Goal: Task Accomplishment & Management: Manage account settings

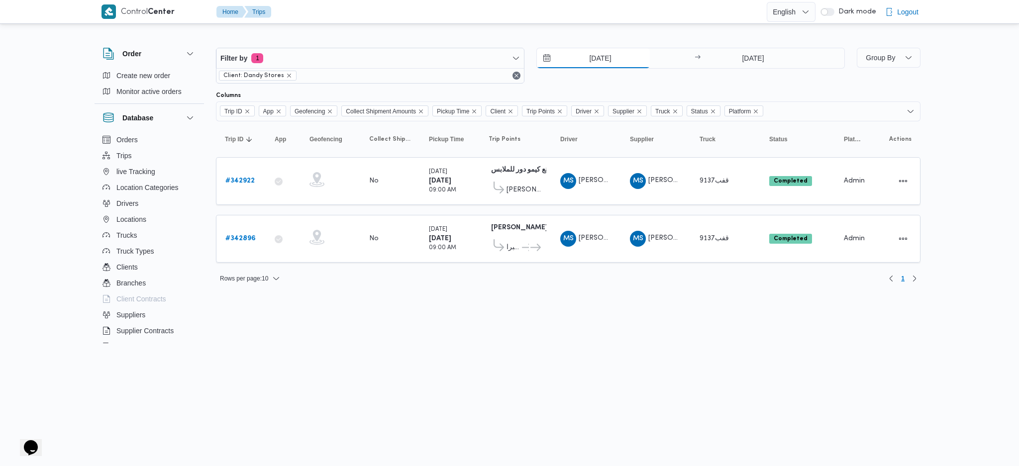
click at [587, 52] on input "[DATE]" at bounding box center [593, 58] width 113 height 20
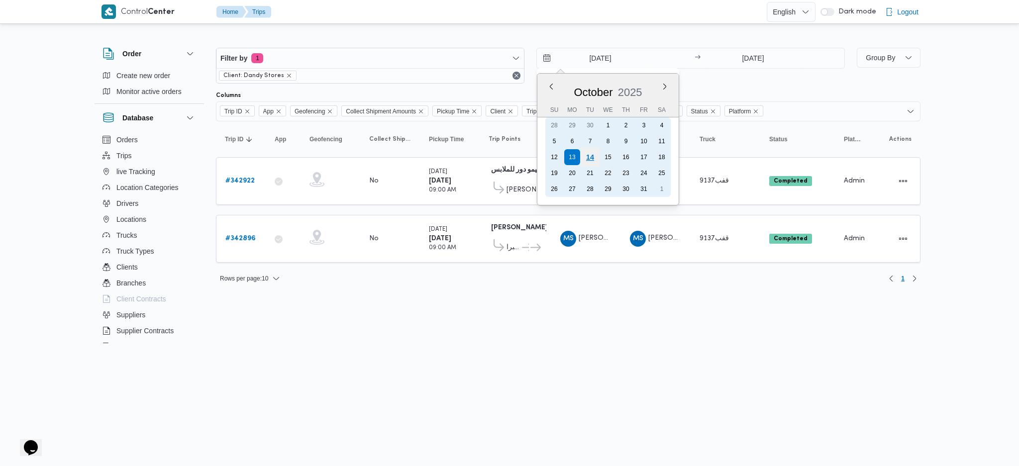
click at [590, 156] on div "14" at bounding box center [589, 157] width 19 height 19
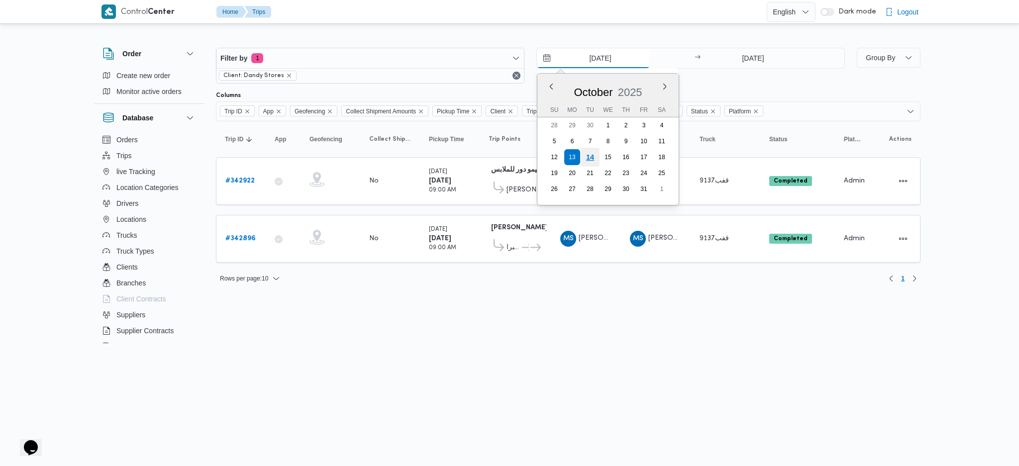
type input "[DATE]"
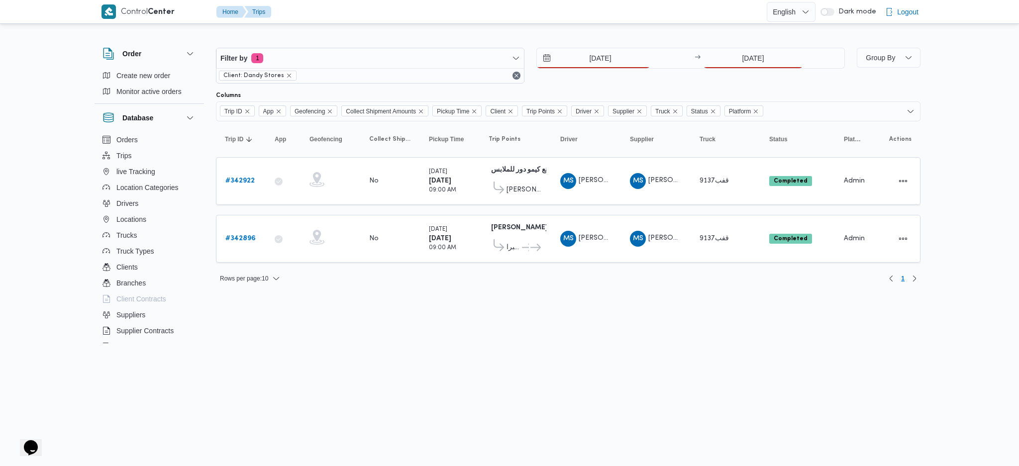
click at [753, 71] on div "14/10/2025 → 13/10/2025" at bounding box center [690, 66] width 308 height 36
click at [761, 63] on input "[DATE]" at bounding box center [752, 58] width 99 height 20
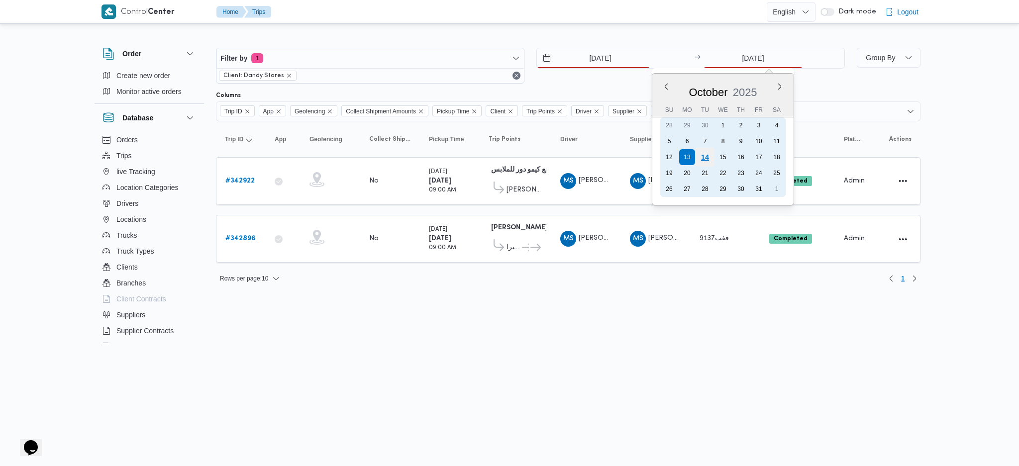
click at [702, 151] on div "14" at bounding box center [704, 157] width 19 height 19
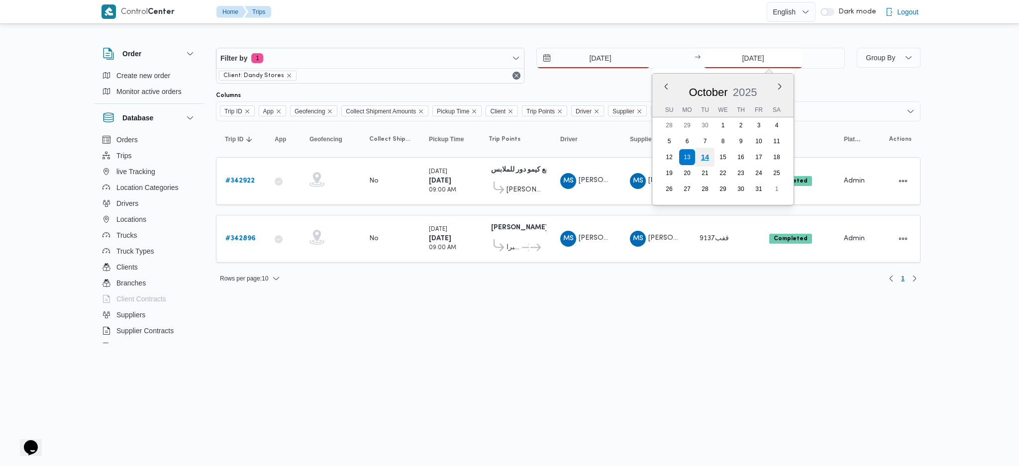
type input "[DATE]"
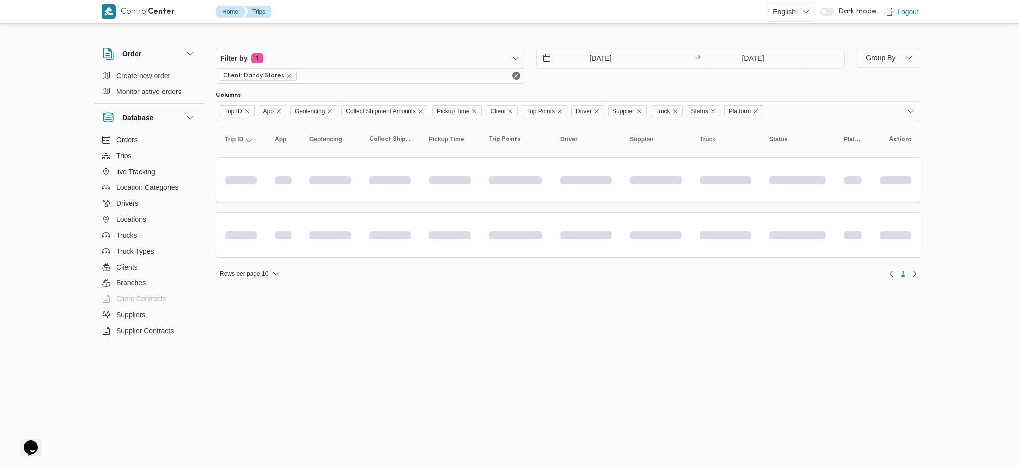
click at [499, 298] on html "Control Center Home Trips English عربي Dark mode Logout Order Create new order …" at bounding box center [509, 233] width 1019 height 466
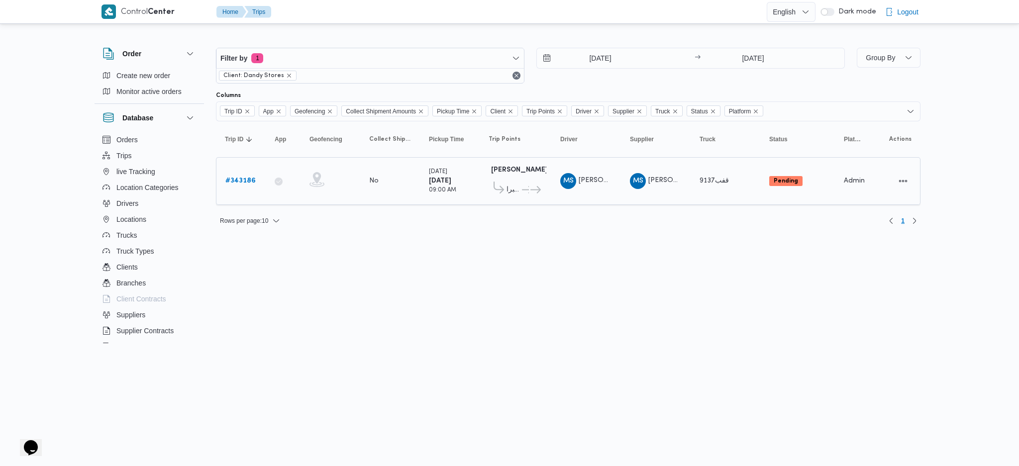
click at [238, 185] on link "# 343186" at bounding box center [240, 181] width 30 height 12
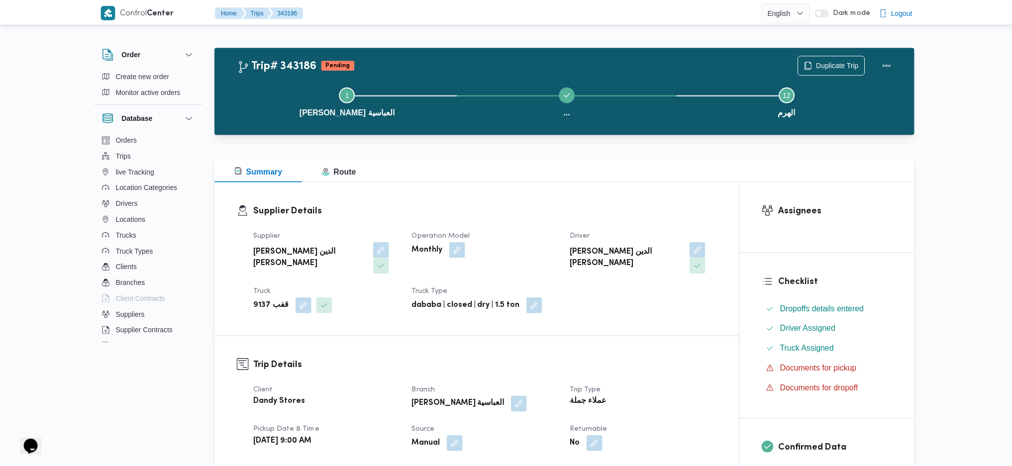
scroll to position [265, 0]
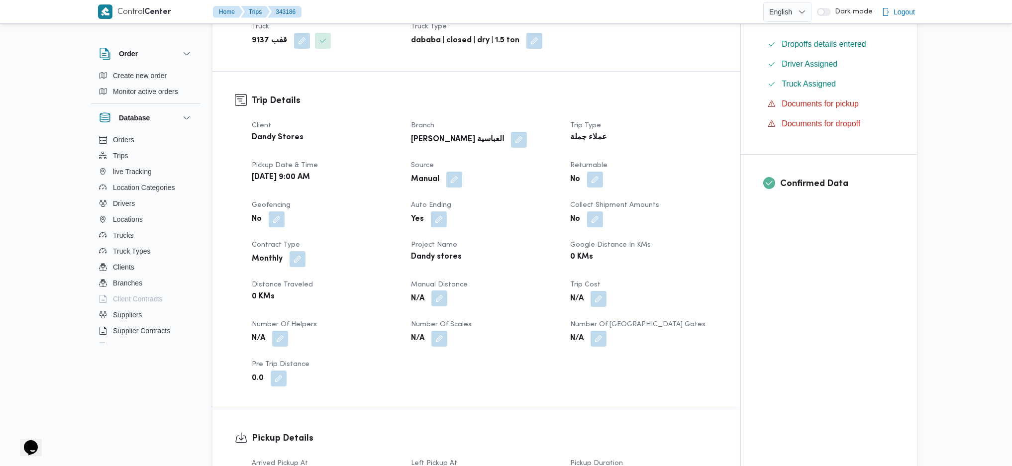
click at [446, 290] on button "button" at bounding box center [439, 298] width 16 height 16
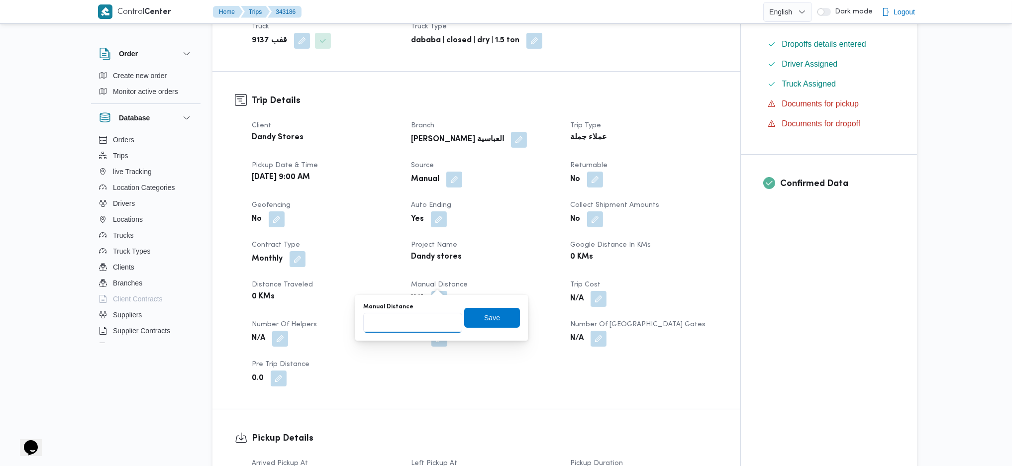
click at [416, 314] on input "Manual Distance" at bounding box center [412, 323] width 99 height 20
type input "170"
click at [494, 316] on span "Save" at bounding box center [492, 318] width 56 height 20
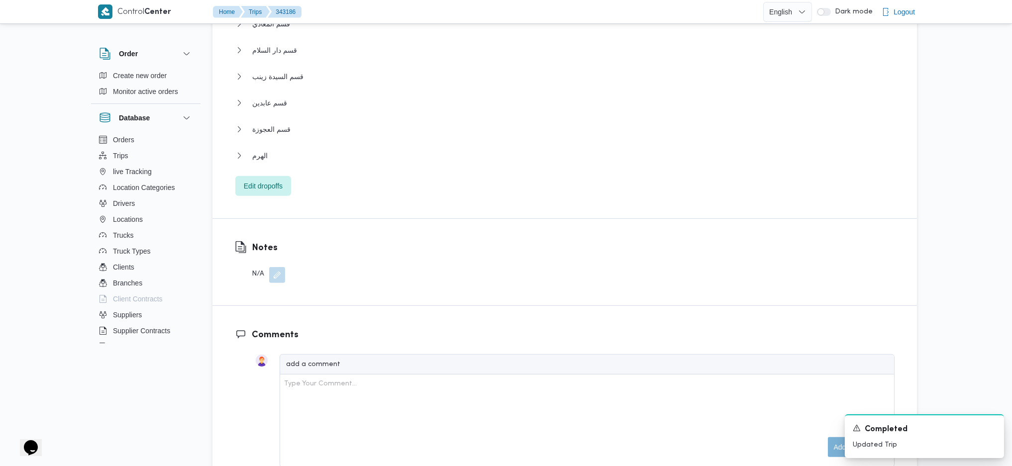
scroll to position [1061, 0]
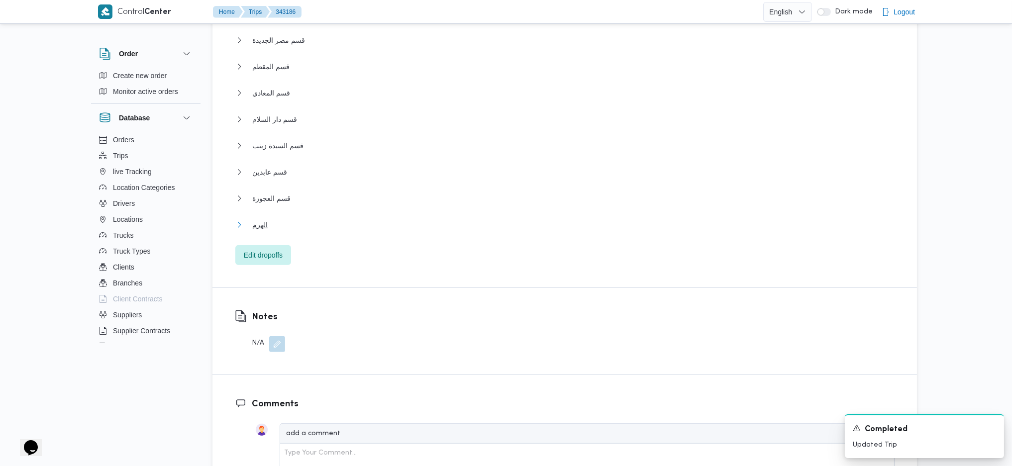
click at [266, 219] on button "الهرم" at bounding box center [564, 225] width 659 height 12
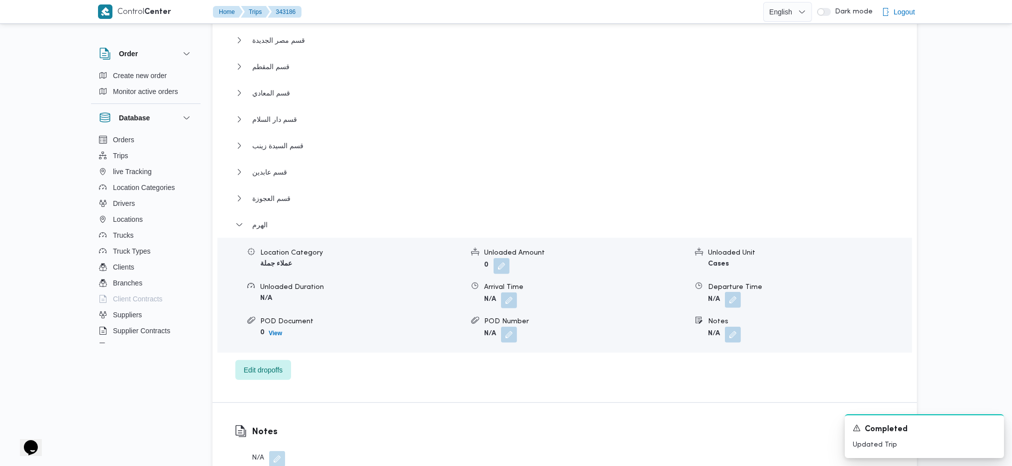
click at [734, 292] on button "button" at bounding box center [733, 300] width 16 height 16
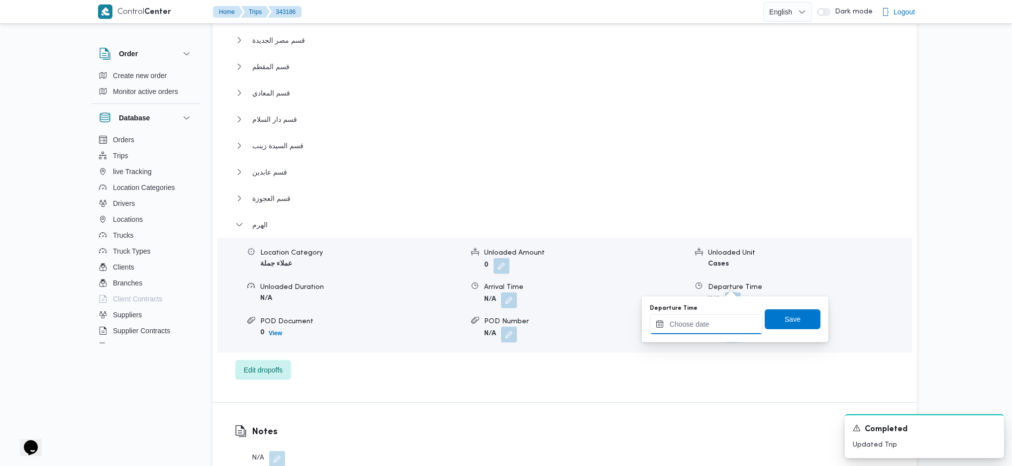
click at [707, 324] on input "Departure Time" at bounding box center [706, 324] width 113 height 20
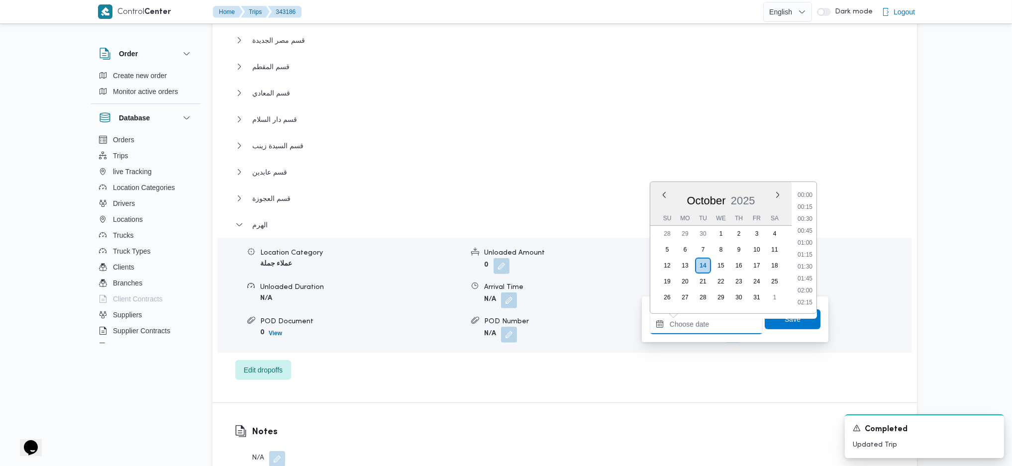
scroll to position [861, 0]
click at [801, 194] on li "18:00" at bounding box center [804, 194] width 23 height 10
type input "14/10/2025 18:00"
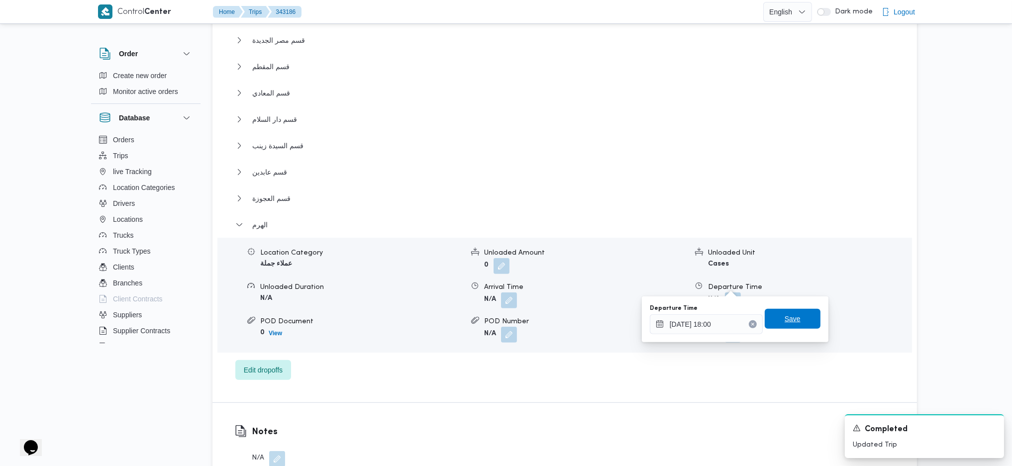
click at [795, 322] on span "Save" at bounding box center [793, 319] width 56 height 20
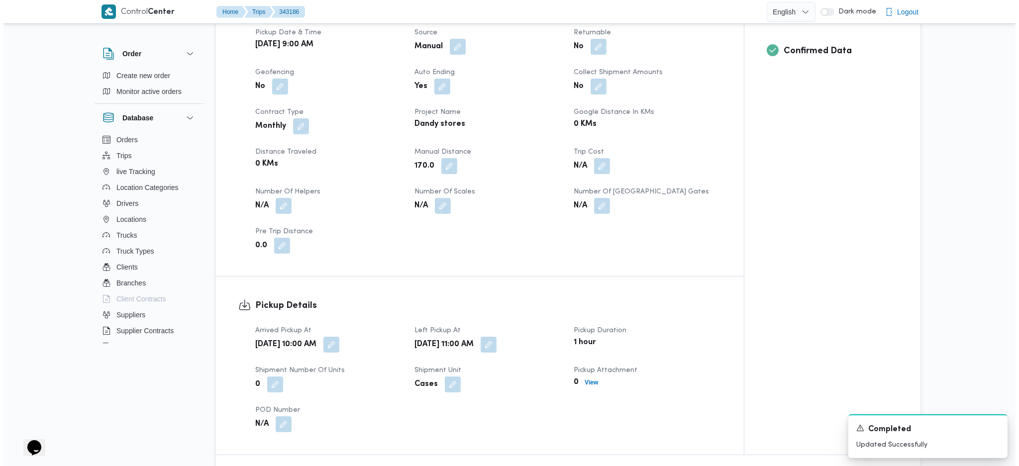
scroll to position [0, 0]
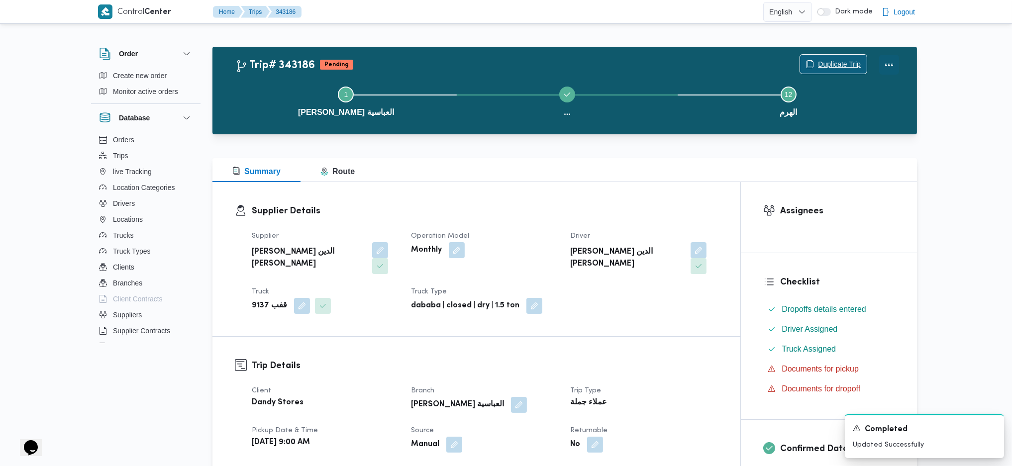
click at [891, 59] on button "Actions" at bounding box center [889, 65] width 20 height 20
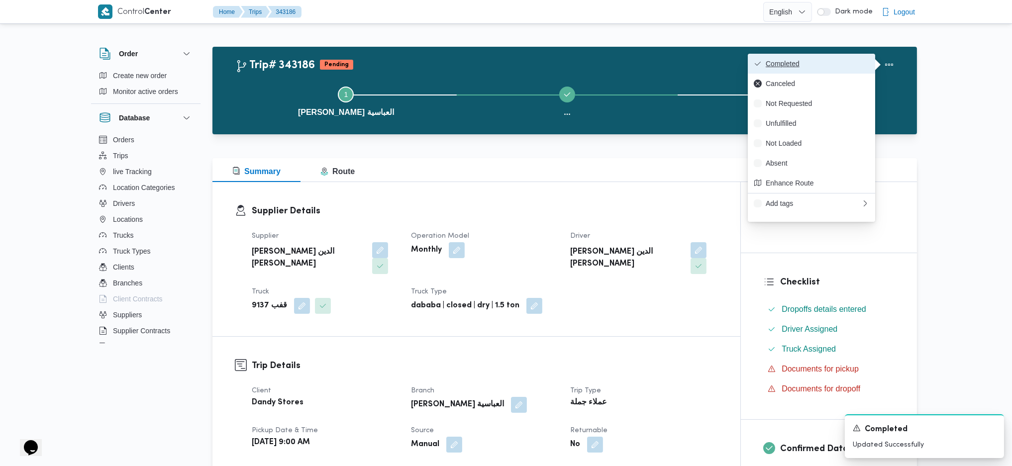
click at [847, 60] on span "Completed" at bounding box center [817, 64] width 103 height 8
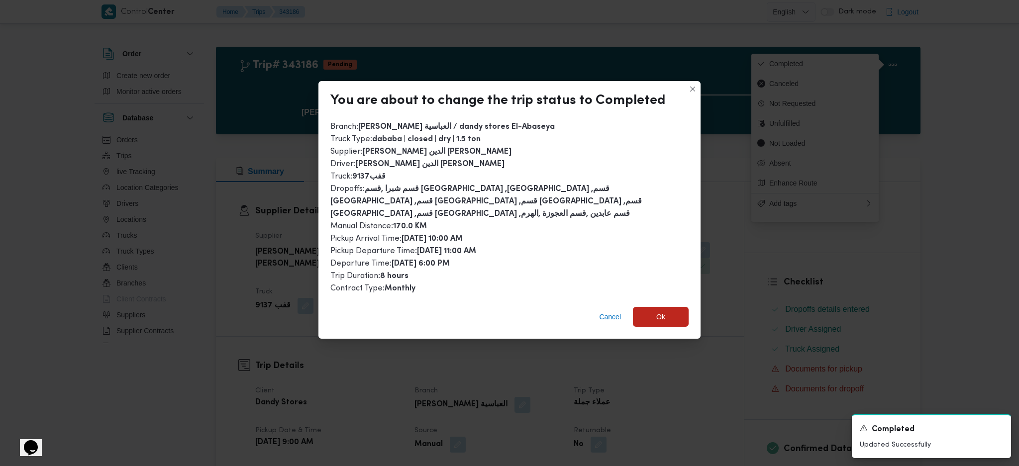
click at [671, 337] on div "You are about to change the trip status to Completed Branch : داندى ستور العباس…" at bounding box center [509, 233] width 1019 height 466
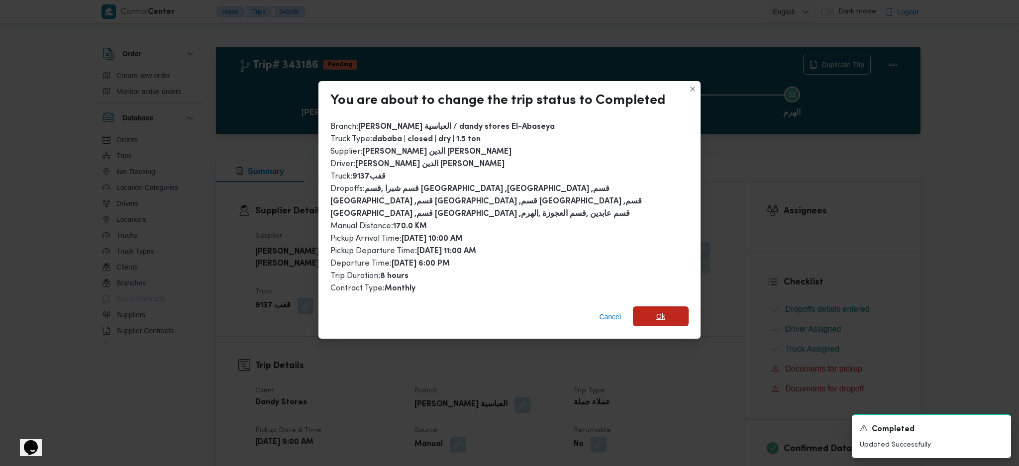
click at [672, 308] on span "Ok" at bounding box center [661, 316] width 56 height 20
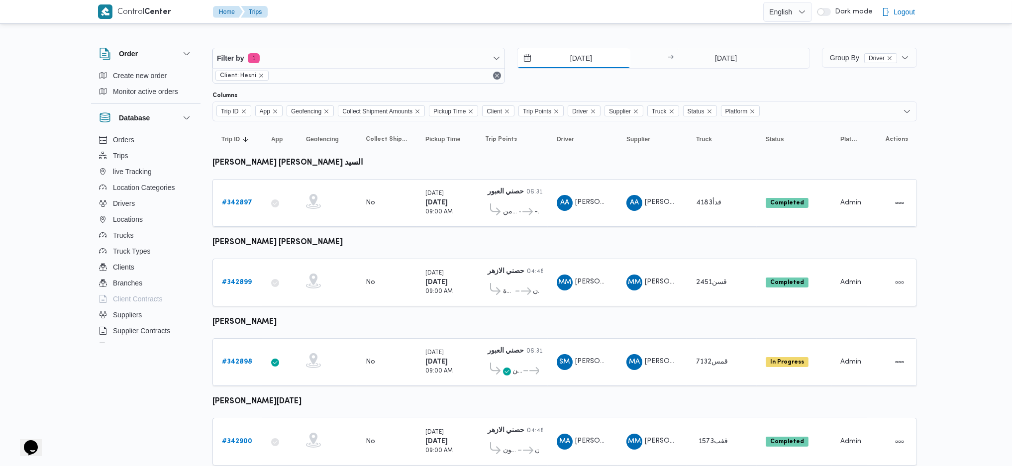
click at [584, 57] on input "13/10/2025" at bounding box center [573, 58] width 113 height 20
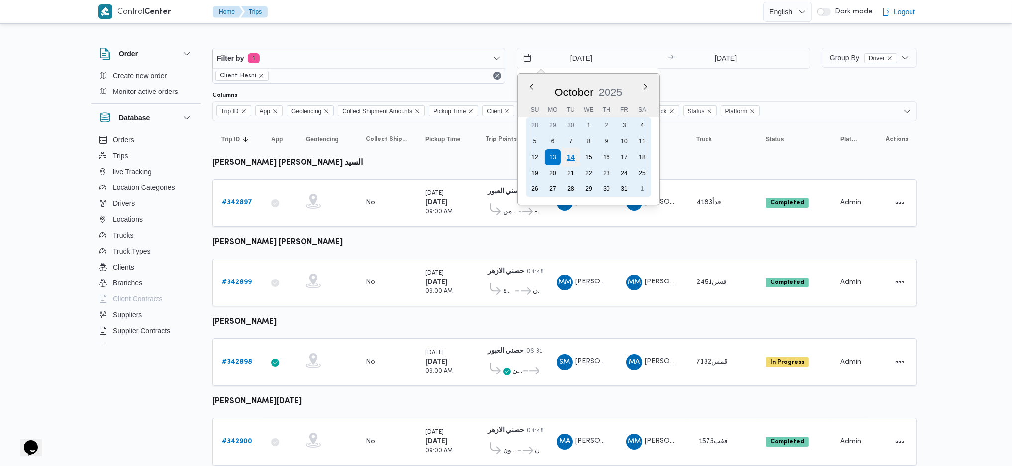
click at [570, 157] on div "14" at bounding box center [570, 157] width 19 height 19
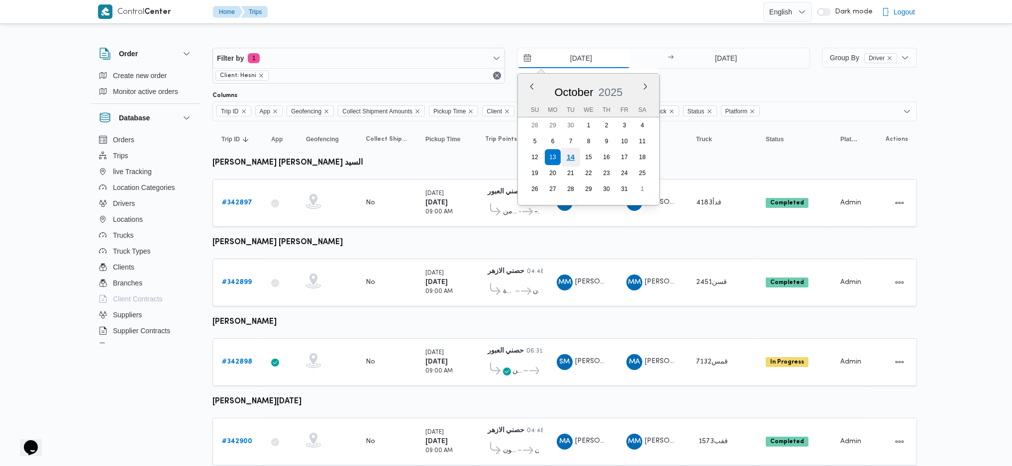
type input "14/10/2025"
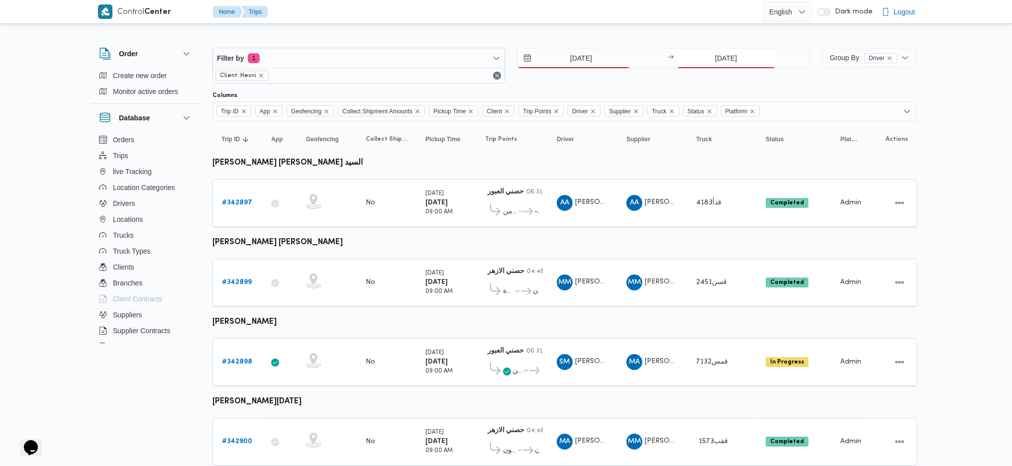
click at [715, 54] on input "[DATE]" at bounding box center [725, 58] width 99 height 20
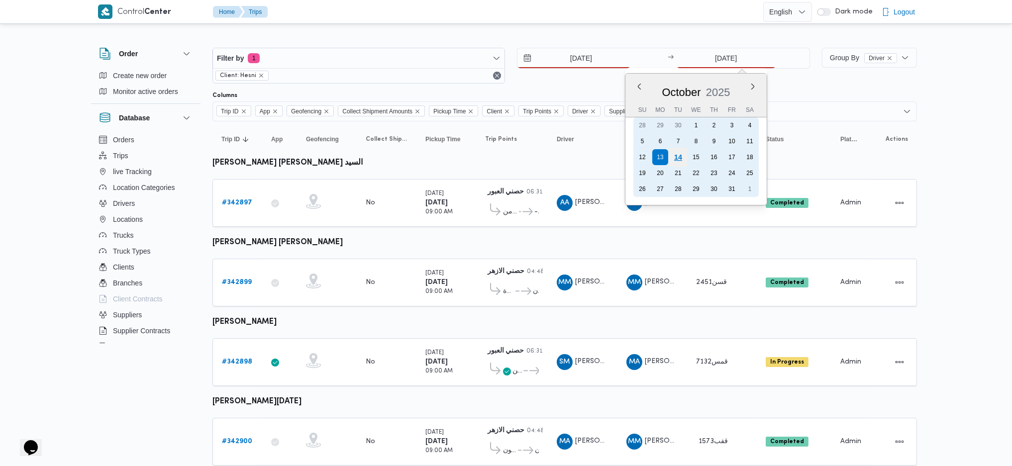
click at [677, 157] on div "14" at bounding box center [677, 157] width 19 height 19
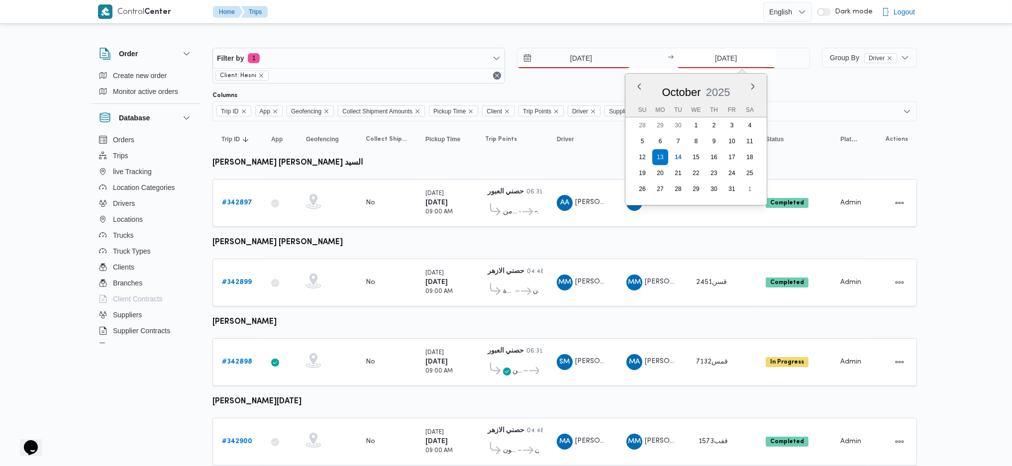
type input "[DATE]"
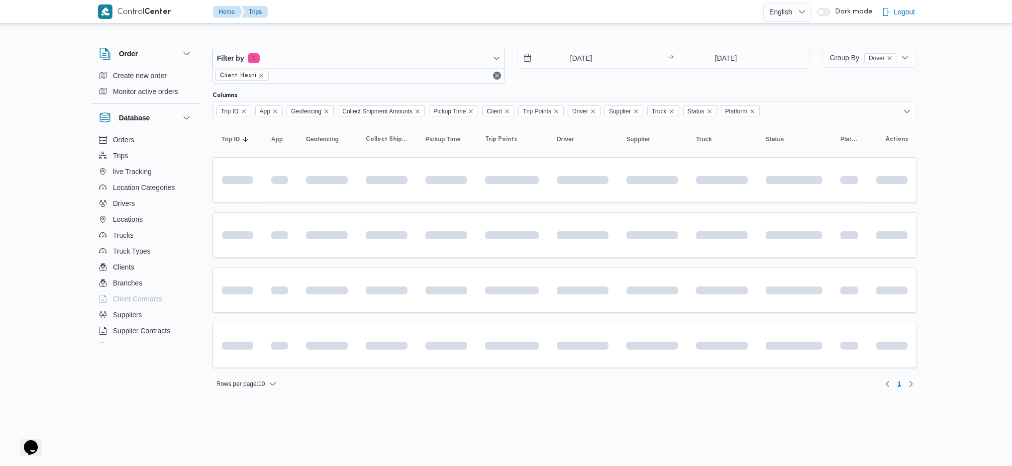
click at [579, 264] on table "Trip ID Click to sort in ascending order App Click to sort in ascending order G…" at bounding box center [564, 249] width 704 height 257
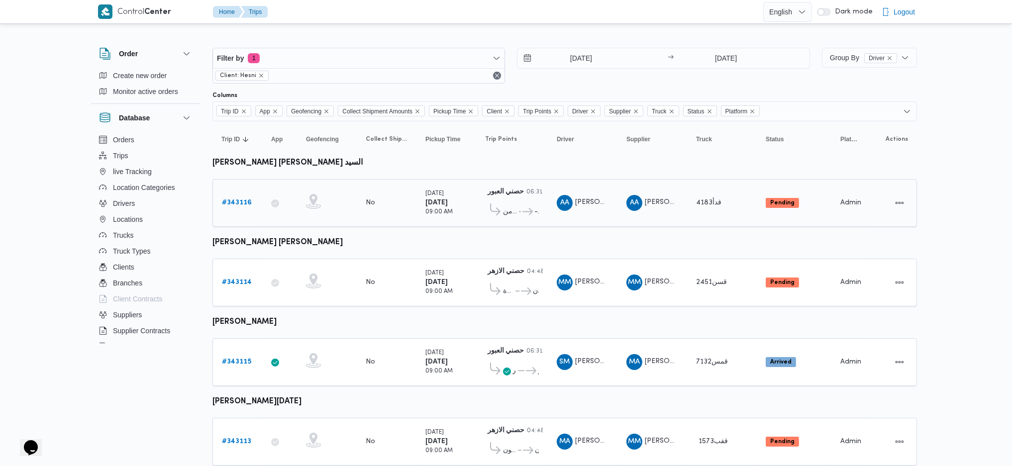
click at [233, 210] on div "# 343116" at bounding box center [237, 203] width 39 height 20
click at [232, 199] on b "# 343116" at bounding box center [237, 202] width 30 height 6
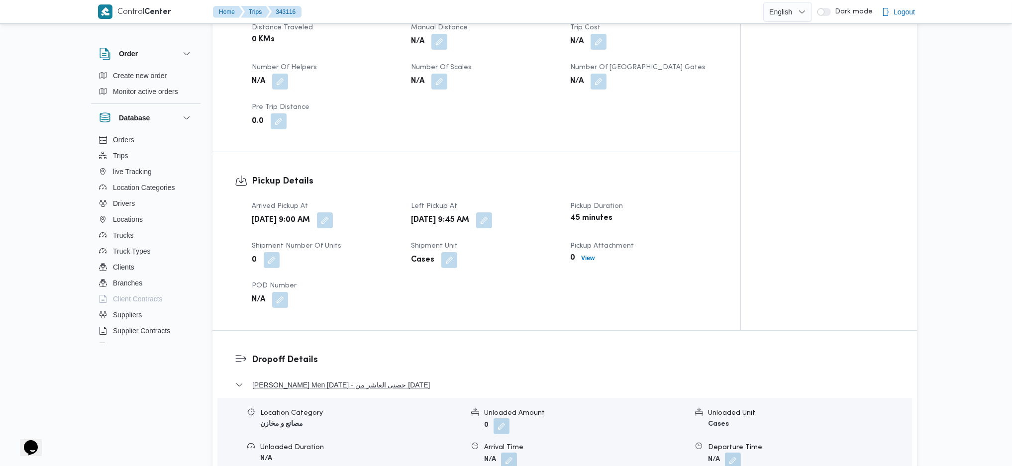
scroll to position [663, 0]
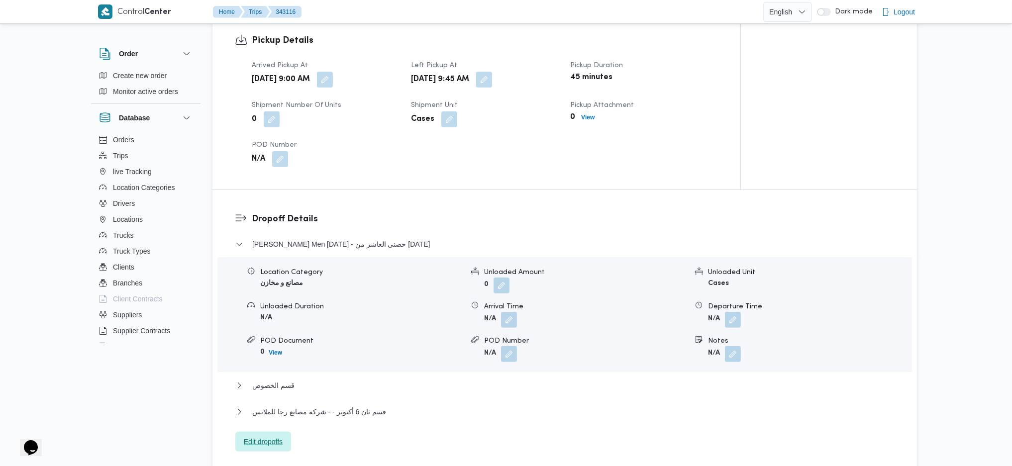
click at [273, 436] on span "Edit dropoffs" at bounding box center [263, 442] width 39 height 12
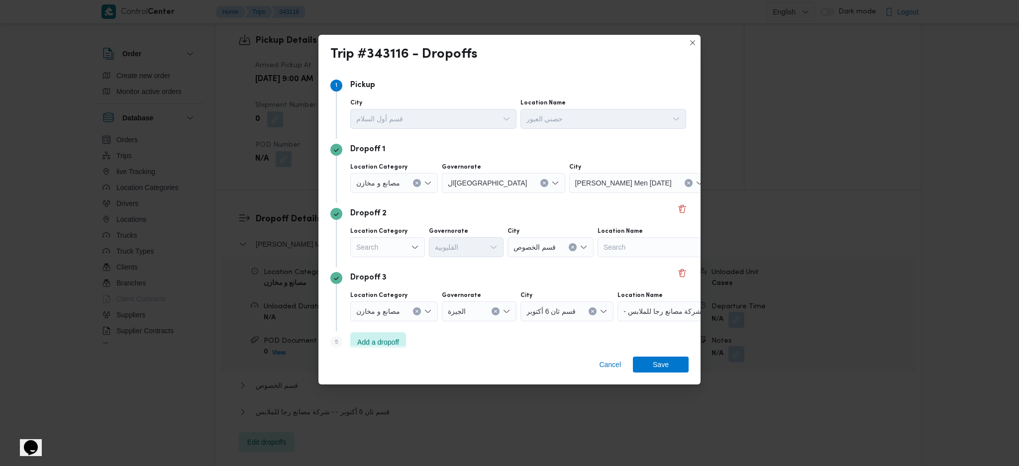
click at [671, 215] on div "Dropoff 2" at bounding box center [509, 214] width 358 height 12
click at [676, 207] on button "Delete" at bounding box center [682, 208] width 12 height 12
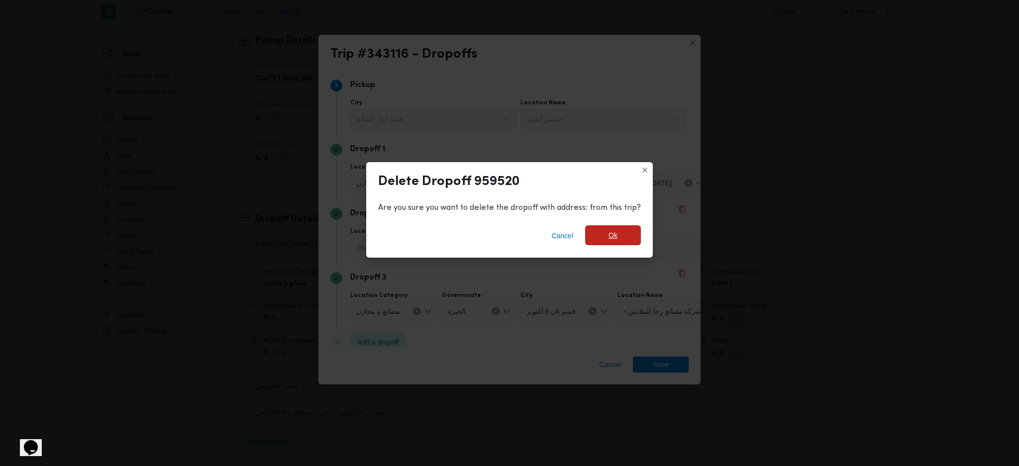
click at [617, 247] on div "Cancel Ok" at bounding box center [509, 238] width 287 height 40
click at [610, 230] on span "Ok" at bounding box center [612, 235] width 9 height 12
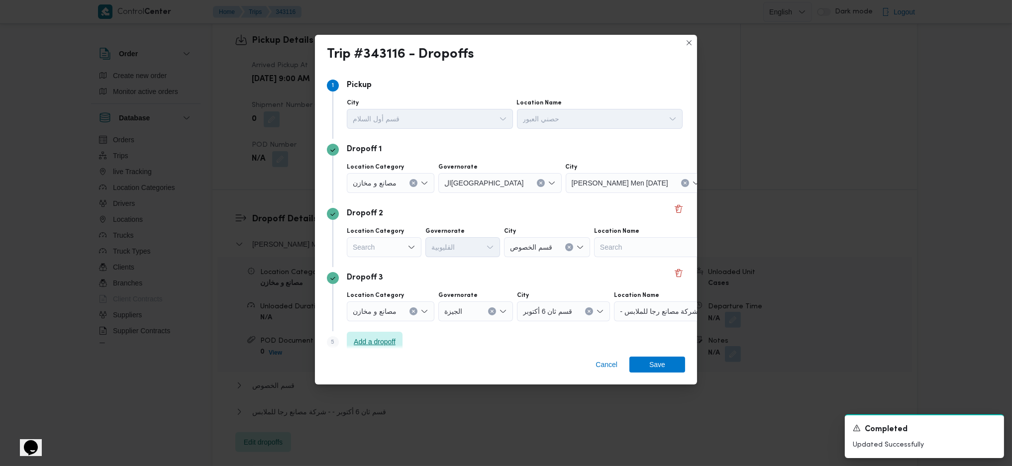
click at [388, 341] on span "Add a dropoff" at bounding box center [375, 342] width 42 height 12
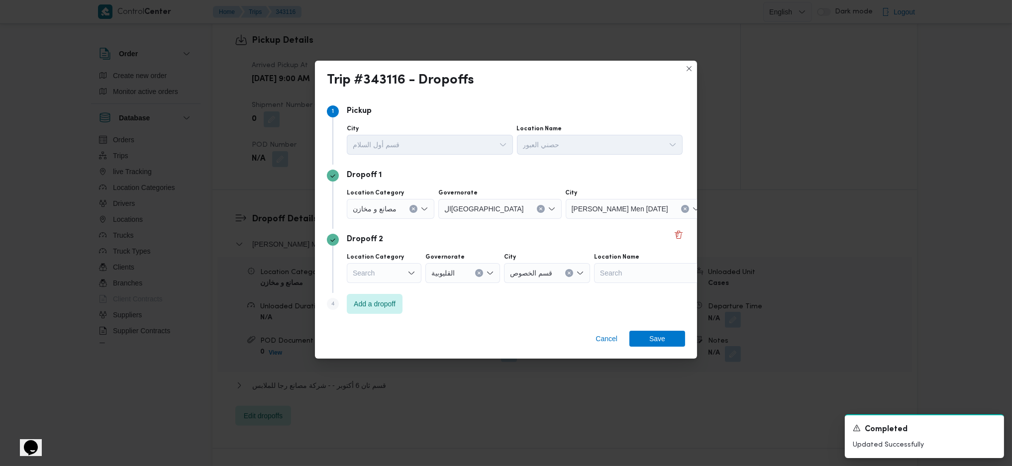
scroll to position [0, 0]
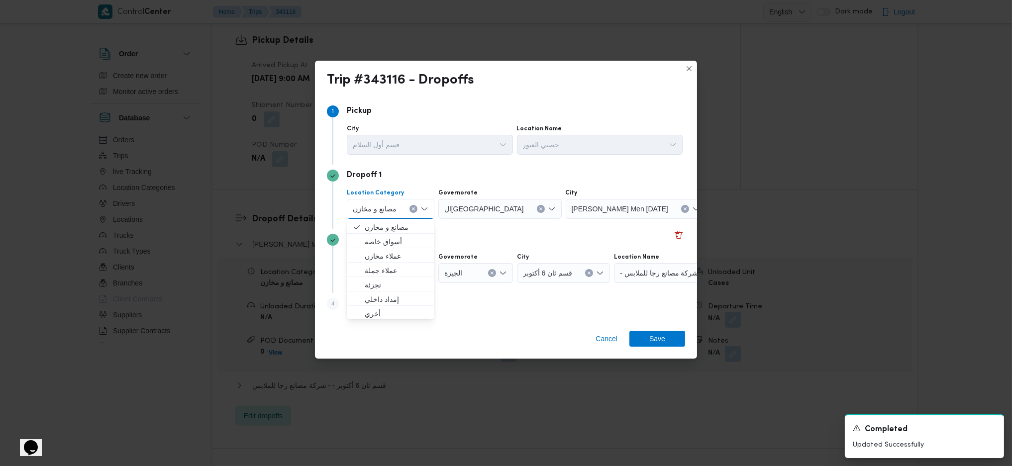
click at [462, 329] on div "Cancel Save" at bounding box center [506, 341] width 382 height 36
click at [368, 303] on span "Add a dropoff" at bounding box center [375, 303] width 42 height 12
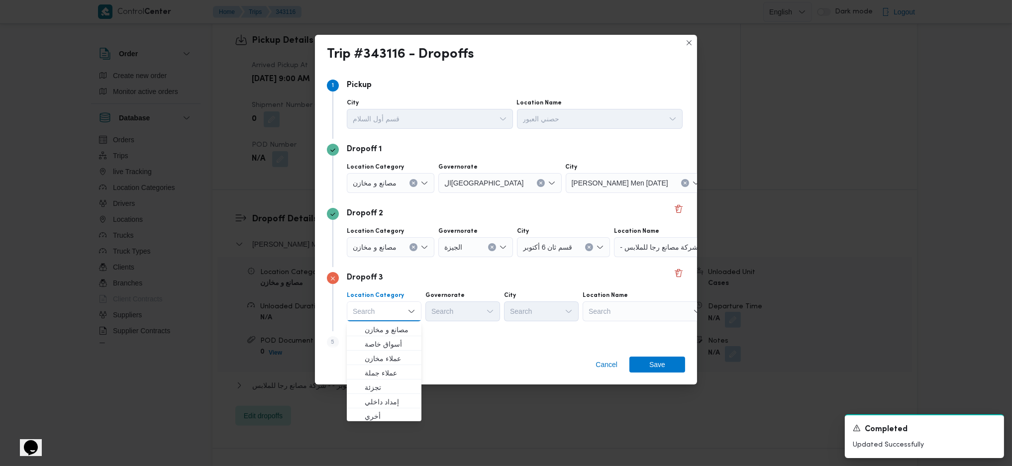
click at [457, 350] on div "Cancel Save" at bounding box center [506, 367] width 382 height 36
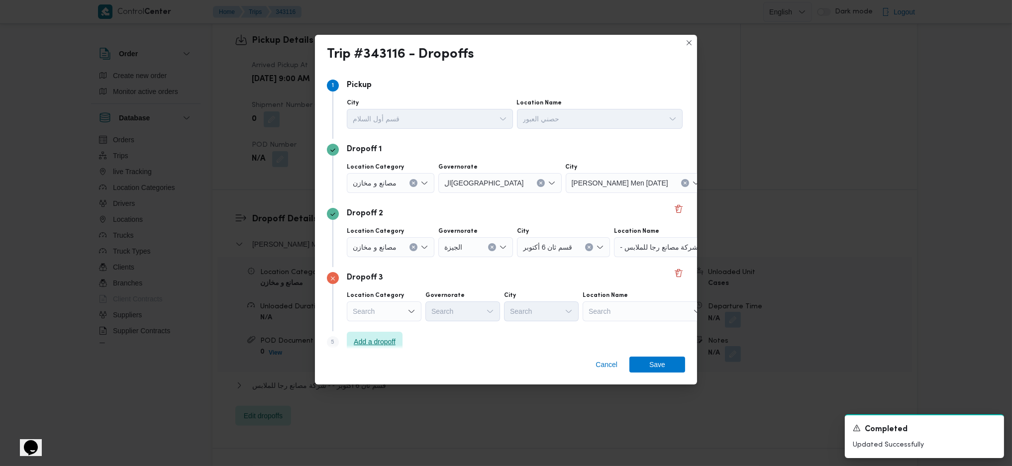
click at [382, 340] on span "Add a dropoff" at bounding box center [375, 342] width 42 height 12
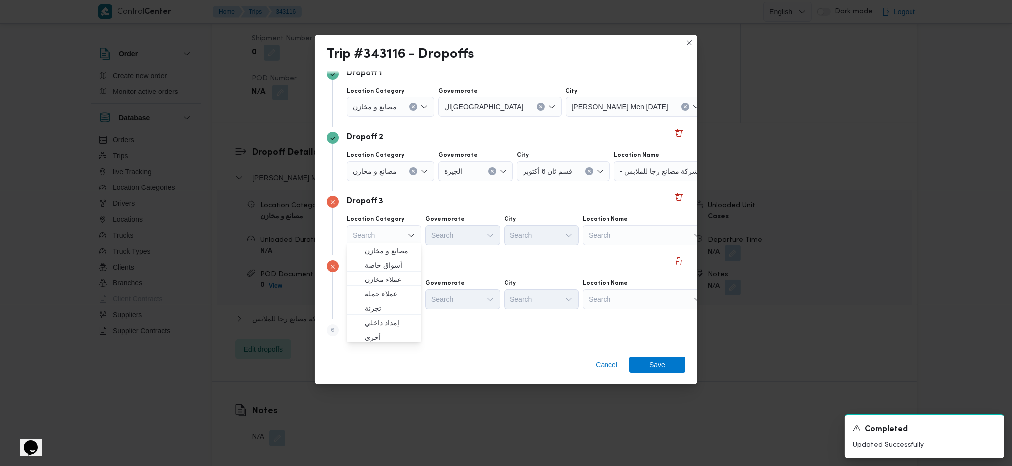
scroll to position [862, 0]
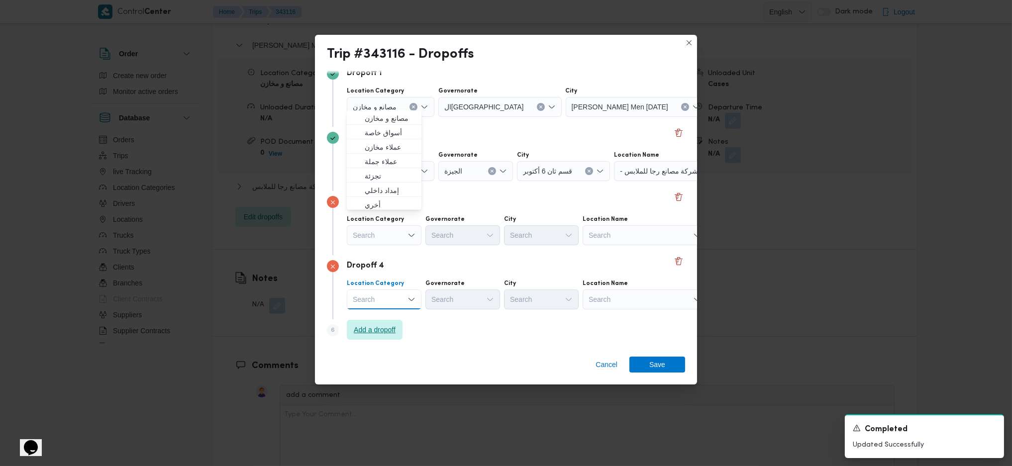
click at [370, 338] on span "Add a dropoff" at bounding box center [375, 330] width 56 height 20
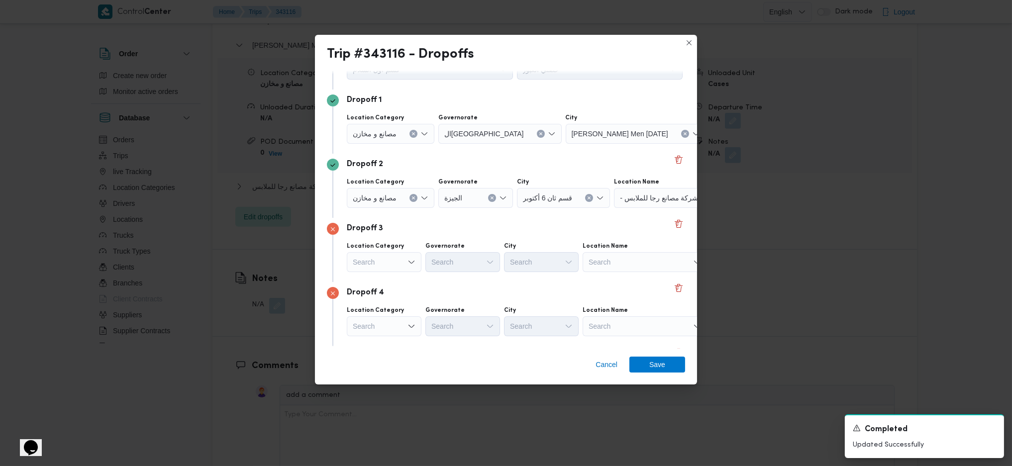
scroll to position [140, 0]
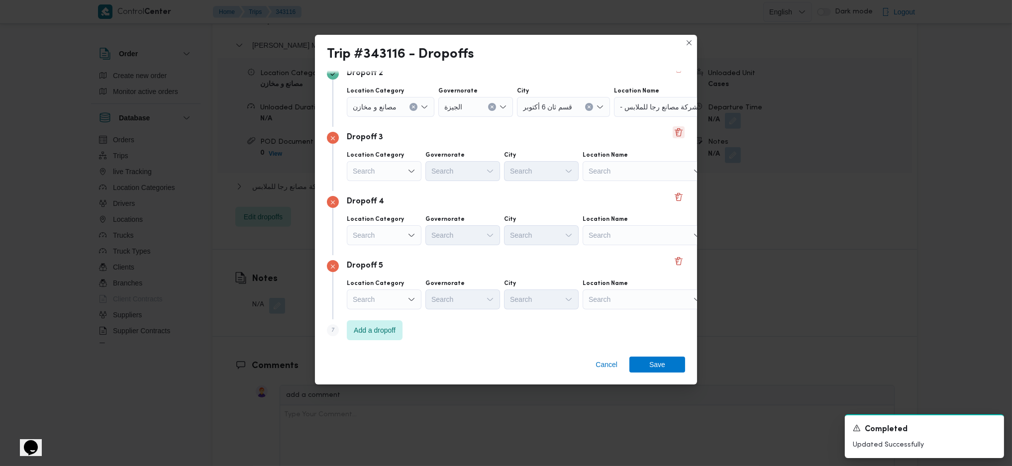
click at [673, 131] on button "Delete" at bounding box center [679, 132] width 12 height 12
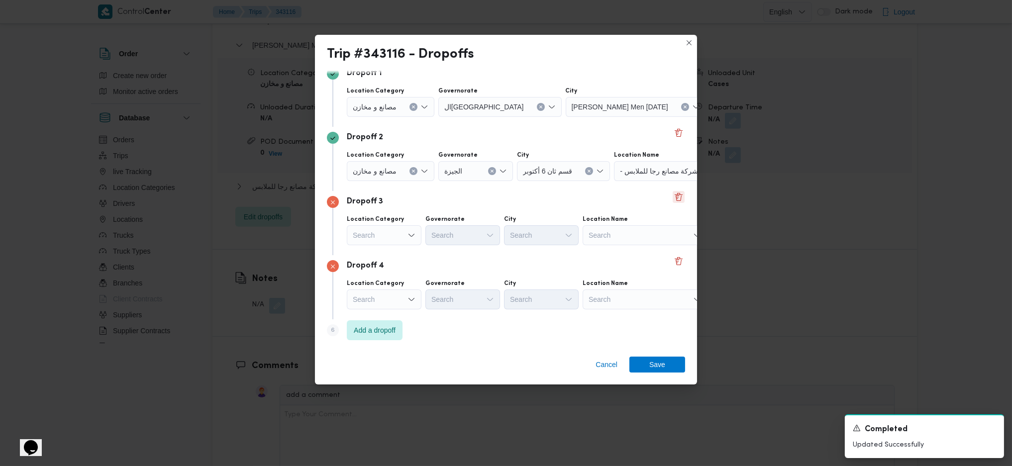
scroll to position [0, 0]
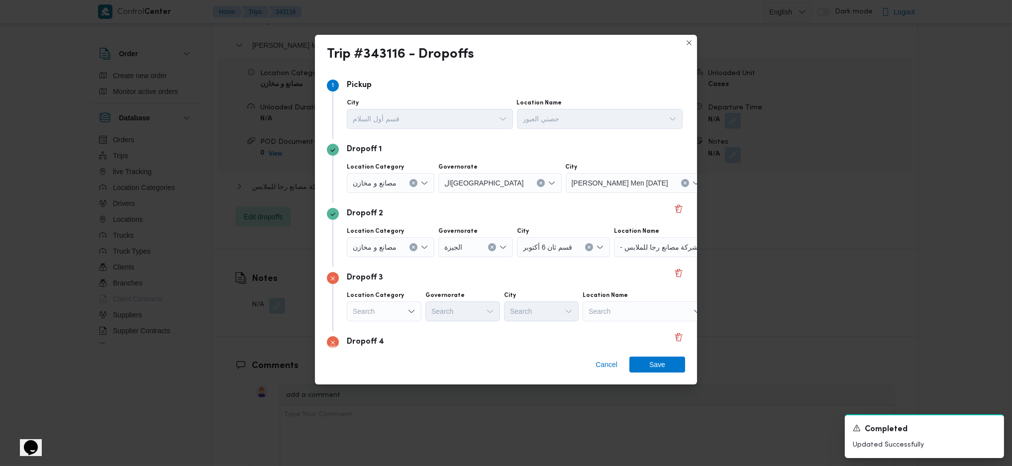
click at [415, 245] on icon "Clear input" at bounding box center [413, 247] width 4 height 4
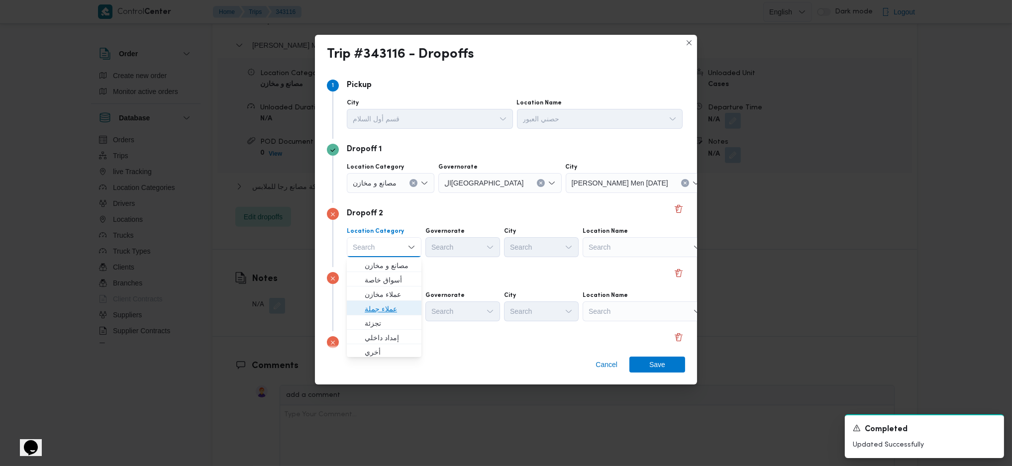
click at [395, 308] on span "عملاء جملة" at bounding box center [390, 309] width 51 height 12
click at [397, 313] on div "Search" at bounding box center [384, 311] width 75 height 20
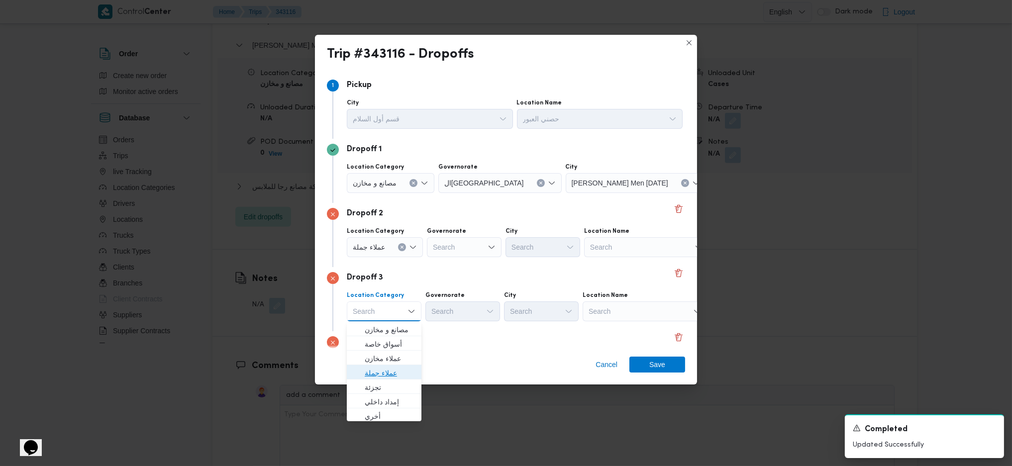
click at [384, 374] on span "عملاء جملة" at bounding box center [390, 373] width 51 height 12
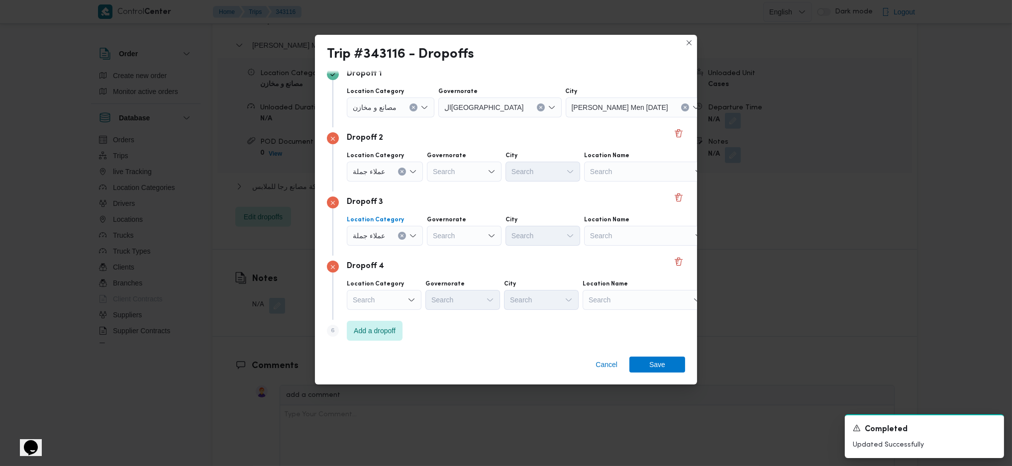
scroll to position [76, 0]
click at [392, 310] on div "Location Category Search Governorate Search City Search Location Name Search" at bounding box center [515, 295] width 340 height 34
click at [402, 307] on div "Search" at bounding box center [384, 299] width 75 height 20
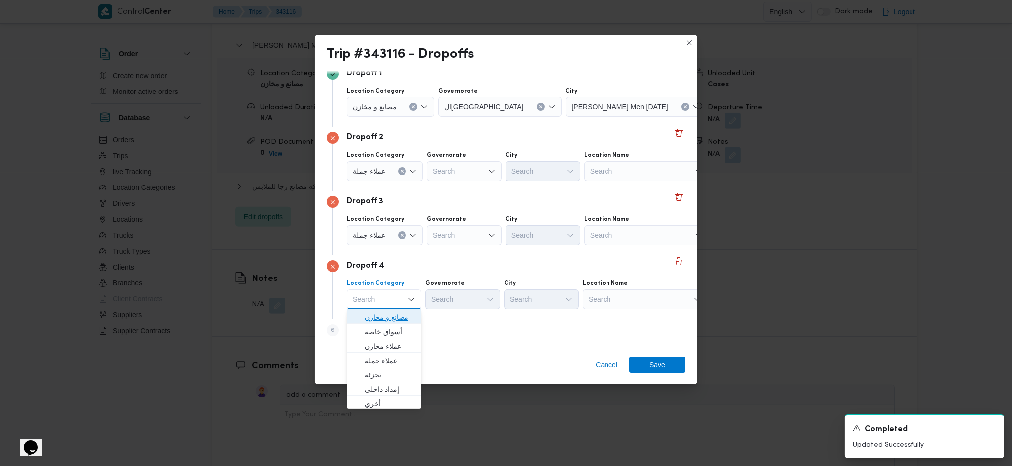
click at [394, 321] on span "مصانع و مخازن" at bounding box center [390, 317] width 51 height 12
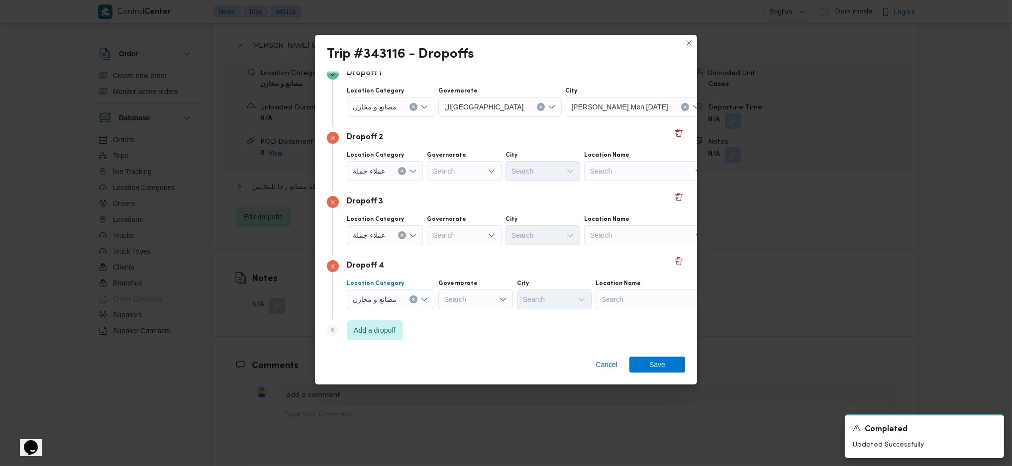
click at [471, 172] on div "Search" at bounding box center [464, 171] width 75 height 20
drag, startPoint x: 457, startPoint y: 267, endPoint x: 499, endPoint y: 220, distance: 63.0
click at [457, 267] on span "القاهرة" at bounding box center [468, 267] width 51 height 12
click at [555, 160] on div "City Search" at bounding box center [591, 166] width 75 height 30
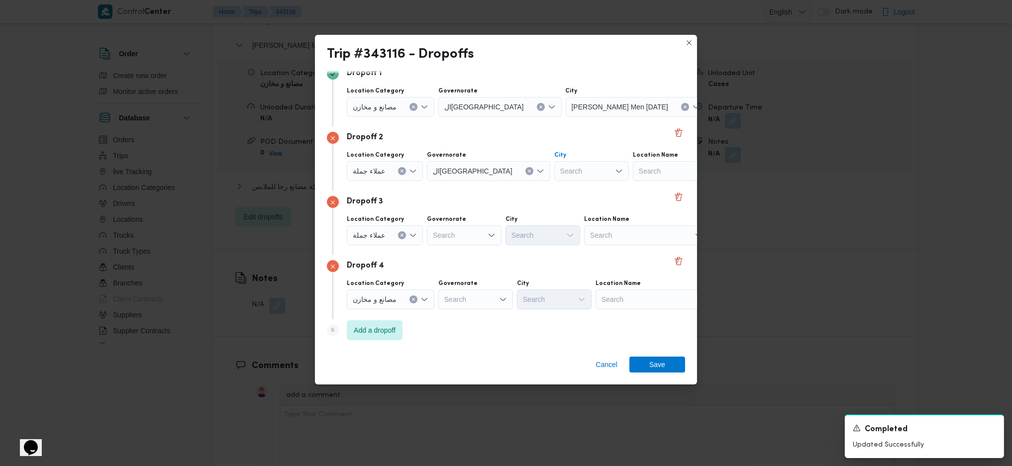
click at [554, 174] on div "Search" at bounding box center [591, 171] width 75 height 20
type input "u"
type input "عين"
click at [511, 188] on icon "button" at bounding box center [514, 189] width 8 height 8
click at [440, 237] on div "Search" at bounding box center [464, 235] width 75 height 20
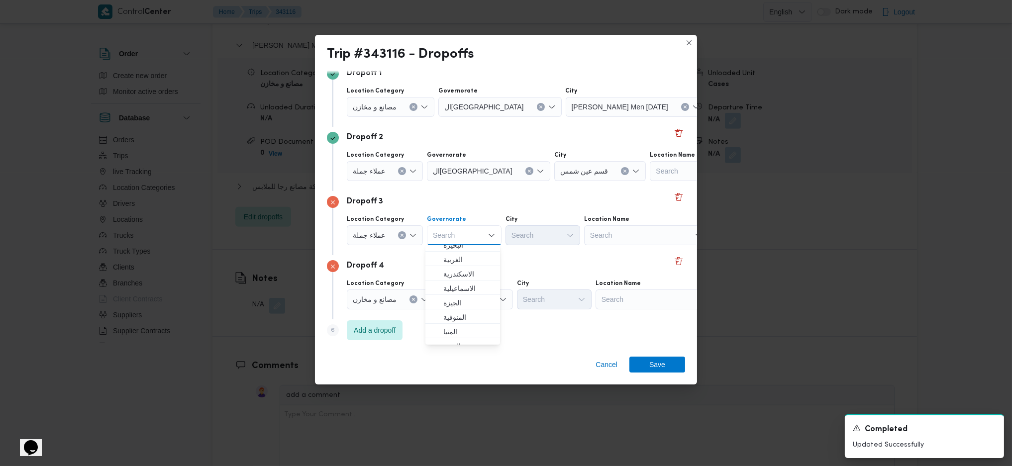
scroll to position [132, 0]
click at [457, 269] on span "القاهرة" at bounding box center [468, 265] width 51 height 12
click at [554, 241] on div "Search" at bounding box center [591, 235] width 75 height 20
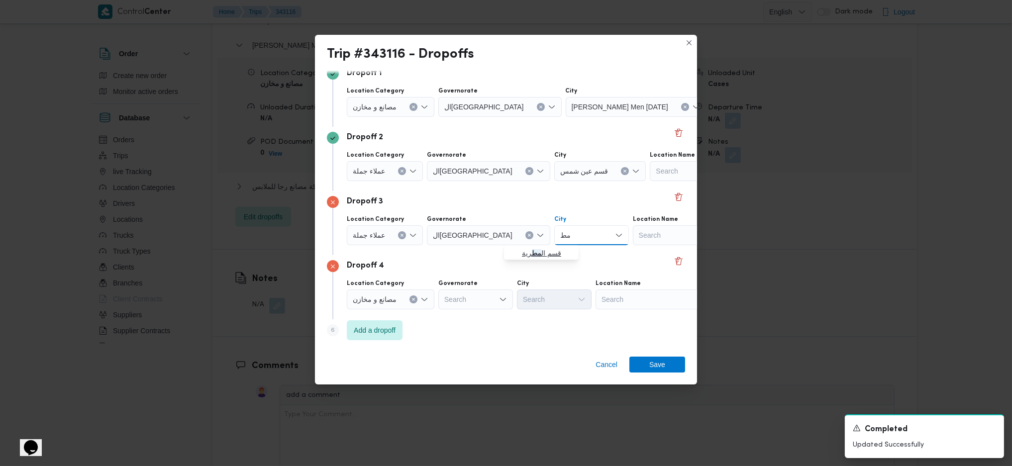
type input "مط"
click at [542, 255] on span "قسم ال مط رية" at bounding box center [547, 253] width 51 height 12
click at [618, 297] on div "Search" at bounding box center [657, 299] width 124 height 20
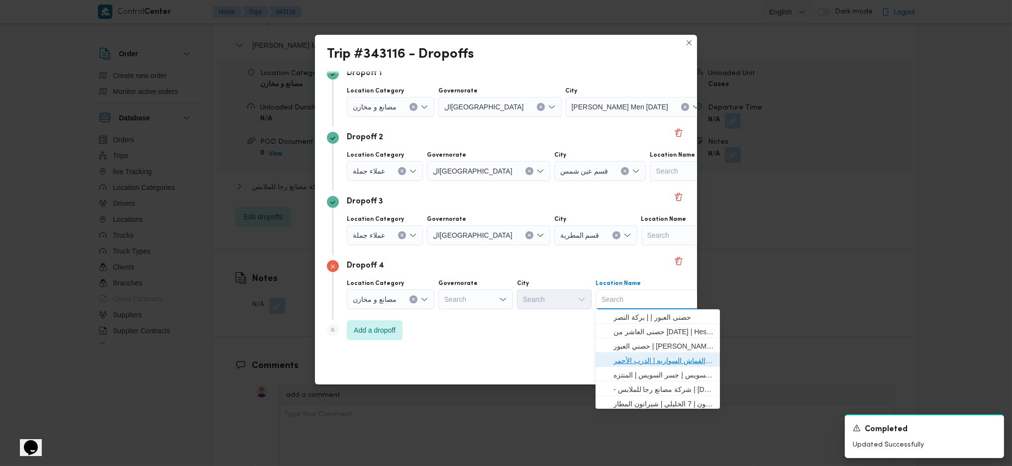
click at [669, 361] on span "حصني الازهر | سوق الازهر كل انواع القماش السواريه | الدرب الأحمر" at bounding box center [663, 361] width 100 height 12
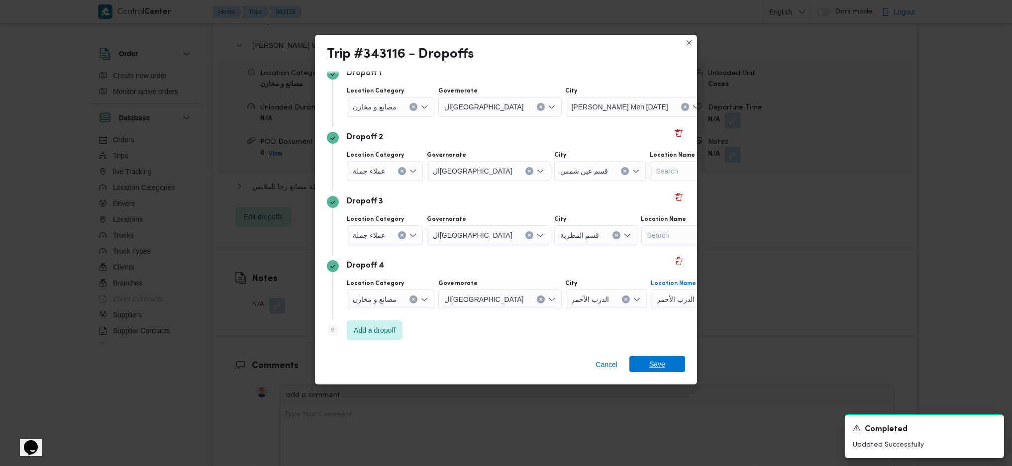
click at [656, 369] on span "Save" at bounding box center [657, 364] width 16 height 16
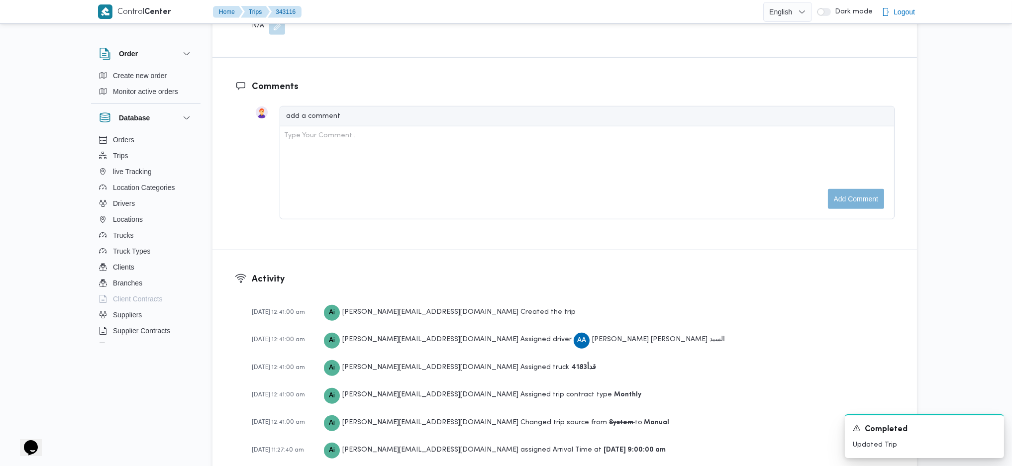
scroll to position [928, 0]
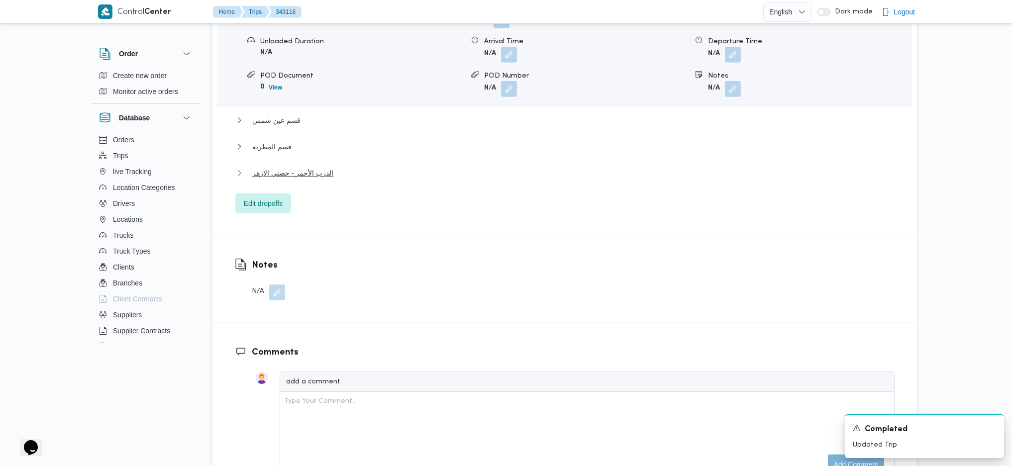
click at [307, 167] on span "الدرب الأحمر - حصني الازهر" at bounding box center [292, 173] width 81 height 12
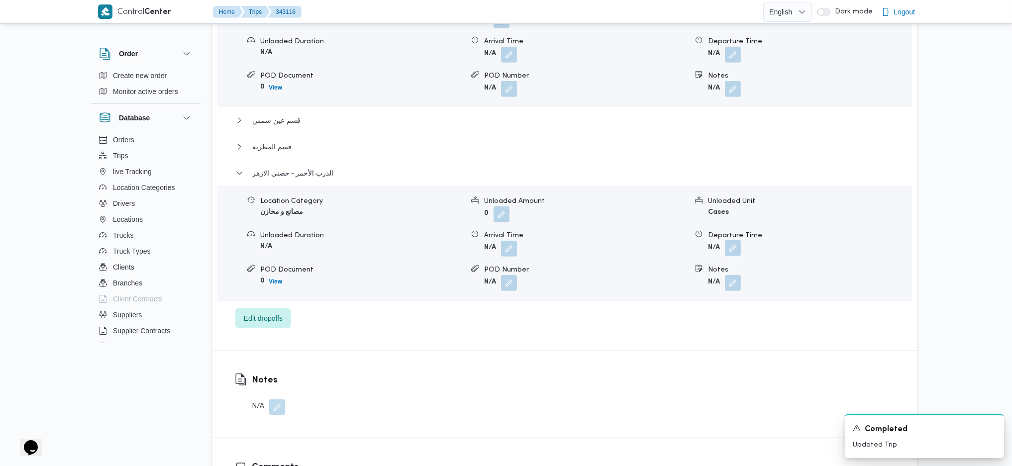
drag, startPoint x: 730, startPoint y: 221, endPoint x: 730, endPoint y: 229, distance: 8.0
click at [730, 230] on dl "Departure Time N/A" at bounding box center [809, 243] width 203 height 26
click at [730, 240] on button "button" at bounding box center [733, 248] width 16 height 16
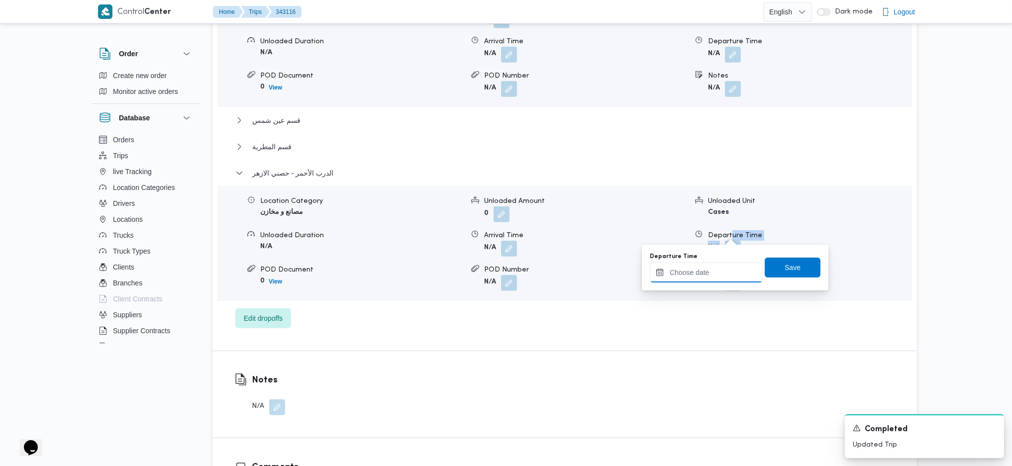
click at [699, 266] on input "Departure Time" at bounding box center [706, 273] width 113 height 20
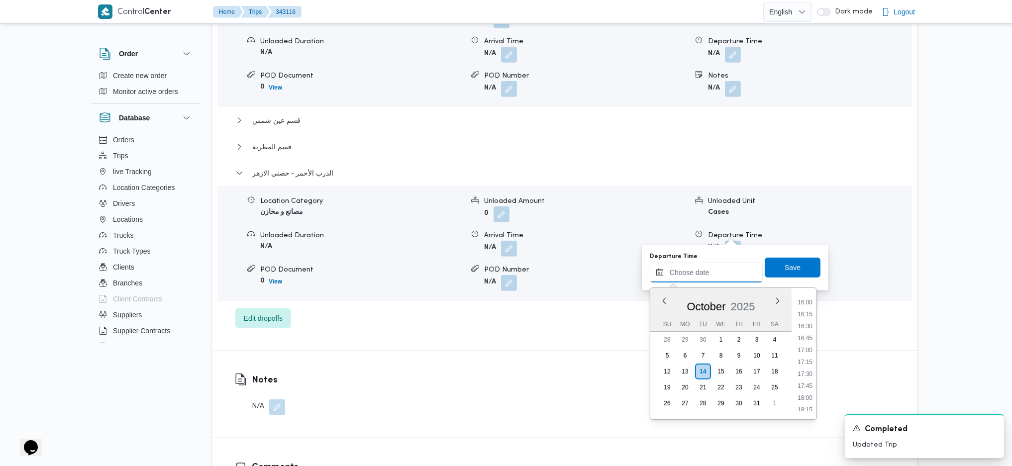
scroll to position [740, 0]
click at [802, 327] on li "16:00" at bounding box center [804, 325] width 23 height 10
type input "[DATE] 16:00"
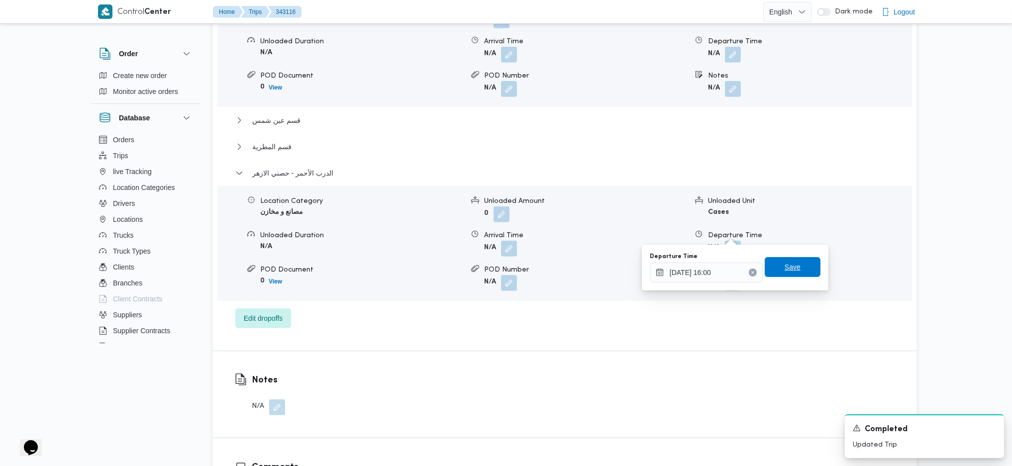
click at [786, 268] on span "Save" at bounding box center [792, 267] width 16 height 12
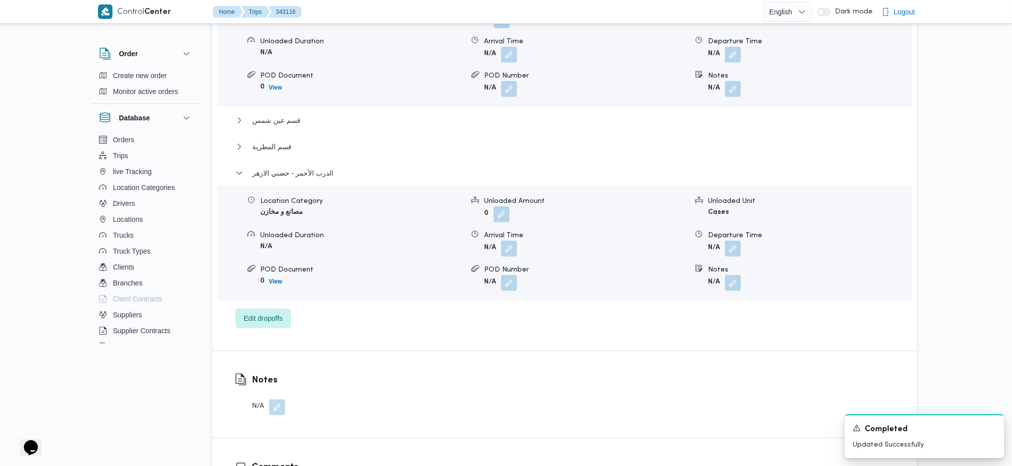
scroll to position [398, 0]
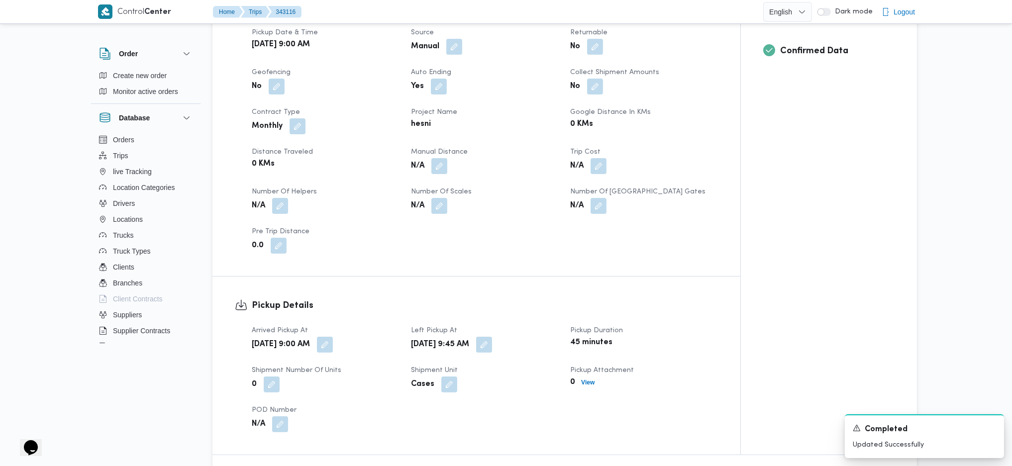
click at [435, 158] on div "N/A" at bounding box center [484, 166] width 149 height 18
click at [439, 158] on button "button" at bounding box center [439, 166] width 16 height 16
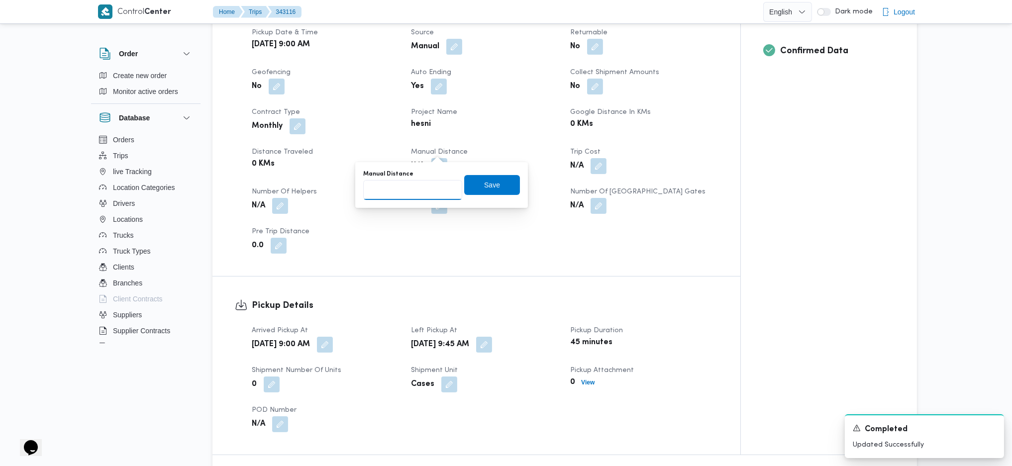
click at [409, 185] on input "Manual Distance" at bounding box center [412, 190] width 99 height 20
type input "125"
drag, startPoint x: 479, startPoint y: 192, endPoint x: 553, endPoint y: 184, distance: 74.5
click at [481, 191] on span "Save" at bounding box center [492, 185] width 56 height 20
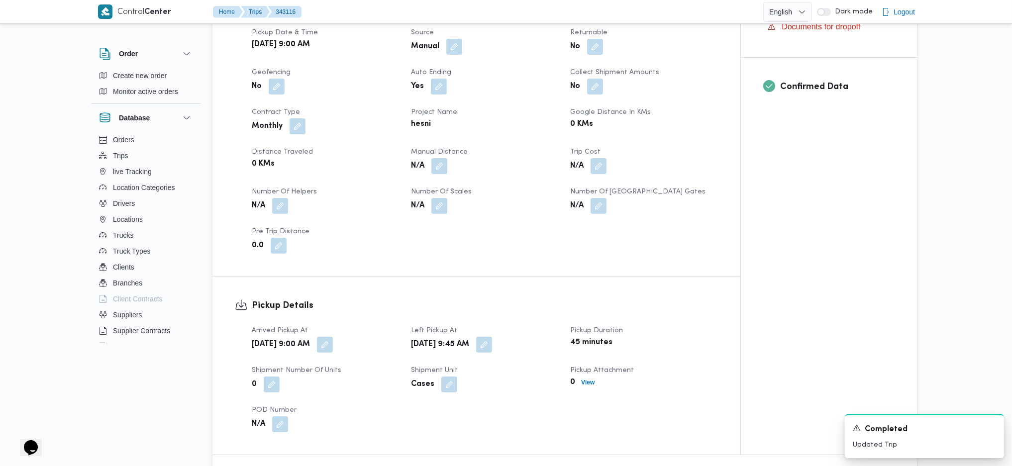
scroll to position [0, 0]
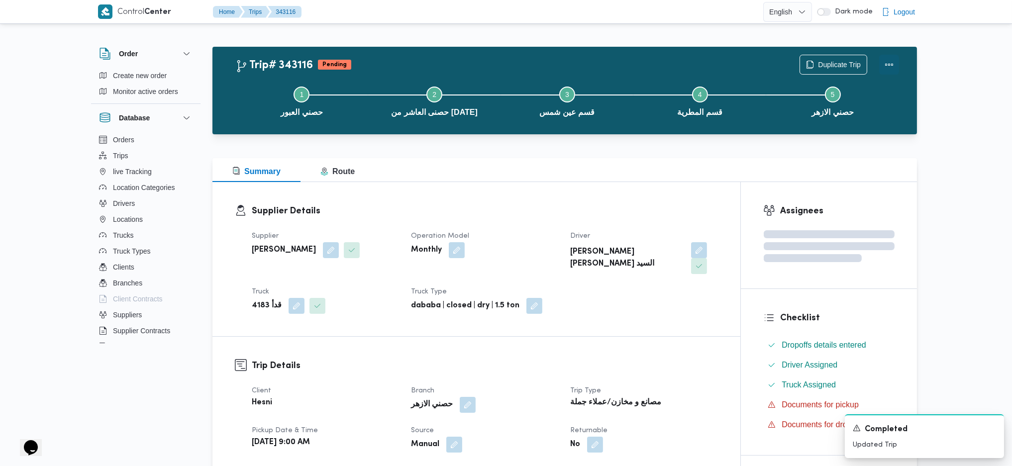
drag, startPoint x: 893, startPoint y: 63, endPoint x: 845, endPoint y: 74, distance: 49.0
click at [891, 64] on button "Actions" at bounding box center [889, 65] width 20 height 20
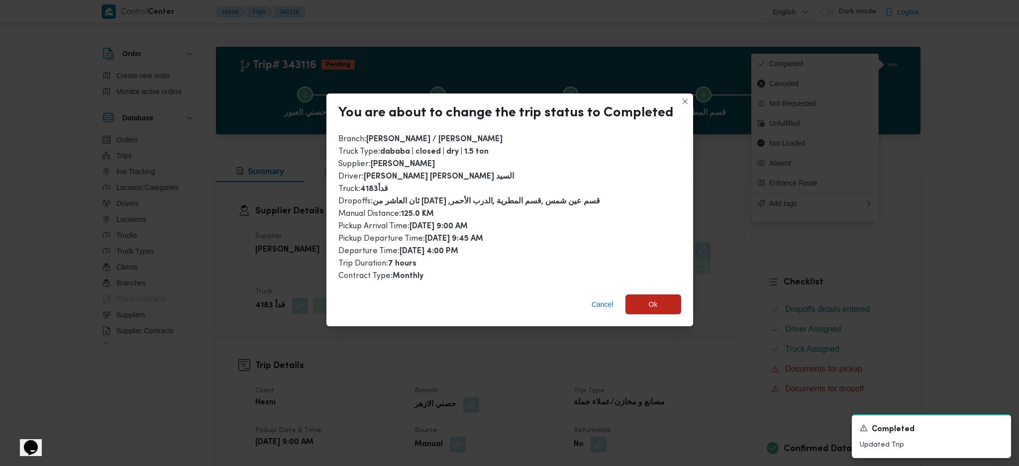
drag, startPoint x: 656, startPoint y: 289, endPoint x: 651, endPoint y: 323, distance: 33.7
click at [655, 295] on div "Cancel Ok" at bounding box center [509, 307] width 367 height 40
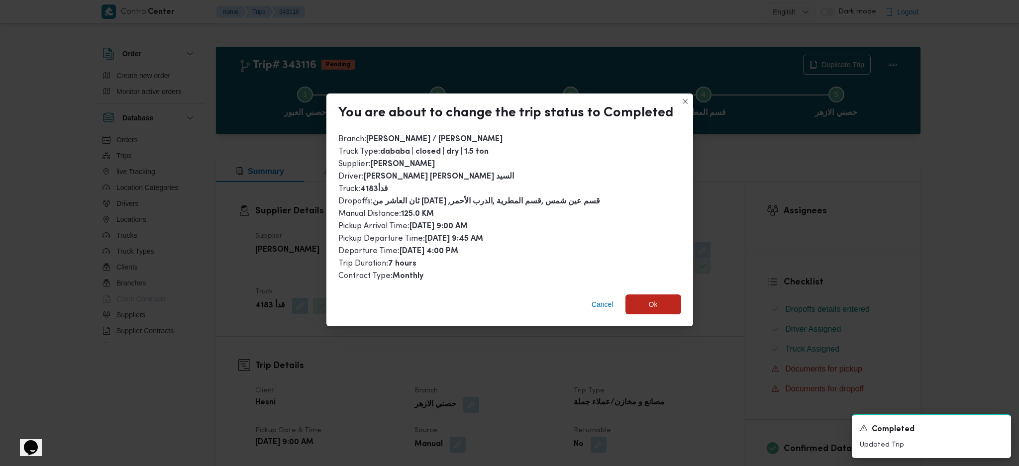
click at [651, 323] on div "Cancel Ok" at bounding box center [509, 307] width 367 height 40
click at [654, 303] on span "Ok" at bounding box center [653, 304] width 9 height 12
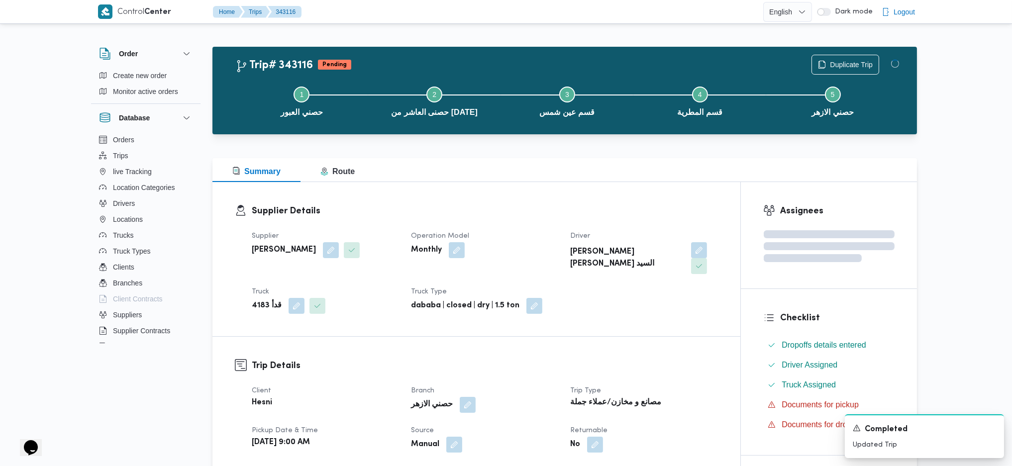
click at [673, 385] on dt "Trip Type" at bounding box center [643, 391] width 147 height 12
click at [527, 157] on div at bounding box center [564, 152] width 704 height 12
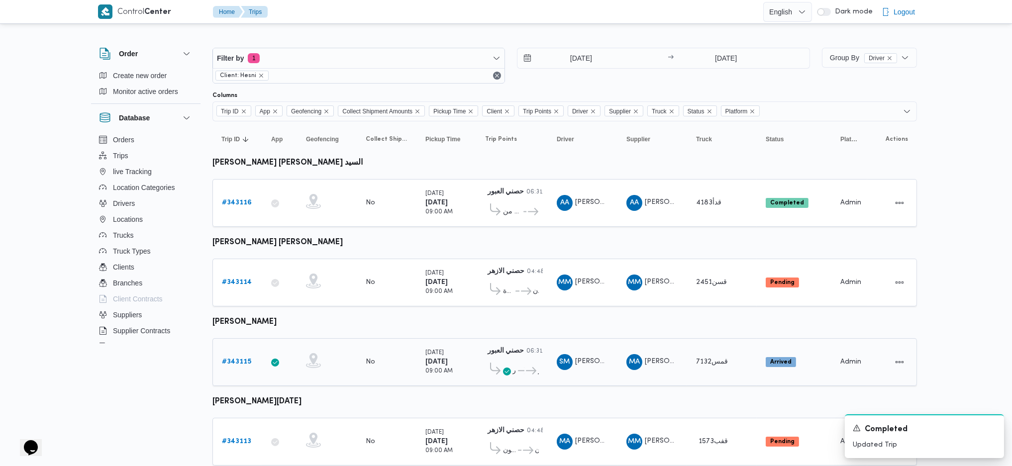
click at [225, 363] on link "# 343115" at bounding box center [236, 362] width 29 height 12
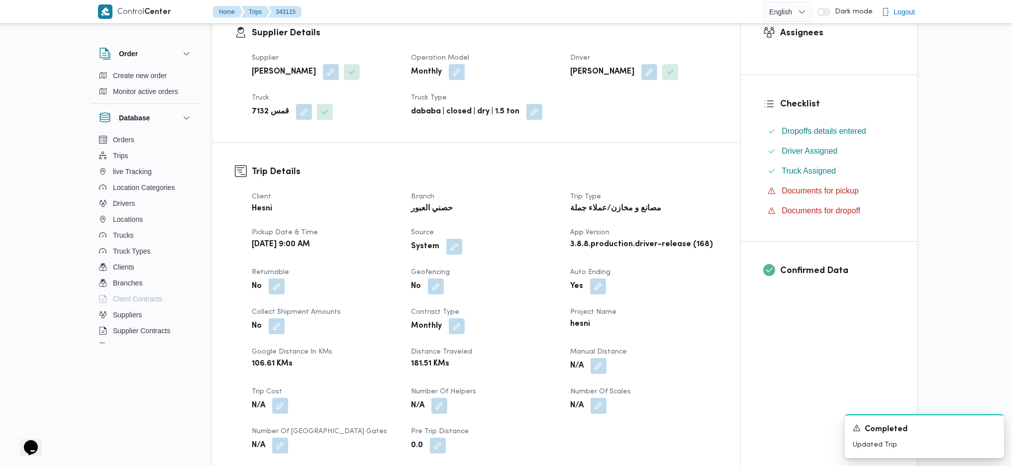
scroll to position [265, 0]
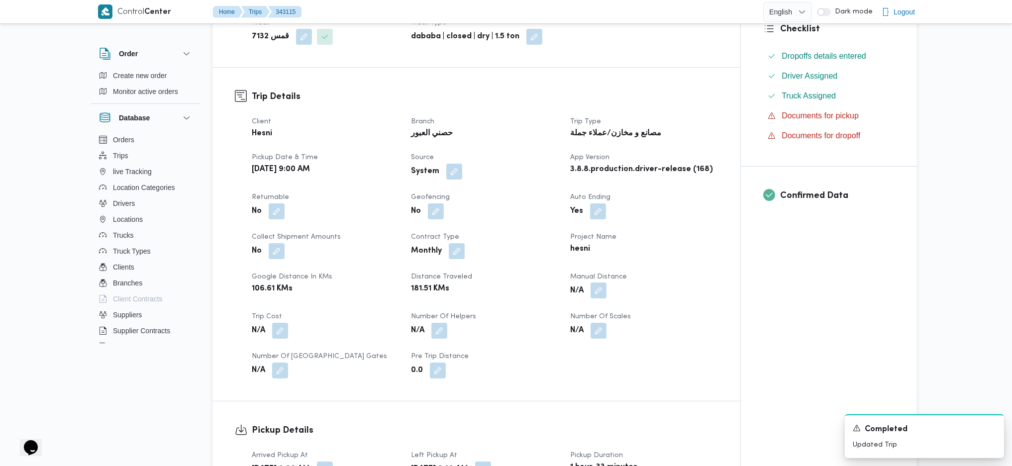
click at [601, 295] on button "button" at bounding box center [598, 291] width 16 height 16
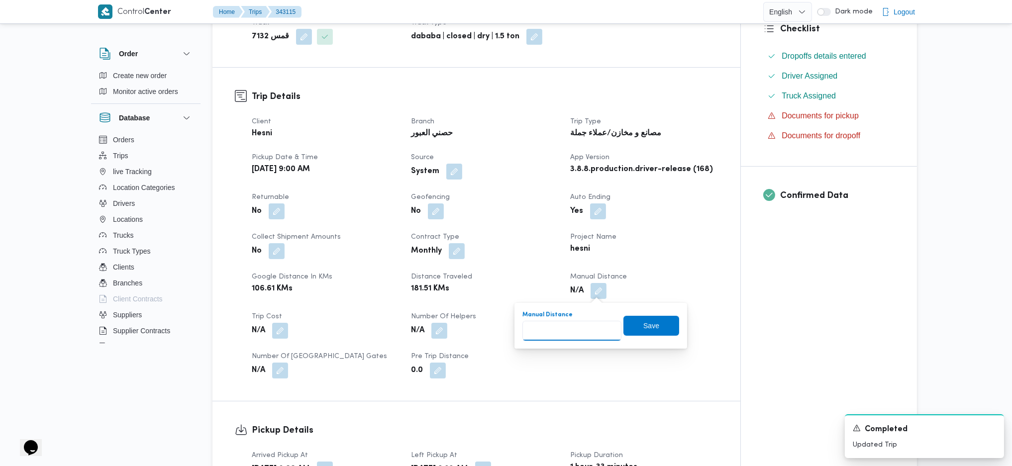
click at [550, 322] on input "Manual Distance" at bounding box center [571, 331] width 99 height 20
type input "192"
click button "Save" at bounding box center [651, 326] width 56 height 20
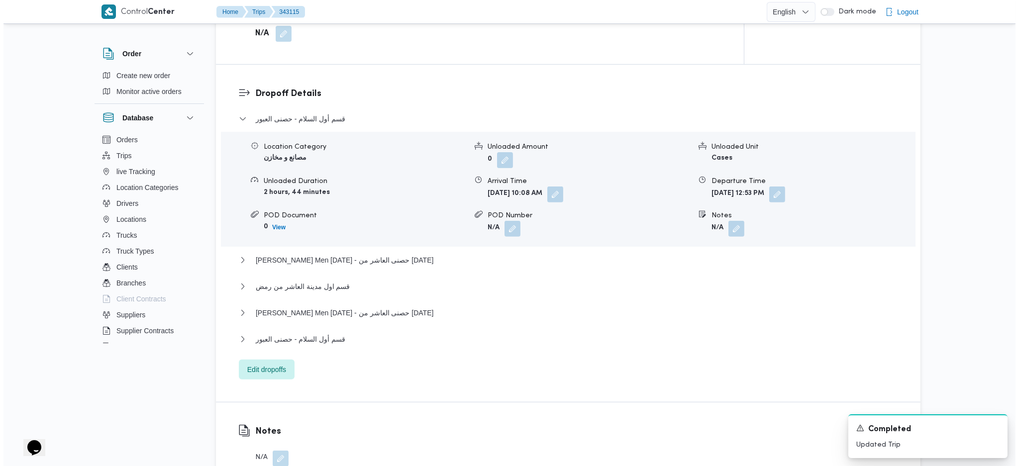
scroll to position [796, 0]
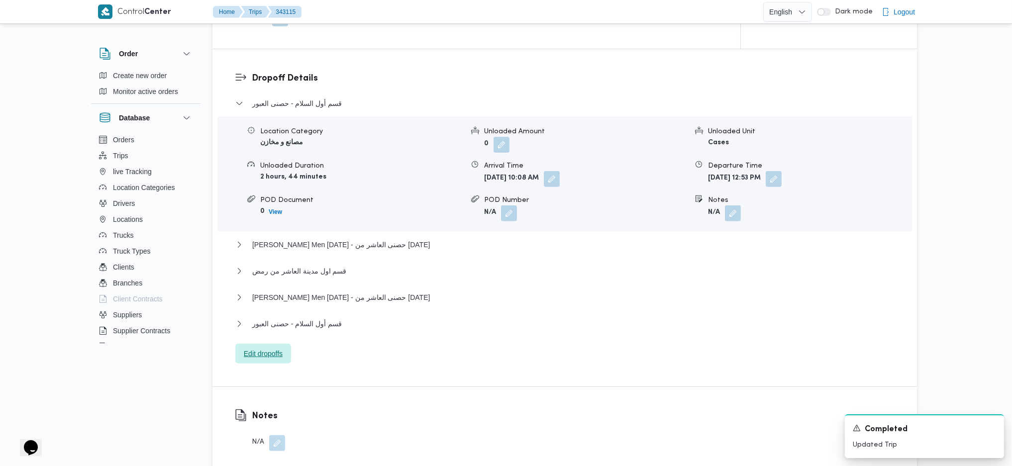
click at [255, 346] on span "Edit dropoffs" at bounding box center [263, 354] width 56 height 20
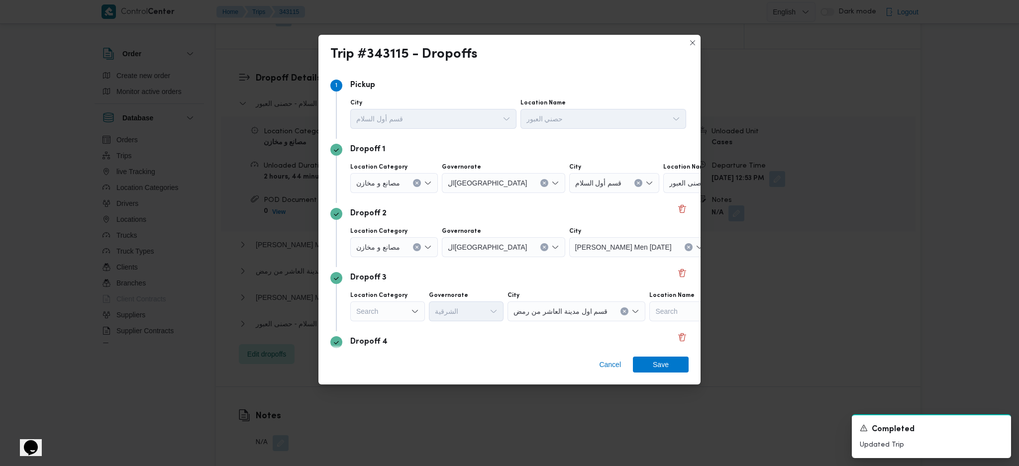
click at [598, 202] on div "Dropoff 1 Location Category مصانع و مخازن Governorate القاهرة City قسم أول السل…" at bounding box center [509, 171] width 358 height 64
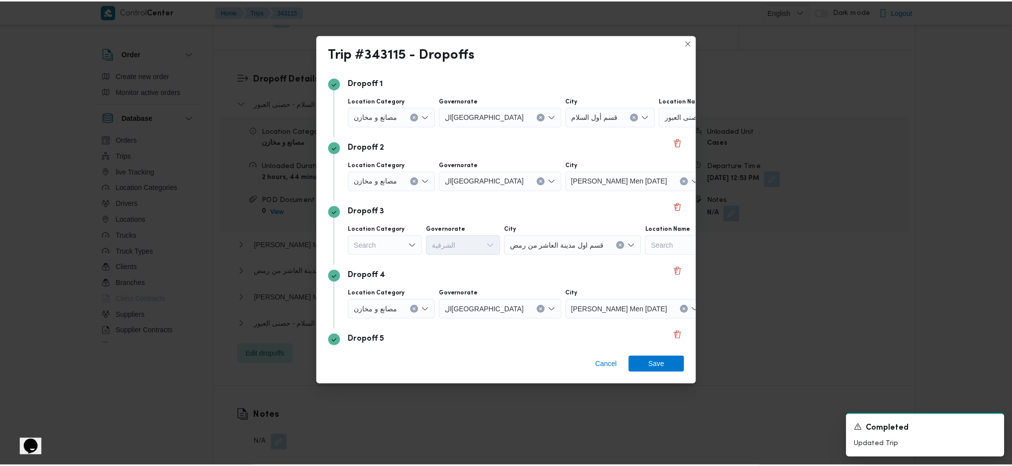
scroll to position [140, 0]
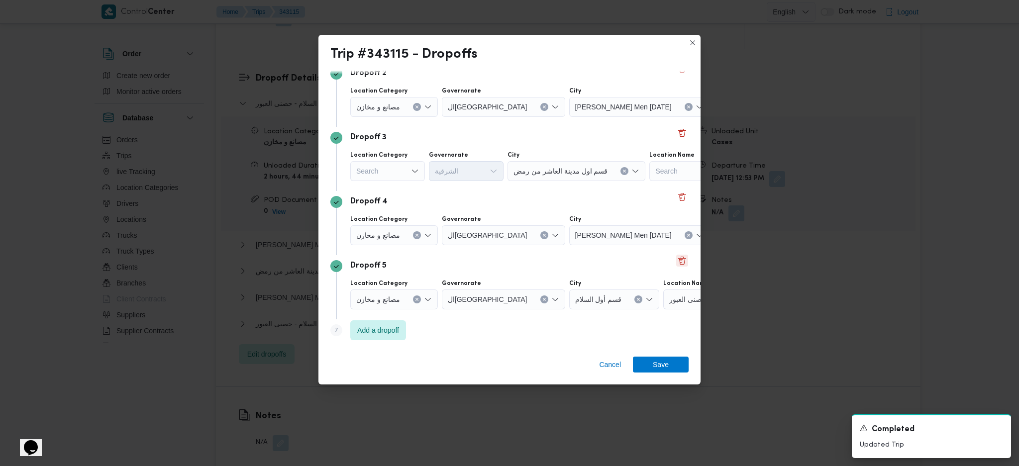
click at [676, 261] on button "Delete" at bounding box center [682, 261] width 12 height 12
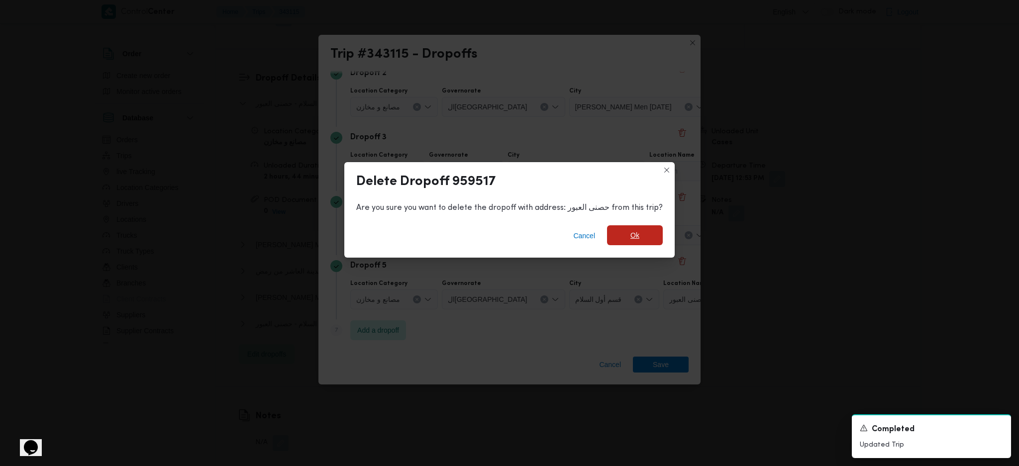
click at [635, 240] on span "Ok" at bounding box center [634, 235] width 9 height 12
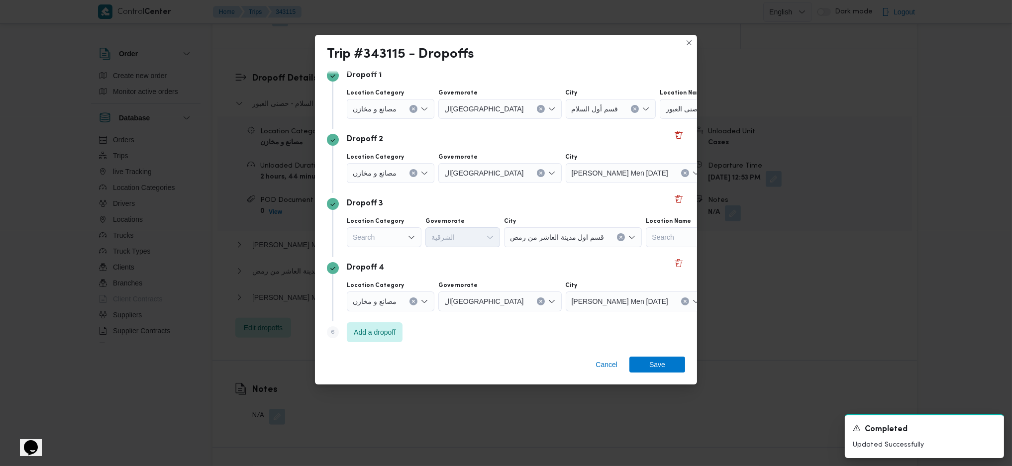
scroll to position [76, 0]
click at [673, 265] on button "Delete" at bounding box center [679, 261] width 12 height 12
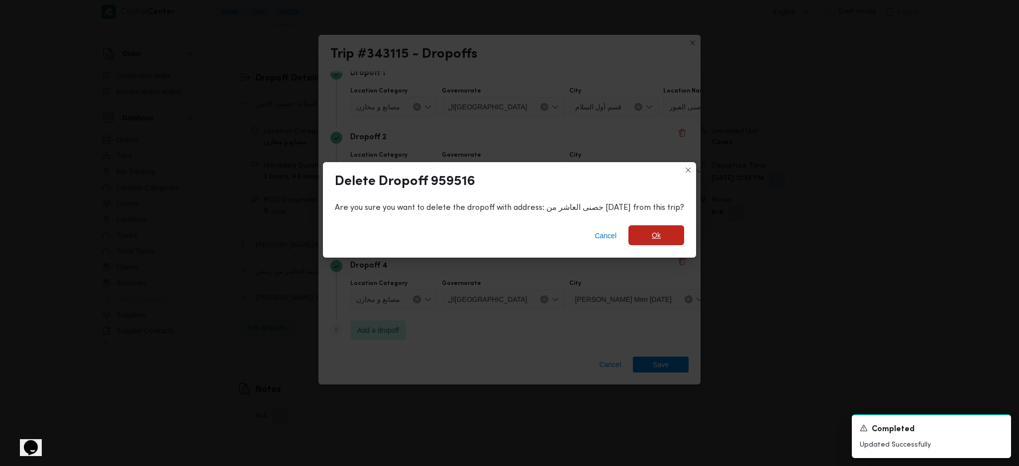
click at [652, 239] on span "Ok" at bounding box center [656, 235] width 9 height 12
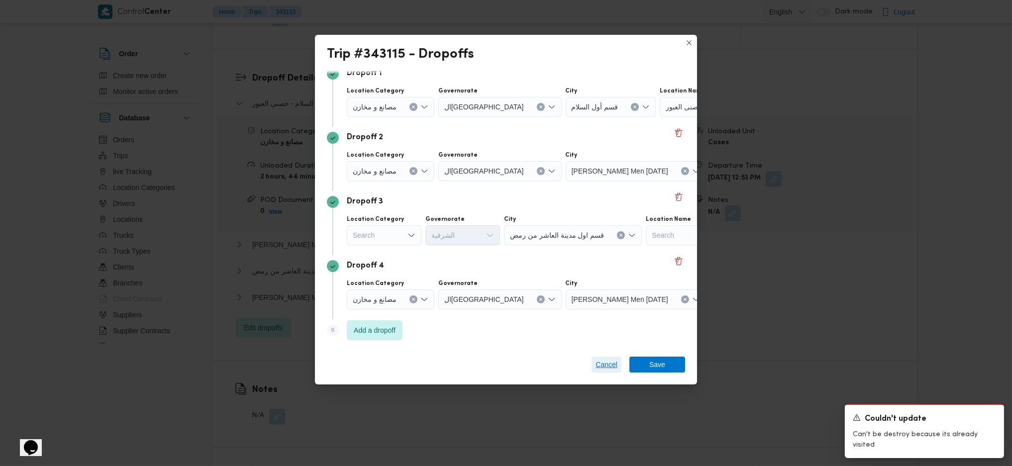
click at [600, 360] on span "Cancel" at bounding box center [606, 365] width 22 height 12
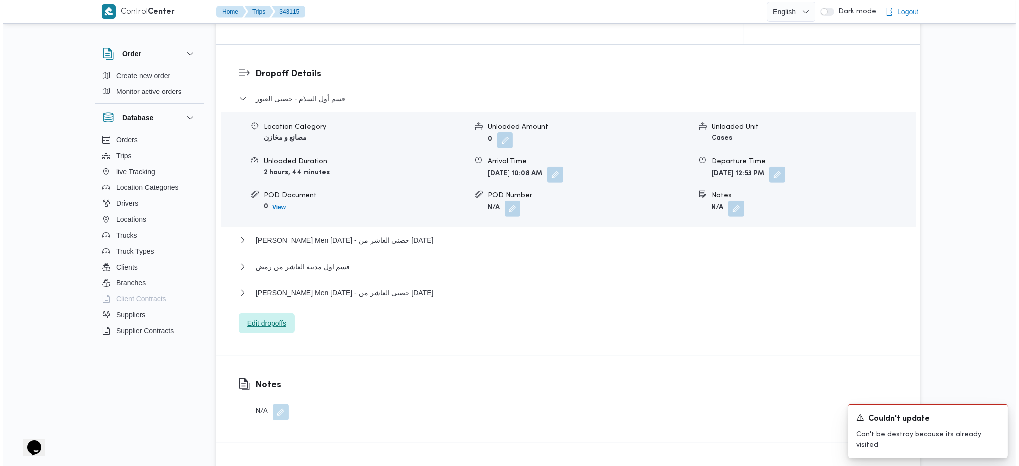
scroll to position [983, 0]
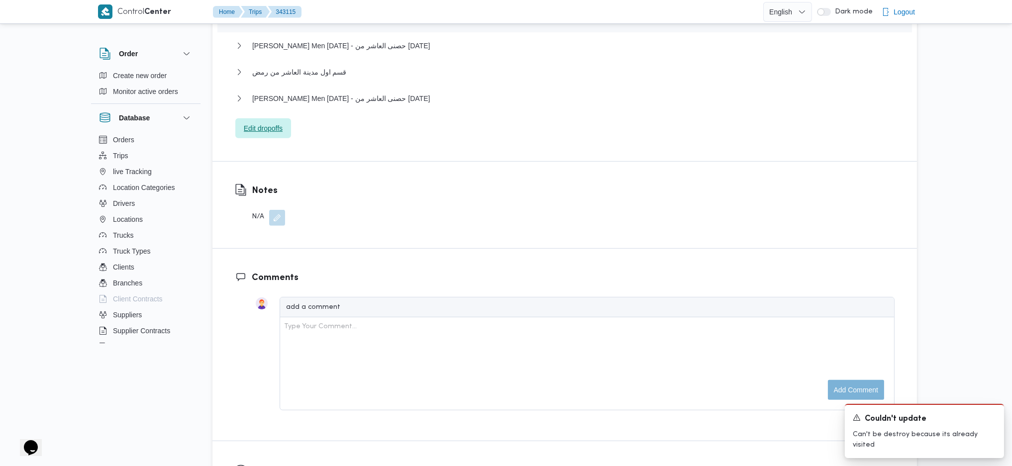
click at [260, 127] on span "Edit dropoffs" at bounding box center [263, 128] width 39 height 12
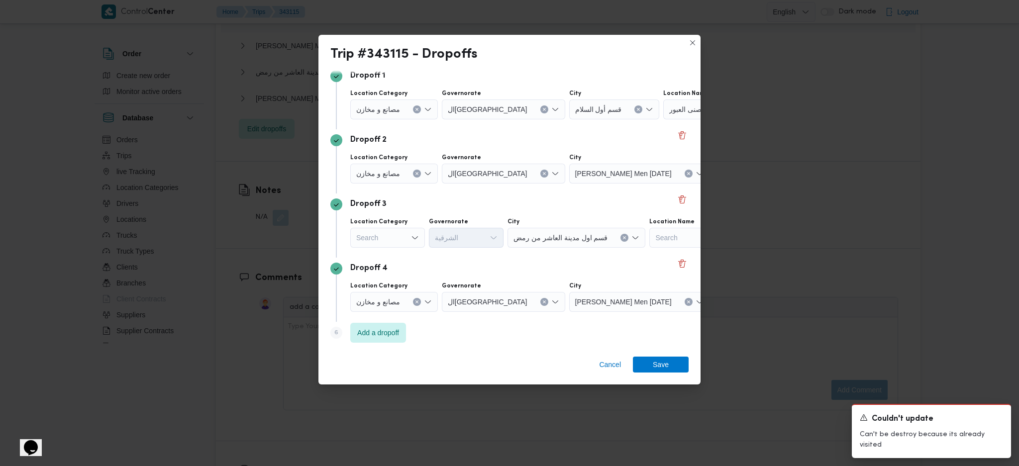
scroll to position [76, 0]
click at [415, 174] on button "Clear input" at bounding box center [417, 171] width 8 height 8
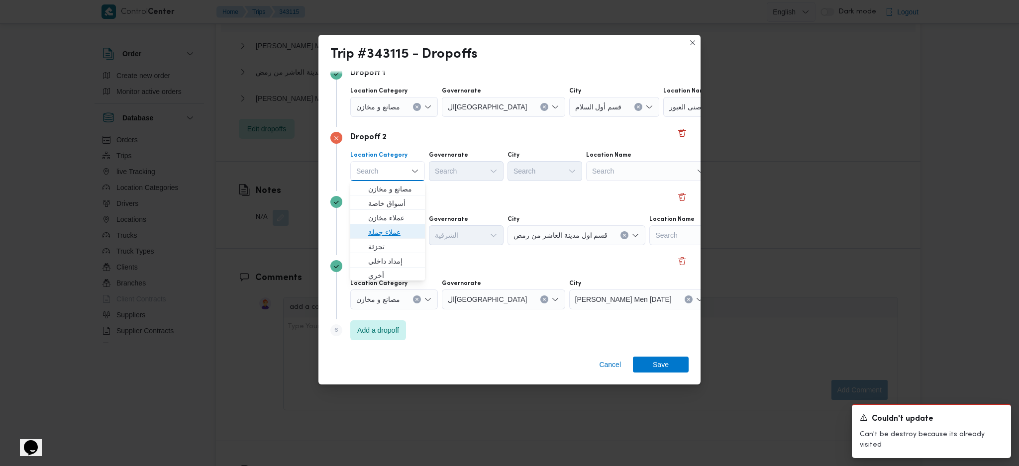
click at [387, 234] on span "عملاء جملة" at bounding box center [393, 232] width 51 height 12
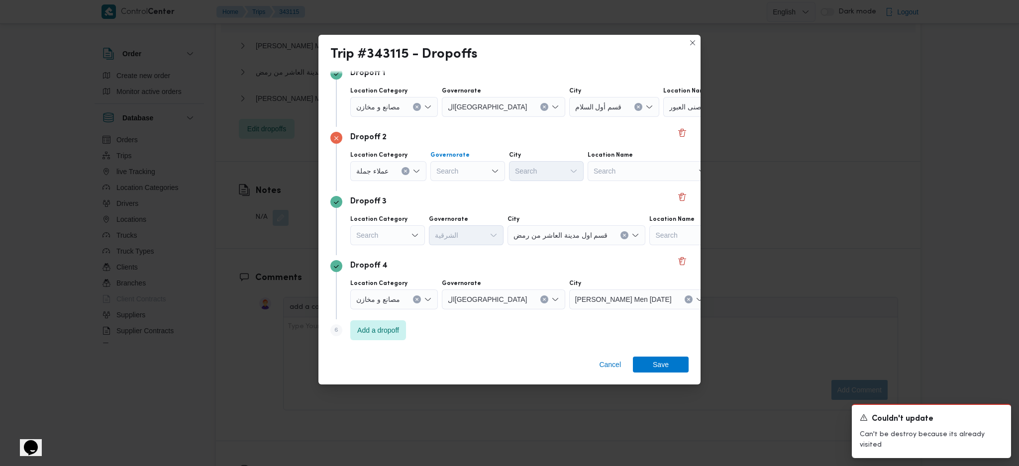
click at [466, 174] on div "Search" at bounding box center [467, 171] width 75 height 20
click at [458, 274] on span "الشرقية" at bounding box center [472, 273] width 51 height 12
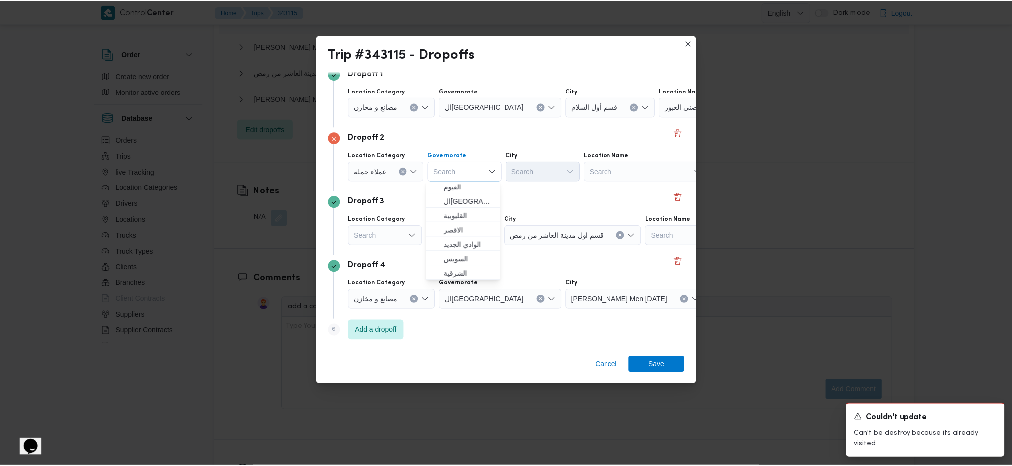
scroll to position [0, 0]
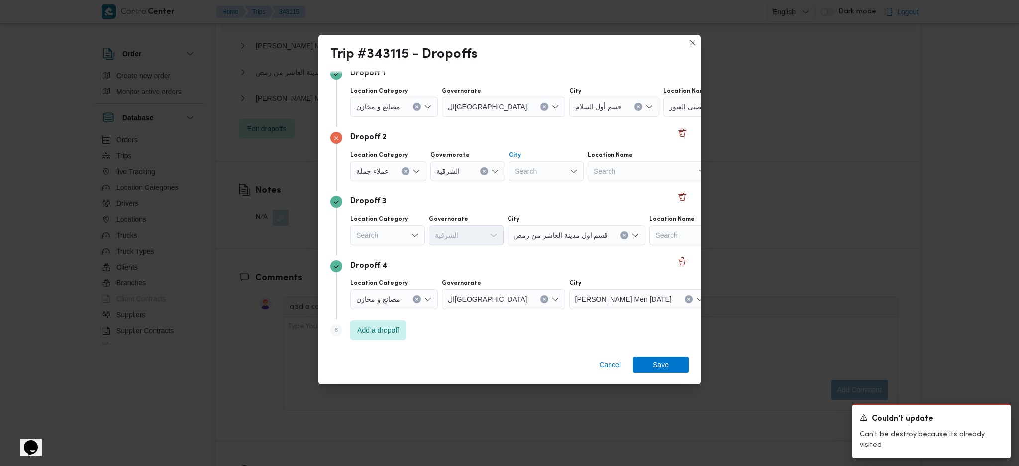
click at [548, 171] on div "Search" at bounding box center [546, 171] width 75 height 20
type input "بلب"
click at [540, 185] on mark "بلب" at bounding box center [539, 189] width 6 height 8
click at [677, 367] on span "Save" at bounding box center [661, 364] width 56 height 16
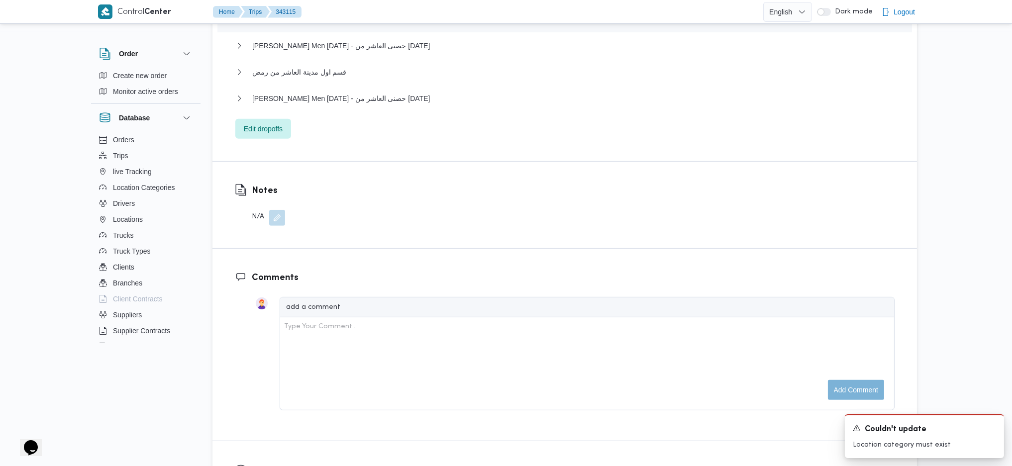
drag, startPoint x: 354, startPoint y: 91, endPoint x: 357, endPoint y: 104, distance: 13.4
click at [354, 93] on div "قسم أول السلام - حصنى العبور Location Category مصانع و مخازن Unloaded Amount 0 …" at bounding box center [564, 19] width 659 height 240
click at [357, 104] on div "Thany Ashr Men Ramadan - حصنى العاشر من رمضان" at bounding box center [564, 102] width 659 height 19
click at [389, 95] on span "Thany Ashr Men Ramadan - حصنى العاشر من رمضان" at bounding box center [341, 99] width 178 height 12
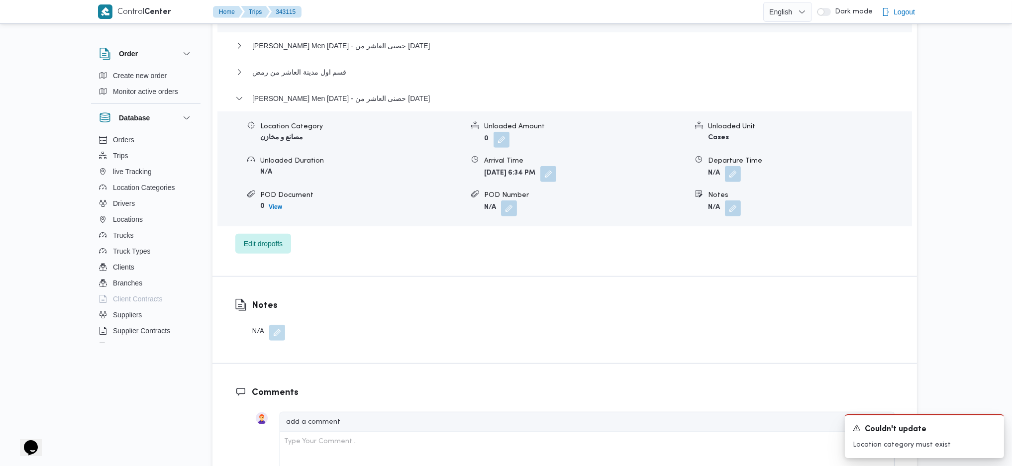
scroll to position [1116, 0]
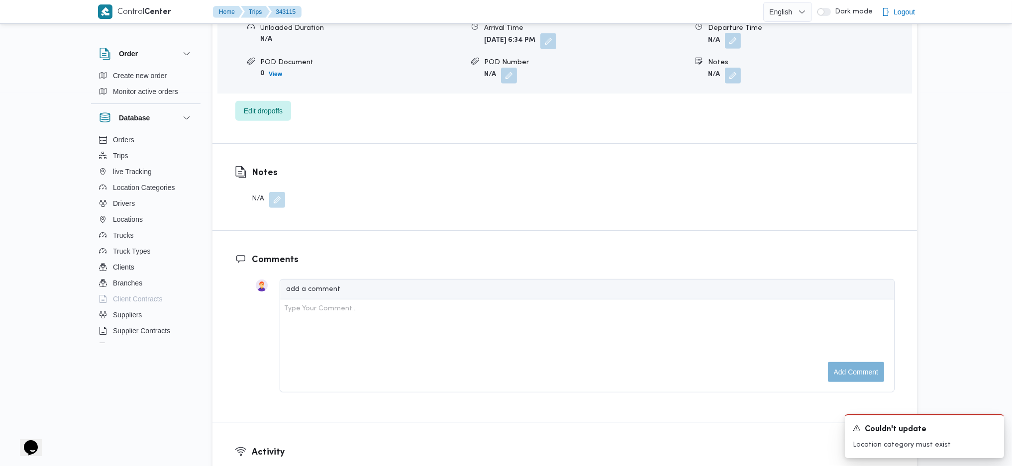
click at [727, 43] on button "button" at bounding box center [733, 41] width 16 height 16
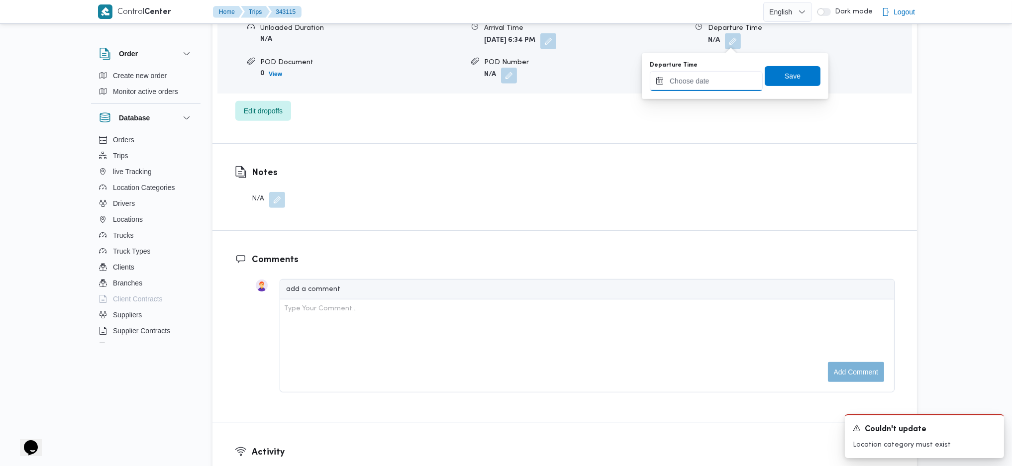
click at [715, 80] on input "Departure Time" at bounding box center [706, 81] width 113 height 20
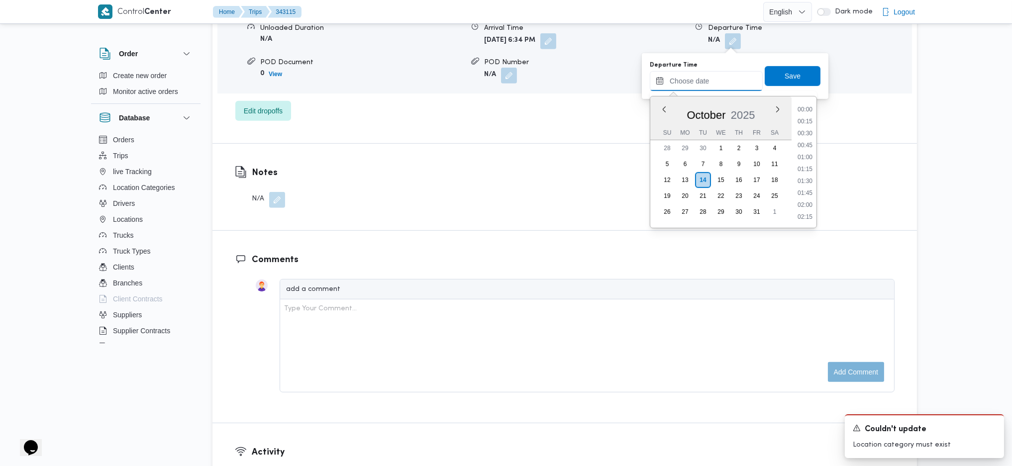
scroll to position [872, 0]
click at [801, 135] on li "18:45" at bounding box center [804, 132] width 23 height 10
type input "14/10/2025 18:45"
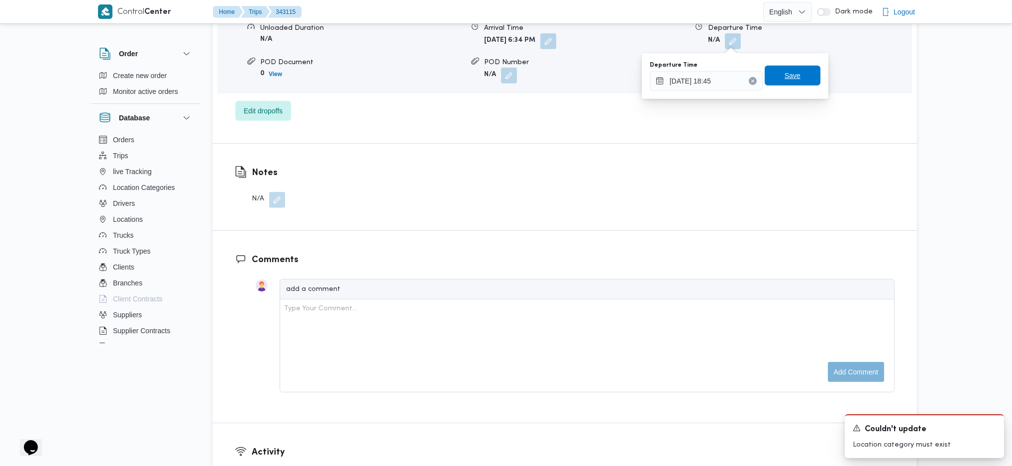
click at [771, 75] on span "Save" at bounding box center [793, 76] width 56 height 20
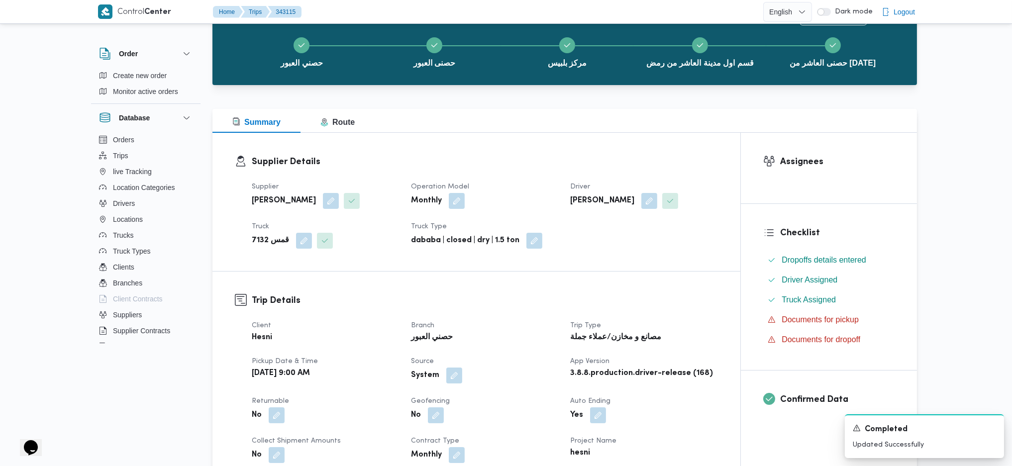
scroll to position [0, 0]
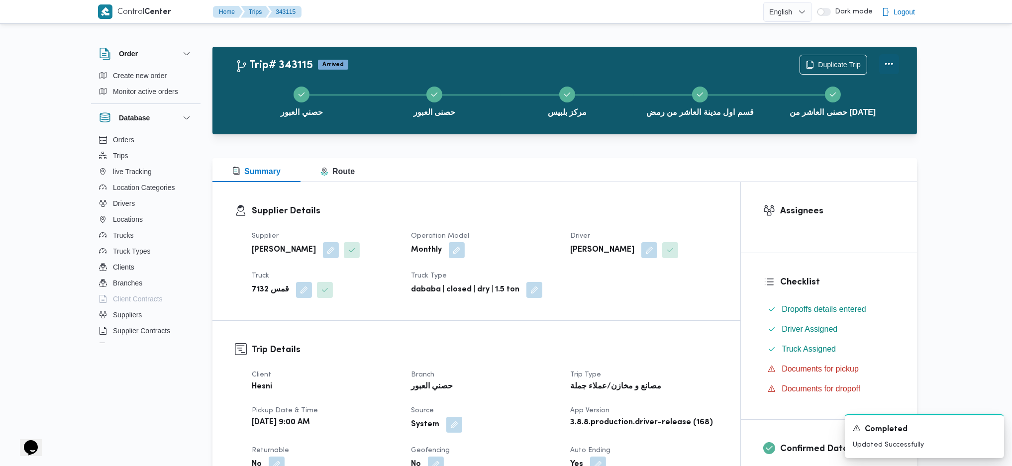
click at [890, 67] on button "Actions" at bounding box center [889, 64] width 20 height 20
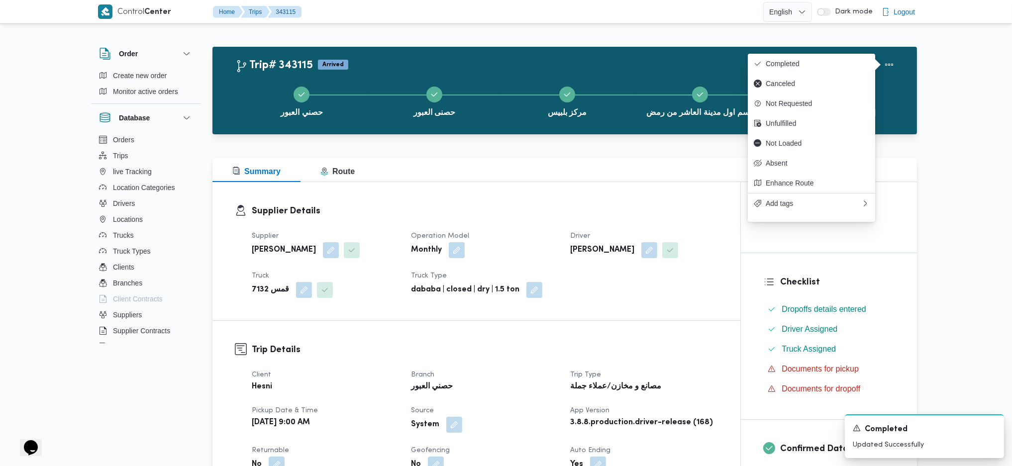
click at [820, 49] on div "Duplicate Trip" at bounding box center [848, 65] width 111 height 32
click at [805, 69] on button "Completed" at bounding box center [811, 64] width 127 height 20
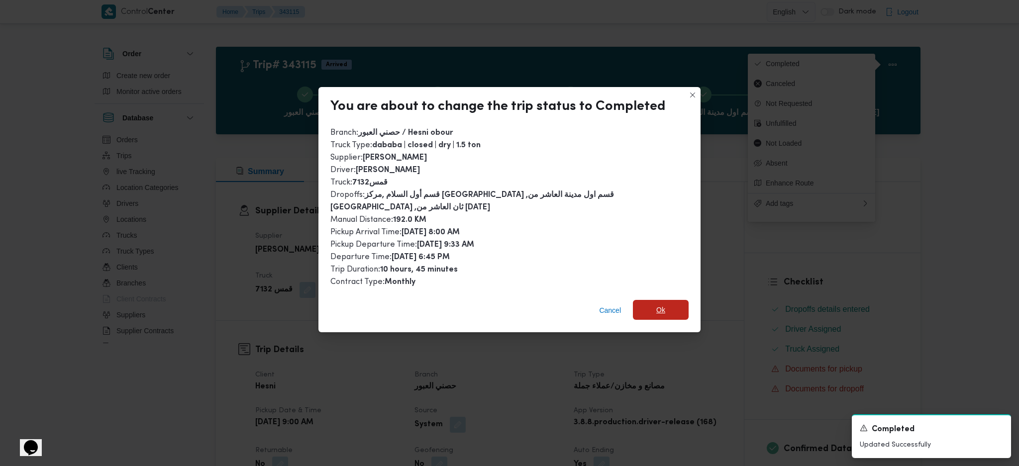
click at [661, 306] on span "Ok" at bounding box center [661, 310] width 56 height 20
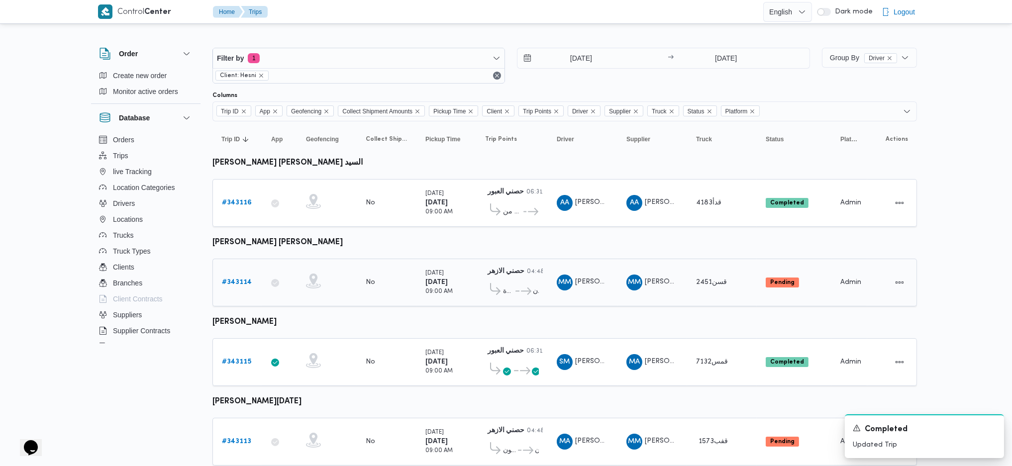
click at [232, 277] on link "# 343114" at bounding box center [237, 283] width 30 height 12
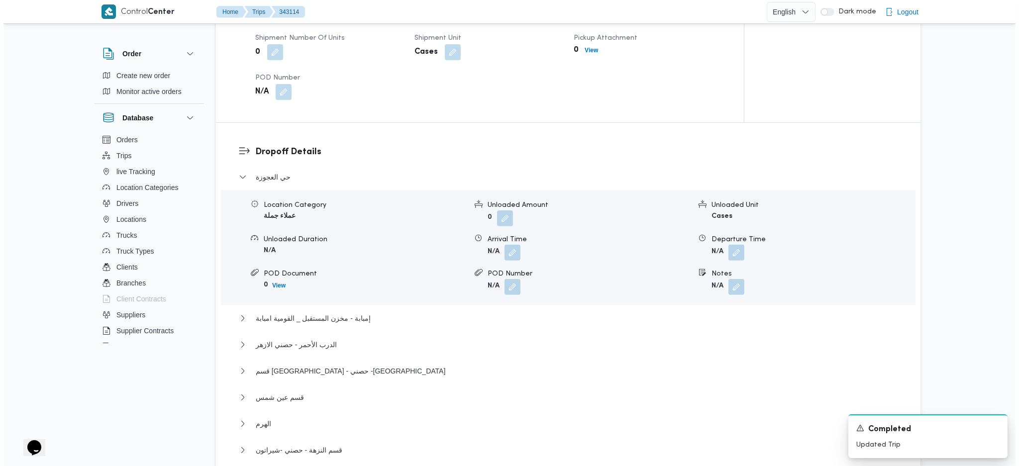
scroll to position [796, 0]
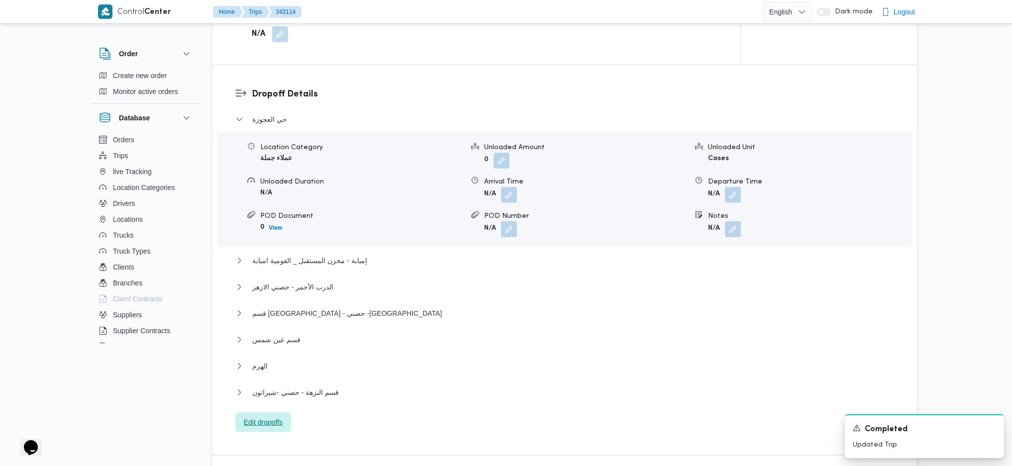
click at [261, 416] on span "Edit dropoffs" at bounding box center [263, 422] width 39 height 12
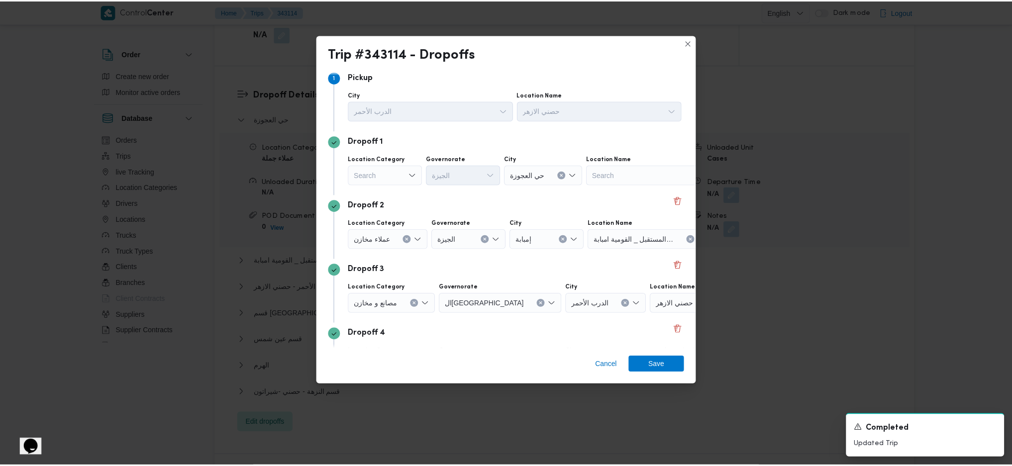
scroll to position [0, 0]
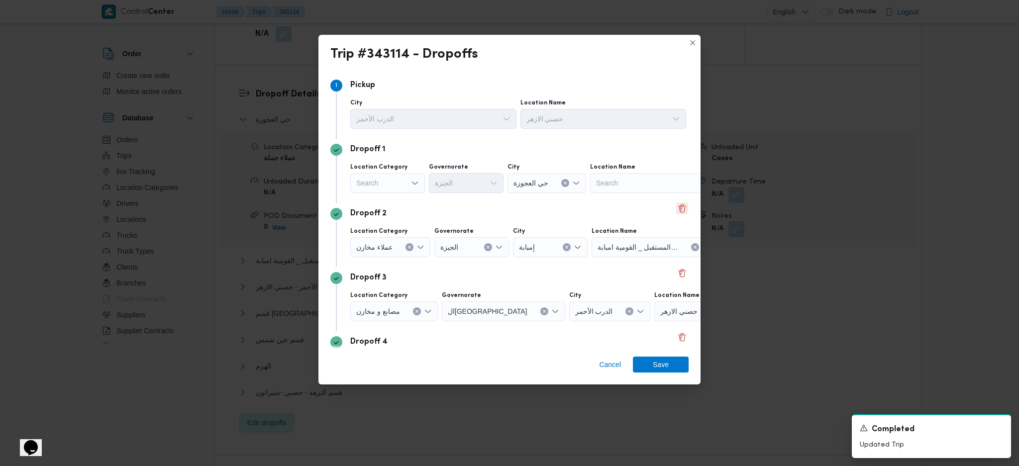
click at [676, 212] on button "Delete" at bounding box center [682, 208] width 12 height 12
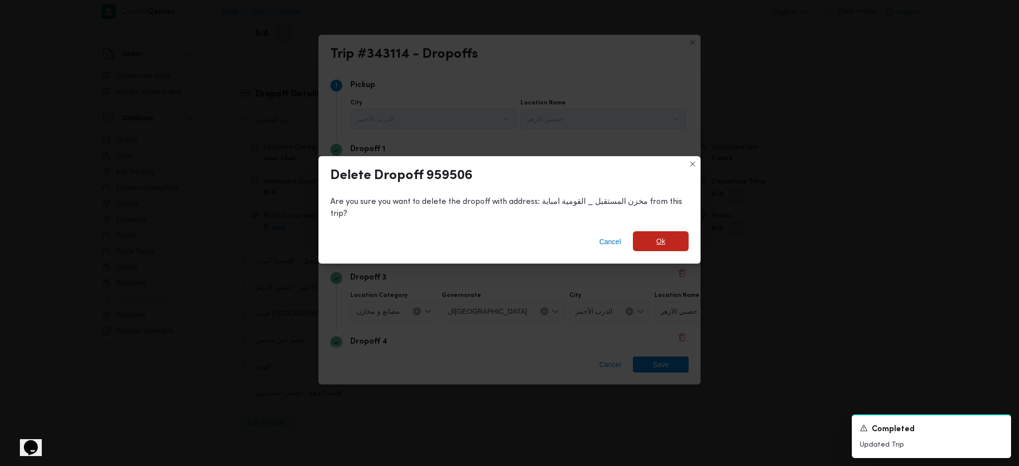
click at [645, 239] on span "Ok" at bounding box center [661, 241] width 56 height 20
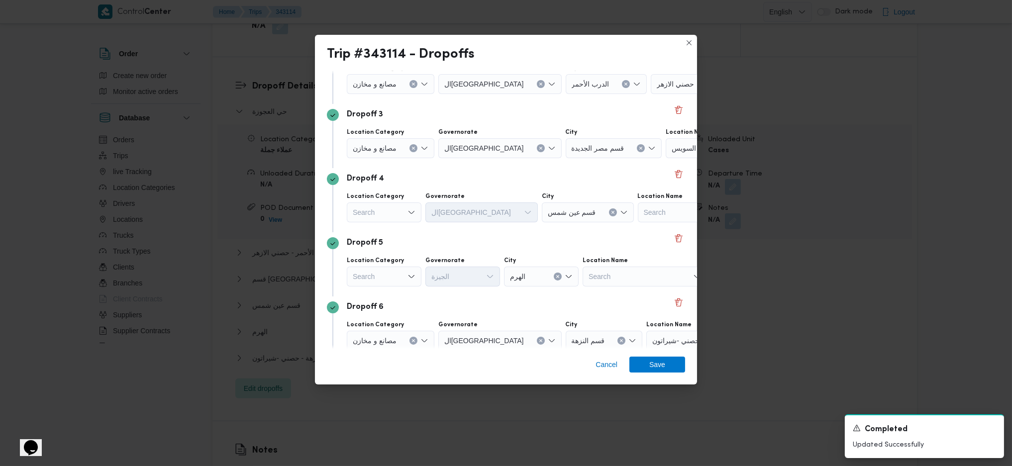
scroll to position [132, 0]
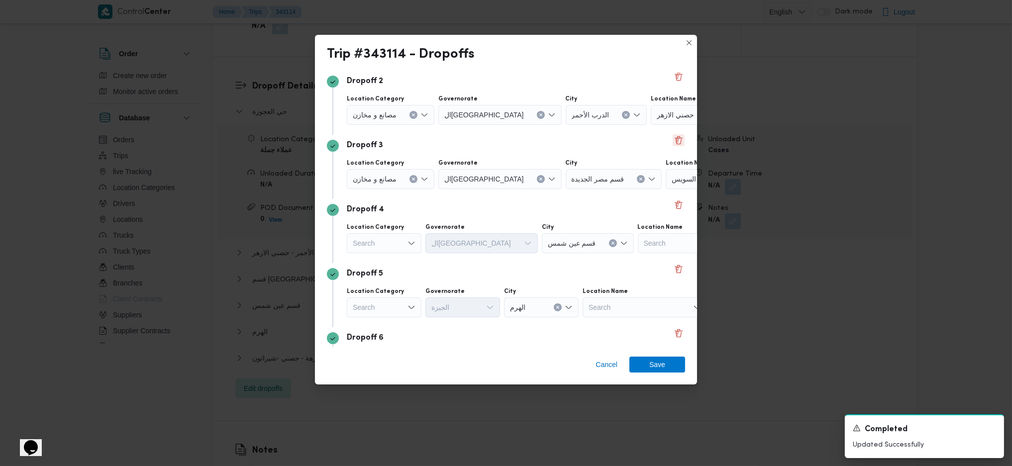
click at [675, 140] on button "Delete" at bounding box center [679, 140] width 12 height 12
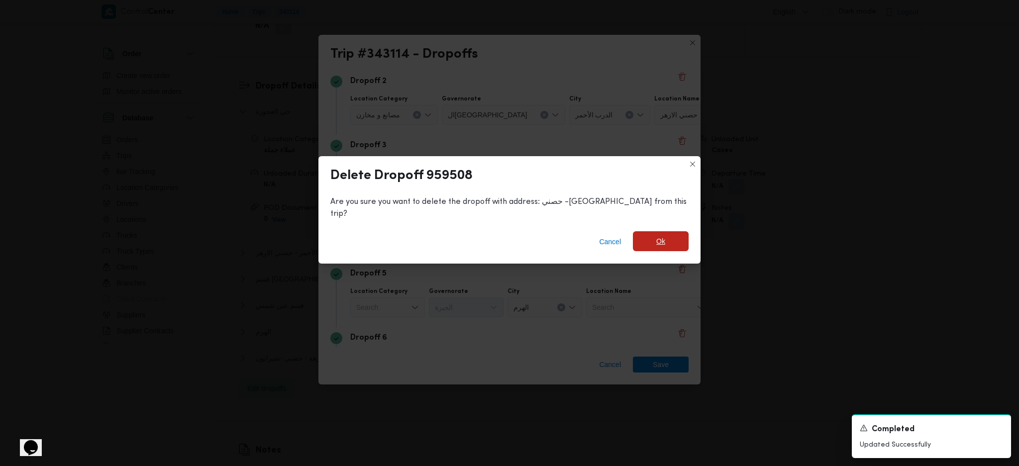
click at [650, 244] on span "Ok" at bounding box center [661, 241] width 56 height 20
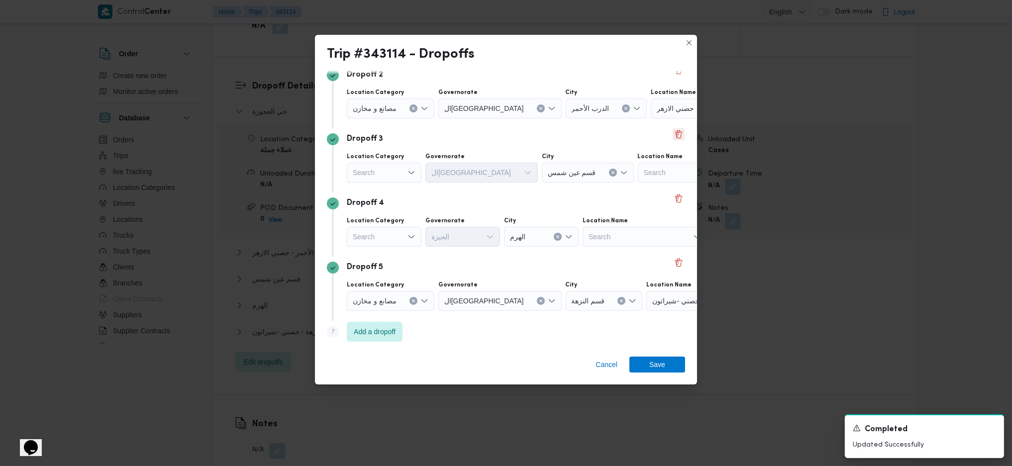
scroll to position [140, 0]
click at [403, 244] on div "Search" at bounding box center [384, 235] width 75 height 20
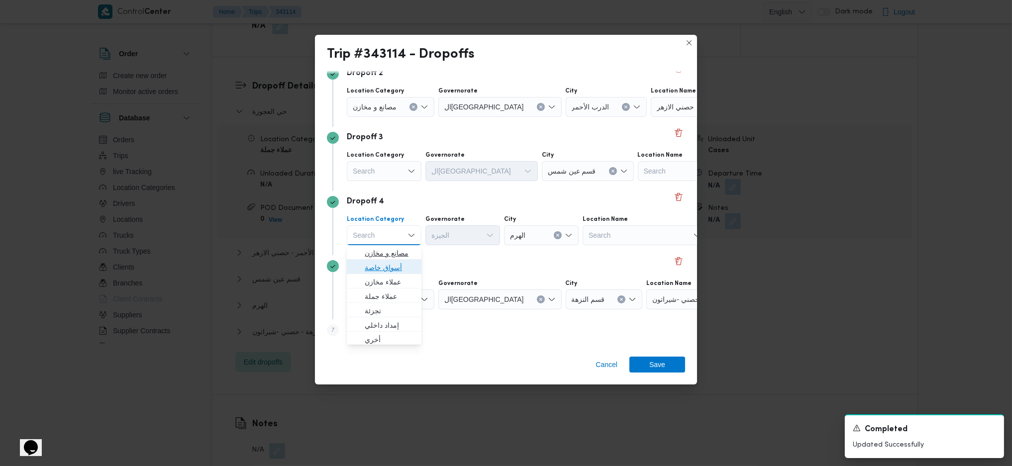
drag, startPoint x: 380, startPoint y: 259, endPoint x: 383, endPoint y: 255, distance: 5.3
click at [381, 259] on div "مصانع و مخازن أسواق خاصة عملاء مخازن عملاء جملة تجزئة إمداد داخلي أخري أسواق خا…" at bounding box center [384, 425] width 75 height 361
click at [400, 257] on span "مصانع و مخازن" at bounding box center [390, 253] width 51 height 12
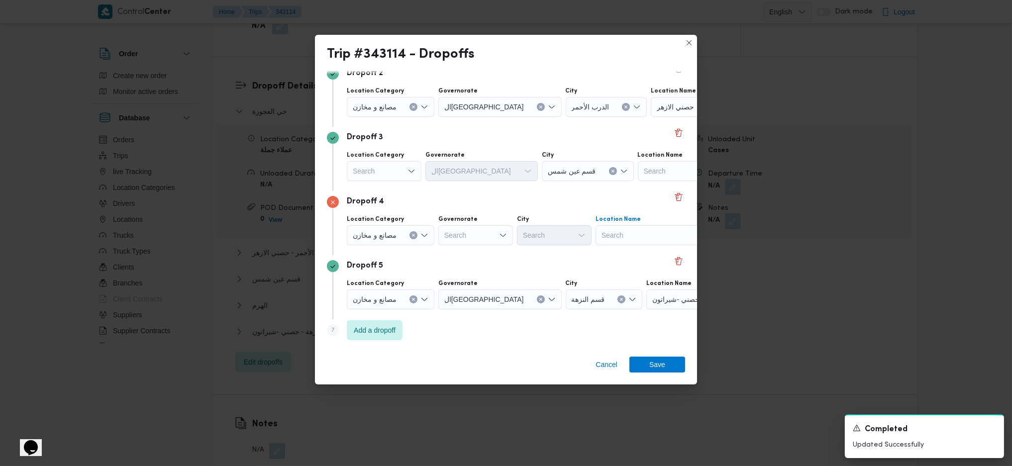
click at [618, 234] on div "Search" at bounding box center [657, 235] width 124 height 20
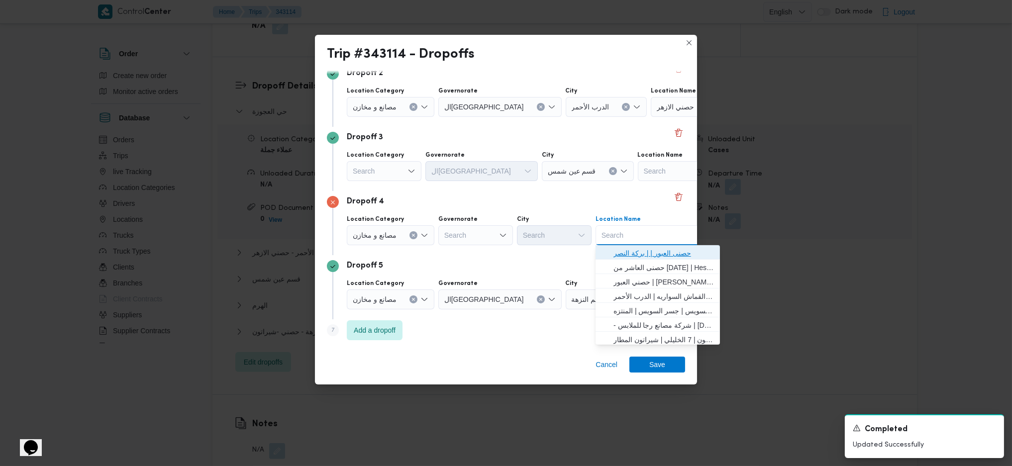
click at [645, 252] on span "حصنى العبور | | بركة النصر" at bounding box center [663, 253] width 100 height 12
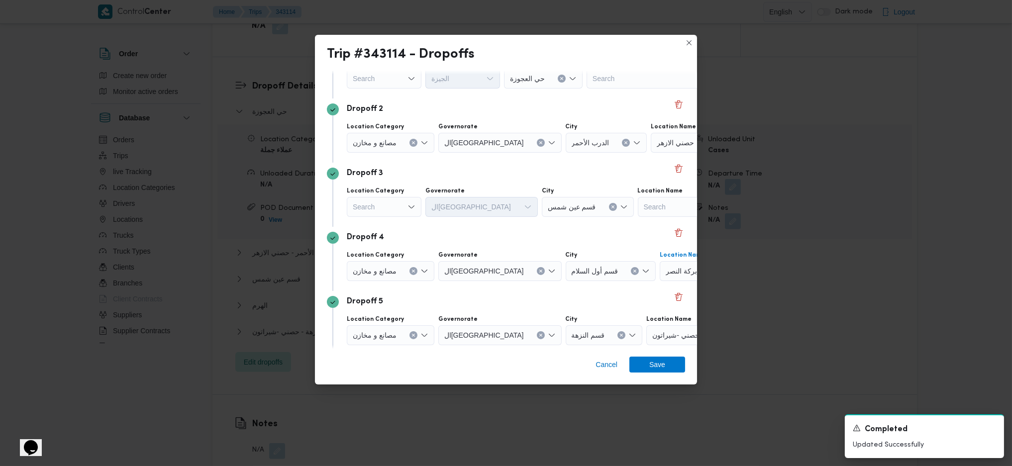
scroll to position [74, 0]
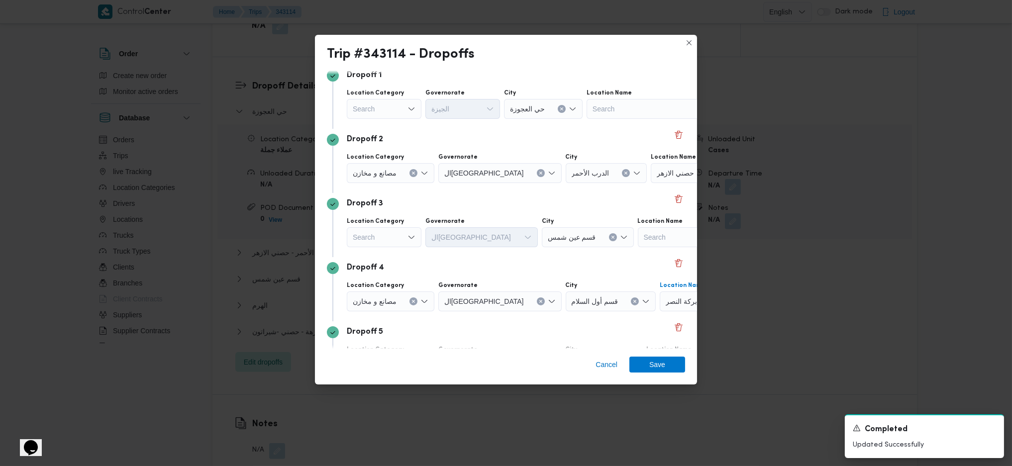
click at [406, 238] on div "Search" at bounding box center [384, 237] width 75 height 20
click at [388, 253] on div "Dropoff 3 Location Category Search Governorate القاهرة City قسم عين شمس Locatio…" at bounding box center [506, 225] width 358 height 64
drag, startPoint x: 402, startPoint y: 231, endPoint x: 402, endPoint y: 236, distance: 5.5
click at [403, 231] on div "Search" at bounding box center [384, 237] width 75 height 20
click at [396, 254] on span "مصانع و مخازن" at bounding box center [390, 255] width 51 height 12
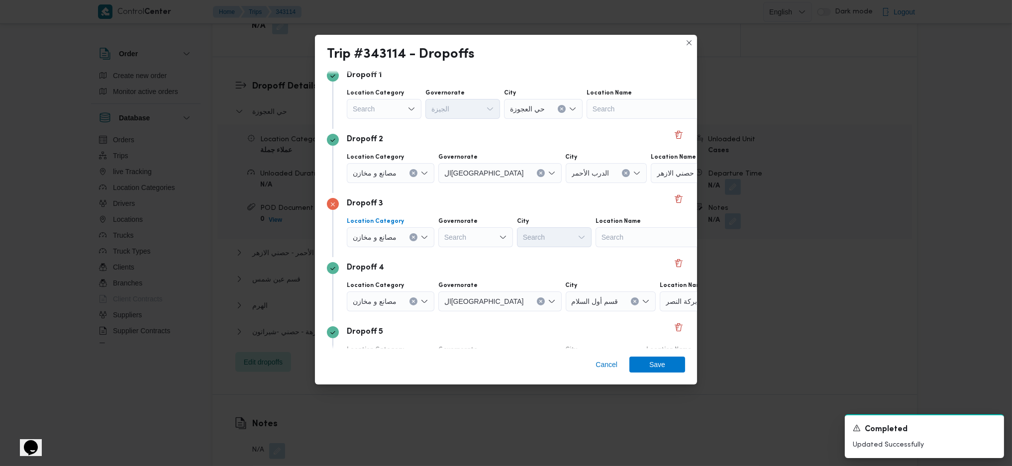
click at [650, 231] on div "Search" at bounding box center [657, 237] width 124 height 20
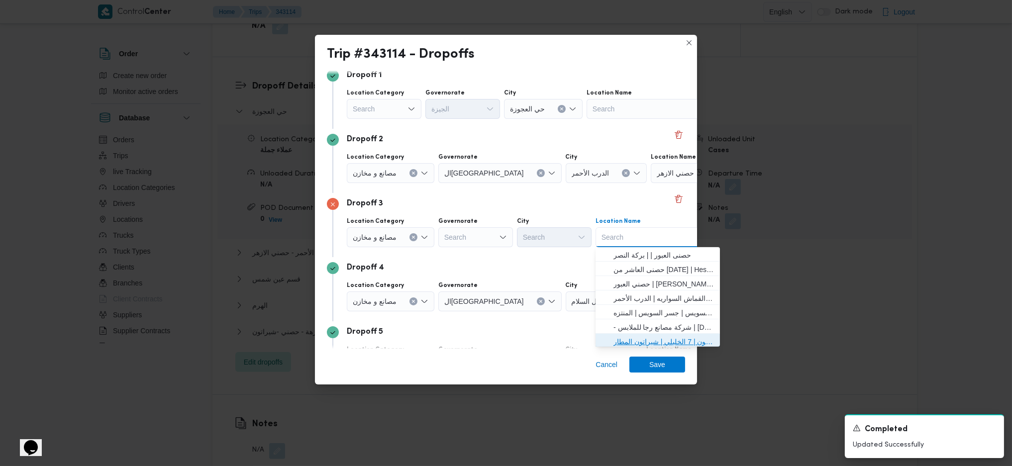
click at [625, 338] on span "حصني -شيراتون | 7 الخليلي | شيراتون المطار" at bounding box center [663, 342] width 100 height 12
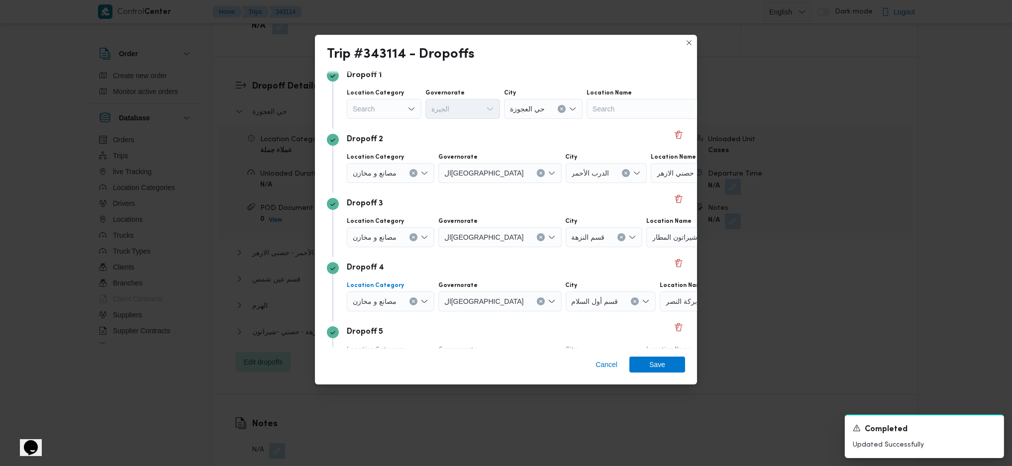
click at [412, 300] on icon "Clear input" at bounding box center [413, 301] width 4 height 4
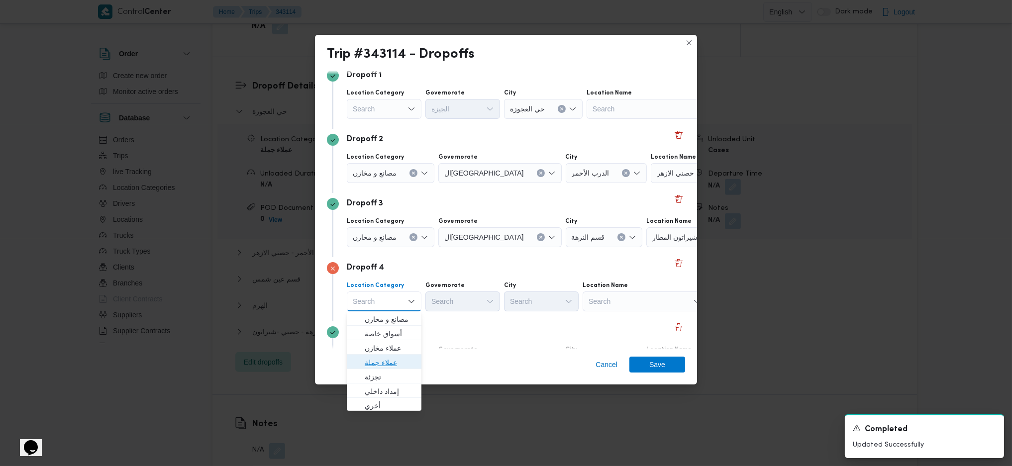
click at [397, 357] on span "عملاء جملة" at bounding box center [390, 363] width 51 height 12
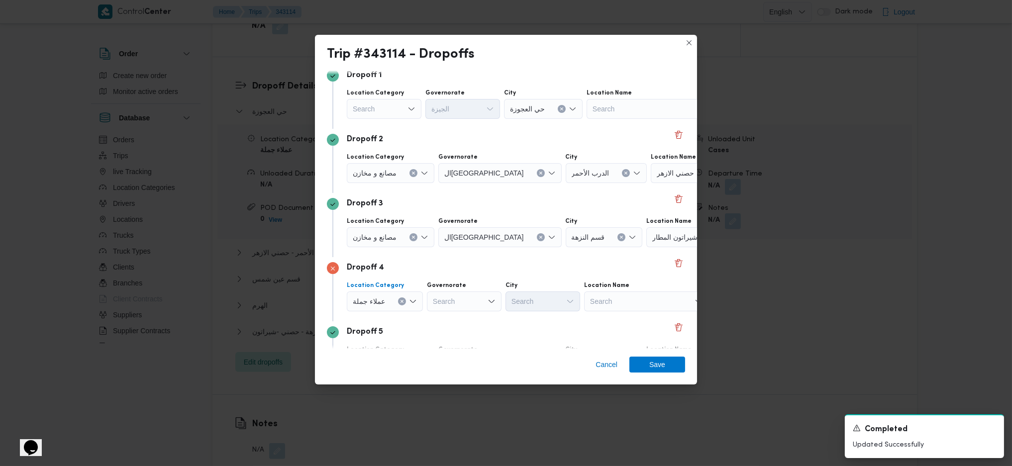
click at [475, 308] on div "Search" at bounding box center [464, 301] width 75 height 20
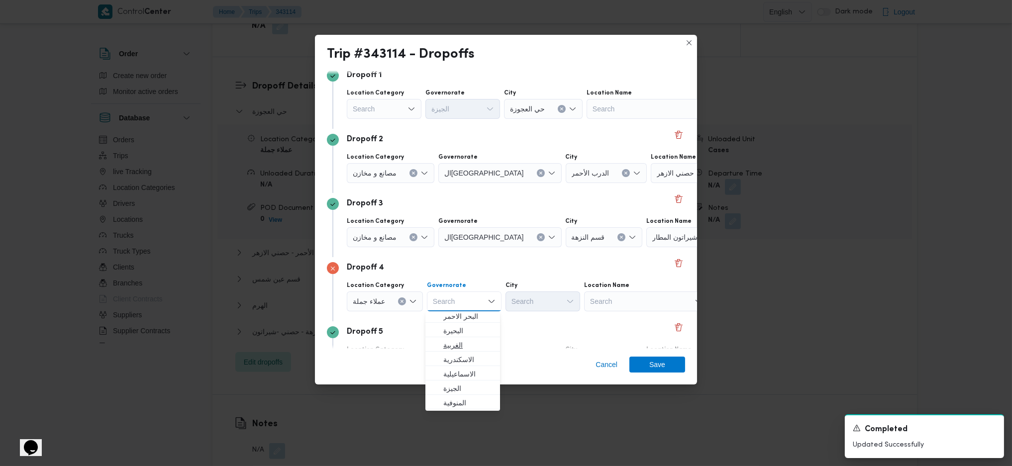
scroll to position [66, 0]
click at [466, 398] on span "القاهرة" at bounding box center [468, 397] width 51 height 12
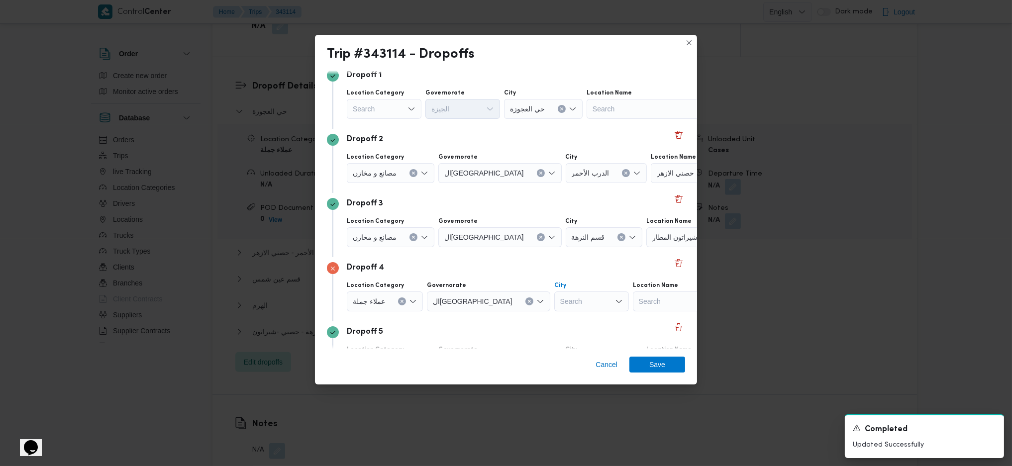
click at [554, 303] on div "Search" at bounding box center [591, 301] width 75 height 20
type input "عين"
click at [512, 319] on icon "button" at bounding box center [514, 319] width 8 height 8
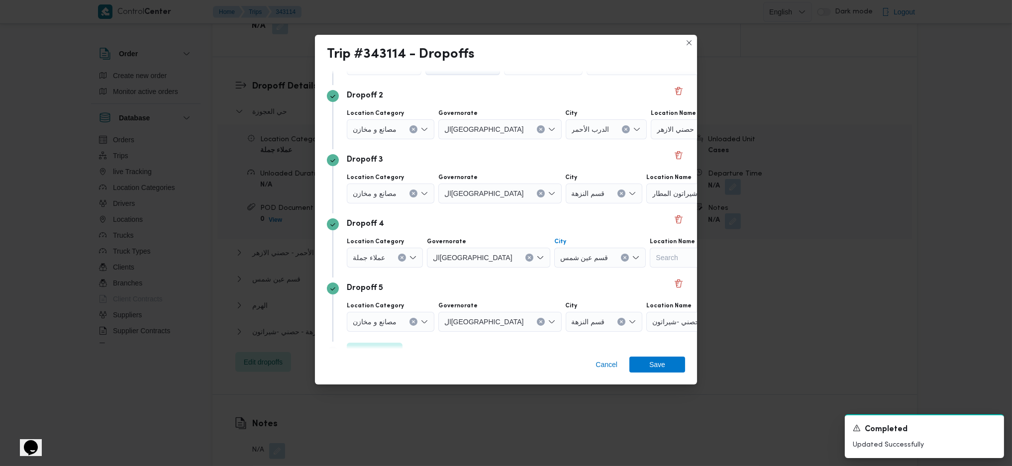
scroll to position [140, 0]
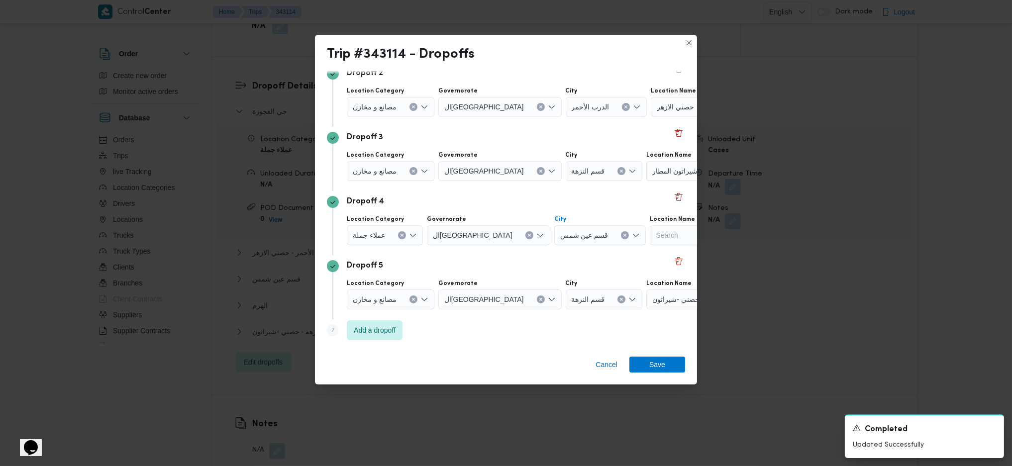
click at [652, 303] on span "حصني -شيراتون" at bounding box center [675, 298] width 47 height 11
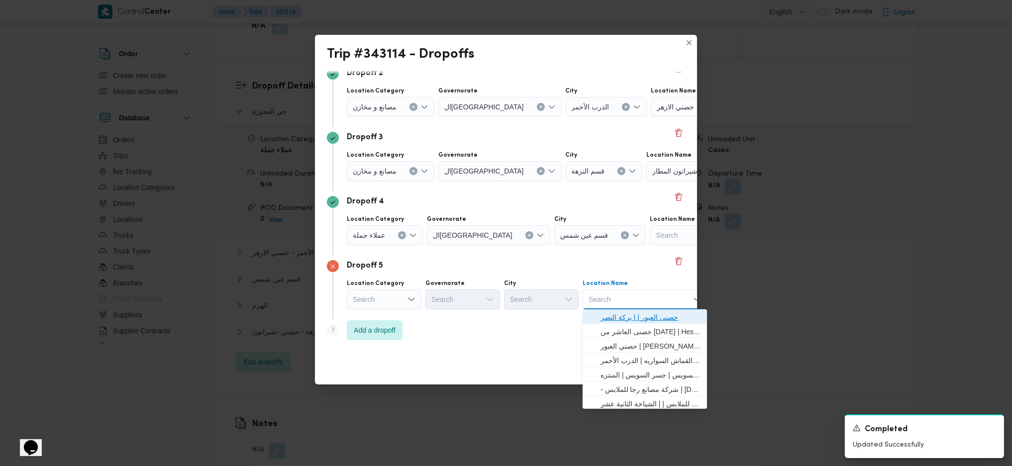
click at [615, 315] on span "حصنى العبور | | بركة النصر" at bounding box center [650, 317] width 100 height 12
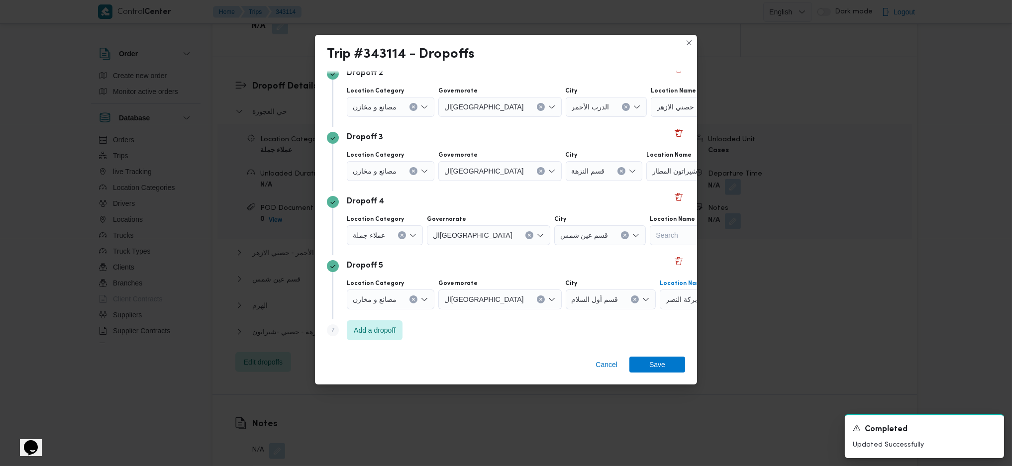
click at [377, 308] on div "مصانع و مخازن" at bounding box center [391, 299] width 88 height 20
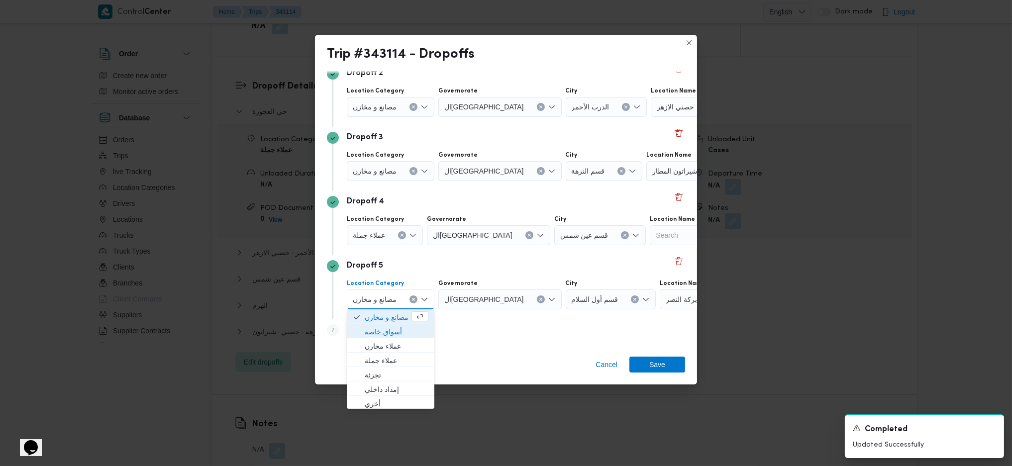
click at [377, 332] on span "أسواق خاصة" at bounding box center [397, 332] width 64 height 12
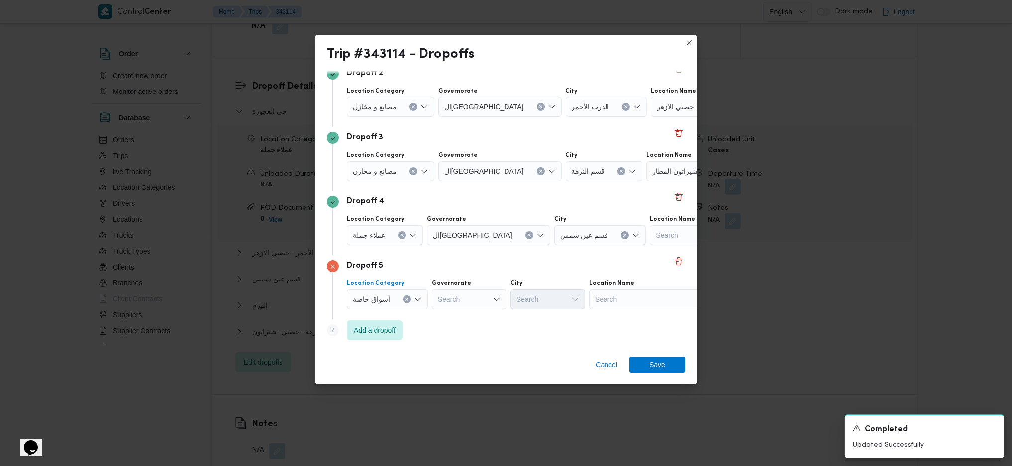
click at [405, 300] on icon "Clear input" at bounding box center [406, 299] width 2 height 2
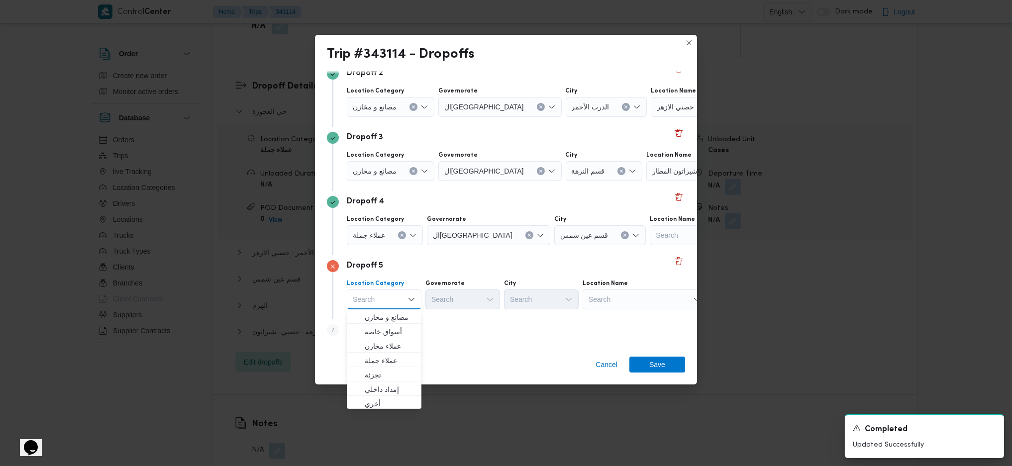
click at [626, 295] on div "Search" at bounding box center [644, 299] width 124 height 20
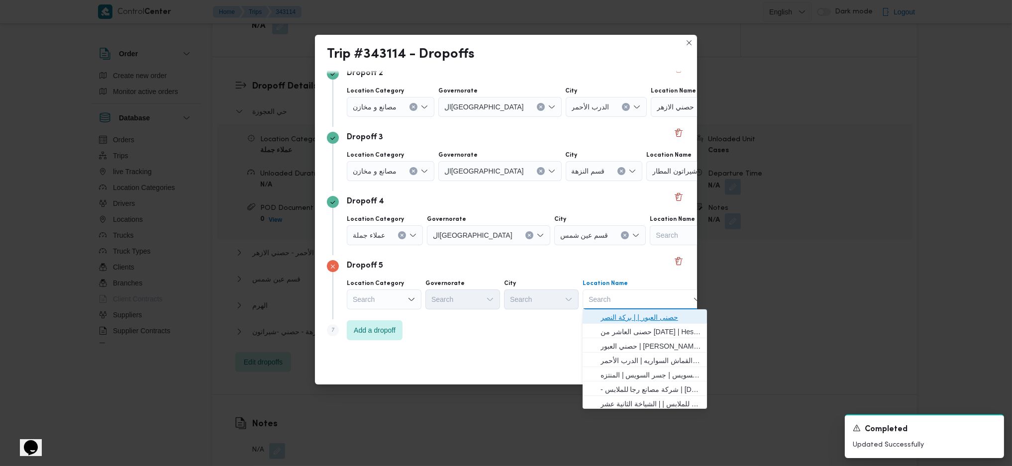
click at [634, 310] on span "حصنى العبور | | بركة النصر" at bounding box center [644, 317] width 116 height 16
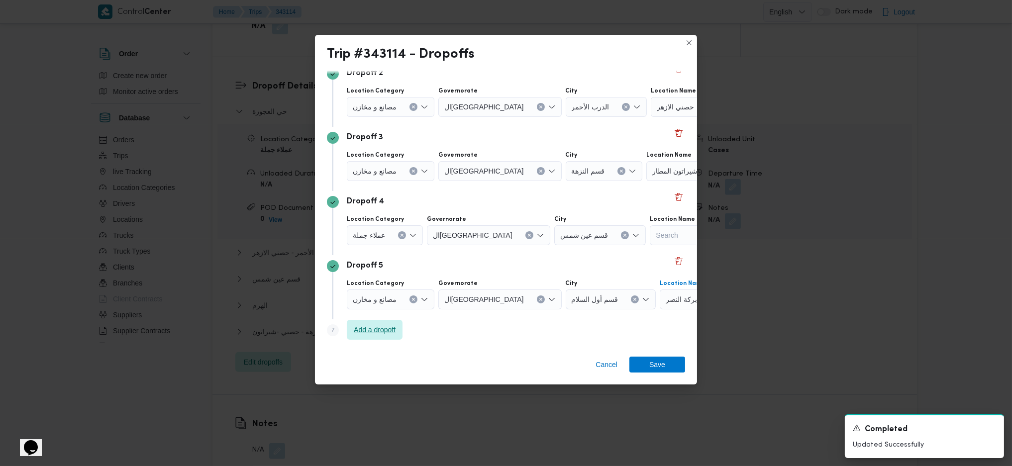
click at [377, 327] on span "Add a dropoff" at bounding box center [375, 330] width 42 height 12
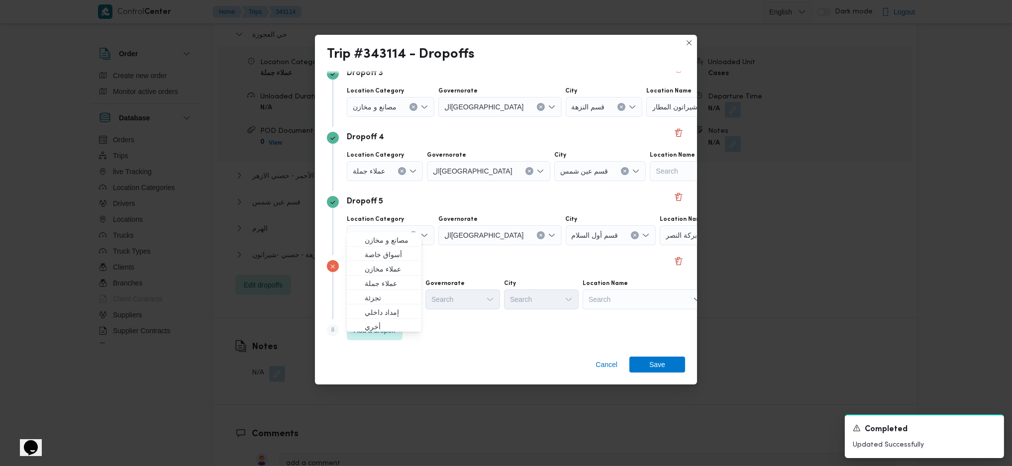
scroll to position [928, 0]
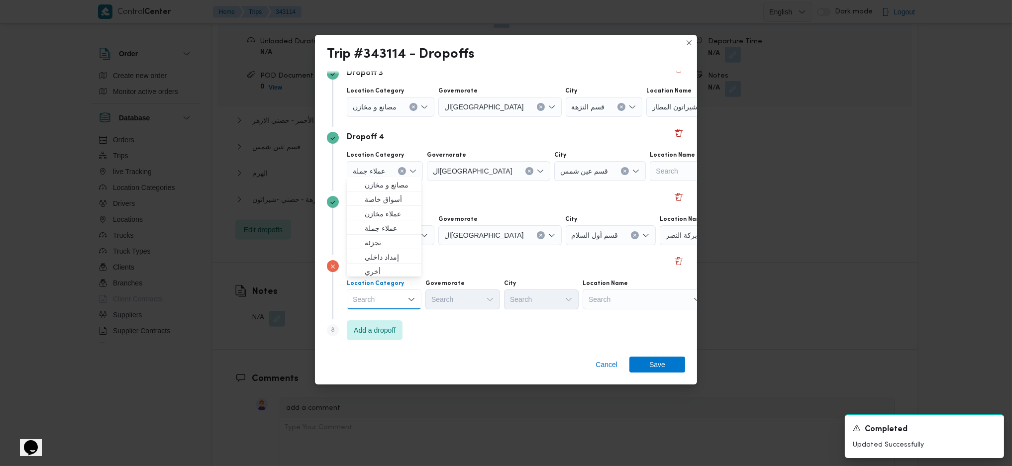
click at [621, 300] on div "Search" at bounding box center [644, 299] width 124 height 20
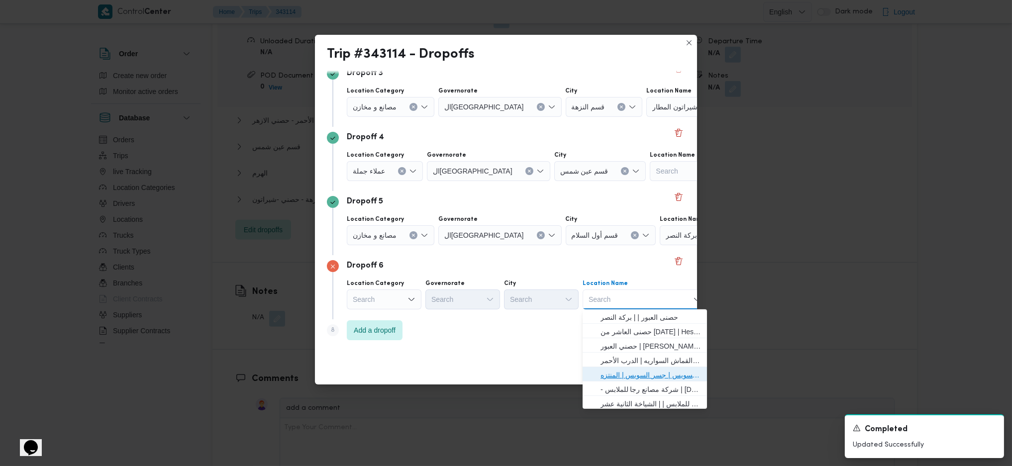
click at [658, 373] on span "حصني -جسر السويس | جسر السويس | المنتزه" at bounding box center [650, 375] width 100 height 12
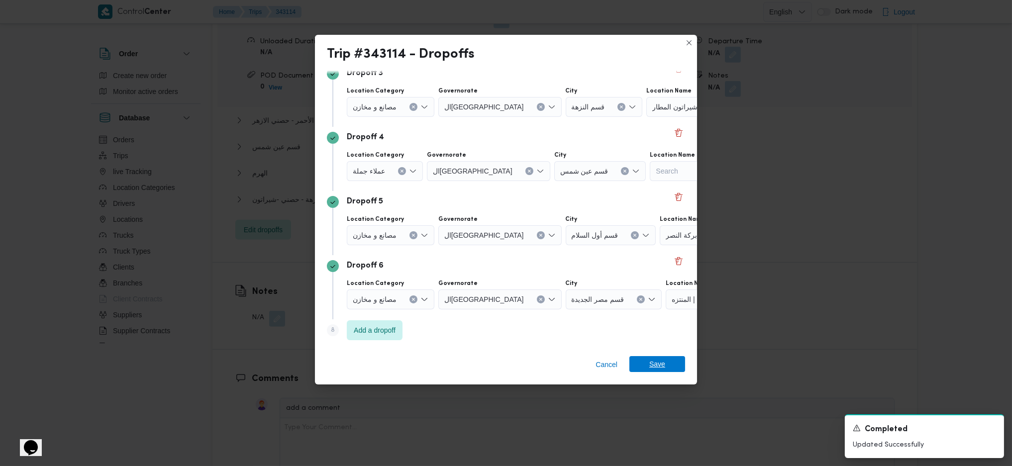
click at [671, 368] on span "Save" at bounding box center [657, 364] width 56 height 16
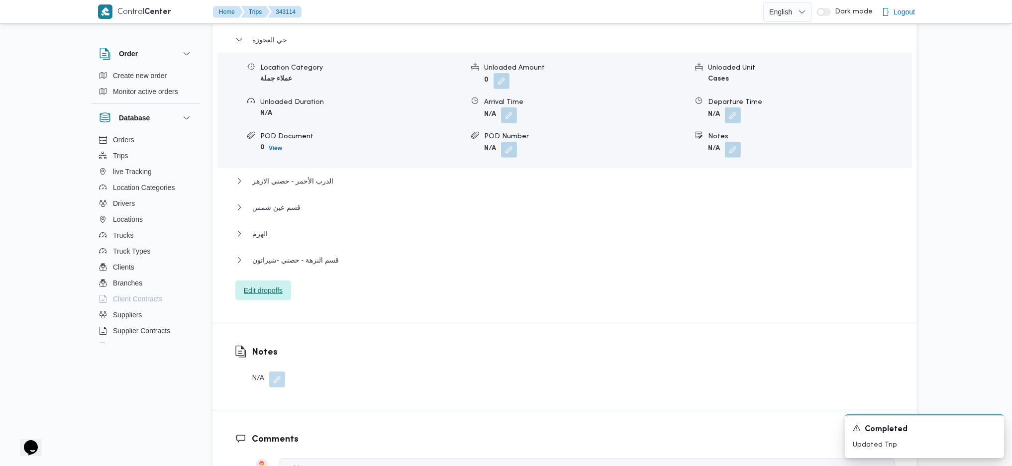
scroll to position [796, 0]
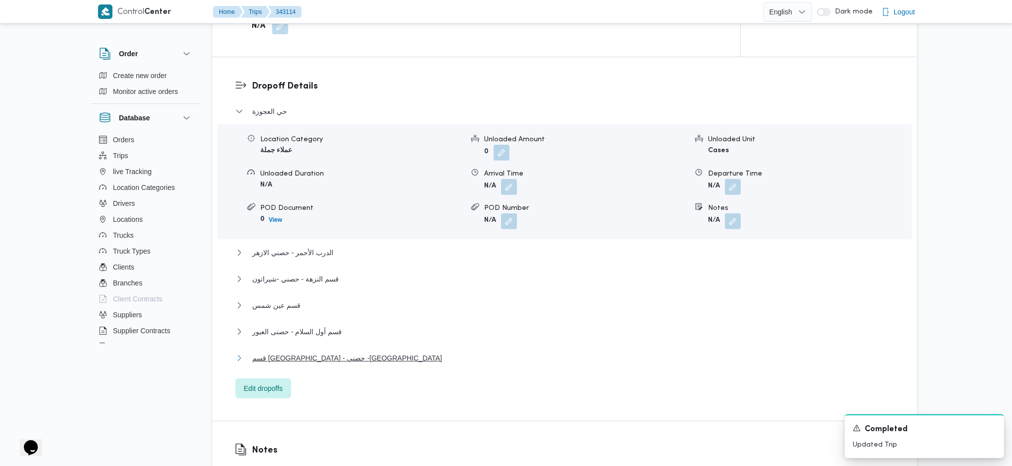
click at [356, 352] on span "قسم مصر الجديدة - حصني -جسر السويس" at bounding box center [347, 358] width 190 height 12
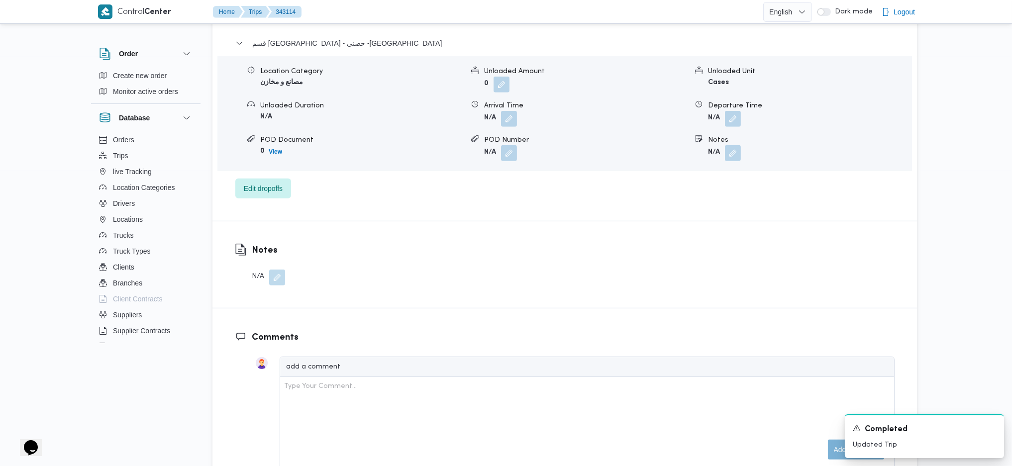
scroll to position [1127, 0]
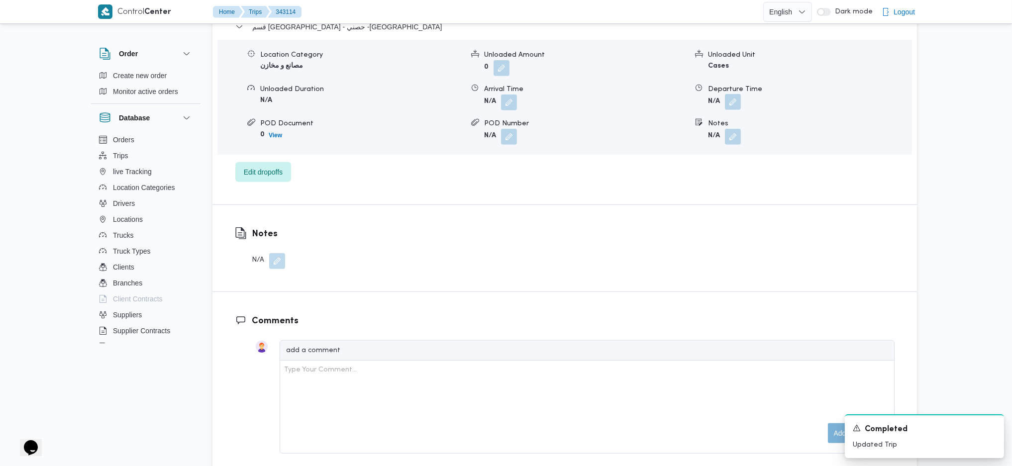
click at [727, 94] on button "button" at bounding box center [733, 102] width 16 height 16
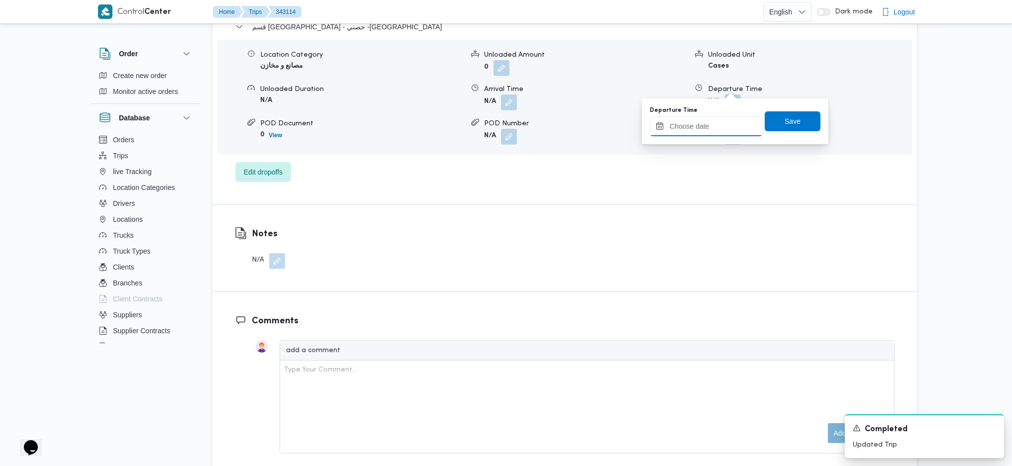
click at [705, 119] on input "Departure Time" at bounding box center [706, 126] width 113 height 20
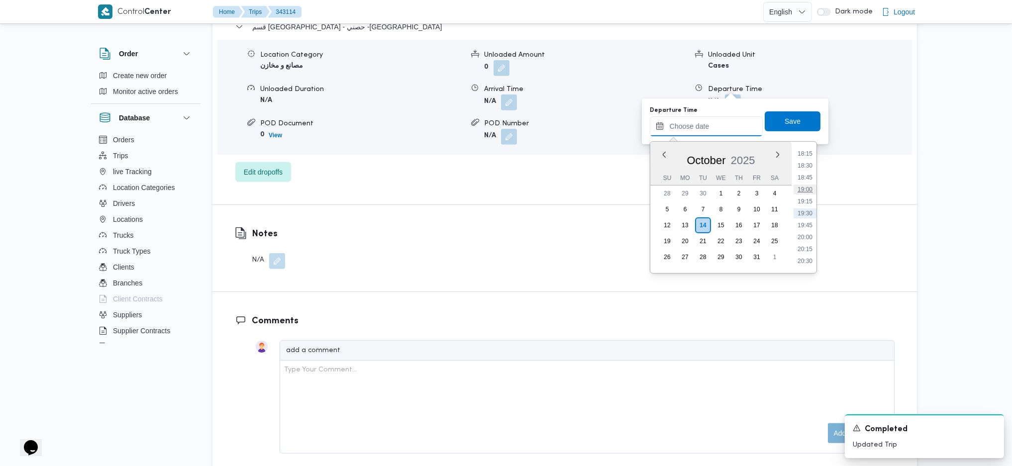
scroll to position [806, 0]
click at [806, 160] on li "17:00" at bounding box center [804, 160] width 23 height 10
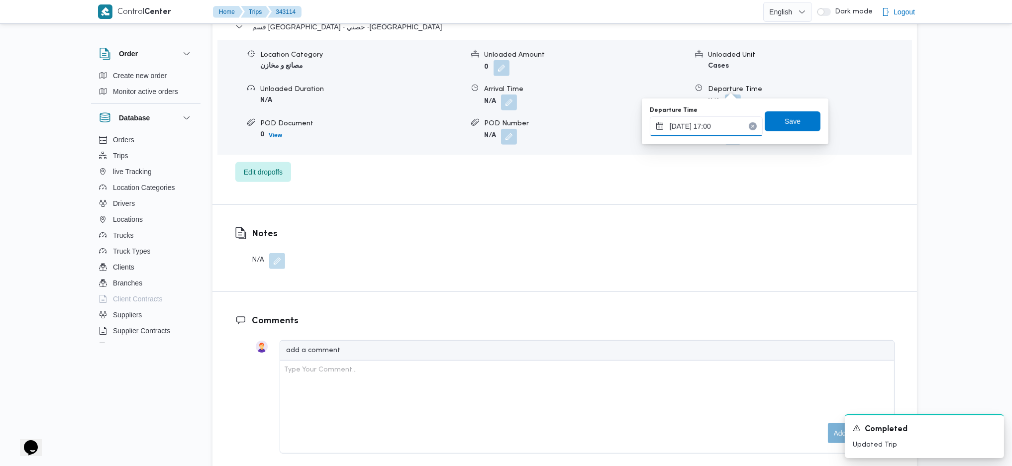
click at [720, 125] on input "14/10/2025 17:00" at bounding box center [706, 126] width 113 height 20
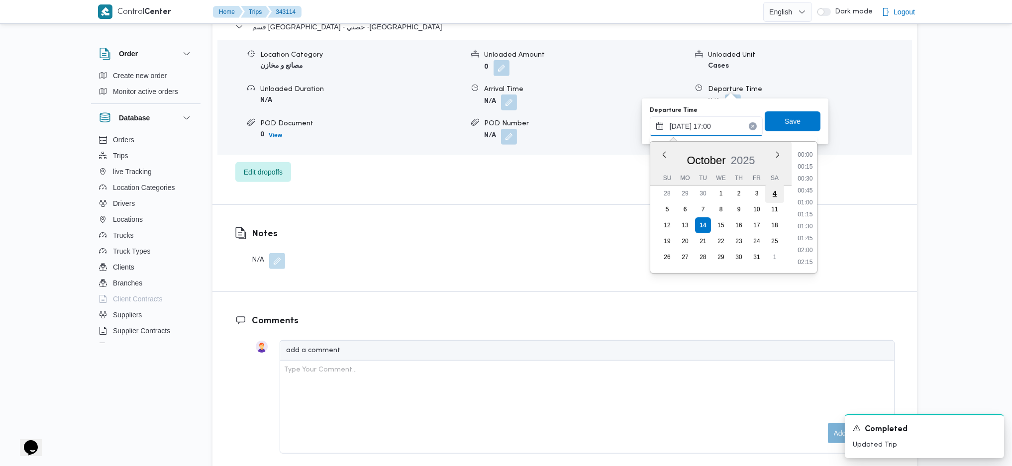
scroll to position [753, 0]
click at [801, 218] on li "17:00" at bounding box center [804, 214] width 23 height 10
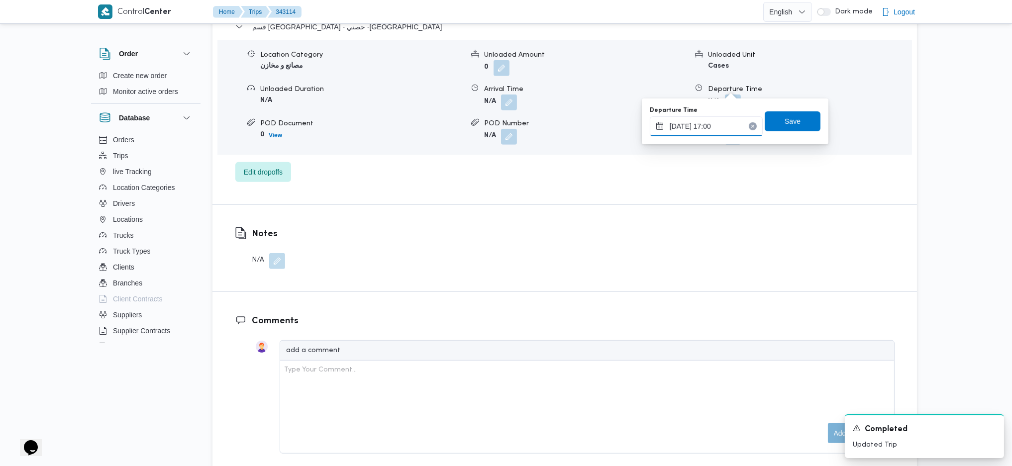
click at [718, 121] on input "14/10/2025 17:00" at bounding box center [706, 126] width 113 height 20
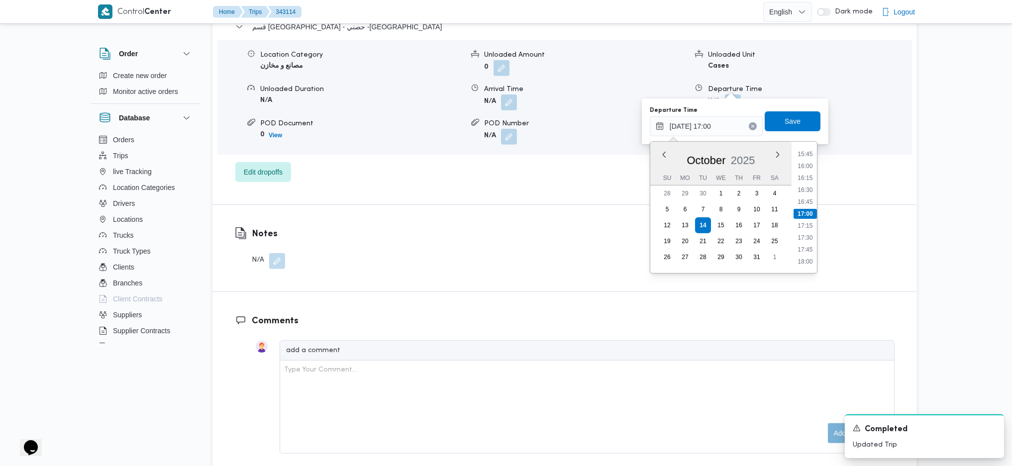
click at [809, 219] on ul "00:00 00:15 00:30 00:45 01:00 01:15 01:30 01:45 02:00 02:15 02:30 02:45 03:00 0…" at bounding box center [804, 207] width 23 height 115
click at [800, 229] on li "17:15" at bounding box center [804, 226] width 23 height 10
type input "14/10/2025 17:15"
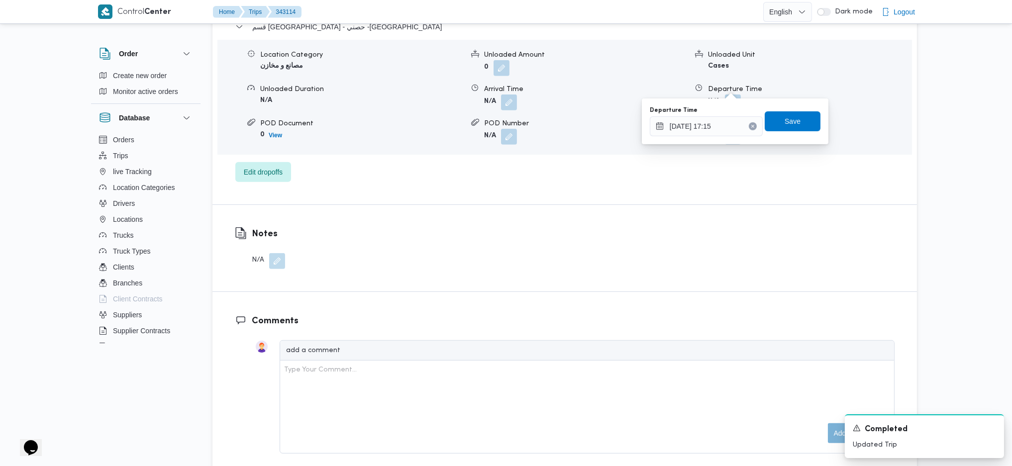
click at [771, 99] on div "You are in a dialog. To close this dialog, hit escape. Departure Time 14/10/202…" at bounding box center [735, 121] width 187 height 46
click at [774, 118] on span "Save" at bounding box center [793, 121] width 56 height 20
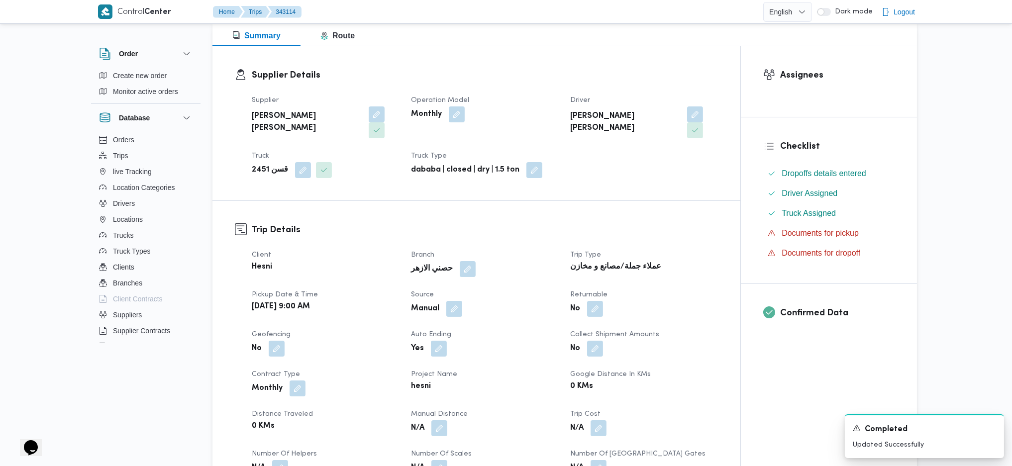
scroll to position [199, 0]
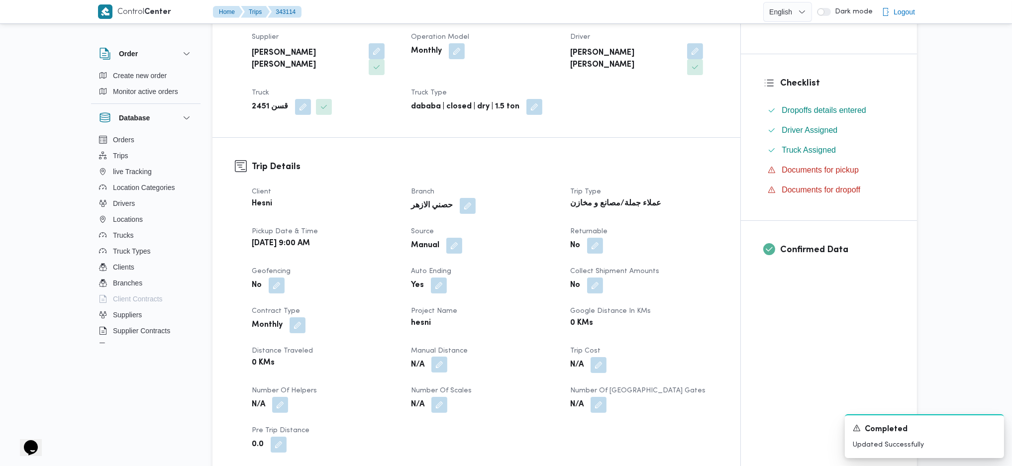
click at [435, 357] on button "button" at bounding box center [439, 365] width 16 height 16
click at [399, 389] on input "Manual Distance" at bounding box center [412, 389] width 99 height 20
type input "142"
drag, startPoint x: 477, startPoint y: 382, endPoint x: 670, endPoint y: 293, distance: 212.3
click at [484, 383] on span "Save" at bounding box center [492, 384] width 16 height 12
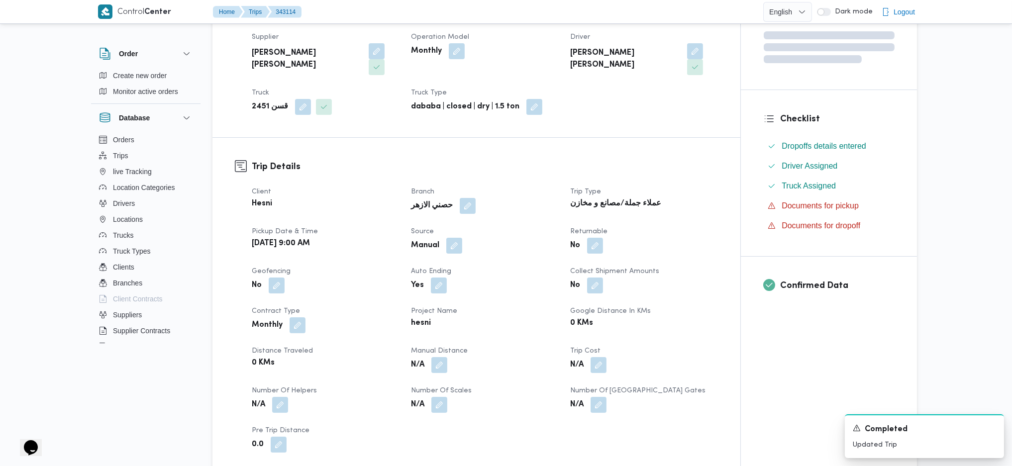
scroll to position [0, 0]
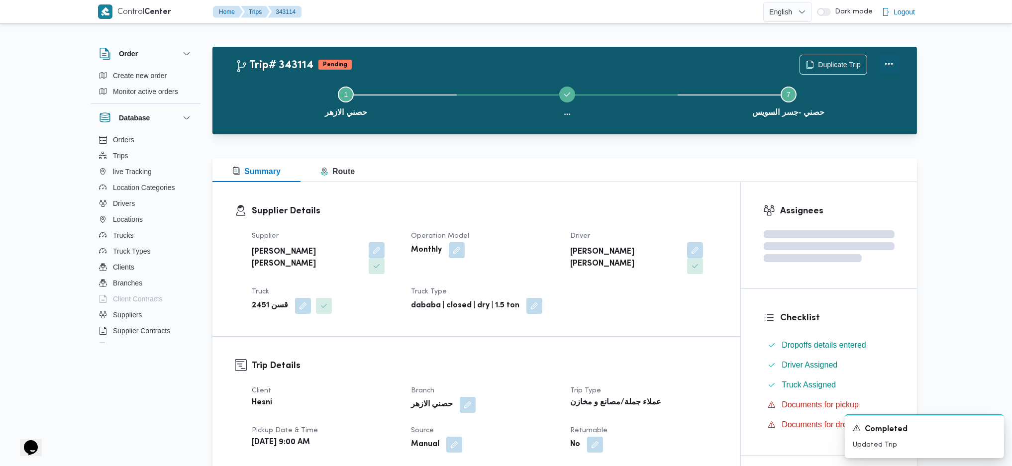
click at [888, 62] on button "Actions" at bounding box center [889, 64] width 20 height 20
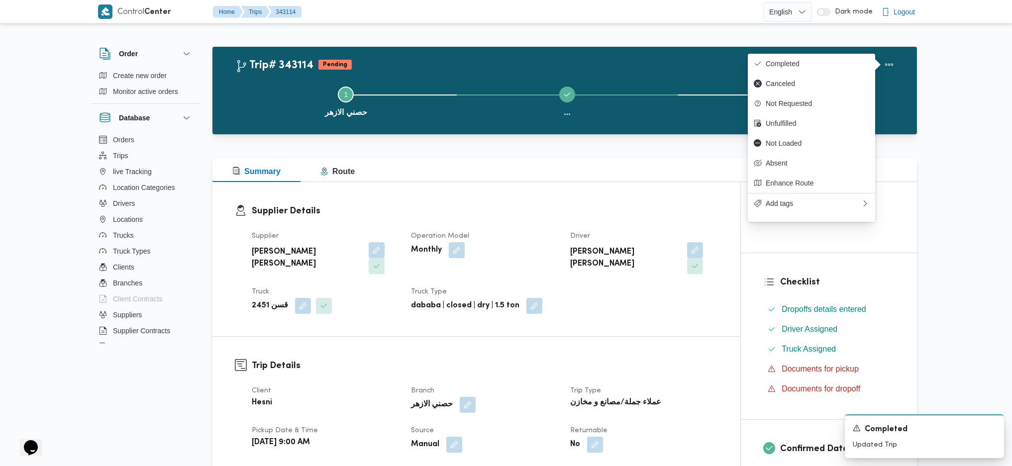
click at [809, 51] on div "Duplicate Trip" at bounding box center [848, 65] width 111 height 32
click at [793, 64] on span "Completed" at bounding box center [817, 64] width 103 height 8
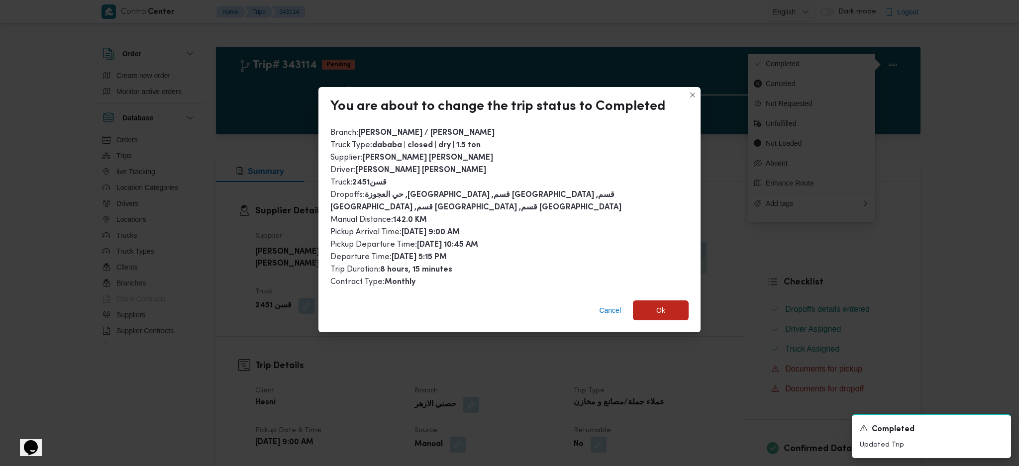
click at [647, 321] on div "Cancel Ok" at bounding box center [509, 312] width 382 height 40
click at [656, 304] on span "Ok" at bounding box center [660, 310] width 9 height 12
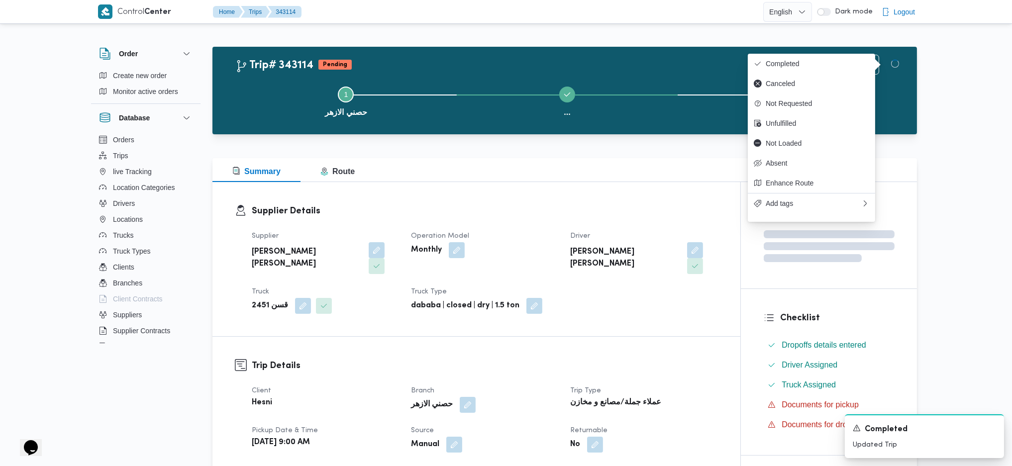
click at [666, 359] on h3 "Trip Details" at bounding box center [485, 365] width 466 height 13
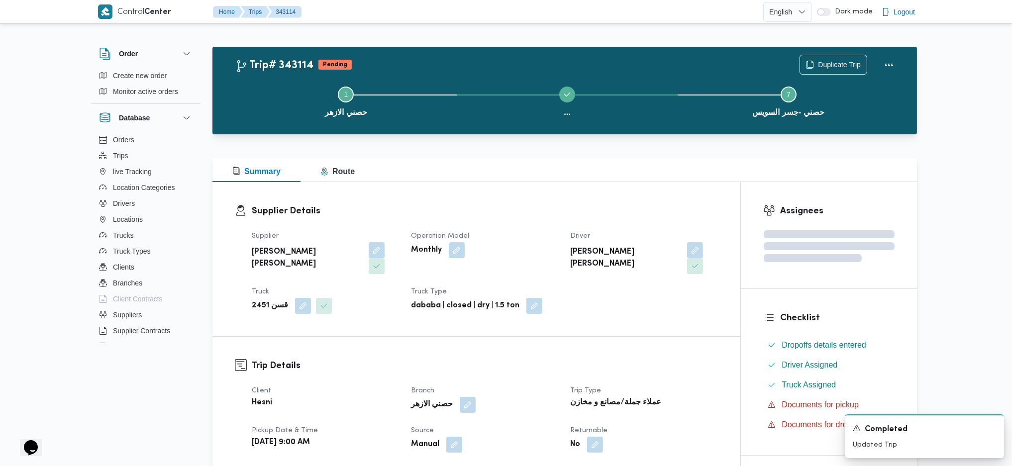
click at [595, 195] on div "Supplier Details Supplier محمود محمد احمد محمود خشان Operation Model Monthly Dr…" at bounding box center [476, 259] width 528 height 154
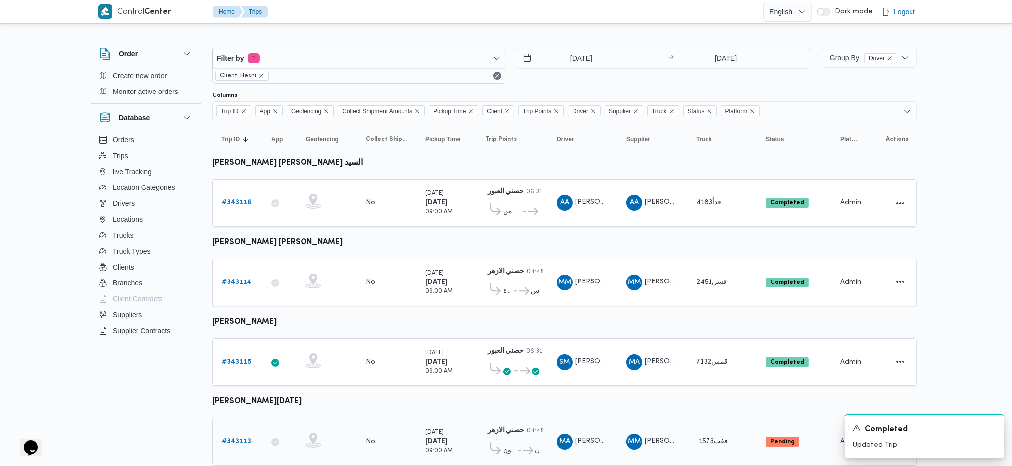
click at [238, 438] on b "# 343113" at bounding box center [236, 441] width 29 height 6
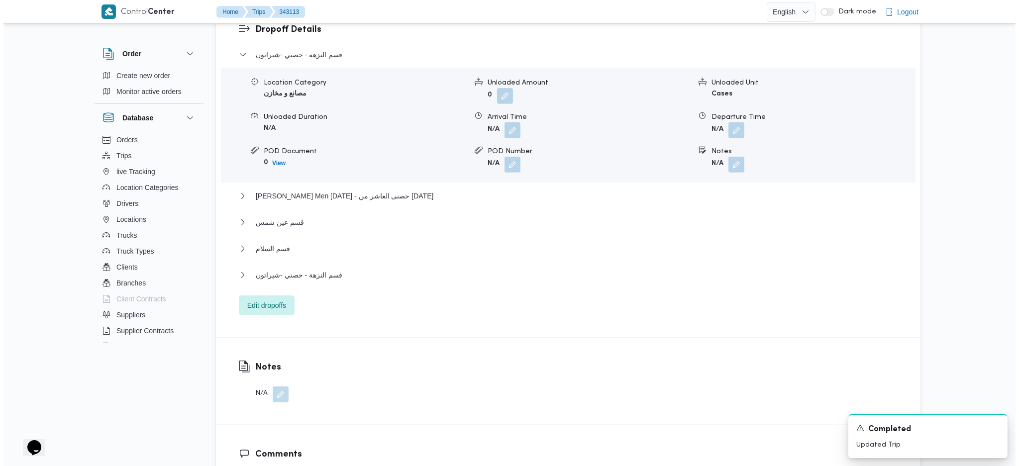
scroll to position [928, 0]
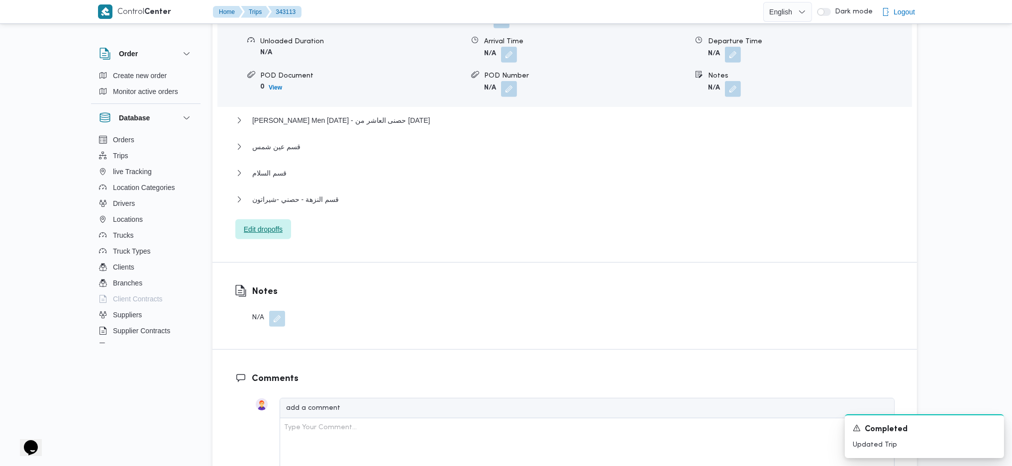
click at [263, 223] on span "Edit dropoffs" at bounding box center [263, 229] width 39 height 12
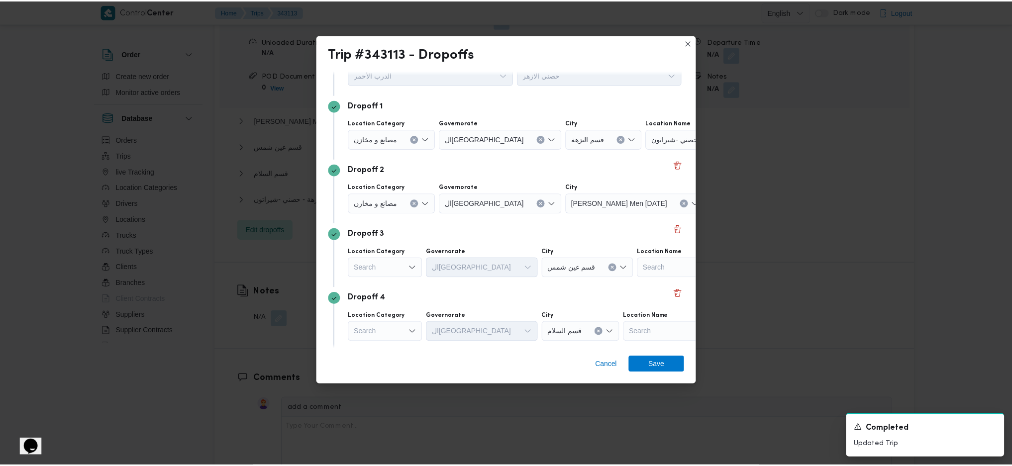
scroll to position [132, 0]
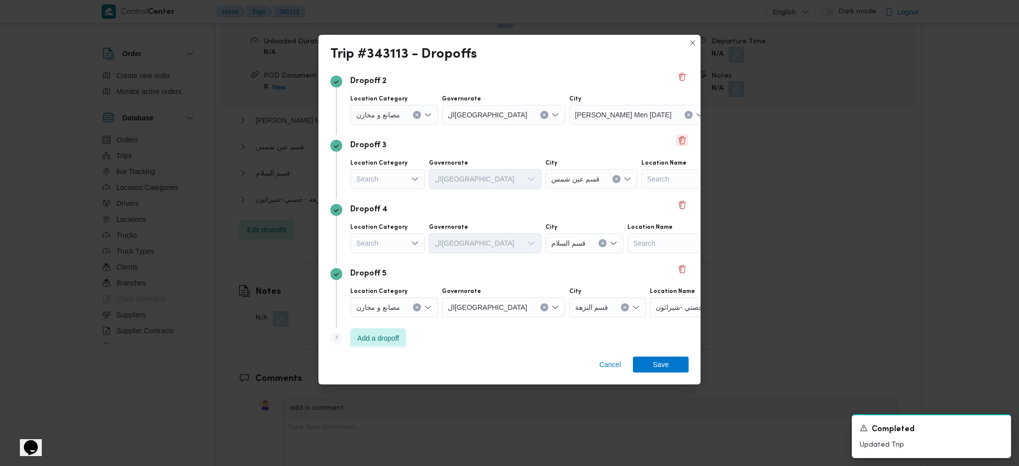
click at [677, 143] on button "Delete" at bounding box center [682, 140] width 12 height 12
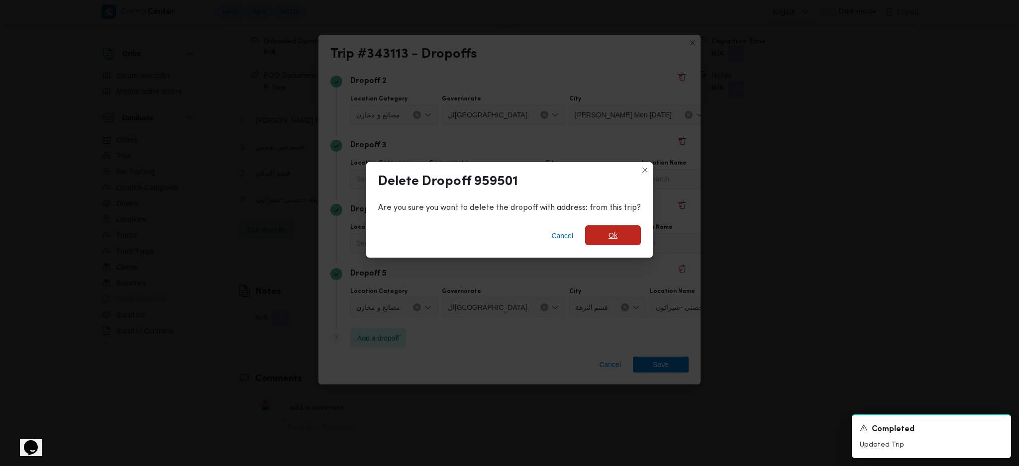
click at [609, 239] on span "Ok" at bounding box center [612, 235] width 9 height 12
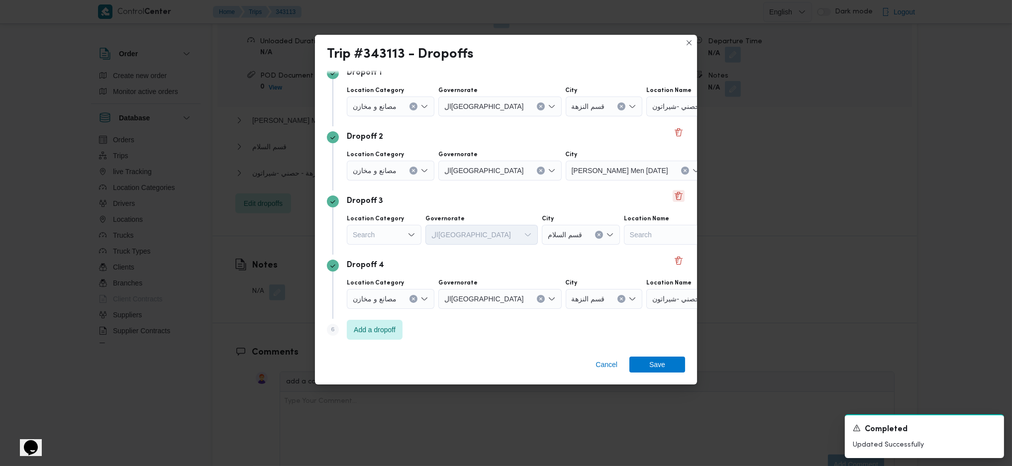
scroll to position [76, 0]
click at [673, 197] on button "Delete" at bounding box center [679, 197] width 12 height 12
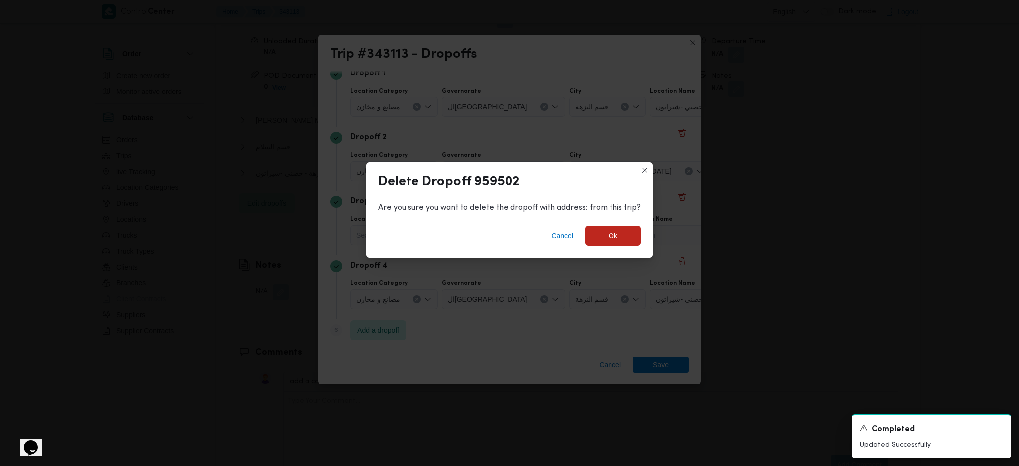
click at [615, 251] on div "Cancel Ok" at bounding box center [509, 238] width 287 height 40
click at [618, 237] on span "Ok" at bounding box center [613, 236] width 56 height 20
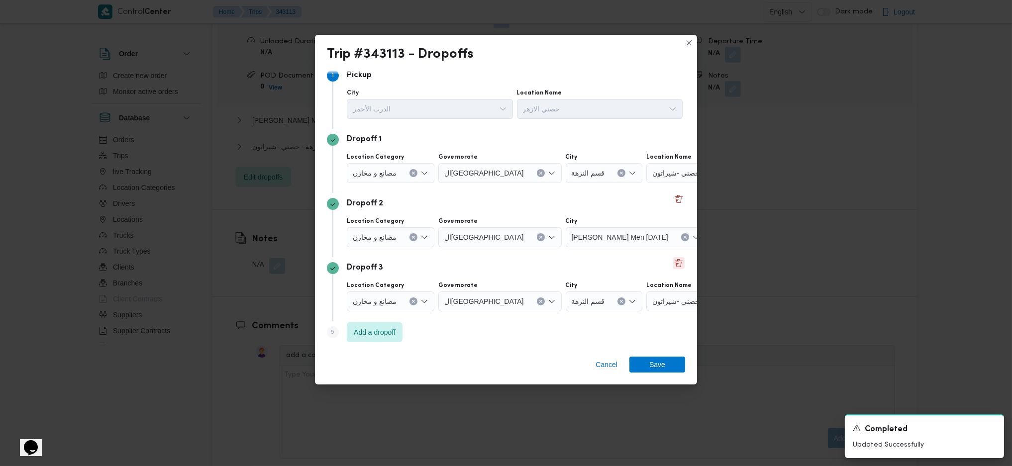
scroll to position [12, 0]
click at [659, 176] on div "حصني -شيراتون" at bounding box center [708, 171] width 124 height 20
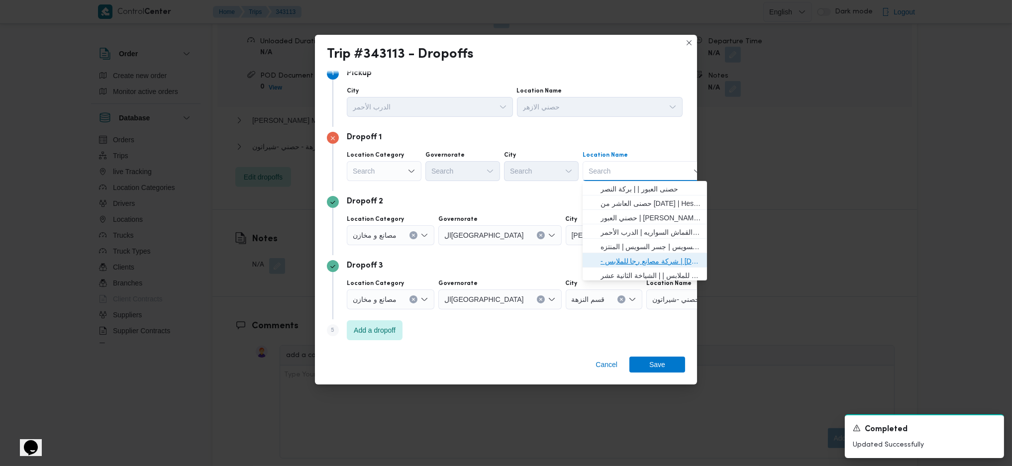
click at [634, 264] on span "- شركة مصانع رجا للملابس | Raja Clothing Co. | الشياخة الثانية عشر" at bounding box center [650, 261] width 100 height 12
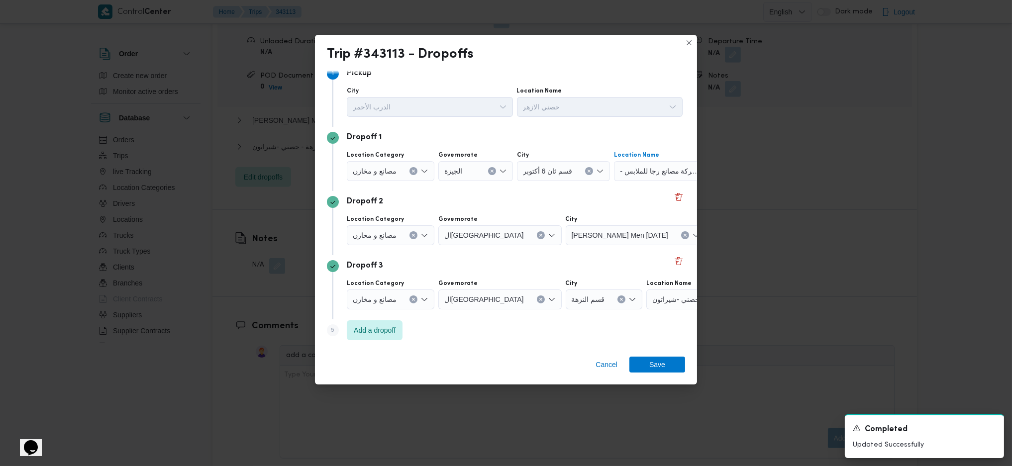
click at [716, 236] on span "حصنى العاشر من رمضان" at bounding box center [753, 234] width 75 height 11
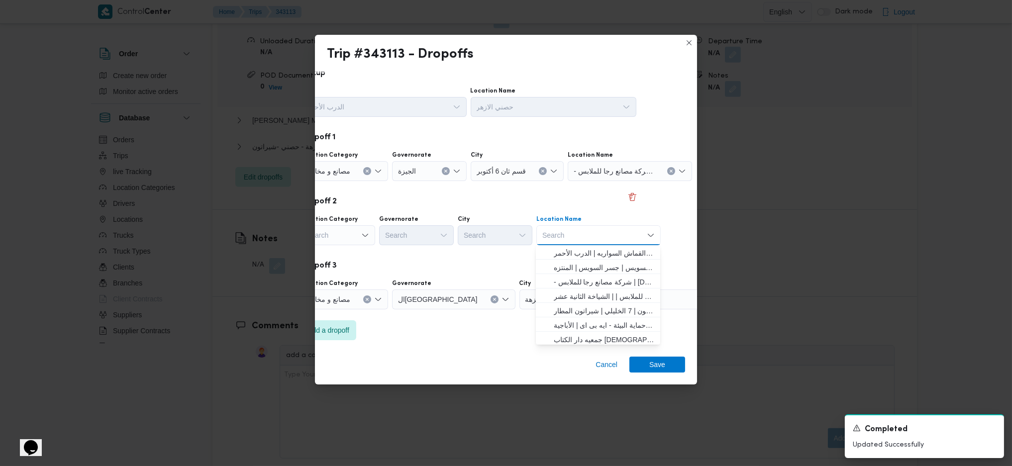
scroll to position [66, 0]
click at [608, 281] on span "حصني -شيراتون | 7 الخليلي | شيراتون المطار" at bounding box center [598, 288] width 116 height 16
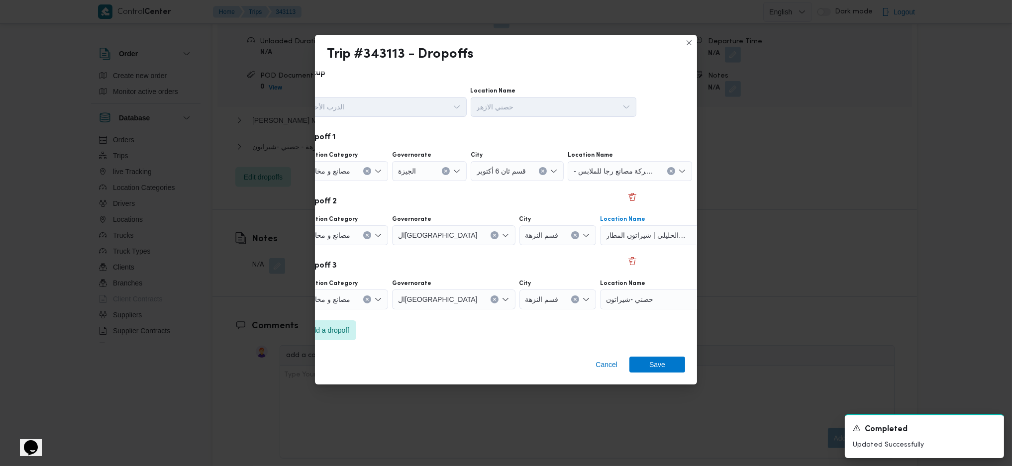
click at [367, 295] on button "Clear input" at bounding box center [367, 299] width 8 height 8
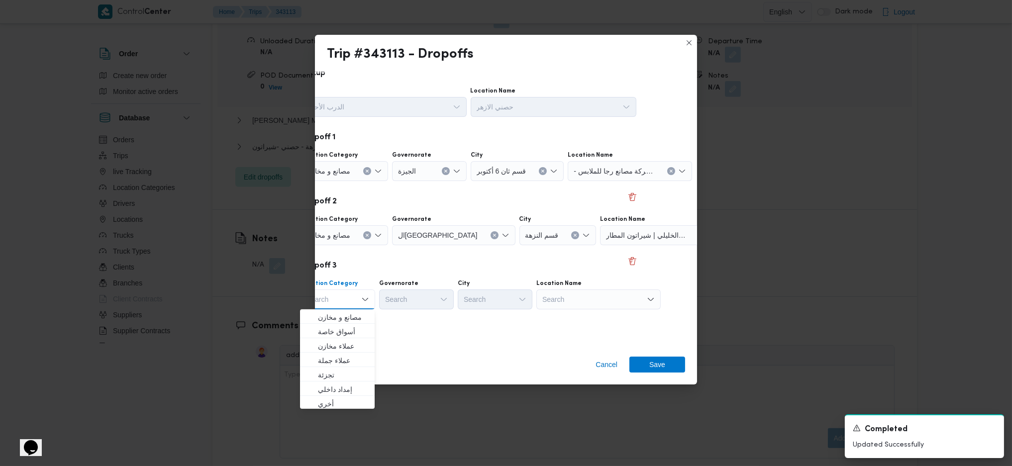
click at [367, 295] on icon "Close list of options" at bounding box center [365, 299] width 8 height 8
click at [351, 299] on div "Search" at bounding box center [337, 299] width 75 height 20
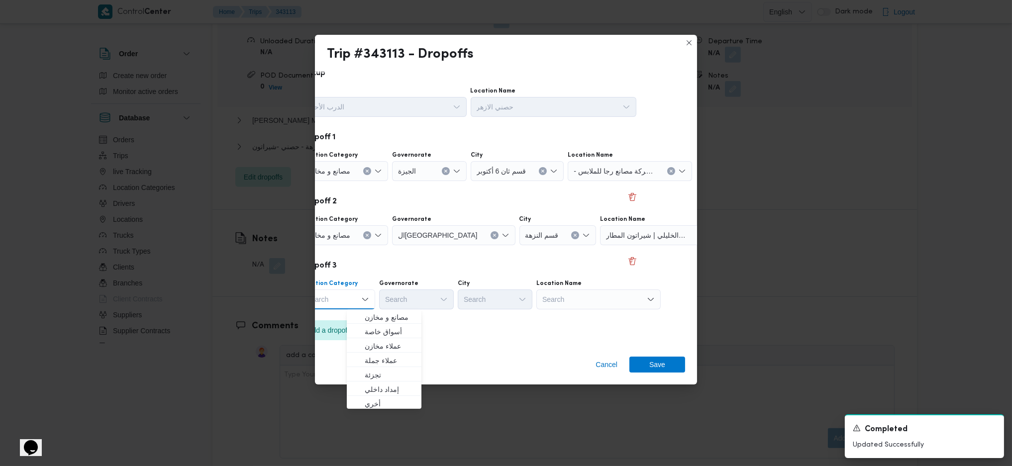
scroll to position [12, 0]
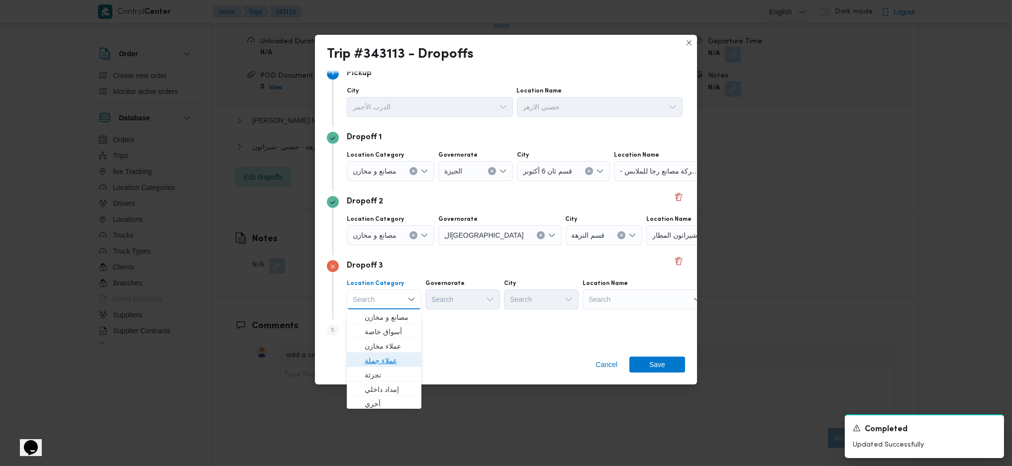
drag, startPoint x: 375, startPoint y: 355, endPoint x: 418, endPoint y: 326, distance: 52.4
click at [375, 355] on span "عملاء جملة" at bounding box center [390, 361] width 51 height 12
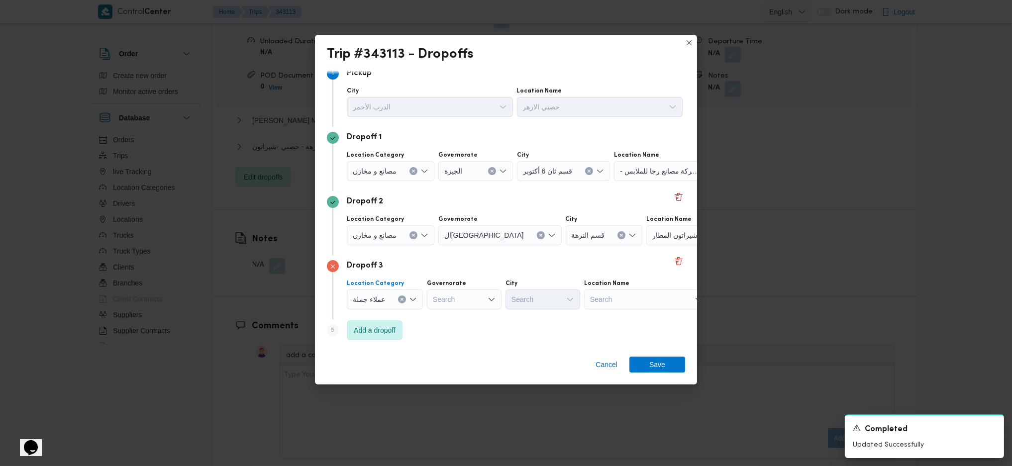
click at [474, 291] on div "Search" at bounding box center [464, 299] width 75 height 20
click at [458, 388] on span "القاهرة" at bounding box center [462, 395] width 67 height 16
click at [554, 301] on div "Search" at bounding box center [591, 299] width 75 height 20
type input "مقط"
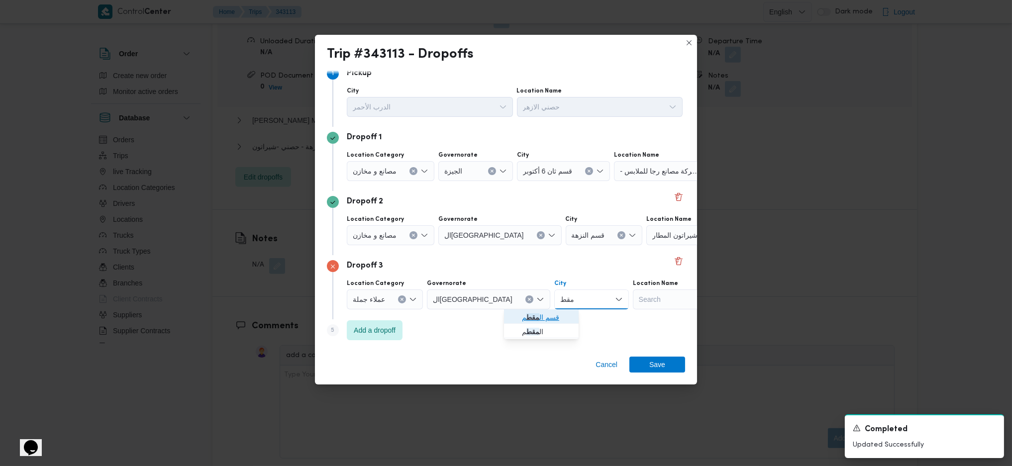
click at [537, 315] on mark "مقط" at bounding box center [532, 317] width 13 height 8
click at [648, 365] on span "Save" at bounding box center [657, 364] width 56 height 16
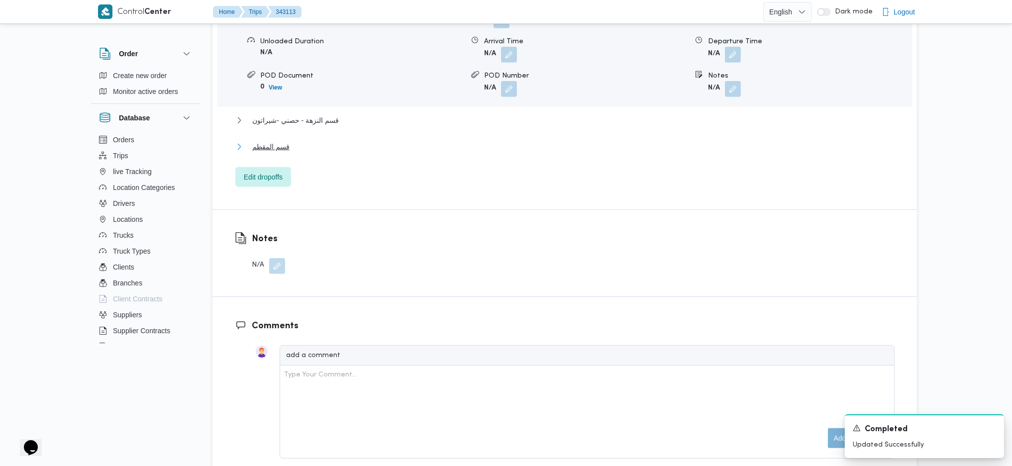
click at [302, 141] on button "قسم المقطم" at bounding box center [564, 147] width 659 height 12
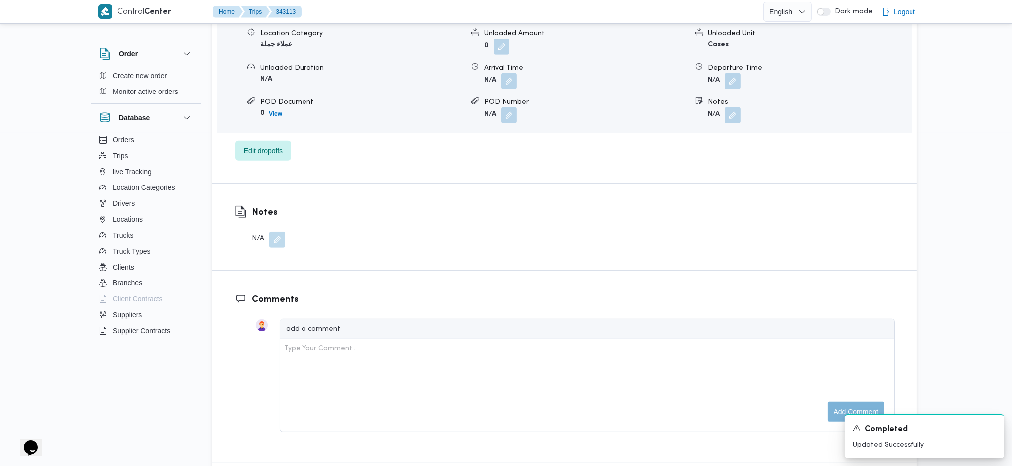
scroll to position [995, 0]
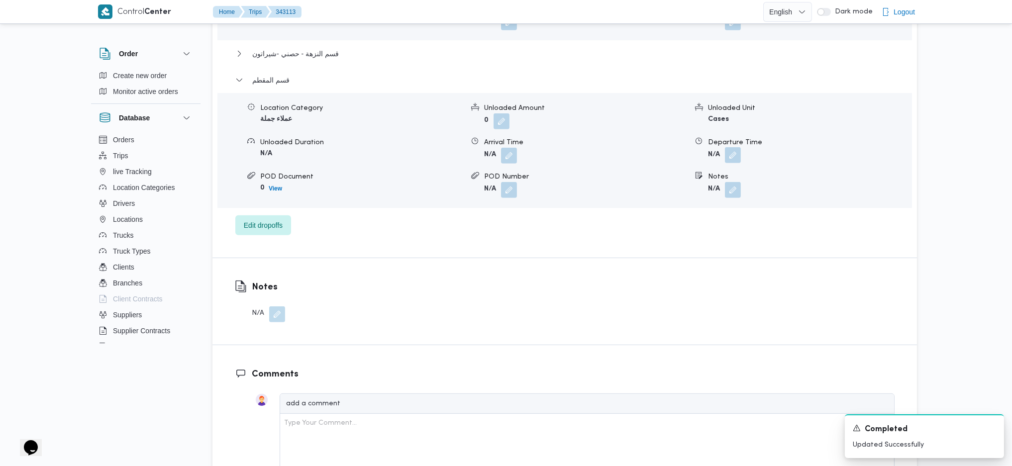
click at [727, 147] on button "button" at bounding box center [733, 155] width 16 height 16
click at [712, 167] on div "Departure Time" at bounding box center [706, 175] width 113 height 30
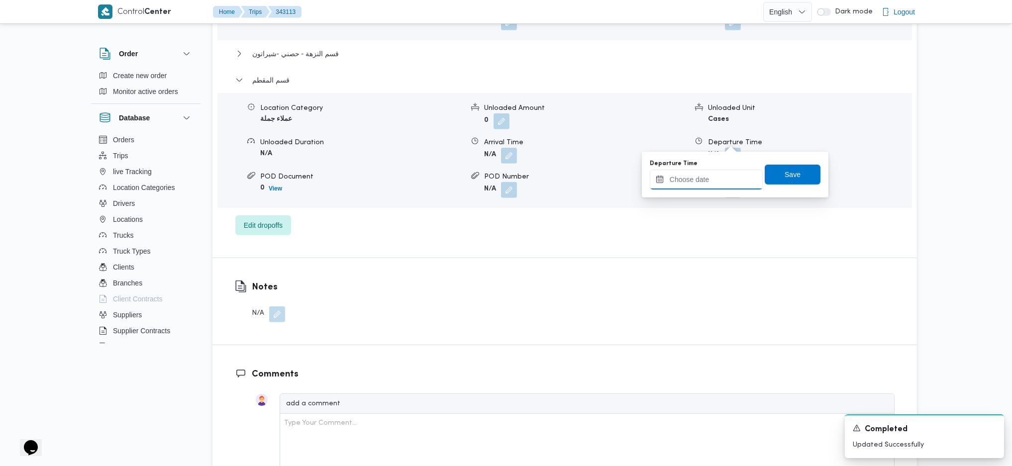
click at [708, 179] on input "Departure Time" at bounding box center [706, 180] width 113 height 20
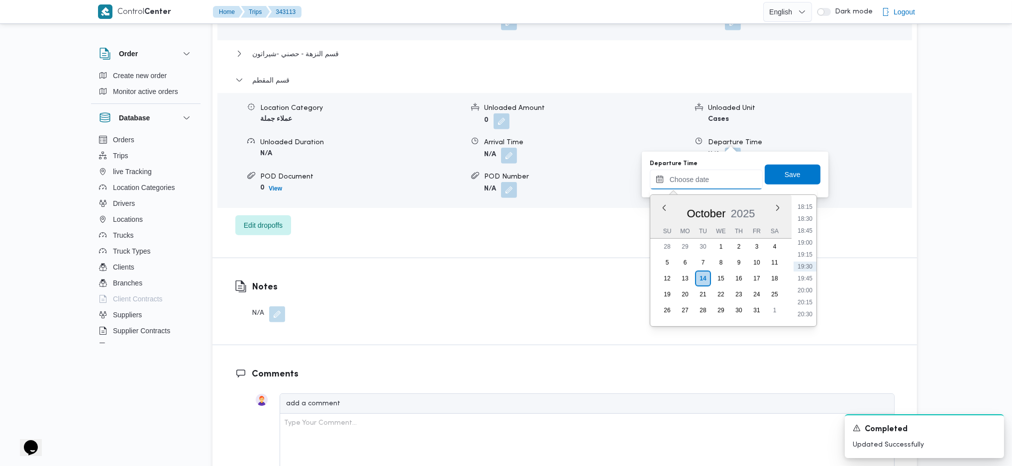
scroll to position [740, 0]
drag, startPoint x: 805, startPoint y: 279, endPoint x: 795, endPoint y: 258, distance: 23.8
click at [805, 279] on li "17:00" at bounding box center [804, 280] width 23 height 10
type input "14/10/2025 17:00"
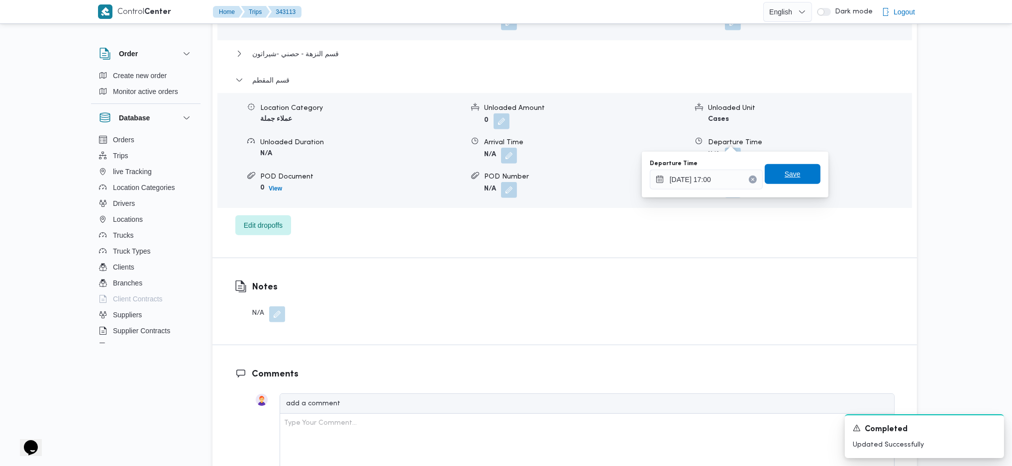
click at [784, 179] on span "Save" at bounding box center [792, 174] width 16 height 12
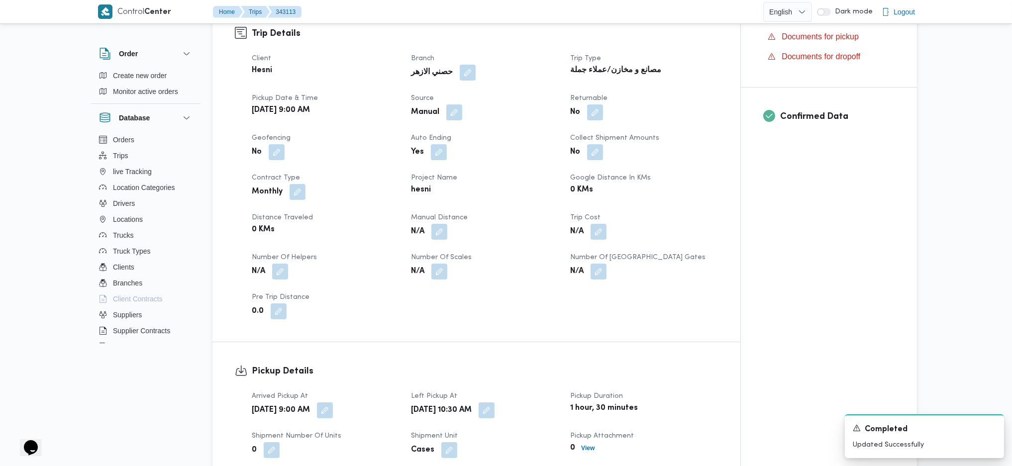
scroll to position [331, 0]
click at [438, 224] on button "button" at bounding box center [439, 232] width 16 height 16
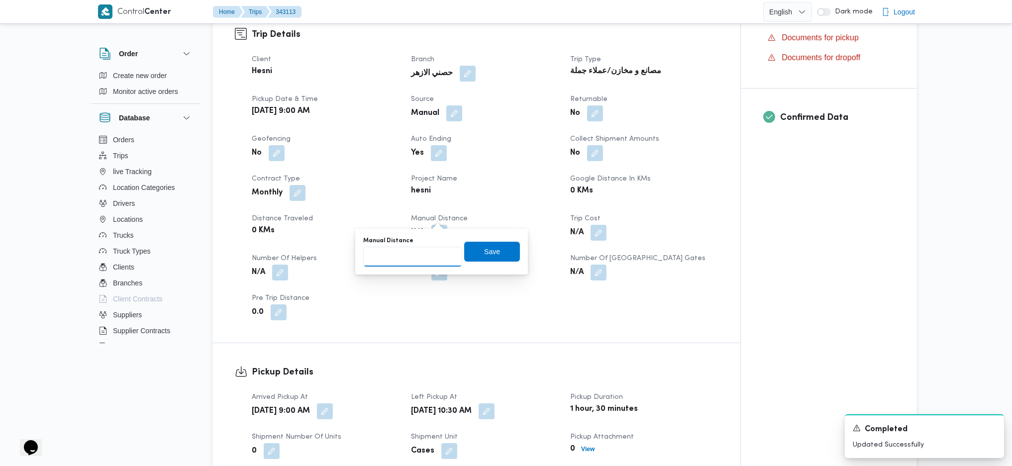
click at [393, 257] on input "Manual Distance" at bounding box center [412, 257] width 99 height 20
type input "192"
click button "Save" at bounding box center [492, 252] width 56 height 20
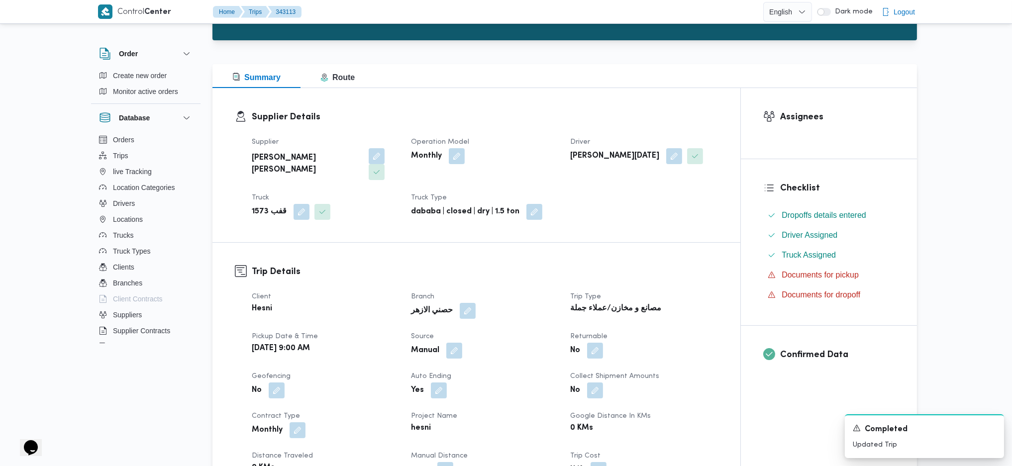
scroll to position [0, 0]
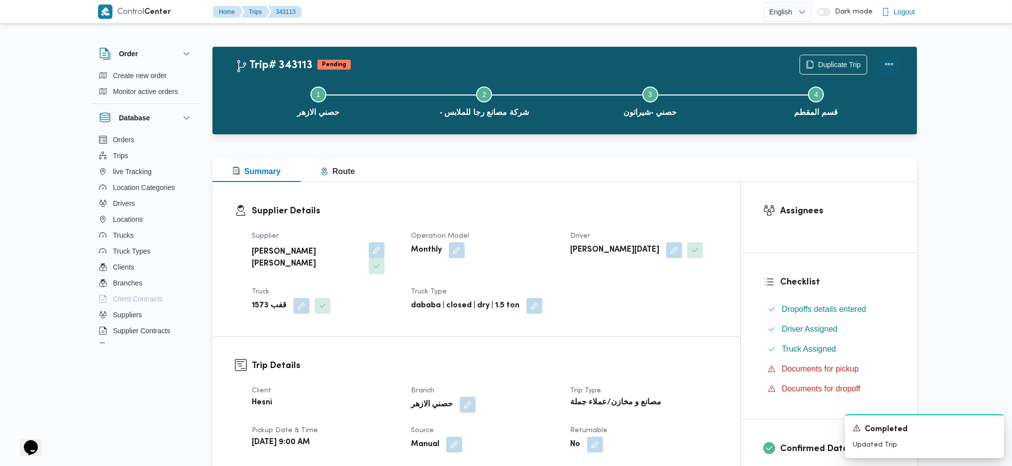
click at [891, 62] on button "Actions" at bounding box center [889, 64] width 20 height 20
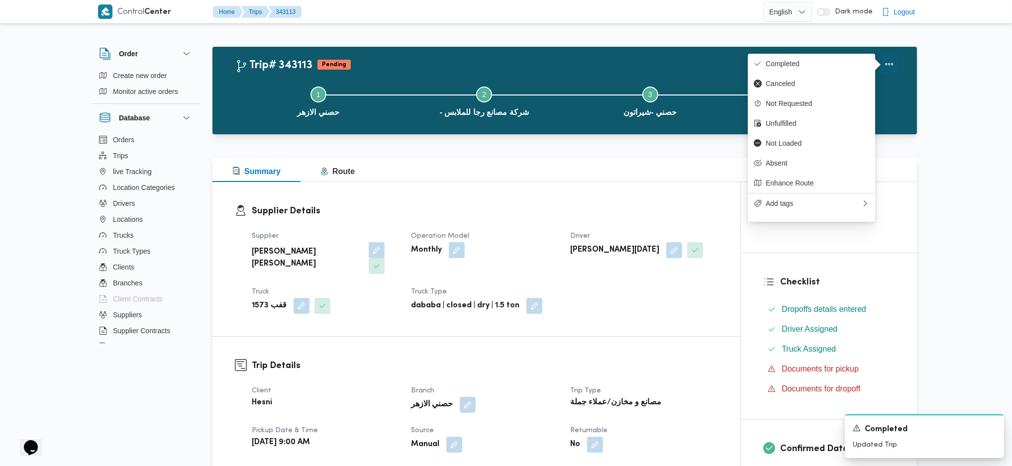
click at [791, 66] on span "Completed" at bounding box center [817, 64] width 103 height 8
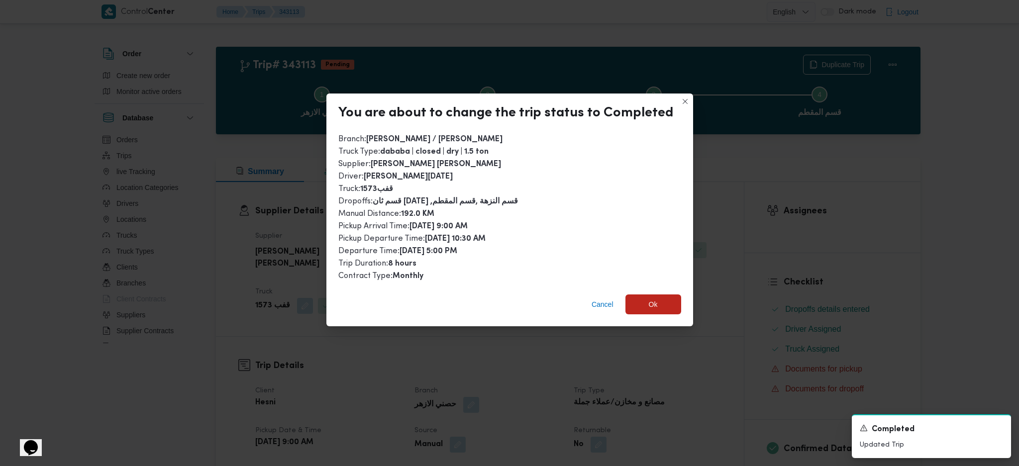
click at [639, 319] on div "Cancel Ok" at bounding box center [509, 307] width 367 height 40
click at [643, 295] on span "Ok" at bounding box center [653, 304] width 56 height 20
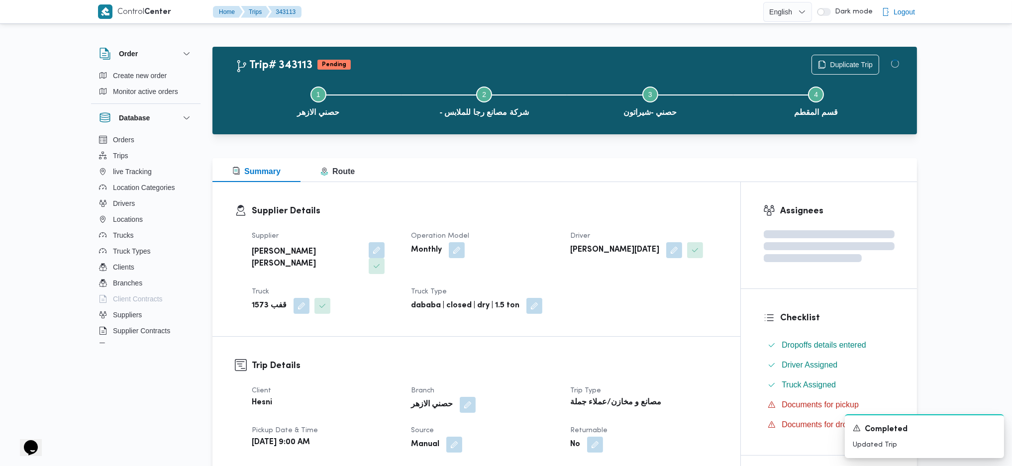
click at [671, 359] on h3 "Trip Details" at bounding box center [485, 365] width 466 height 13
click at [578, 160] on div "Summary Route" at bounding box center [564, 170] width 704 height 24
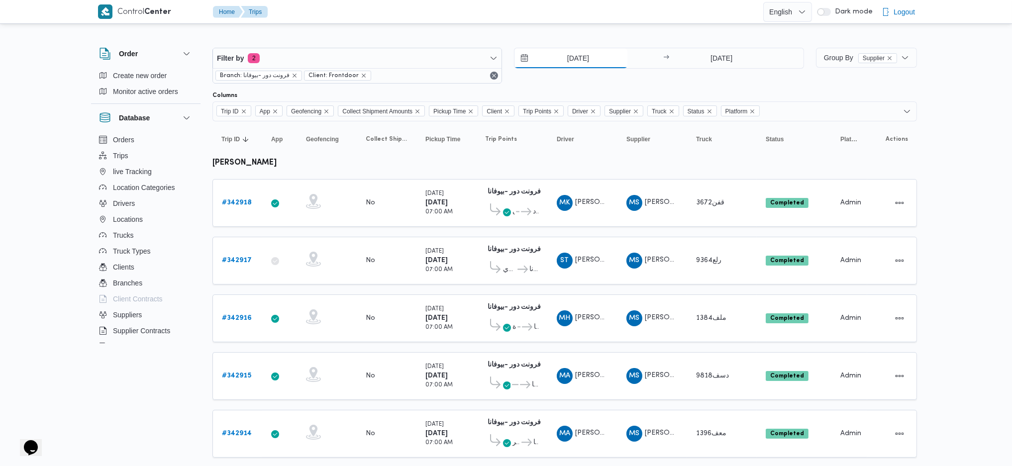
click at [582, 64] on input "13/10/2025" at bounding box center [570, 58] width 113 height 20
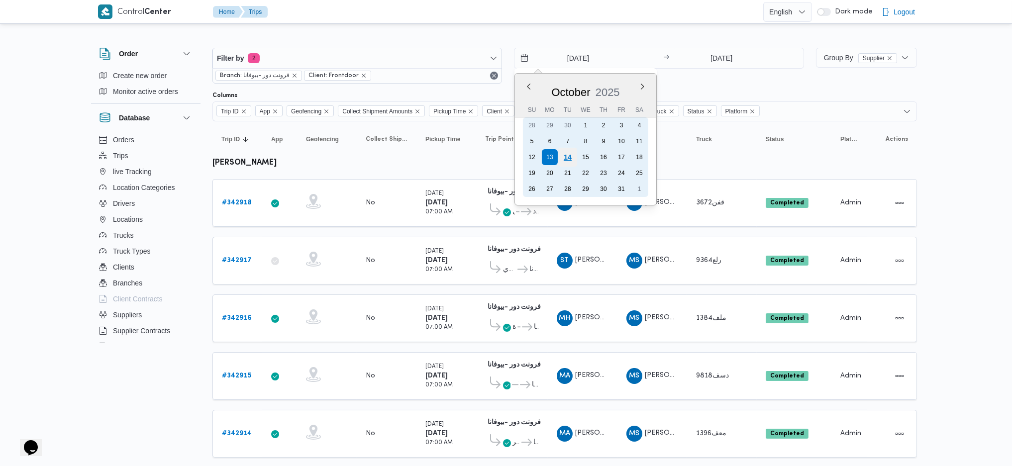
click at [573, 156] on div "14" at bounding box center [567, 157] width 19 height 19
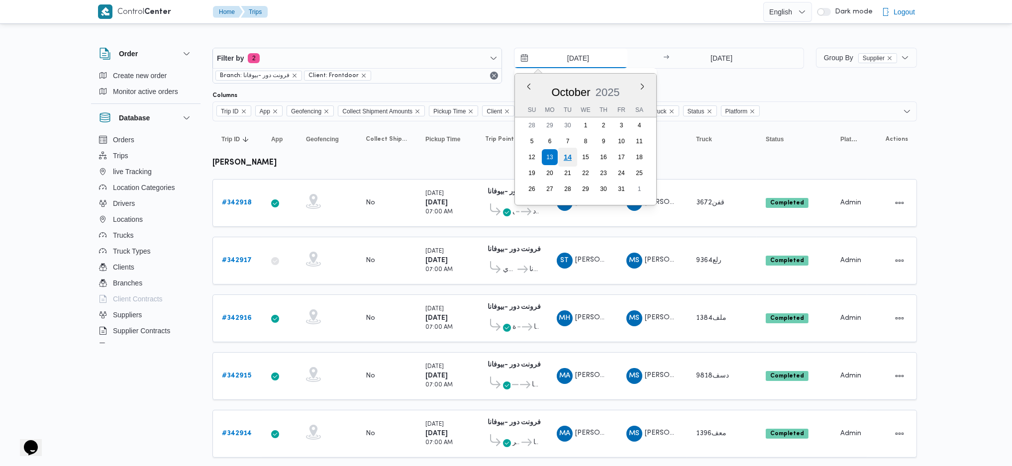
type input "[DATE]"
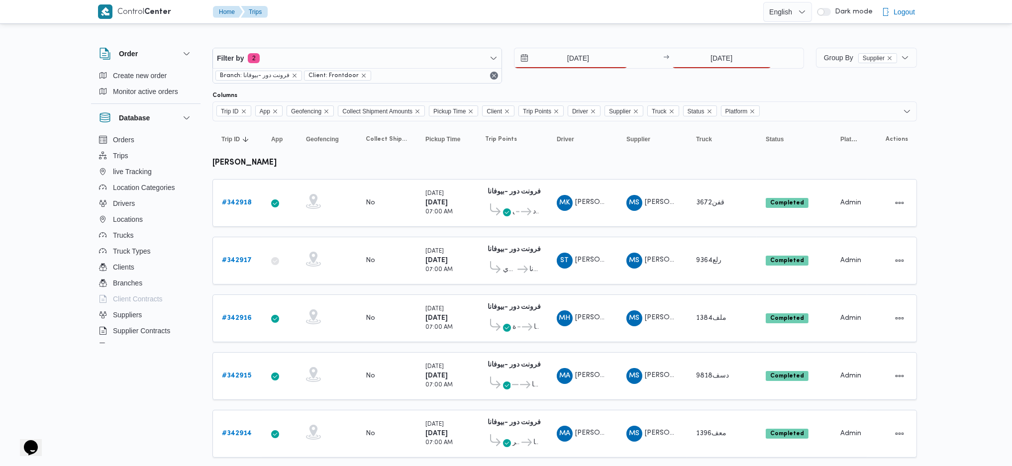
click at [713, 70] on div "14/10/2025 → 13/10/2025" at bounding box center [658, 66] width 289 height 36
click at [722, 48] on div "14/10/2025 → 13/10/2025" at bounding box center [658, 58] width 289 height 21
click at [707, 63] on input "[DATE]" at bounding box center [721, 58] width 99 height 20
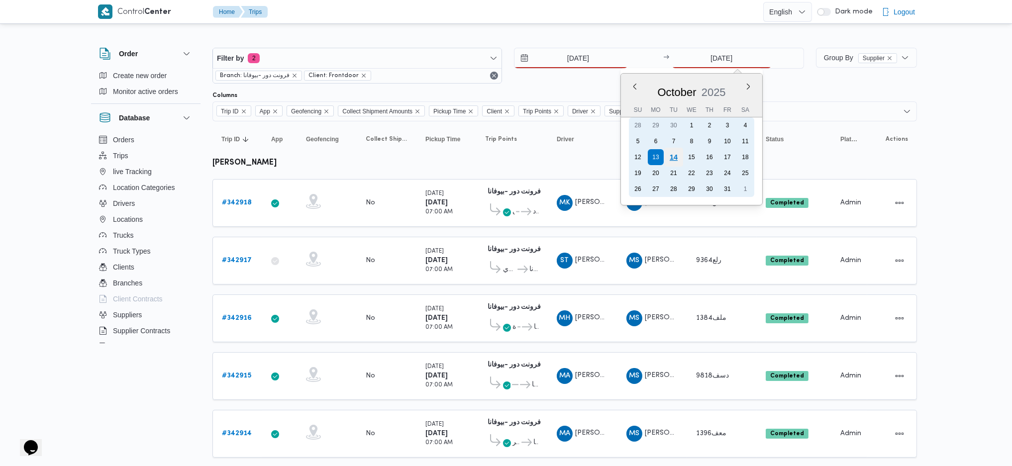
click at [674, 153] on div "14" at bounding box center [673, 157] width 19 height 19
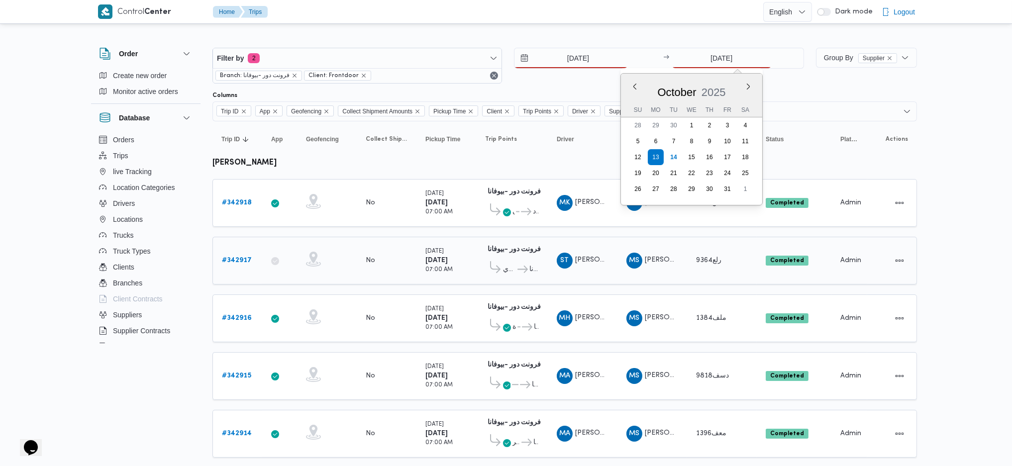
click at [616, 237] on td "Driver ST سعيد ثروت محمود رضوان" at bounding box center [583, 261] width 70 height 48
type input "[DATE]"
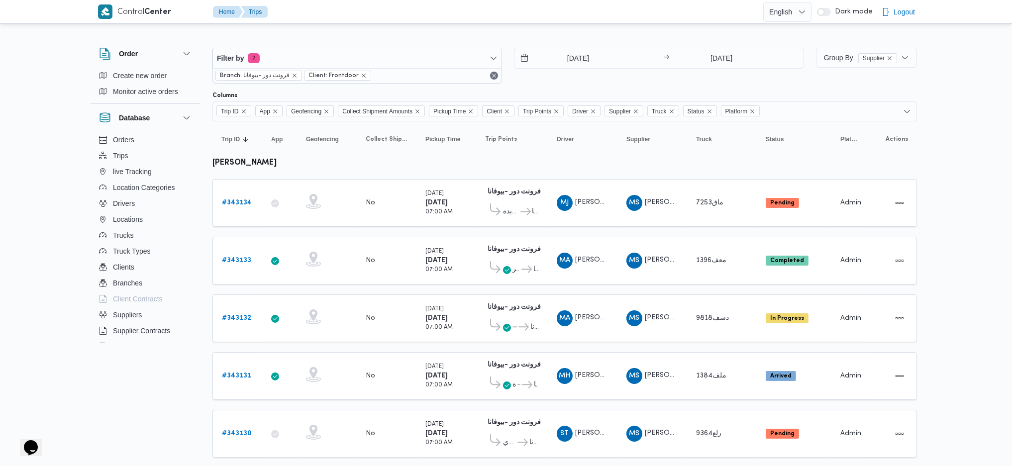
click at [244, 199] on b "# 343134" at bounding box center [237, 202] width 30 height 6
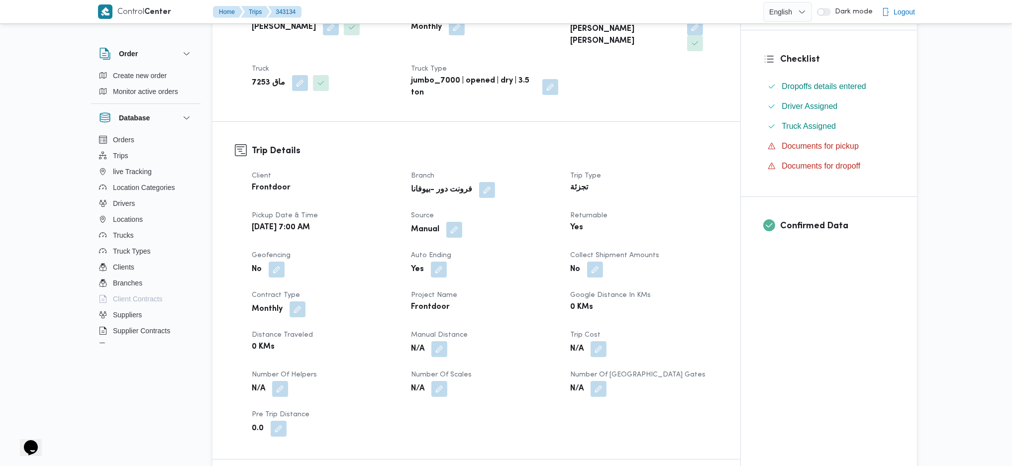
scroll to position [331, 0]
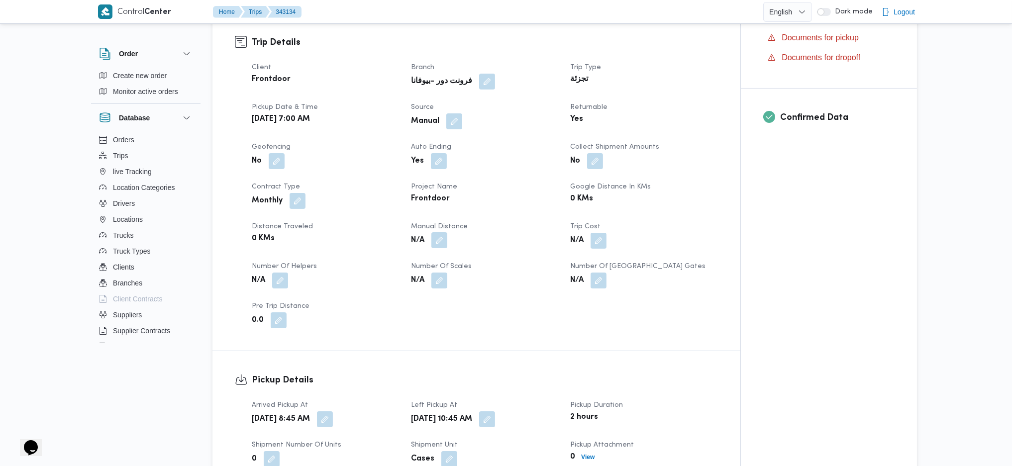
click at [435, 232] on button "button" at bounding box center [439, 240] width 16 height 16
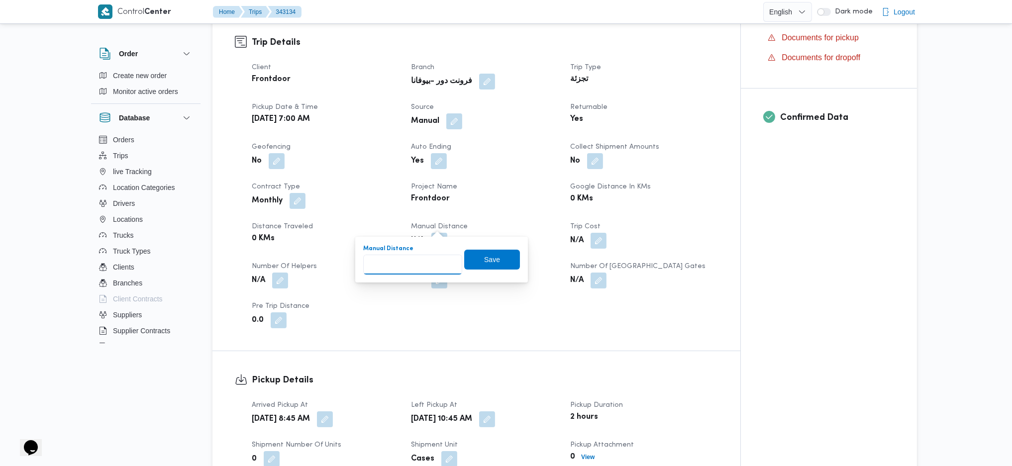
click at [416, 268] on input "Manual Distance" at bounding box center [412, 265] width 99 height 20
type input "89"
click at [495, 246] on div "Manual Distance 89 Save" at bounding box center [441, 260] width 159 height 32
click at [484, 264] on span "Save" at bounding box center [492, 259] width 16 height 12
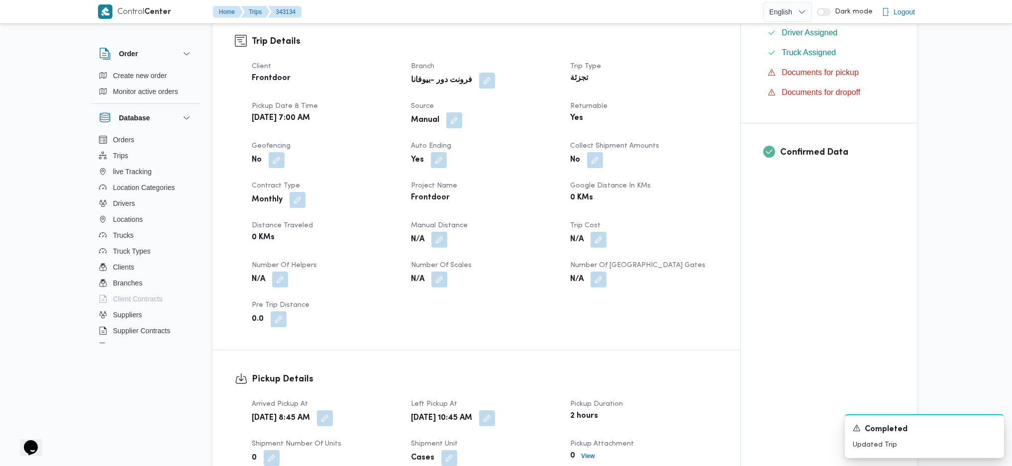
scroll to position [729, 0]
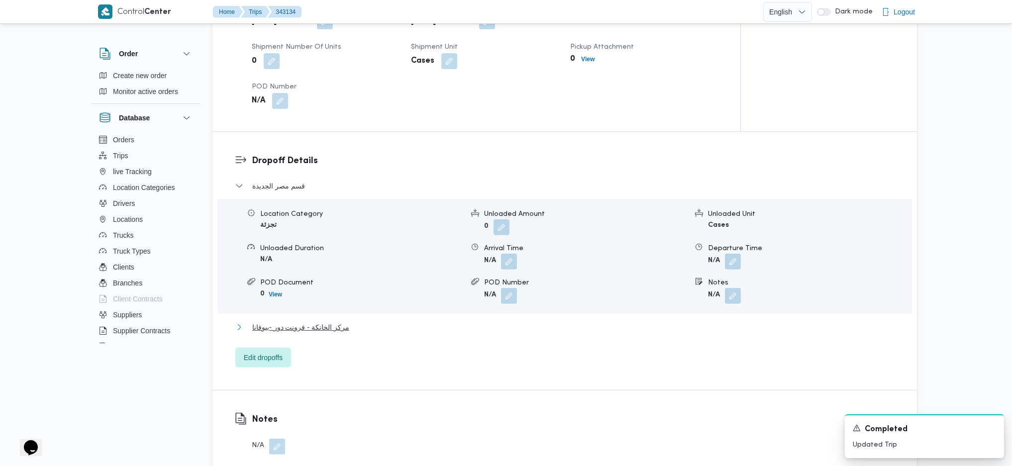
click at [344, 321] on span "مركز الخانكة - فرونت دور -بيوفانا" at bounding box center [300, 327] width 97 height 12
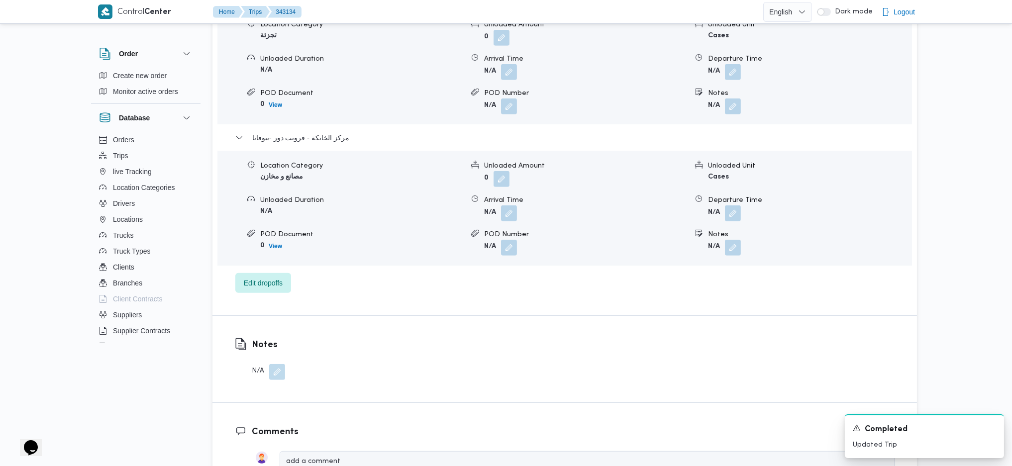
scroll to position [995, 0]
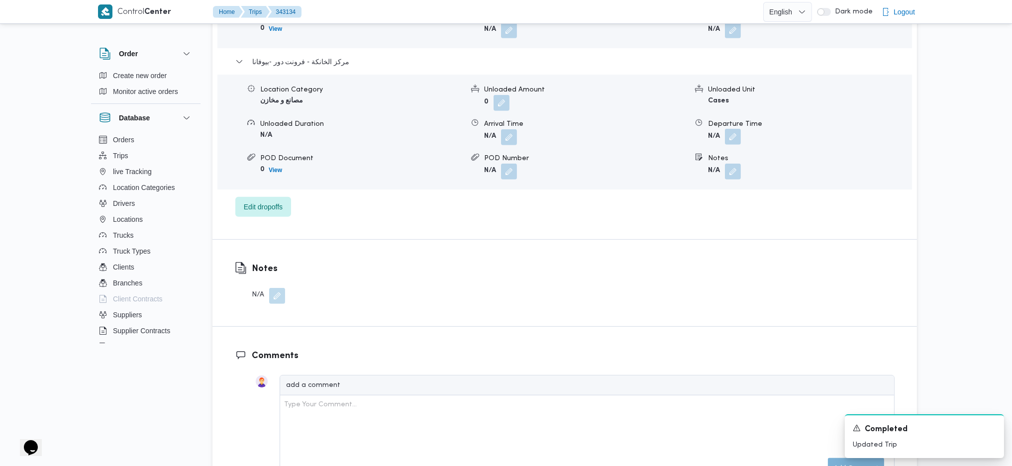
click at [734, 129] on button "button" at bounding box center [733, 137] width 16 height 16
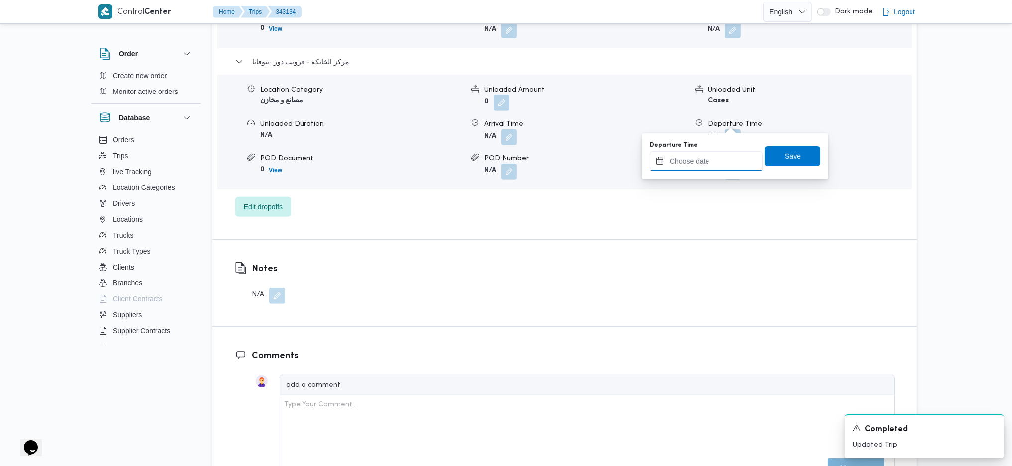
click at [691, 164] on input "Departure Time" at bounding box center [706, 161] width 113 height 20
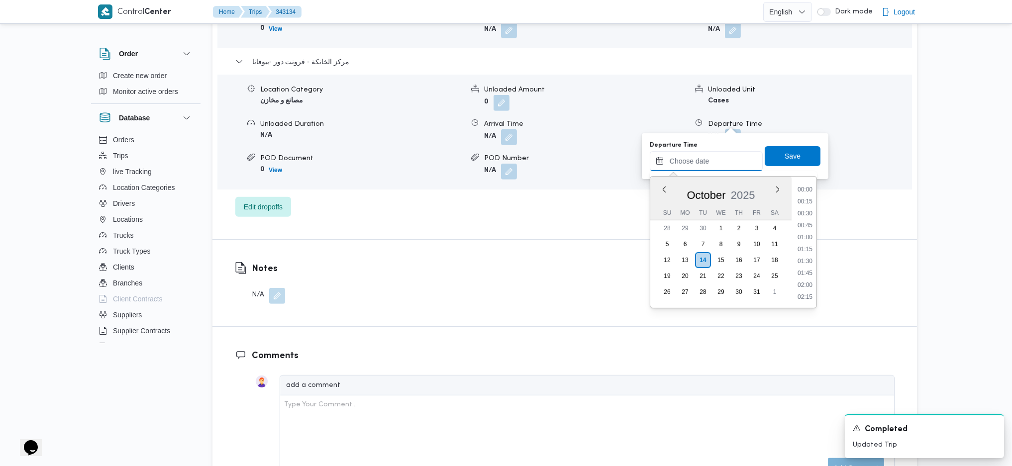
scroll to position [861, 0]
click at [806, 192] on li "18:00" at bounding box center [804, 189] width 23 height 10
type input "[DATE] 18:00"
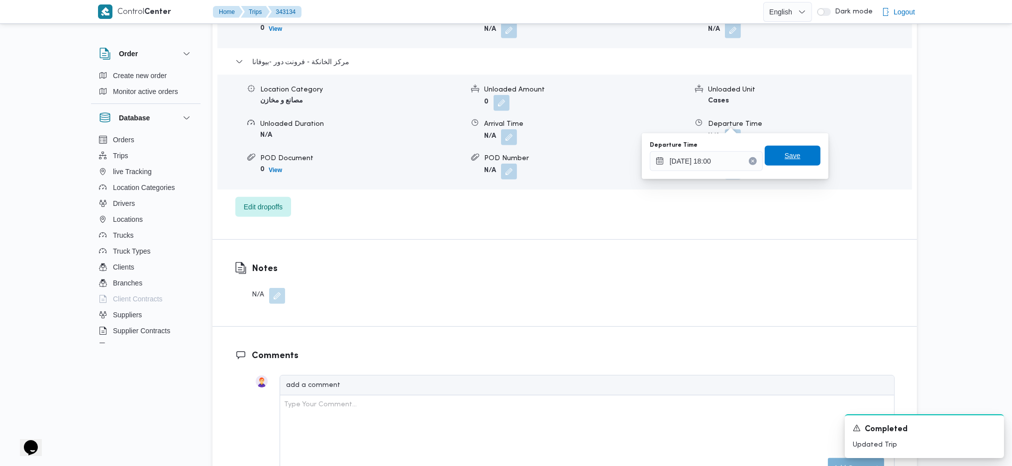
click at [784, 154] on span "Save" at bounding box center [792, 156] width 16 height 12
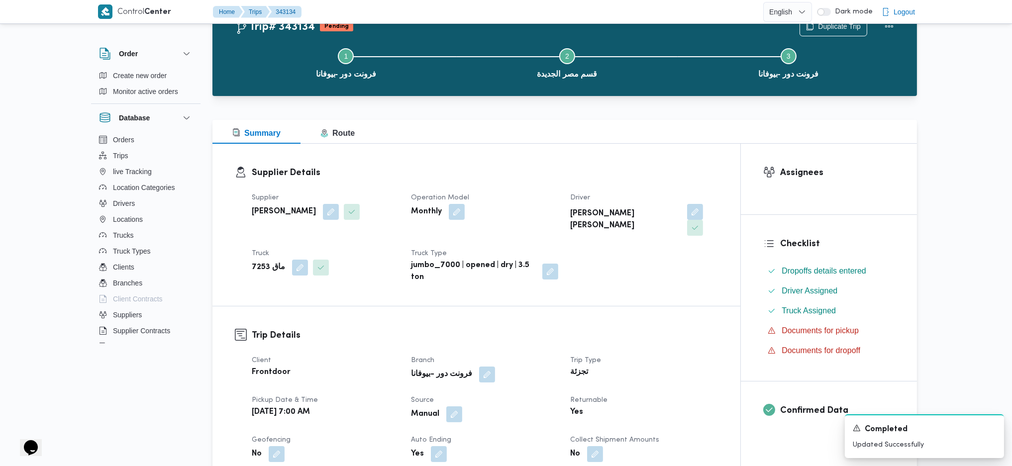
scroll to position [0, 0]
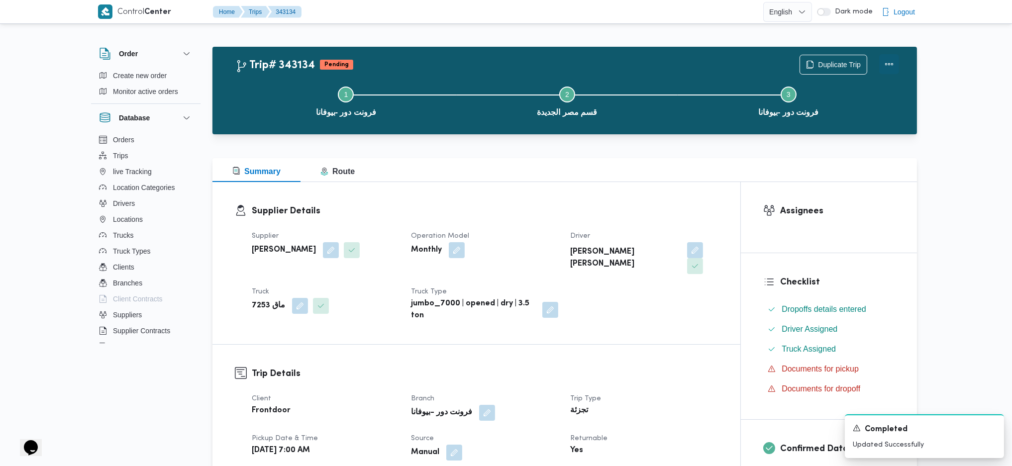
click at [884, 62] on button "Actions" at bounding box center [889, 64] width 20 height 20
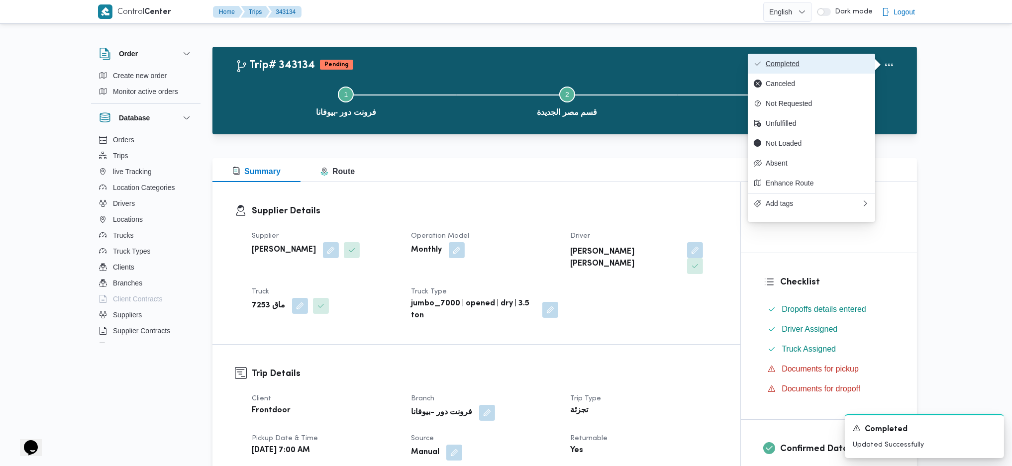
click at [855, 60] on span "Completed" at bounding box center [817, 64] width 103 height 8
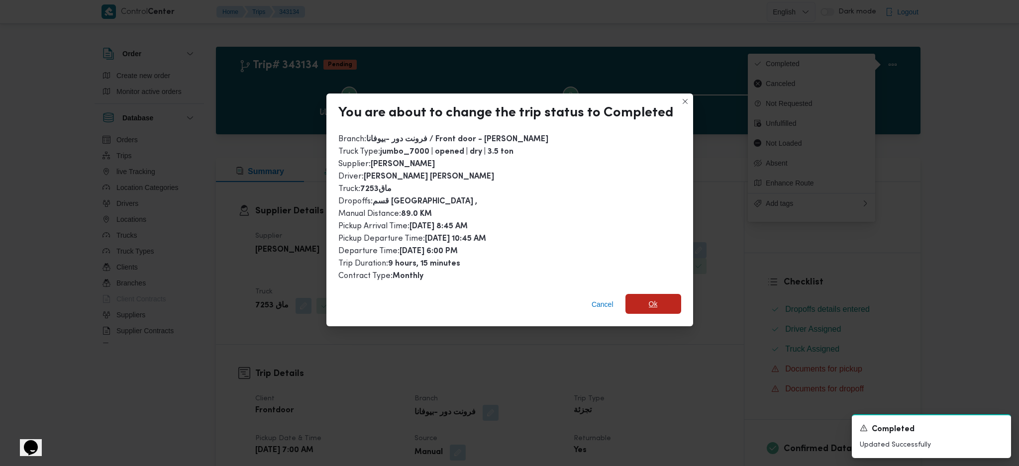
click at [655, 303] on span "Ok" at bounding box center [653, 304] width 9 height 12
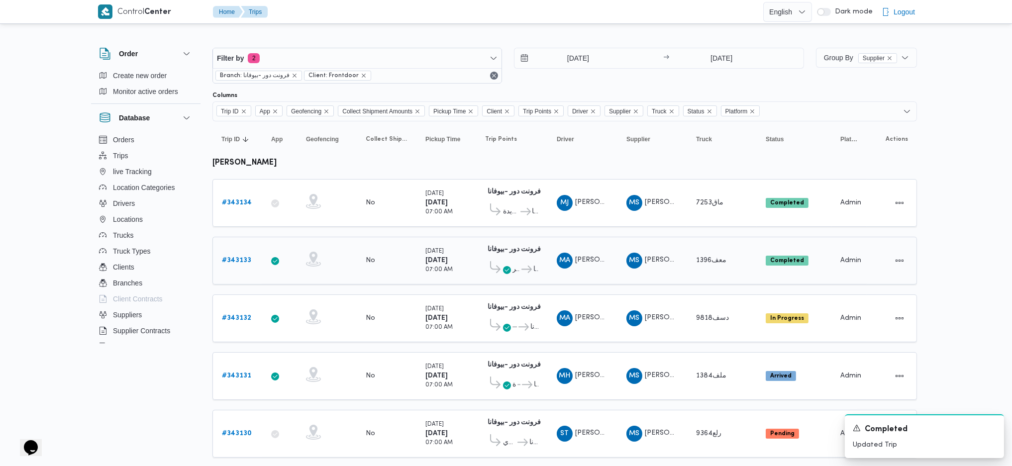
click at [232, 259] on b "# 343133" at bounding box center [236, 260] width 29 height 6
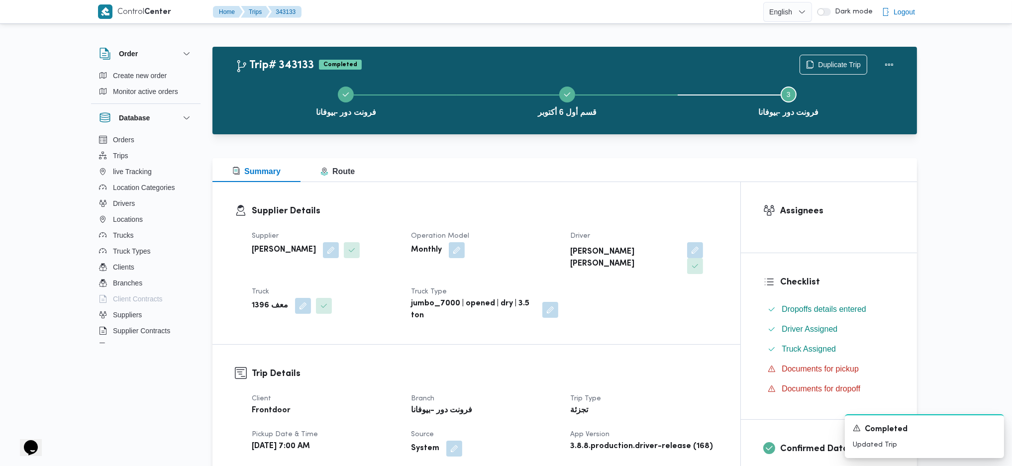
scroll to position [265, 0]
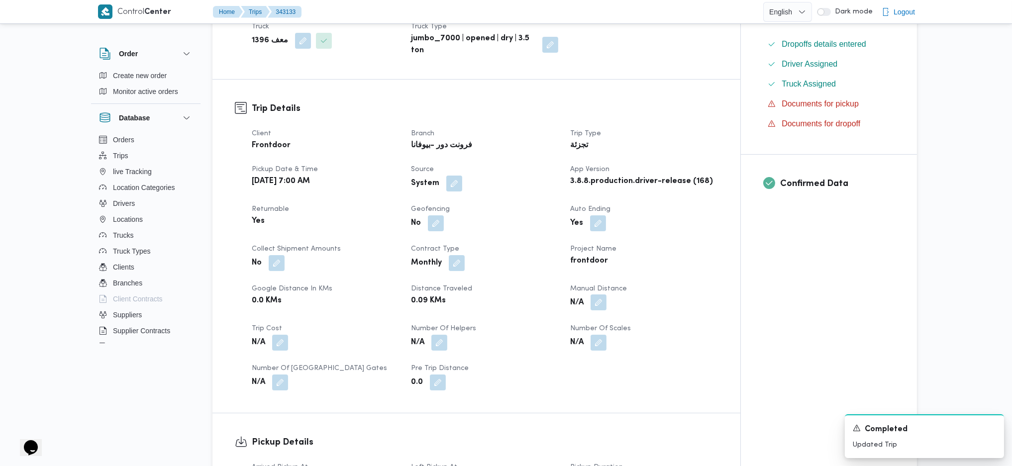
click at [592, 294] on button "button" at bounding box center [598, 302] width 16 height 16
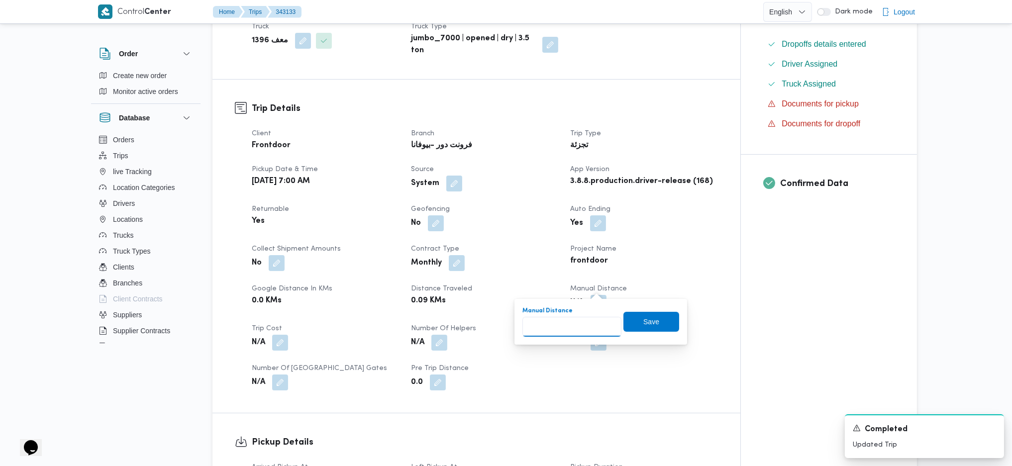
click at [551, 323] on input "Manual Distance" at bounding box center [571, 327] width 99 height 20
type input "140"
click at [630, 324] on span "Save" at bounding box center [651, 322] width 56 height 20
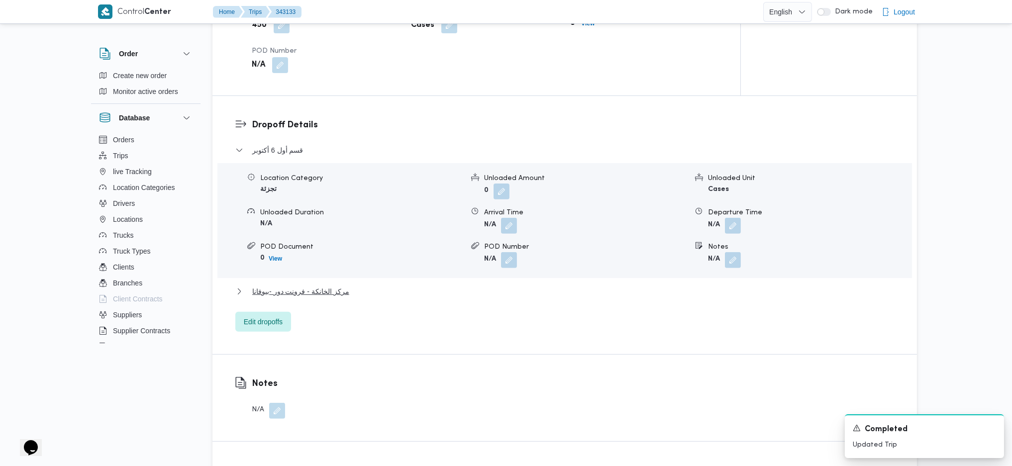
scroll to position [796, 0]
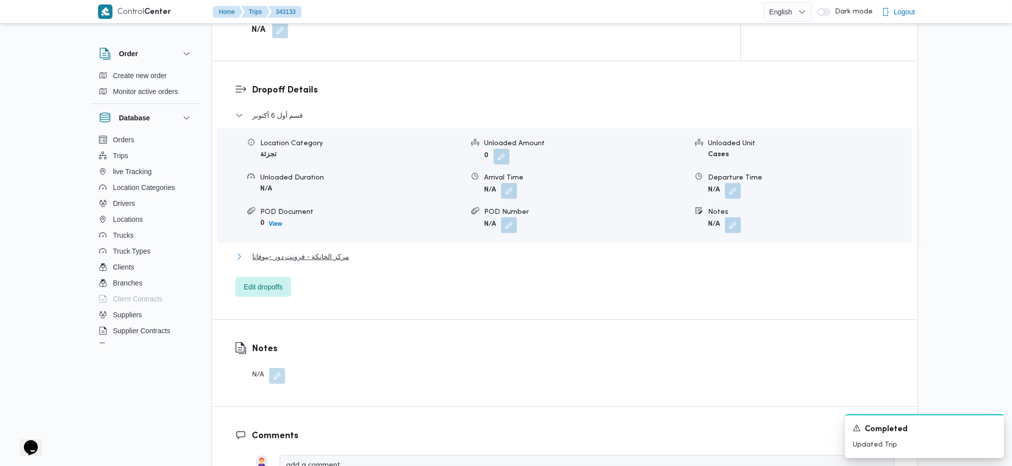
click at [317, 251] on span "مركز الخانكة - فرونت دور -بيوفانا" at bounding box center [300, 257] width 97 height 12
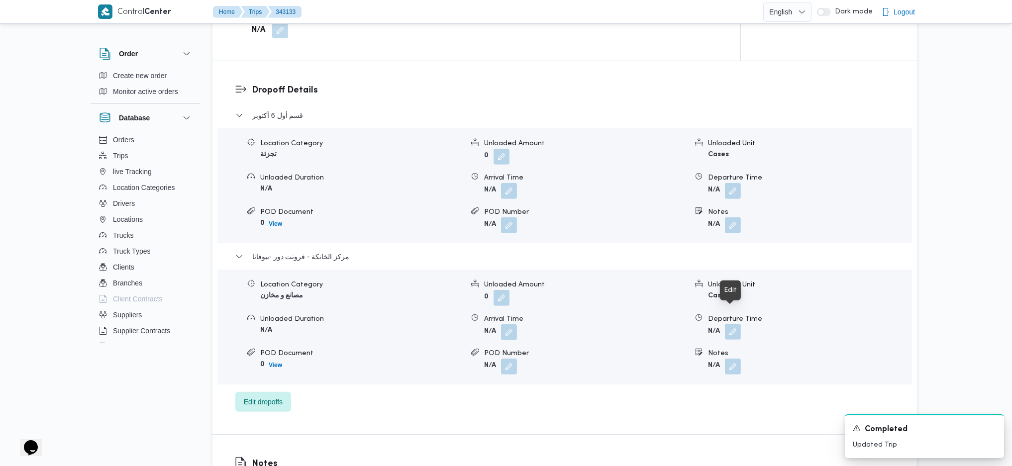
click at [733, 324] on button "button" at bounding box center [733, 332] width 16 height 16
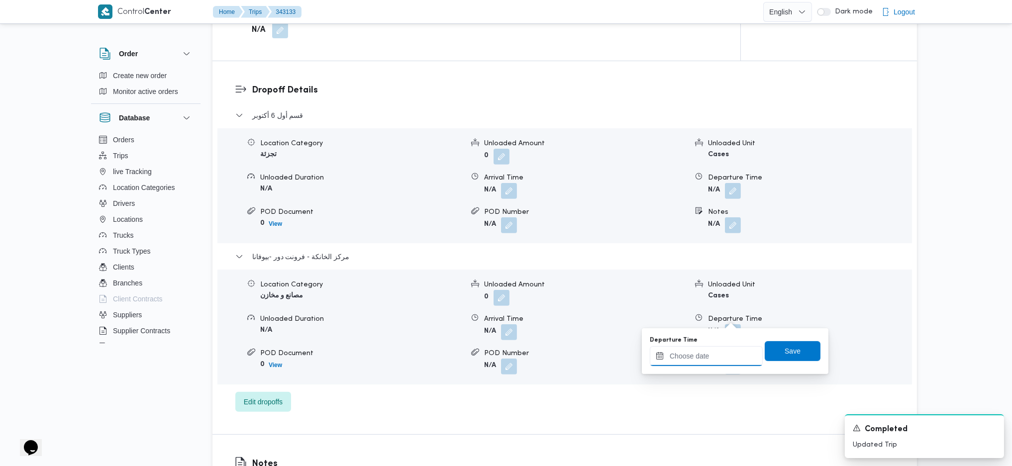
click at [713, 364] on input "Departure Time" at bounding box center [706, 356] width 113 height 20
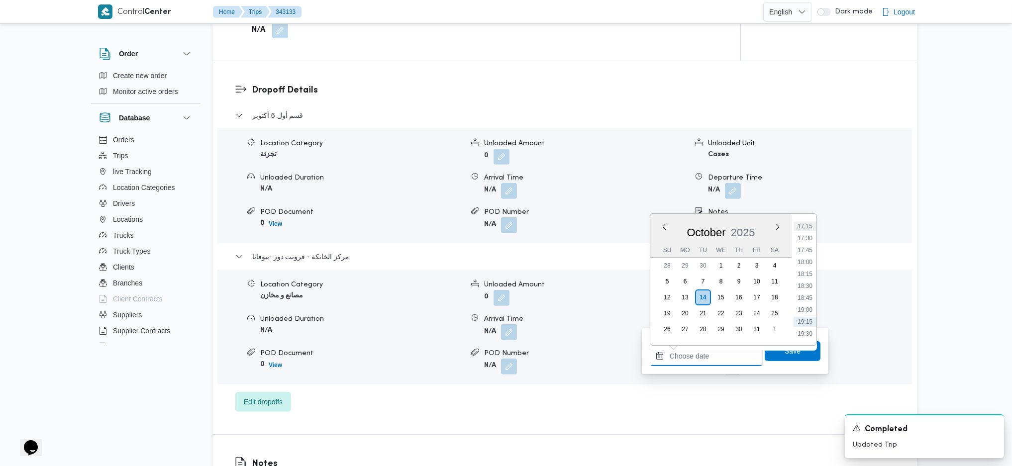
scroll to position [794, 0]
click at [802, 274] on ul "00:00 00:15 00:30 00:45 01:00 01:15 01:30 01:45 02:00 02:15 02:30 02:45 03:00 0…" at bounding box center [804, 279] width 23 height 115
click at [802, 266] on li "17:30" at bounding box center [804, 269] width 23 height 10
type input "14/10/2025 17:30"
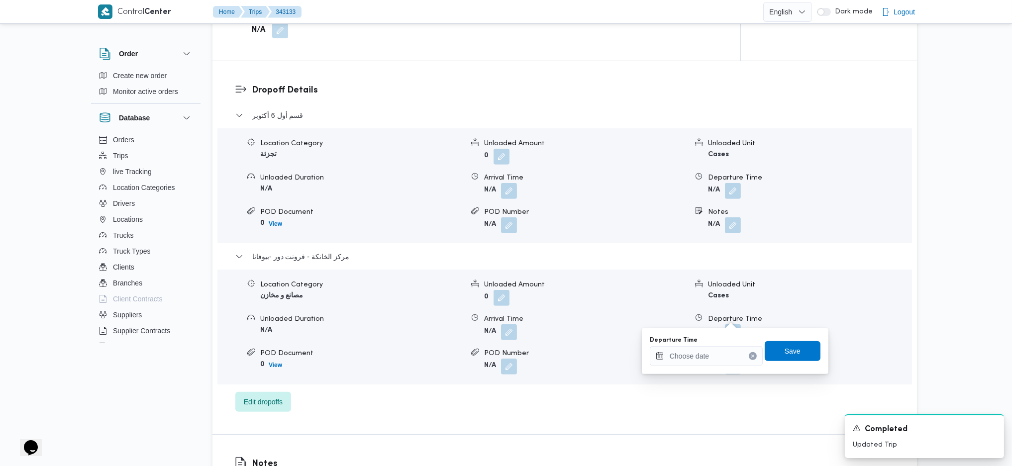
click at [783, 375] on div "قسم أول 6 أكتوبر Location Category تجزئة Unloaded Amount 0 Unloaded Unit Cases …" at bounding box center [564, 260] width 659 height 302
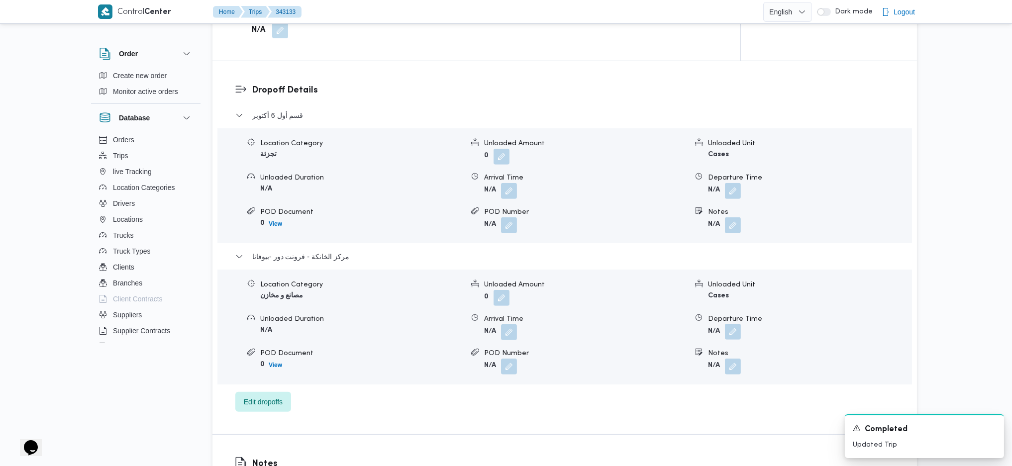
click at [737, 324] on button "button" at bounding box center [733, 332] width 16 height 16
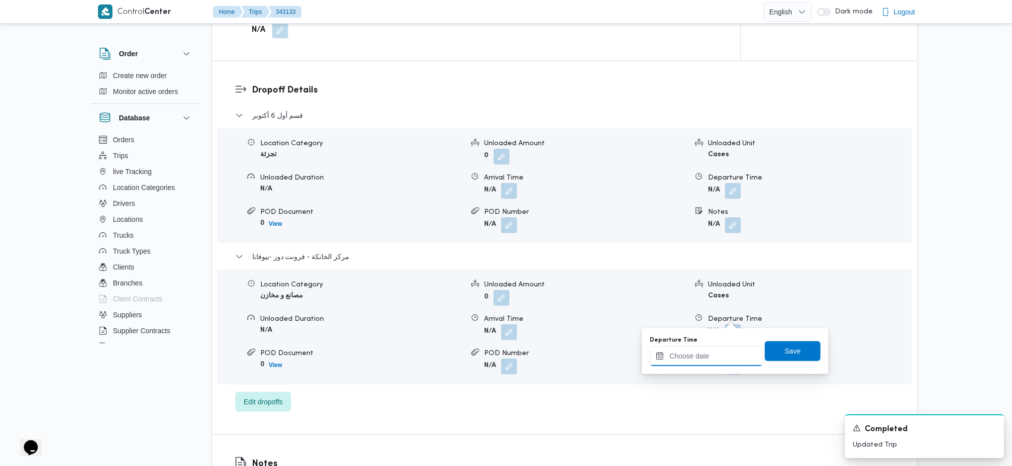
click at [715, 358] on input "Departure Time" at bounding box center [706, 356] width 113 height 20
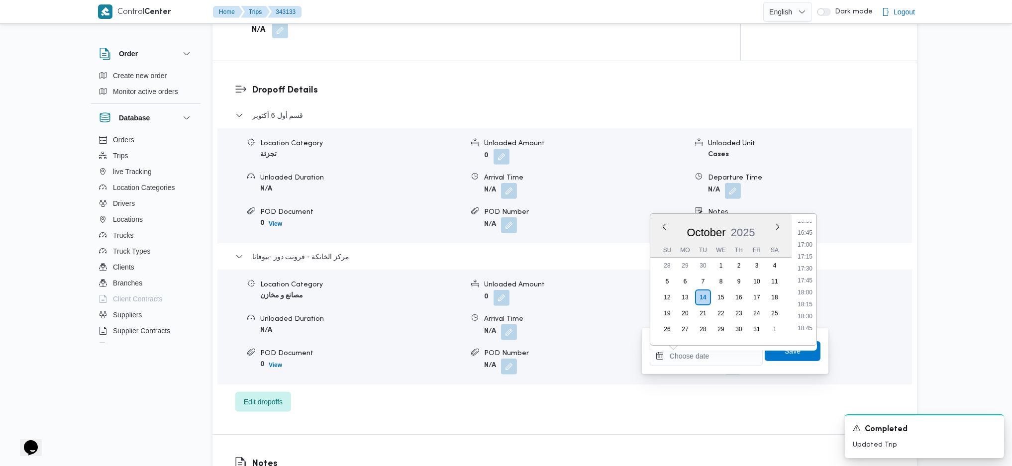
drag, startPoint x: 804, startPoint y: 268, endPoint x: 801, endPoint y: 284, distance: 16.2
click at [804, 267] on li "17:30" at bounding box center [804, 269] width 23 height 10
type input "14/10/2025 17:30"
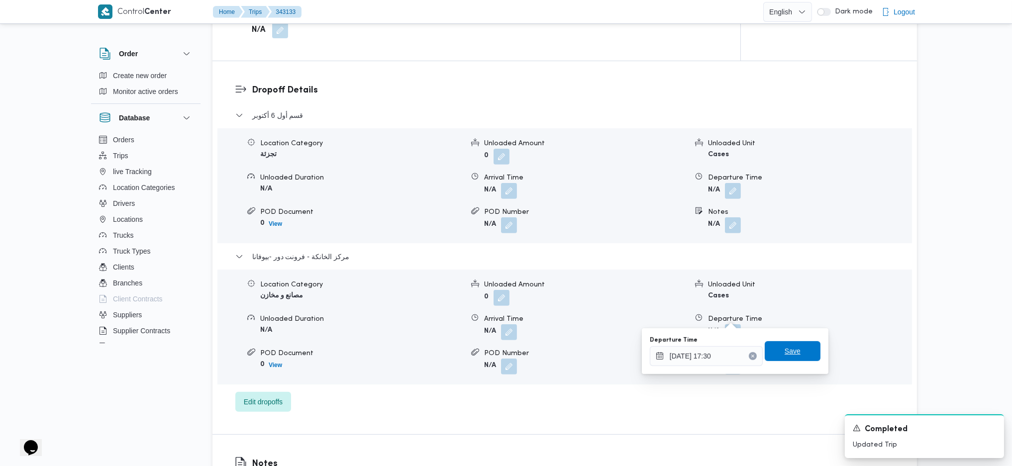
click at [776, 347] on span "Save" at bounding box center [793, 351] width 56 height 20
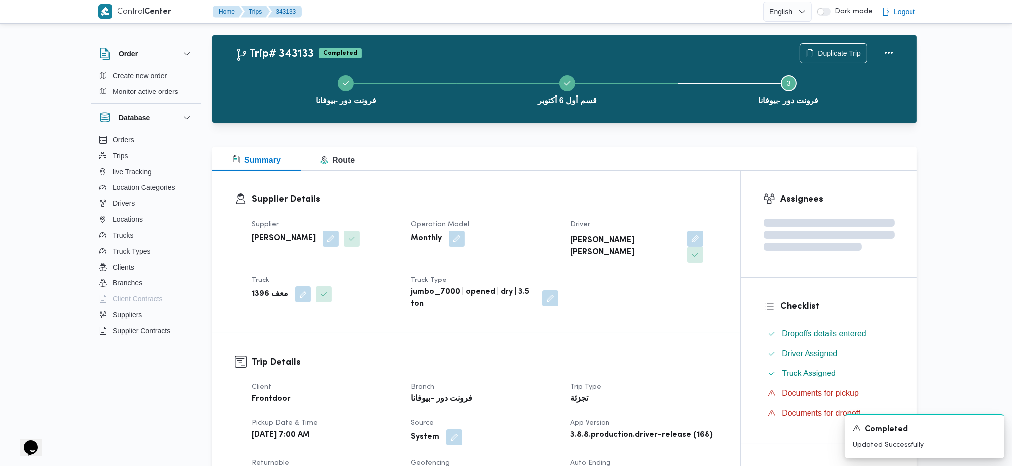
scroll to position [0, 0]
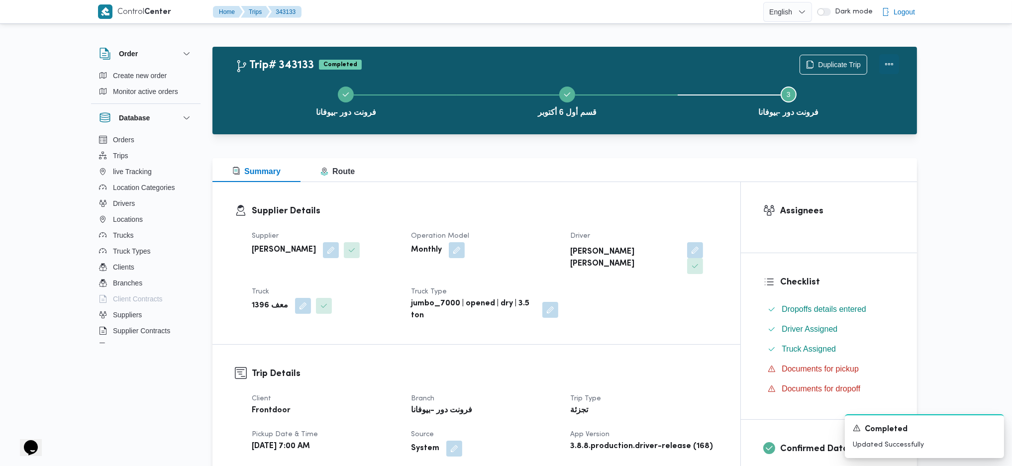
click at [888, 60] on button "Actions" at bounding box center [889, 64] width 20 height 20
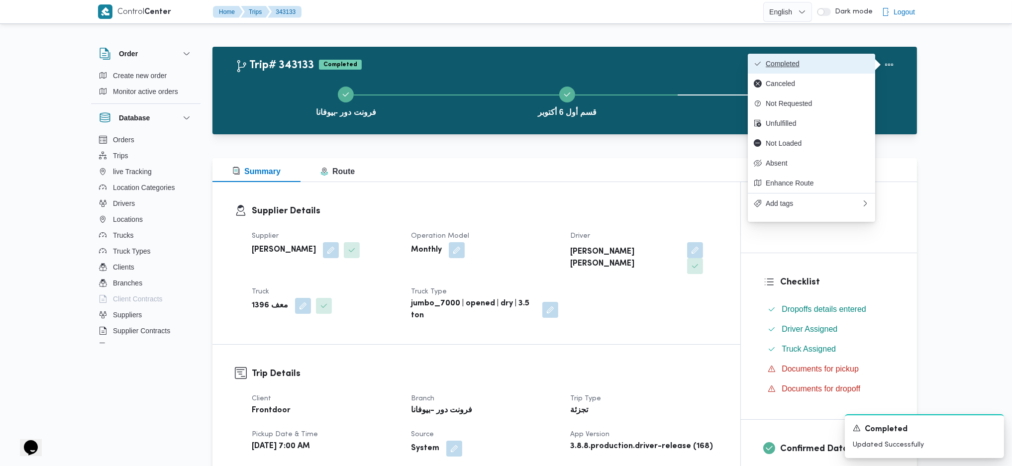
click at [850, 54] on button "Completed" at bounding box center [811, 64] width 127 height 20
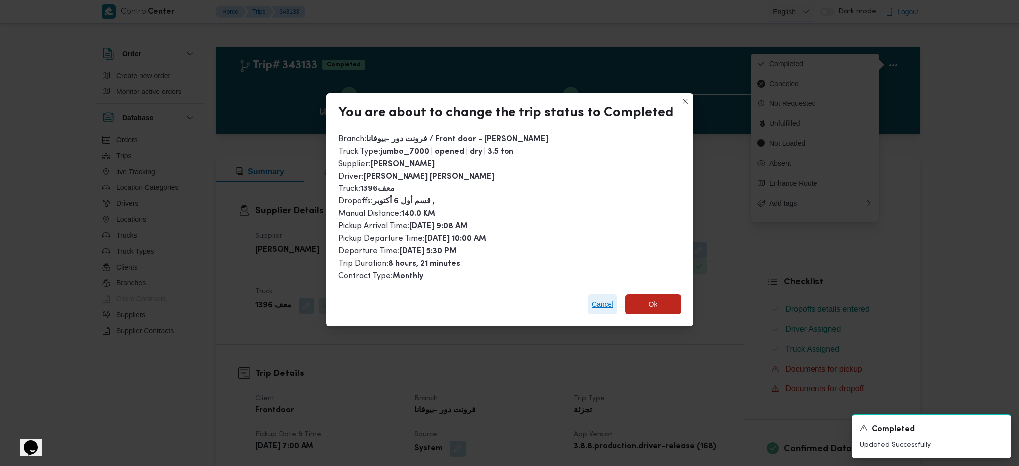
click at [613, 298] on span "Cancel" at bounding box center [602, 304] width 30 height 20
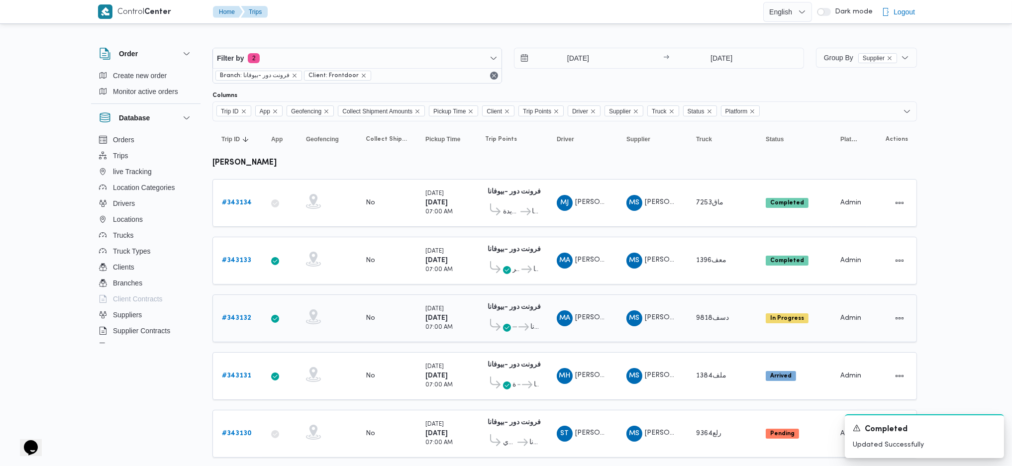
click at [240, 315] on b "# 343132" at bounding box center [236, 318] width 29 height 6
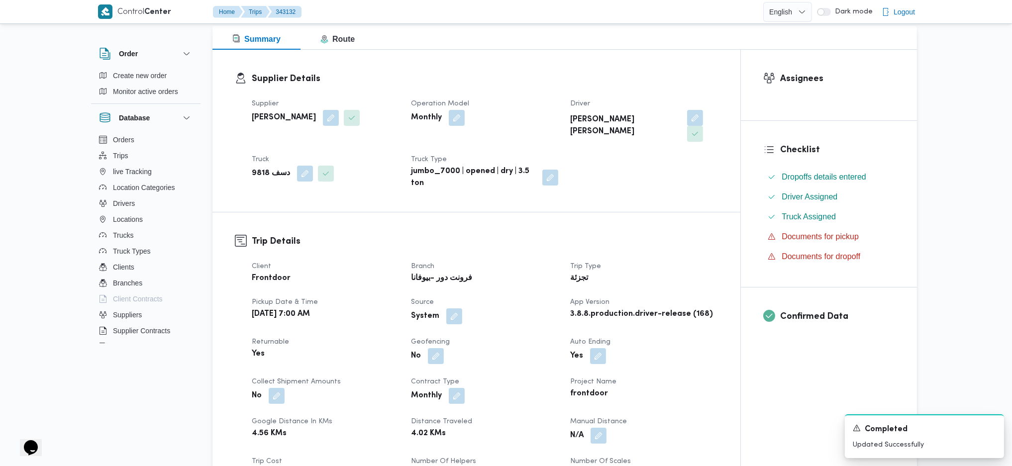
scroll to position [265, 0]
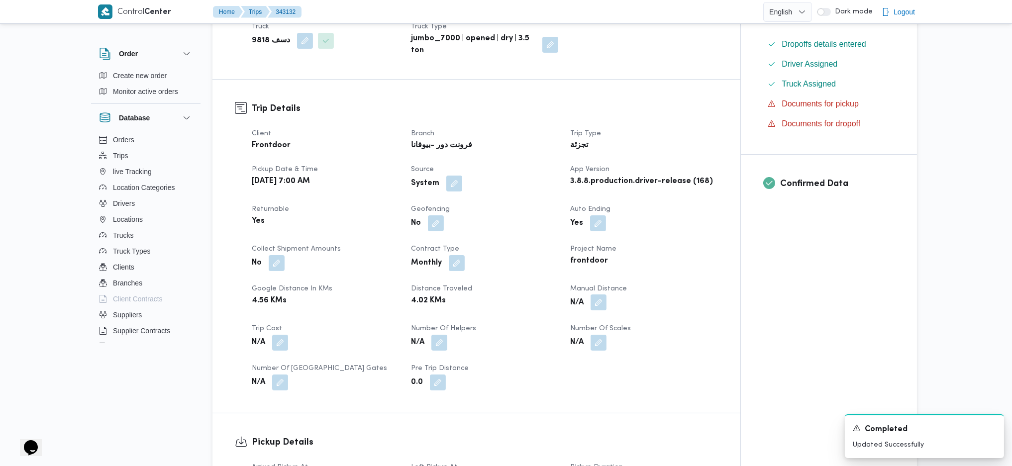
click at [595, 294] on button "button" at bounding box center [598, 302] width 16 height 16
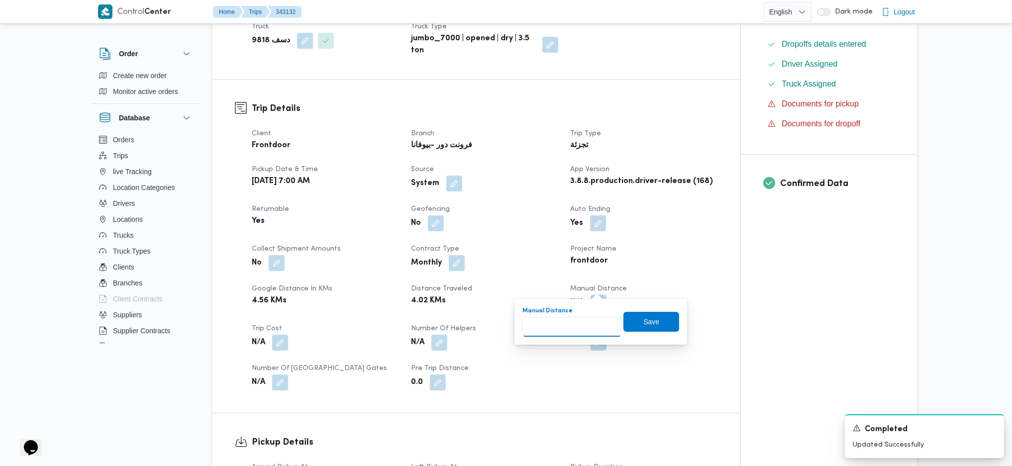
click at [559, 325] on input "Manual Distance" at bounding box center [571, 327] width 99 height 20
type input "130"
click at [653, 313] on span "Save" at bounding box center [651, 321] width 56 height 20
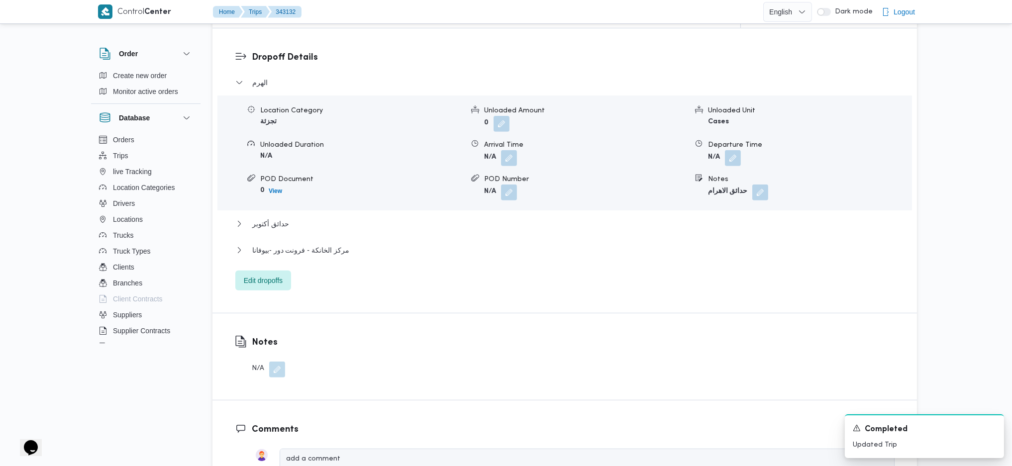
scroll to position [862, 0]
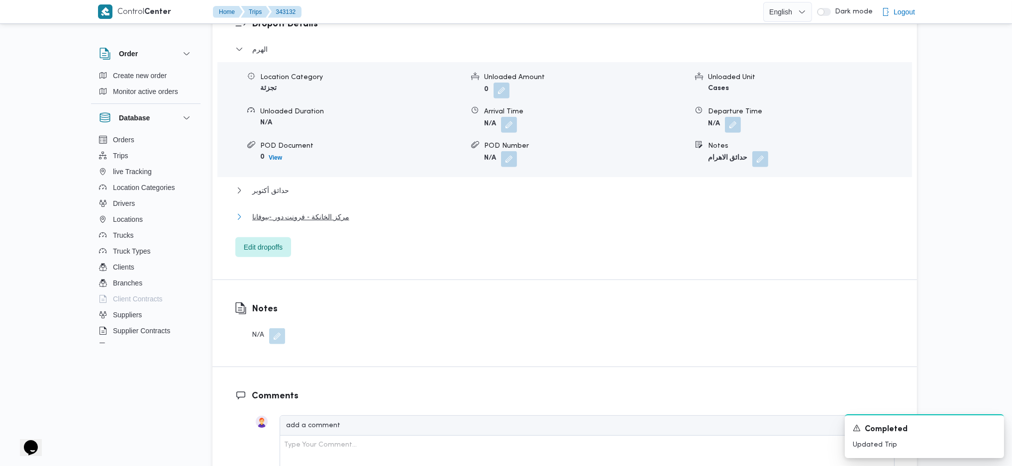
click at [316, 211] on span "مركز الخانكة - فرونت دور -بيوفانا" at bounding box center [300, 217] width 97 height 12
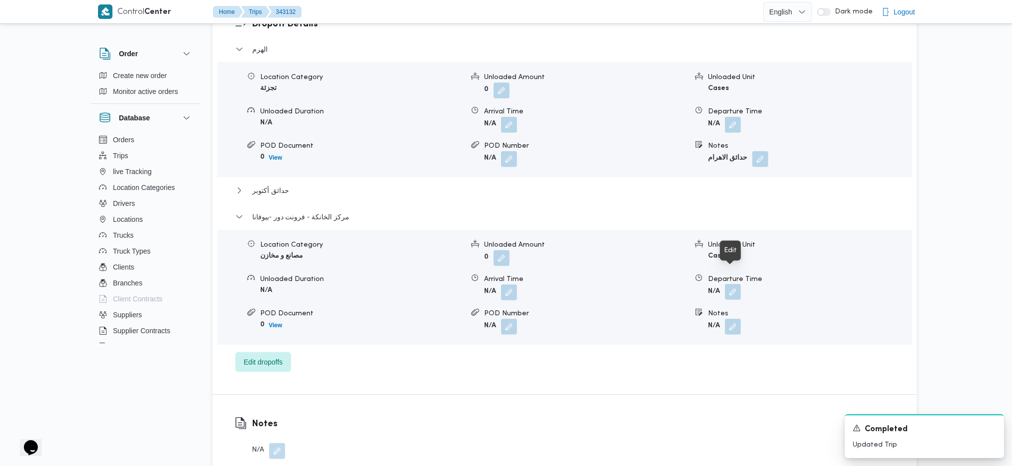
click at [731, 284] on button "button" at bounding box center [733, 292] width 16 height 16
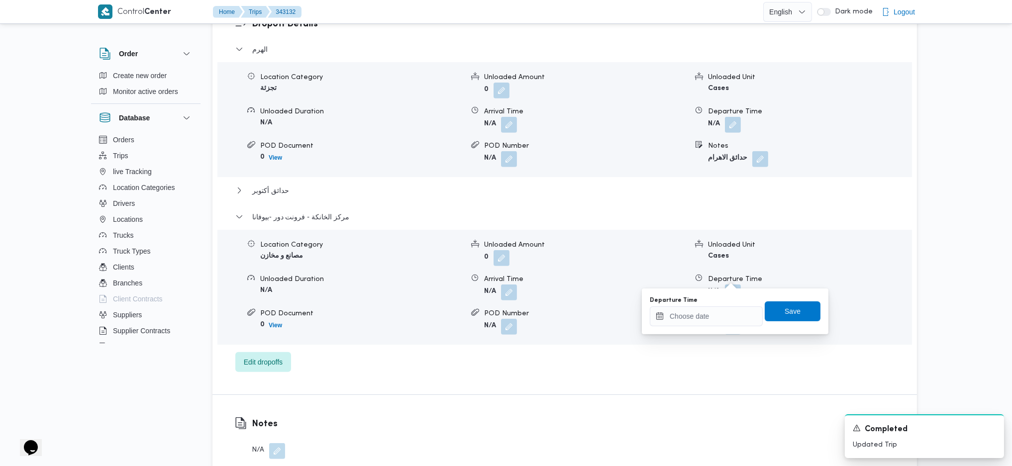
drag, startPoint x: 731, startPoint y: 280, endPoint x: 696, endPoint y: 313, distance: 48.6
click at [696, 313] on div "Departure Time" at bounding box center [706, 311] width 113 height 30
click at [696, 313] on input "Departure Time" at bounding box center [706, 316] width 113 height 20
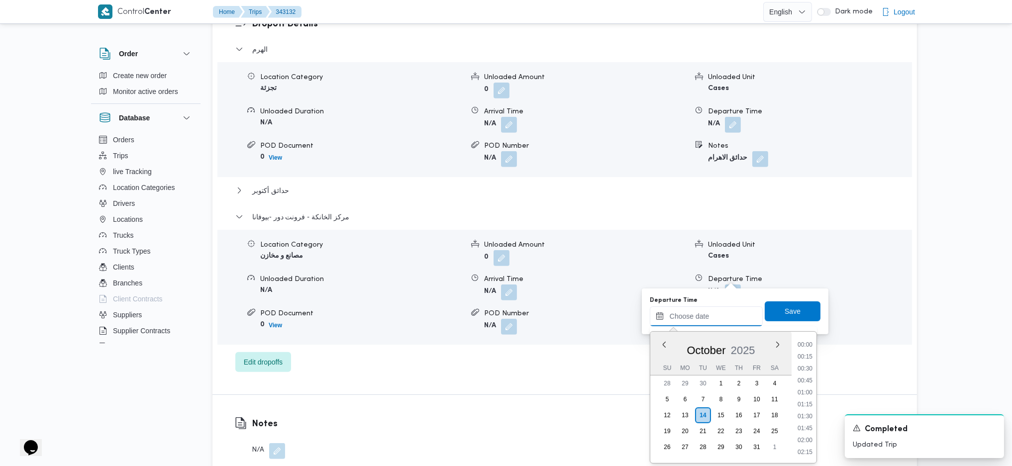
scroll to position [861, 0]
click at [799, 342] on li "18:00" at bounding box center [804, 344] width 23 height 10
type input "14/10/2025 18:00"
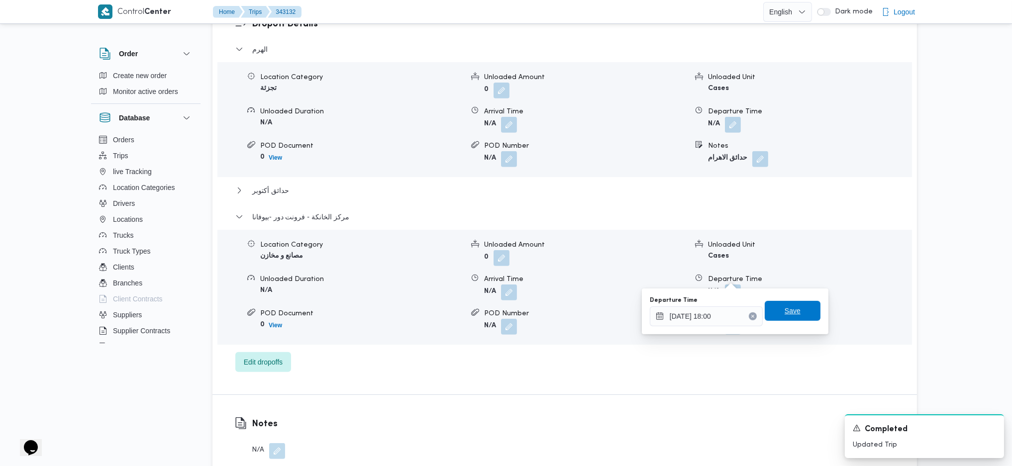
click at [796, 309] on span "Save" at bounding box center [793, 311] width 56 height 20
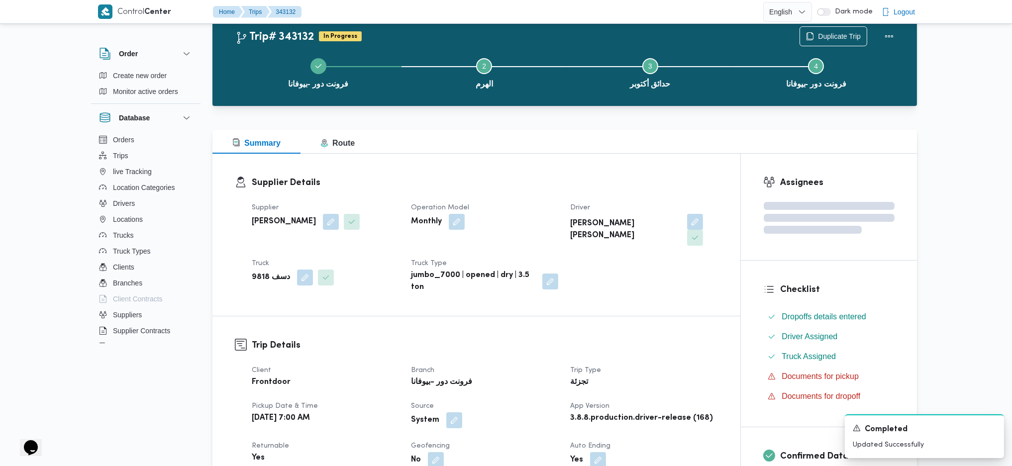
scroll to position [0, 0]
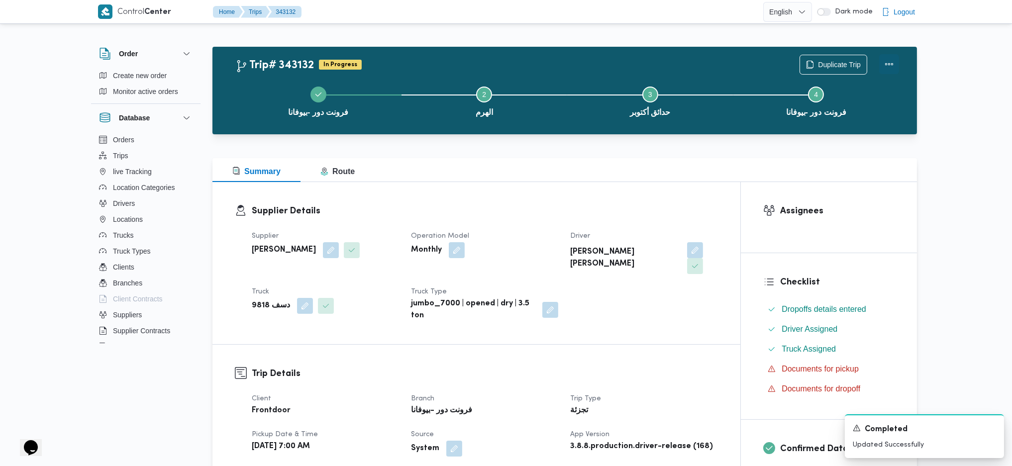
click at [888, 60] on button "Actions" at bounding box center [889, 64] width 20 height 20
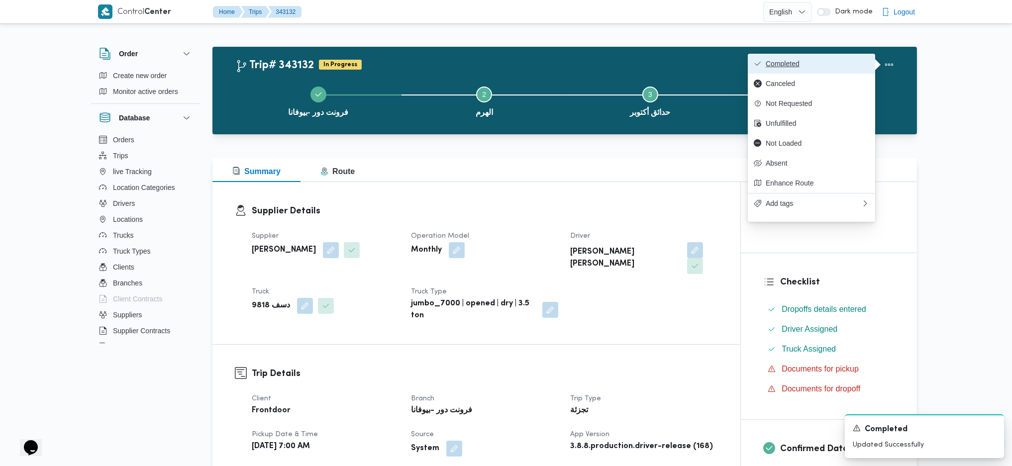
click at [816, 55] on button "Completed" at bounding box center [811, 64] width 127 height 20
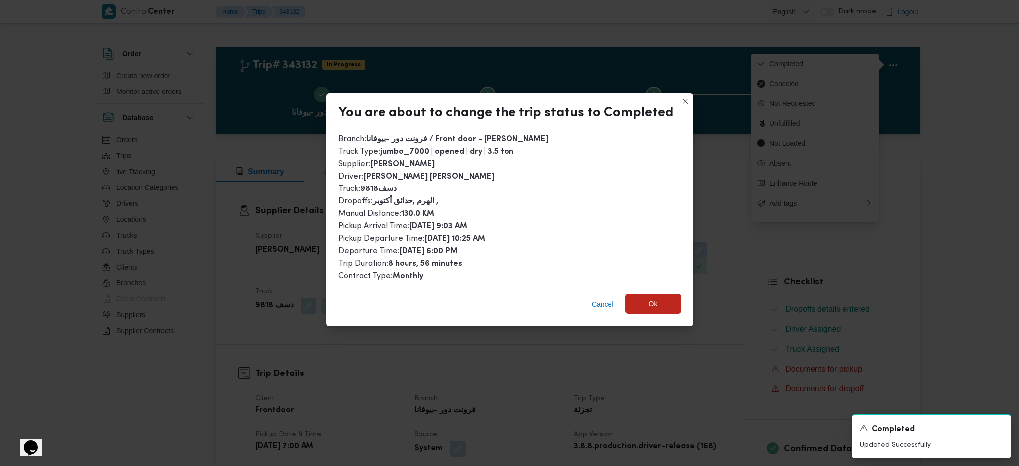
click at [645, 296] on span "Ok" at bounding box center [653, 304] width 56 height 20
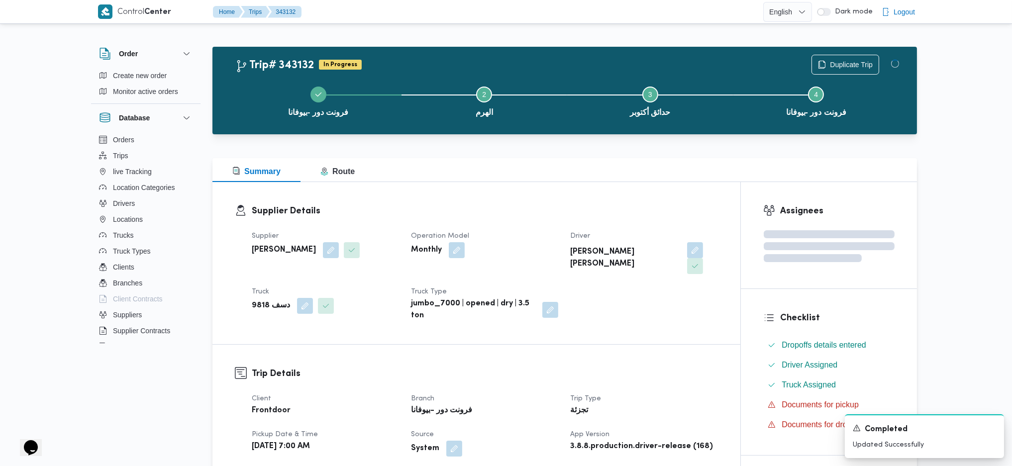
click at [510, 115] on button "Step 2 is incomplete 2 الهرم" at bounding box center [484, 101] width 166 height 52
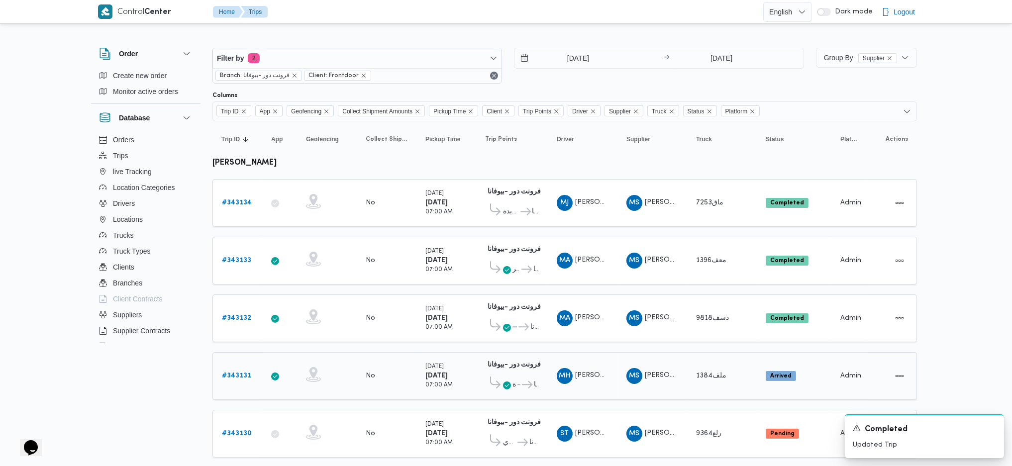
click at [247, 373] on b "# 343131" at bounding box center [236, 376] width 29 height 6
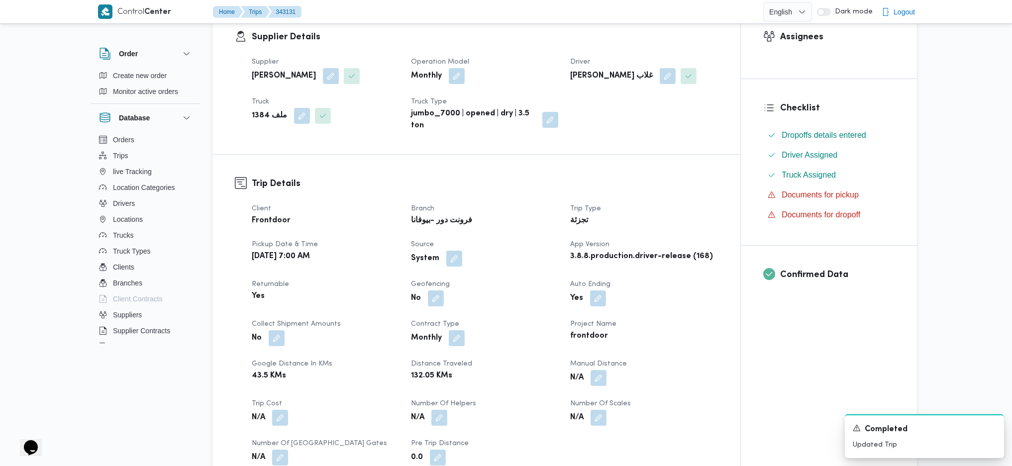
scroll to position [265, 0]
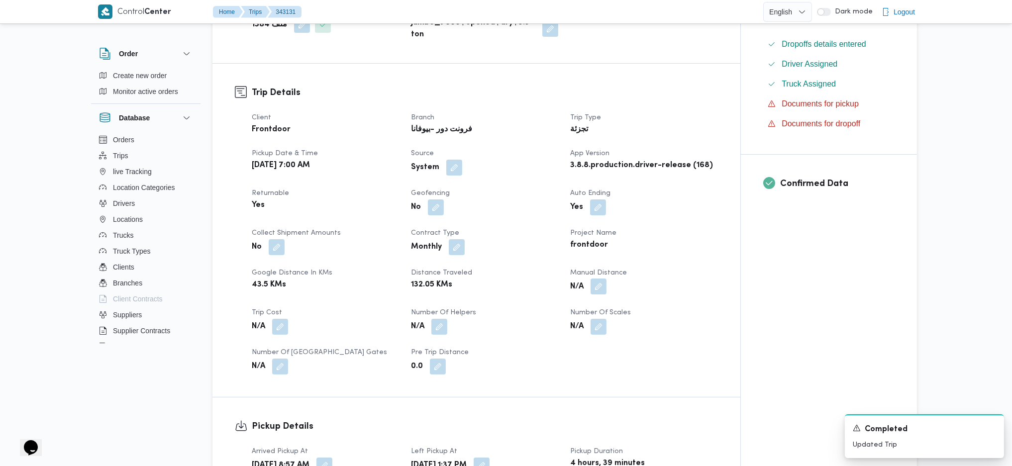
click at [591, 293] on button "button" at bounding box center [598, 287] width 16 height 16
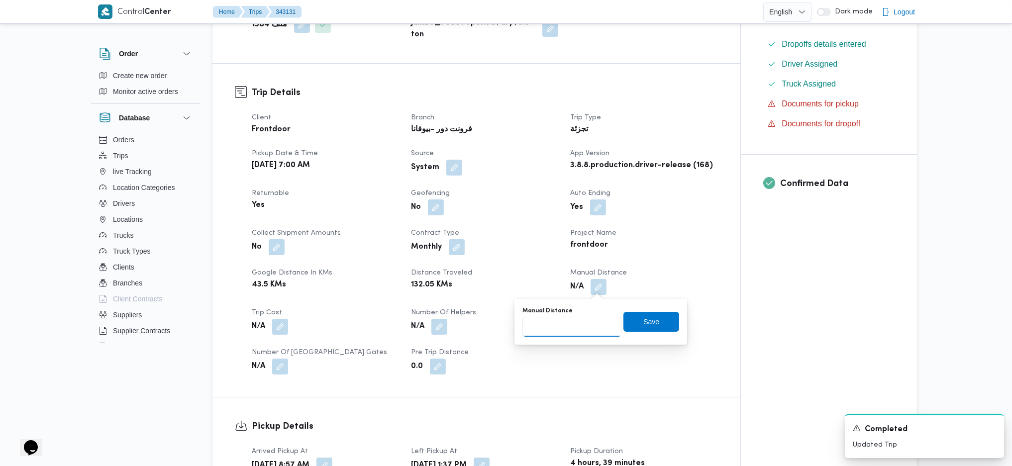
click at [570, 330] on input "Manual Distance" at bounding box center [571, 327] width 99 height 20
type input "95"
click button "Save" at bounding box center [651, 322] width 56 height 20
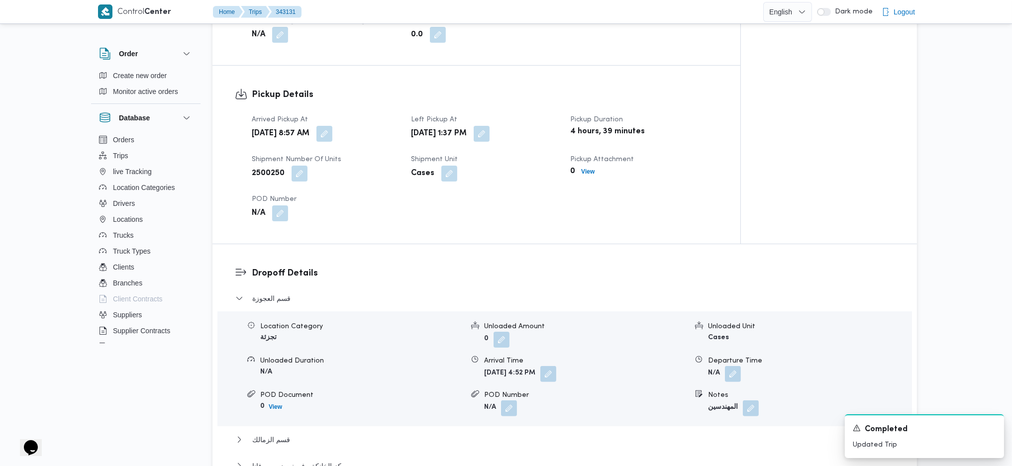
scroll to position [928, 0]
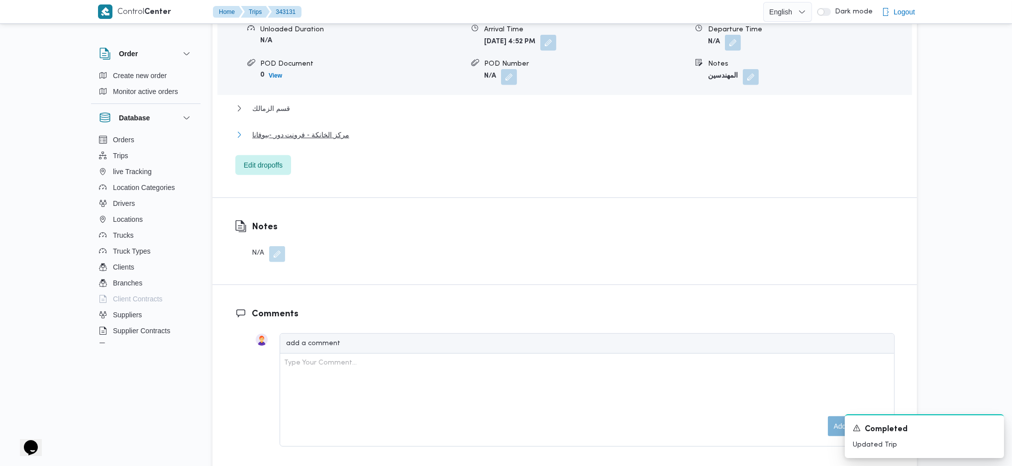
click at [315, 133] on span "مركز الخانكة - فرونت دور -بيوفانا" at bounding box center [300, 135] width 97 height 12
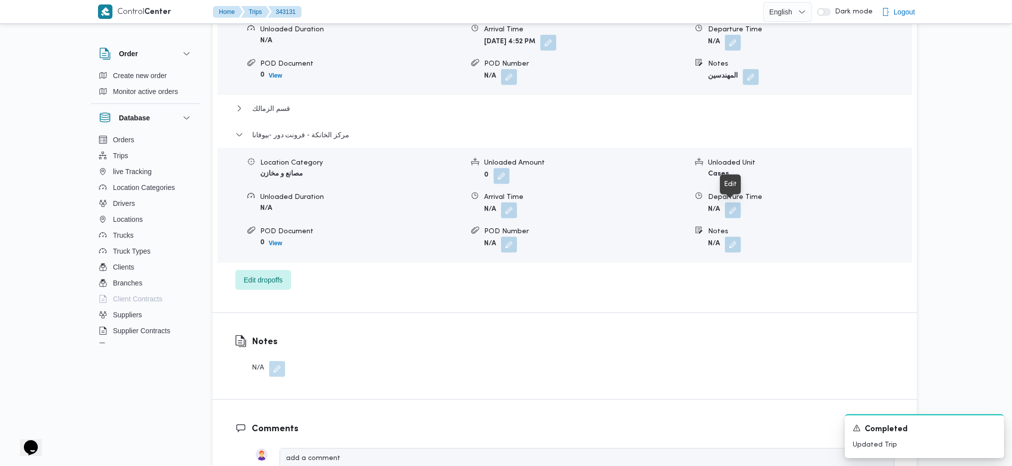
click at [723, 212] on span at bounding box center [730, 210] width 21 height 16
click at [731, 210] on button "button" at bounding box center [733, 210] width 16 height 16
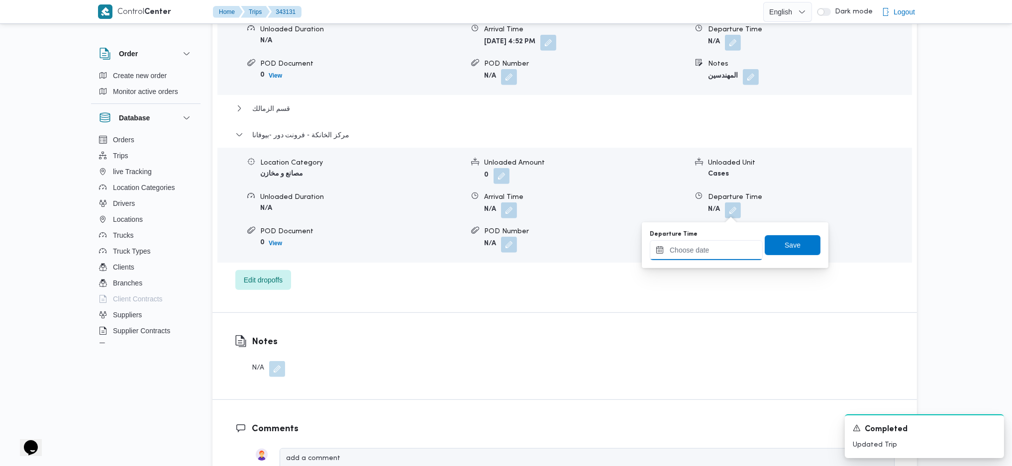
click at [688, 248] on input "Departure Time" at bounding box center [706, 250] width 113 height 20
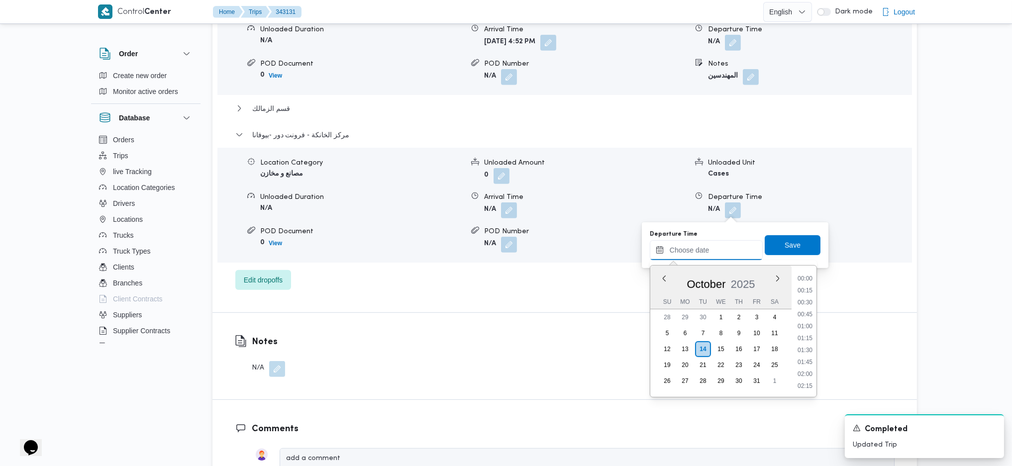
scroll to position [861, 0]
click at [803, 276] on li "18:00" at bounding box center [804, 278] width 23 height 10
type input "14/10/2025 18:00"
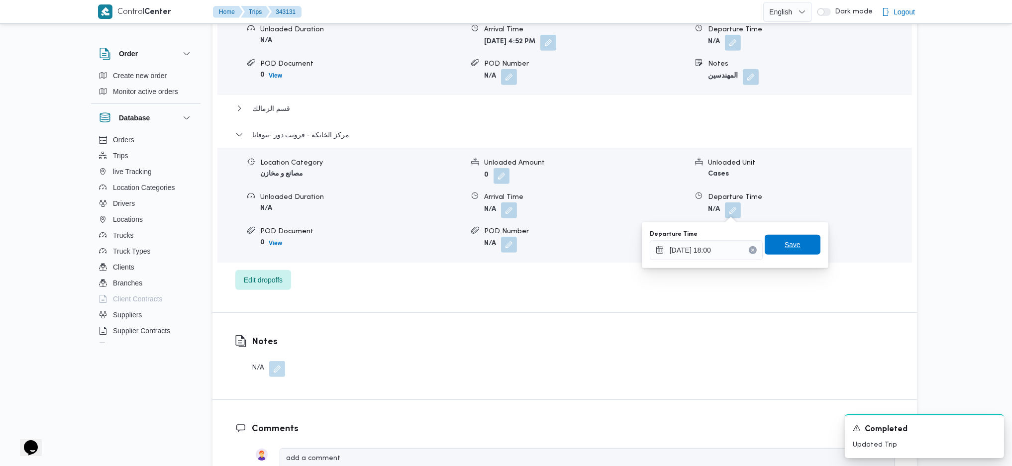
click at [784, 245] on span "Save" at bounding box center [792, 245] width 16 height 12
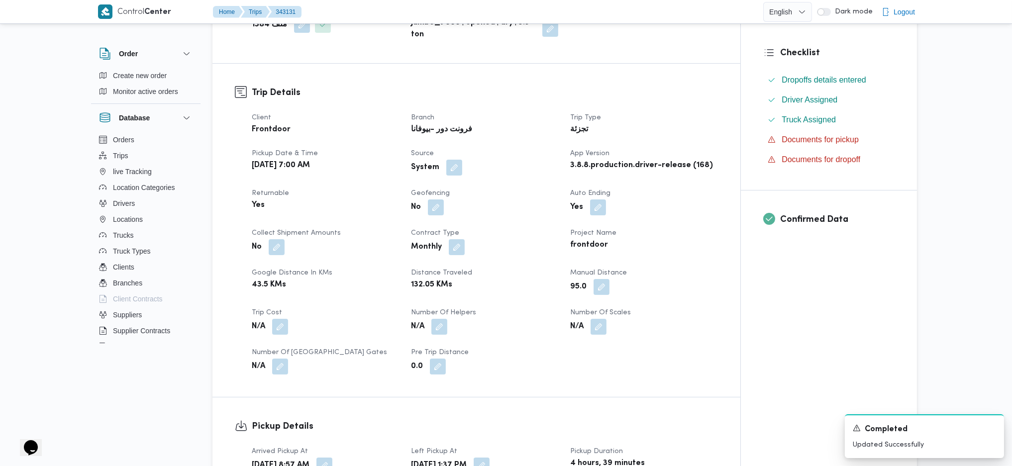
scroll to position [0, 0]
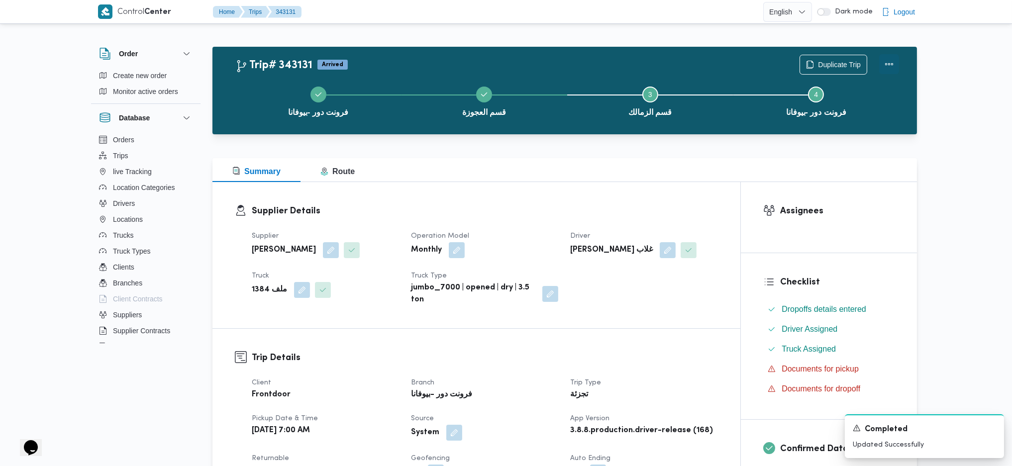
click at [888, 68] on button "Actions" at bounding box center [889, 64] width 20 height 20
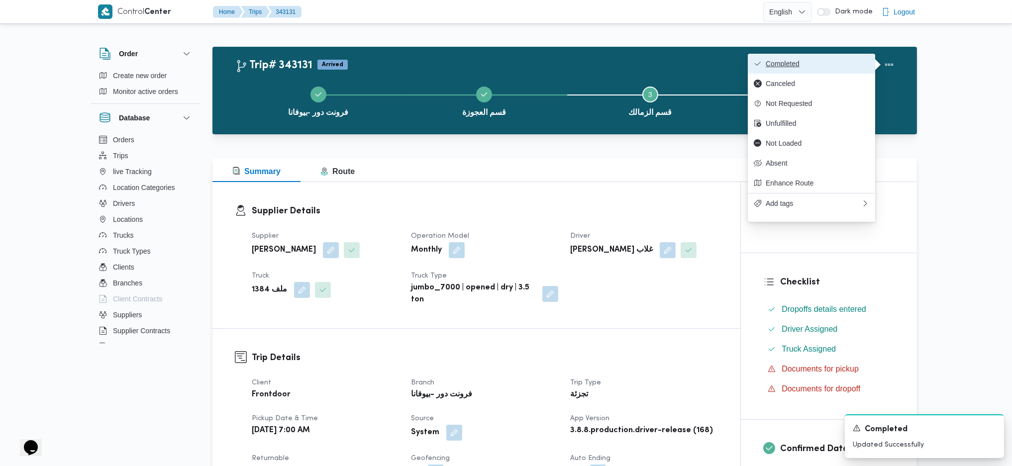
click at [803, 55] on button "Completed" at bounding box center [811, 64] width 127 height 20
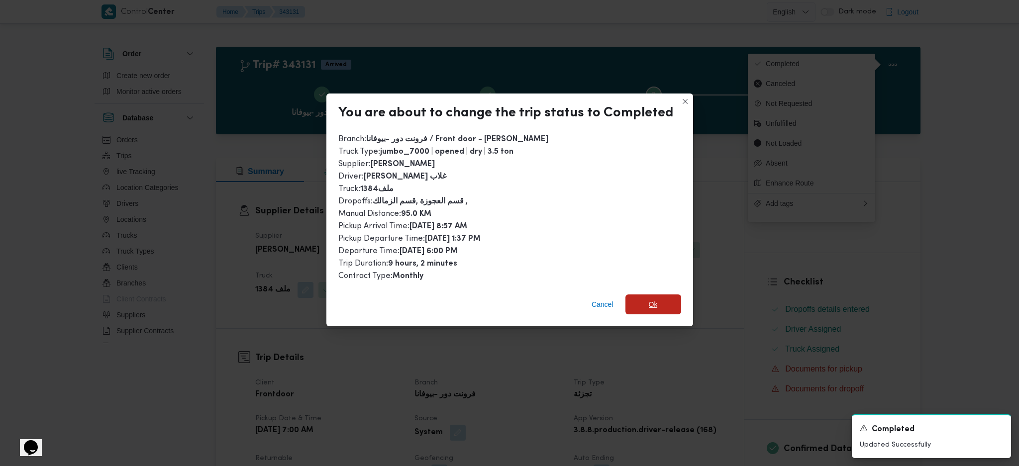
drag, startPoint x: 642, startPoint y: 306, endPoint x: 666, endPoint y: 297, distance: 26.0
click at [645, 306] on span "Ok" at bounding box center [653, 304] width 56 height 20
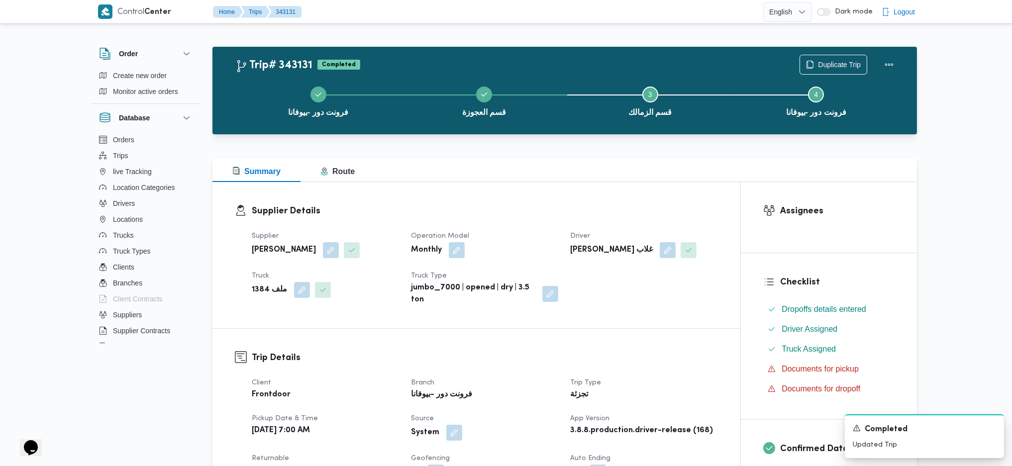
click at [547, 184] on div "Supplier Details Supplier محمد صلاح عبداللطيف الشريف Operation Model Monthly Dr…" at bounding box center [476, 255] width 528 height 146
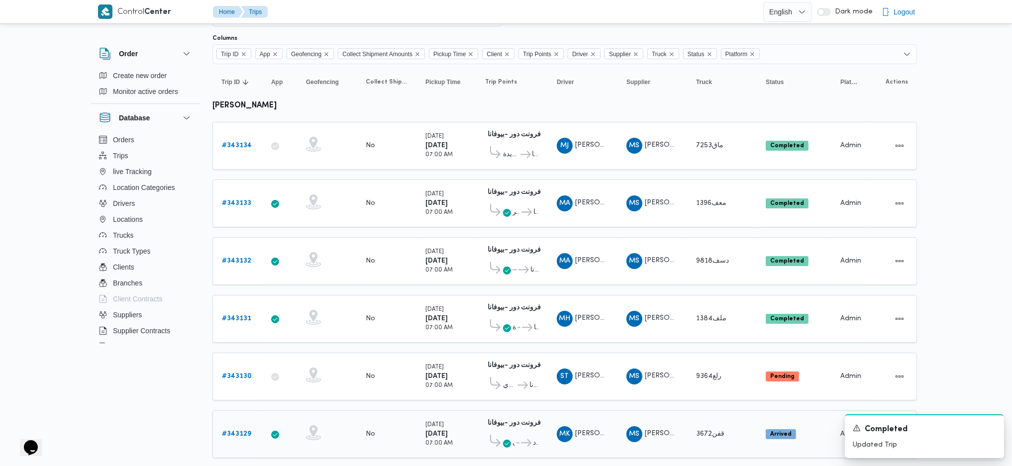
scroll to position [132, 0]
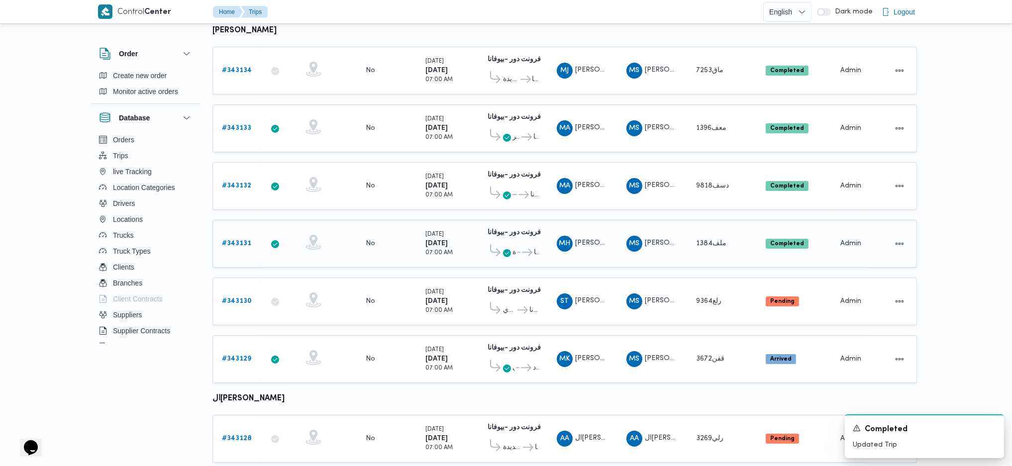
click at [503, 230] on b "فرونت دور -بيوفانا" at bounding box center [513, 232] width 53 height 6
click at [513, 251] on span "قسم العجوزة" at bounding box center [513, 253] width 3 height 12
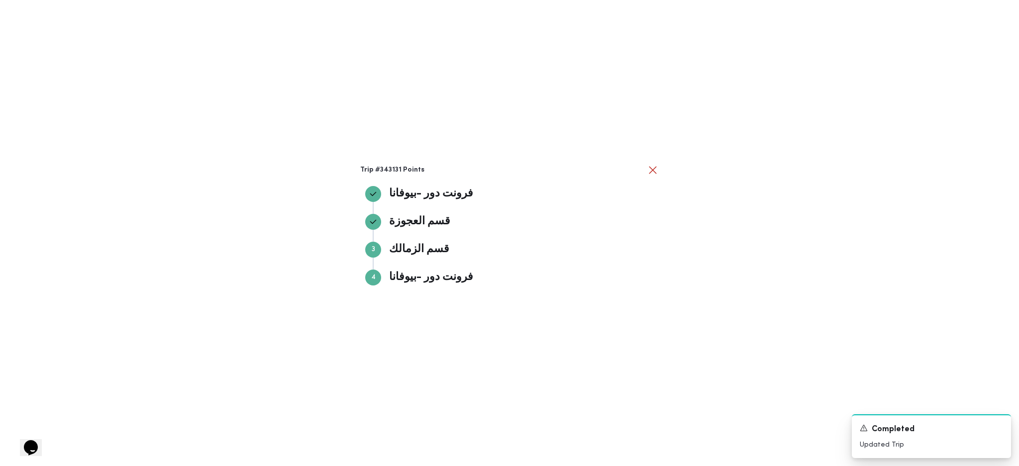
drag, startPoint x: 892, startPoint y: 335, endPoint x: 876, endPoint y: 335, distance: 16.4
click at [892, 336] on div "Trip #343131 Points فرونت دور -بيوفانا فرونت دور -بيوفانا قسم العجوزة قسم العجو…" at bounding box center [509, 233] width 1019 height 466
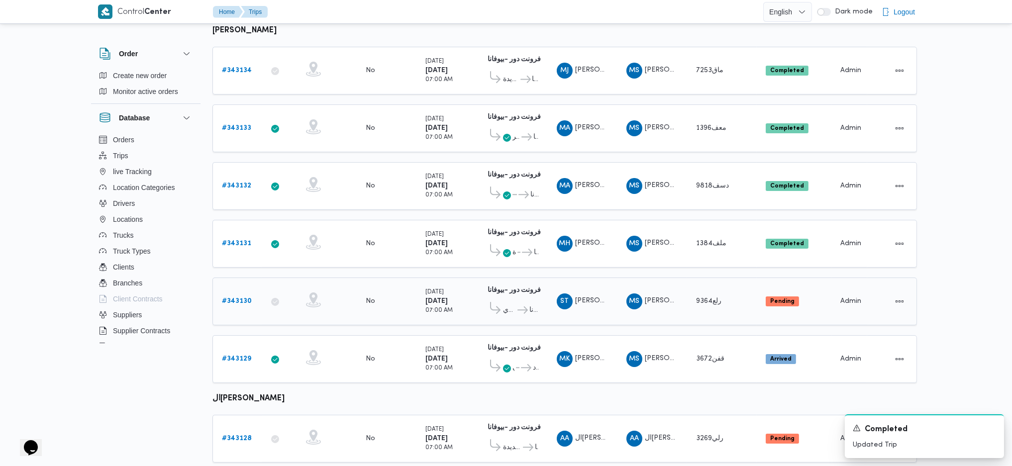
click at [226, 291] on div "# 343130" at bounding box center [237, 301] width 39 height 20
click at [242, 298] on b "# 343130" at bounding box center [237, 301] width 30 height 6
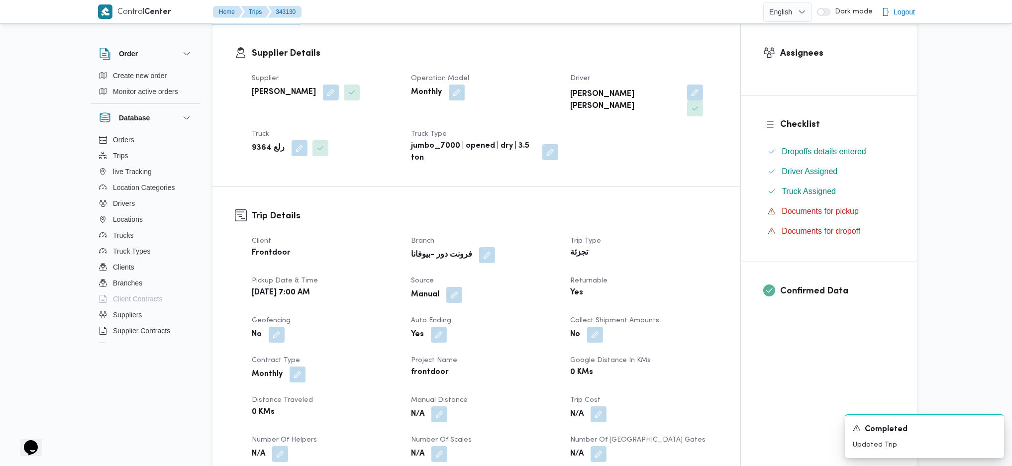
scroll to position [331, 0]
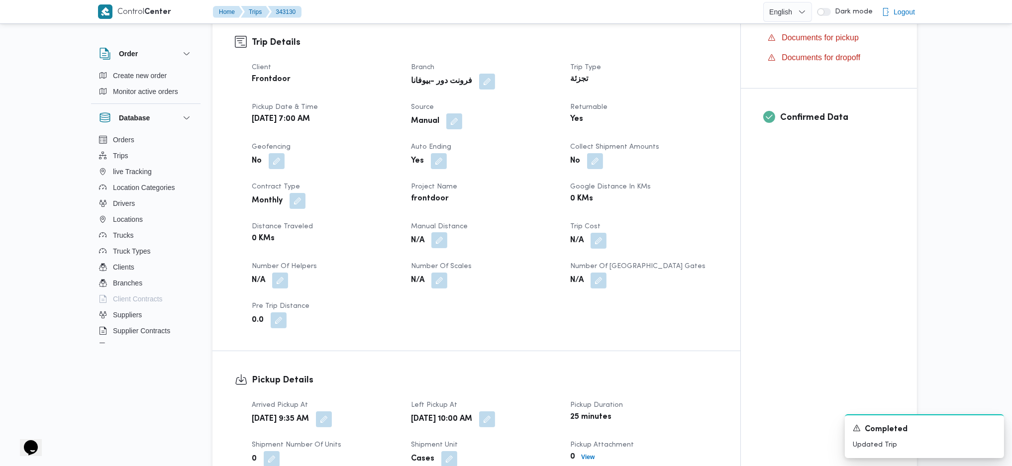
click at [437, 232] on button "button" at bounding box center [439, 240] width 16 height 16
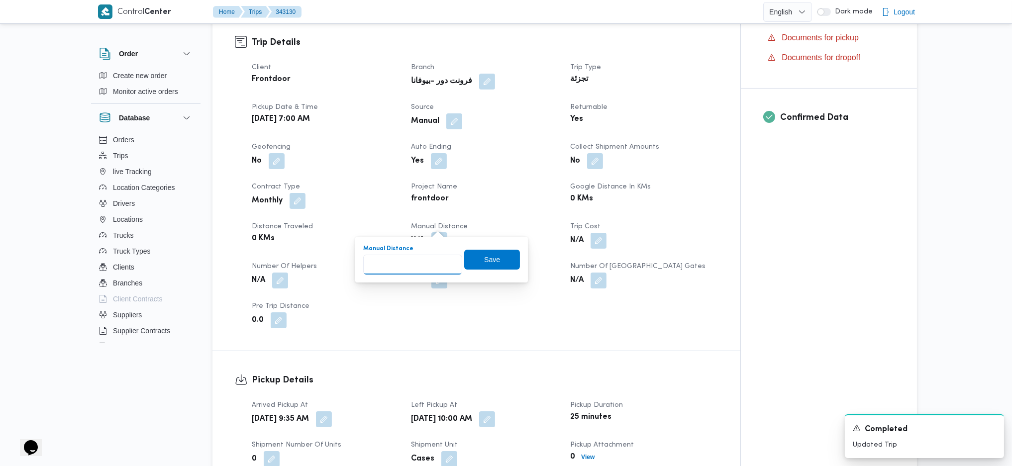
click at [423, 258] on input "Manual Distance" at bounding box center [412, 265] width 99 height 20
type input "133"
click at [500, 257] on span "Save" at bounding box center [492, 259] width 56 height 20
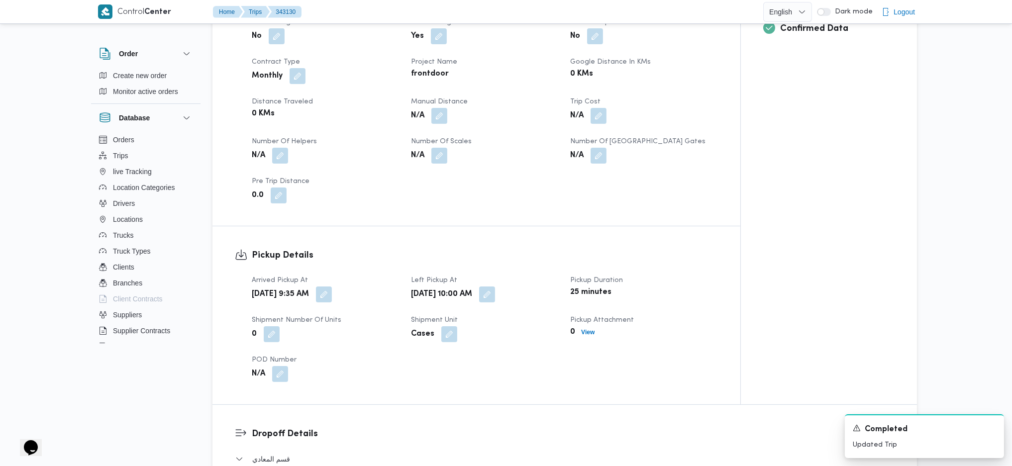
scroll to position [862, 0]
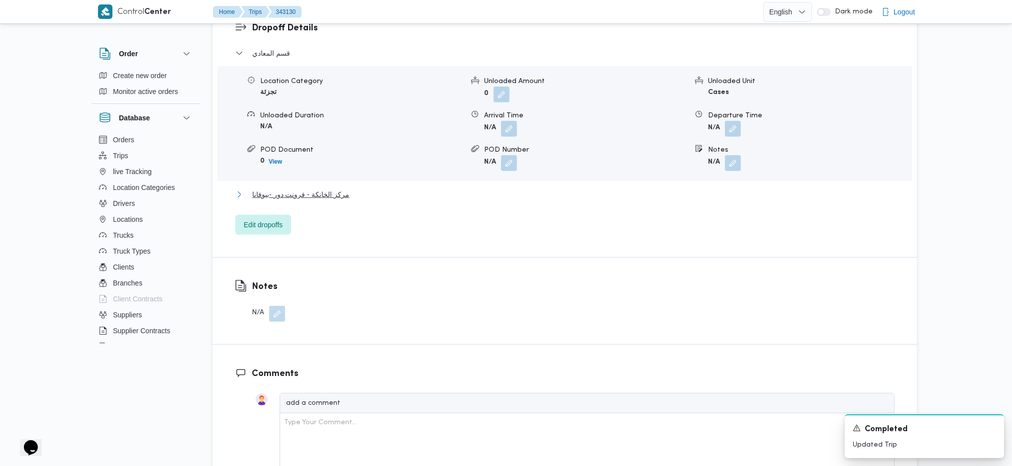
click at [320, 189] on span "مركز الخانكة - فرونت دور -بيوفانا" at bounding box center [300, 195] width 97 height 12
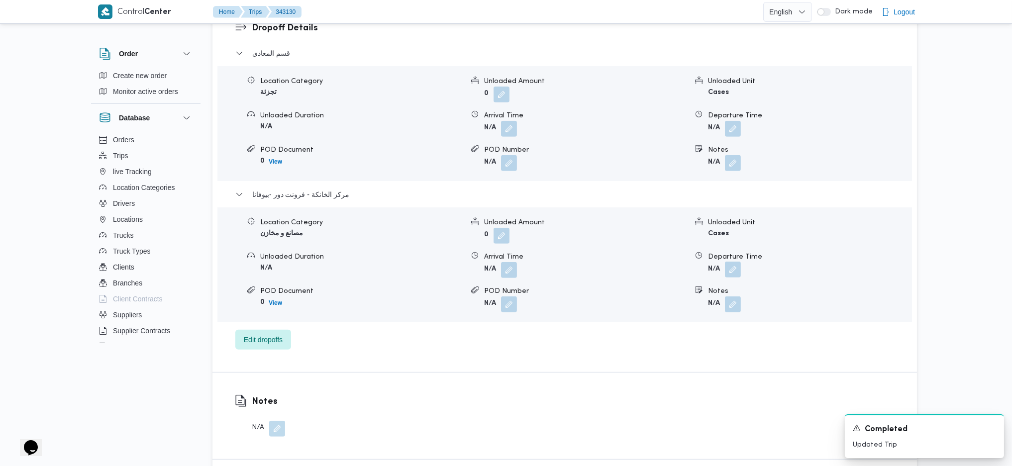
click at [736, 262] on button "button" at bounding box center [733, 270] width 16 height 16
click at [690, 293] on input "Departure Time" at bounding box center [706, 294] width 113 height 20
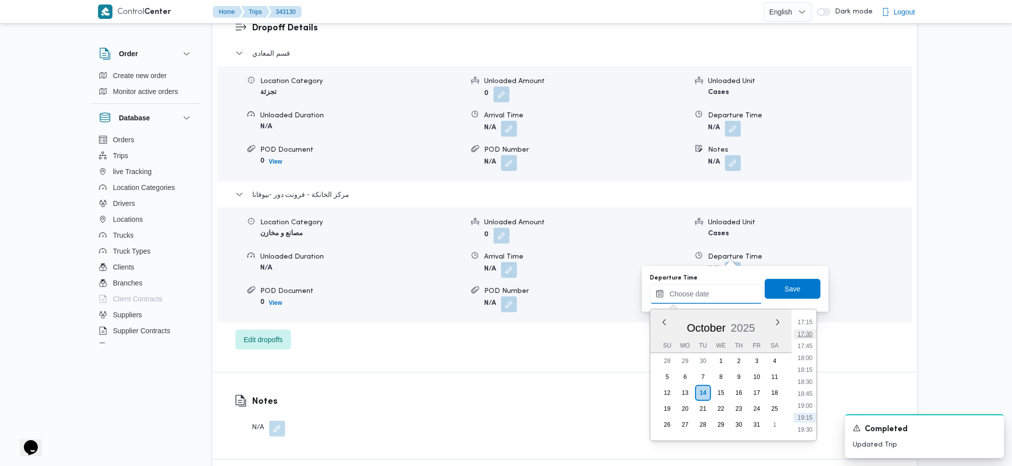
scroll to position [794, 0]
click at [798, 375] on li "17:45" at bounding box center [804, 376] width 23 height 10
type input "[DATE] 17:45"
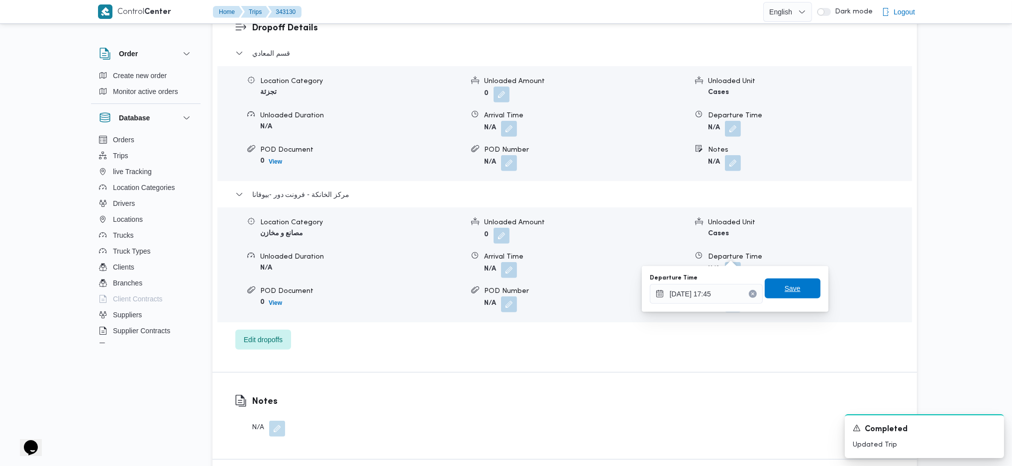
click at [784, 289] on span "Save" at bounding box center [792, 289] width 16 height 12
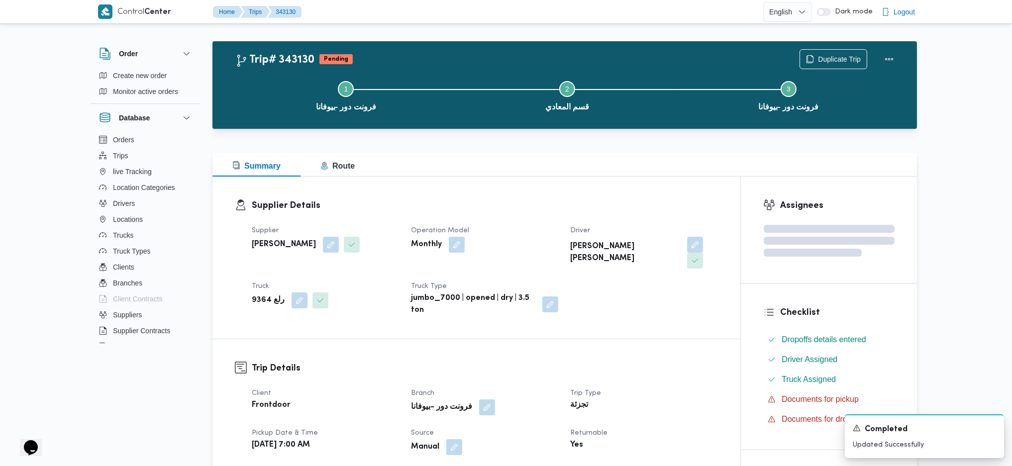
scroll to position [0, 0]
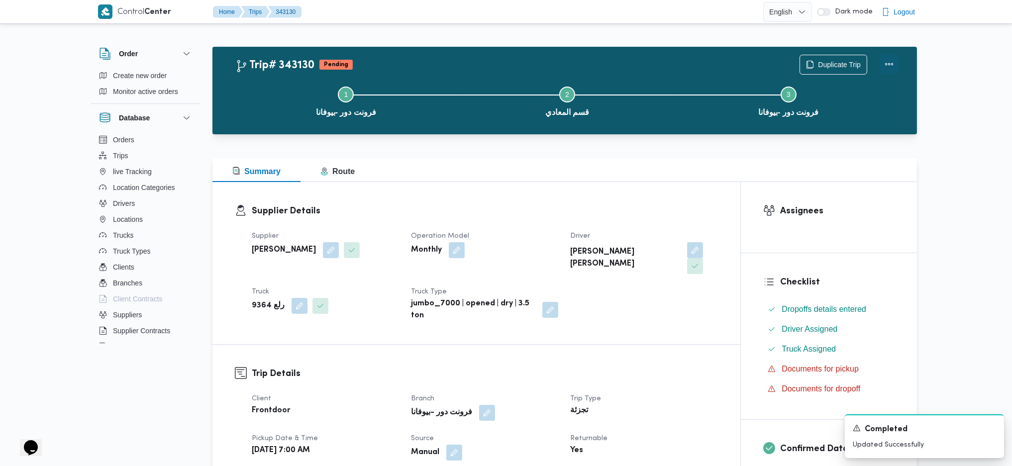
click at [885, 61] on button "Actions" at bounding box center [889, 64] width 20 height 20
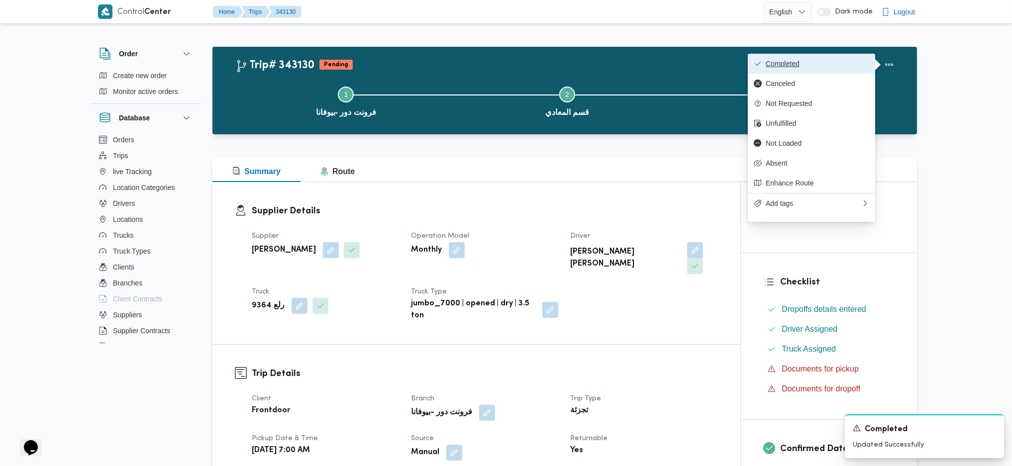
click at [824, 54] on button "Completed" at bounding box center [811, 64] width 127 height 20
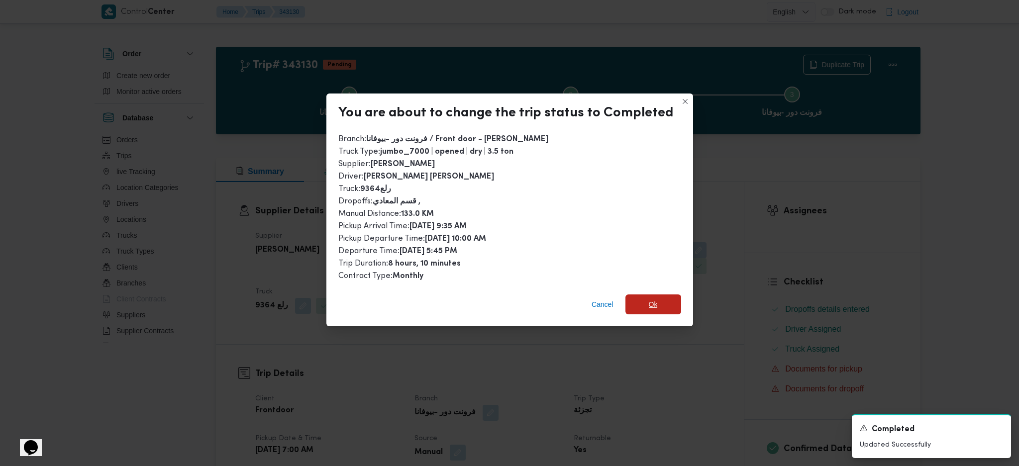
drag, startPoint x: 658, startPoint y: 298, endPoint x: 672, endPoint y: 392, distance: 95.0
click at [659, 298] on span "Ok" at bounding box center [653, 304] width 56 height 20
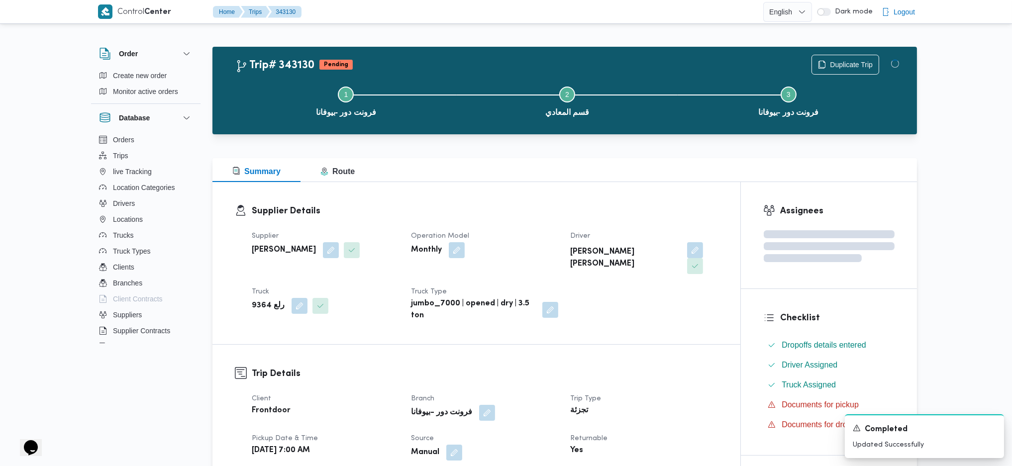
drag, startPoint x: 672, startPoint y: 392, endPoint x: 613, endPoint y: 260, distance: 144.5
click at [670, 404] on div "تجزئة" at bounding box center [643, 411] width 149 height 14
click at [582, 189] on div "Supplier Details Supplier محمد صلاح عبداللطيف الشريف Operation Model Monthly Dr…" at bounding box center [476, 263] width 528 height 162
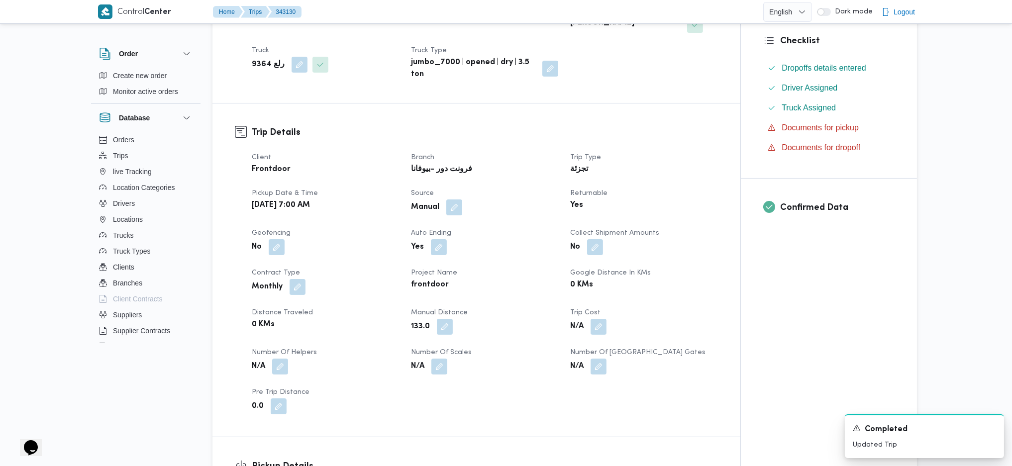
scroll to position [66, 0]
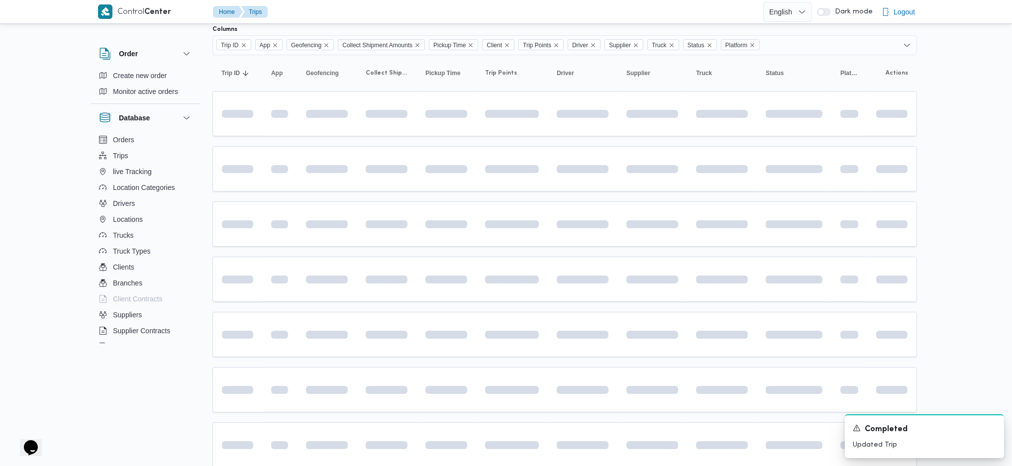
scroll to position [132, 0]
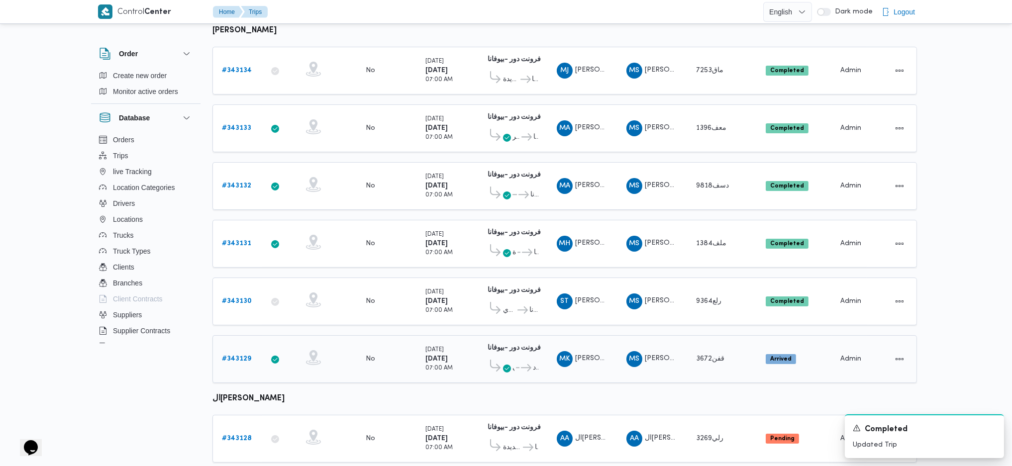
click at [235, 356] on b "# 343129" at bounding box center [236, 359] width 29 height 6
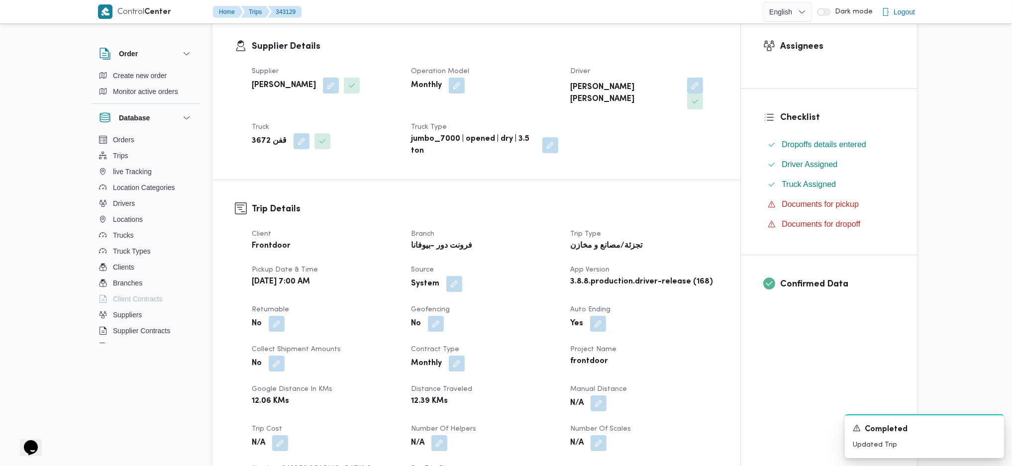
scroll to position [265, 0]
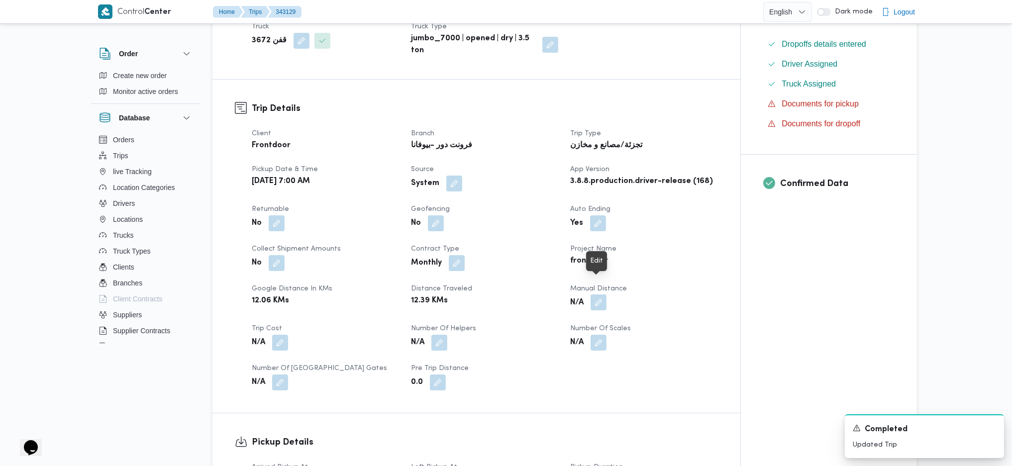
click at [599, 294] on button "button" at bounding box center [598, 302] width 16 height 16
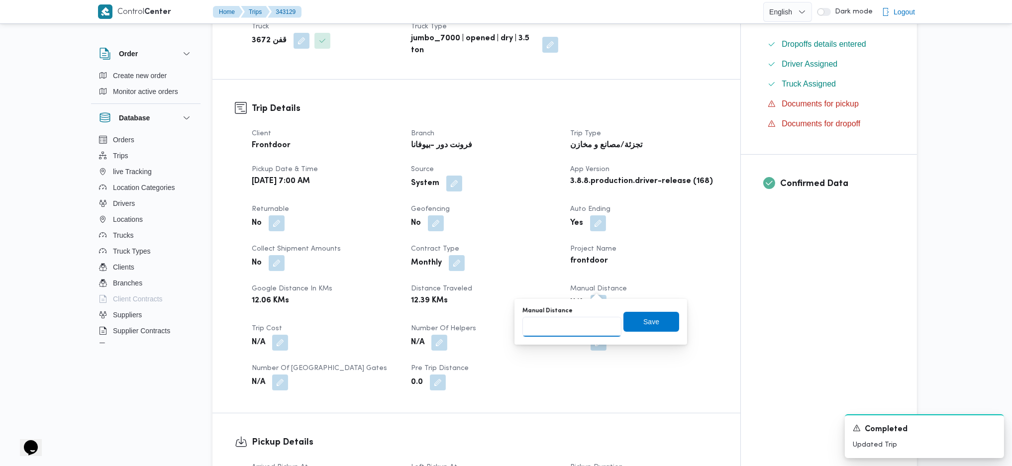
click at [567, 327] on input "Manual Distance" at bounding box center [571, 327] width 99 height 20
type input "90"
click at [643, 319] on span "Save" at bounding box center [651, 321] width 16 height 12
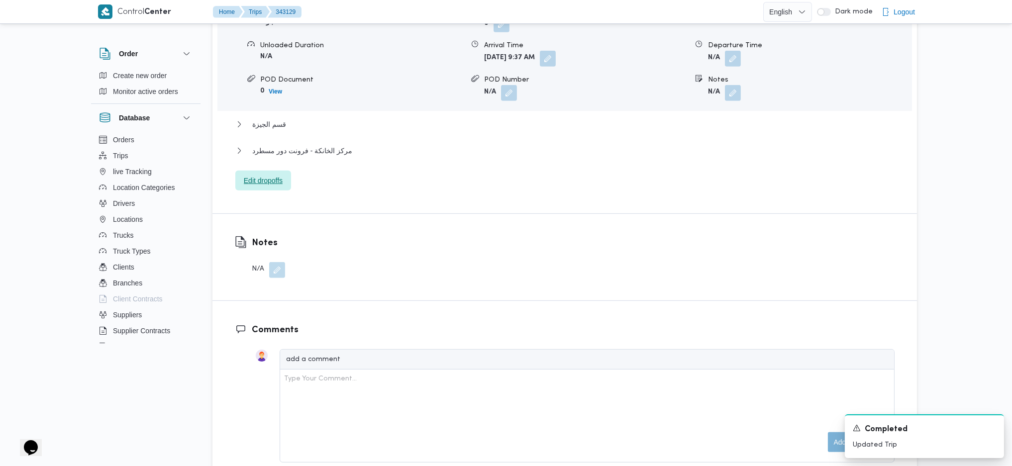
scroll to position [933, 0]
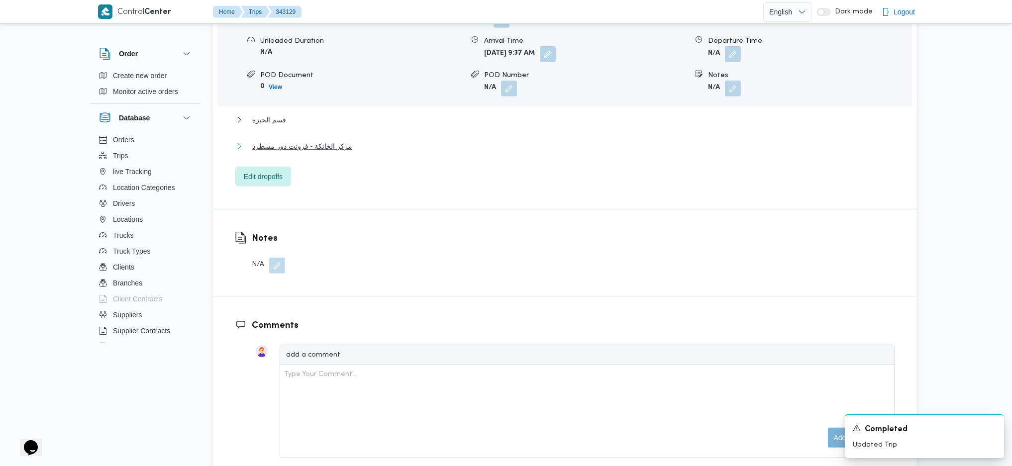
click at [312, 140] on span "مركز الخانكة - فرونت دور مسطرد" at bounding box center [302, 146] width 100 height 12
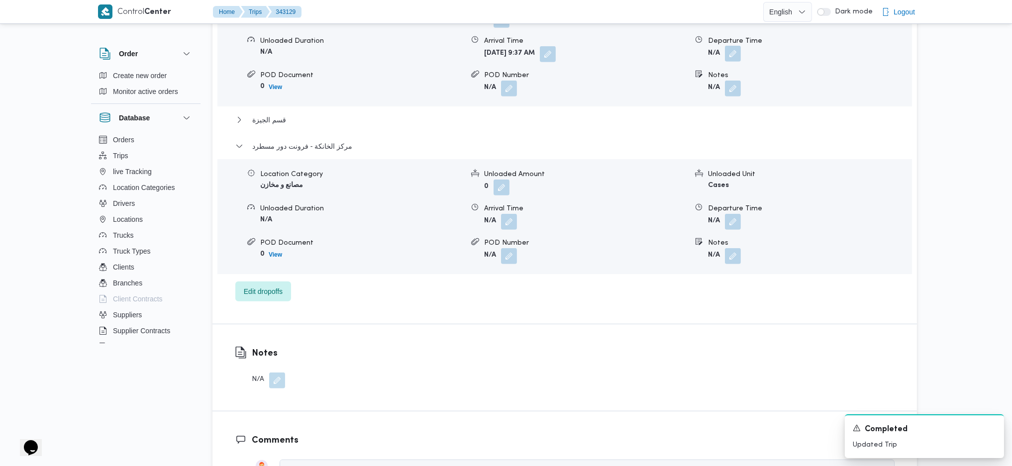
click at [736, 46] on button "button" at bounding box center [733, 54] width 16 height 16
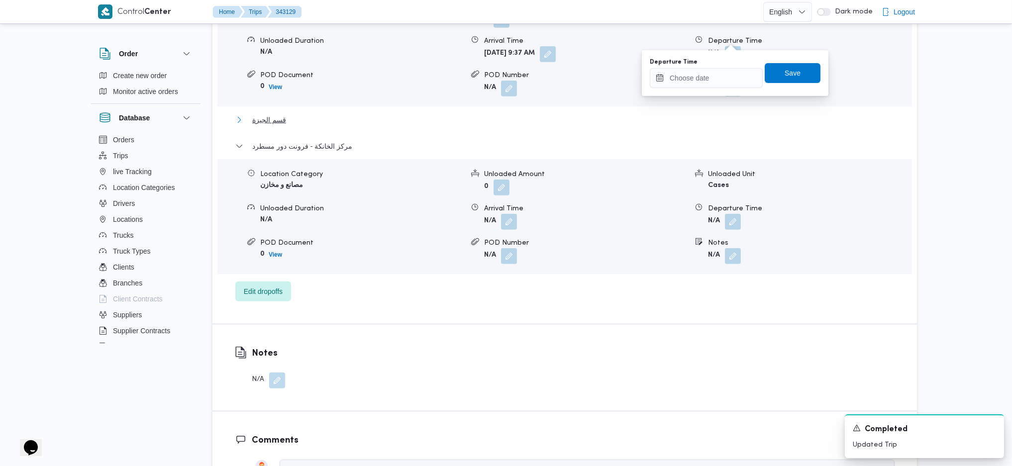
click at [696, 114] on button "قسم الجيزة" at bounding box center [564, 120] width 659 height 12
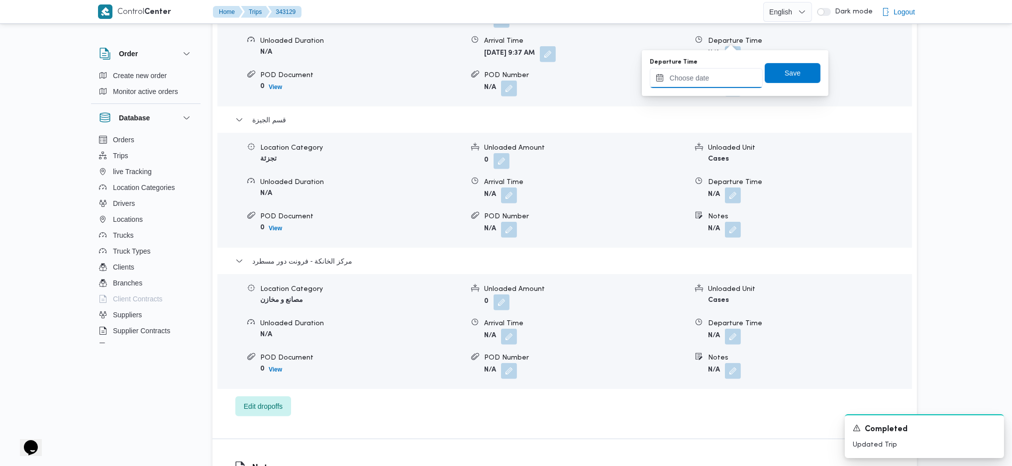
click at [702, 75] on input "Departure Time" at bounding box center [706, 78] width 113 height 20
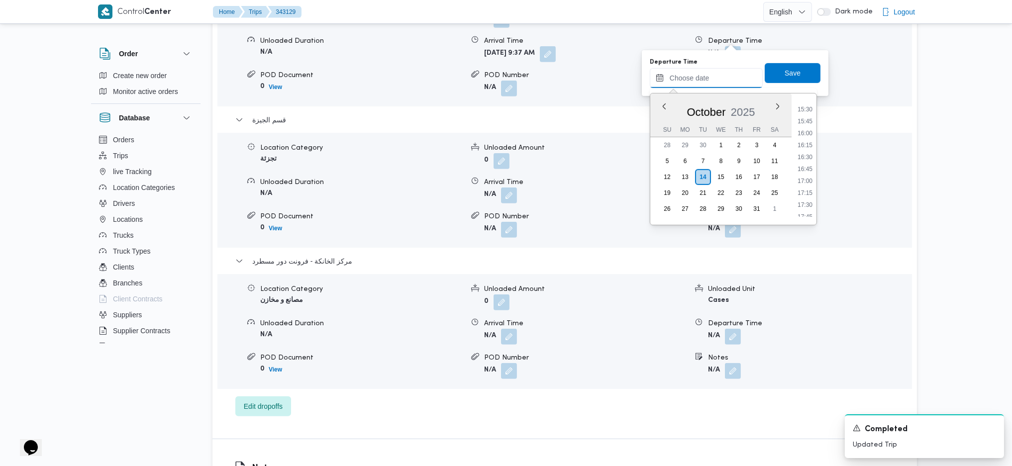
scroll to position [662, 0]
click at [812, 137] on li "14:30" at bounding box center [804, 137] width 23 height 10
type input "14/10/2025 14:30"
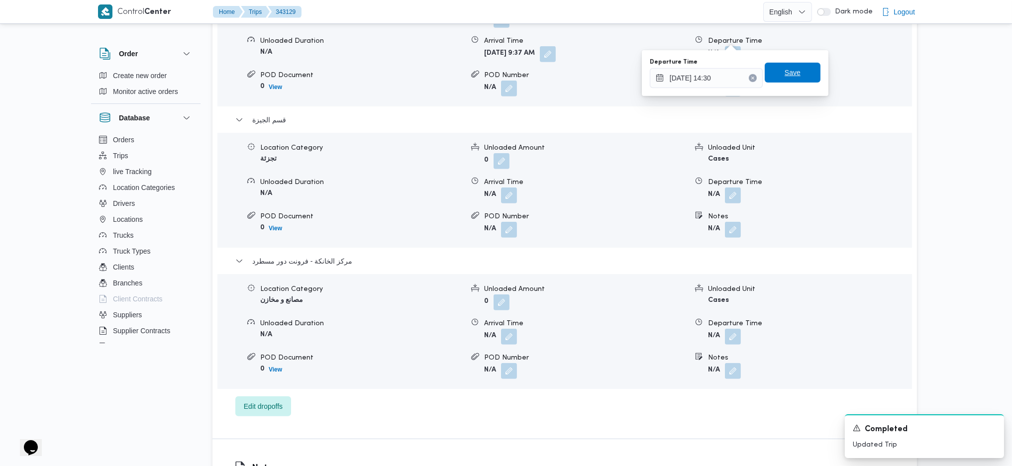
click at [796, 77] on span "Save" at bounding box center [793, 73] width 56 height 20
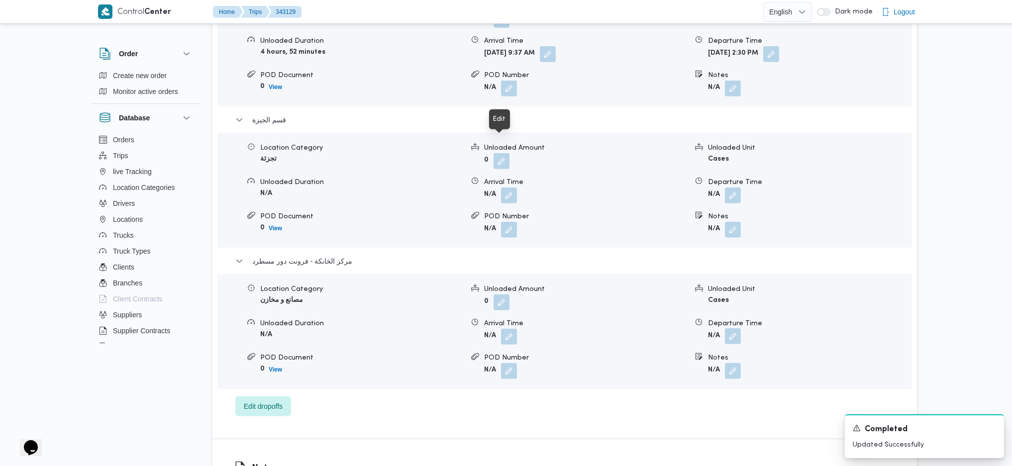
click at [736, 328] on button "button" at bounding box center [733, 336] width 16 height 16
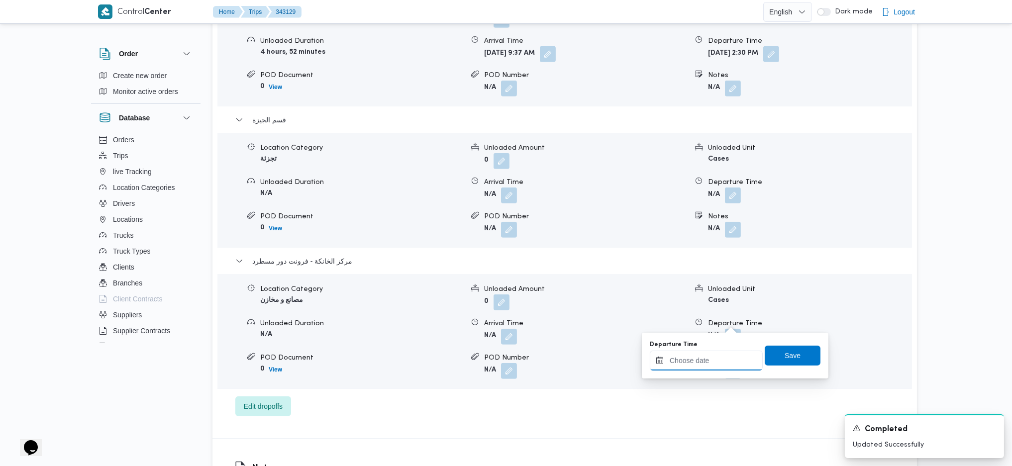
click at [716, 355] on input "Departure Time" at bounding box center [706, 361] width 113 height 20
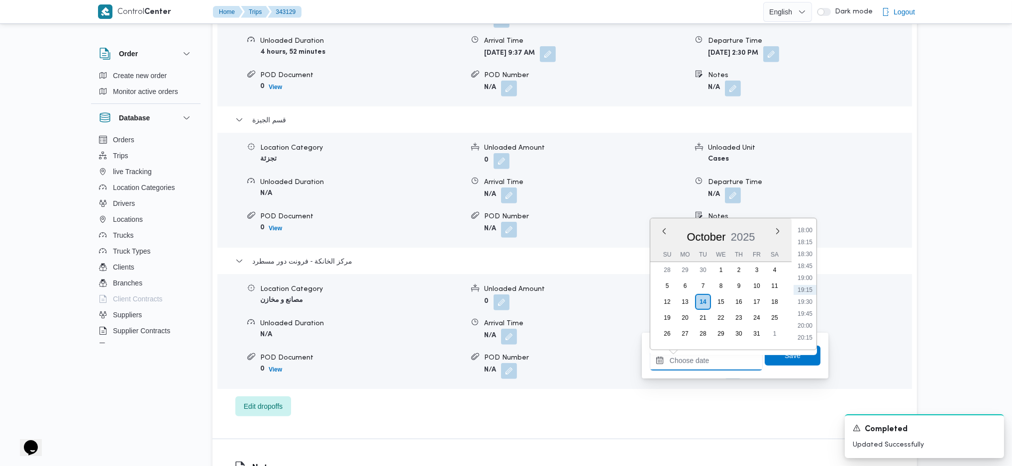
scroll to position [794, 0]
click at [808, 276] on li "17:30" at bounding box center [804, 273] width 23 height 10
type input "14/10/2025 17:30"
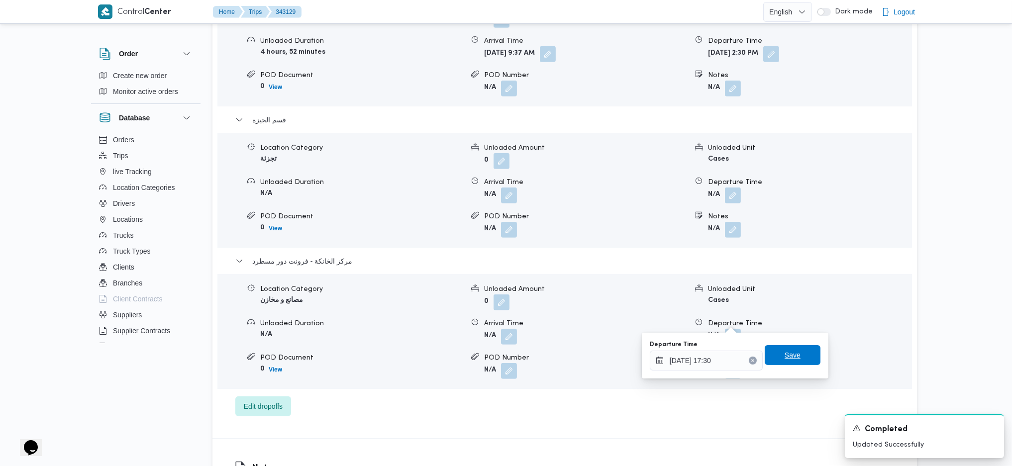
click at [773, 347] on span "Save" at bounding box center [793, 355] width 56 height 20
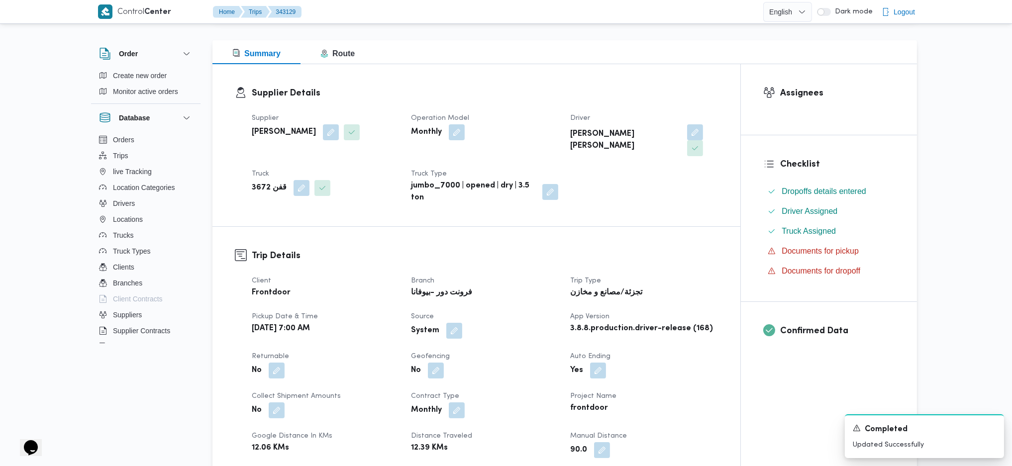
scroll to position [0, 0]
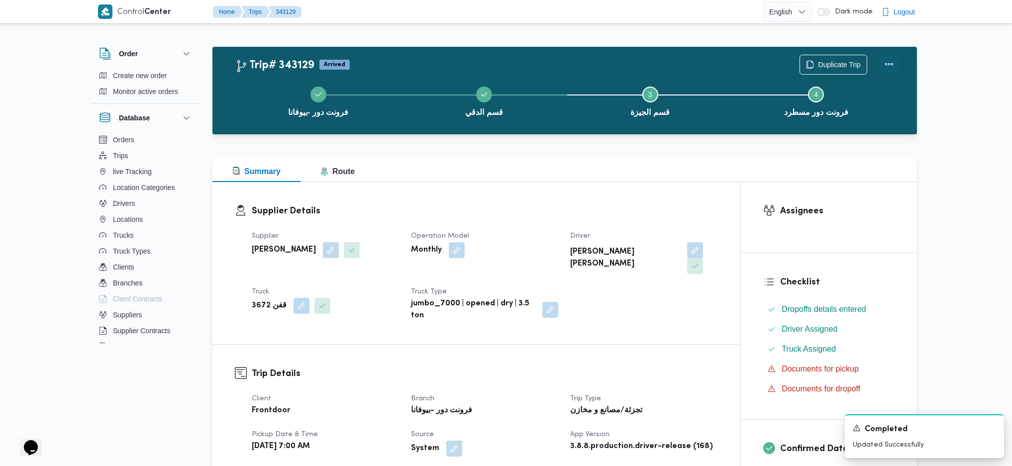
click at [889, 62] on button "Actions" at bounding box center [889, 64] width 20 height 20
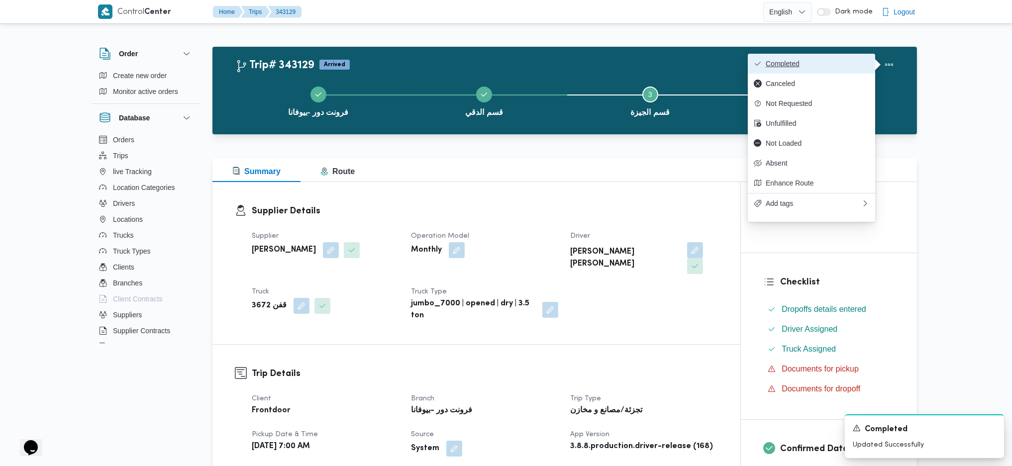
click at [835, 65] on span "Completed" at bounding box center [817, 64] width 103 height 8
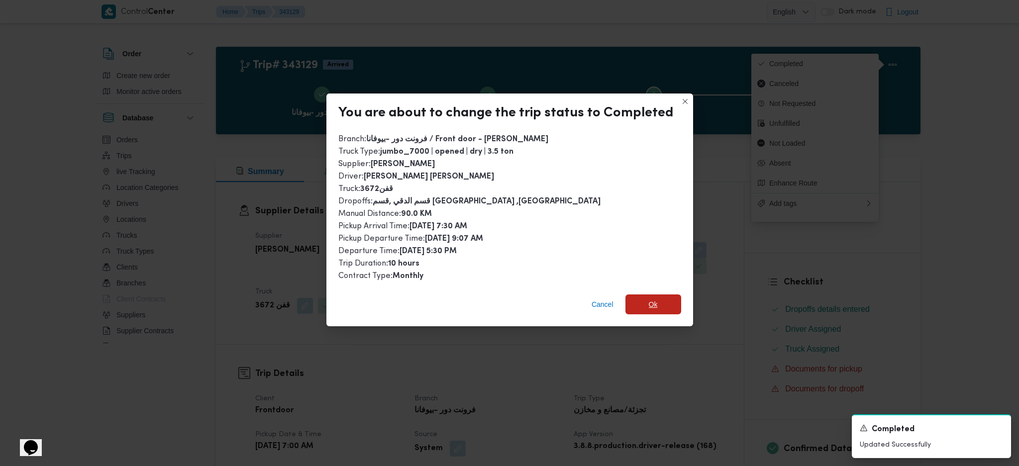
drag, startPoint x: 655, startPoint y: 291, endPoint x: 651, endPoint y: 314, distance: 23.6
click at [655, 294] on span "Ok" at bounding box center [653, 304] width 56 height 20
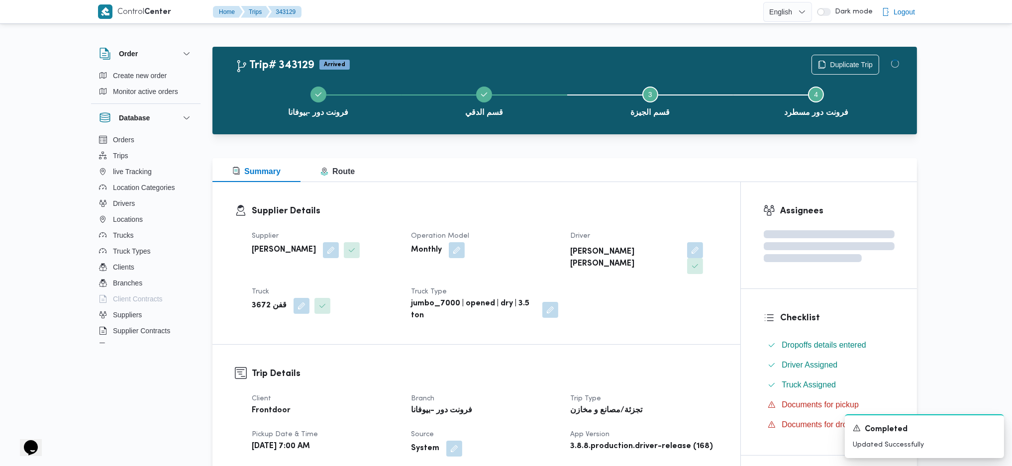
click at [651, 323] on div "Supplier Details Supplier محمد صلاح عبداللطيف الشريف Operation Model Monthly Dr…" at bounding box center [476, 263] width 528 height 162
click at [499, 130] on div "فرونت دور -بيوفانا قسم الدقي Step 3 is incomplete 3 قسم الجيزة Step 4 is incomp…" at bounding box center [566, 101] width 675 height 64
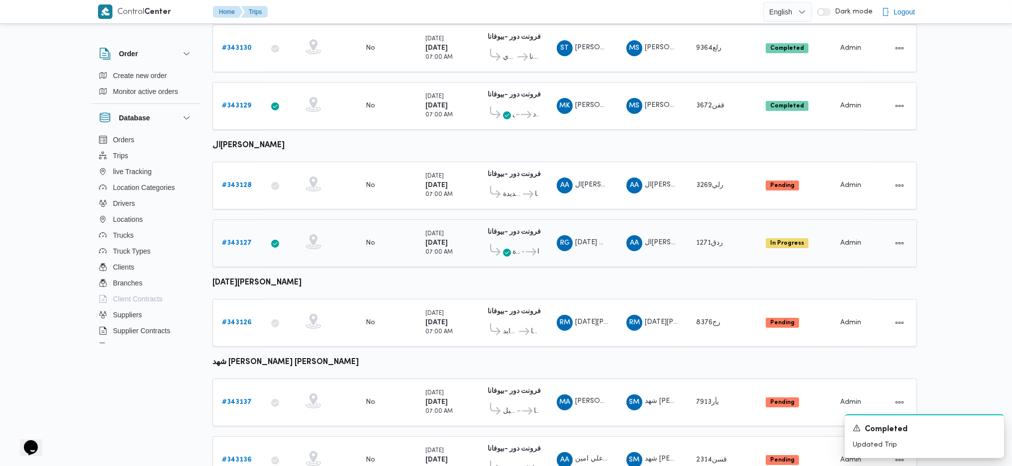
scroll to position [398, 0]
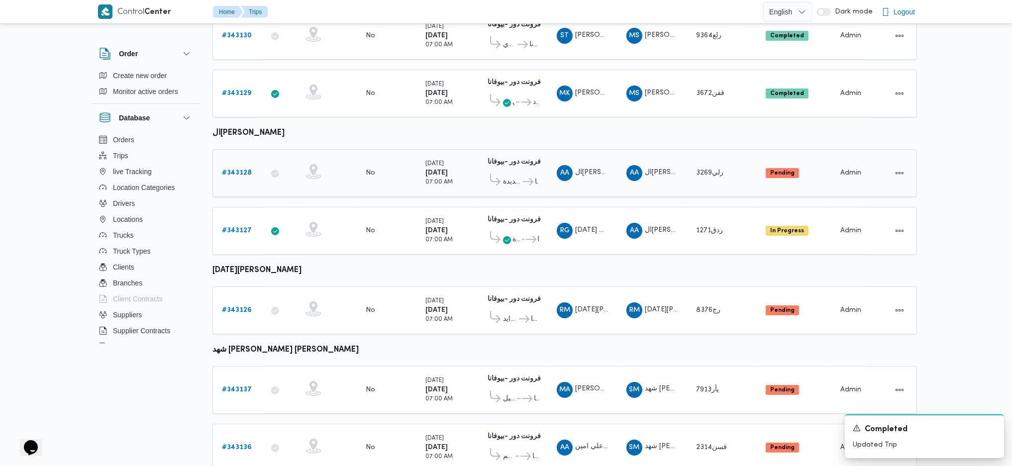
click at [239, 170] on b "# 343128" at bounding box center [237, 173] width 30 height 6
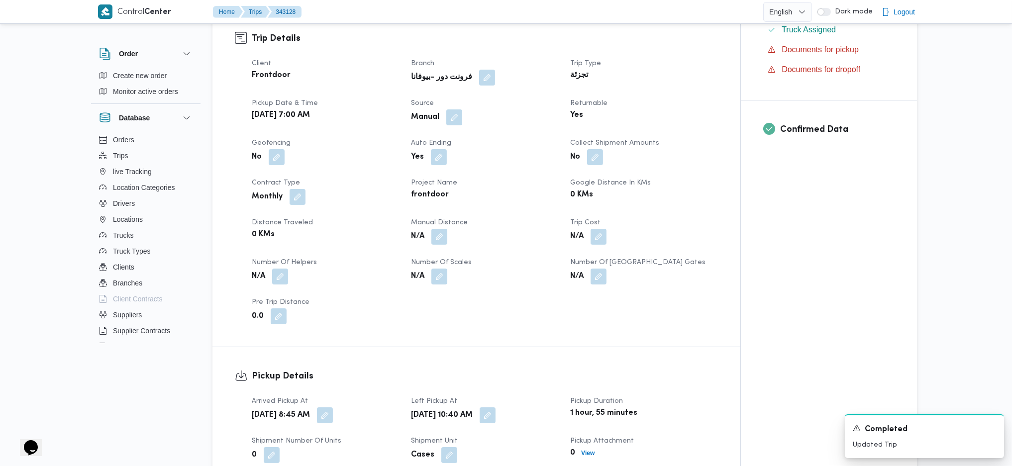
scroll to position [464, 0]
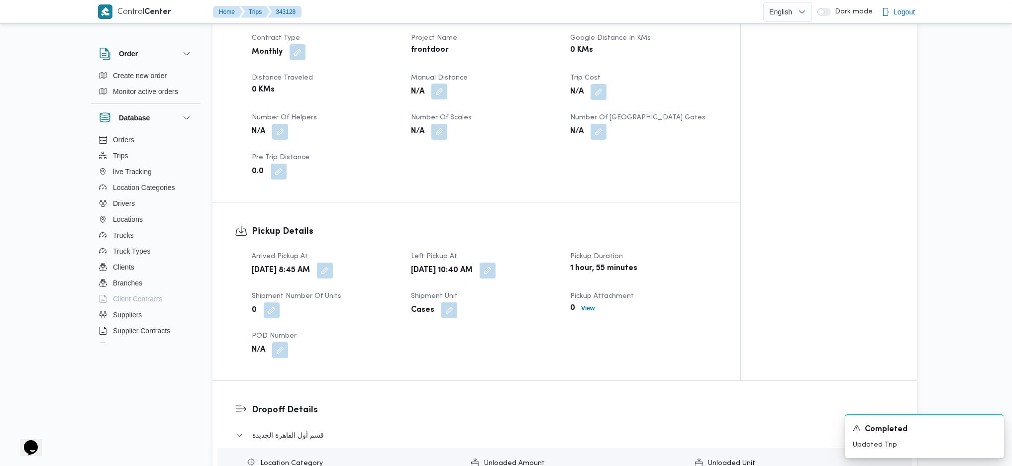
click at [440, 96] on button "button" at bounding box center [439, 92] width 16 height 16
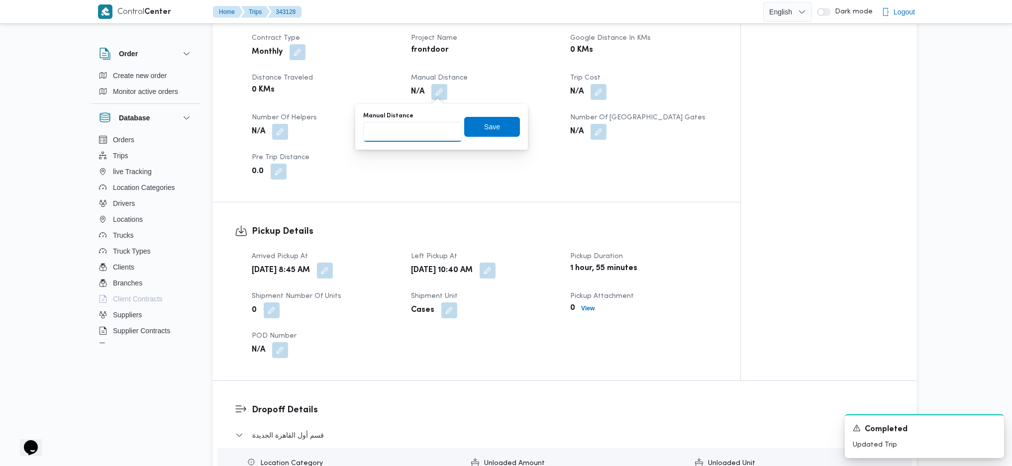
click at [409, 134] on input "Manual Distance" at bounding box center [412, 132] width 99 height 20
type input "130"
click button "Save" at bounding box center [492, 127] width 56 height 20
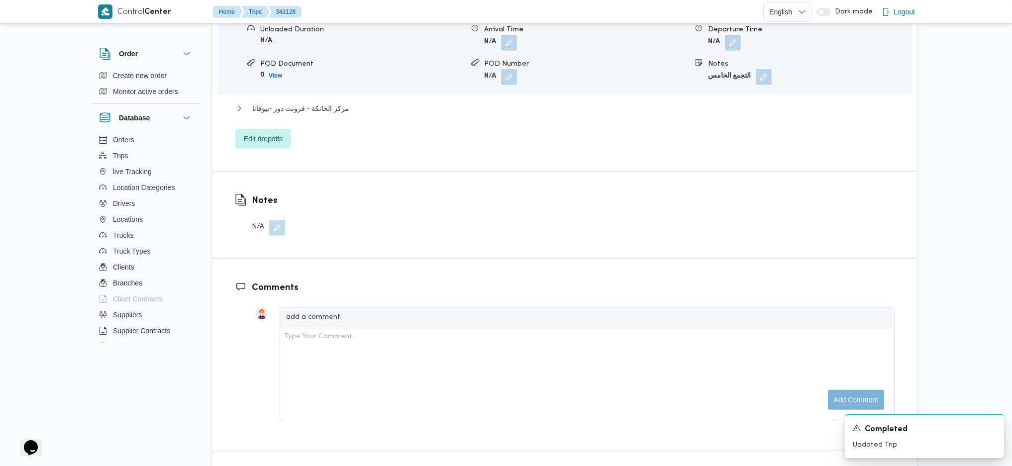
scroll to position [995, 0]
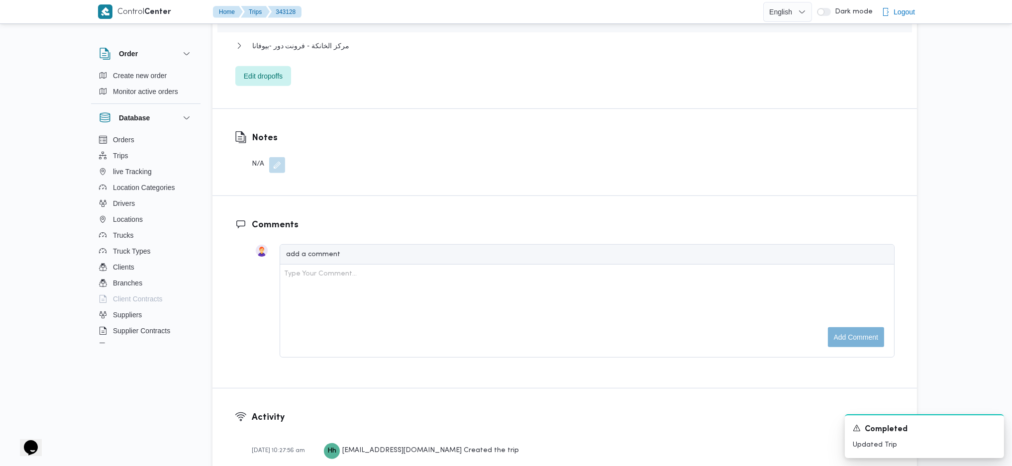
click at [323, 53] on div "مركز الخانكة - فرونت دور -بيوفانا" at bounding box center [564, 49] width 659 height 19
click at [326, 47] on span "مركز الخانكة - فرونت دور -بيوفانا" at bounding box center [300, 46] width 97 height 12
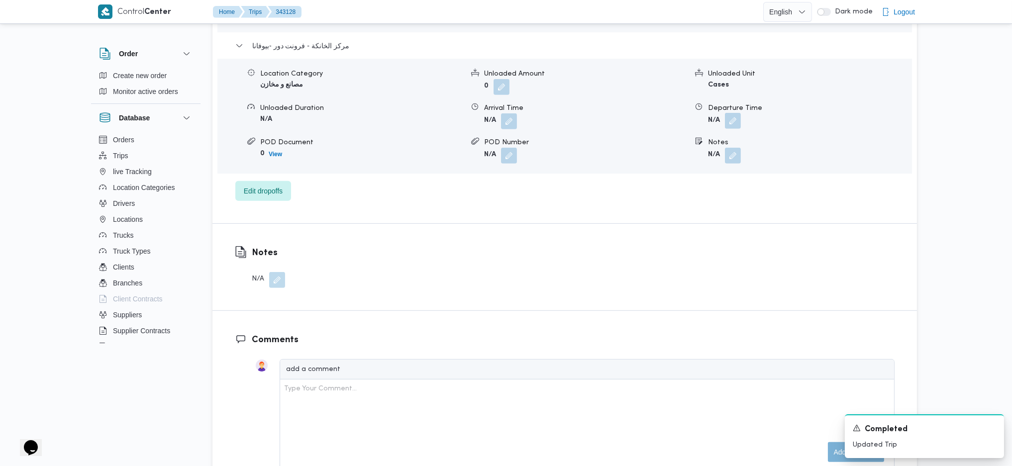
click at [730, 123] on button "button" at bounding box center [733, 121] width 16 height 16
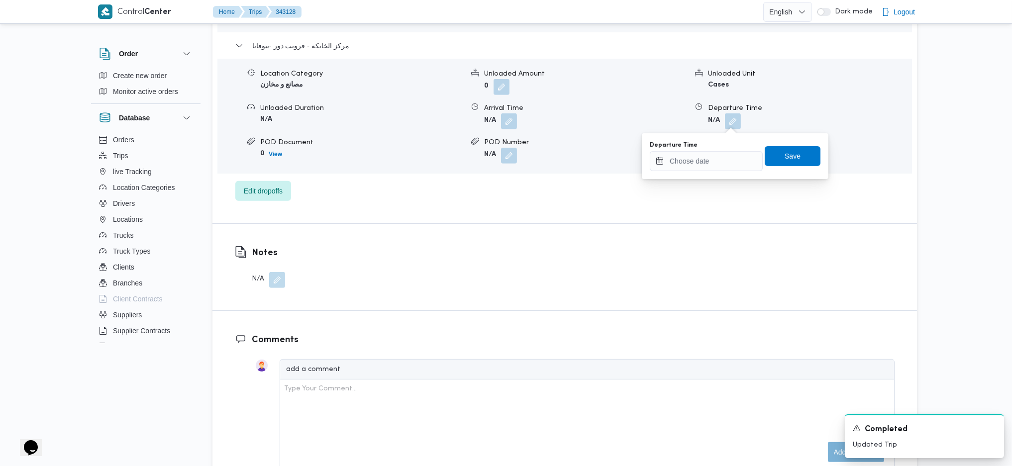
drag, startPoint x: 687, startPoint y: 174, endPoint x: 692, endPoint y: 169, distance: 7.1
click at [688, 173] on div "You are in a dialog. To close this dialog, hit escape. Departure Time Save" at bounding box center [735, 156] width 187 height 46
click at [696, 164] on input "Departure Time" at bounding box center [706, 161] width 113 height 20
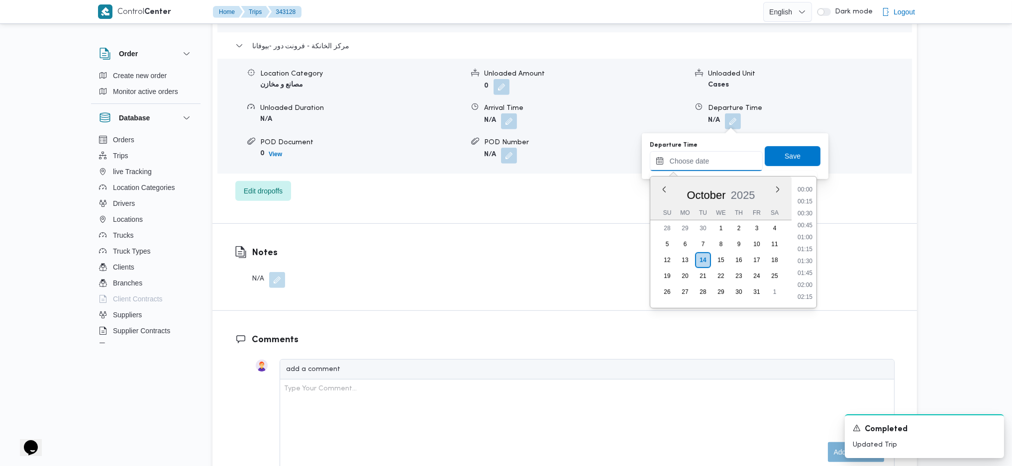
scroll to position [861, 0]
click at [804, 191] on li "18:00" at bounding box center [804, 189] width 23 height 10
type input "14/10/2025 18:00"
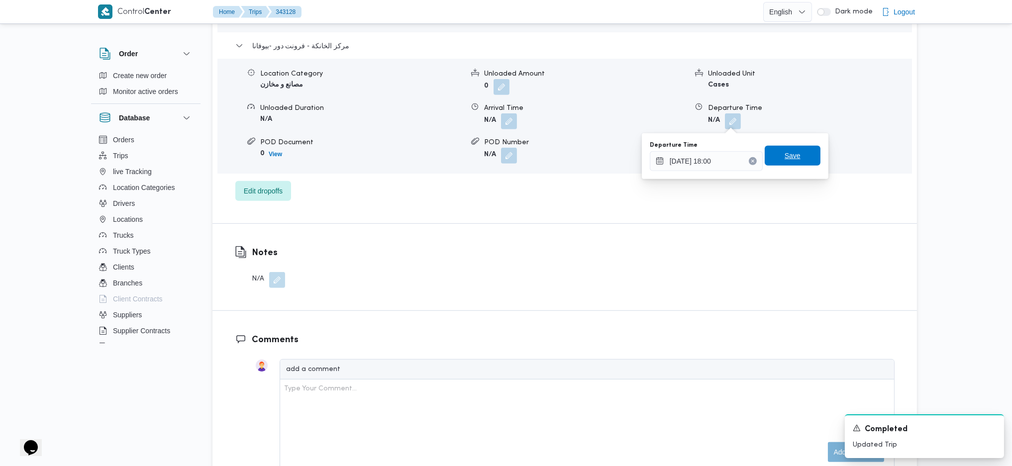
click at [789, 154] on span "Save" at bounding box center [792, 156] width 16 height 12
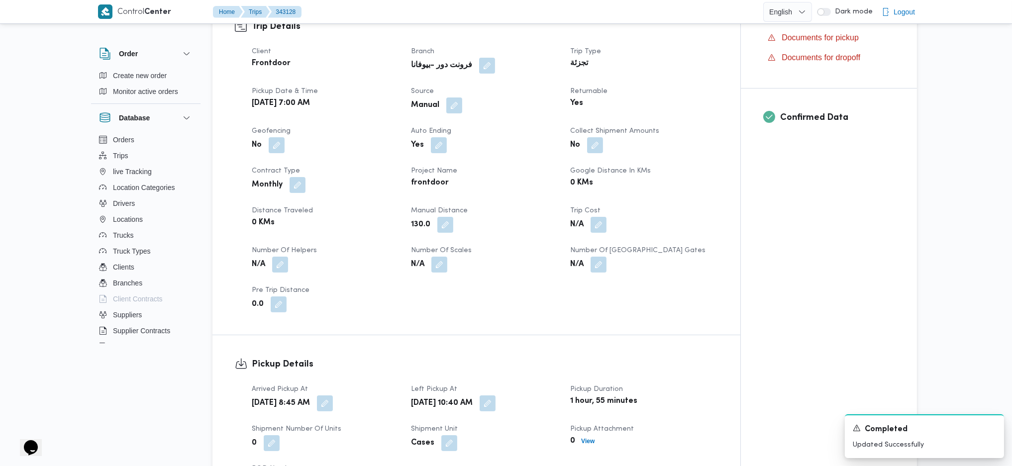
scroll to position [0, 0]
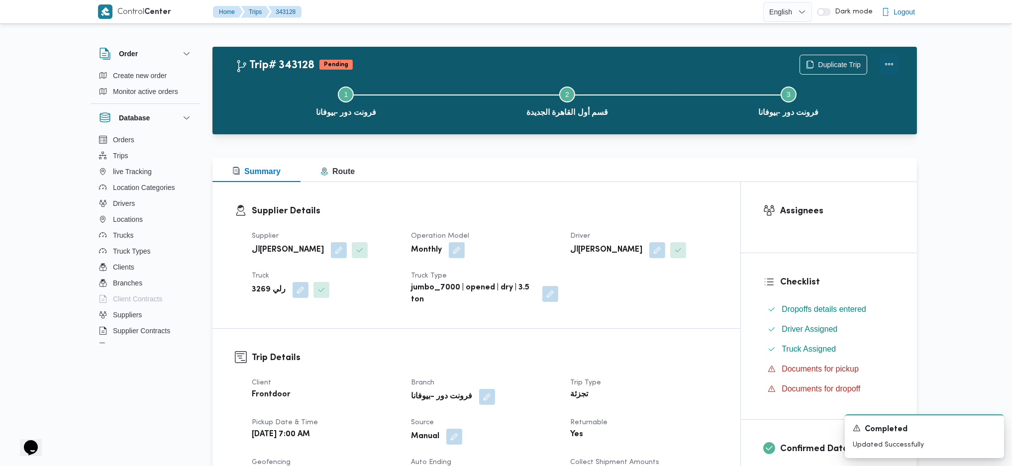
click at [884, 66] on button "Actions" at bounding box center [889, 64] width 20 height 20
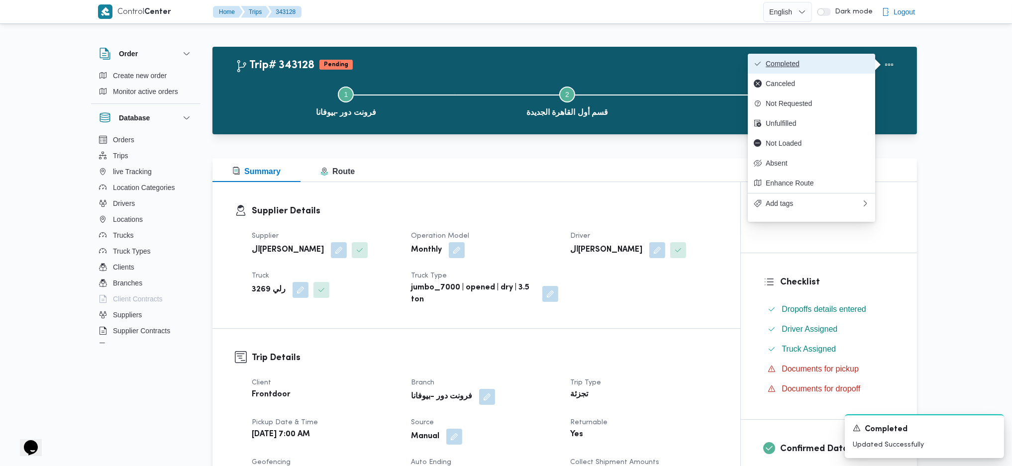
click at [842, 60] on span "Completed" at bounding box center [817, 64] width 103 height 8
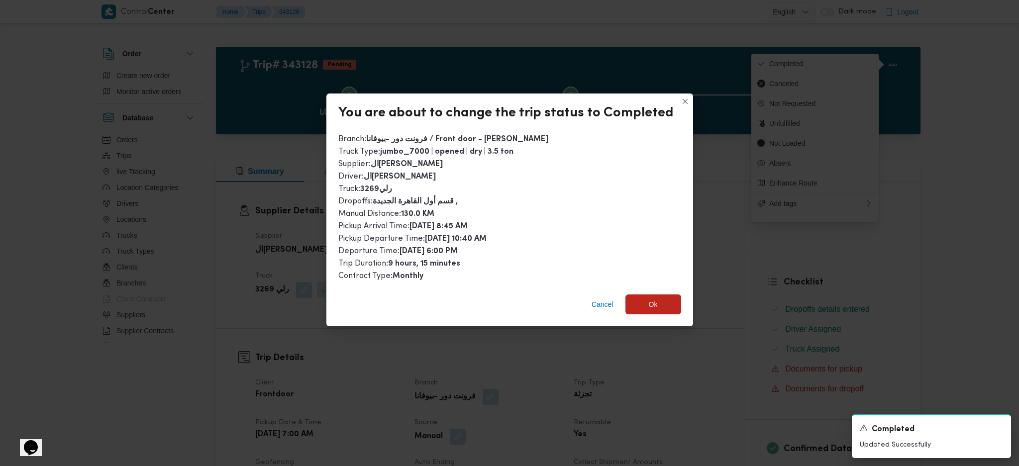
click at [659, 290] on div "Cancel Ok" at bounding box center [509, 307] width 367 height 40
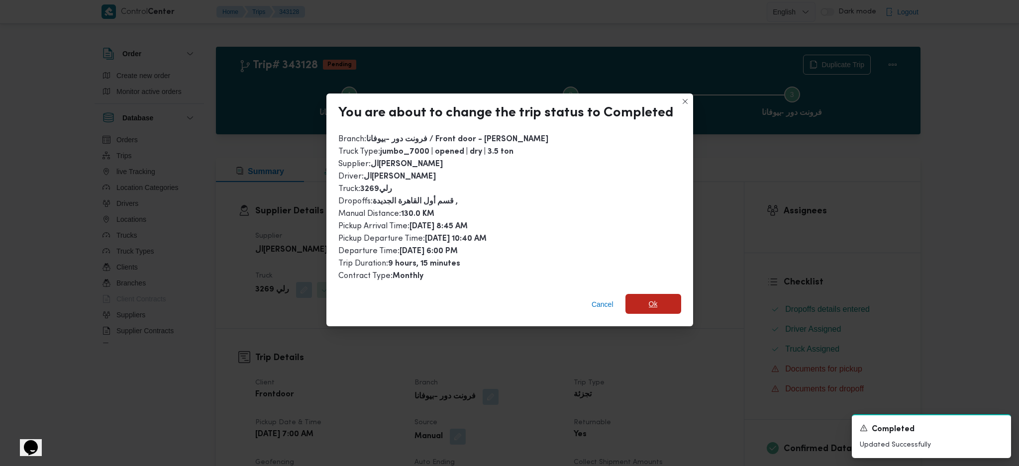
click at [657, 296] on span "Ok" at bounding box center [653, 304] width 56 height 20
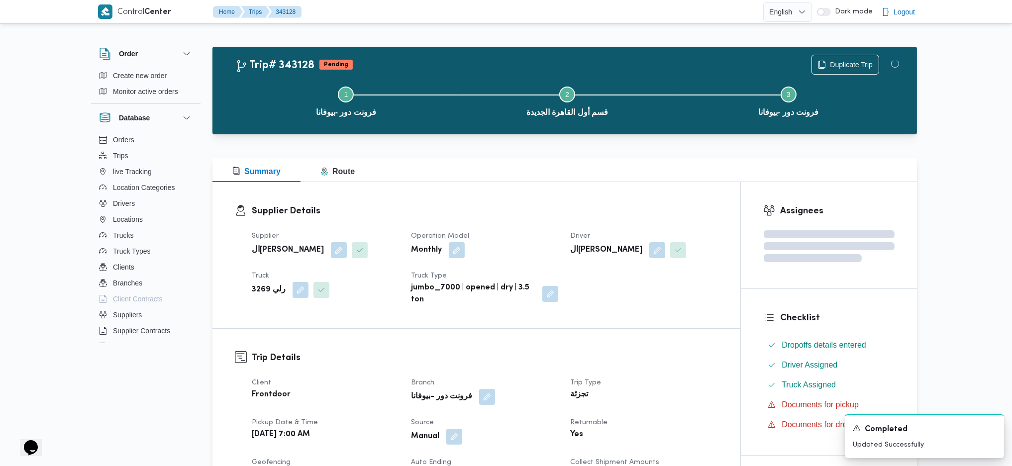
click at [593, 196] on div "Supplier Details Supplier السيد احمد السيد ابراهيم Operation Model Monthly Driv…" at bounding box center [476, 255] width 528 height 146
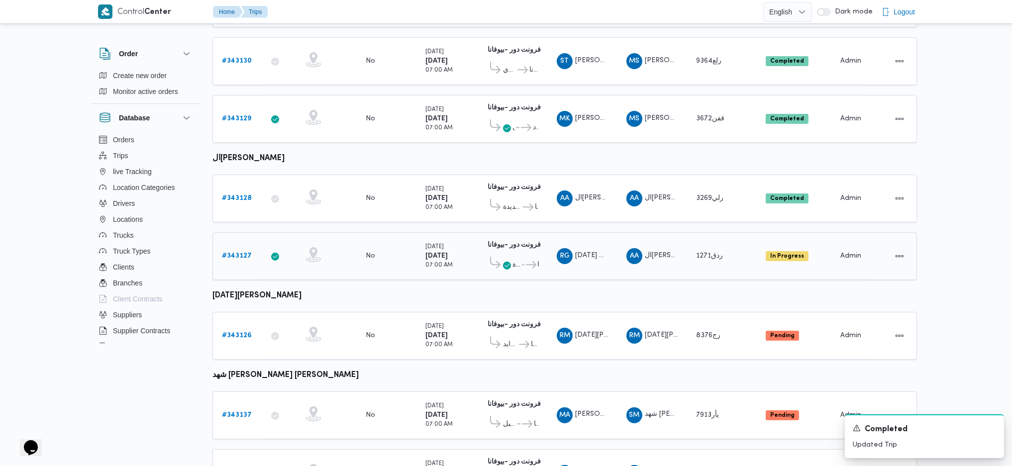
scroll to position [400, 0]
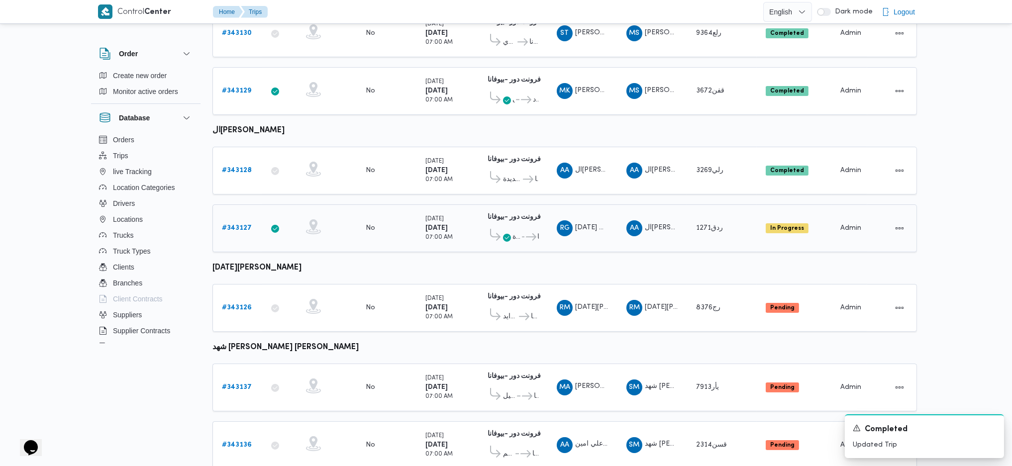
click at [241, 222] on link "# 343127" at bounding box center [237, 228] width 30 height 12
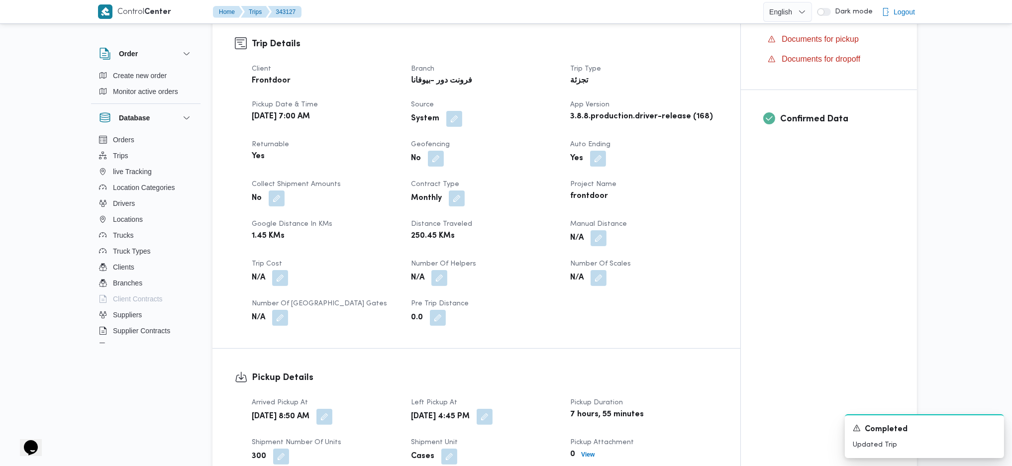
scroll to position [331, 0]
click at [601, 228] on button "button" at bounding box center [598, 236] width 16 height 16
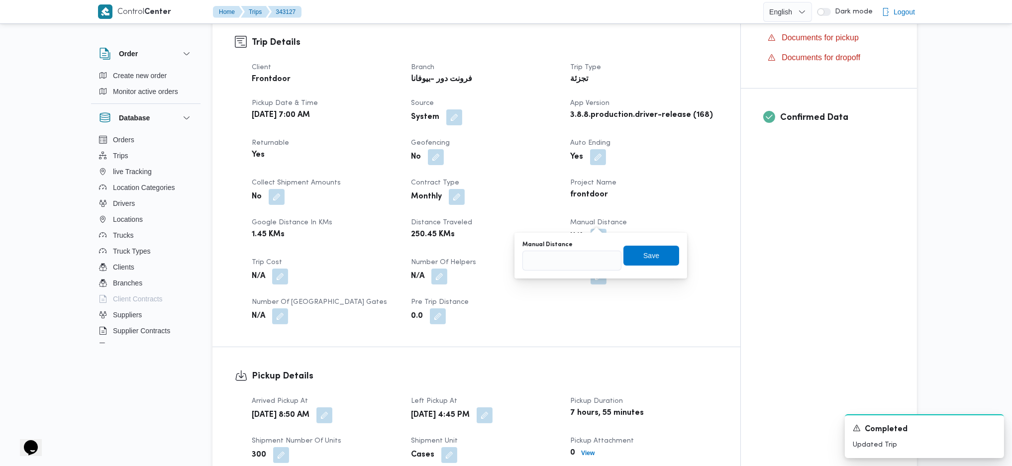
click at [552, 275] on div "You are in a dialog. To close this dialog, hit escape. Manual Distance Save" at bounding box center [600, 256] width 173 height 46
click at [560, 259] on input "Manual Distance" at bounding box center [571, 261] width 99 height 20
type input "136"
click at [637, 261] on span "Save" at bounding box center [651, 256] width 56 height 20
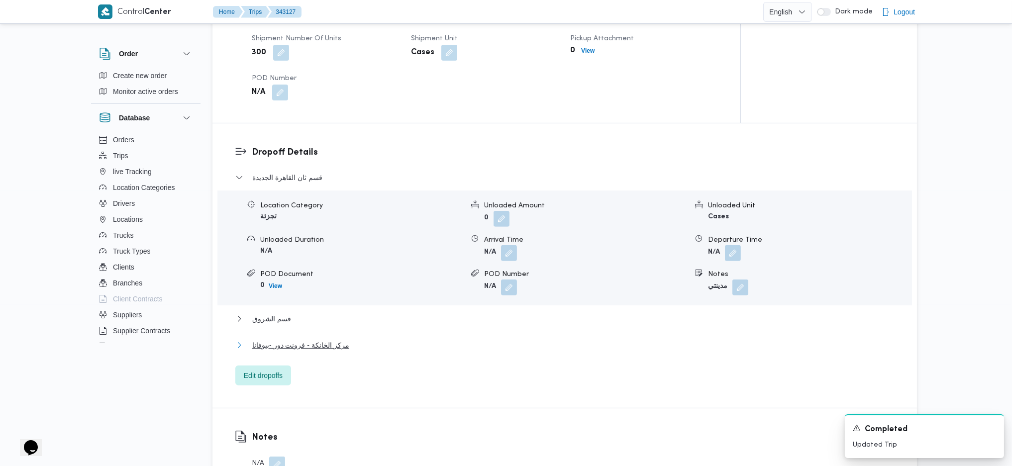
click at [332, 339] on span "مركز الخانكة - فرونت دور -بيوفانا" at bounding box center [300, 345] width 97 height 12
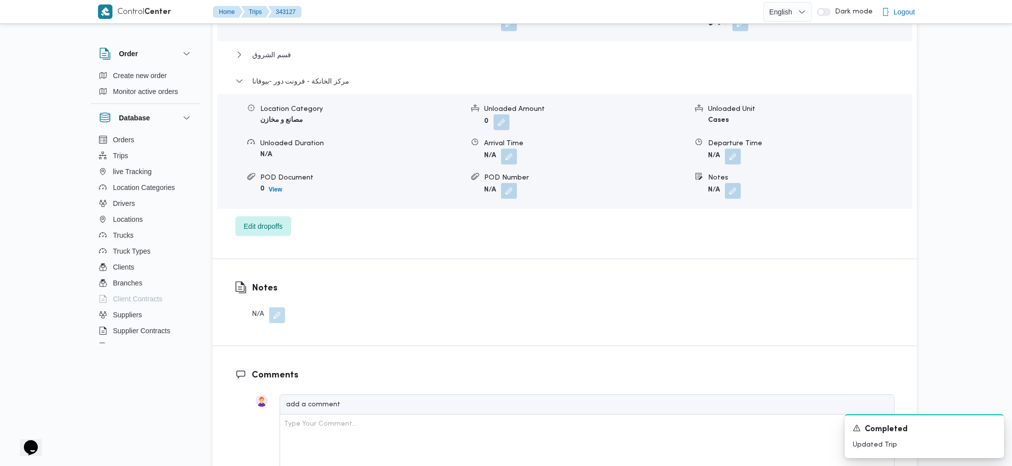
scroll to position [999, 0]
click at [745, 148] on form "N/A" at bounding box center [809, 156] width 203 height 16
click at [731, 147] on button "button" at bounding box center [733, 155] width 16 height 16
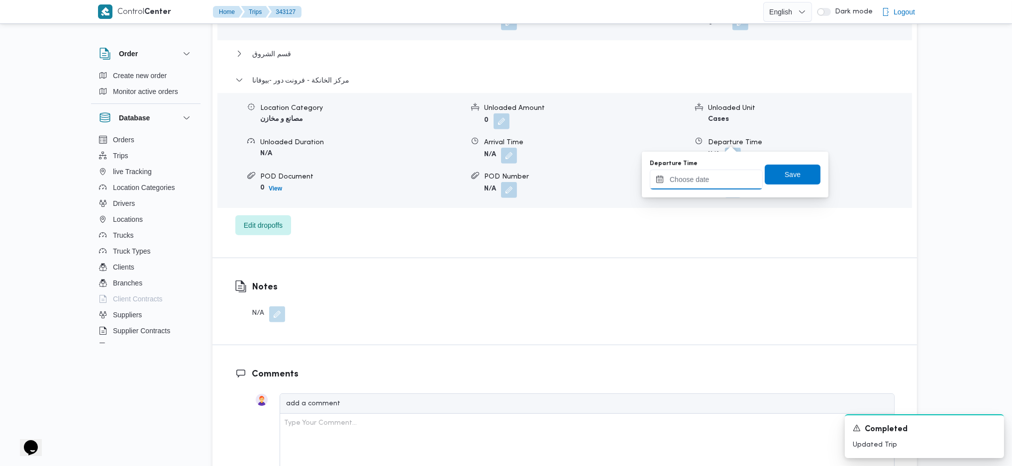
click at [703, 187] on input "Departure Time" at bounding box center [706, 180] width 113 height 20
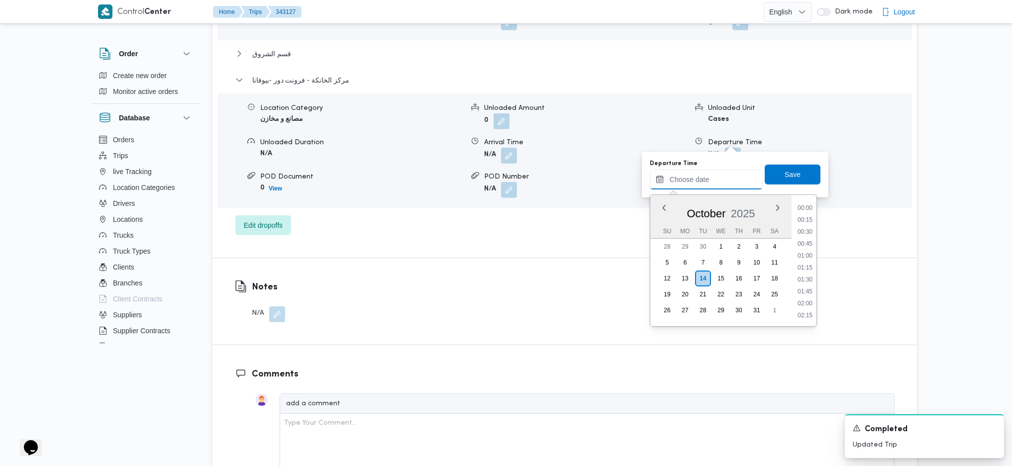
scroll to position [861, 0]
click at [805, 210] on li "18:00" at bounding box center [804, 207] width 23 height 10
type input "14/10/2025 18:00"
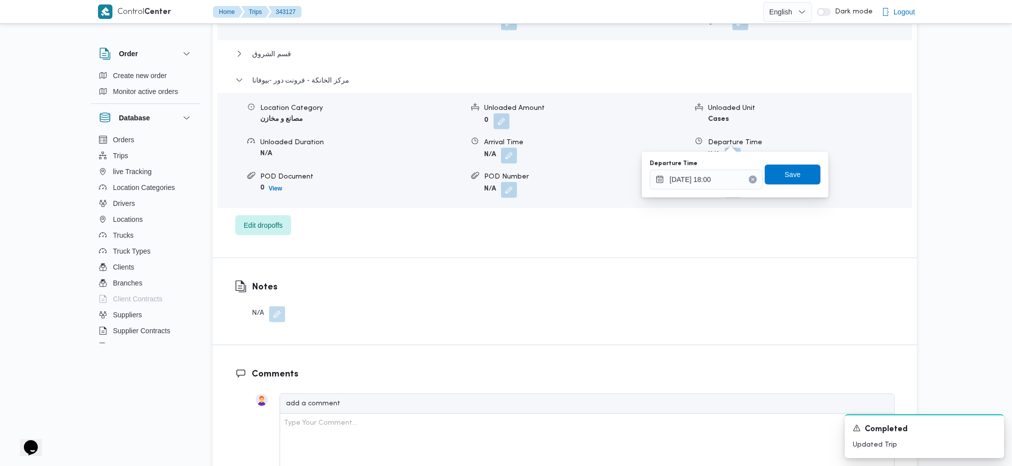
click at [789, 159] on div "Departure Time 14/10/2025 18:00 Save" at bounding box center [735, 175] width 173 height 32
click at [786, 177] on span "Save" at bounding box center [792, 174] width 16 height 12
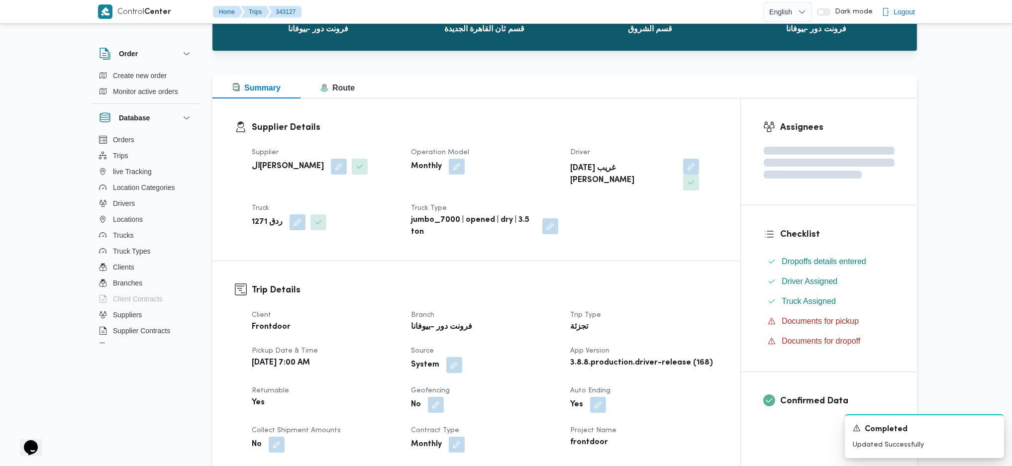
scroll to position [0, 0]
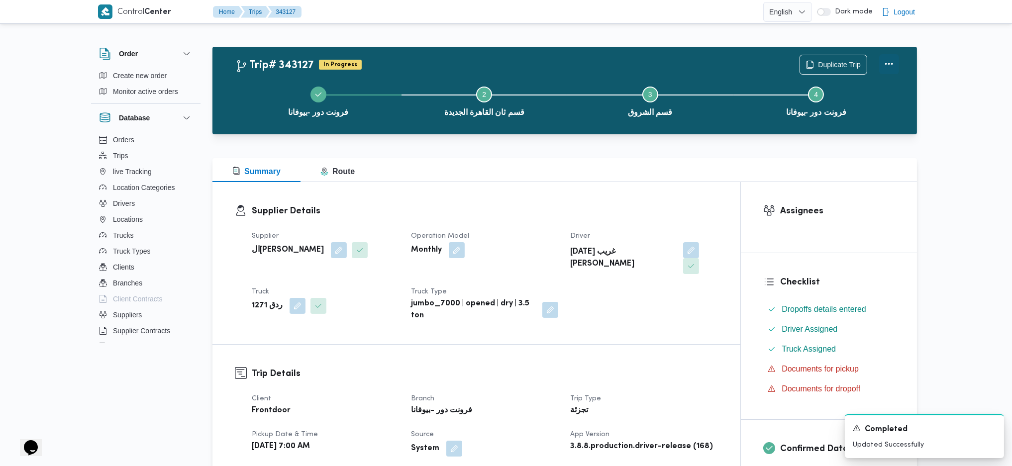
click at [887, 70] on button "Actions" at bounding box center [889, 64] width 20 height 20
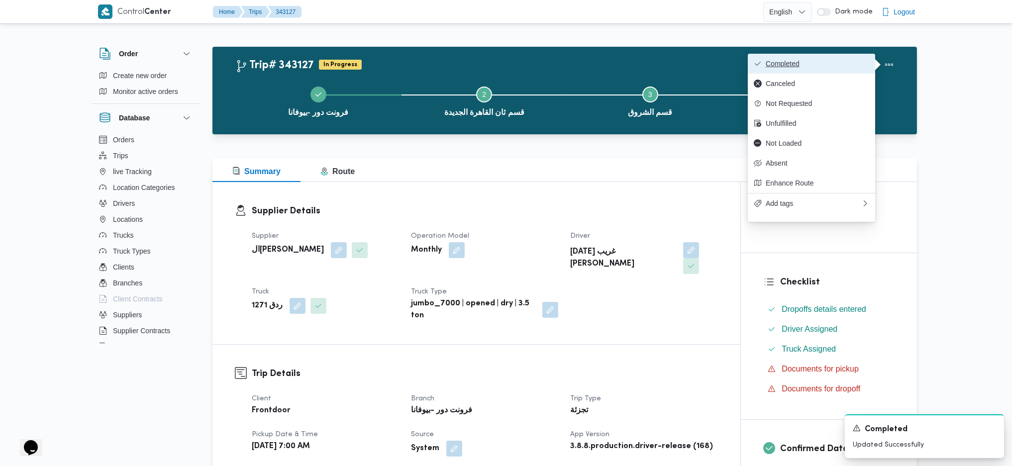
click at [823, 62] on span "Completed" at bounding box center [817, 64] width 103 height 8
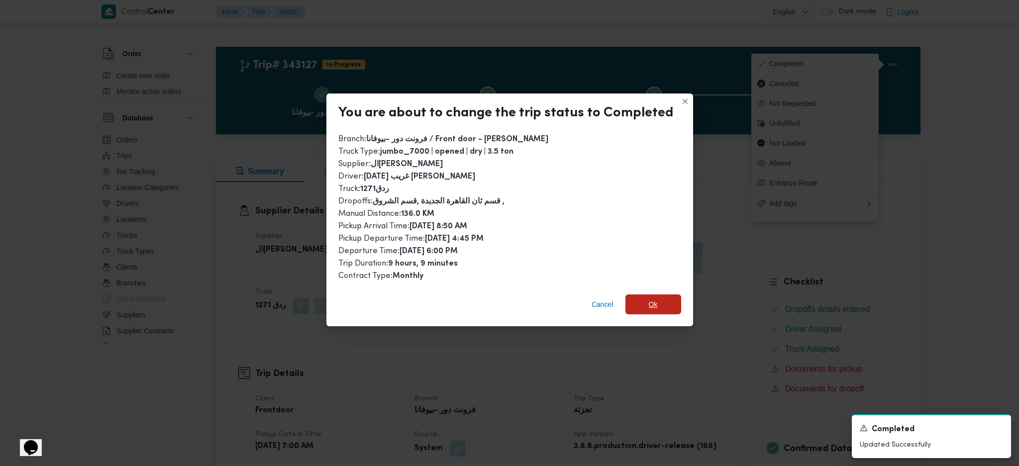
drag, startPoint x: 652, startPoint y: 297, endPoint x: 661, endPoint y: 369, distance: 72.2
click at [655, 297] on span "Ok" at bounding box center [653, 304] width 56 height 20
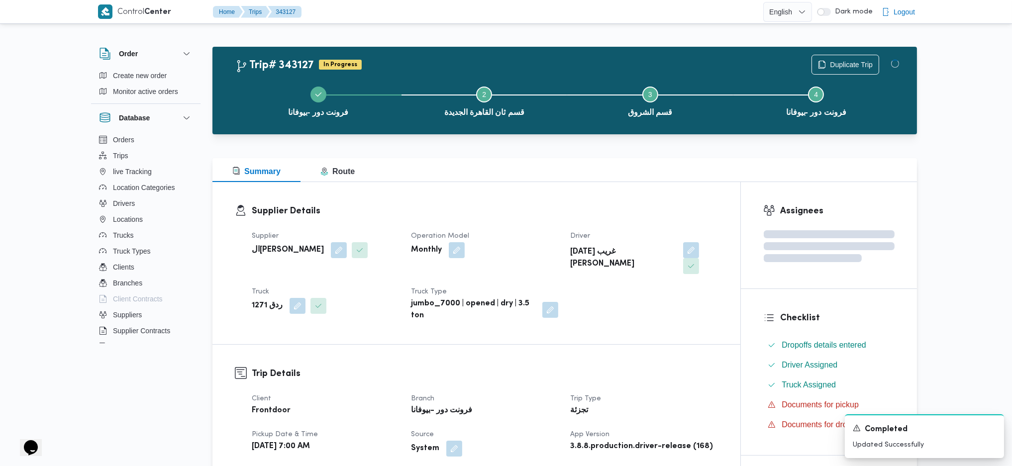
click at [545, 202] on div "Supplier Details Supplier السيد احمد السيد ابراهيم Operation Model Monthly Driv…" at bounding box center [476, 263] width 528 height 162
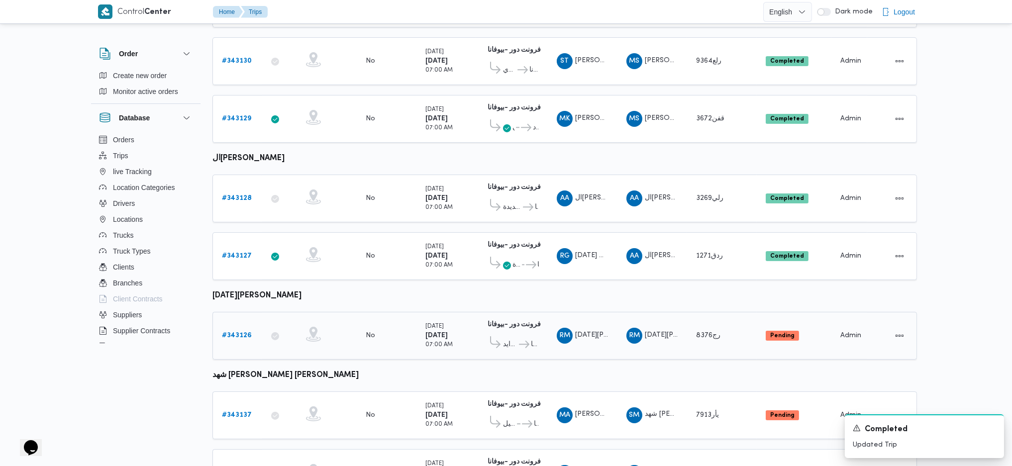
scroll to position [400, 0]
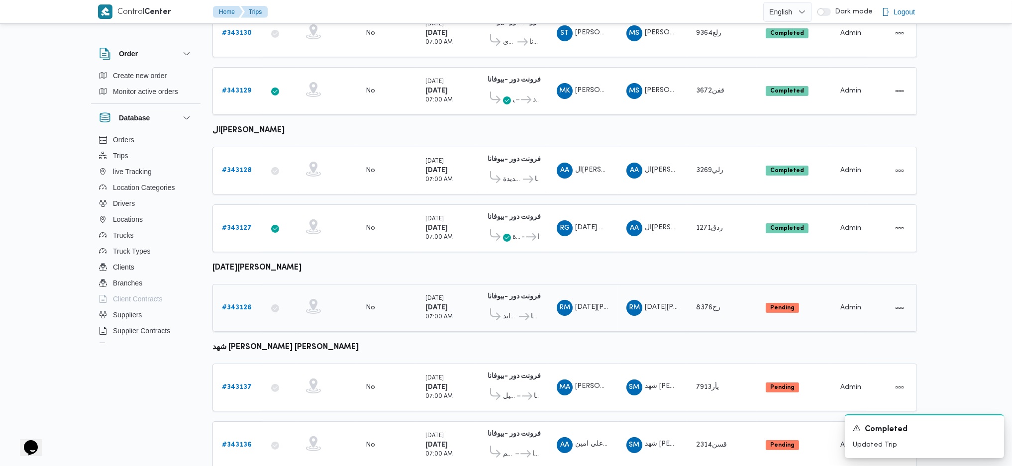
click at [243, 304] on b "# 343126" at bounding box center [237, 307] width 30 height 6
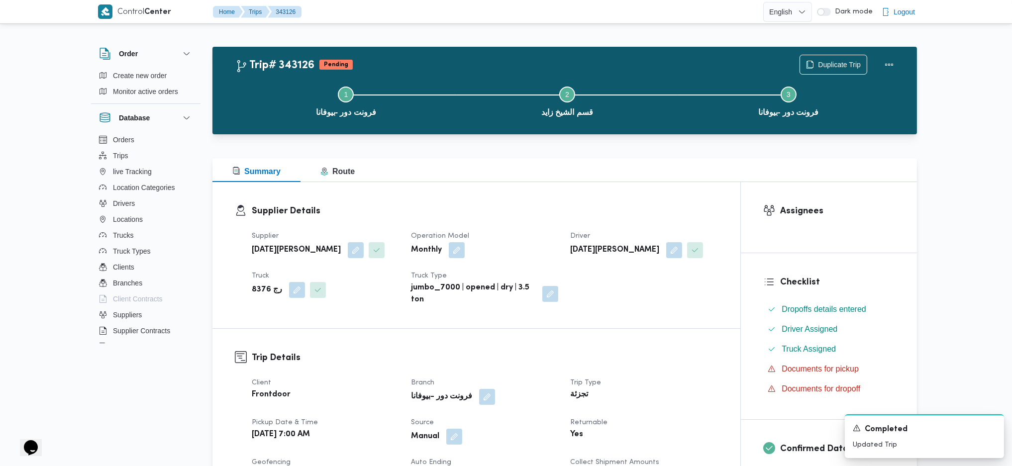
scroll to position [331, 0]
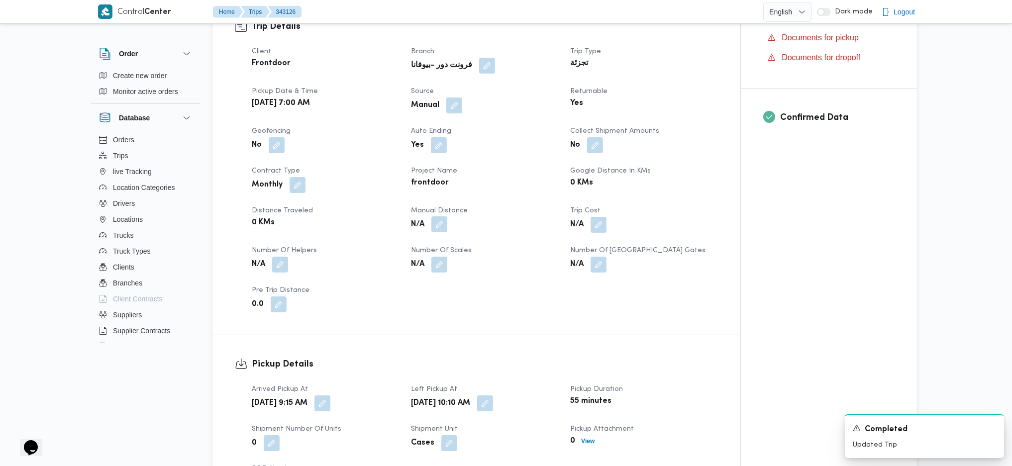
click at [441, 223] on button "button" at bounding box center [439, 224] width 16 height 16
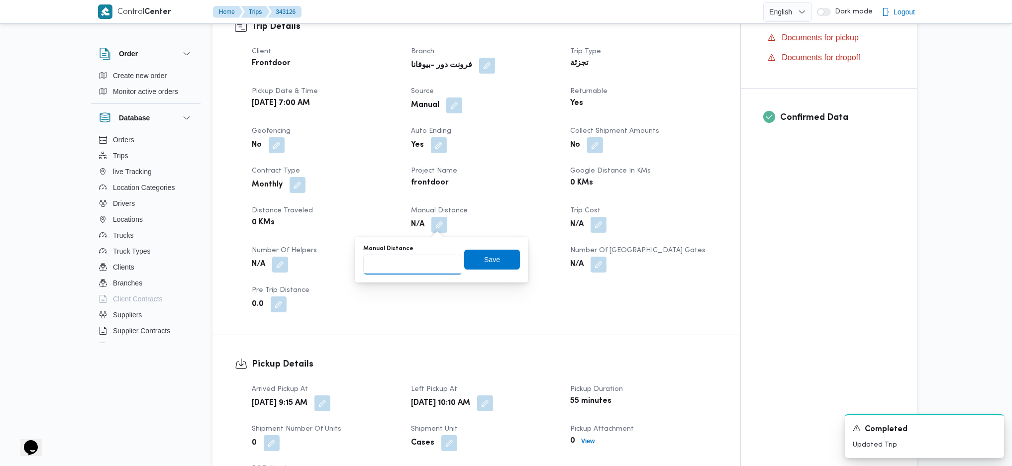
click at [398, 262] on input "Manual Distance" at bounding box center [412, 265] width 99 height 20
type input "135"
click at [480, 269] on span "Save" at bounding box center [492, 259] width 56 height 20
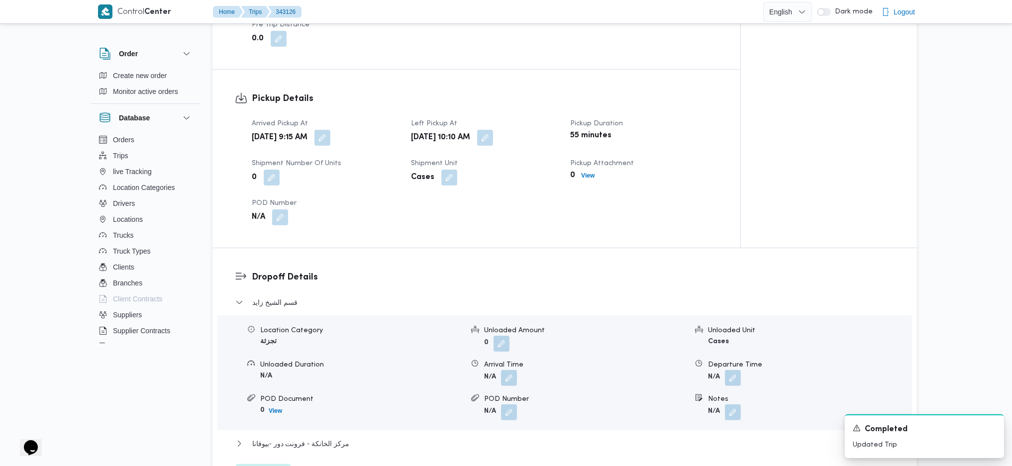
scroll to position [862, 0]
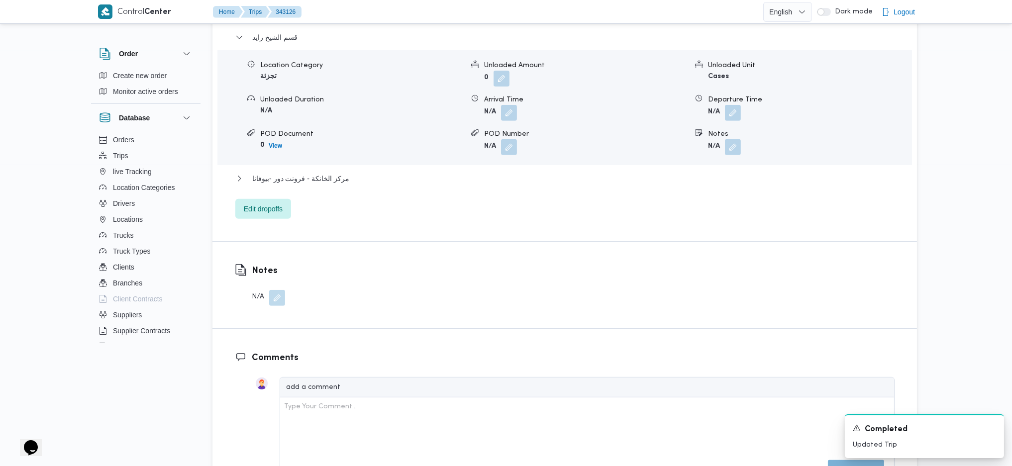
click at [329, 185] on div "مركز الخانكة - فرونت دور -بيوفانا" at bounding box center [564, 182] width 659 height 19
click at [338, 181] on span "مركز الخانكة - فرونت دور -بيوفانا" at bounding box center [300, 179] width 97 height 12
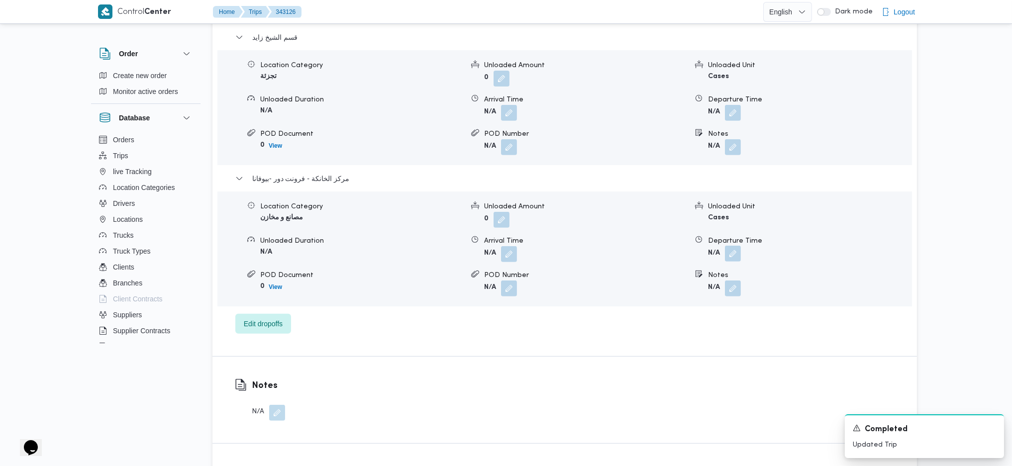
click at [734, 260] on button "button" at bounding box center [733, 254] width 16 height 16
click at [697, 303] on div at bounding box center [706, 294] width 113 height 20
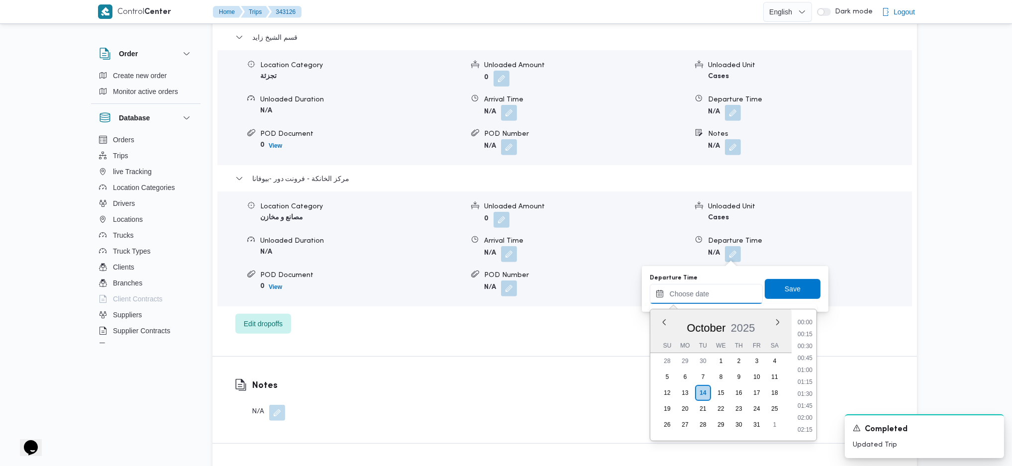
scroll to position [861, 0]
click at [802, 326] on li "18:00" at bounding box center [804, 321] width 23 height 10
type input "14/10/2025 18:00"
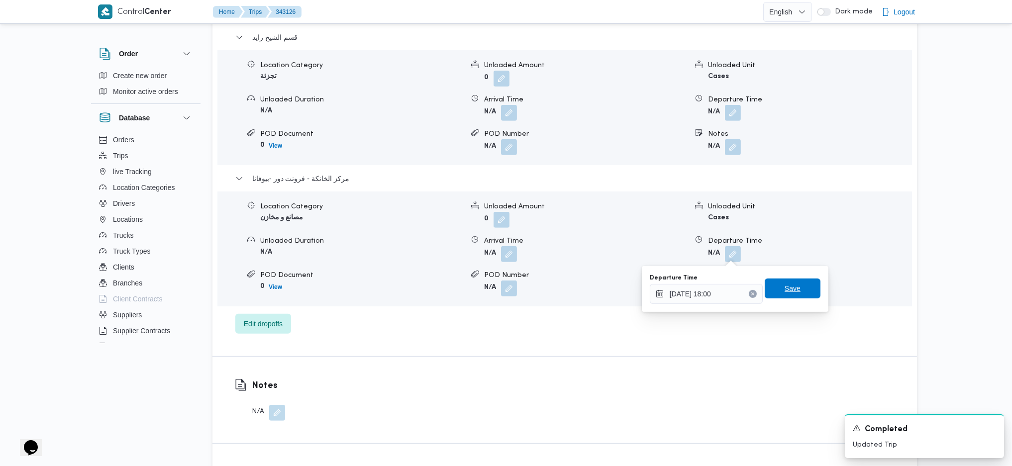
click at [784, 292] on span "Save" at bounding box center [792, 289] width 16 height 12
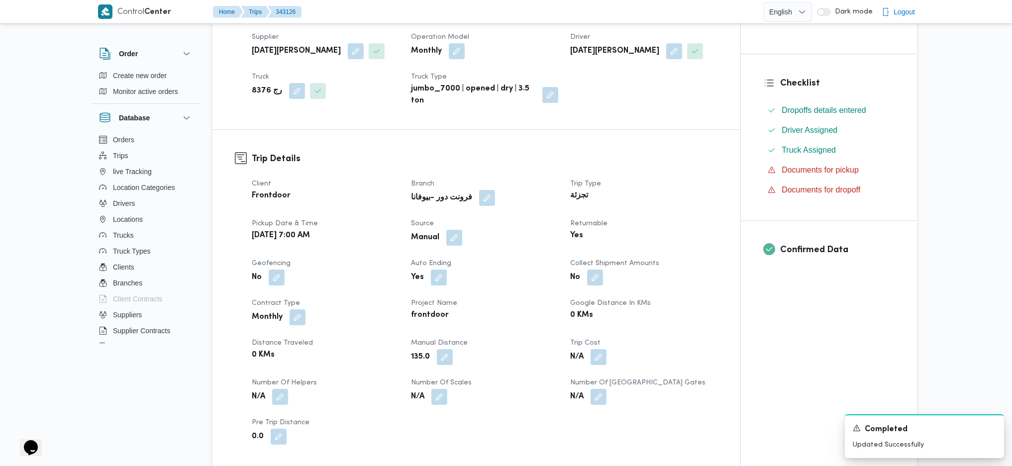
scroll to position [0, 0]
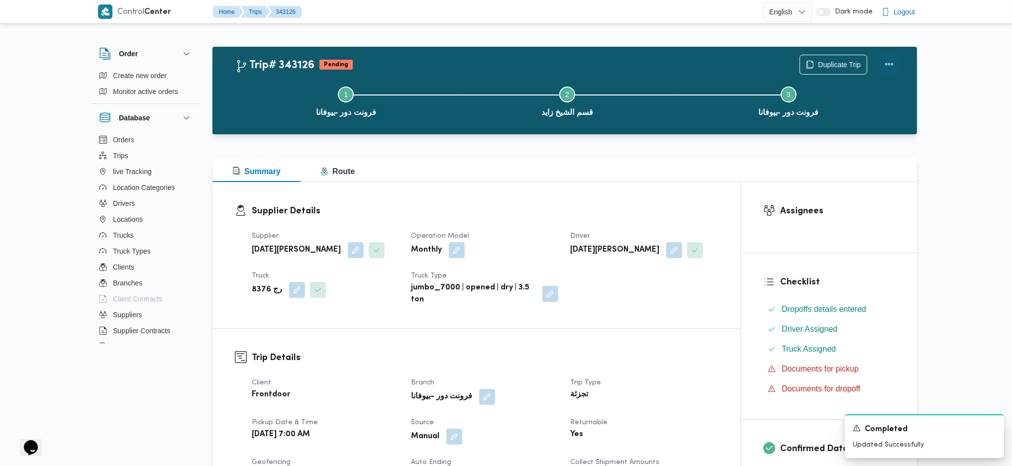
click at [884, 68] on button "Actions" at bounding box center [889, 64] width 20 height 20
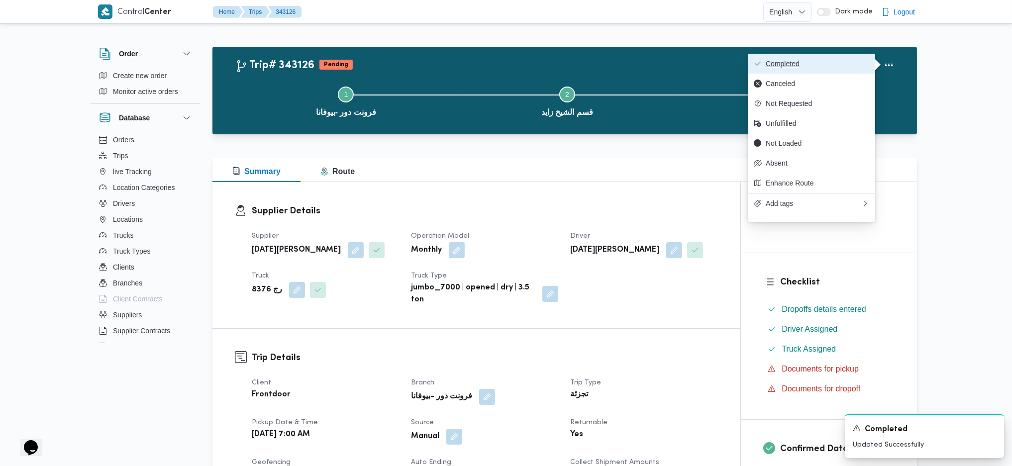
click at [833, 57] on button "Completed" at bounding box center [811, 64] width 127 height 20
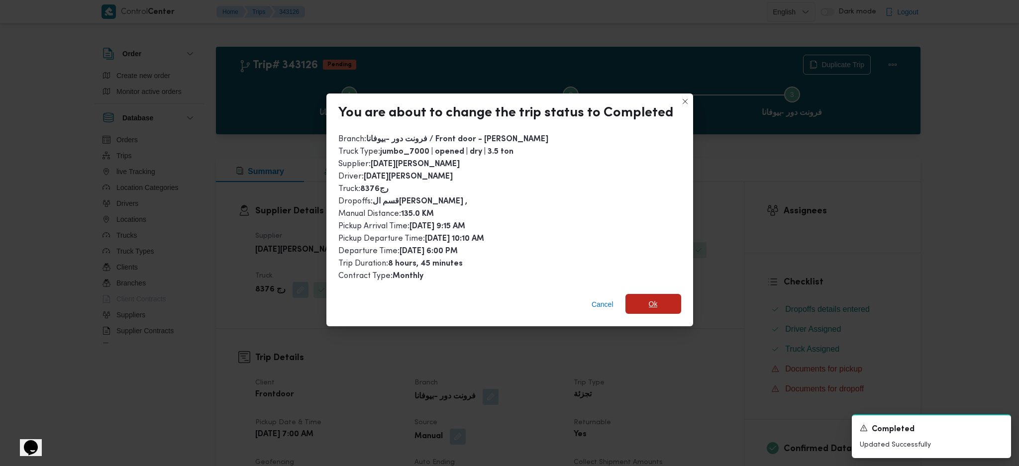
click at [652, 299] on span "Ok" at bounding box center [653, 304] width 9 height 12
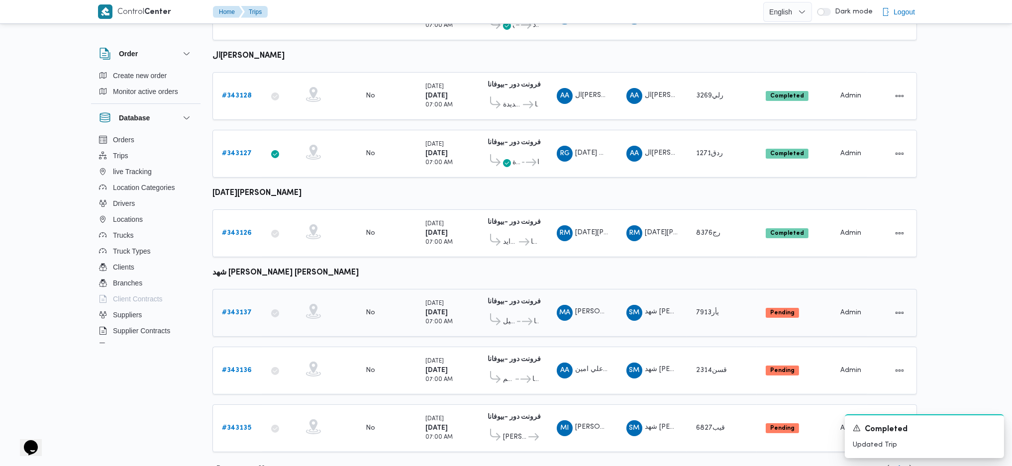
scroll to position [477, 0]
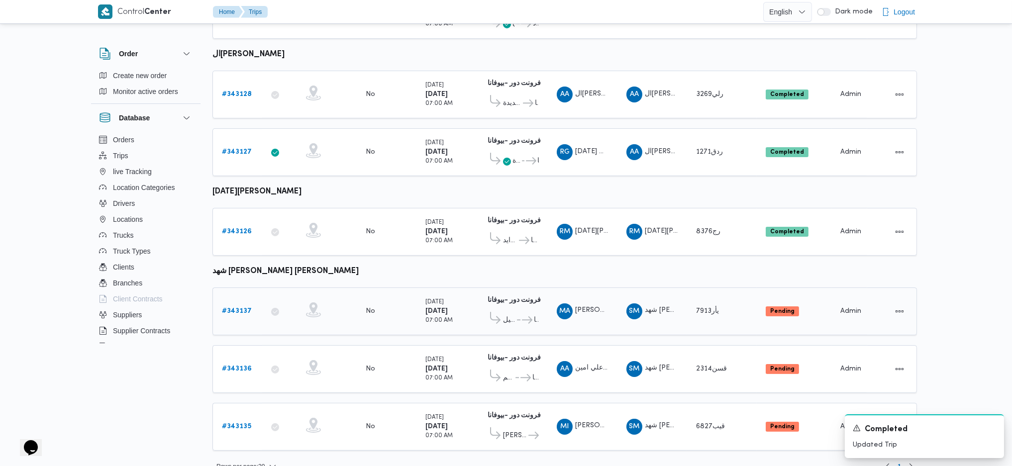
click at [227, 301] on div "# 343137" at bounding box center [237, 311] width 39 height 20
click at [235, 306] on td "Trip ID # 343137" at bounding box center [237, 312] width 50 height 48
click at [238, 308] on b "# 343137" at bounding box center [237, 311] width 30 height 6
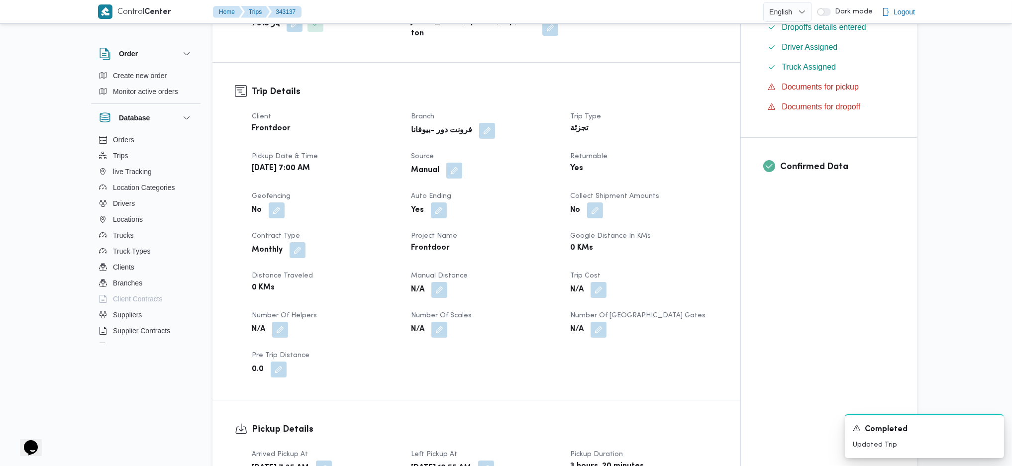
scroll to position [331, 0]
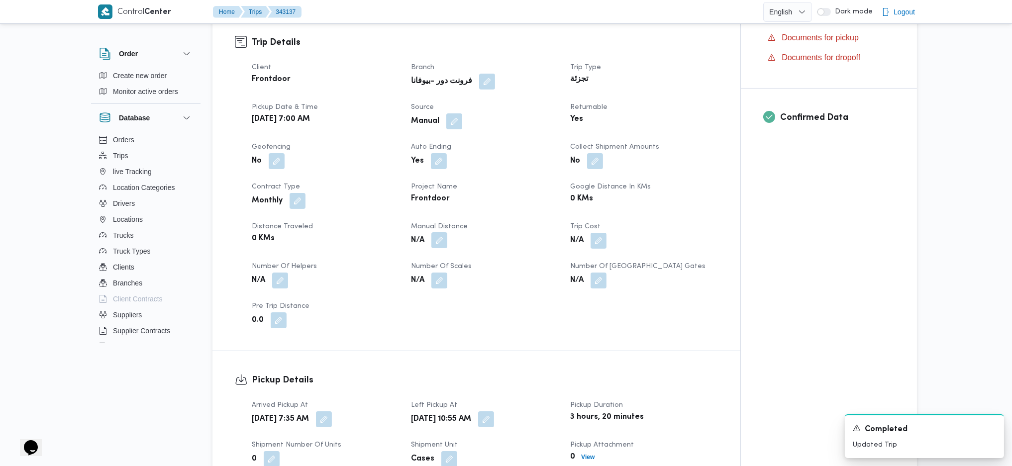
click at [439, 232] on button "button" at bounding box center [439, 240] width 16 height 16
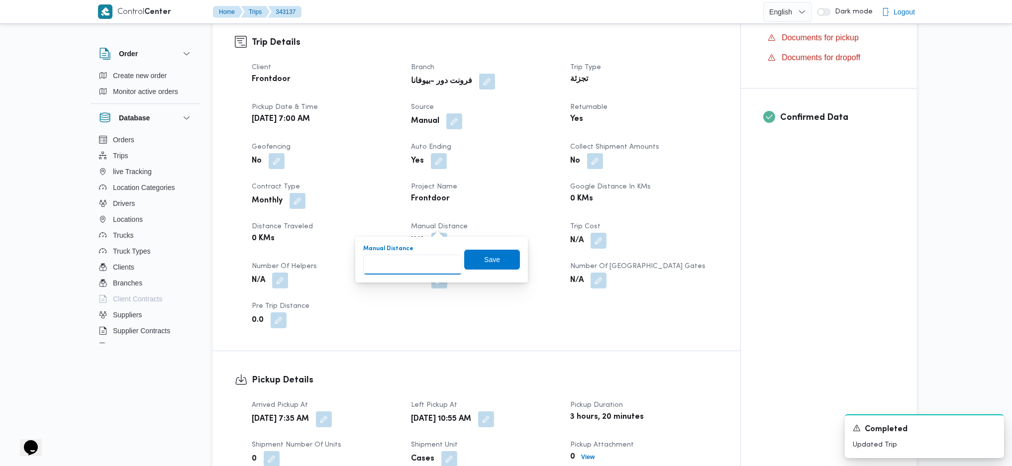
click at [416, 262] on input "Manual Distance" at bounding box center [412, 265] width 99 height 20
type input "140"
click at [477, 269] on span "Save" at bounding box center [492, 259] width 56 height 20
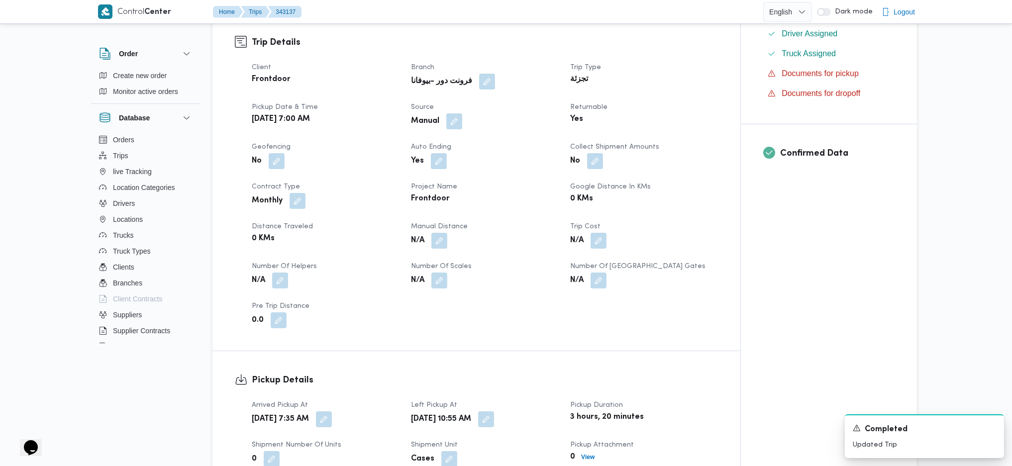
scroll to position [729, 0]
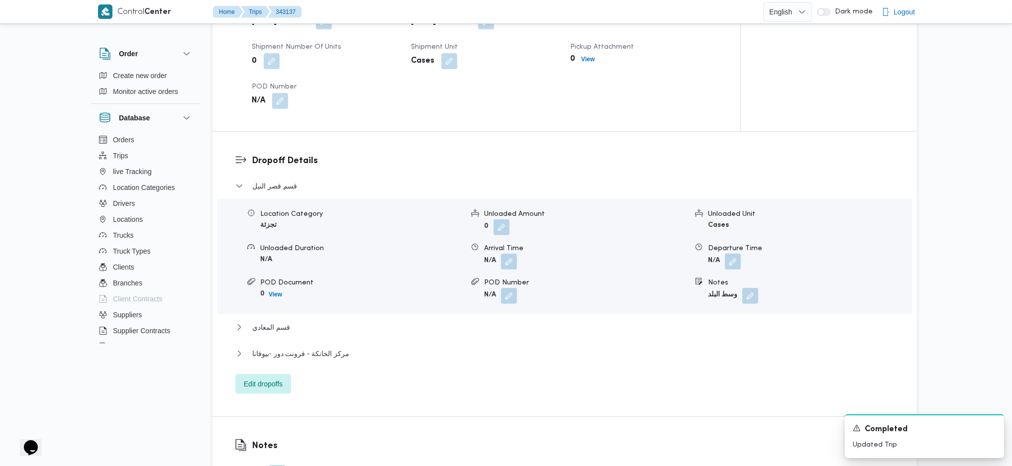
click at [325, 326] on div "قسم قصر النيل Location Category تجزئة Unloaded Amount 0 Unloaded Unit Cases Unl…" at bounding box center [564, 287] width 659 height 214
click at [322, 348] on span "مركز الخانكة - فرونت دور -بيوفانا" at bounding box center [300, 354] width 97 height 12
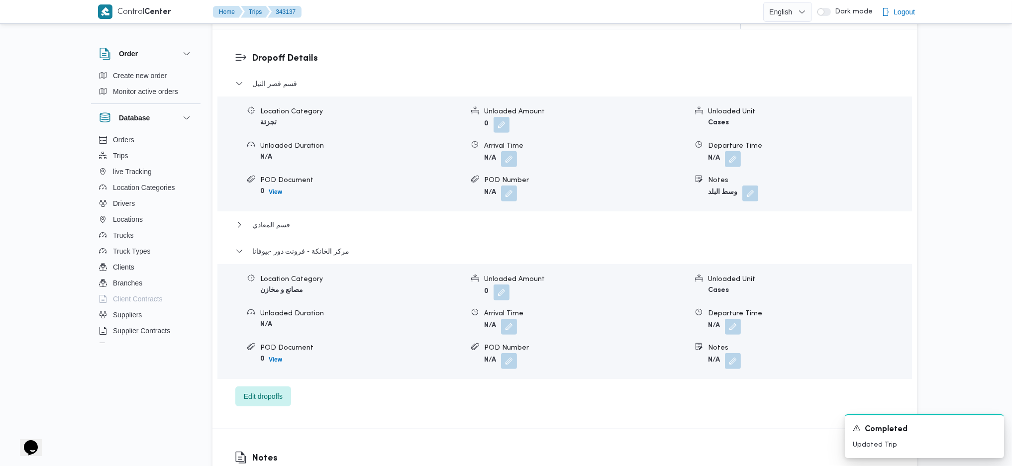
scroll to position [928, 0]
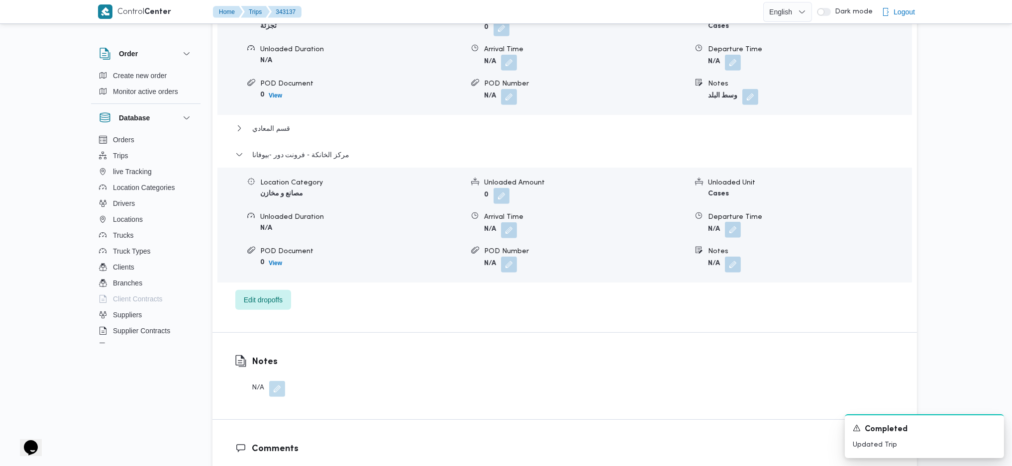
click at [733, 222] on button "button" at bounding box center [733, 230] width 16 height 16
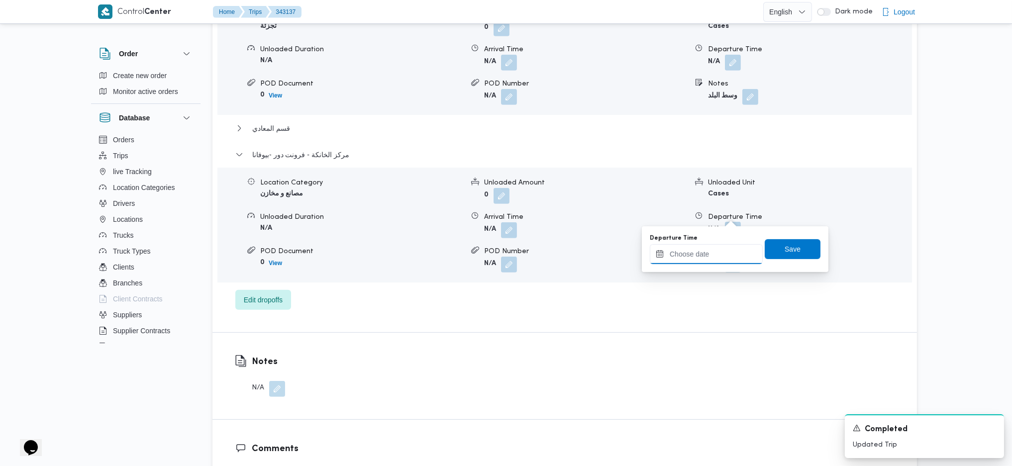
click at [717, 257] on input "Departure Time" at bounding box center [706, 254] width 113 height 20
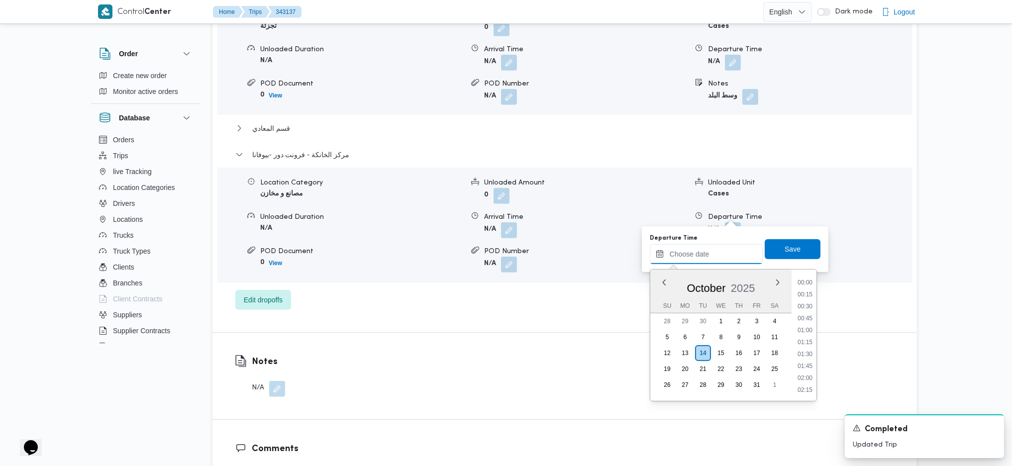
scroll to position [861, 0]
drag, startPoint x: 805, startPoint y: 280, endPoint x: 804, endPoint y: 272, distance: 8.0
click at [805, 280] on li "18:00" at bounding box center [804, 282] width 23 height 10
type input "14/10/2025 18:00"
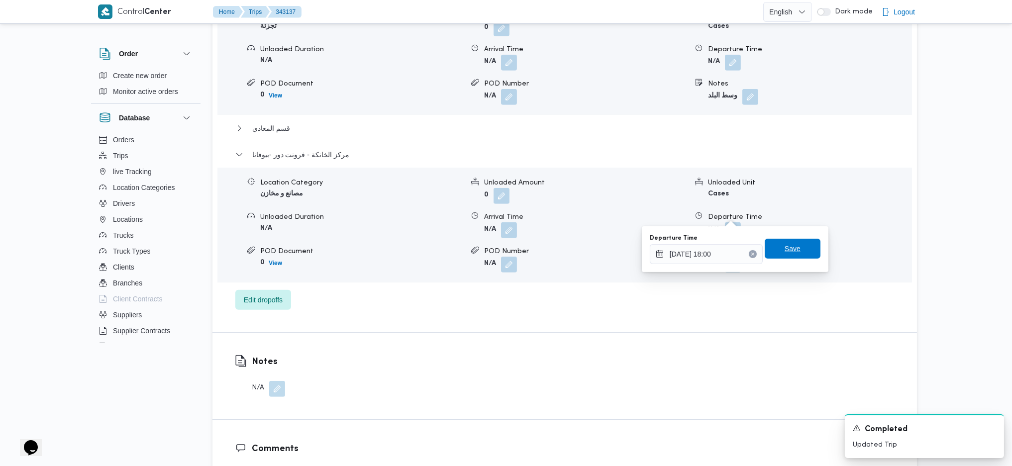
click at [786, 243] on span "Save" at bounding box center [792, 249] width 16 height 12
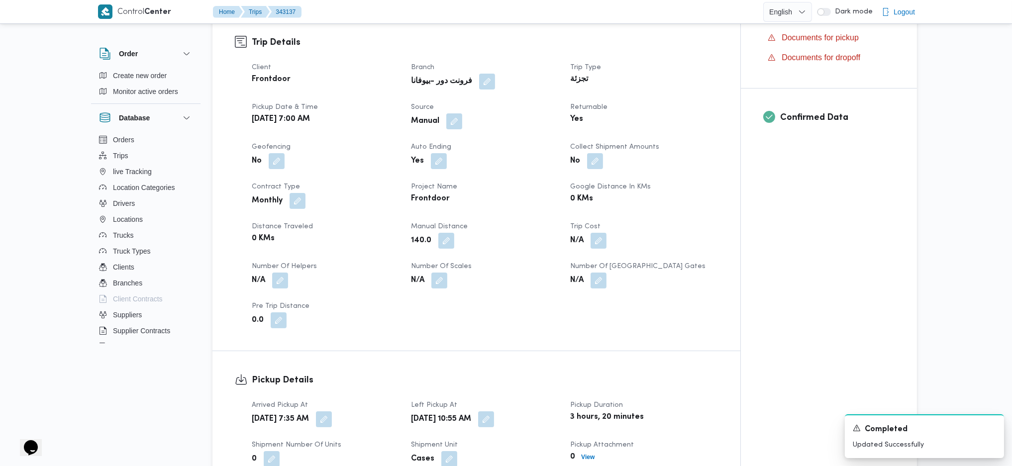
scroll to position [0, 0]
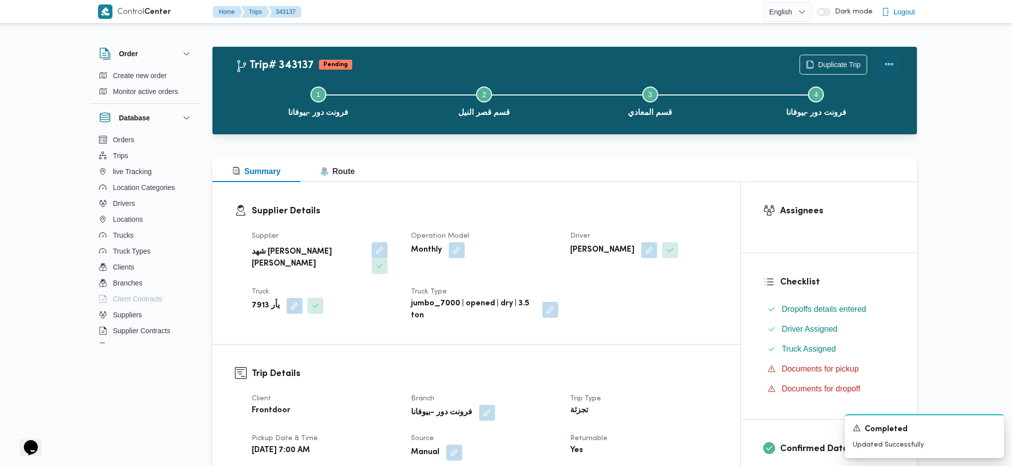
click at [889, 64] on button "Actions" at bounding box center [889, 64] width 20 height 20
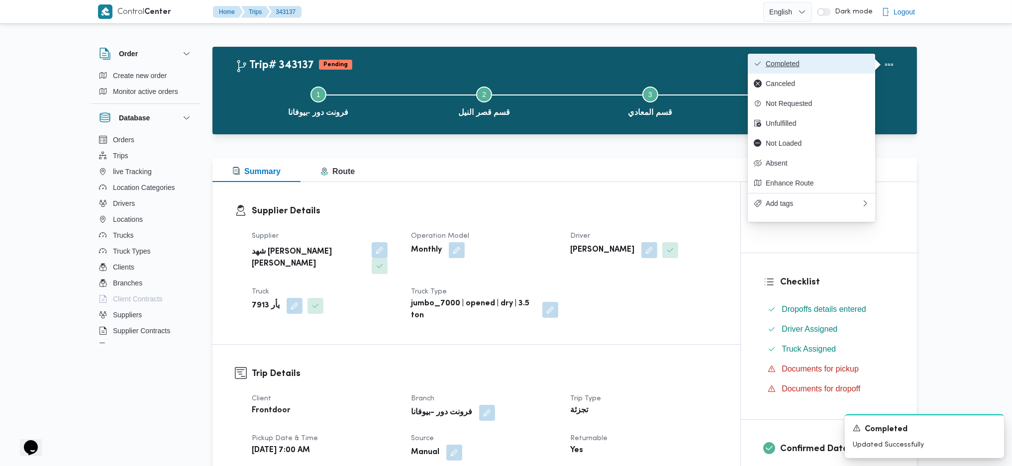
click at [848, 58] on button "Completed" at bounding box center [811, 64] width 127 height 20
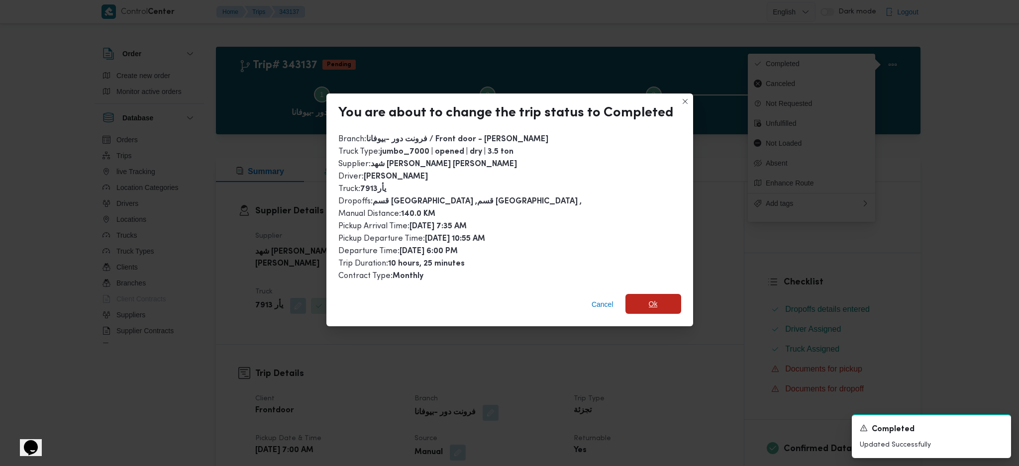
click at [664, 295] on span "Ok" at bounding box center [653, 304] width 56 height 20
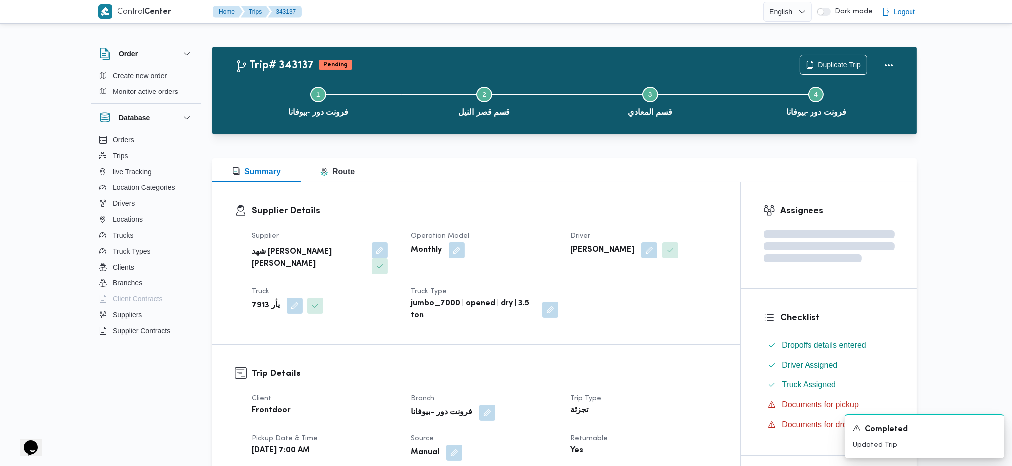
click at [600, 174] on div "Summary Route" at bounding box center [564, 170] width 704 height 24
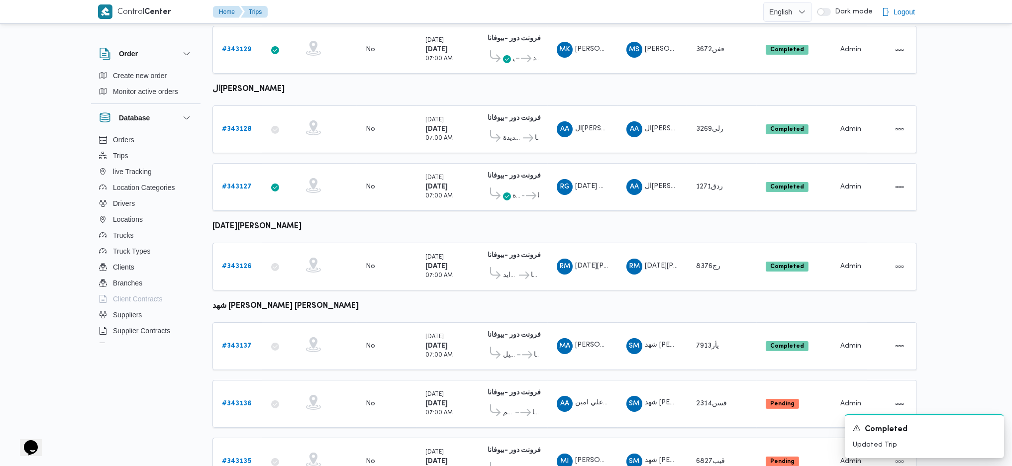
scroll to position [477, 0]
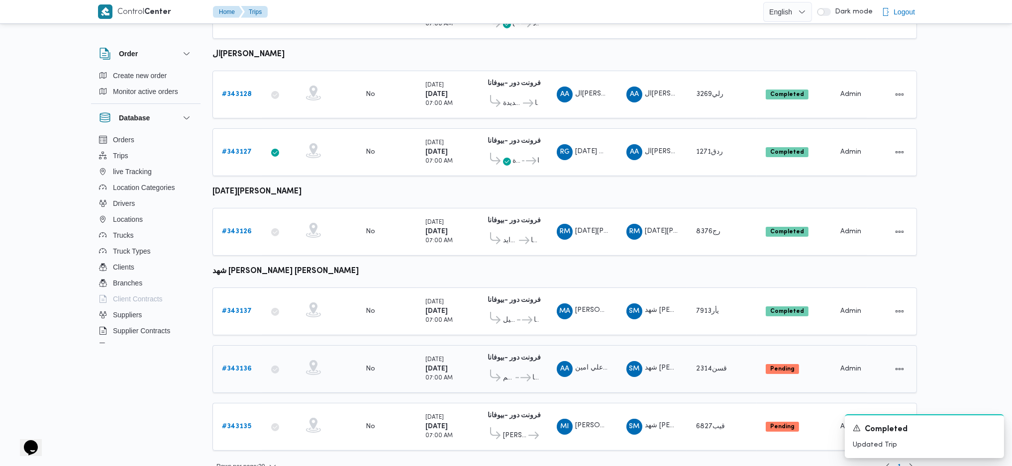
click at [237, 359] on div "# 343136" at bounding box center [237, 369] width 39 height 20
click at [236, 363] on link "# 343136" at bounding box center [237, 369] width 30 height 12
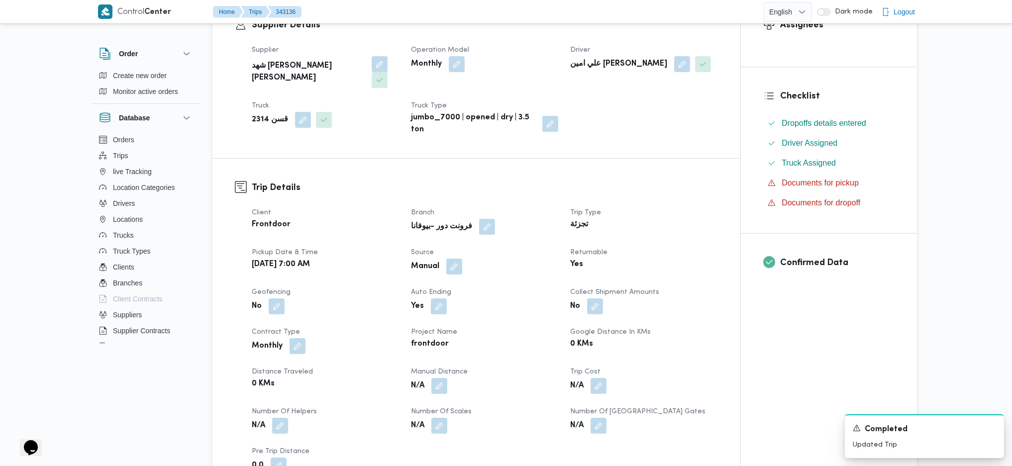
scroll to position [331, 0]
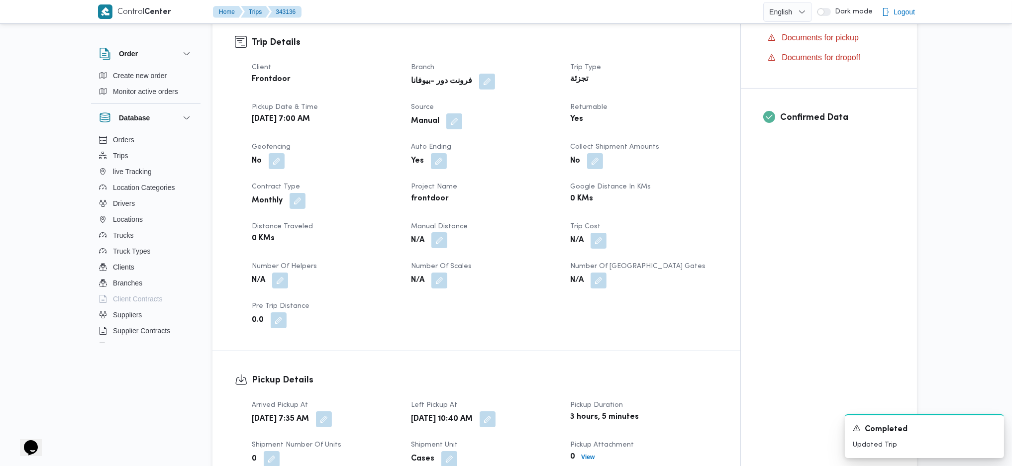
click at [441, 232] on button "button" at bounding box center [439, 240] width 16 height 16
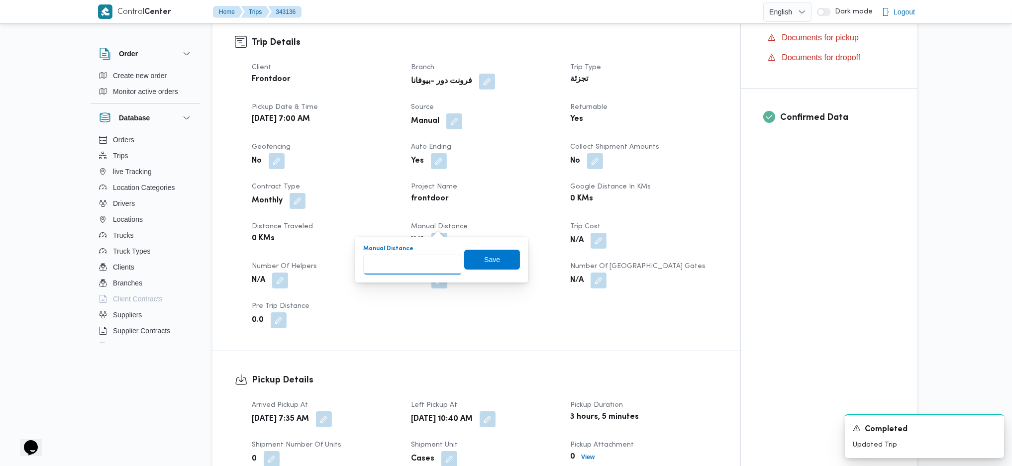
click at [423, 262] on input "Manual Distance" at bounding box center [412, 265] width 99 height 20
type input "127"
click at [484, 253] on span "Save" at bounding box center [492, 259] width 56 height 20
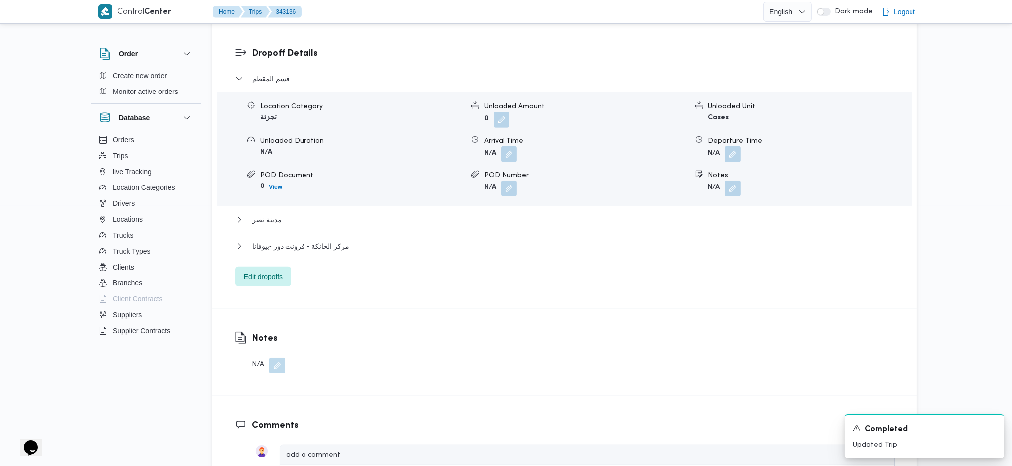
scroll to position [862, 0]
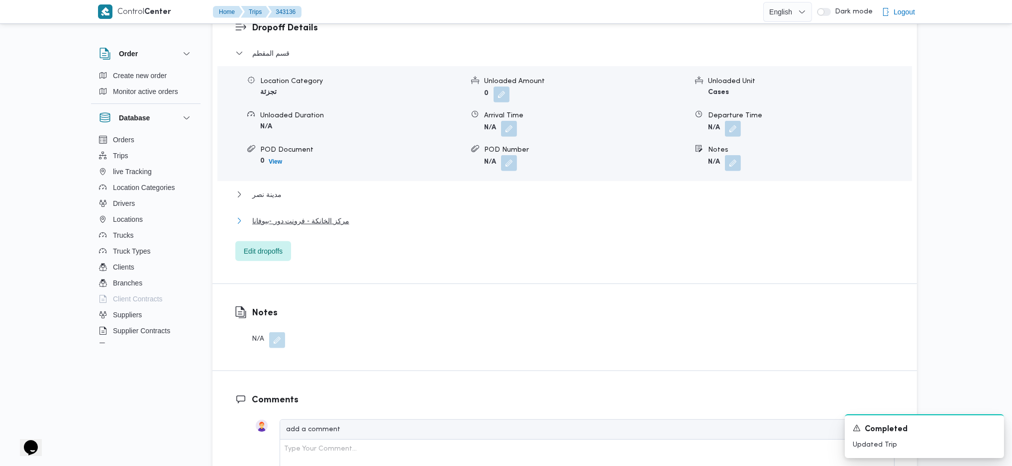
click at [353, 215] on button "مركز الخانكة - فرونت دور -بيوفانا" at bounding box center [564, 221] width 659 height 12
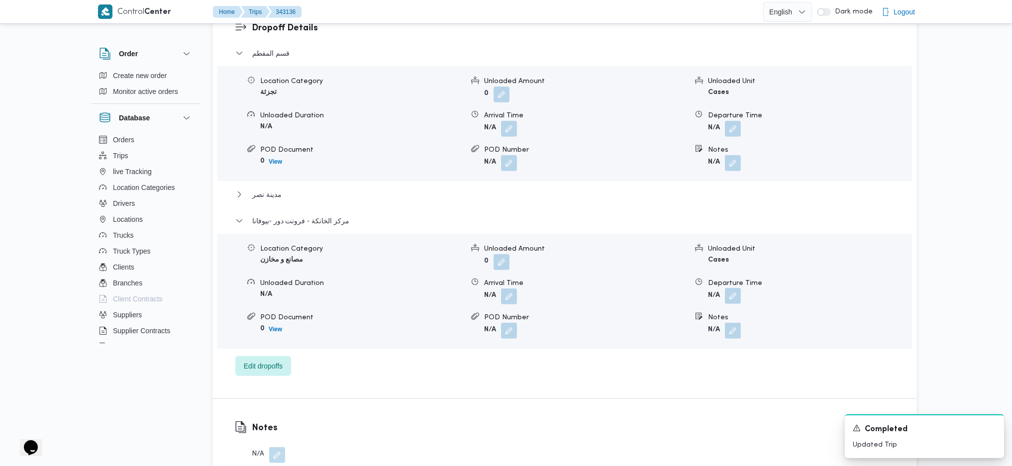
drag, startPoint x: 744, startPoint y: 291, endPoint x: 729, endPoint y: 282, distance: 17.9
click at [742, 292] on div "Location Category مصانع و مخازن Unloaded Amount 0 Unloaded Unit Cases Unloaded …" at bounding box center [564, 291] width 702 height 113
click at [729, 288] on button "button" at bounding box center [733, 296] width 16 height 16
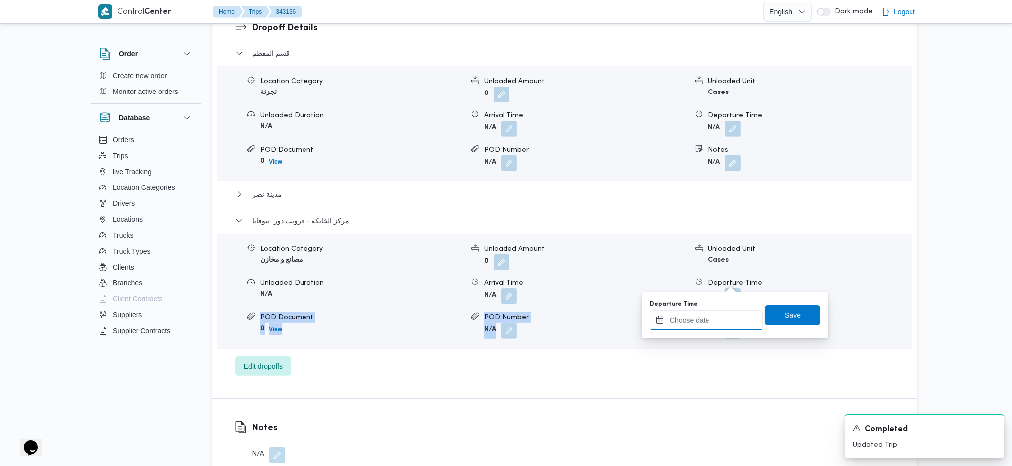
click at [704, 310] on input "Departure Time" at bounding box center [706, 320] width 113 height 20
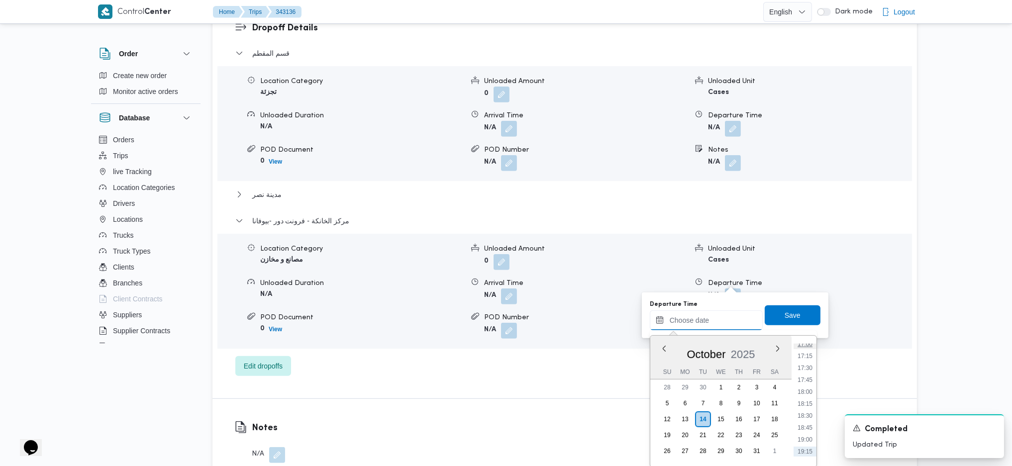
scroll to position [794, 0]
drag, startPoint x: 798, startPoint y: 375, endPoint x: 798, endPoint y: 383, distance: 8.0
click at [798, 380] on ul "00:00 00:15 00:30 00:45 01:00 01:15 01:30 01:45 02:00 02:15 02:30 02:45 03:00 0…" at bounding box center [804, 401] width 23 height 115
click at [800, 385] on li "17:30" at bounding box center [804, 390] width 23 height 10
type input "14/10/2025 17:30"
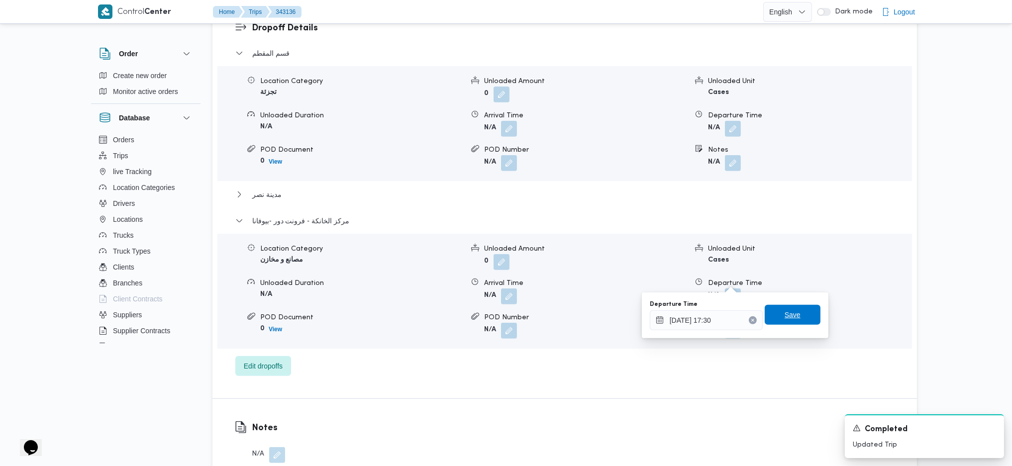
click at [791, 313] on span "Save" at bounding box center [793, 315] width 56 height 20
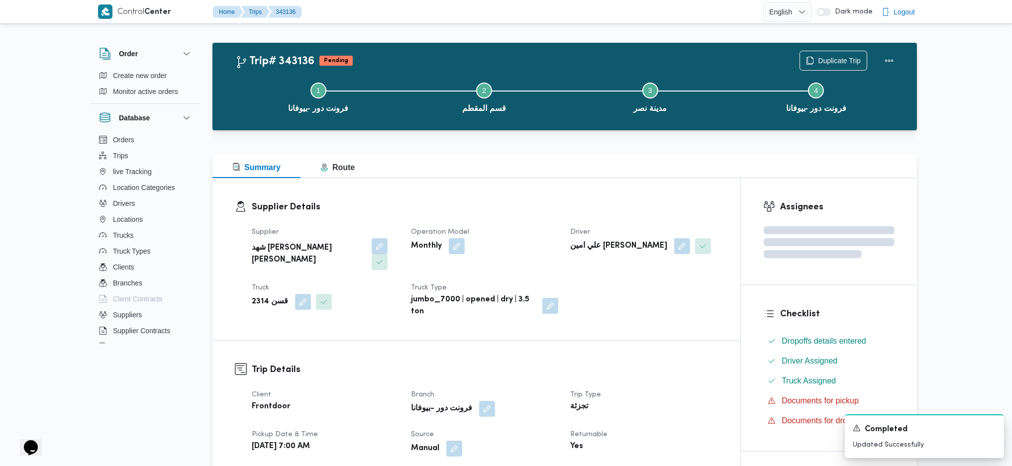
scroll to position [0, 0]
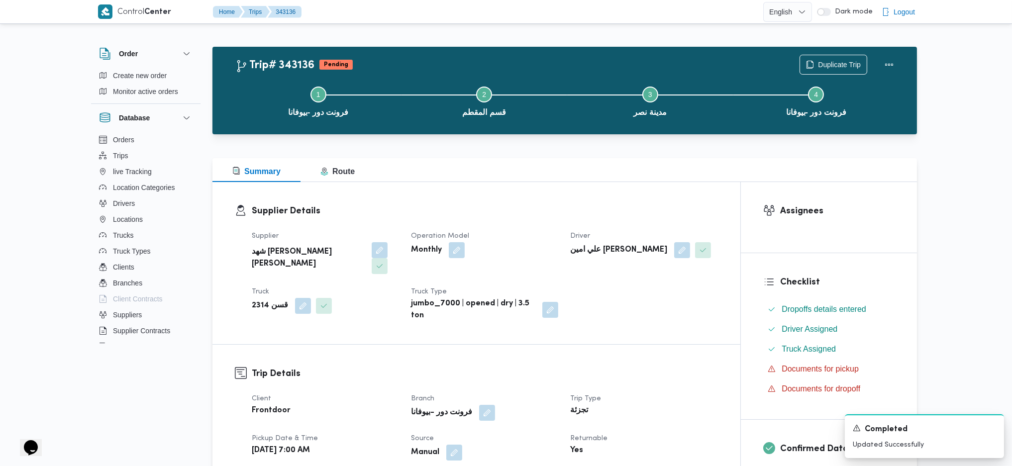
click at [890, 51] on div "Duplicate Trip" at bounding box center [848, 65] width 111 height 32
click at [892, 61] on button "Actions" at bounding box center [889, 64] width 20 height 20
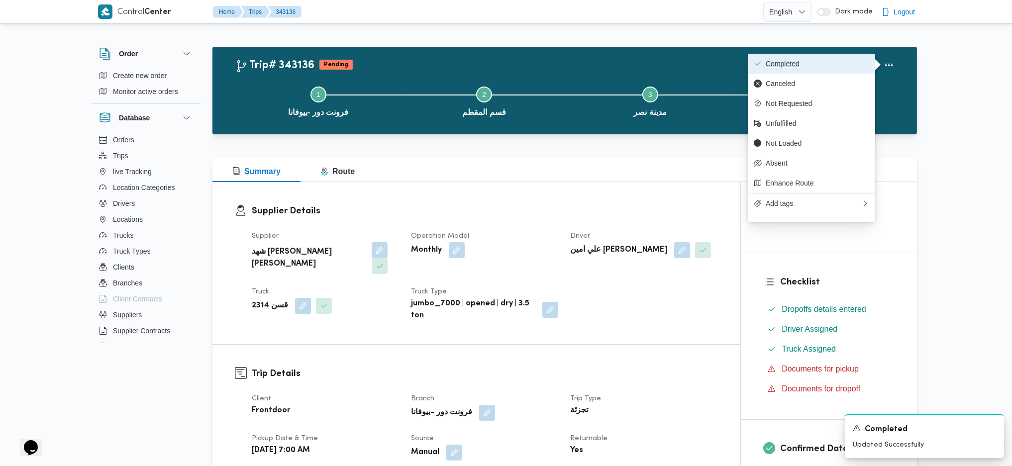
click at [818, 58] on button "Completed" at bounding box center [811, 64] width 127 height 20
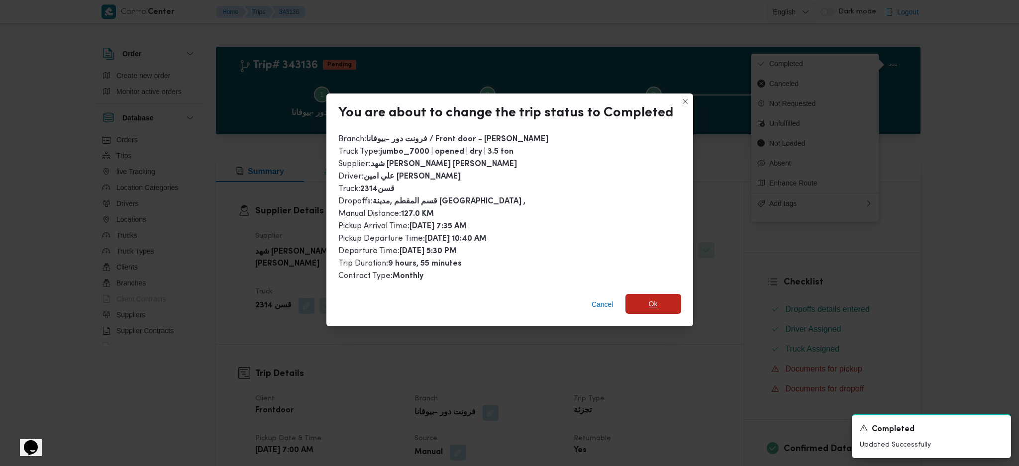
click at [659, 308] on span "Ok" at bounding box center [653, 304] width 56 height 20
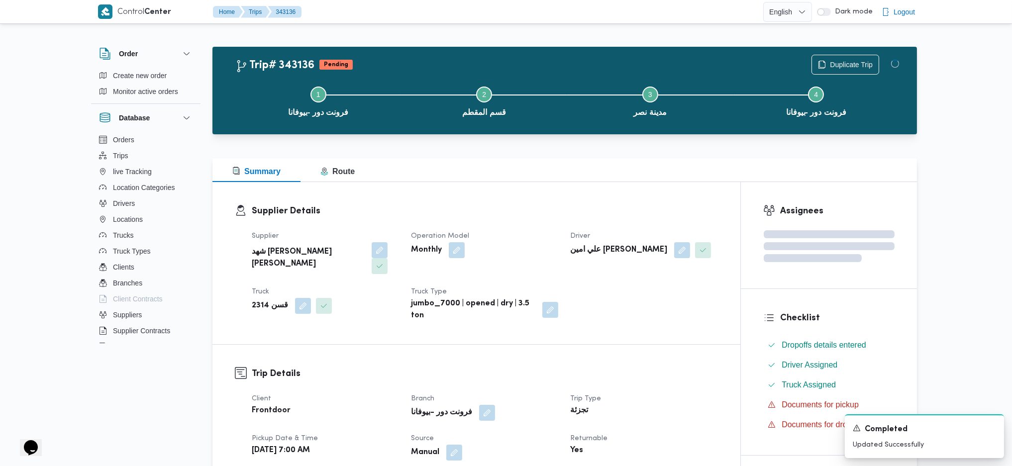
click at [581, 215] on h3 "Supplier Details" at bounding box center [485, 210] width 466 height 13
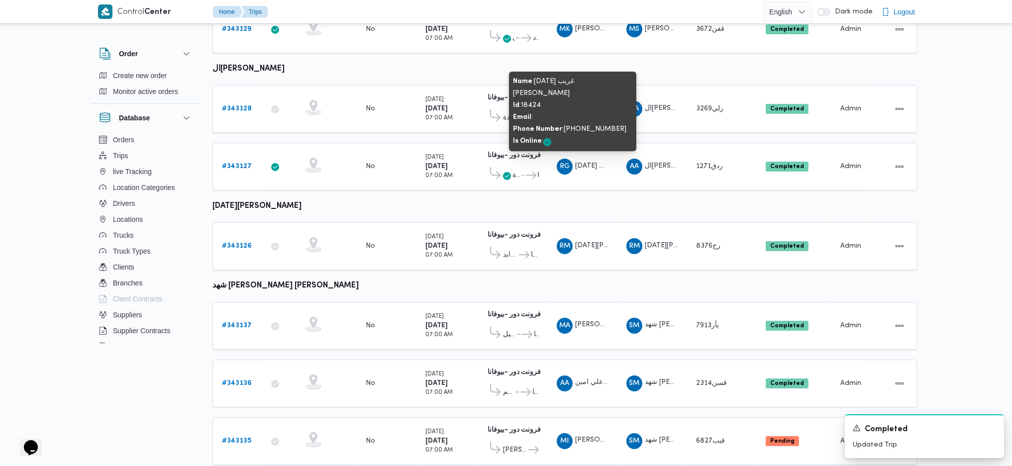
scroll to position [477, 0]
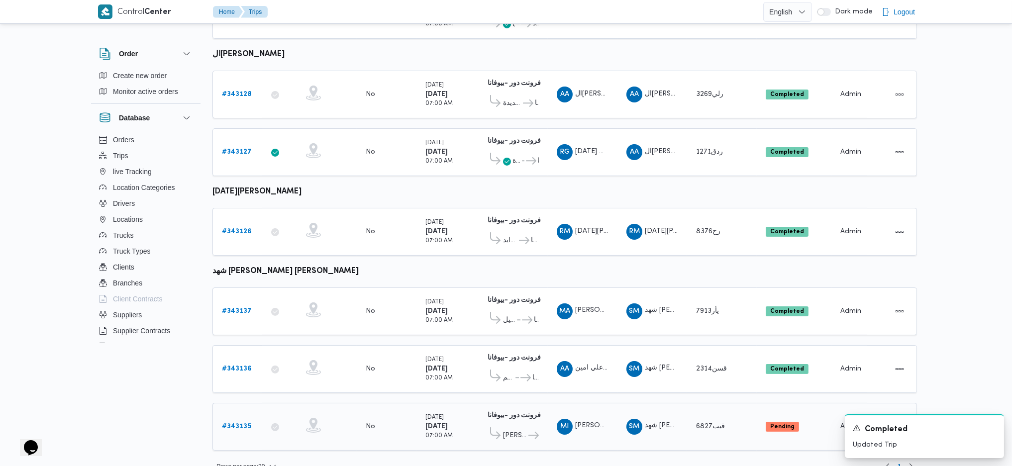
click at [229, 423] on b "# 343135" at bounding box center [236, 426] width 29 height 6
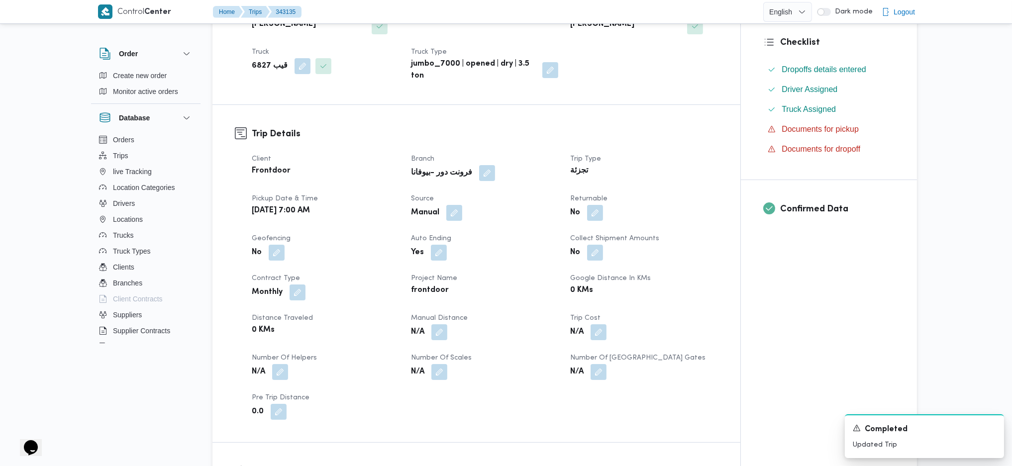
scroll to position [331, 0]
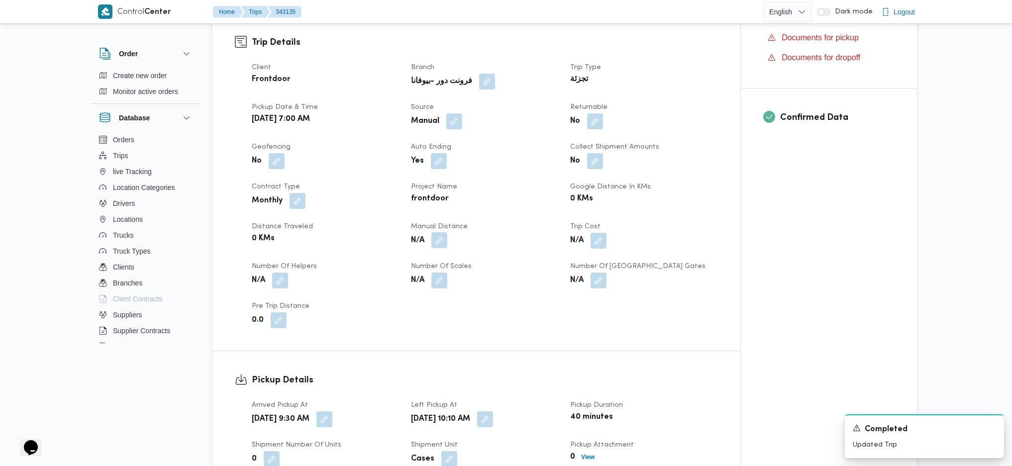
click at [443, 232] on button "button" at bounding box center [439, 240] width 16 height 16
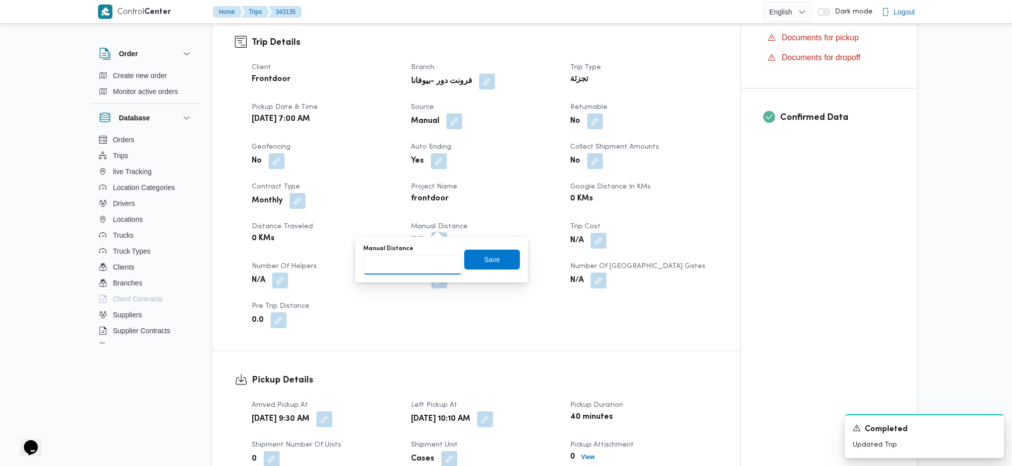
click at [431, 258] on input "Manual Distance" at bounding box center [412, 265] width 99 height 20
type input "120"
click at [494, 257] on span "Save" at bounding box center [492, 259] width 56 height 20
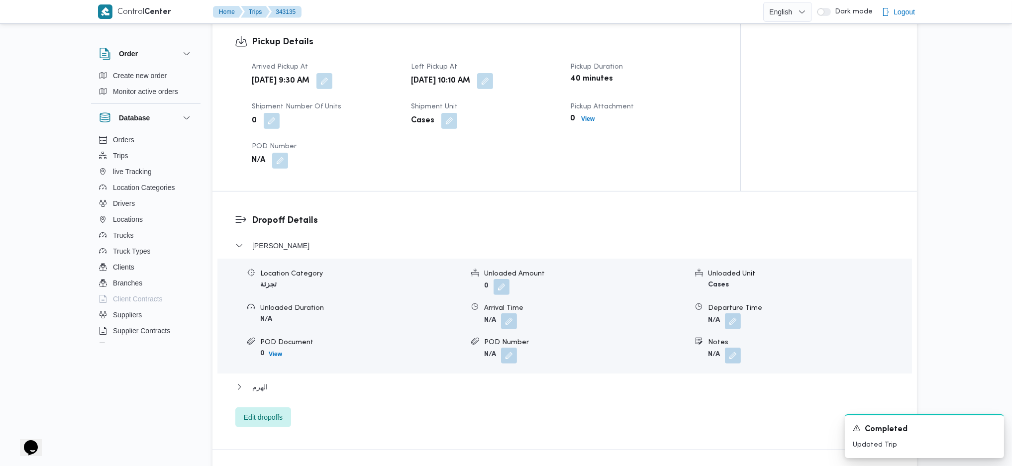
scroll to position [729, 0]
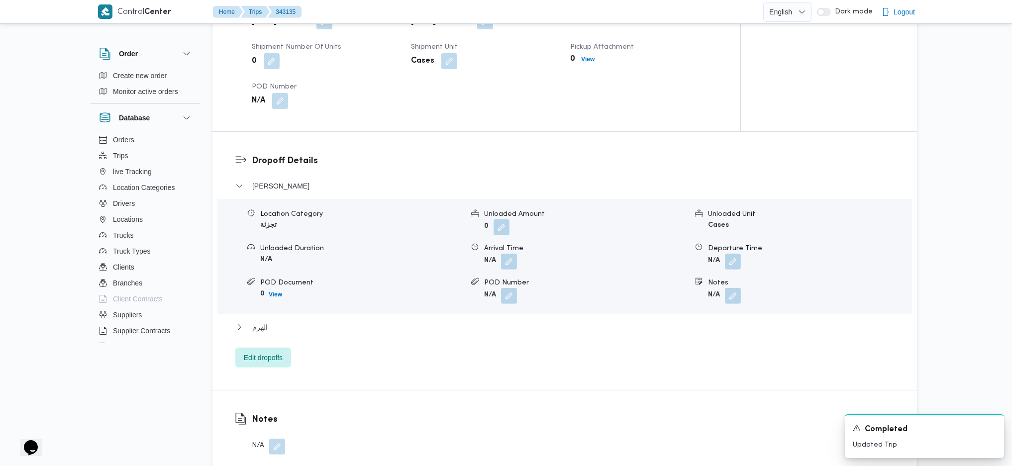
click at [285, 321] on div "الهرم" at bounding box center [564, 330] width 659 height 19
click at [289, 321] on button "الهرم" at bounding box center [564, 327] width 659 height 12
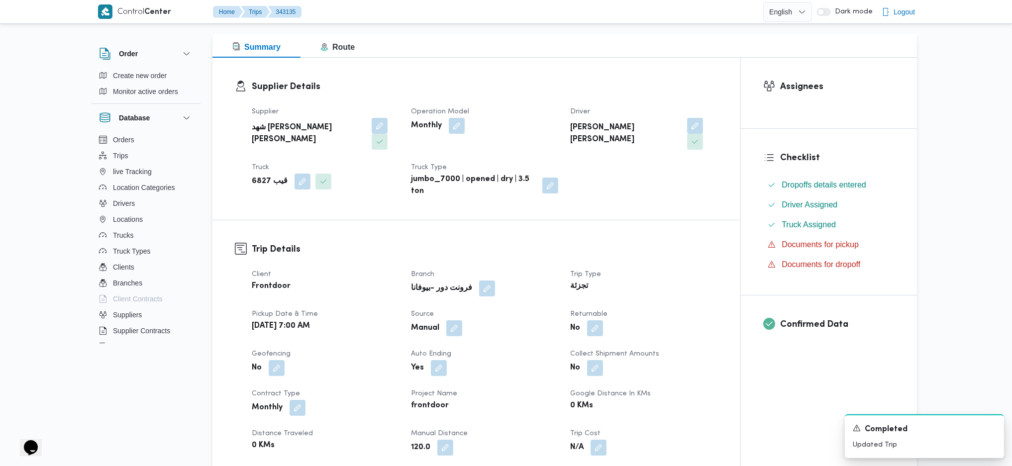
scroll to position [199, 0]
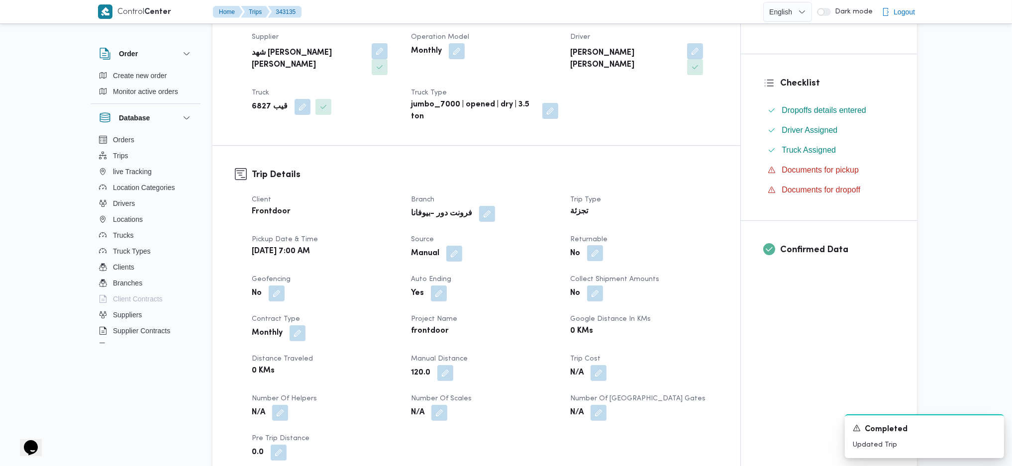
click at [597, 245] on button "button" at bounding box center [595, 253] width 16 height 16
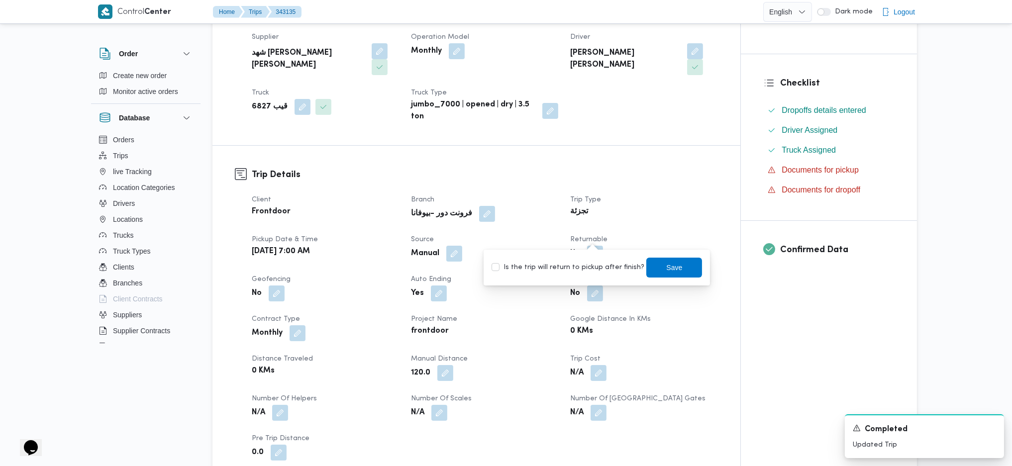
drag, startPoint x: 562, startPoint y: 267, endPoint x: 593, endPoint y: 263, distance: 31.6
click at [565, 267] on label "Is the trip will return to pickup after finish?" at bounding box center [567, 268] width 153 height 12
click at [586, 270] on label "Is the trip will return to pickup after finish?" at bounding box center [567, 268] width 153 height 12
checkbox input "true"
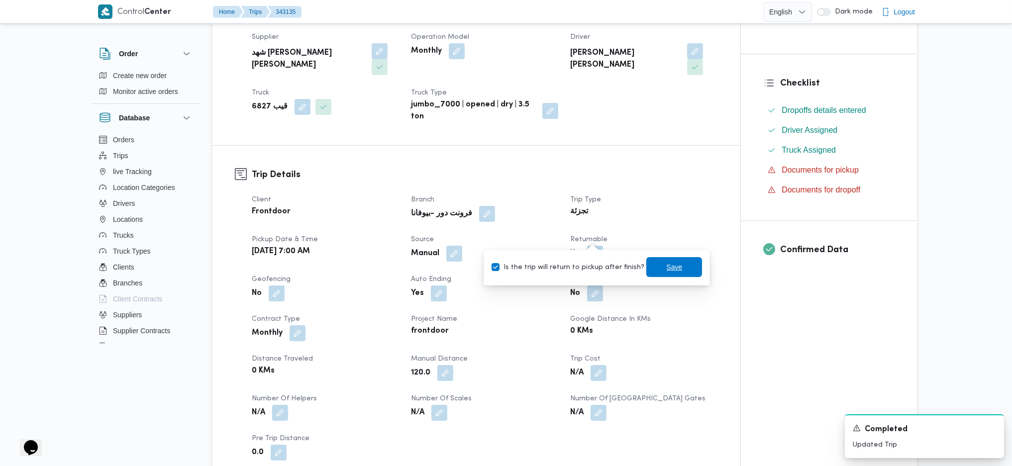
click at [651, 268] on span "Save" at bounding box center [674, 267] width 56 height 20
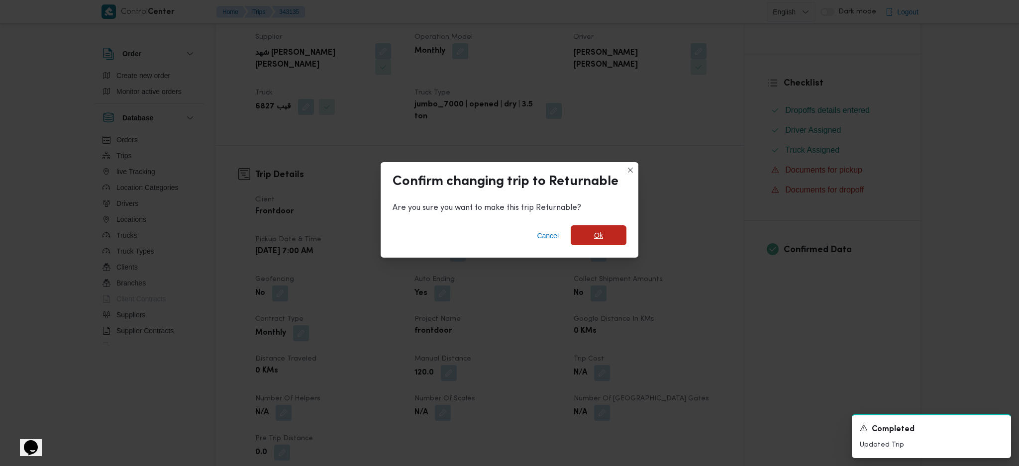
click at [600, 233] on span "Ok" at bounding box center [598, 235] width 9 height 12
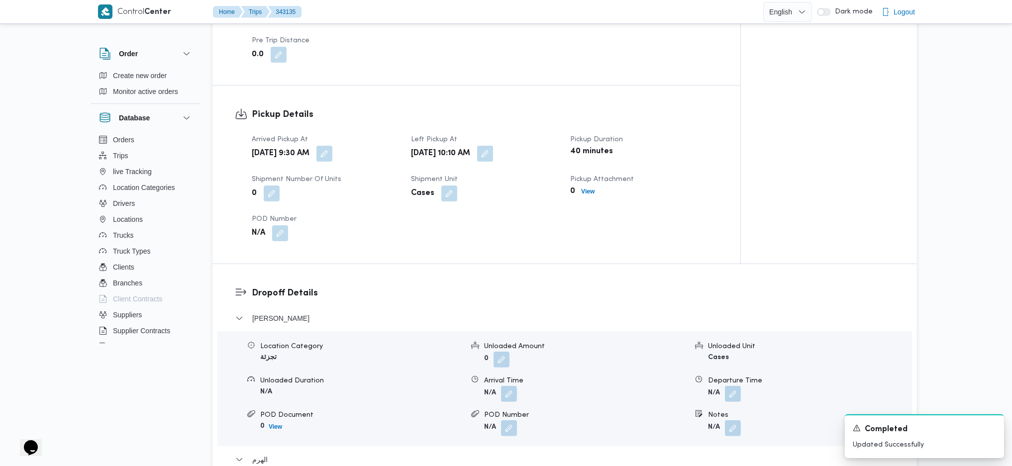
scroll to position [862, 0]
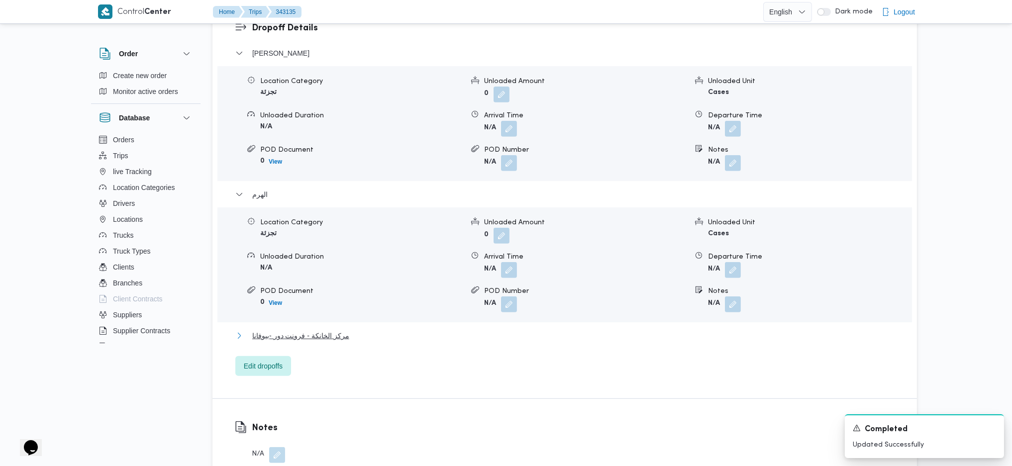
click at [331, 330] on span "مركز الخانكة - فرونت دور -بيوفانا" at bounding box center [300, 336] width 97 height 12
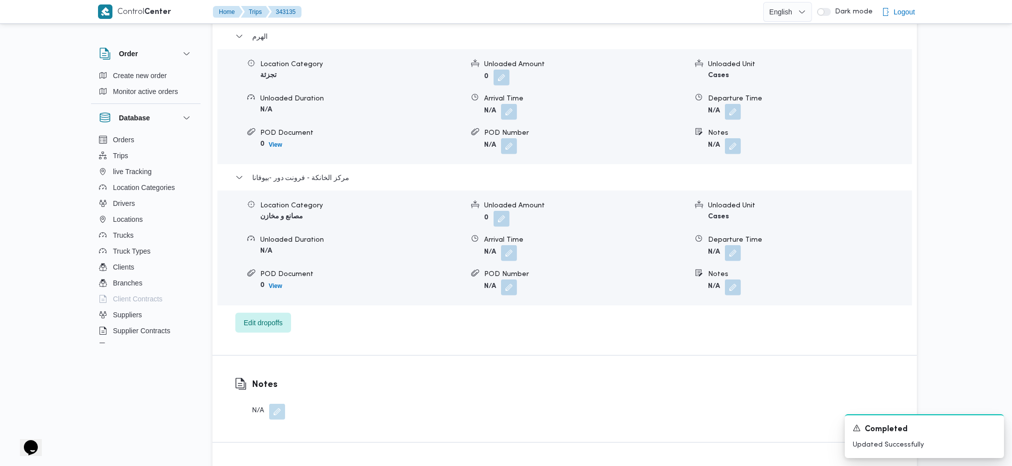
scroll to position [1127, 0]
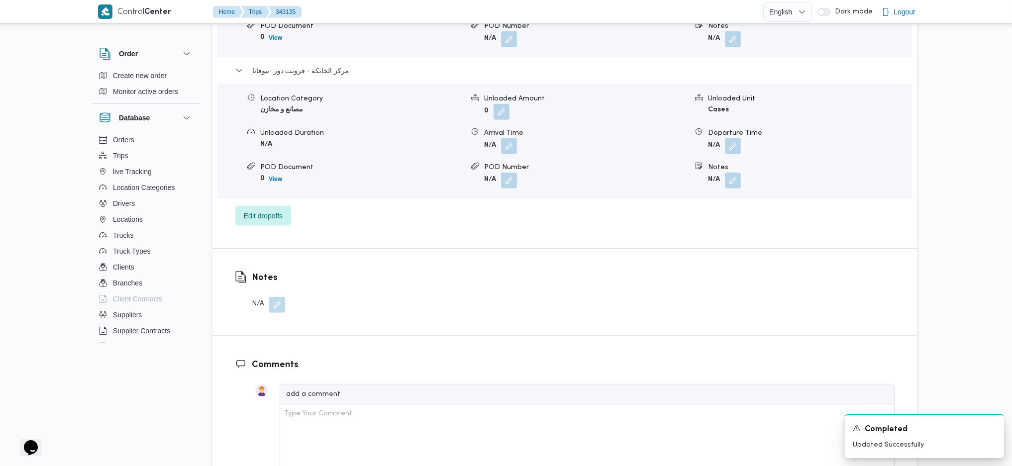
click at [731, 128] on div "Departure Time" at bounding box center [809, 133] width 203 height 10
click at [729, 138] on button "button" at bounding box center [733, 146] width 16 height 16
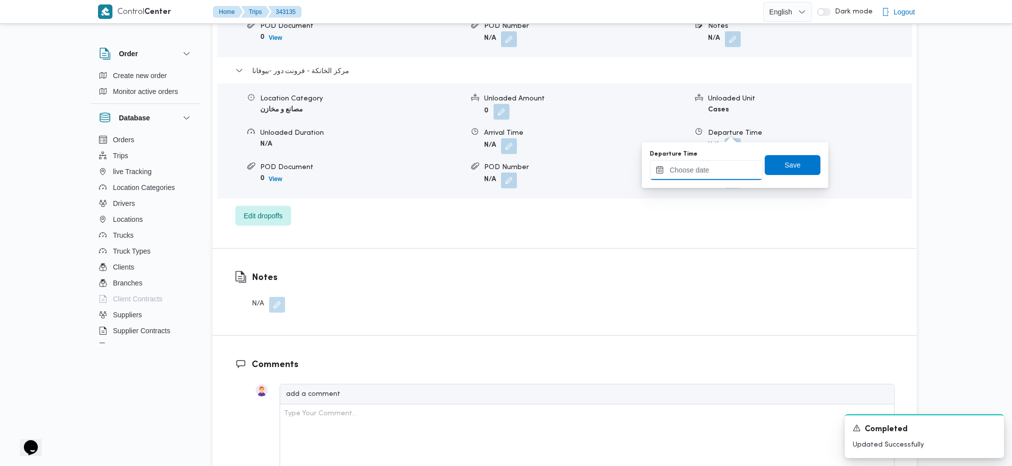
click at [704, 167] on input "Departure Time" at bounding box center [706, 170] width 113 height 20
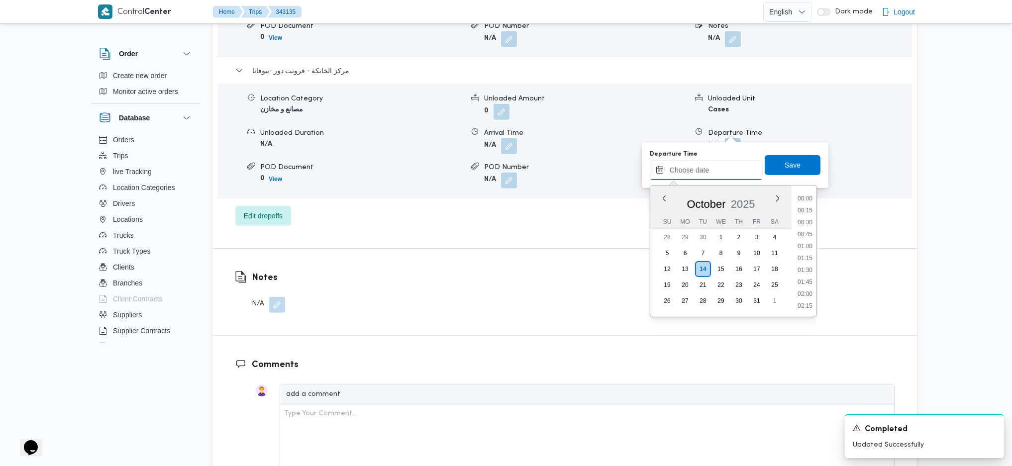
scroll to position [861, 0]
click at [807, 199] on li "18:00" at bounding box center [804, 197] width 23 height 10
type input "14/10/2025 18:00"
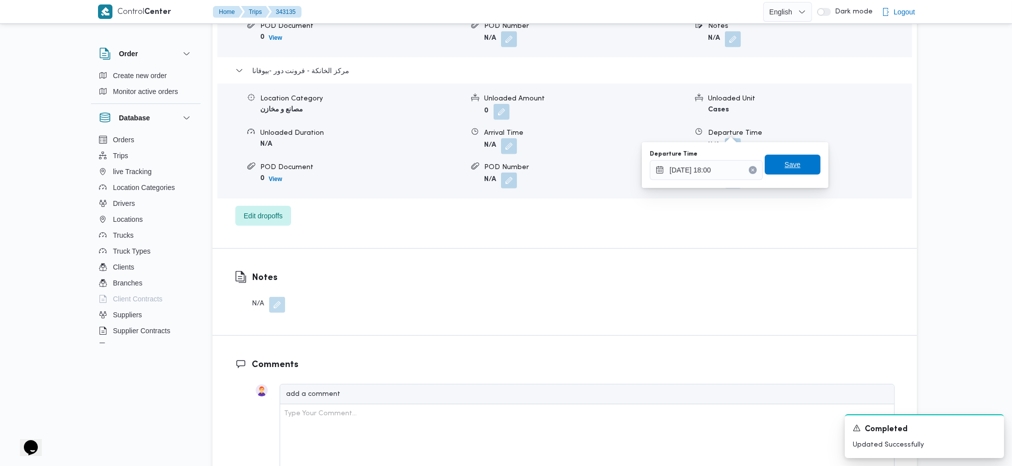
click at [790, 167] on span "Save" at bounding box center [792, 165] width 16 height 12
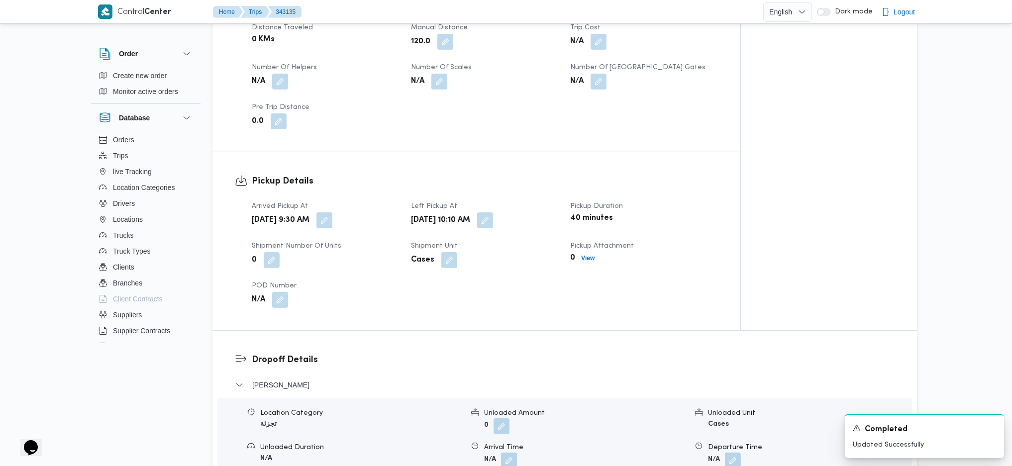
scroll to position [0, 0]
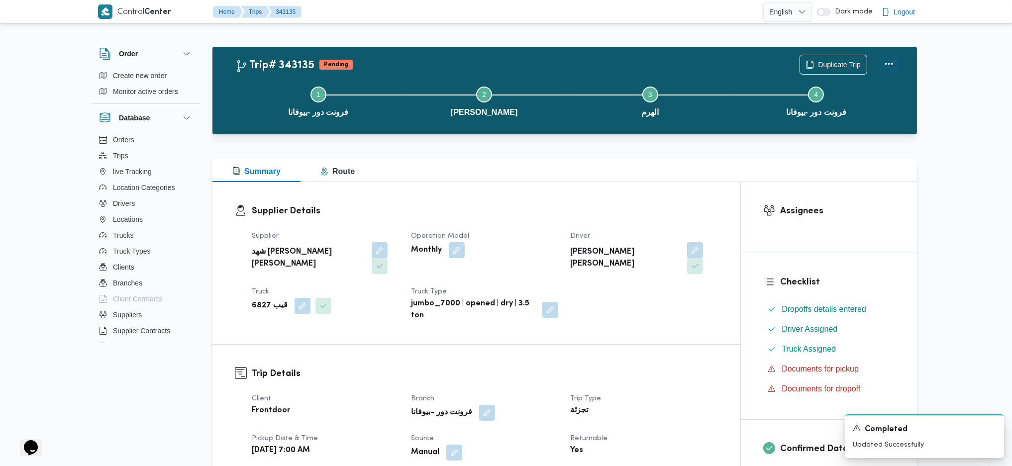
click at [896, 62] on button "Actions" at bounding box center [889, 64] width 20 height 20
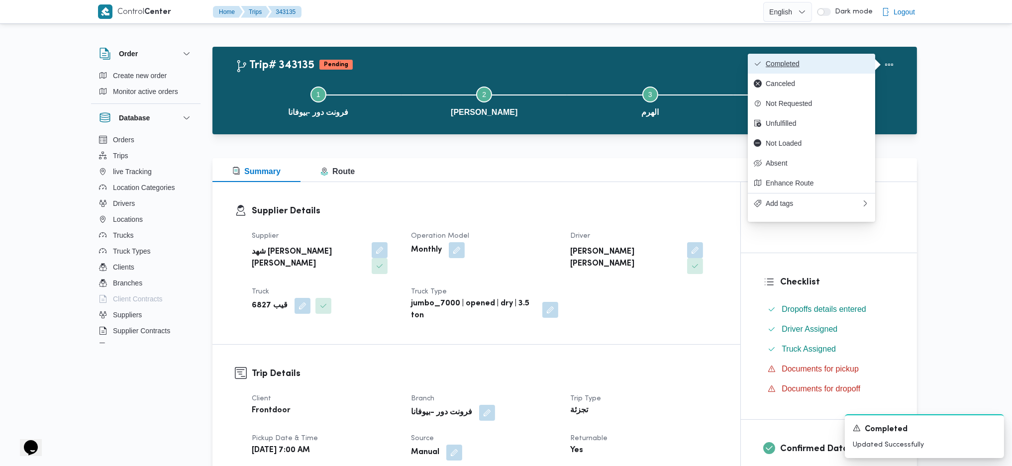
click at [845, 61] on span "Completed" at bounding box center [817, 64] width 103 height 8
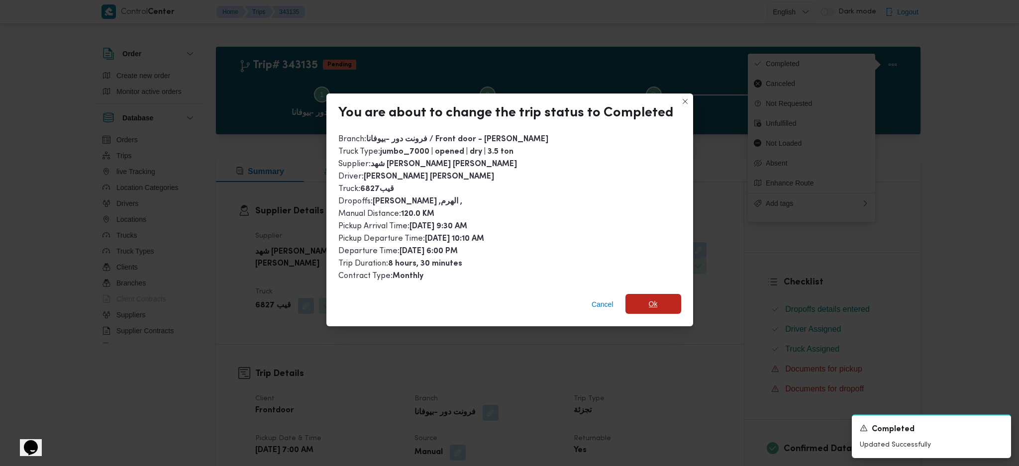
click at [657, 294] on span "Ok" at bounding box center [653, 304] width 56 height 20
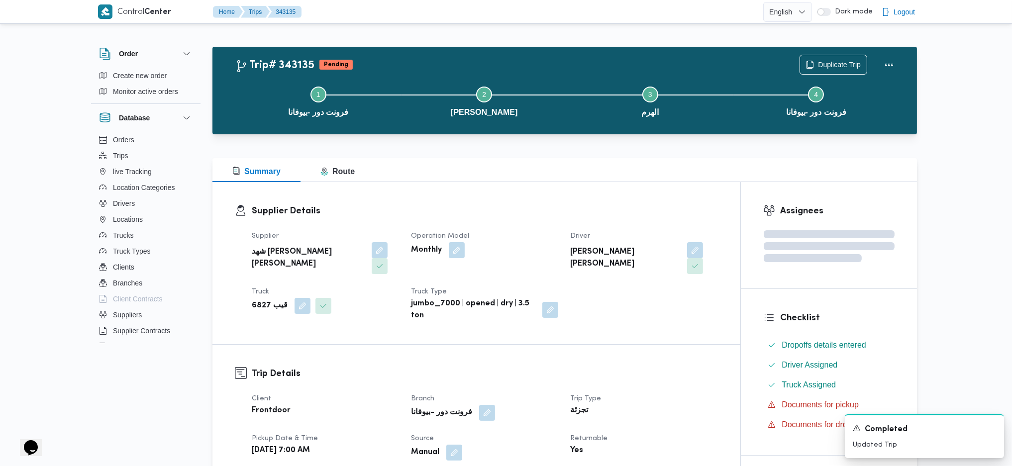
click at [600, 167] on div "Summary Route" at bounding box center [564, 170] width 704 height 24
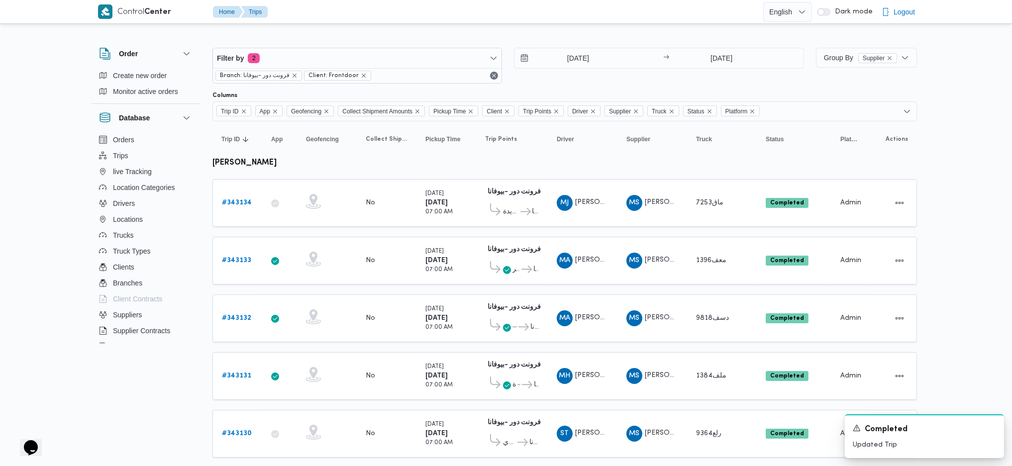
scroll to position [400, 0]
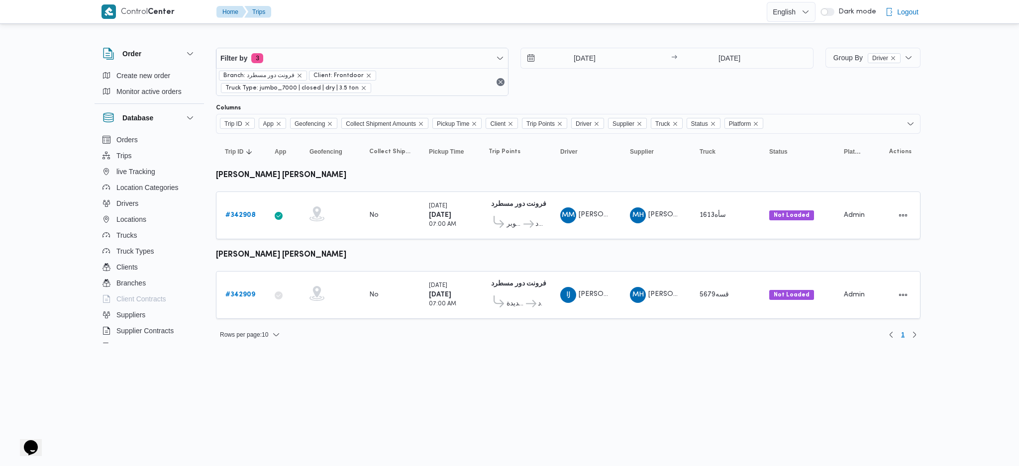
click at [574, 34] on div at bounding box center [568, 40] width 704 height 16
click at [570, 55] on input "[DATE]" at bounding box center [577, 58] width 113 height 20
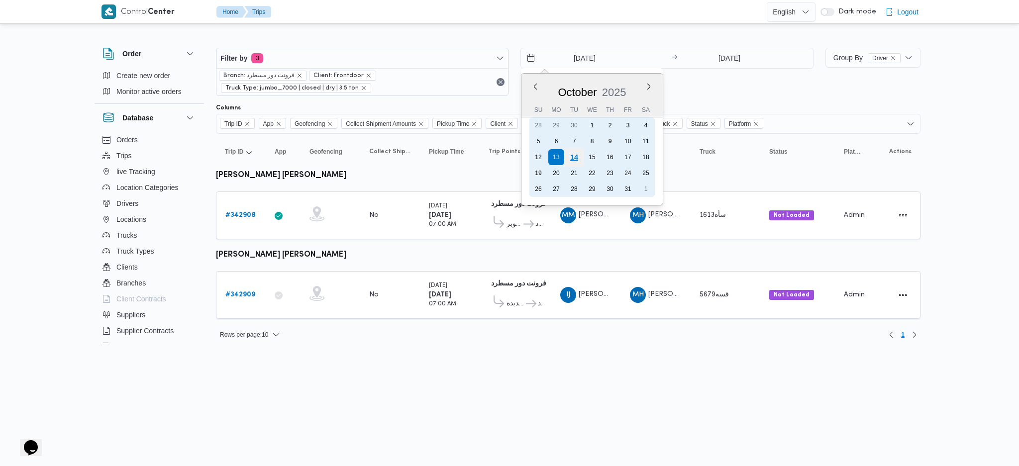
click at [569, 149] on div "14" at bounding box center [574, 157] width 19 height 19
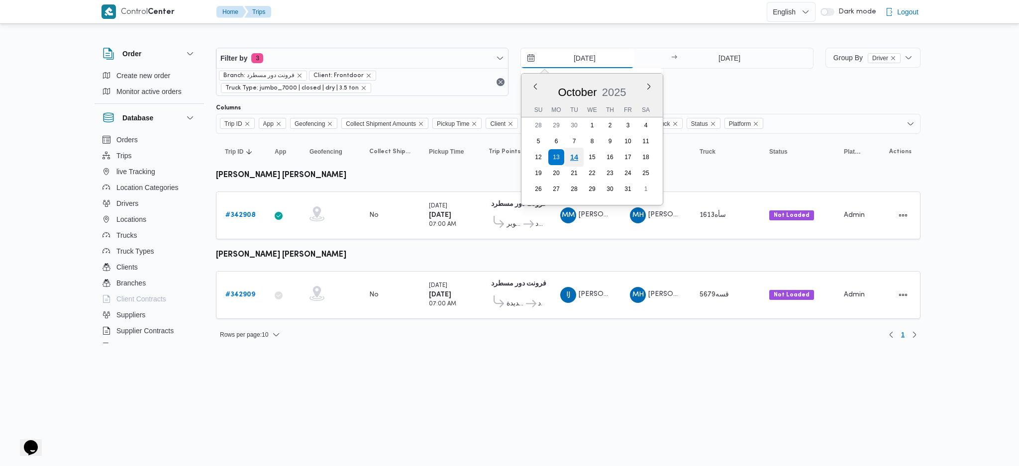
type input "[DATE]"
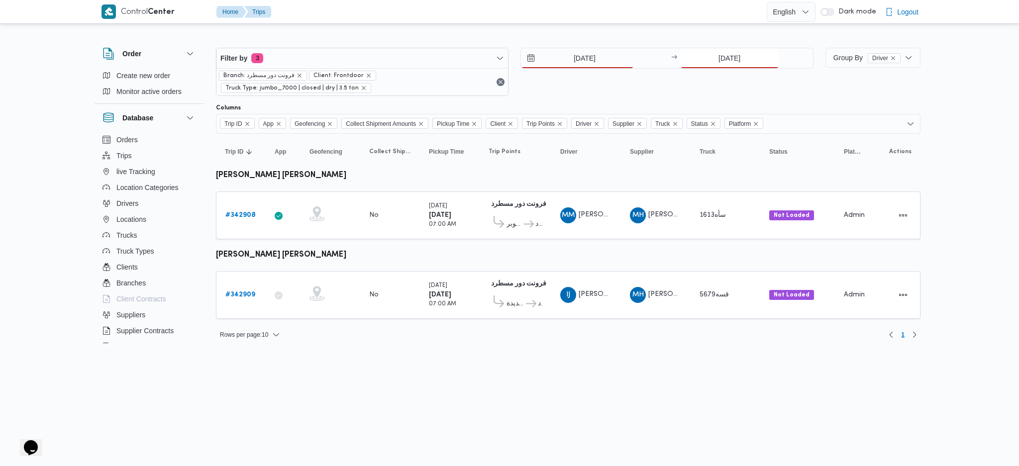
click at [699, 50] on input "[DATE]" at bounding box center [729, 58] width 99 height 20
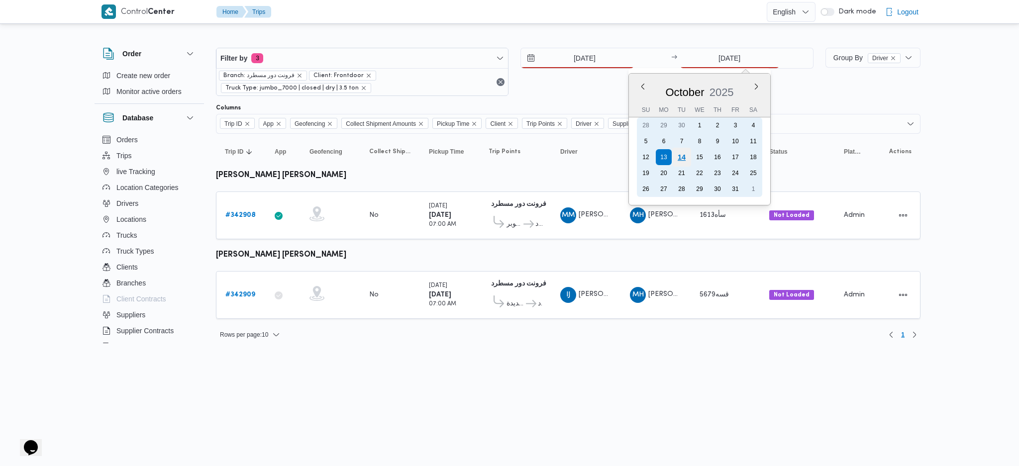
click at [683, 151] on div "14" at bounding box center [681, 157] width 19 height 19
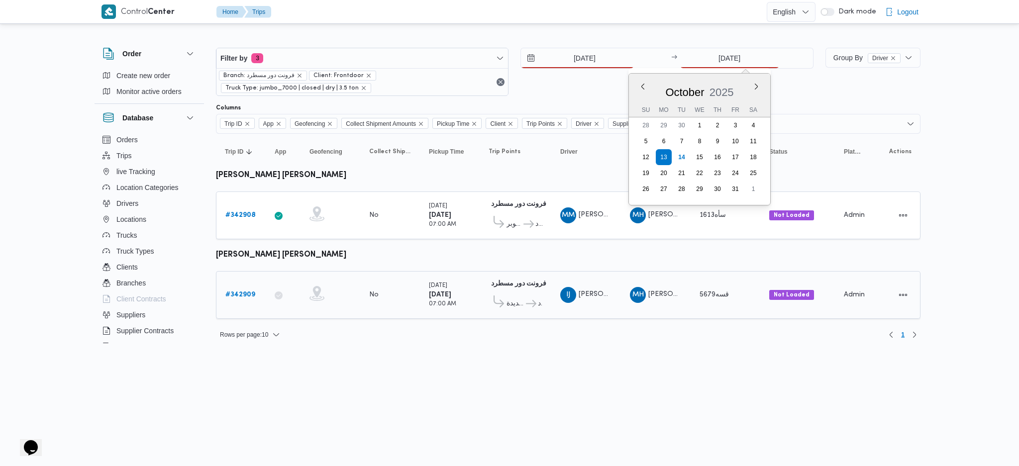
type input "[DATE]"
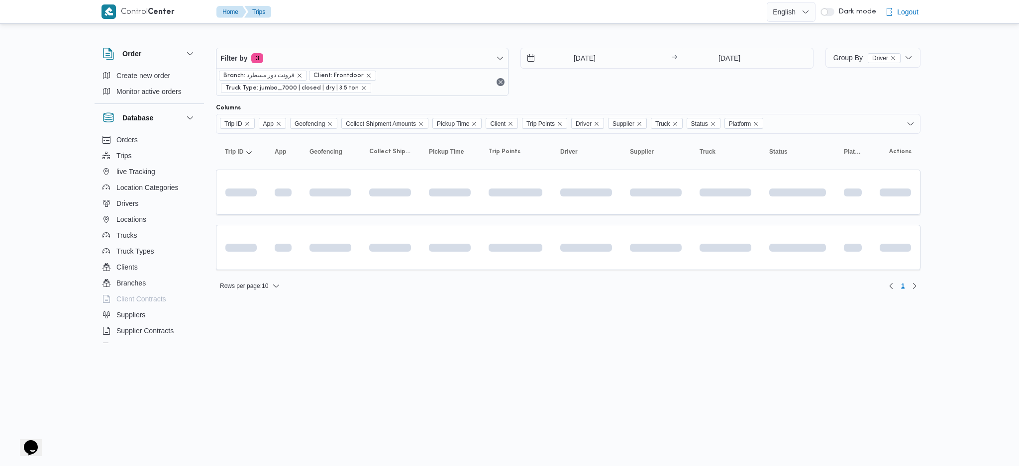
click at [523, 270] on table "Trip ID Click to sort in ascending order App Click to sort in ascending order G…" at bounding box center [568, 207] width 704 height 146
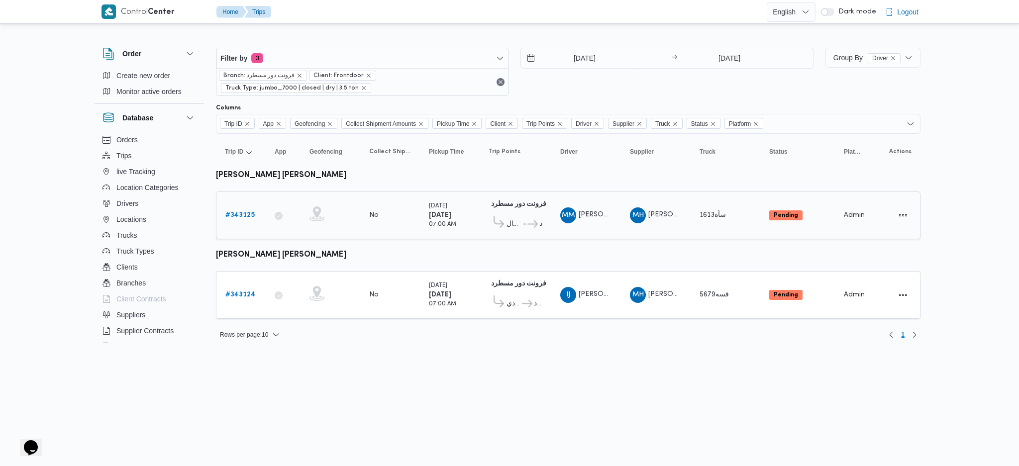
click at [231, 215] on b "# 343125" at bounding box center [239, 215] width 29 height 6
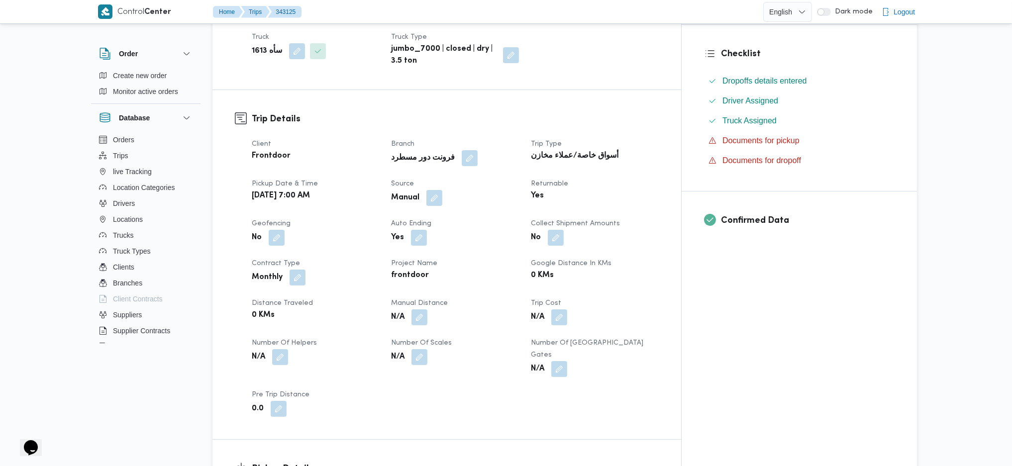
scroll to position [331, 0]
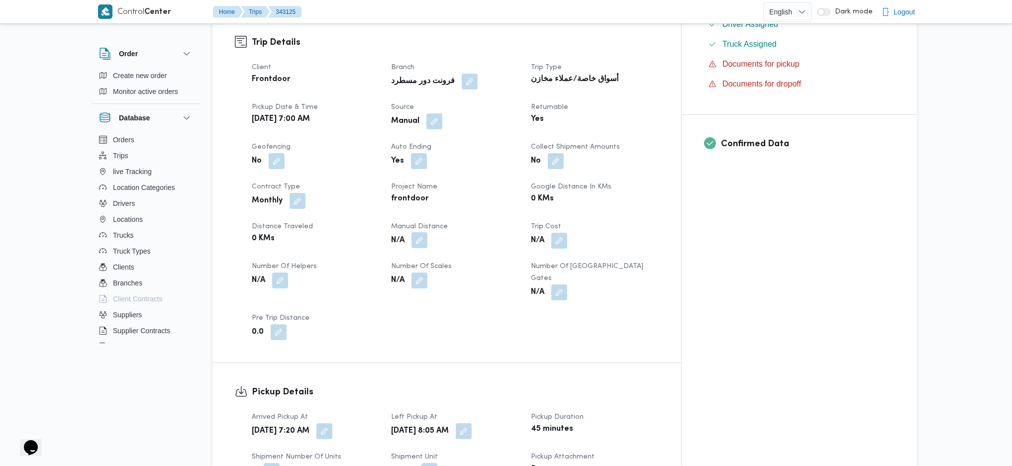
click at [427, 232] on button "button" at bounding box center [419, 240] width 16 height 16
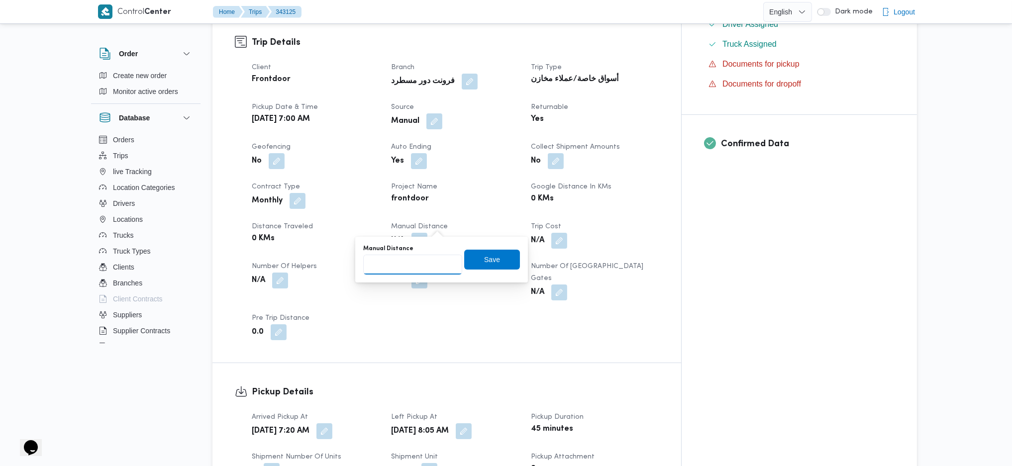
click at [411, 271] on input "Manual Distance" at bounding box center [412, 265] width 99 height 20
type input "145"
click at [495, 258] on span "Save" at bounding box center [492, 259] width 56 height 20
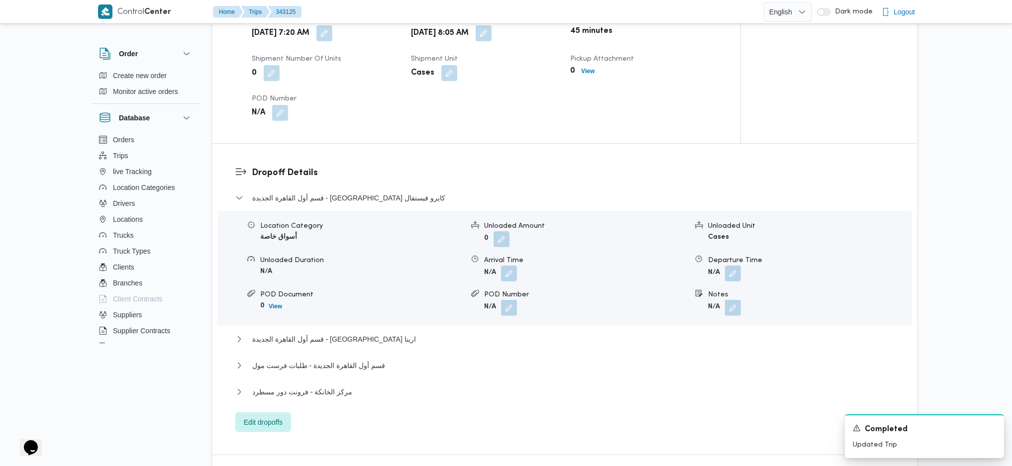
scroll to position [796, 0]
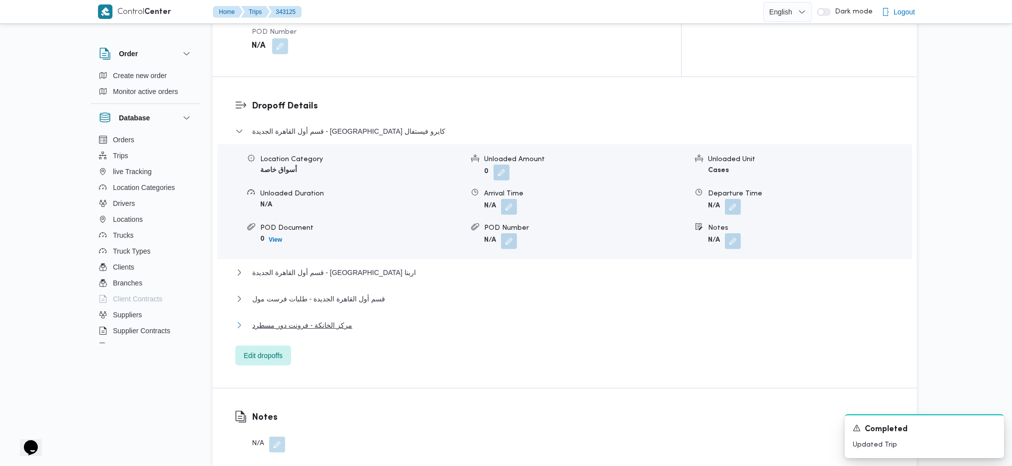
click at [360, 319] on button "مركز الخانكة - فرونت دور مسطرد" at bounding box center [564, 325] width 659 height 12
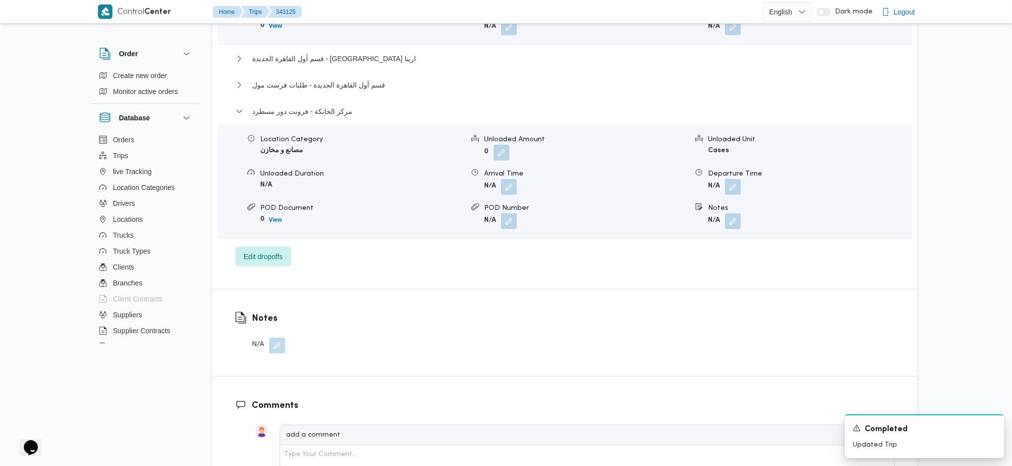
scroll to position [928, 0]
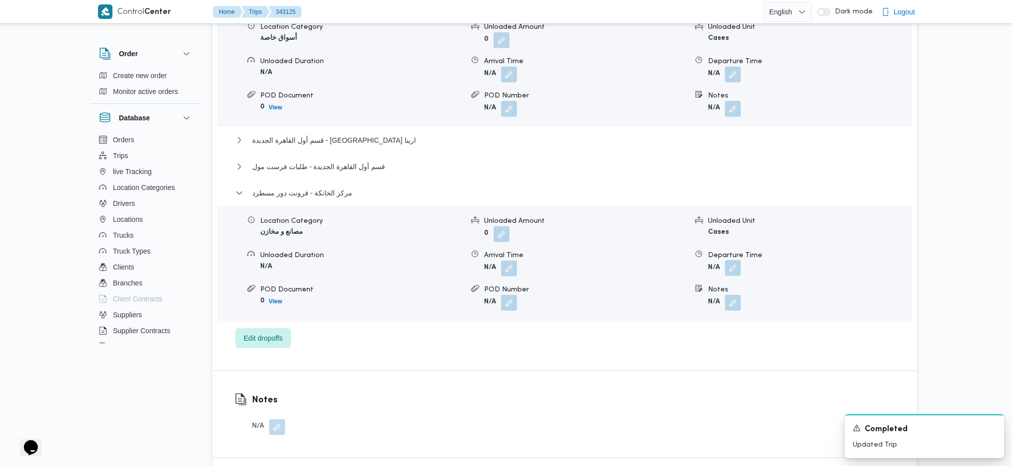
click at [736, 260] on button "button" at bounding box center [733, 268] width 16 height 16
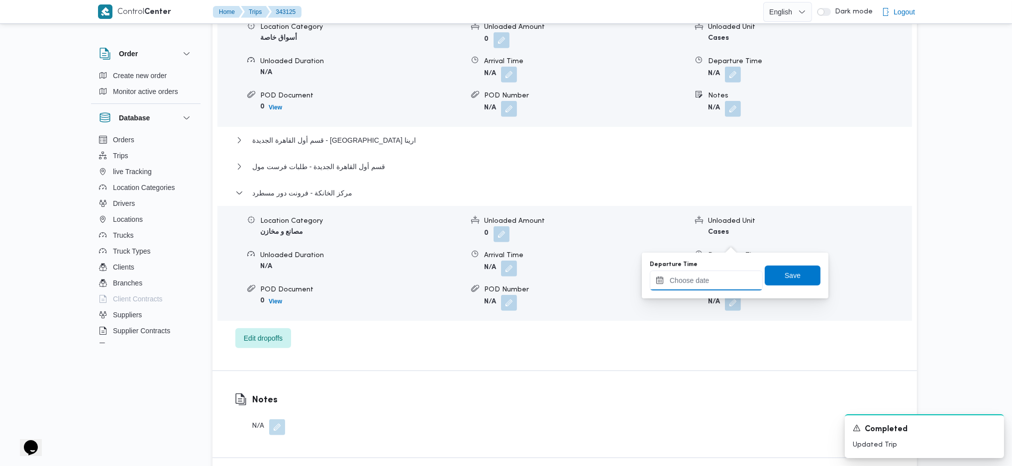
click at [713, 283] on input "Departure Time" at bounding box center [706, 281] width 113 height 20
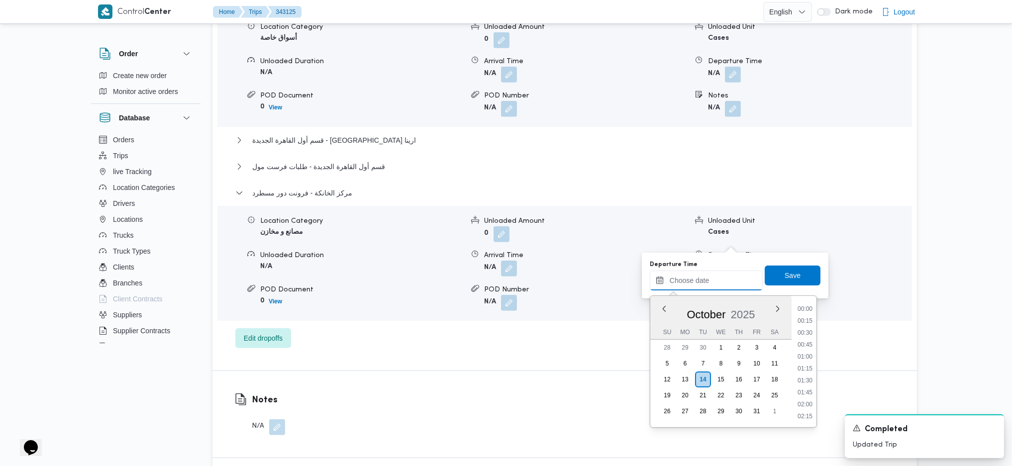
scroll to position [861, 0]
click at [806, 308] on li "18:00" at bounding box center [804, 308] width 23 height 10
type input "[DATE] 18:00"
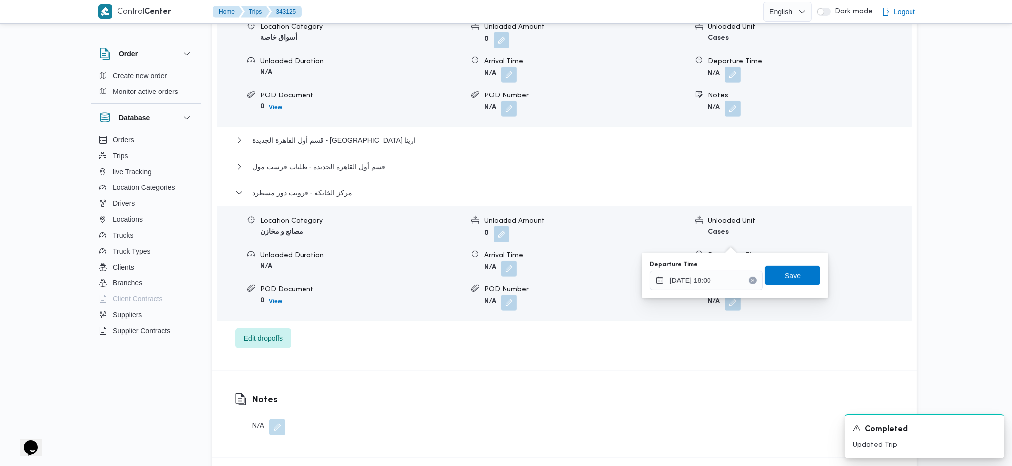
click at [785, 263] on div "Departure Time [DATE] 18:00 Save" at bounding box center [735, 276] width 173 height 32
click at [788, 282] on span "Save" at bounding box center [793, 276] width 56 height 20
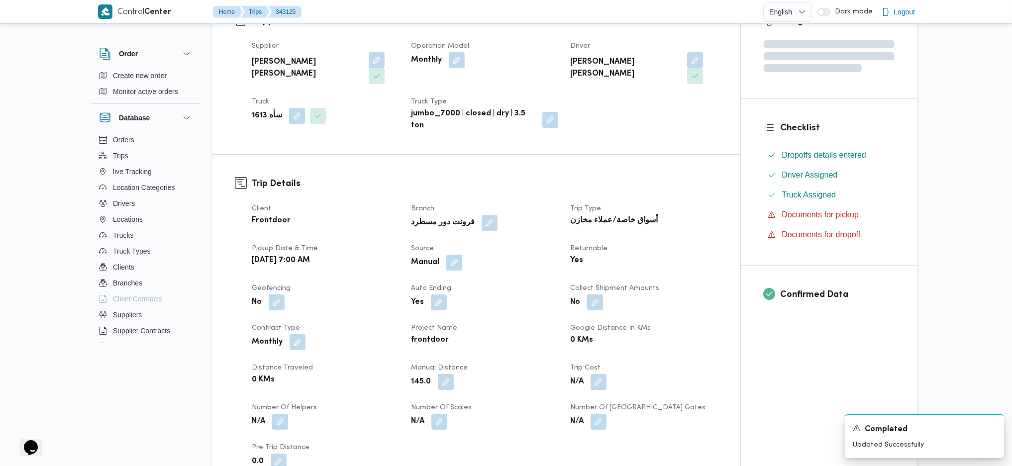
scroll to position [0, 0]
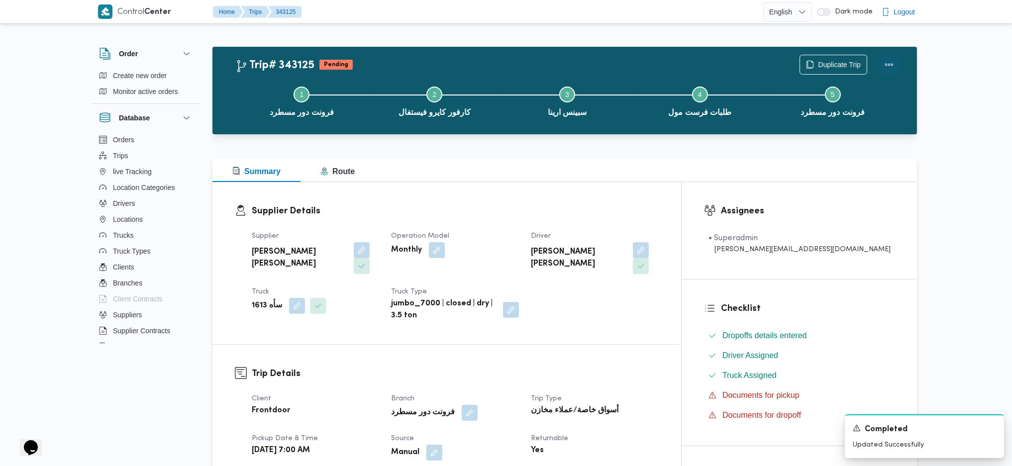
drag, startPoint x: 894, startPoint y: 63, endPoint x: 876, endPoint y: 67, distance: 18.8
click at [892, 64] on button "Actions" at bounding box center [889, 65] width 20 height 20
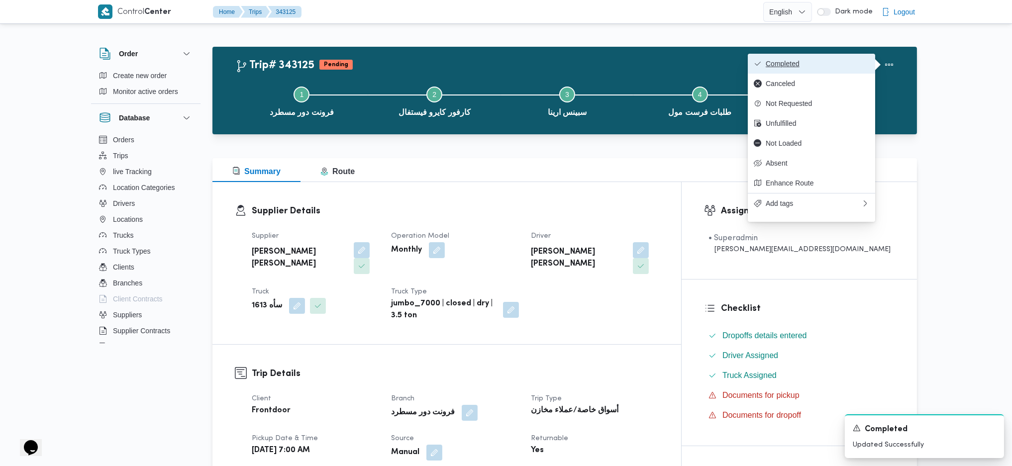
click at [809, 68] on span "Completed" at bounding box center [817, 64] width 103 height 8
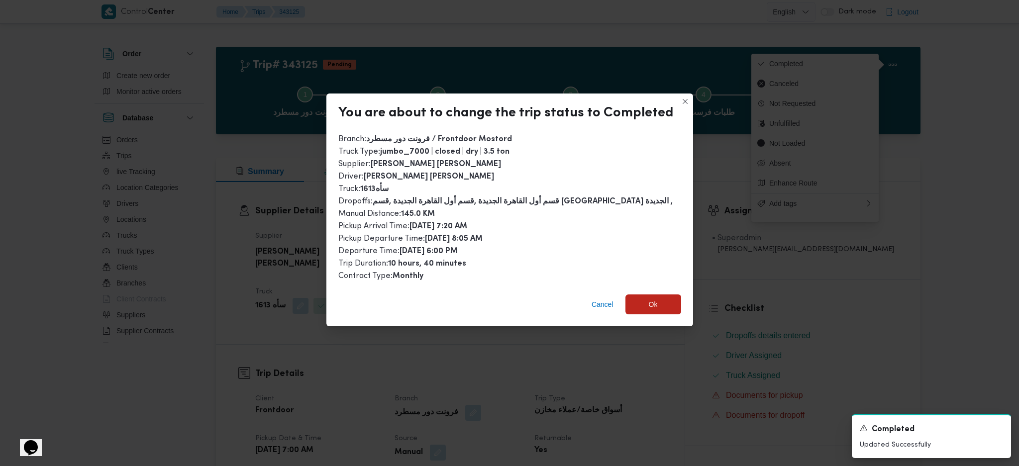
click at [661, 316] on div "Cancel Ok" at bounding box center [509, 307] width 367 height 40
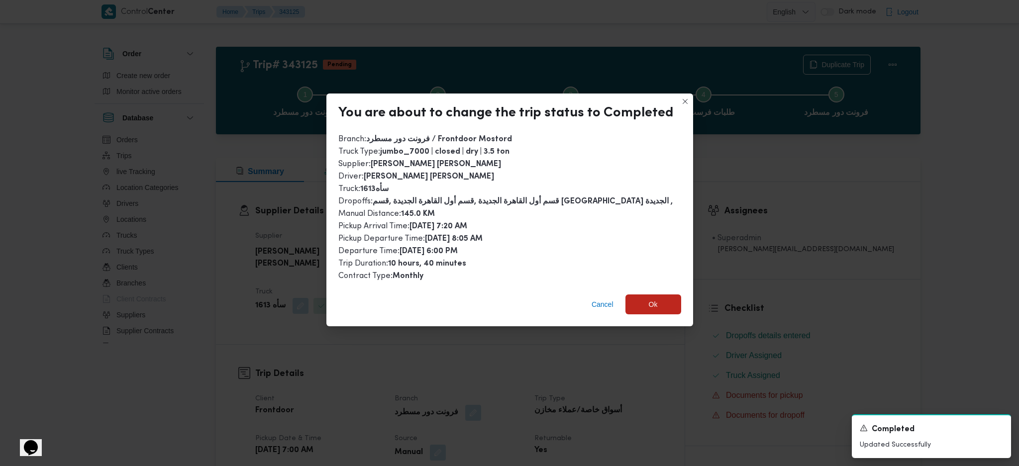
click at [656, 279] on div "Branch : فرونت دور مسطرد / Frontdoor Mostord Truck Type : jumbo_7000 | closed |…" at bounding box center [509, 207] width 343 height 149
click at [662, 306] on span "Ok" at bounding box center [653, 304] width 56 height 20
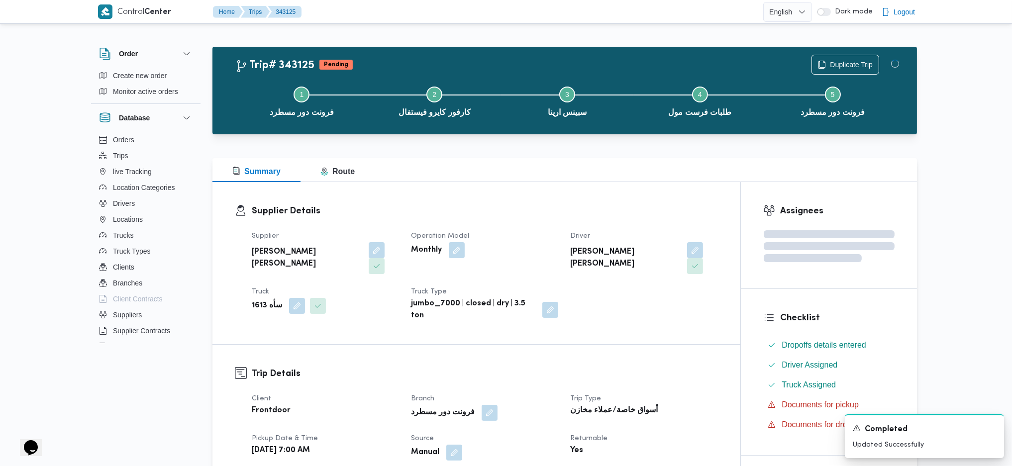
click at [601, 171] on div "Summary Route" at bounding box center [564, 170] width 704 height 24
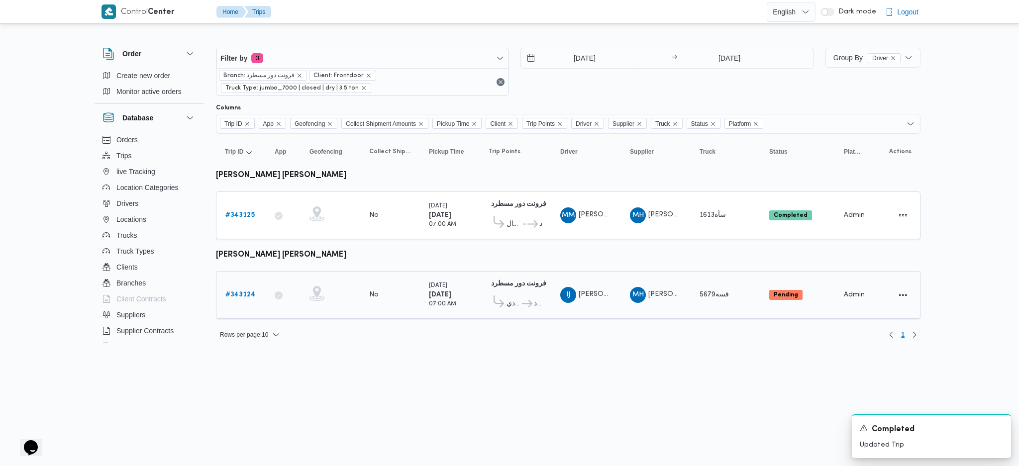
click at [241, 291] on b "# 343124" at bounding box center [240, 294] width 30 height 6
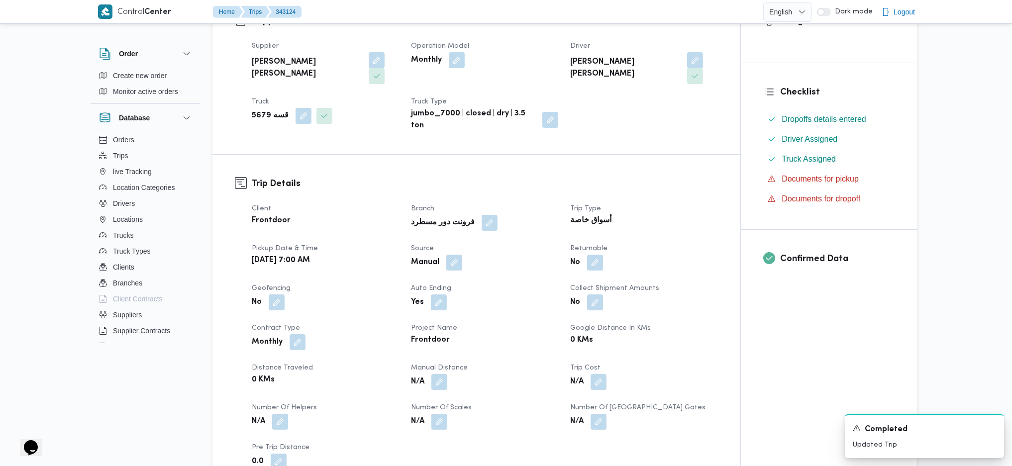
scroll to position [265, 0]
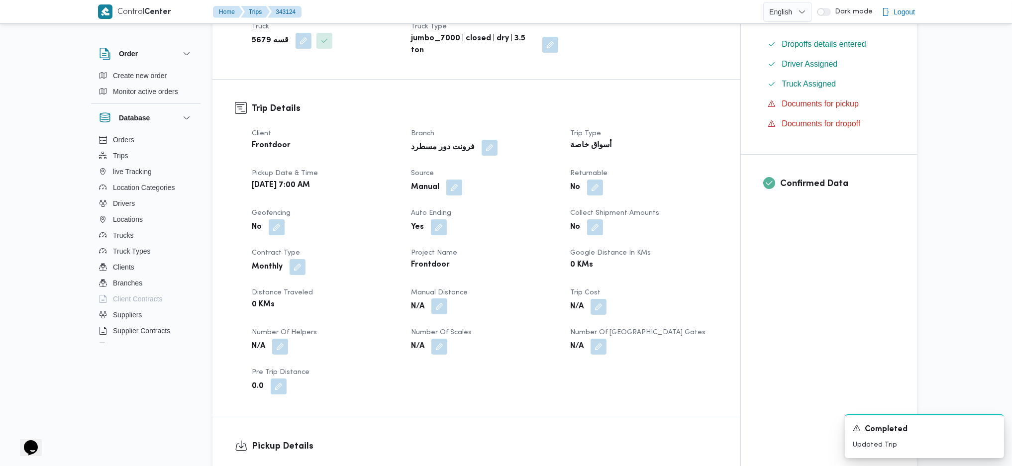
click at [444, 298] on button "button" at bounding box center [439, 306] width 16 height 16
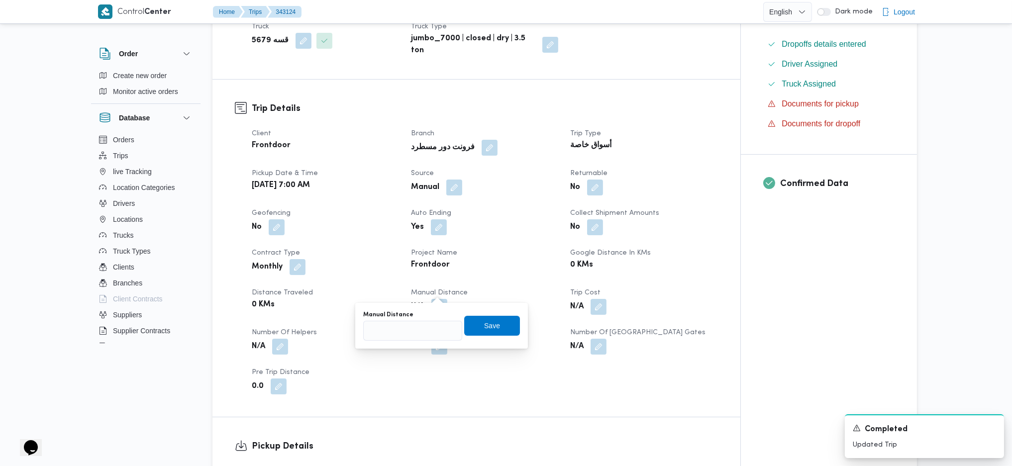
click at [418, 341] on div "You are in a dialog. To close this dialog, hit escape. Manual Distance Save" at bounding box center [441, 326] width 173 height 46
click at [417, 335] on input "Manual Distance" at bounding box center [412, 331] width 99 height 20
type input "135"
click at [484, 331] on span "Save" at bounding box center [492, 325] width 16 height 12
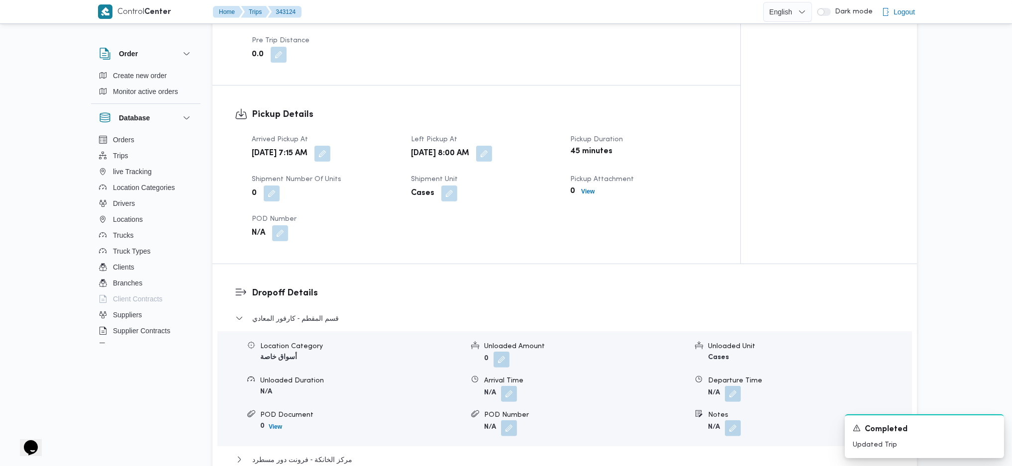
scroll to position [862, 0]
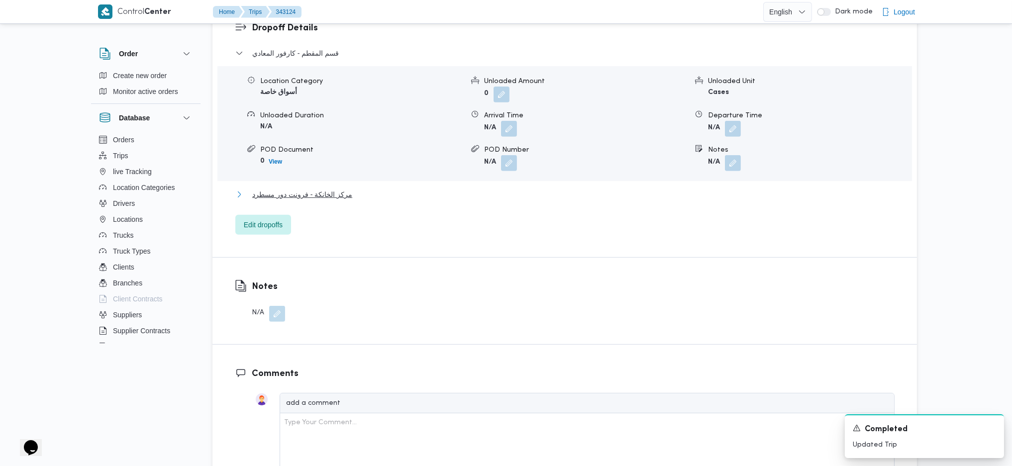
click at [308, 189] on span "مركز الخانكة - فرونت دور مسطرد" at bounding box center [302, 195] width 100 height 12
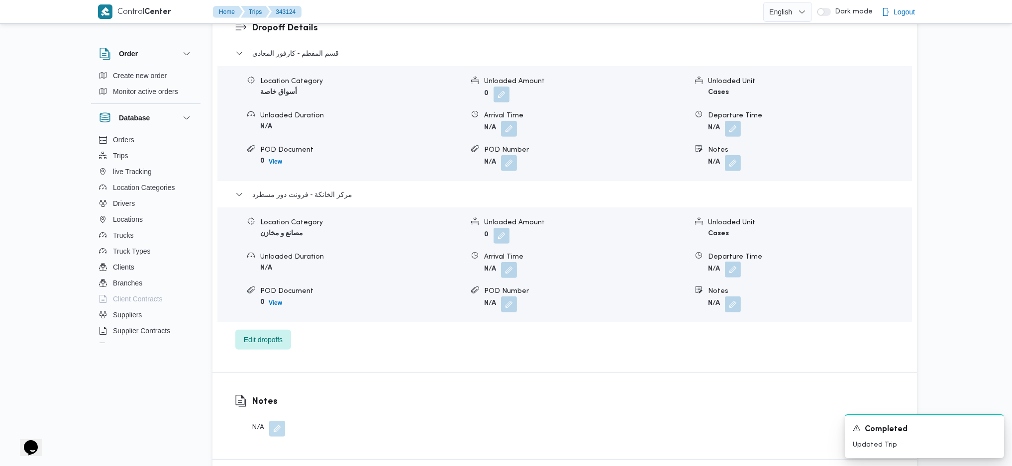
drag, startPoint x: 736, startPoint y: 249, endPoint x: 727, endPoint y: 256, distance: 11.7
click at [727, 262] on button "button" at bounding box center [733, 270] width 16 height 16
click at [696, 286] on input "Departure Time" at bounding box center [706, 294] width 113 height 20
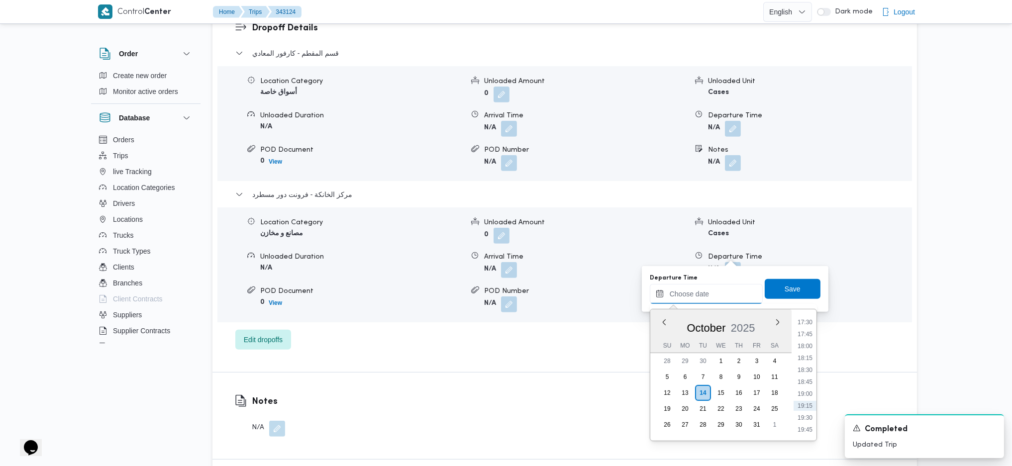
scroll to position [794, 0]
click at [801, 381] on ul "00:00 00:15 00:30 00:45 01:00 01:15 01:30 01:45 02:00 02:15 02:30 02:45 03:00 0…" at bounding box center [804, 374] width 23 height 115
click at [805, 380] on li "17:45" at bounding box center [804, 376] width 23 height 10
type input "[DATE] 17:45"
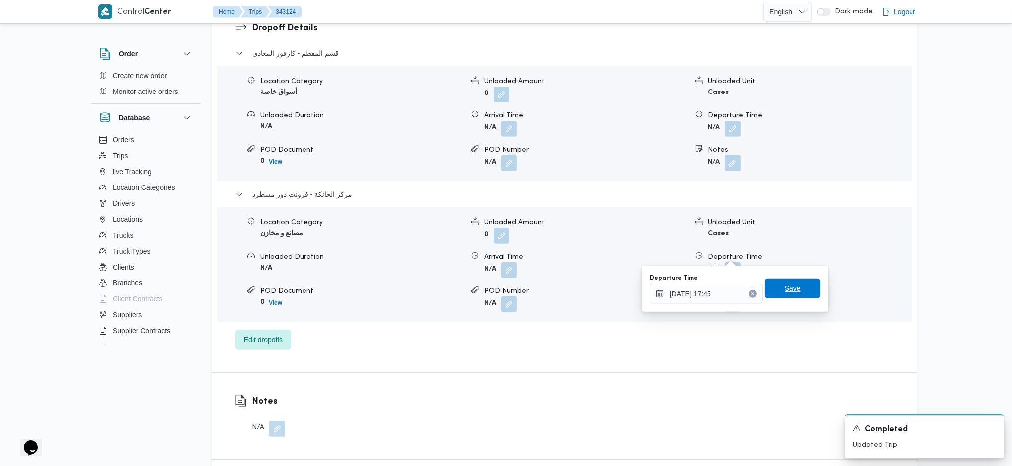
click at [786, 285] on span "Save" at bounding box center [792, 289] width 16 height 12
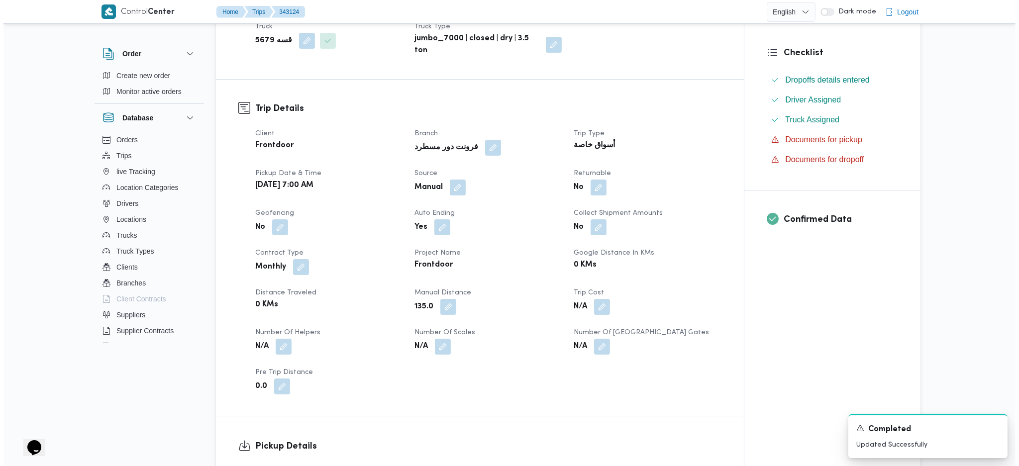
scroll to position [0, 0]
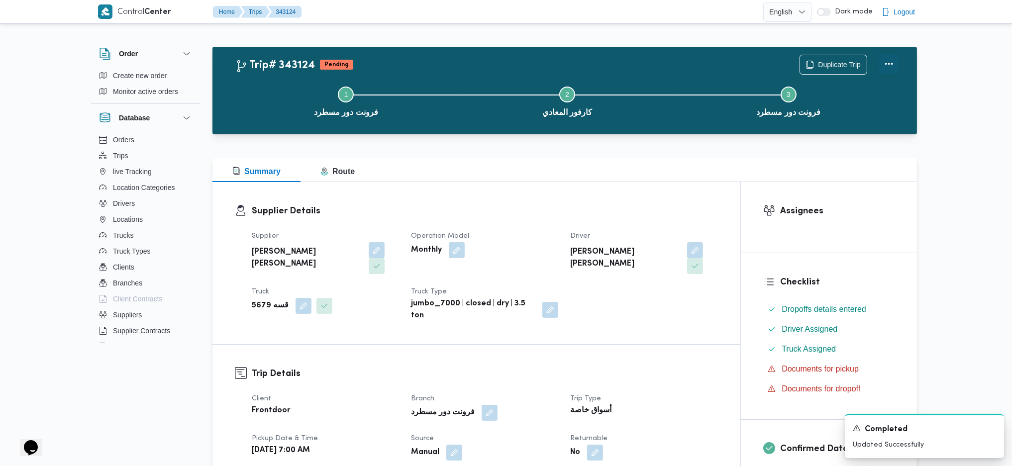
click at [895, 59] on button "Actions" at bounding box center [889, 64] width 20 height 20
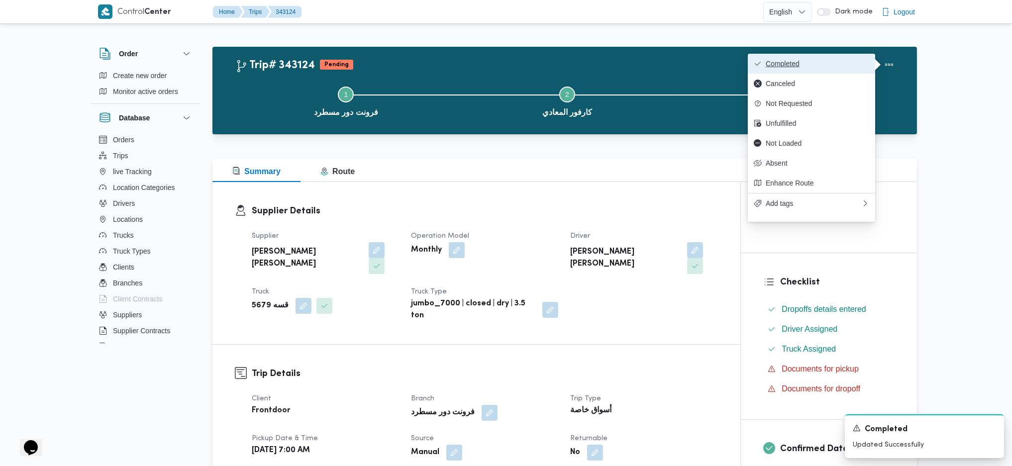
click at [833, 63] on span "Completed" at bounding box center [817, 64] width 103 height 8
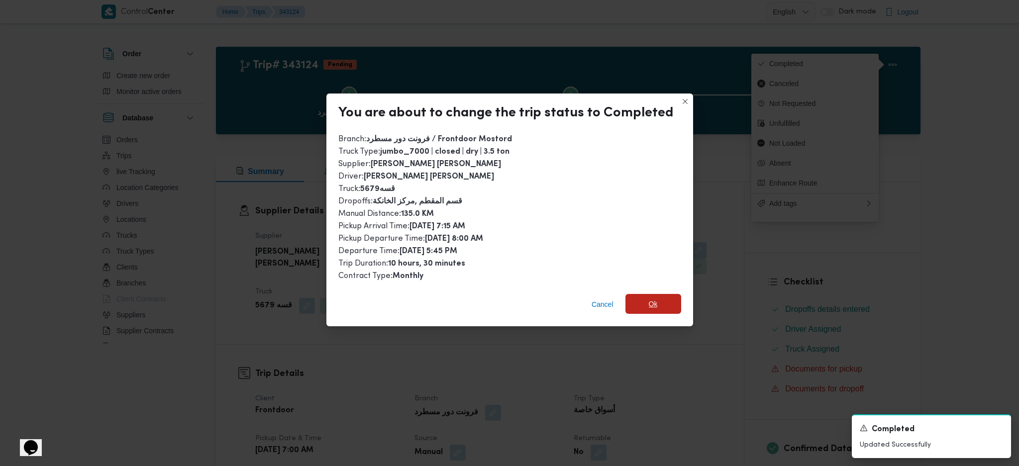
click at [669, 298] on span "Ok" at bounding box center [653, 304] width 56 height 20
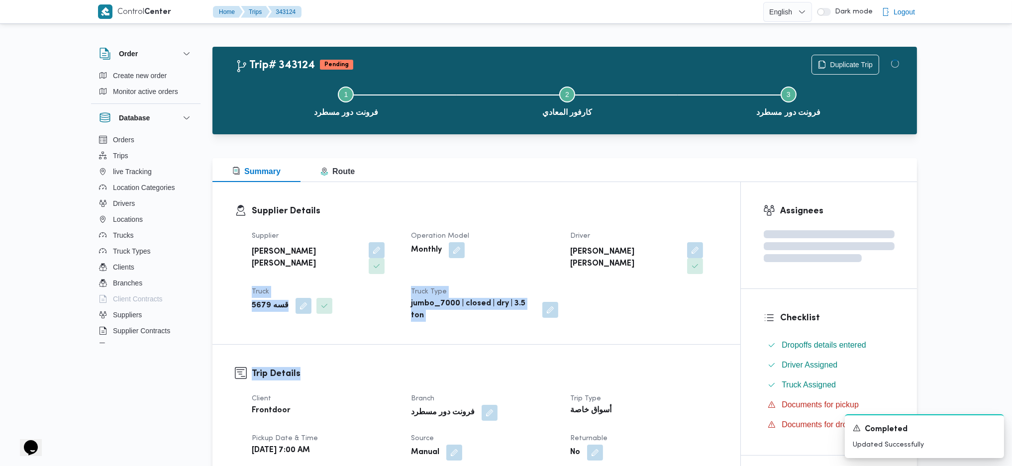
drag, startPoint x: 661, startPoint y: 334, endPoint x: 593, endPoint y: 176, distance: 172.0
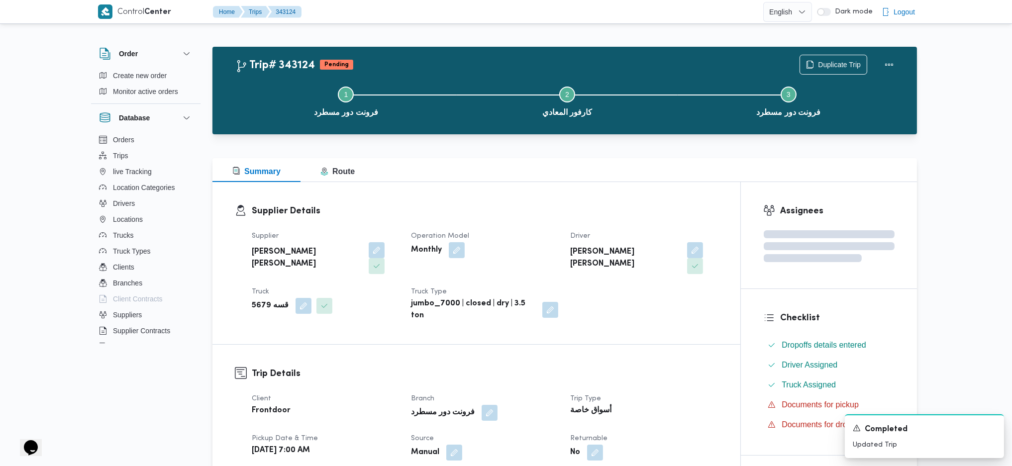
click at [589, 148] on div at bounding box center [564, 152] width 704 height 12
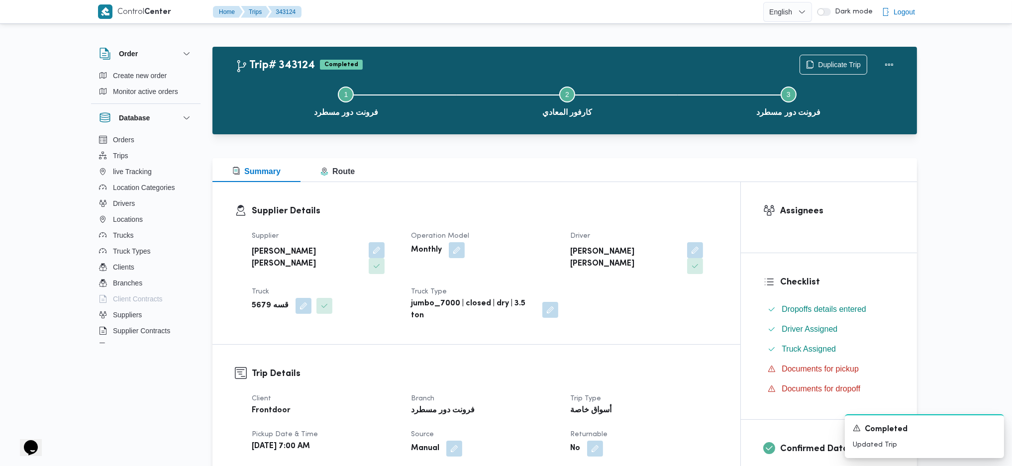
click at [589, 148] on div at bounding box center [564, 152] width 704 height 12
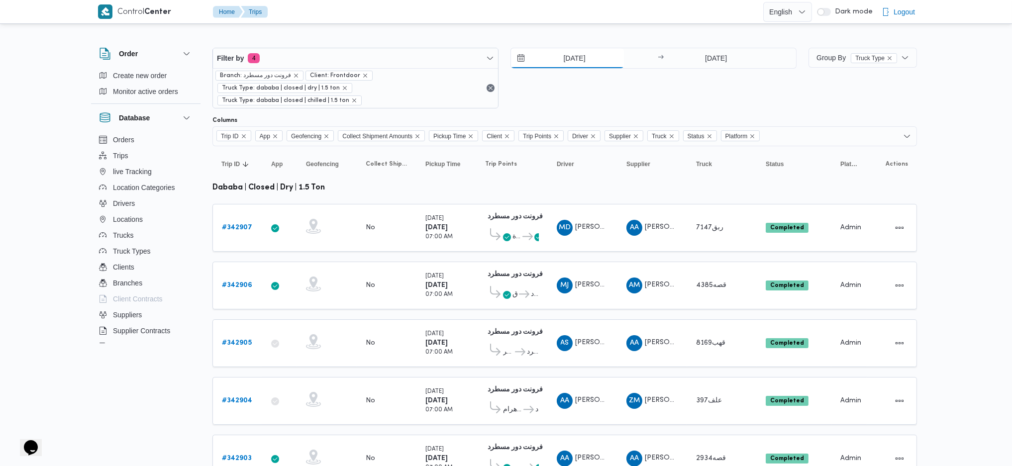
click at [573, 49] on input "[DATE]" at bounding box center [567, 58] width 113 height 20
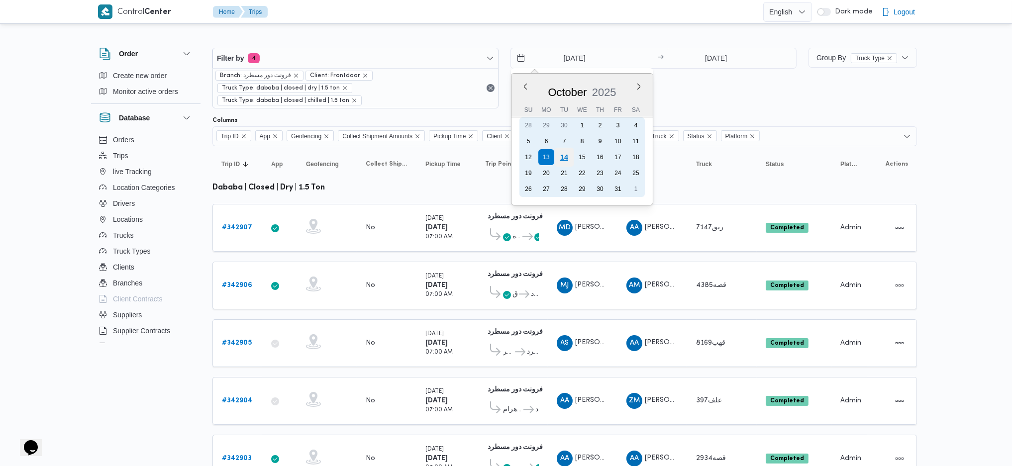
click at [569, 157] on div "14" at bounding box center [564, 157] width 19 height 19
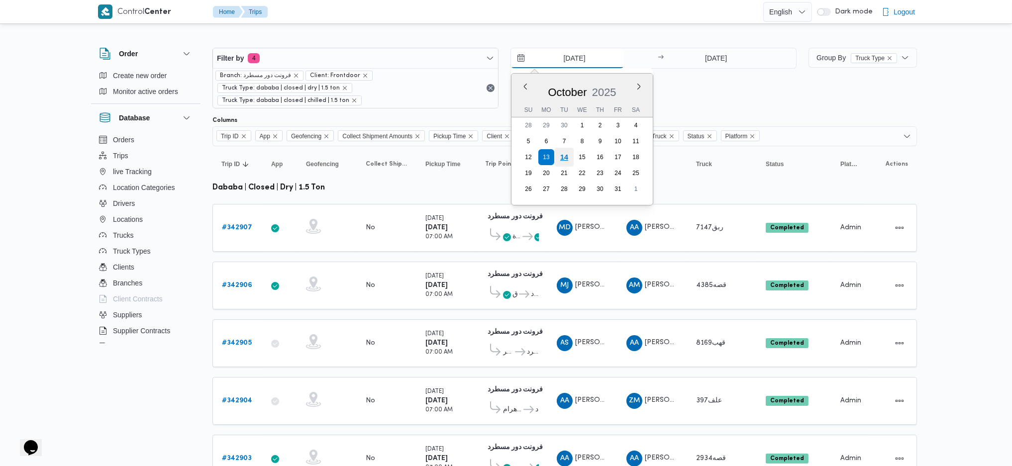
type input "[DATE]"
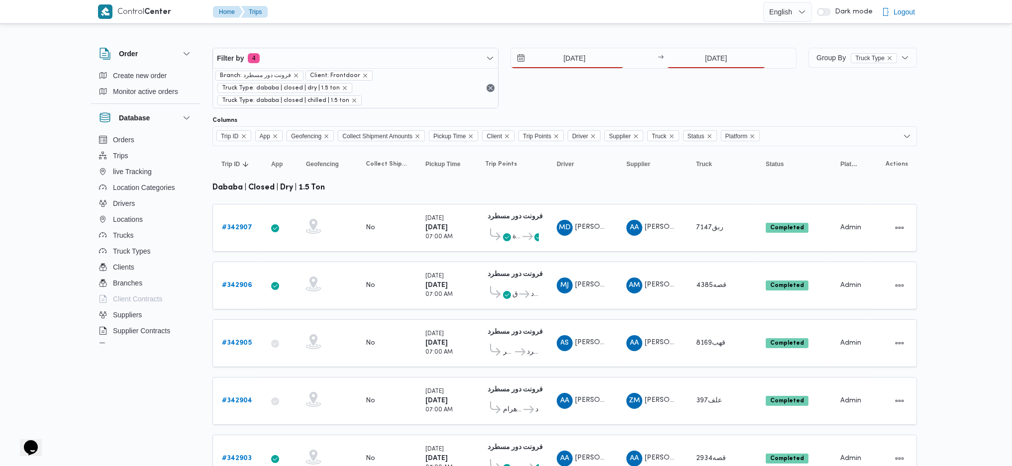
click at [720, 46] on div "Filter by 4 Branch: فرونت دور مسطرد Client: Frontdoor Truck Type: dababa | clos…" at bounding box center [504, 78] width 596 height 73
click at [713, 63] on input "[DATE]" at bounding box center [716, 58] width 99 height 20
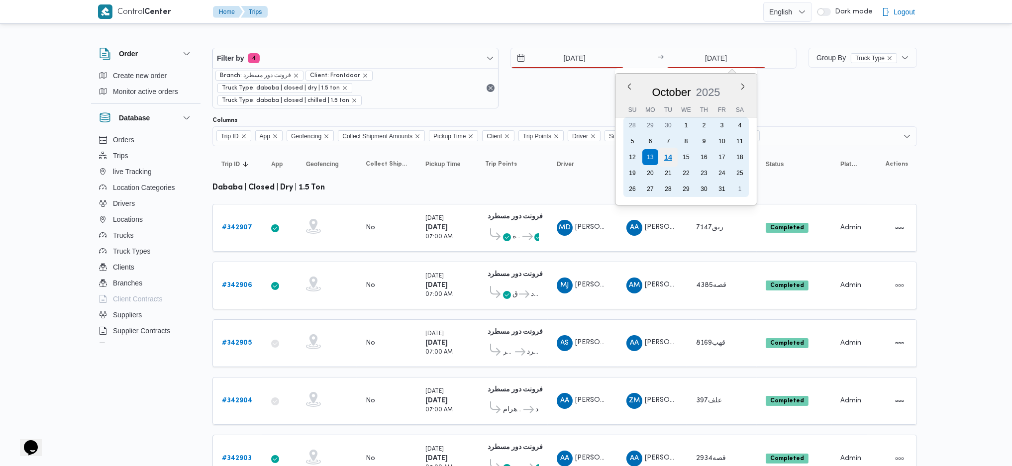
click at [670, 150] on div "14" at bounding box center [667, 157] width 19 height 19
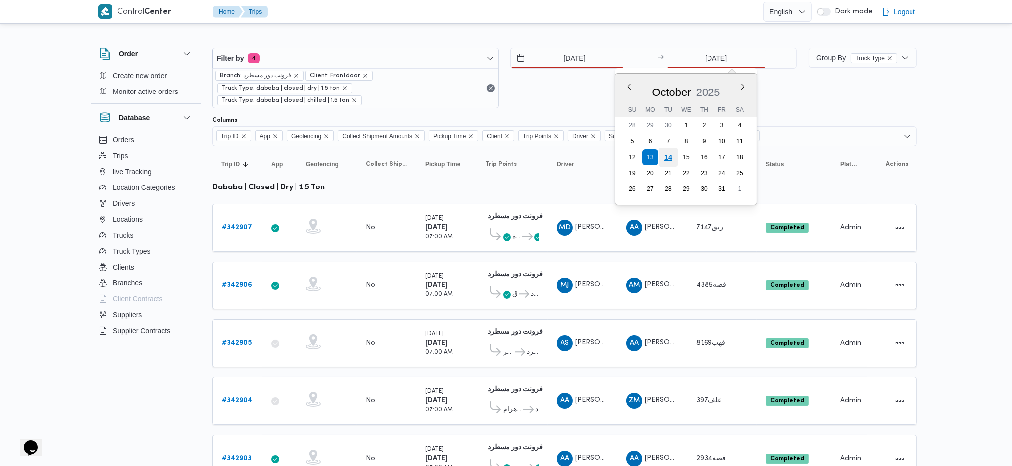
type input "[DATE]"
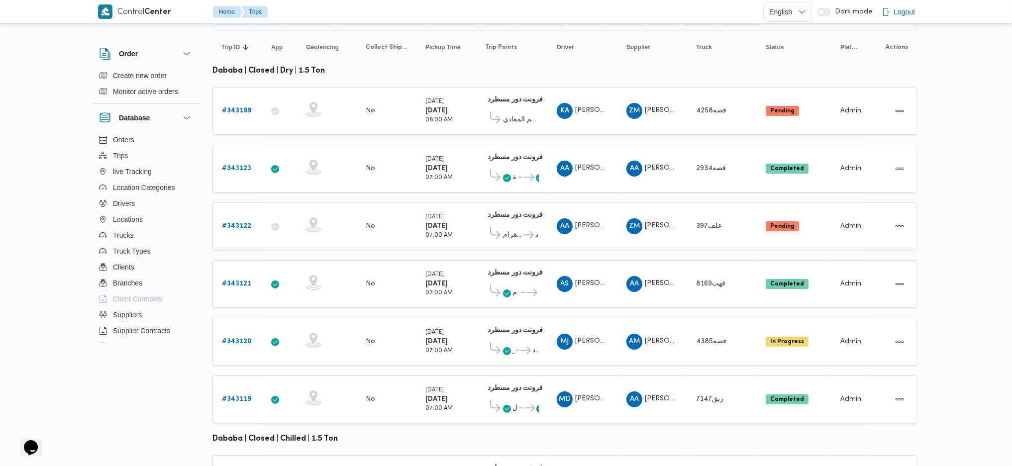
scroll to position [89, 0]
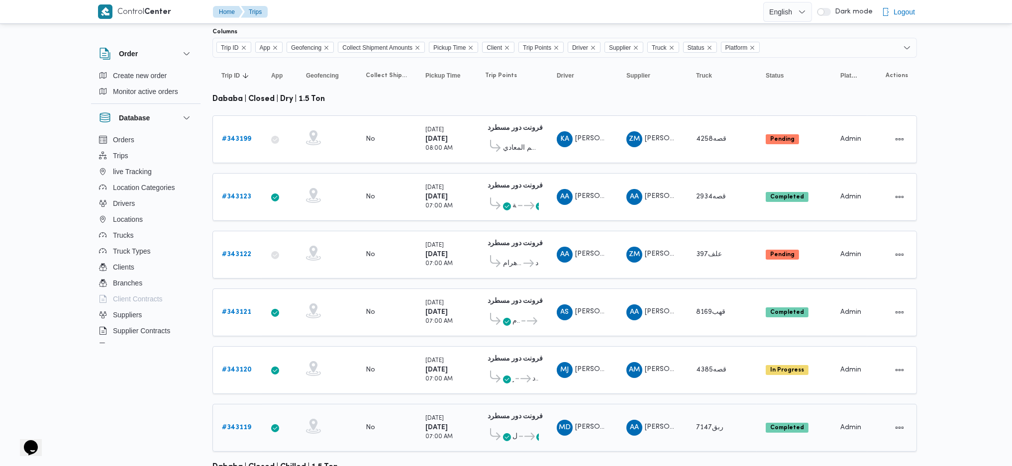
click at [486, 428] on span at bounding box center [494, 436] width 18 height 16
click at [475, 355] on td "Pickup Time [DATE] 07:00 AM" at bounding box center [446, 370] width 60 height 48
click at [467, 305] on div "[DATE] 07:00 AM" at bounding box center [446, 312] width 50 height 36
click at [470, 250] on div "[DATE] 07:00 AM" at bounding box center [446, 255] width 50 height 36
click at [454, 196] on div "[DATE] 07:00 AM" at bounding box center [446, 197] width 50 height 36
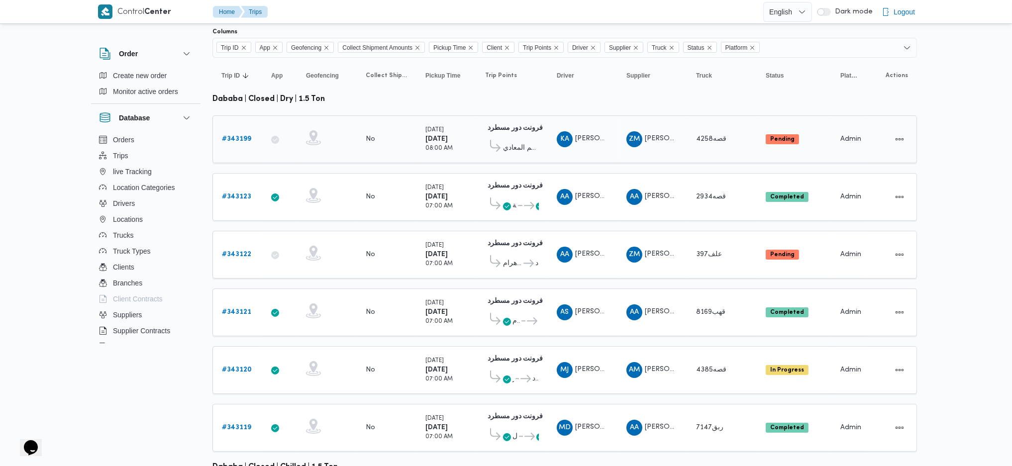
click at [454, 141] on div "[DATE] 08:00 AM" at bounding box center [446, 139] width 50 height 36
click at [231, 136] on b "# 343199" at bounding box center [236, 139] width 29 height 6
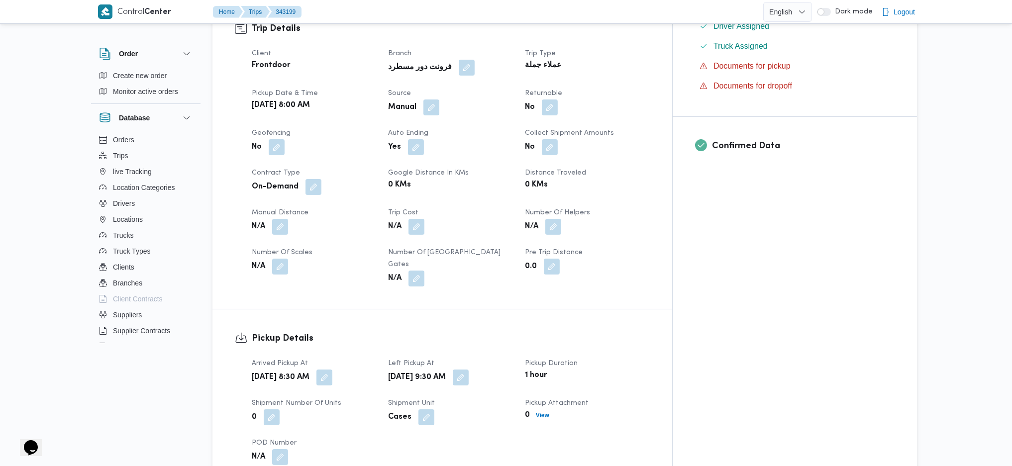
scroll to position [398, 0]
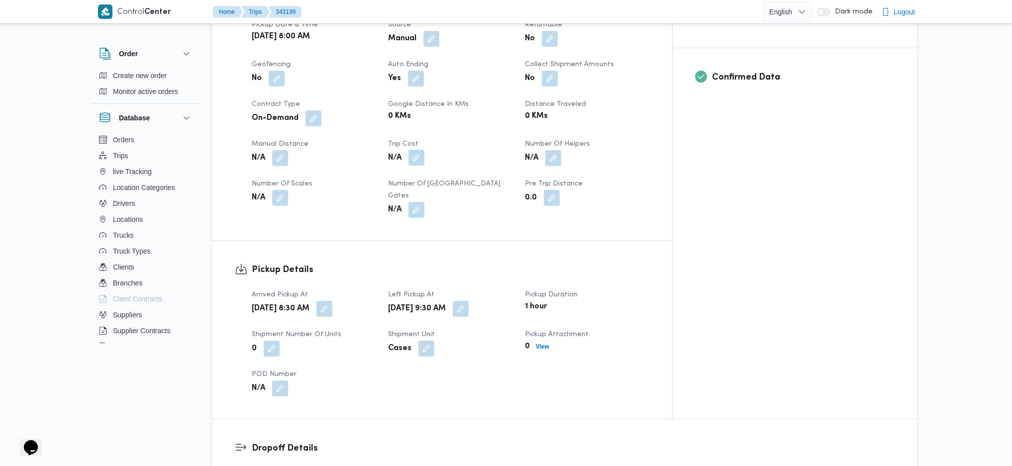
click at [424, 154] on button "button" at bounding box center [416, 158] width 16 height 16
click at [285, 153] on button "button" at bounding box center [280, 158] width 16 height 16
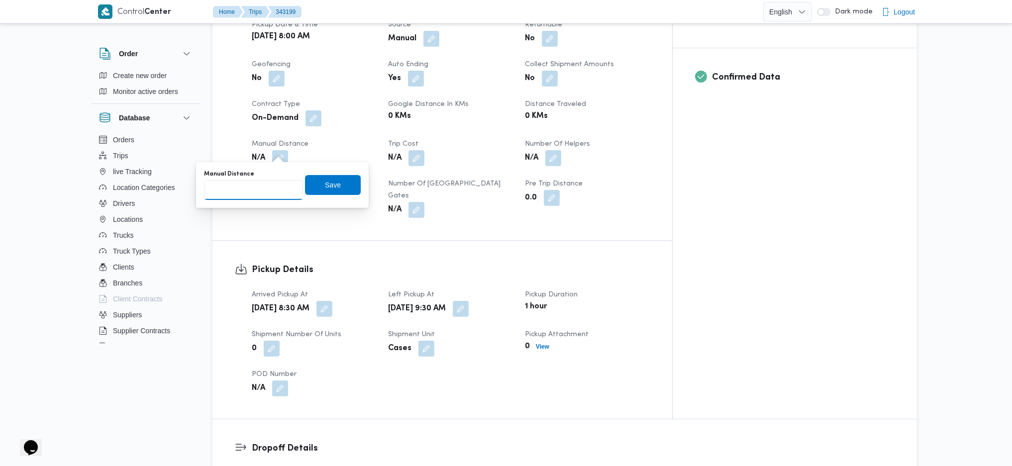
click at [266, 198] on input "Manual Distance" at bounding box center [253, 190] width 99 height 20
type input "65"
click at [319, 188] on span "Save" at bounding box center [333, 185] width 56 height 20
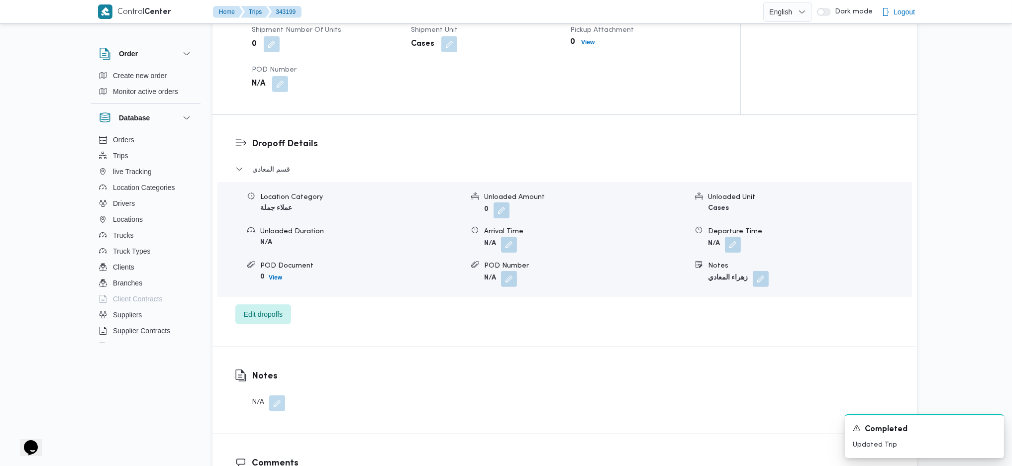
scroll to position [729, 0]
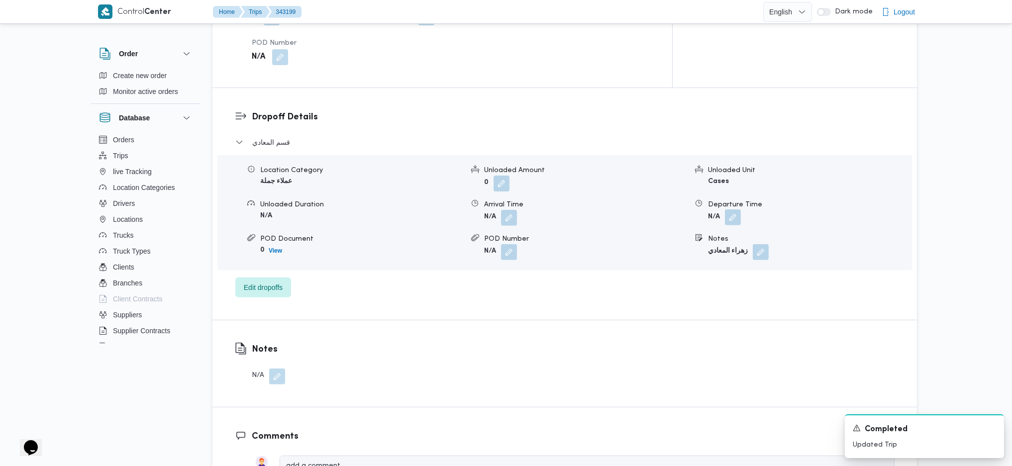
click at [737, 209] on button "button" at bounding box center [733, 217] width 16 height 16
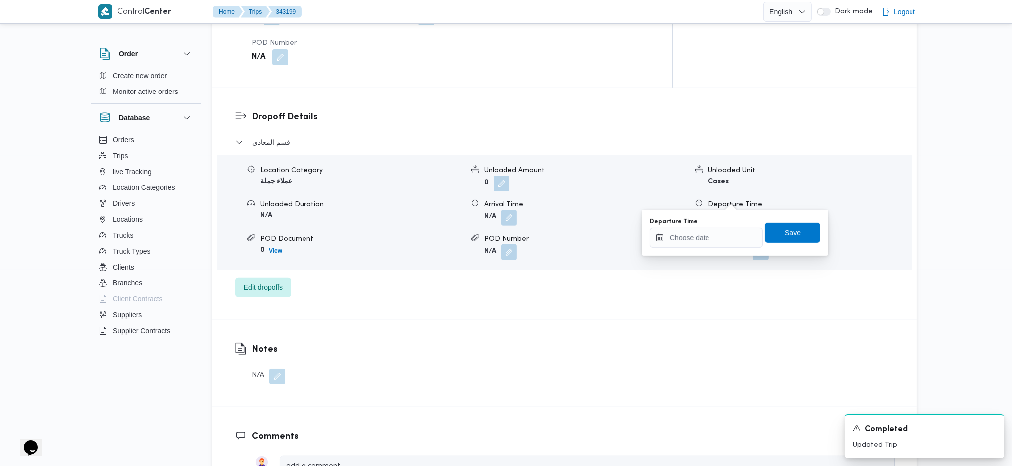
click at [709, 226] on div "Departure Time" at bounding box center [706, 233] width 113 height 30
click at [720, 229] on input "Departure Time" at bounding box center [706, 238] width 113 height 20
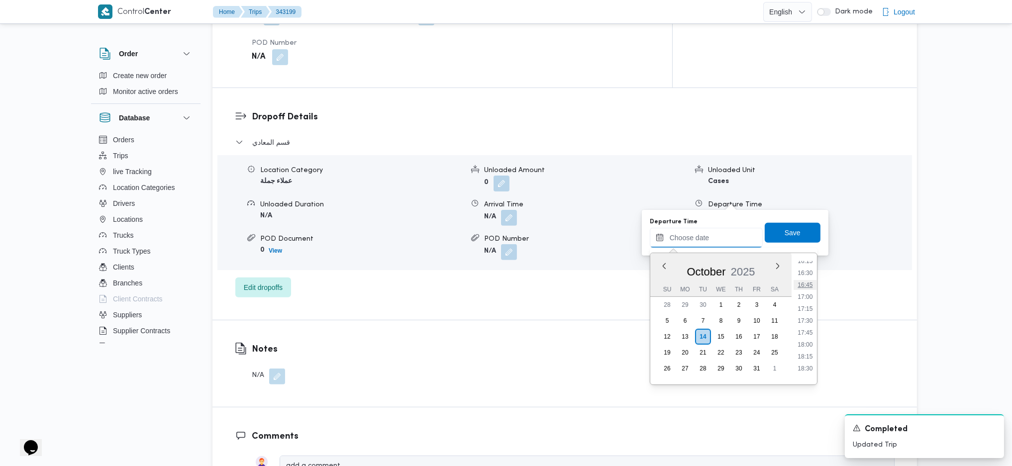
scroll to position [740, 0]
click at [800, 289] on li "16:00" at bounding box center [804, 290] width 23 height 10
type input "[DATE] 16:00"
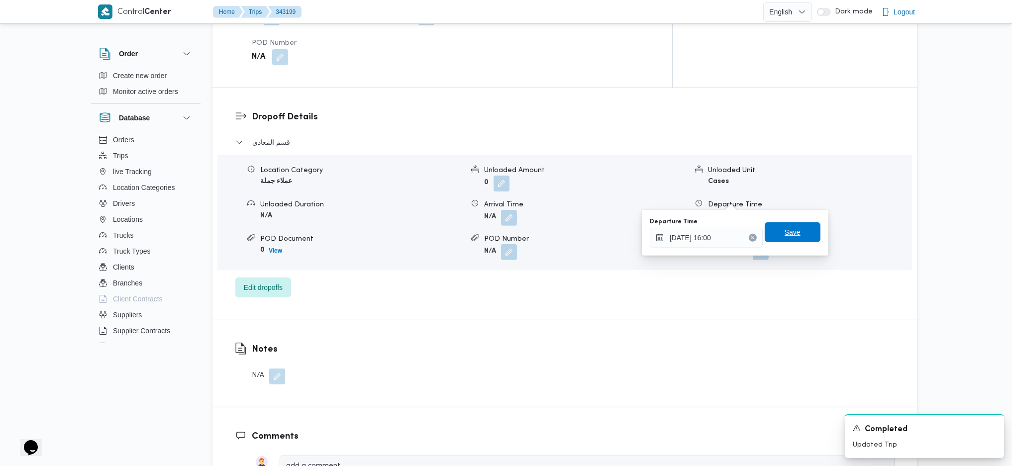
click at [784, 231] on span "Save" at bounding box center [792, 232] width 16 height 12
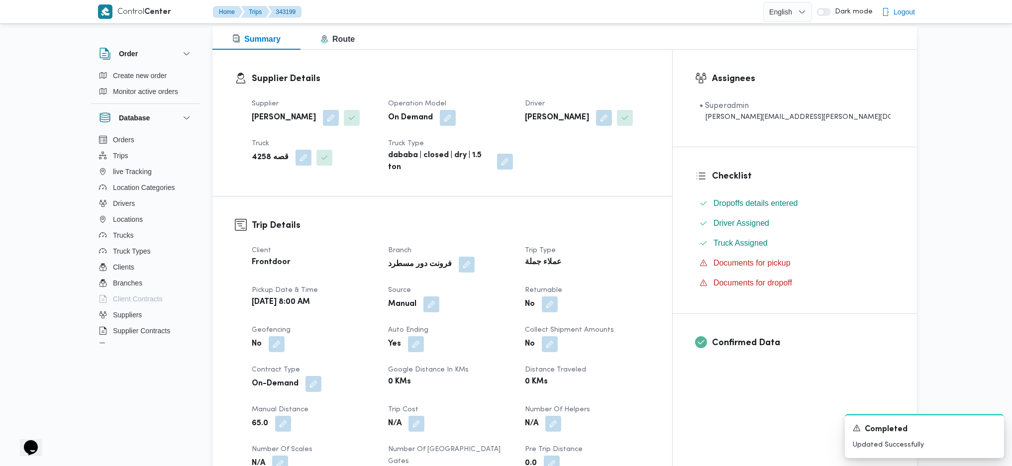
scroll to position [0, 0]
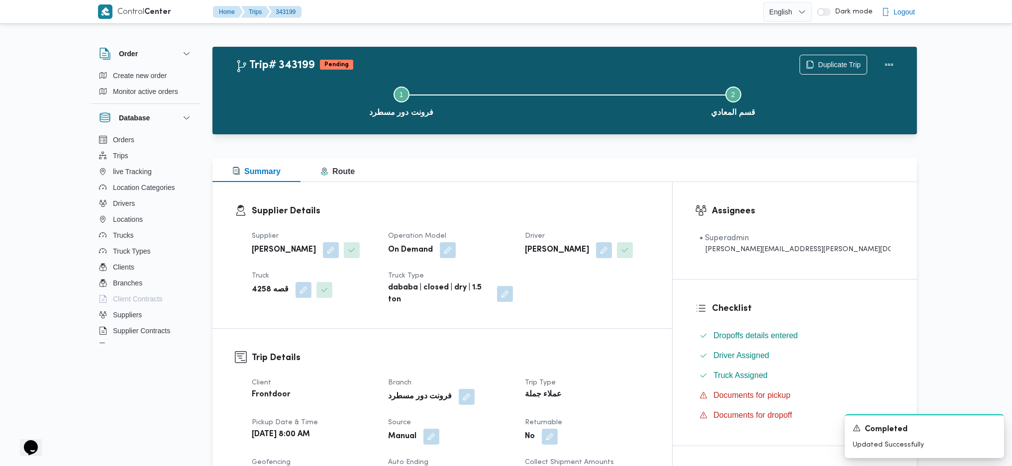
click at [878, 68] on div "Duplicate Trip" at bounding box center [848, 65] width 111 height 32
drag, startPoint x: 890, startPoint y: 58, endPoint x: 850, endPoint y: 65, distance: 40.9
click at [878, 61] on div "Duplicate Trip" at bounding box center [848, 65] width 111 height 32
drag, startPoint x: 822, startPoint y: 66, endPoint x: 814, endPoint y: 68, distance: 8.8
click at [818, 67] on span "Duplicate Trip" at bounding box center [839, 64] width 43 height 12
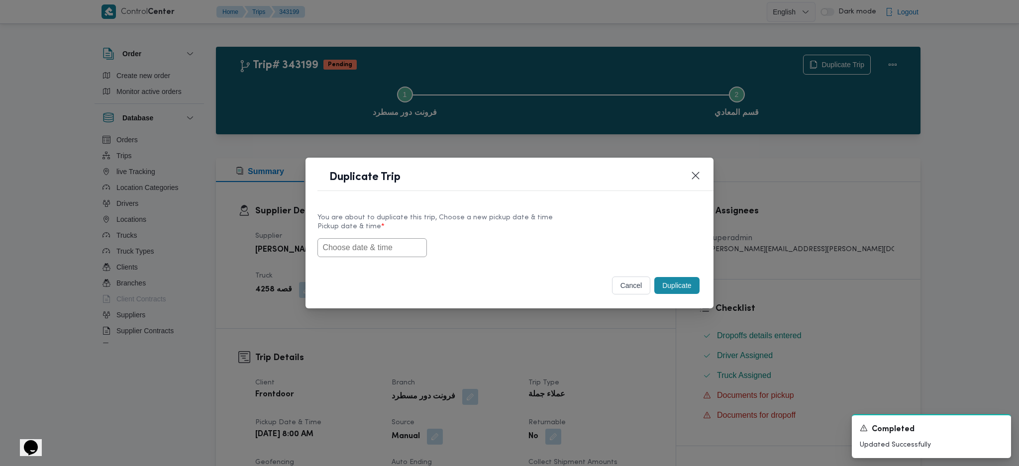
click at [688, 180] on header "Duplicate Trip" at bounding box center [520, 180] width 407 height 21
click at [695, 175] on button "Closes this modal window" at bounding box center [695, 175] width 12 height 12
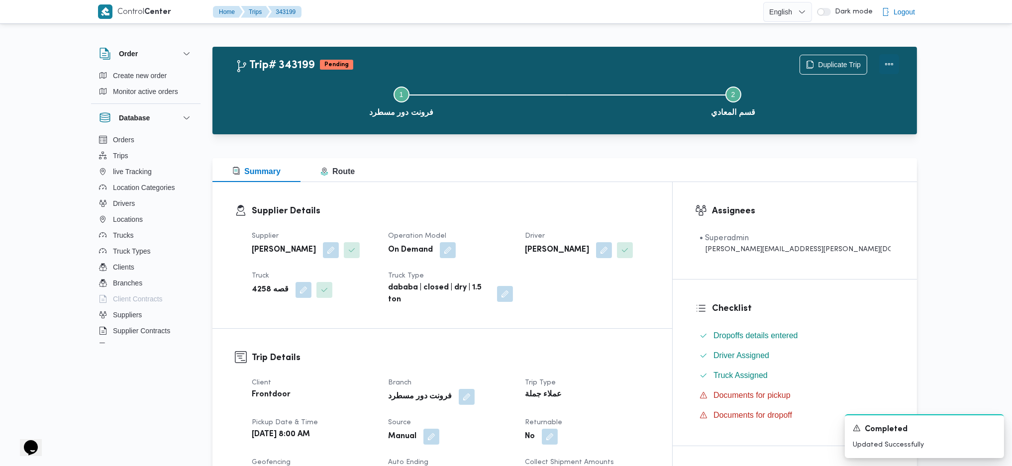
click at [885, 62] on button "Actions" at bounding box center [889, 64] width 20 height 20
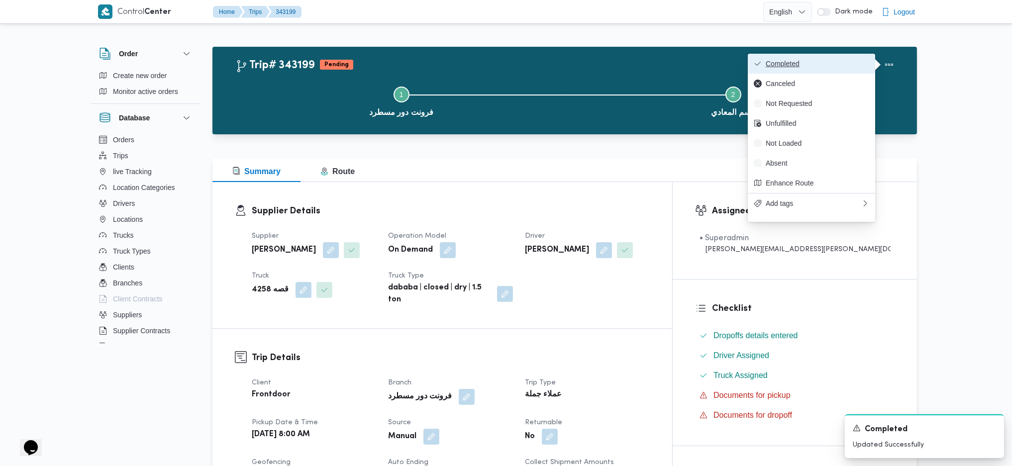
click at [803, 55] on button "Completed" at bounding box center [811, 64] width 127 height 20
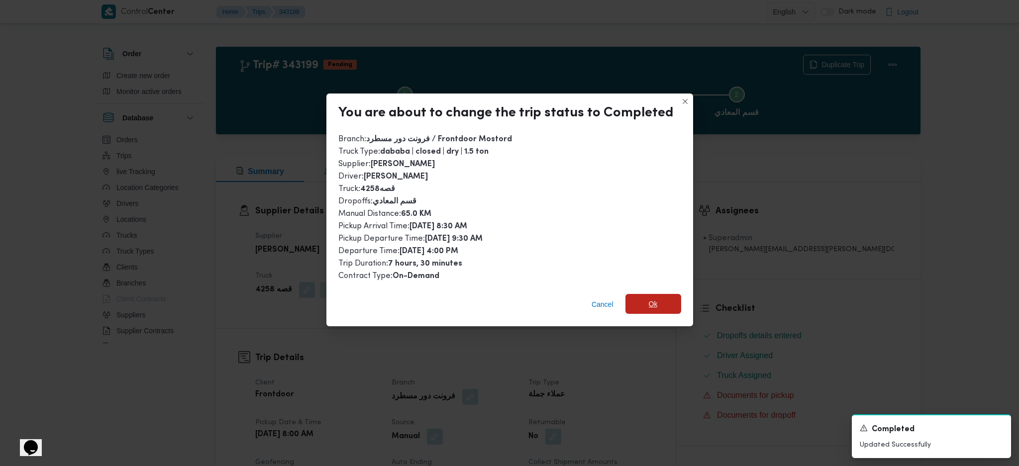
click at [645, 303] on span "Ok" at bounding box center [653, 304] width 56 height 20
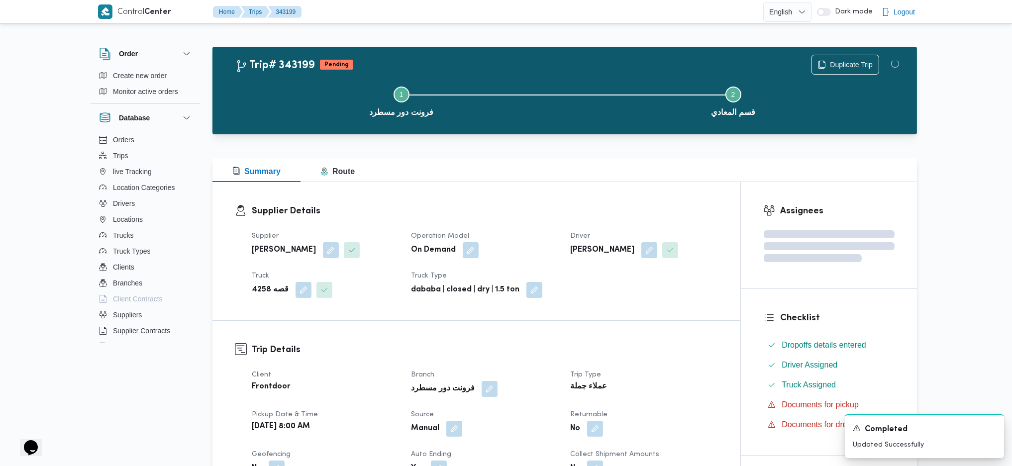
click at [667, 350] on h3 "Trip Details" at bounding box center [485, 349] width 466 height 13
click at [599, 191] on div "Supplier Details Supplier [PERSON_NAME] Operation Model On Demand Driver [PERSO…" at bounding box center [476, 251] width 528 height 138
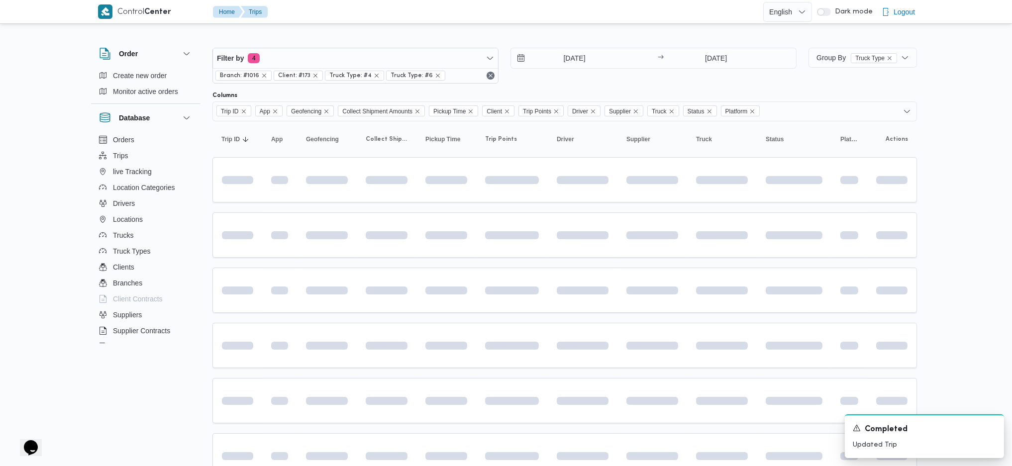
scroll to position [89, 0]
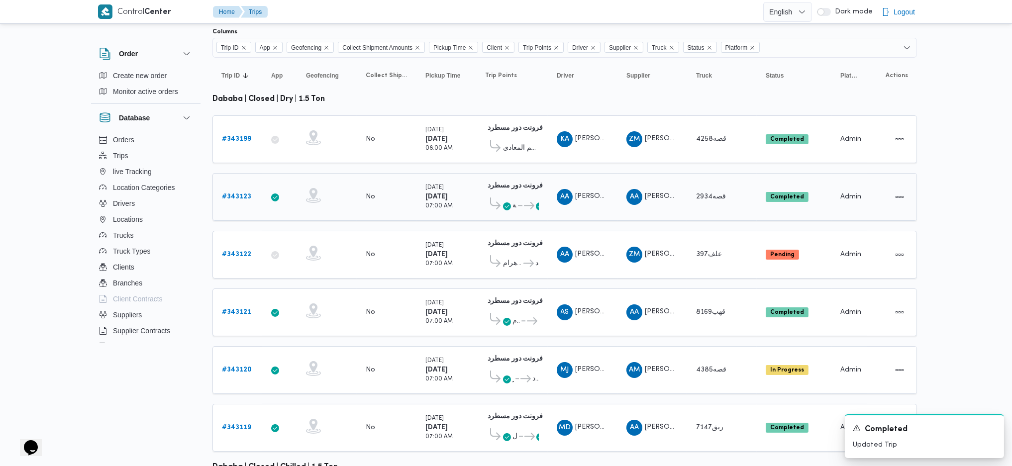
click at [228, 193] on b "# 343123" at bounding box center [236, 196] width 29 height 6
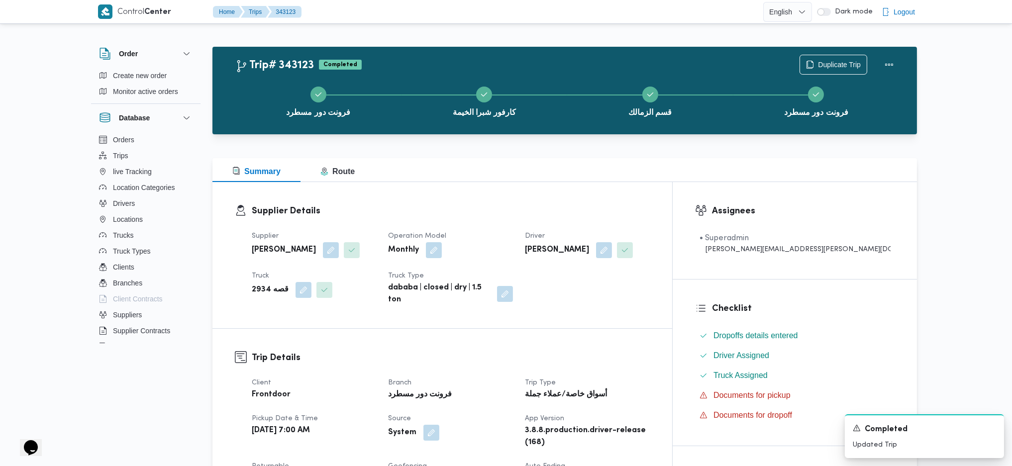
scroll to position [398, 0]
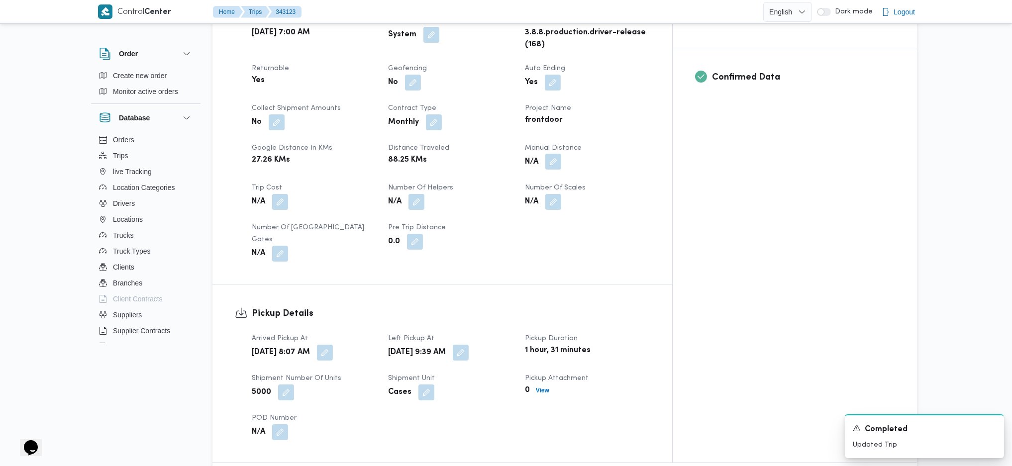
click at [561, 154] on button "button" at bounding box center [553, 162] width 16 height 16
click at [565, 188] on input "Manual Distance" at bounding box center [571, 186] width 99 height 20
type input "127"
click button "Save" at bounding box center [651, 181] width 56 height 20
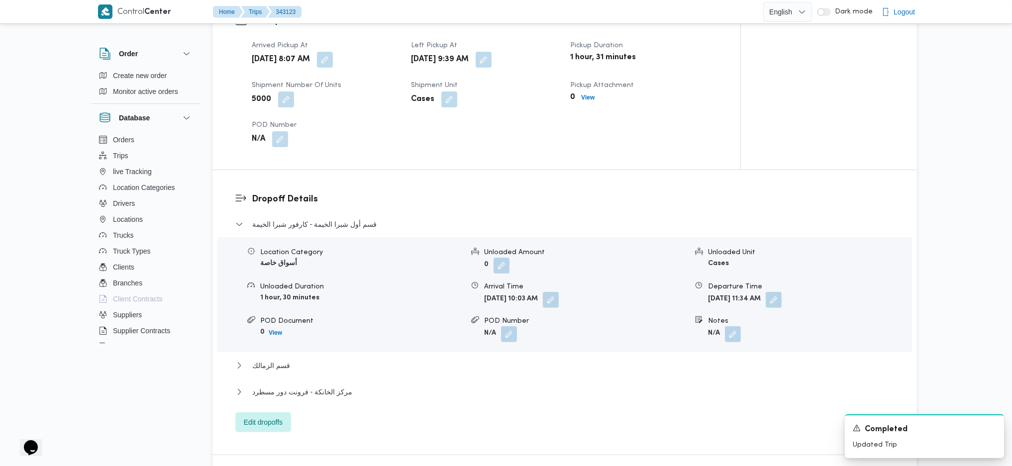
scroll to position [862, 0]
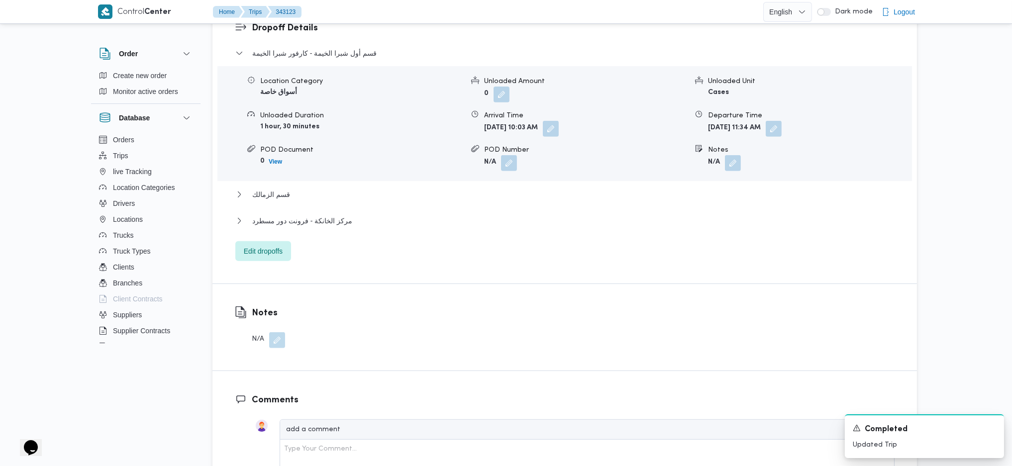
click at [351, 215] on div "مركز الخانكة - فرونت دور مسطرد" at bounding box center [564, 224] width 659 height 19
click at [347, 215] on button "مركز الخانكة - فرونت دور مسطرد" at bounding box center [564, 221] width 659 height 12
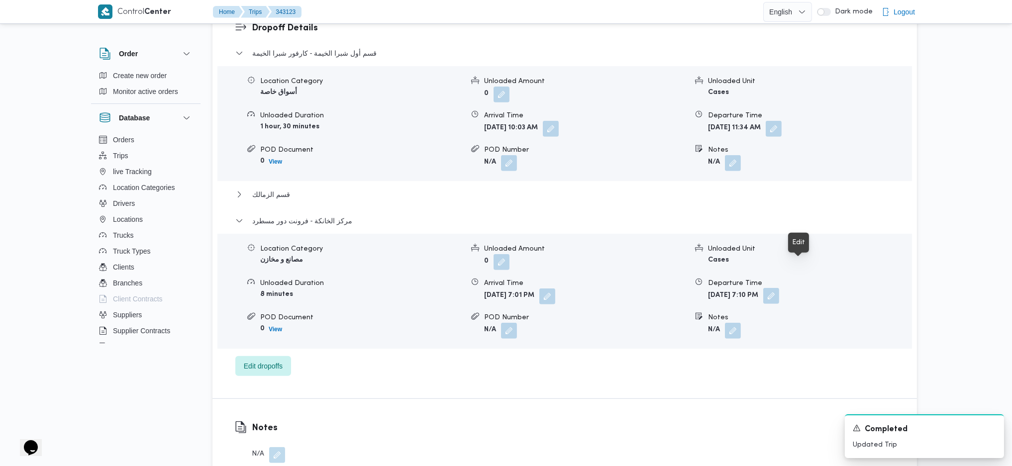
click at [779, 288] on button "button" at bounding box center [771, 296] width 16 height 16
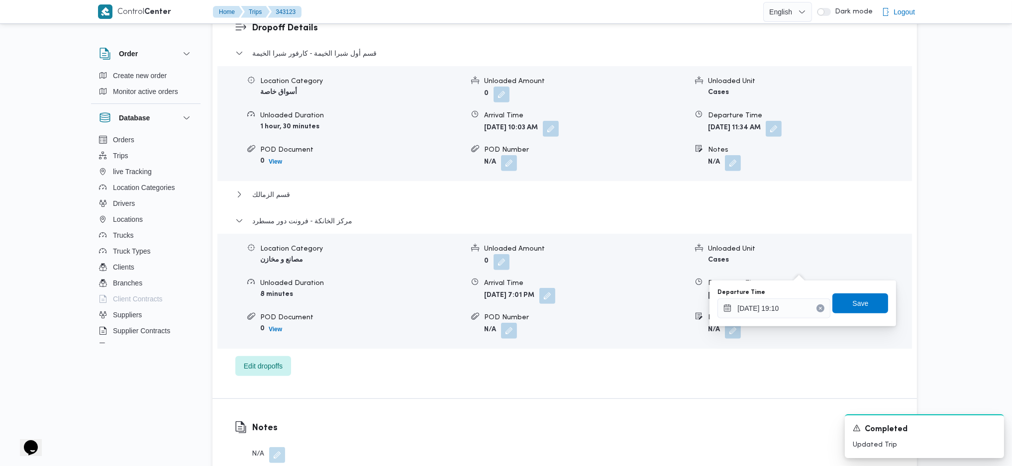
click at [555, 288] on button "button" at bounding box center [547, 296] width 16 height 16
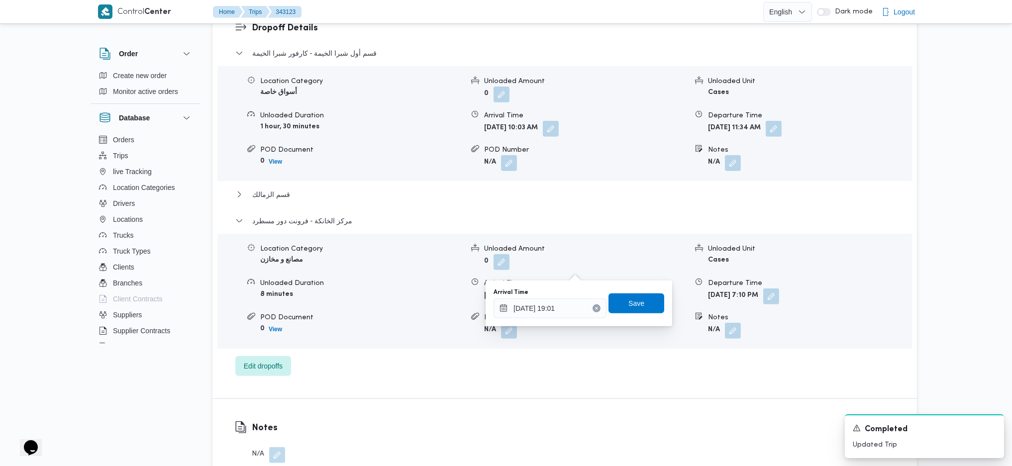
click at [592, 310] on button "Clear input" at bounding box center [596, 308] width 8 height 8
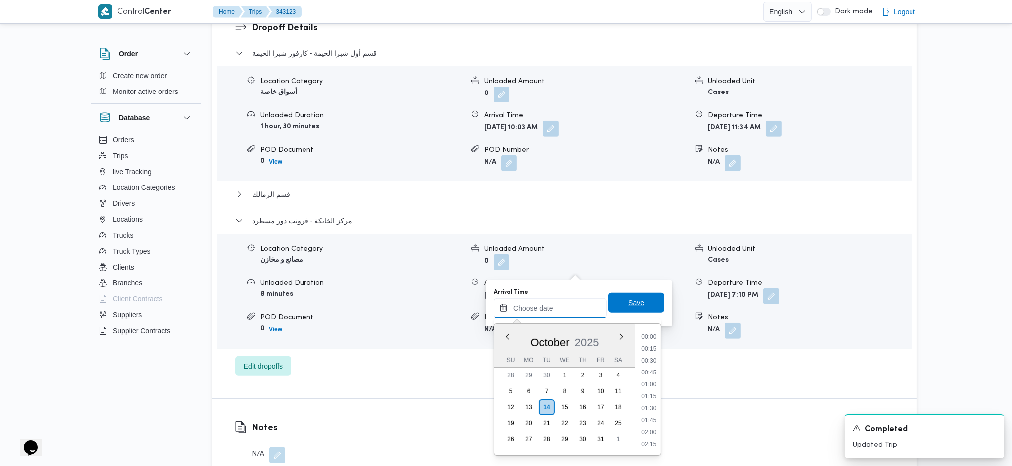
scroll to position [872, 0]
click at [620, 305] on span "Save" at bounding box center [636, 303] width 56 height 20
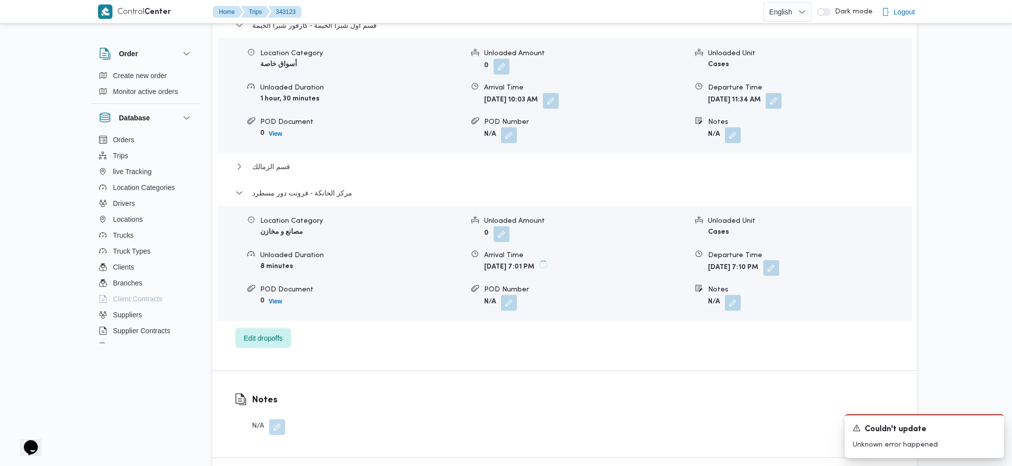
click at [779, 267] on button "button" at bounding box center [771, 268] width 16 height 16
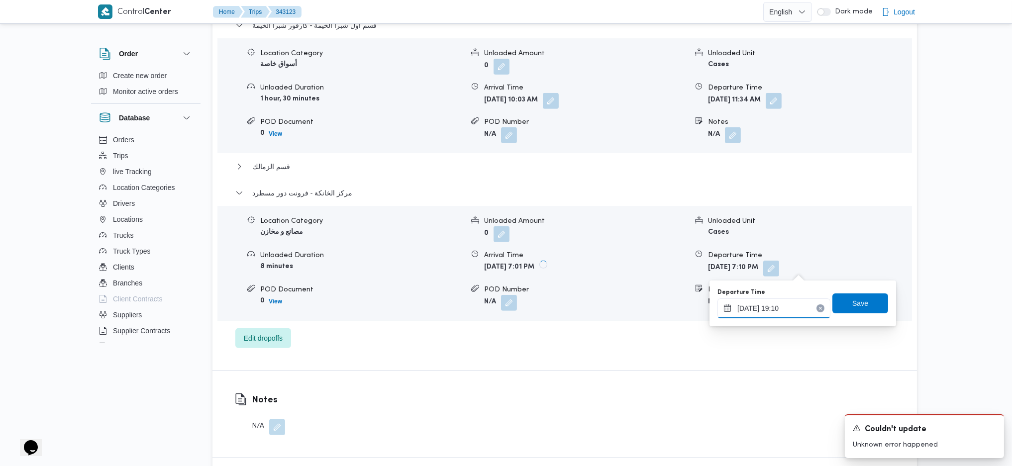
click at [778, 310] on input "[DATE] 19:10" at bounding box center [773, 308] width 113 height 20
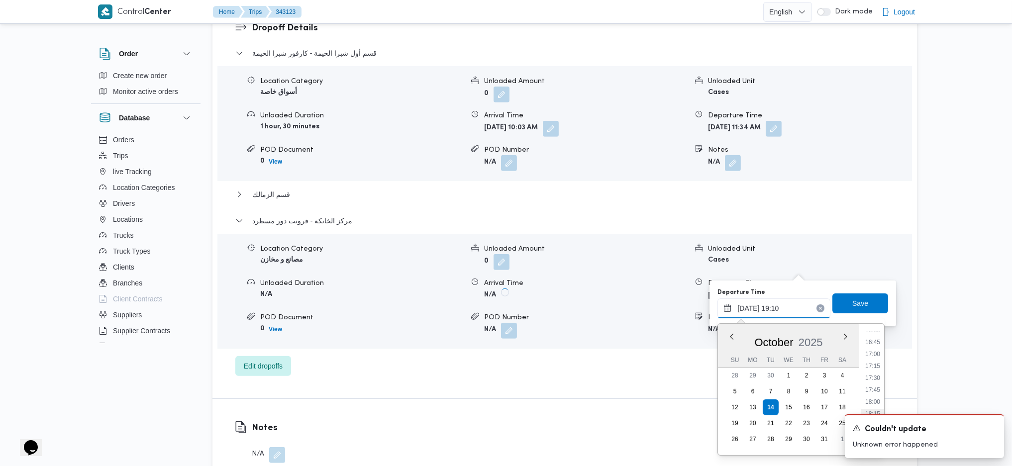
scroll to position [715, 0]
click at [866, 361] on li "15:30" at bounding box center [872, 362] width 23 height 10
type input "[DATE] 15:30"
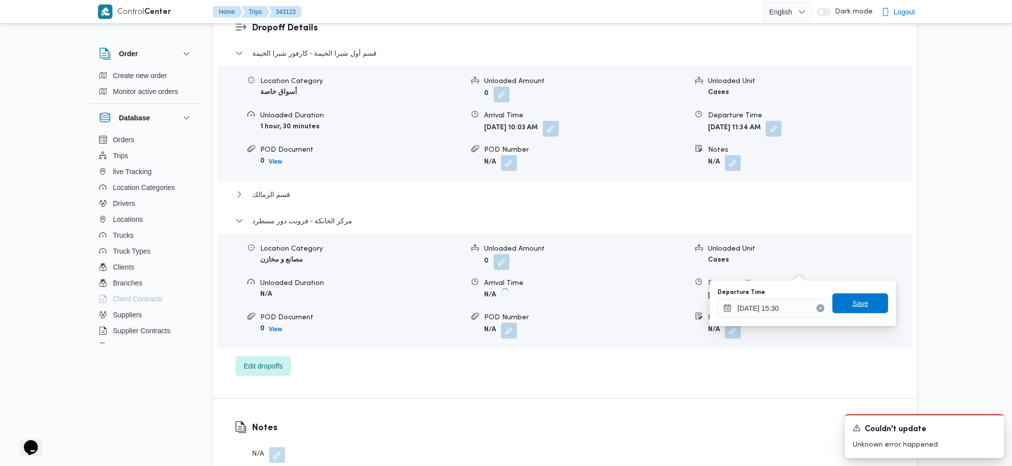
drag, startPoint x: 847, startPoint y: 295, endPoint x: 837, endPoint y: 307, distance: 15.9
click at [847, 296] on span "Save" at bounding box center [860, 303] width 56 height 20
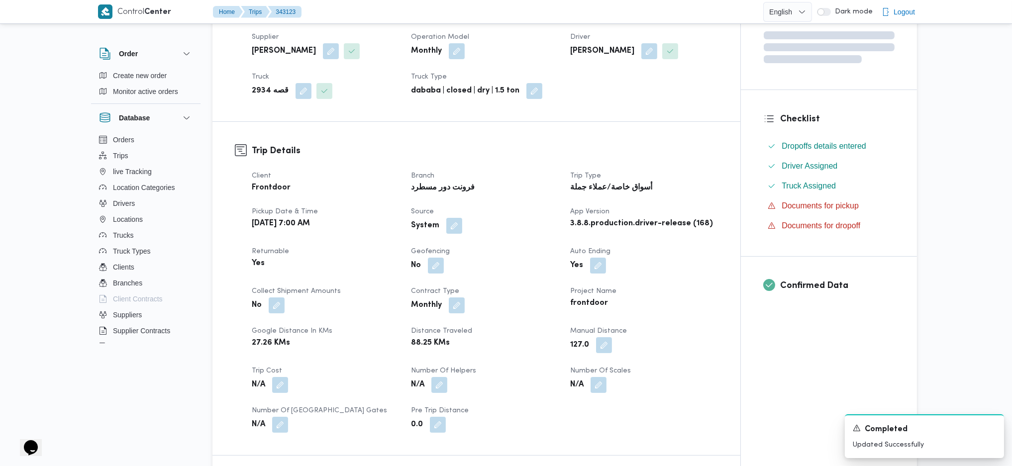
scroll to position [0, 0]
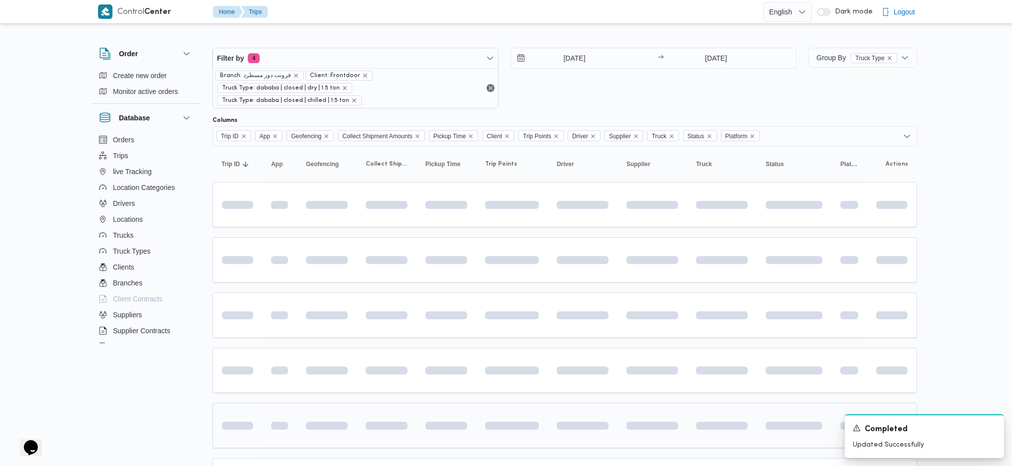
scroll to position [89, 0]
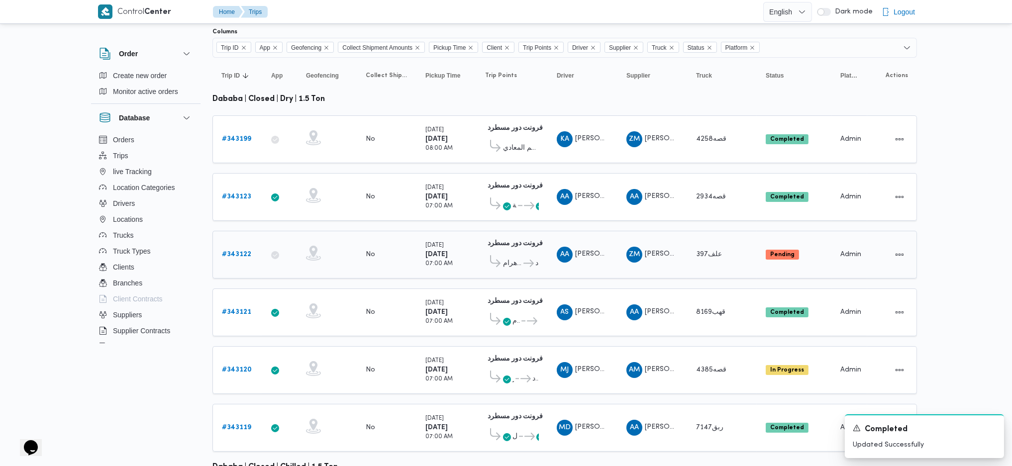
click at [234, 245] on div "# 343122" at bounding box center [237, 255] width 39 height 20
click at [236, 251] on b "# 343122" at bounding box center [236, 254] width 29 height 6
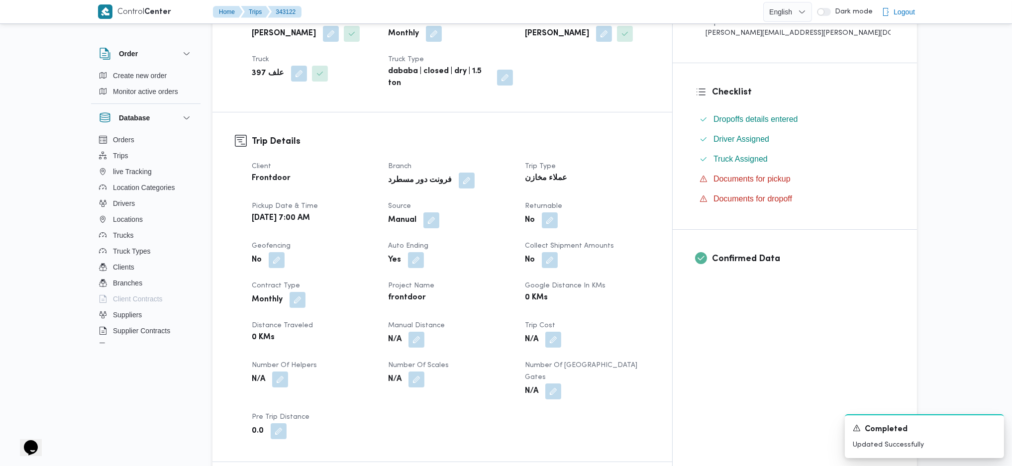
scroll to position [331, 0]
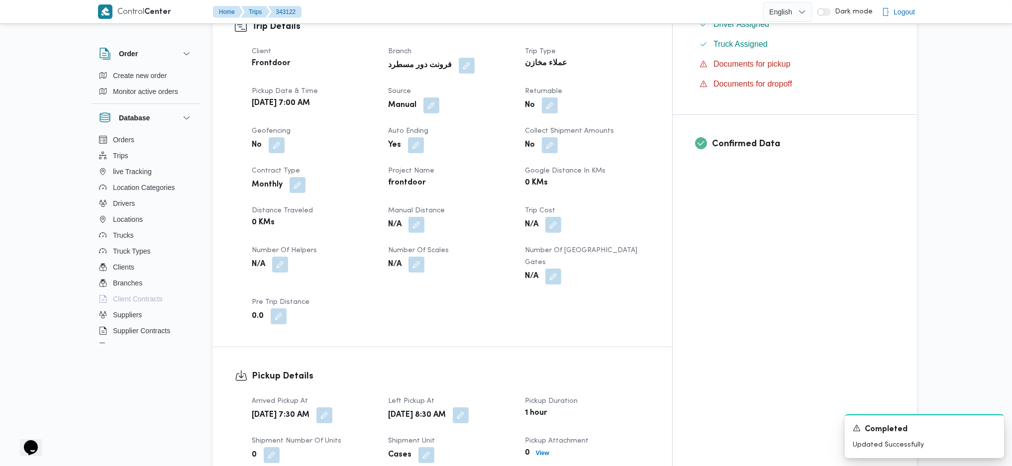
click at [424, 222] on button "button" at bounding box center [416, 225] width 16 height 16
click at [409, 253] on input "Manual Distance" at bounding box center [412, 257] width 99 height 20
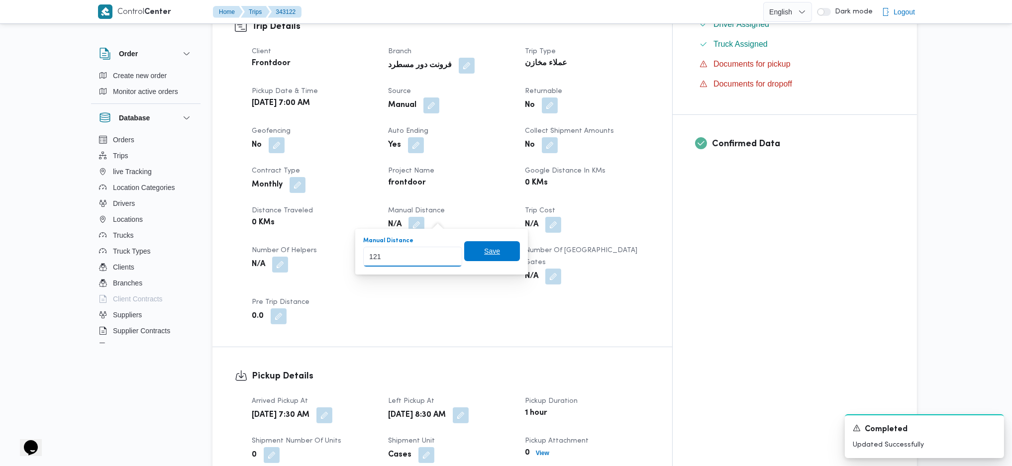
type input "121"
click at [484, 255] on span "Save" at bounding box center [492, 251] width 16 height 12
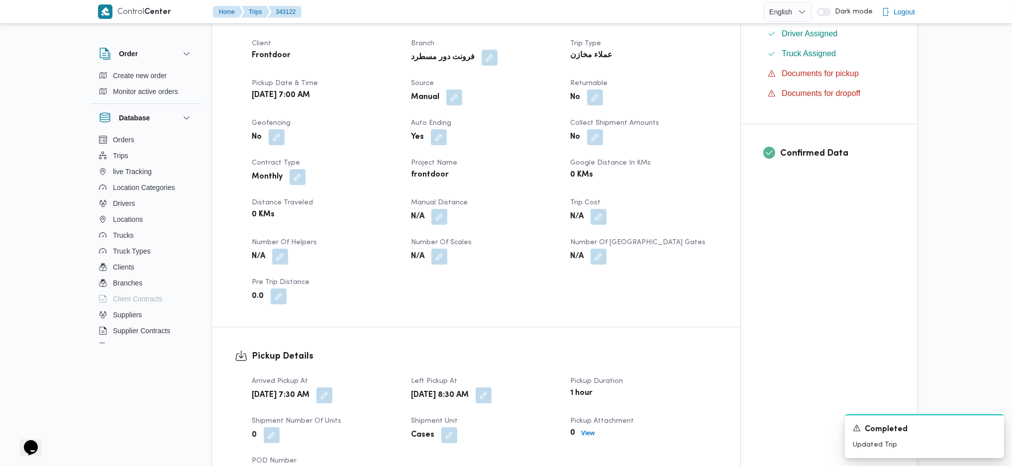
scroll to position [663, 0]
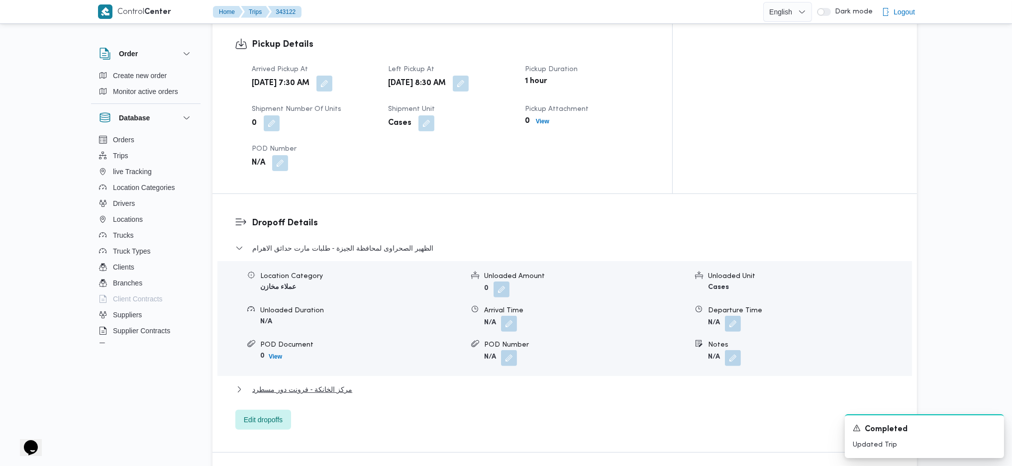
click at [307, 364] on div "الظهير الصحراوى لمحافظة الجيزة - طلبات مارت حدائق الاهرام Location Category عمل…" at bounding box center [564, 336] width 659 height 188
click at [315, 384] on span "مركز الخانكة - فرونت دور مسطرد" at bounding box center [302, 390] width 100 height 12
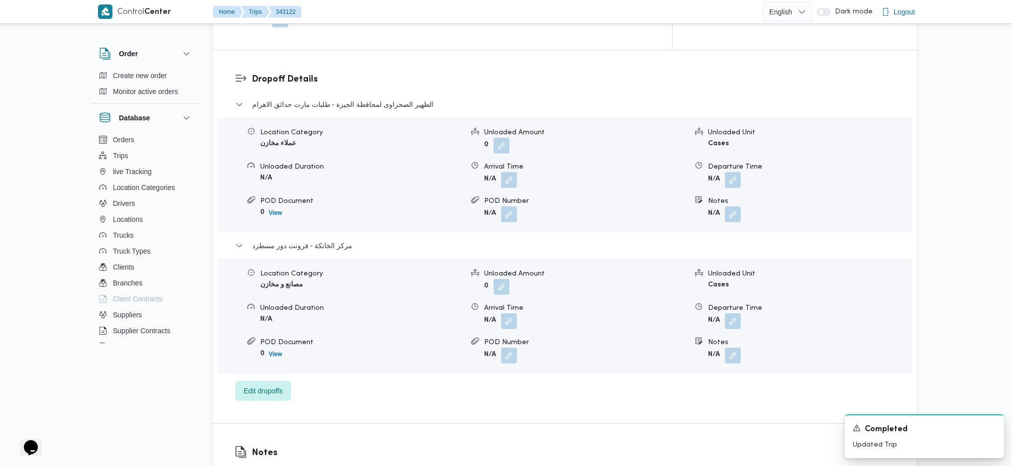
scroll to position [862, 0]
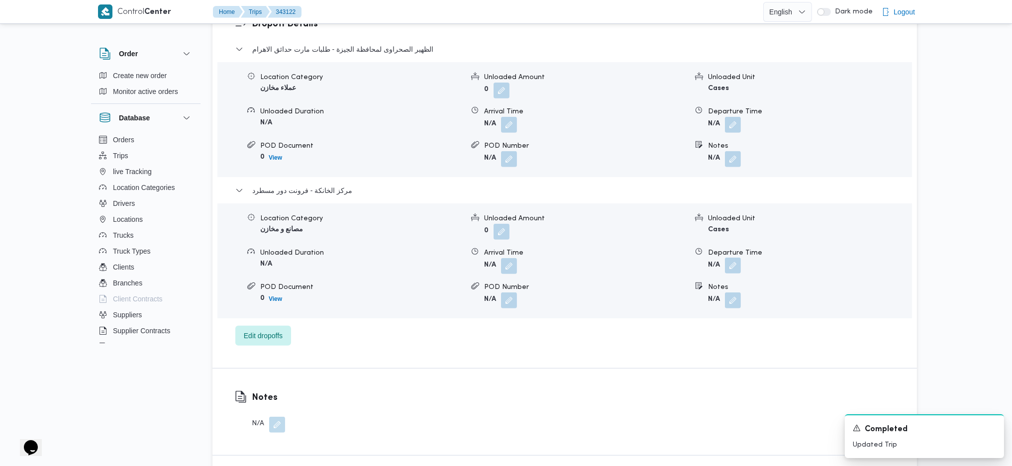
click at [735, 258] on button "button" at bounding box center [733, 266] width 16 height 16
drag, startPoint x: 732, startPoint y: 252, endPoint x: 714, endPoint y: 281, distance: 34.2
click at [713, 270] on div "Departure Time" at bounding box center [706, 270] width 113 height 8
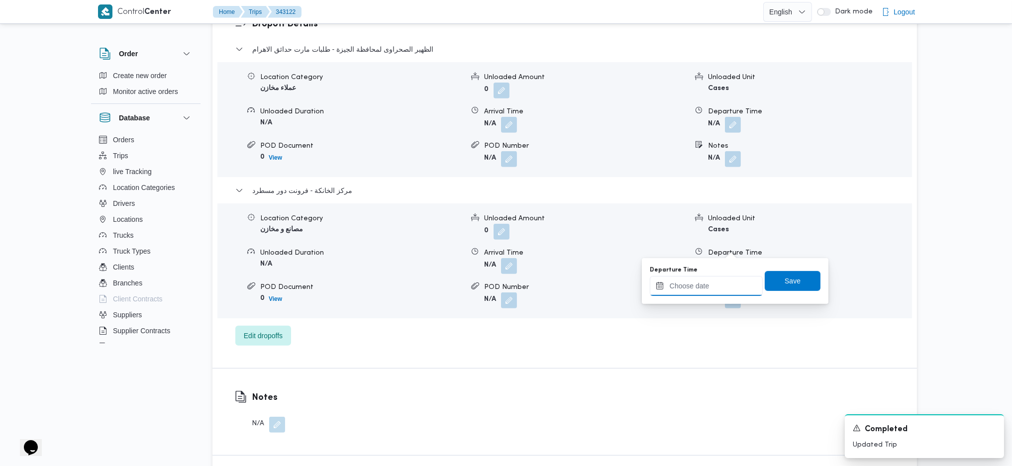
click at [714, 283] on input "Departure Time" at bounding box center [706, 286] width 113 height 20
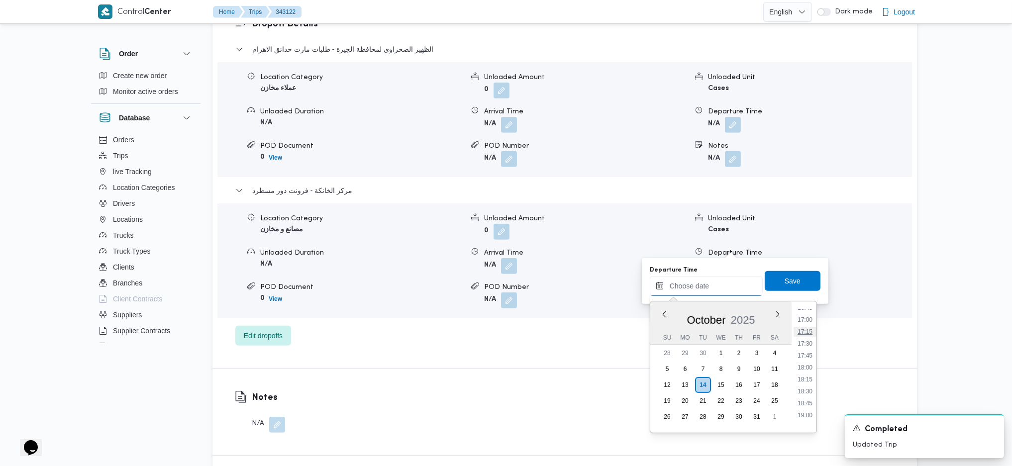
scroll to position [740, 0]
click at [806, 331] on li "15:45" at bounding box center [804, 326] width 23 height 10
type input "[DATE] 15:45"
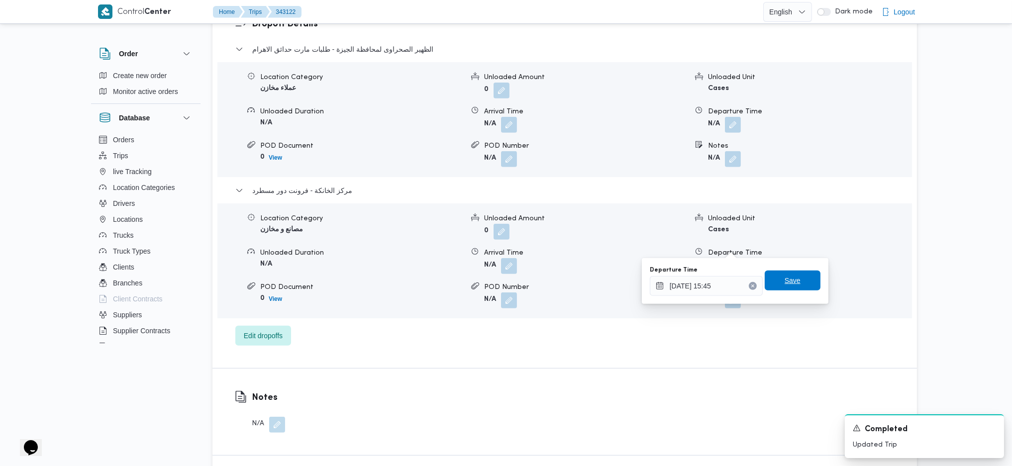
click at [784, 281] on span "Save" at bounding box center [792, 281] width 16 height 12
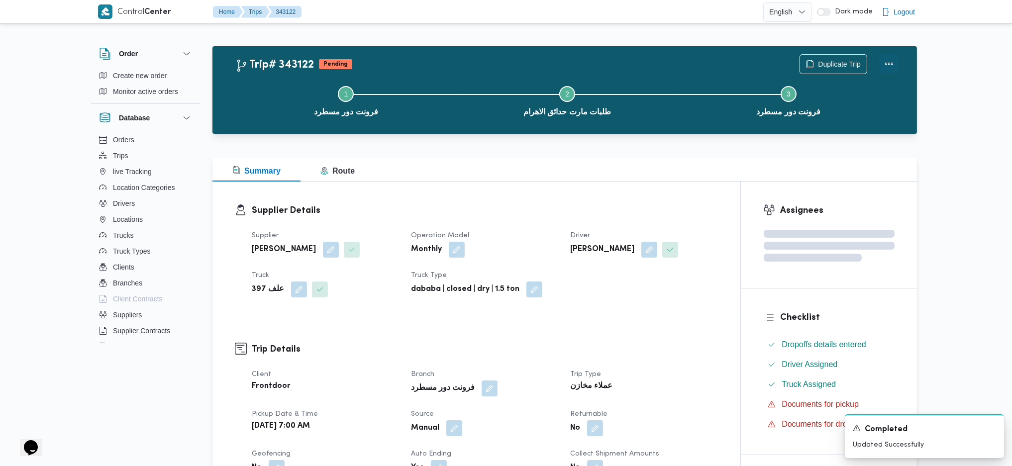
scroll to position [0, 0]
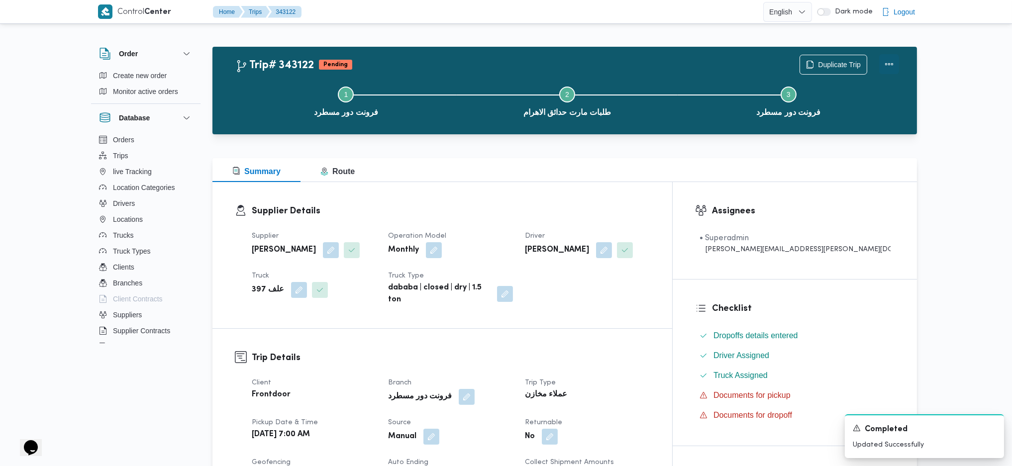
click at [887, 68] on button "Actions" at bounding box center [889, 64] width 20 height 20
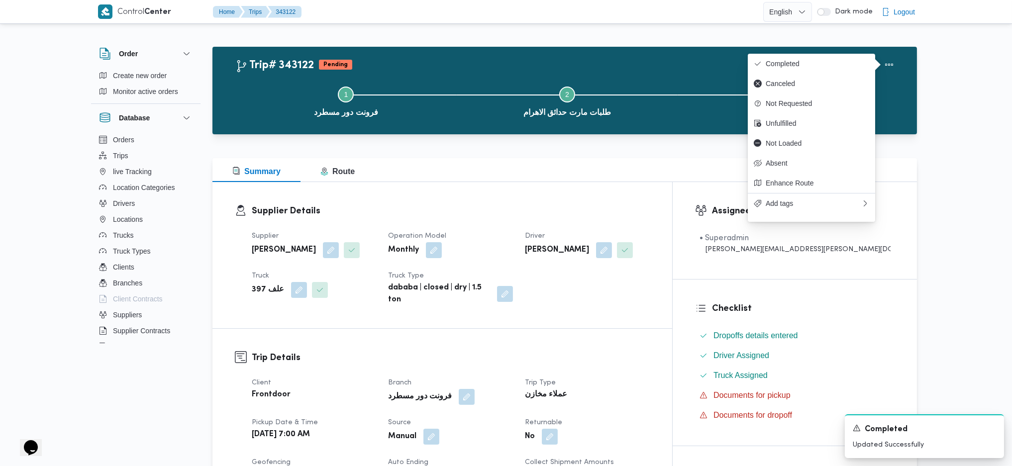
click at [692, 52] on div "Trip# 343122 Pending Duplicate Trip Step 1 is incomplete 1 فرونت دور مسطرد Step…" at bounding box center [564, 91] width 704 height 88
click at [790, 66] on button "Completed" at bounding box center [811, 64] width 127 height 20
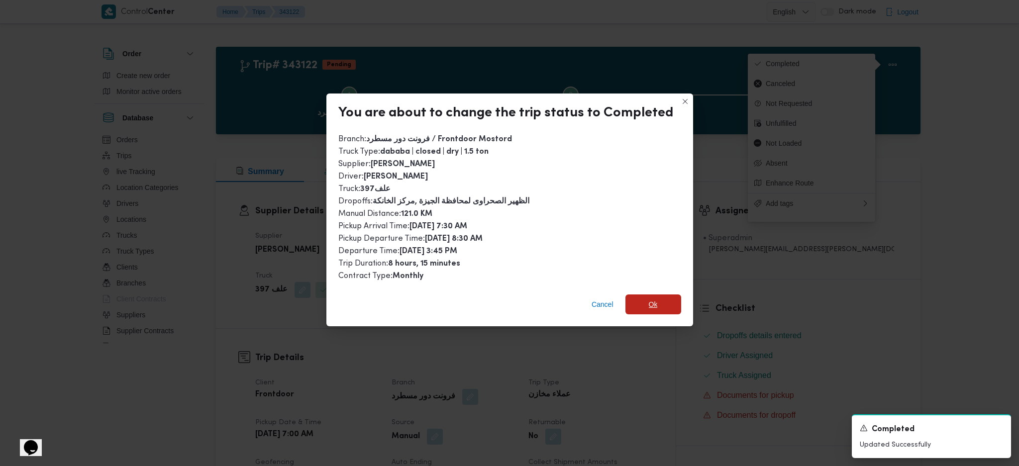
drag, startPoint x: 653, startPoint y: 308, endPoint x: 697, endPoint y: 370, distance: 75.9
click at [653, 308] on span "Ok" at bounding box center [653, 304] width 56 height 20
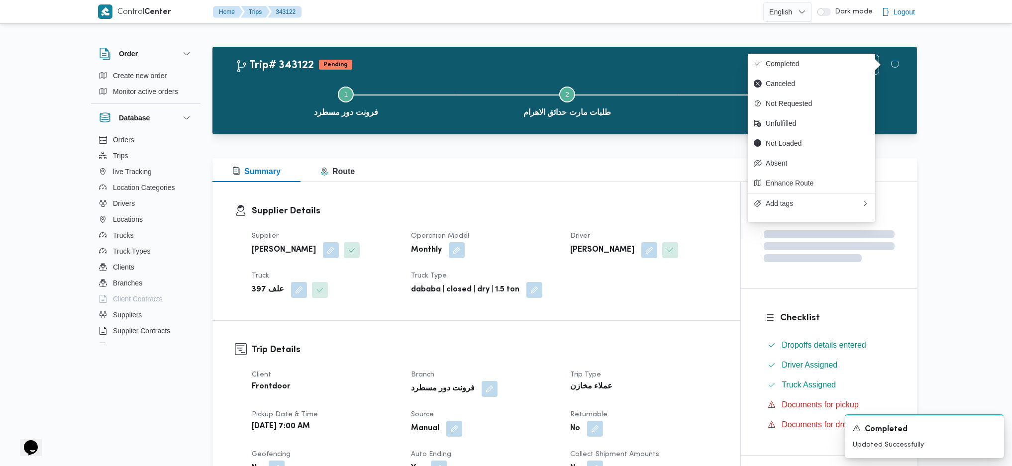
drag, startPoint x: 697, startPoint y: 370, endPoint x: 709, endPoint y: 361, distance: 14.2
click at [699, 371] on dt "Trip Type" at bounding box center [643, 375] width 147 height 12
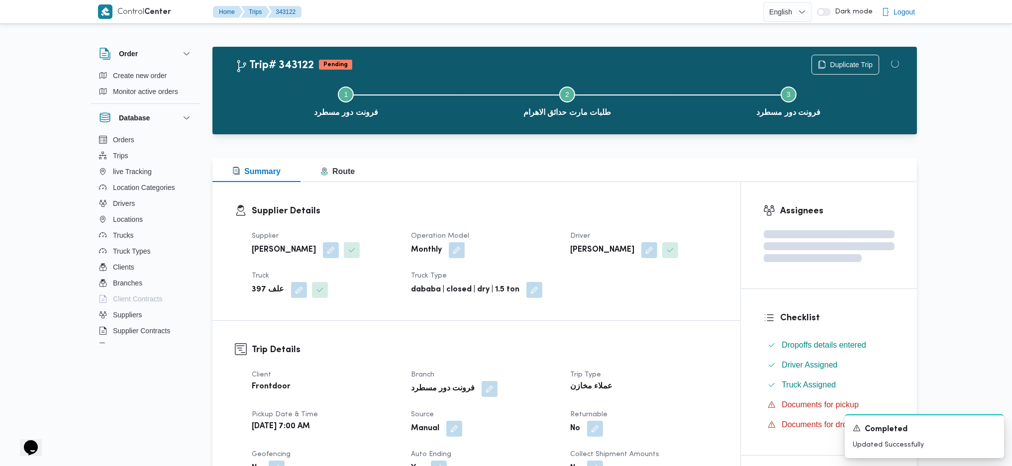
click at [704, 171] on div "Summary Route" at bounding box center [564, 170] width 704 height 24
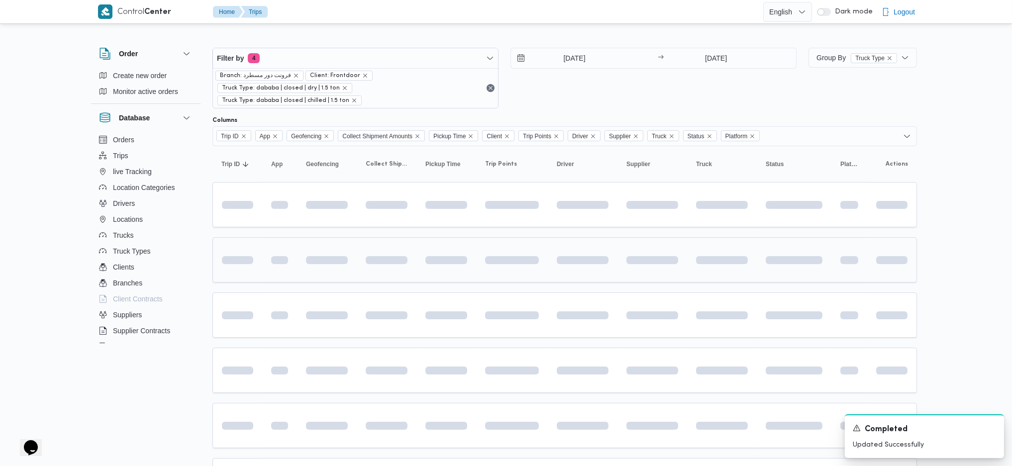
scroll to position [89, 0]
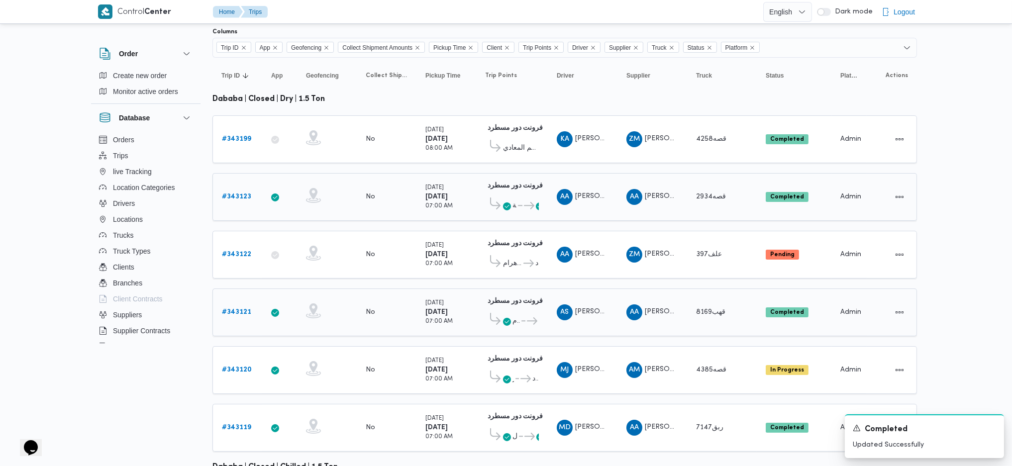
click at [248, 309] on b "# 343121" at bounding box center [236, 312] width 29 height 6
click at [232, 309] on b "# 343121" at bounding box center [236, 312] width 29 height 6
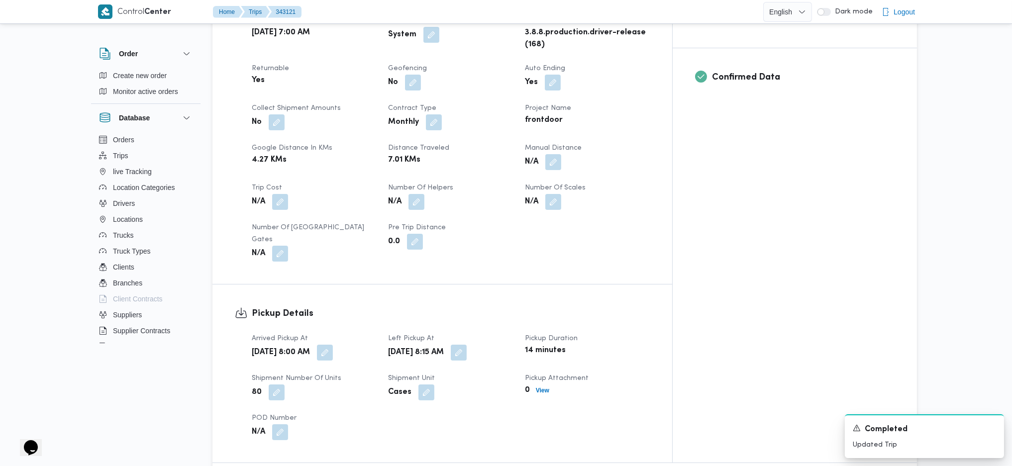
click at [591, 155] on div "Client Frontdoor Branch فرونت دور مسطرد Trip Type عملاء مخازن/عملاء جملة Pickup…" at bounding box center [451, 120] width 410 height 294
click at [561, 154] on button "button" at bounding box center [553, 162] width 16 height 16
click at [567, 187] on input "Manual Distance" at bounding box center [571, 186] width 99 height 20
type input "145"
click at [651, 183] on span "Save" at bounding box center [651, 181] width 56 height 20
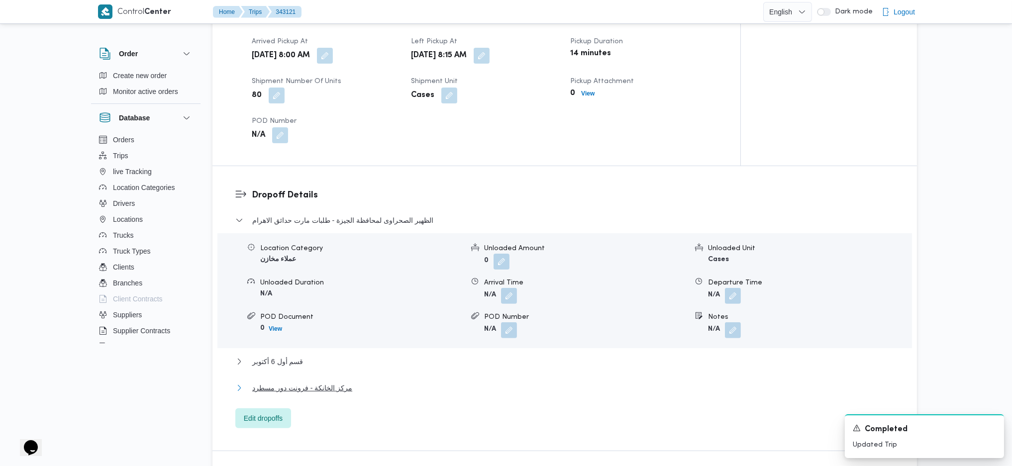
click at [333, 390] on span "مركز الخانكة - فرونت دور مسطرد" at bounding box center [302, 388] width 100 height 12
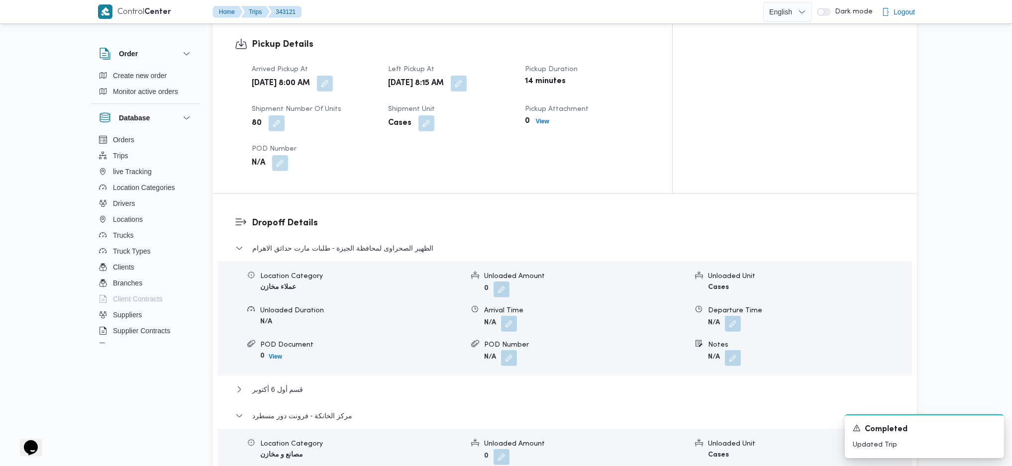
scroll to position [999, 0]
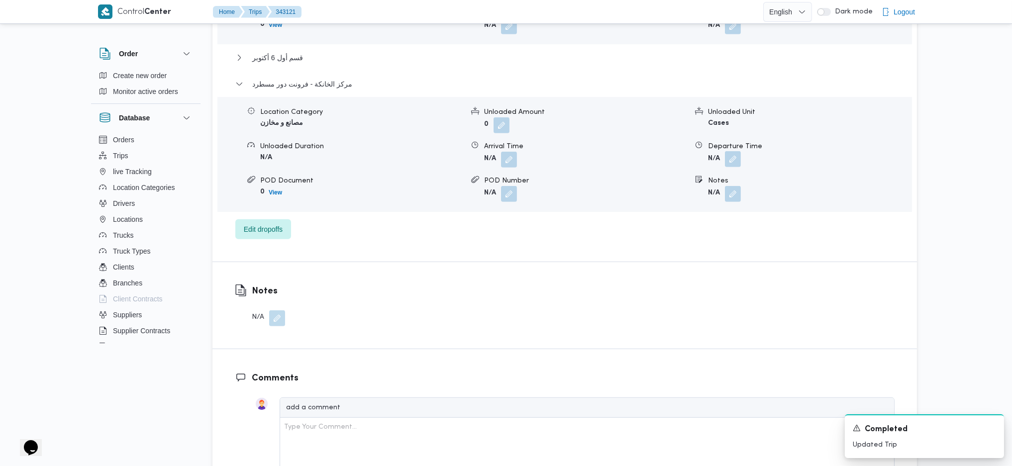
click at [734, 151] on button "button" at bounding box center [733, 159] width 16 height 16
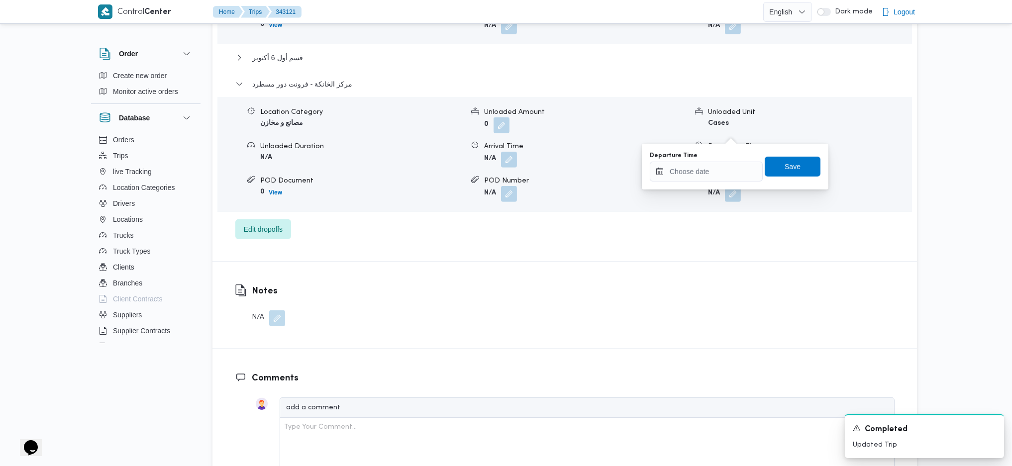
click at [700, 185] on div "You are in a dialog. To close this dialog, hit escape. Departure Time Save" at bounding box center [735, 167] width 187 height 46
click at [711, 173] on input "Departure Time" at bounding box center [706, 172] width 113 height 20
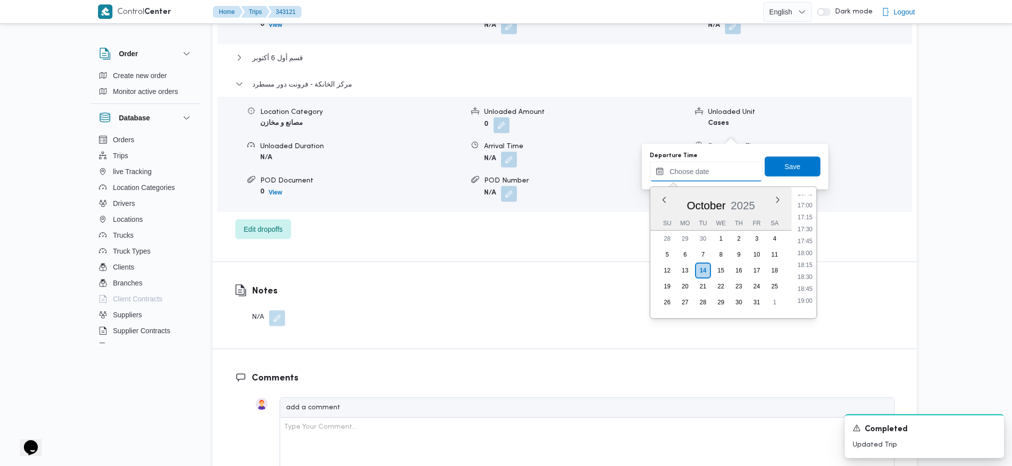
scroll to position [674, 0]
click at [803, 267] on li "15:30" at bounding box center [804, 267] width 23 height 10
type input "[DATE] 15:30"
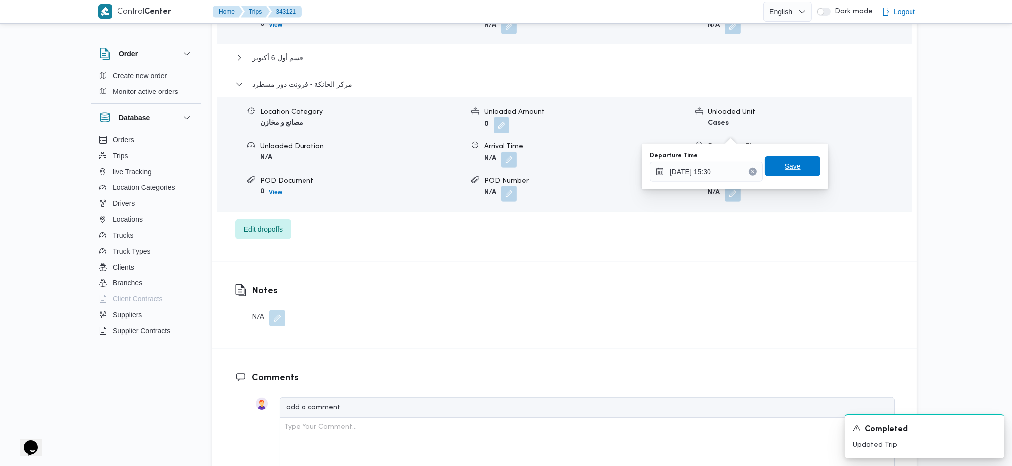
click at [774, 175] on span "Save" at bounding box center [793, 166] width 56 height 20
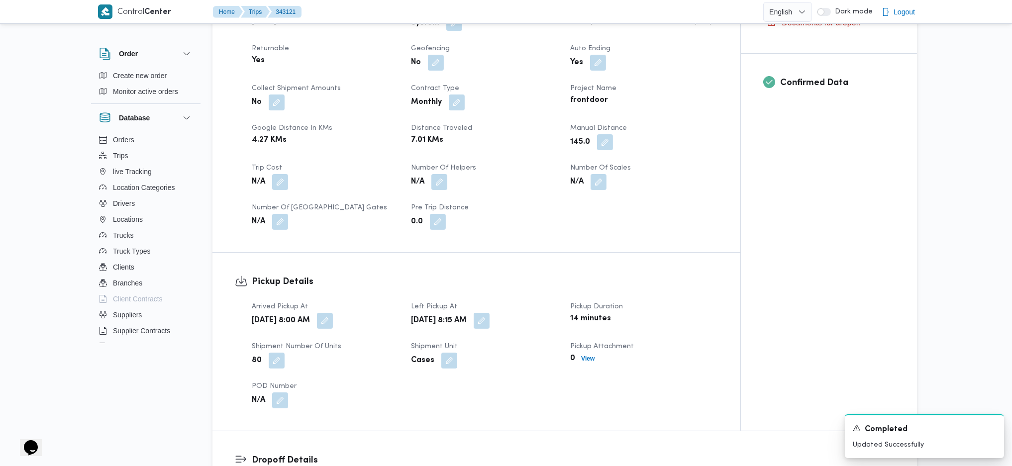
scroll to position [0, 0]
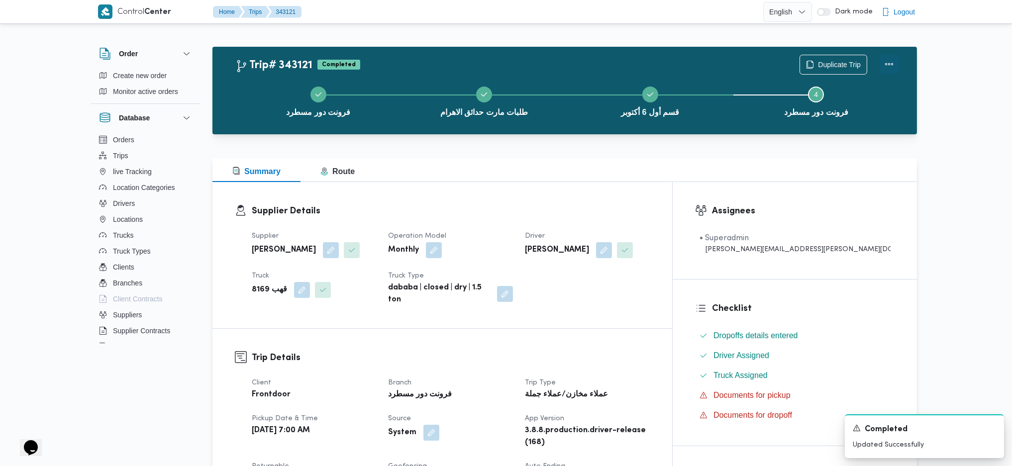
click at [884, 63] on button "Actions" at bounding box center [889, 64] width 20 height 20
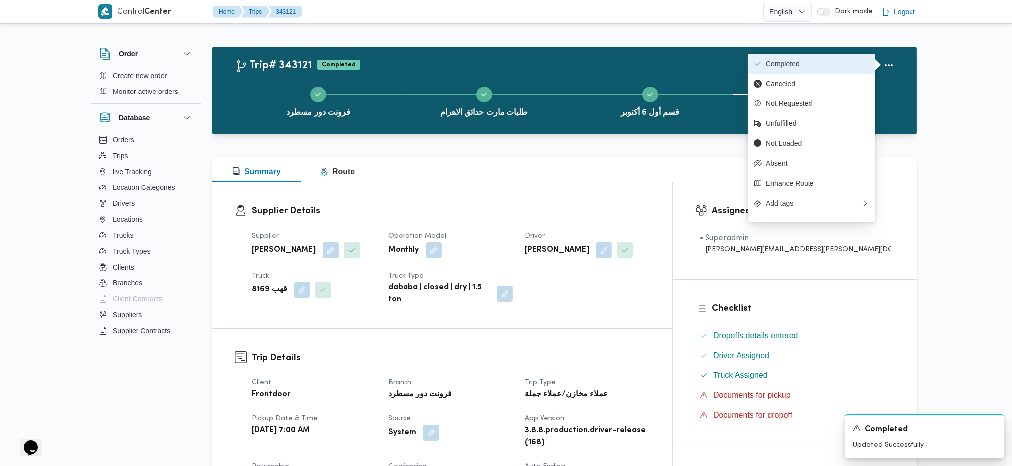
click at [820, 65] on span "Completed" at bounding box center [817, 64] width 103 height 8
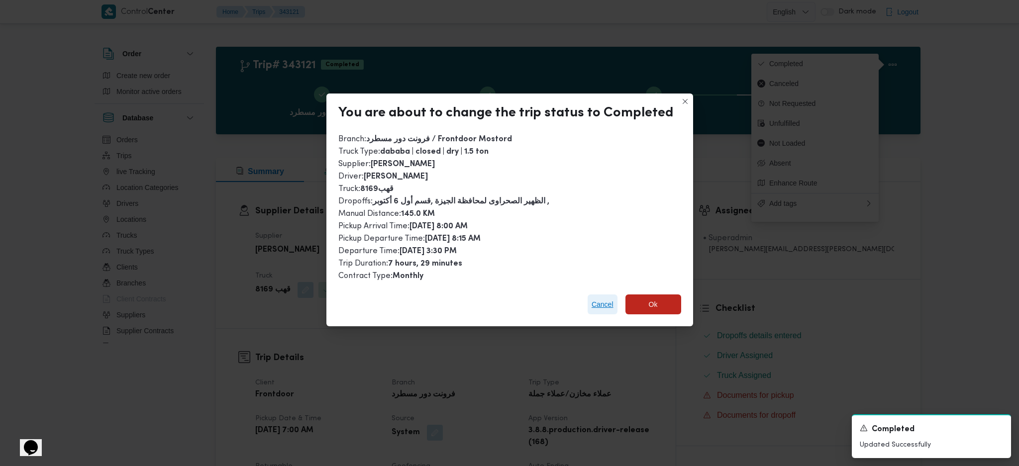
click at [605, 301] on span "Cancel" at bounding box center [602, 304] width 22 height 12
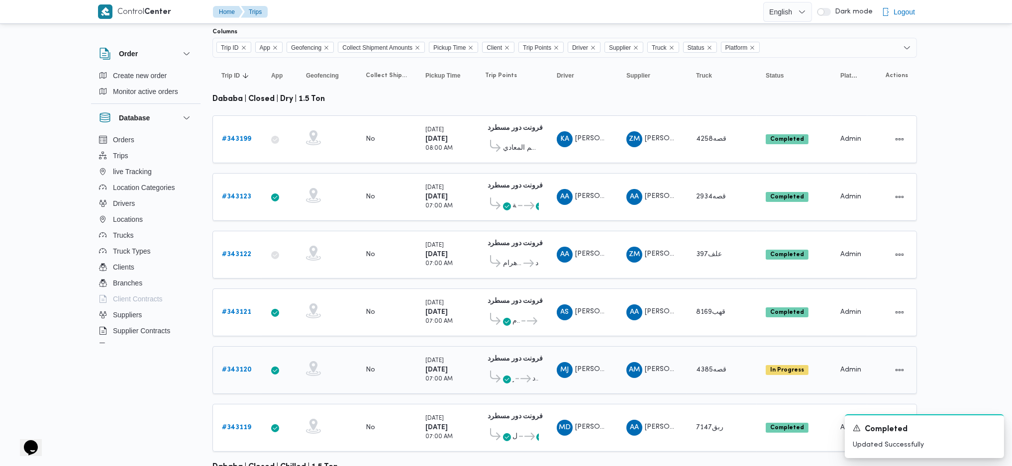
click at [229, 367] on b "# 343120" at bounding box center [237, 370] width 30 height 6
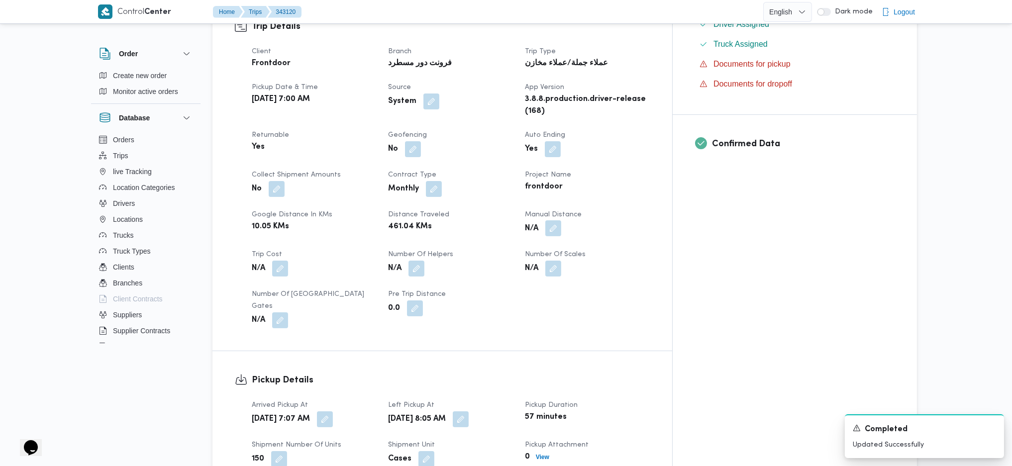
click at [561, 220] on button "button" at bounding box center [553, 228] width 16 height 16
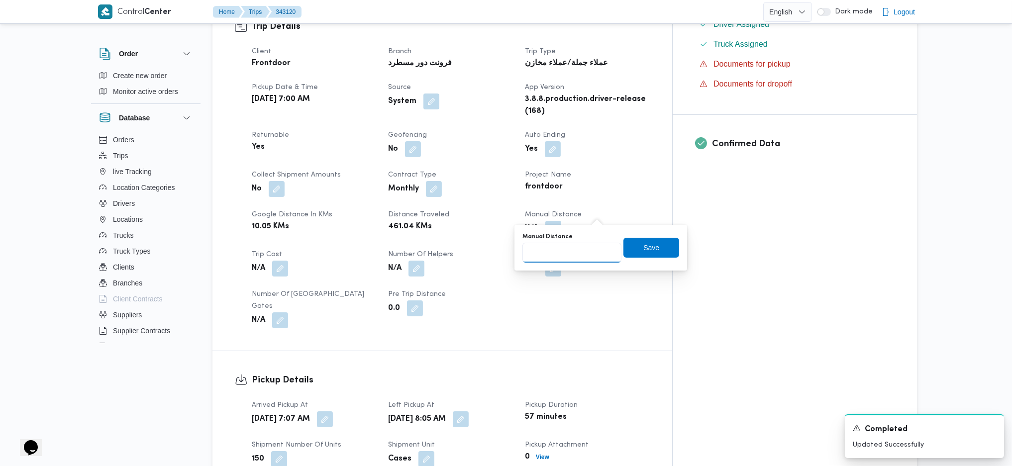
click at [566, 258] on input "Manual Distance" at bounding box center [571, 253] width 99 height 20
type input "135"
click at [659, 247] on span "Save" at bounding box center [651, 247] width 56 height 20
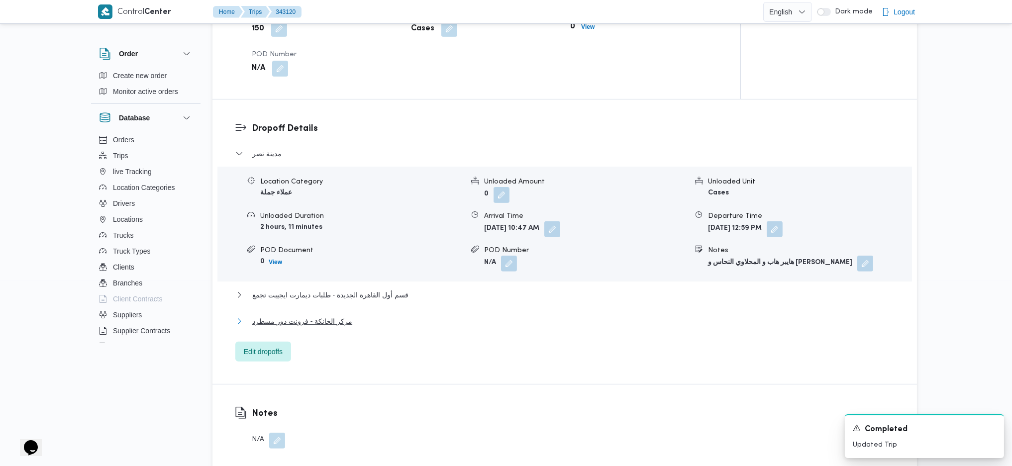
click at [339, 322] on span "مركز الخانكة - فرونت دور مسطرد" at bounding box center [302, 321] width 100 height 12
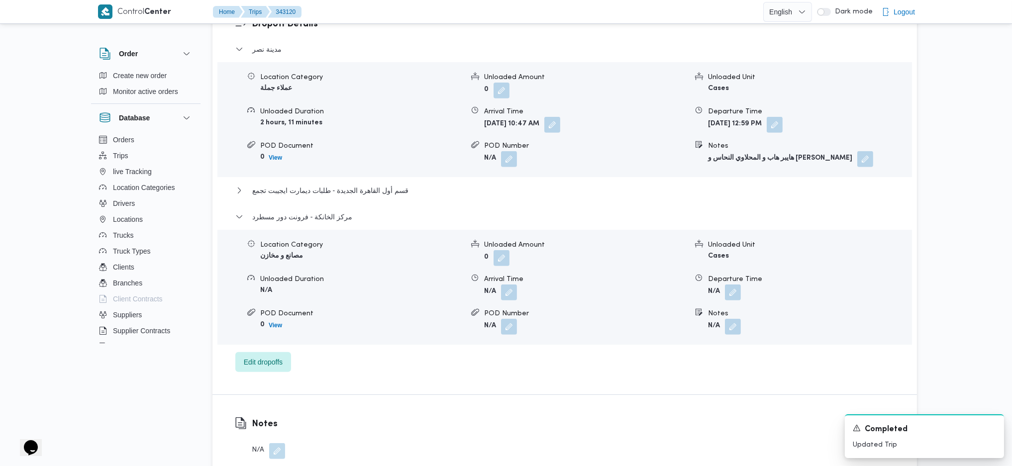
click at [736, 285] on button "button" at bounding box center [733, 293] width 16 height 16
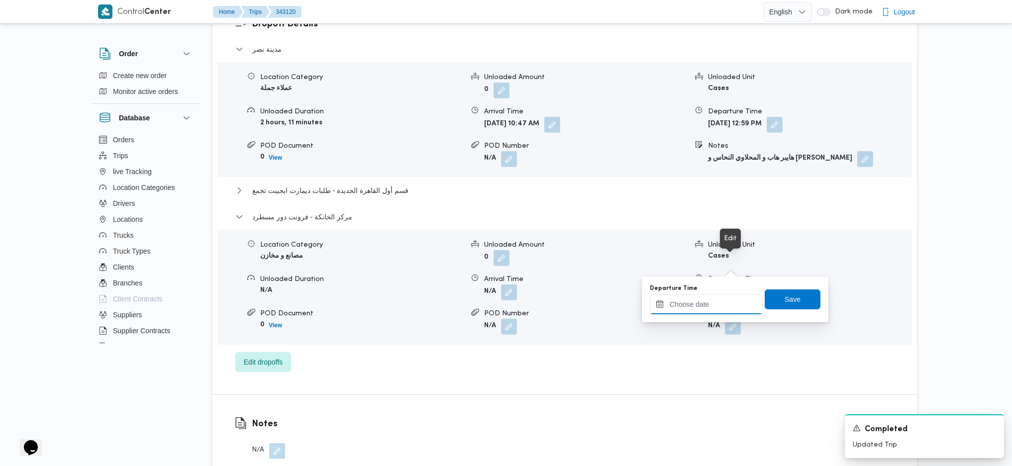
click at [709, 300] on input "Departure Time" at bounding box center [706, 304] width 113 height 20
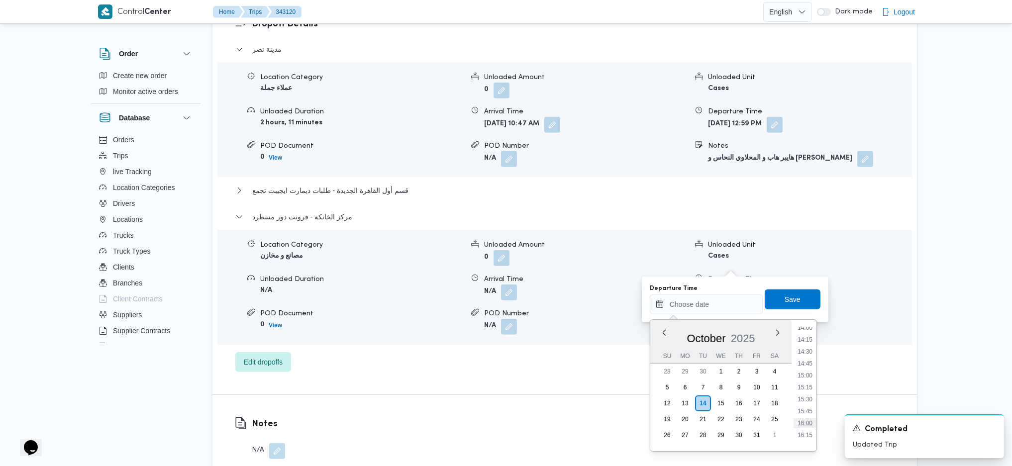
click at [805, 420] on li "16:00" at bounding box center [804, 423] width 23 height 10
type input "[DATE] 16:00"
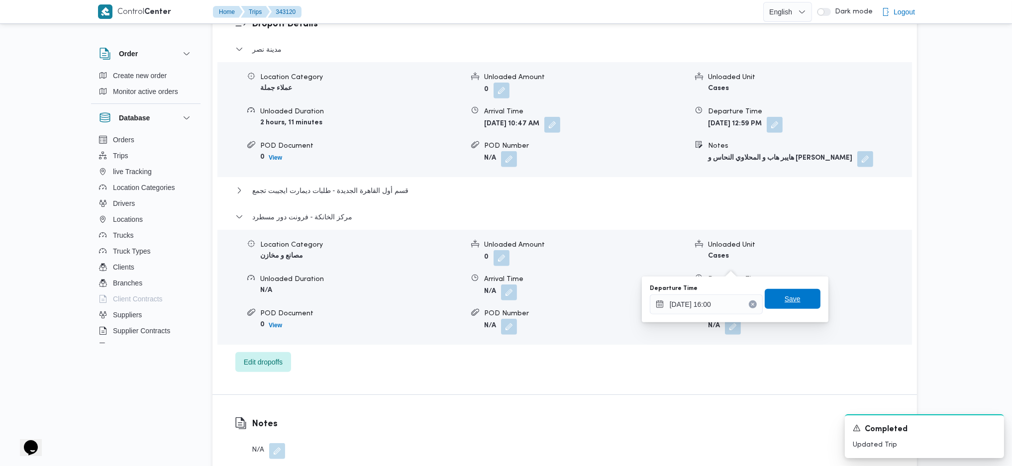
click at [785, 298] on span "Save" at bounding box center [792, 299] width 16 height 12
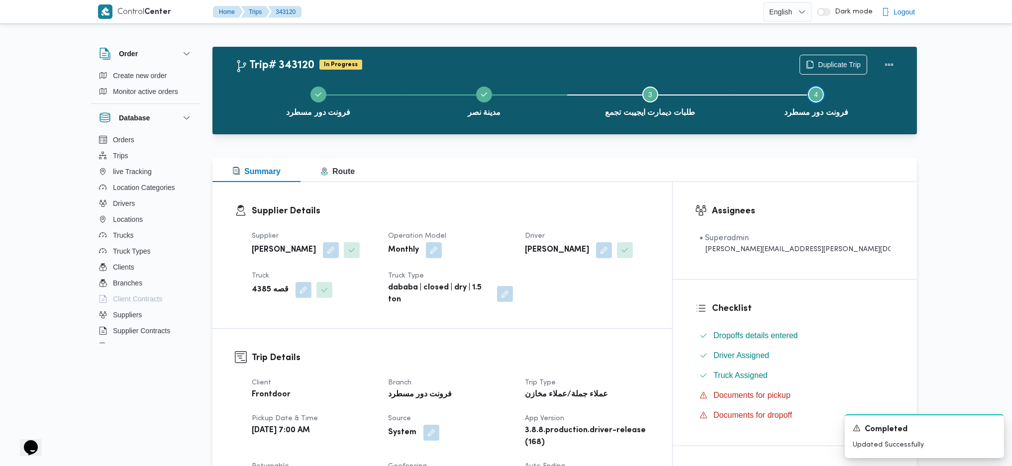
click at [886, 87] on button "Step 4 is incomplete 4 فرونت دور مسطرد" at bounding box center [816, 101] width 166 height 52
click at [886, 63] on button "Actions" at bounding box center [889, 64] width 20 height 20
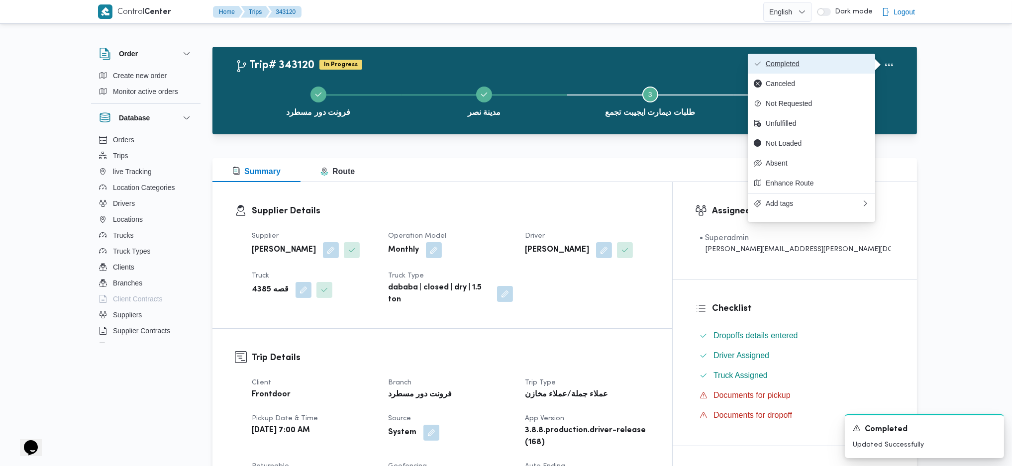
click at [849, 63] on span "Completed" at bounding box center [817, 64] width 103 height 8
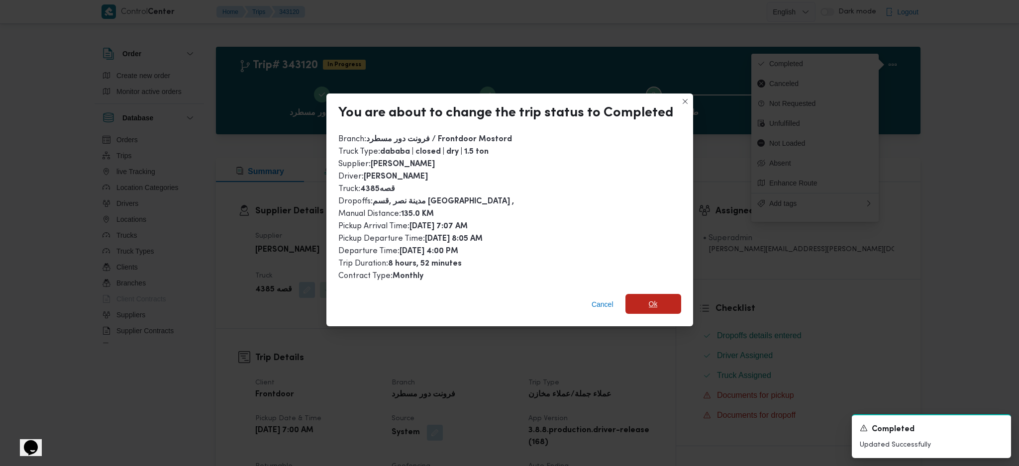
click at [650, 301] on span "Ok" at bounding box center [653, 304] width 9 height 12
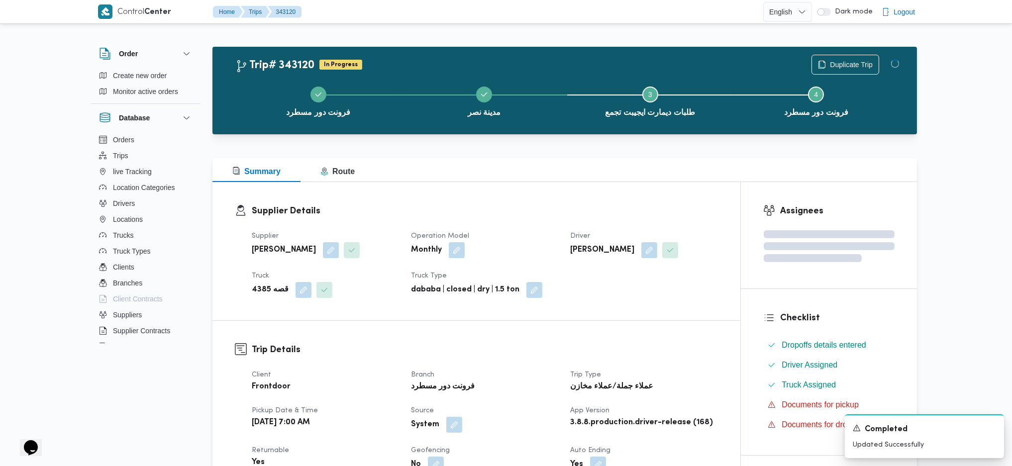
click at [612, 203] on div "Supplier Details Supplier [PERSON_NAME] عواد Operation Model Monthly Driver [PE…" at bounding box center [476, 251] width 528 height 138
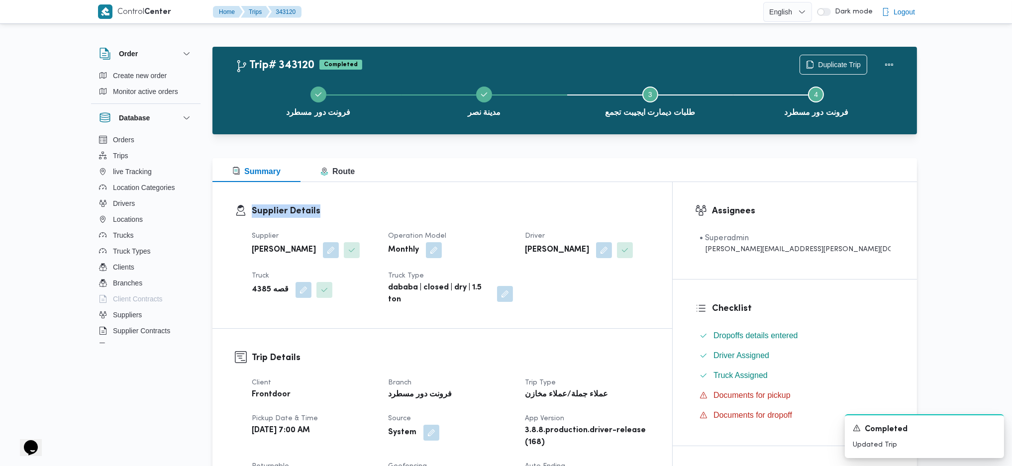
click at [612, 203] on div "Supplier Details Supplier [PERSON_NAME] عواد Operation Model Monthly Driver [PE…" at bounding box center [442, 255] width 460 height 146
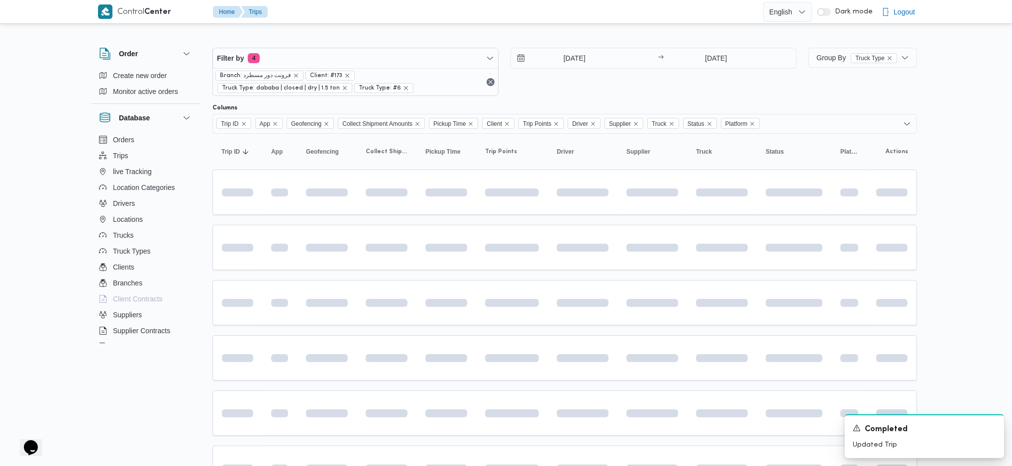
scroll to position [89, 0]
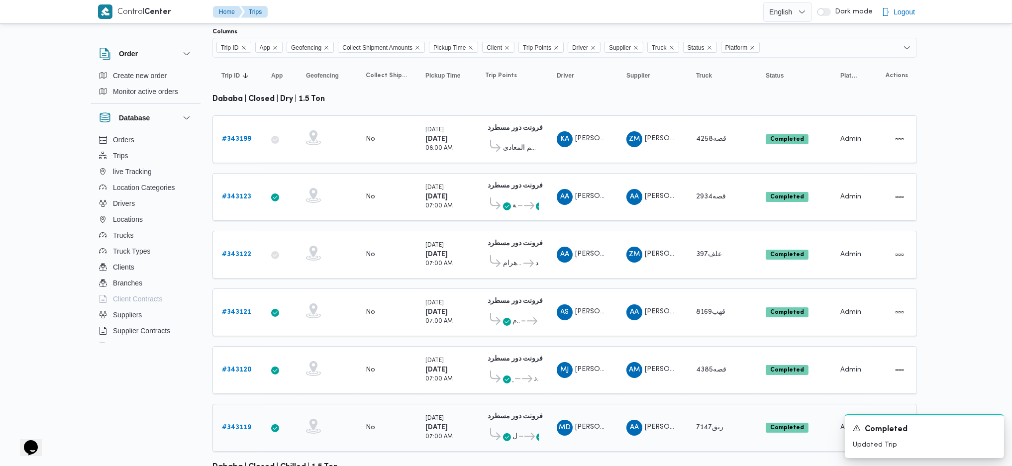
click at [238, 424] on b "# 343119" at bounding box center [236, 427] width 29 height 6
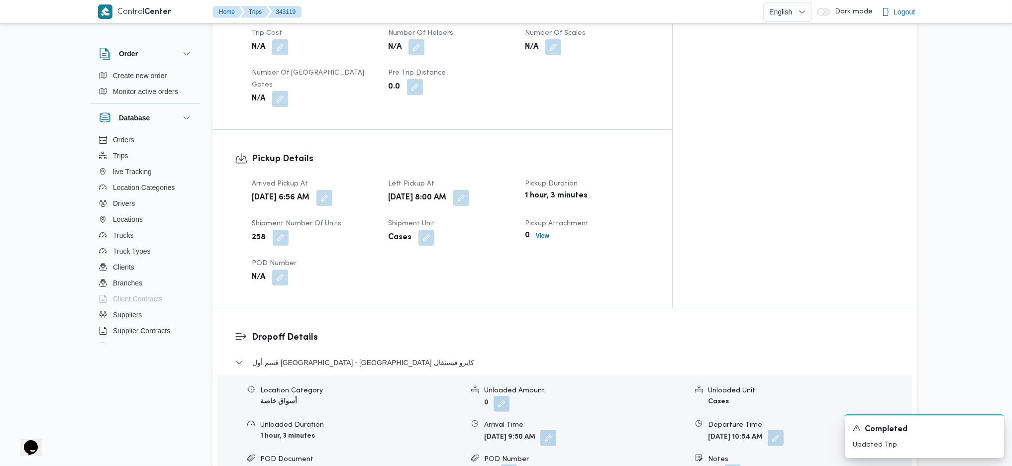
scroll to position [752, 0]
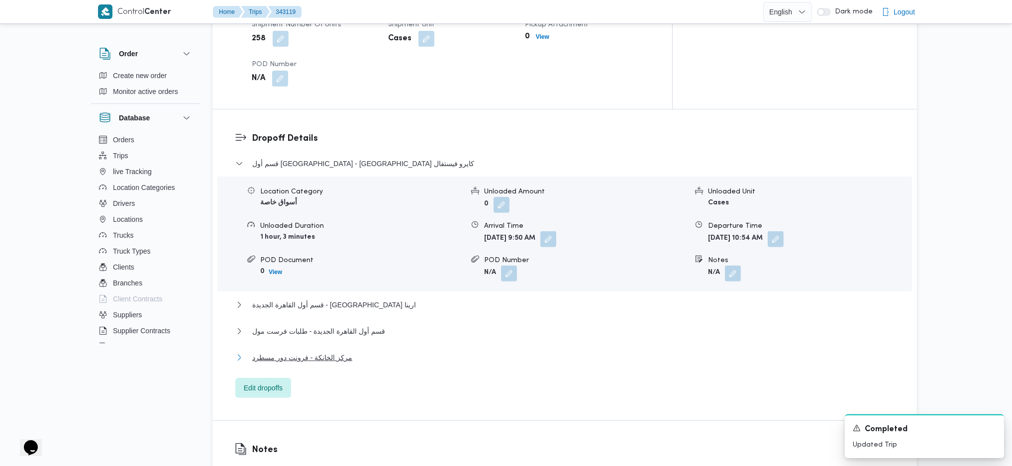
click at [305, 352] on span "مركز الخانكة - فرونت دور مسطرد" at bounding box center [302, 358] width 100 height 12
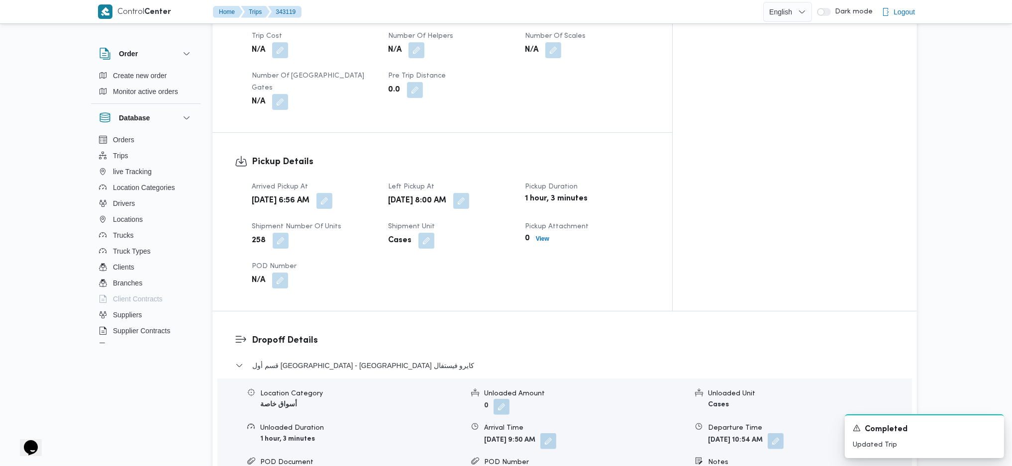
scroll to position [288, 0]
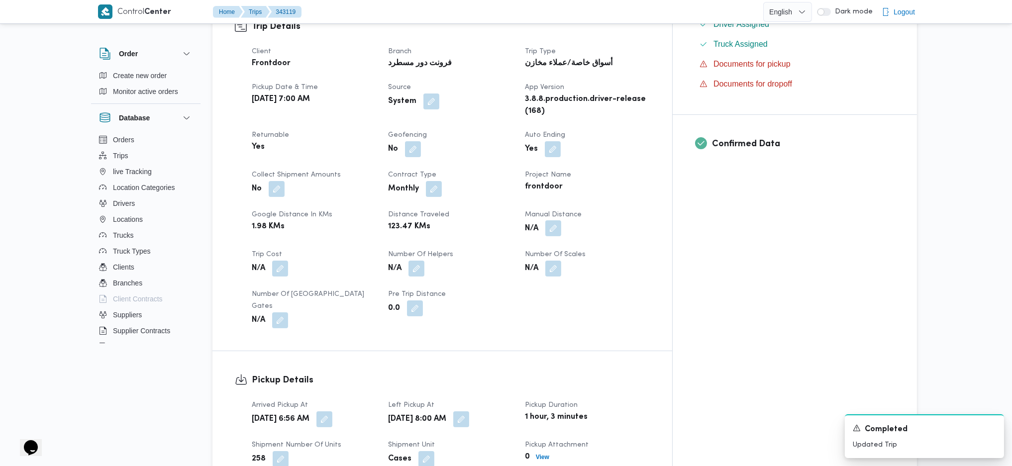
click at [561, 220] on button "button" at bounding box center [553, 228] width 16 height 16
click at [571, 239] on div "Manual Distance" at bounding box center [571, 237] width 99 height 8
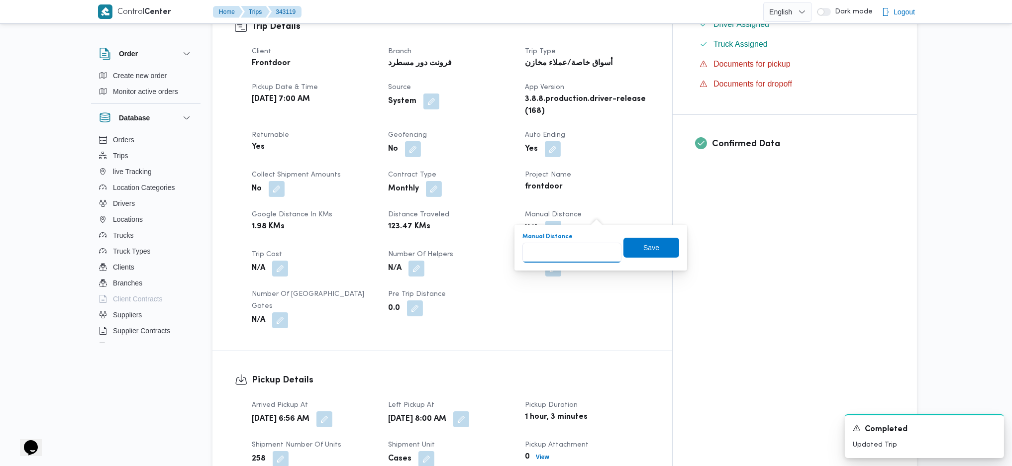
click at [567, 254] on input "Manual Distance" at bounding box center [571, 253] width 99 height 20
type input "138"
click at [654, 255] on span "Save" at bounding box center [651, 248] width 56 height 20
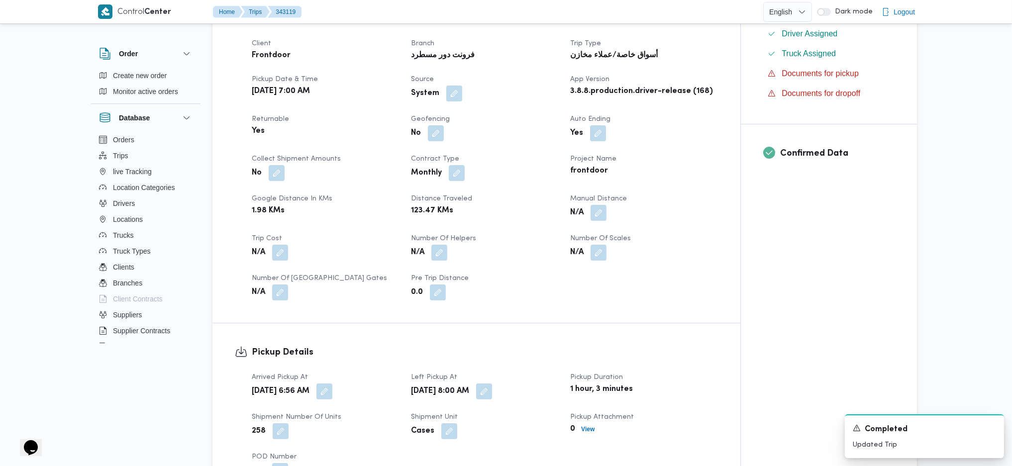
scroll to position [0, 0]
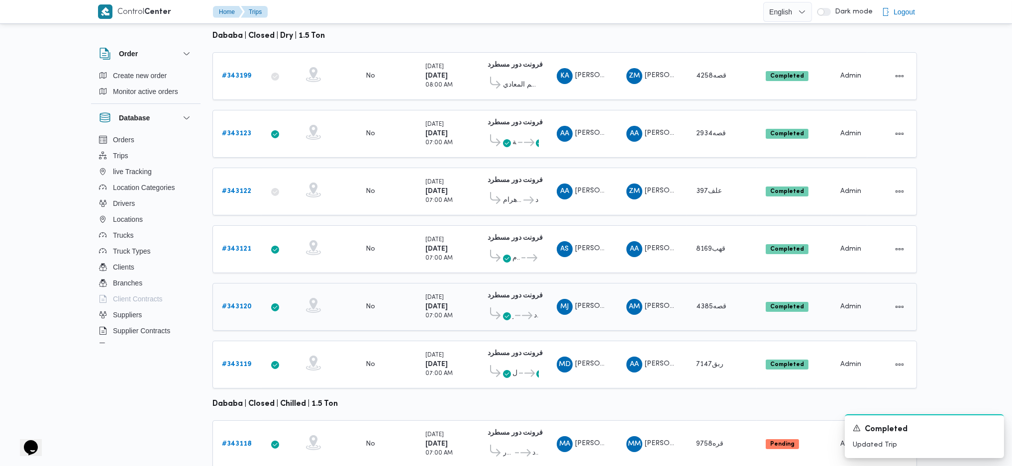
scroll to position [221, 0]
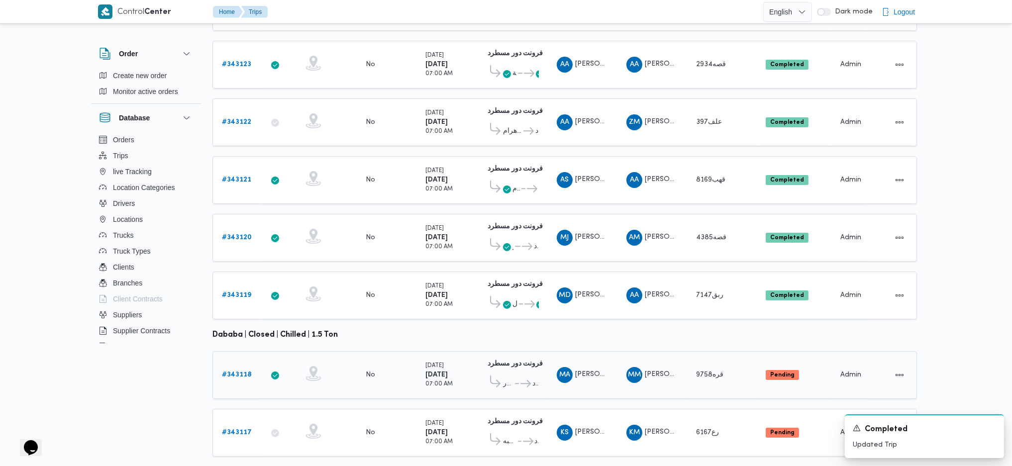
click at [233, 372] on b "# 343118" at bounding box center [237, 375] width 30 height 6
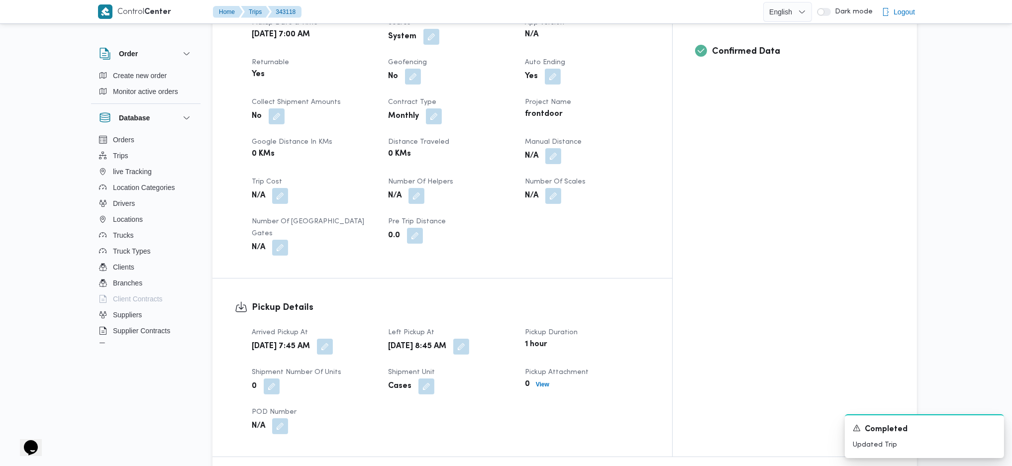
scroll to position [464, 0]
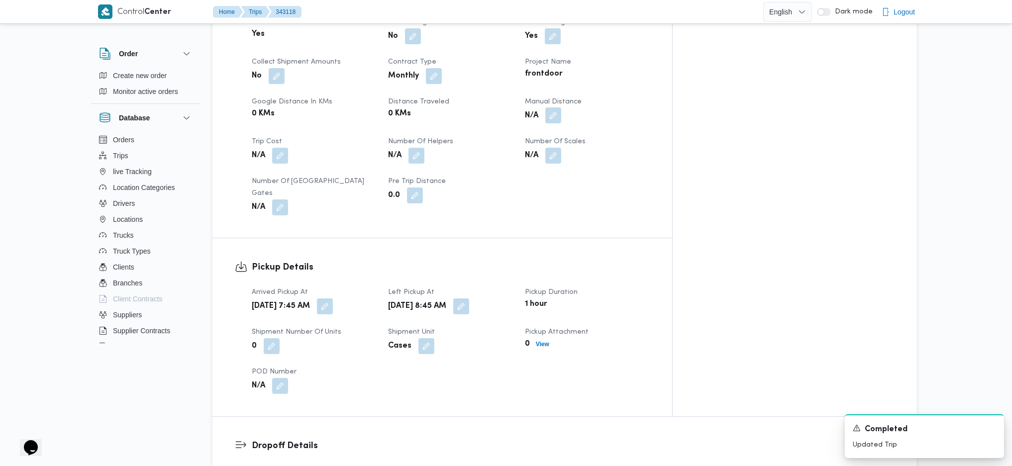
click at [561, 107] on button "button" at bounding box center [553, 115] width 16 height 16
click at [571, 125] on input "Manual Distance" at bounding box center [571, 124] width 99 height 20
type input "156"
click at [643, 123] on span "Save" at bounding box center [651, 118] width 16 height 12
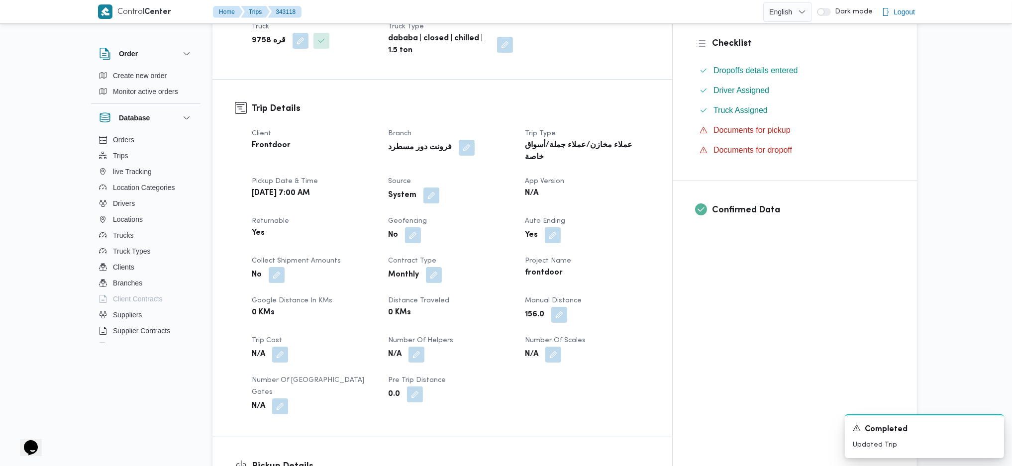
scroll to position [796, 0]
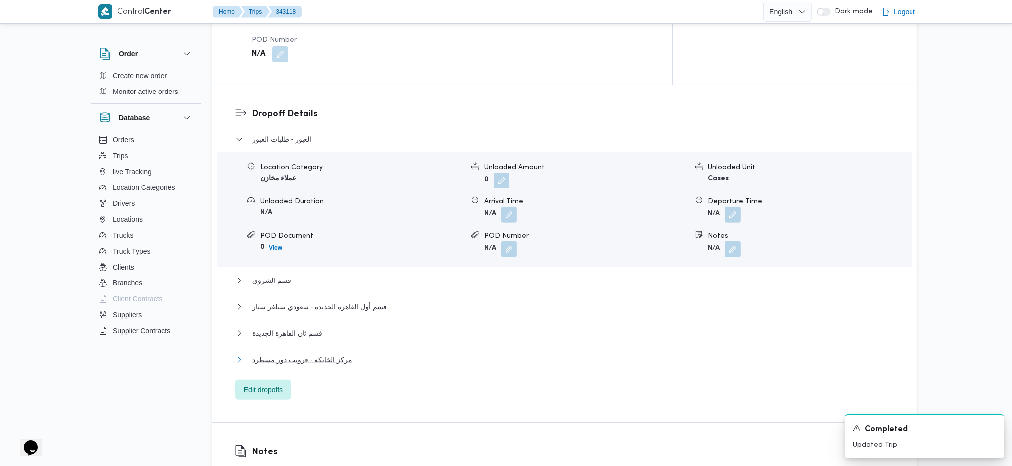
drag, startPoint x: 329, startPoint y: 316, endPoint x: 423, endPoint y: 318, distance: 93.5
click at [330, 354] on span "مركز الخانكة - فرونت دور مسطرد" at bounding box center [302, 360] width 100 height 12
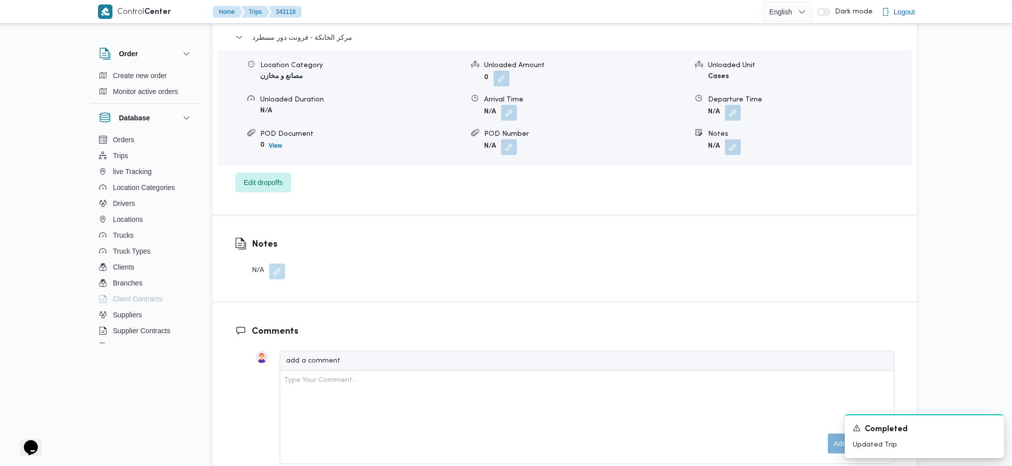
scroll to position [1127, 0]
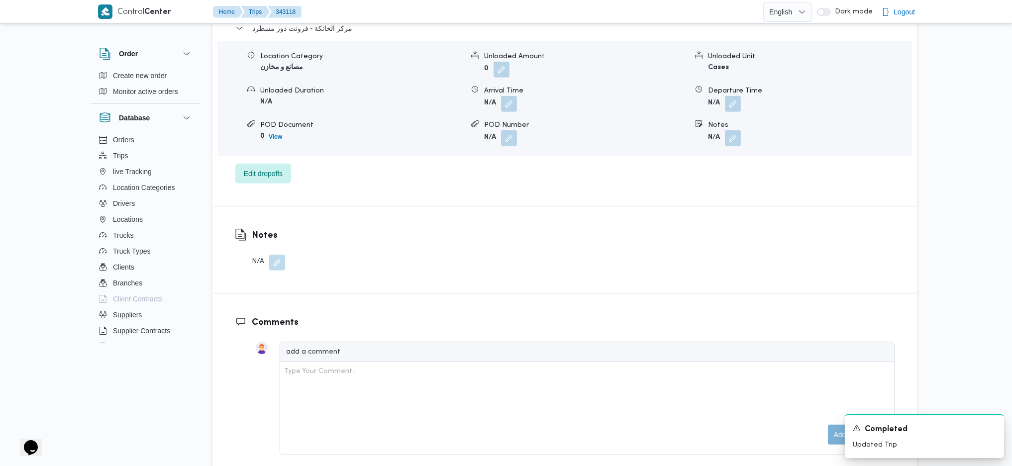
drag, startPoint x: 741, startPoint y: 55, endPoint x: 720, endPoint y: 83, distance: 34.9
click at [739, 96] on button "button" at bounding box center [733, 104] width 16 height 16
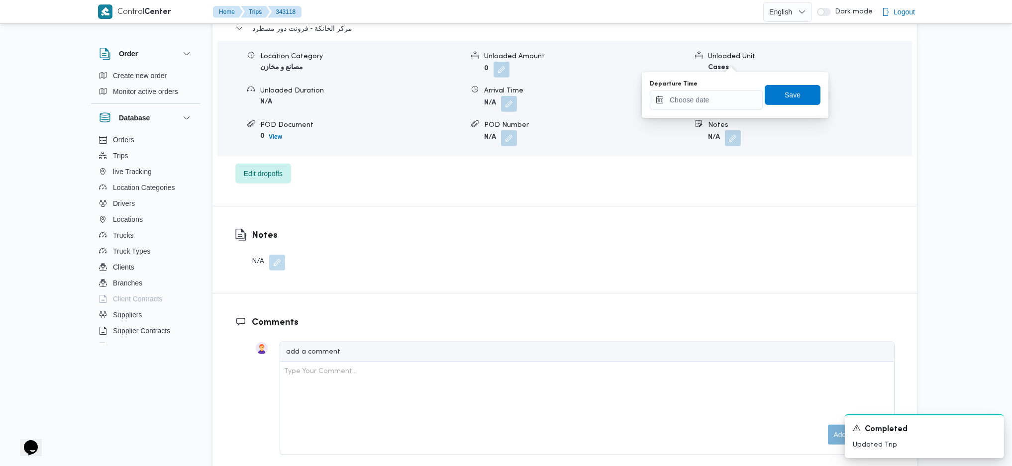
drag, startPoint x: 682, startPoint y: 135, endPoint x: 706, endPoint y: 106, distance: 37.5
click at [707, 104] on input "Departure Time" at bounding box center [706, 100] width 113 height 20
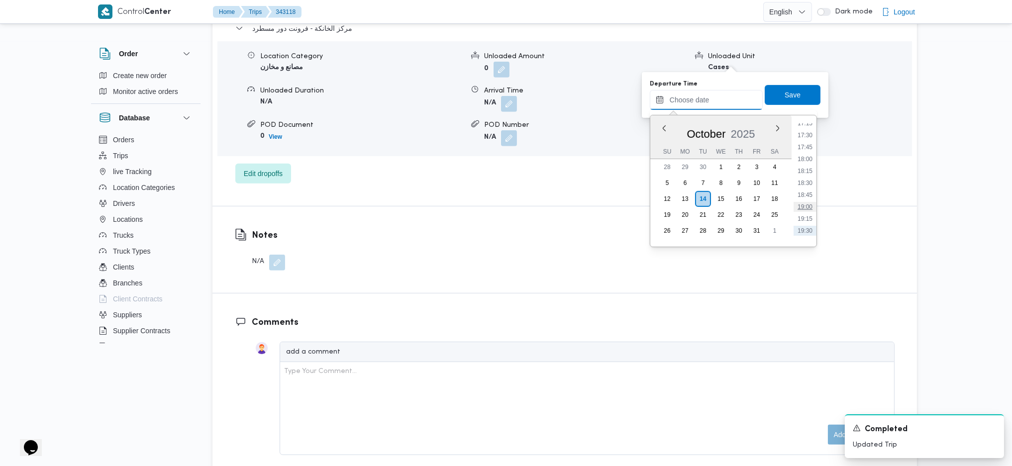
scroll to position [806, 0]
click at [801, 169] on li "17:45" at bounding box center [804, 170] width 23 height 10
type input "[DATE] 17:45"
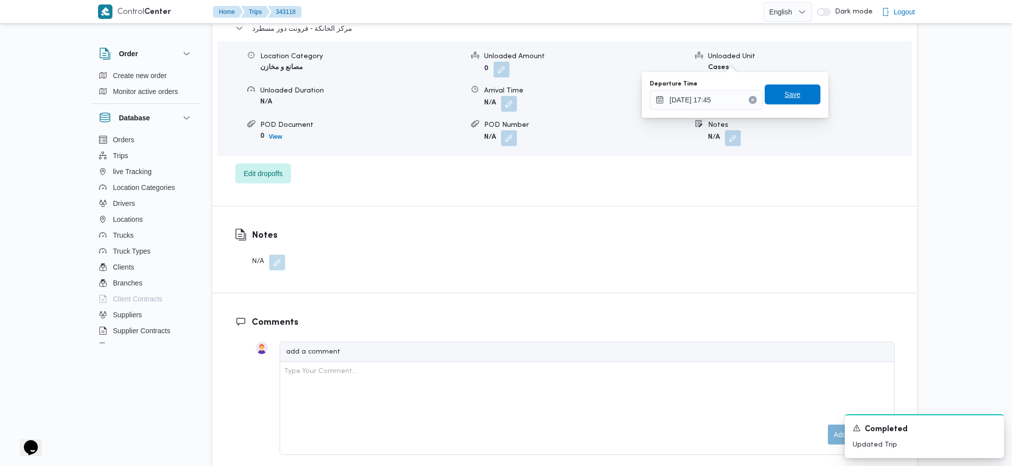
drag, startPoint x: 763, startPoint y: 94, endPoint x: 838, endPoint y: 102, distance: 75.1
click at [765, 94] on span "Save" at bounding box center [793, 95] width 56 height 20
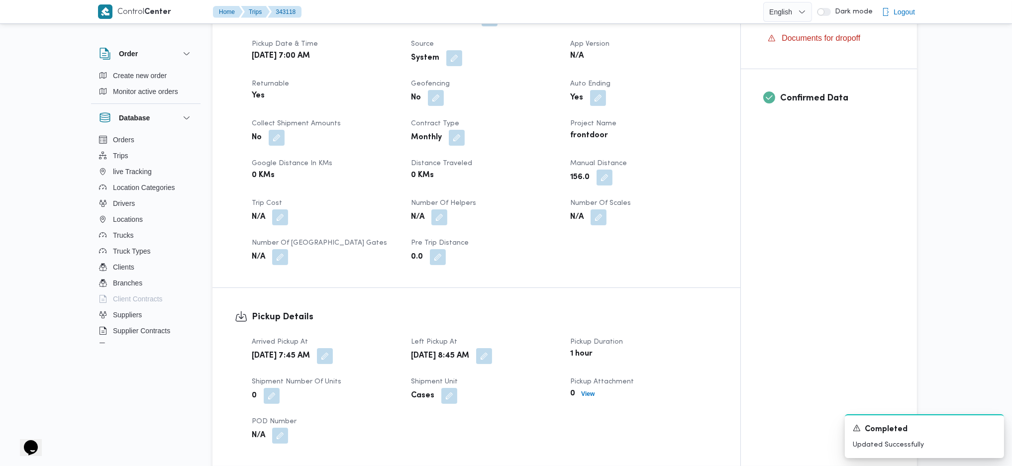
scroll to position [0, 0]
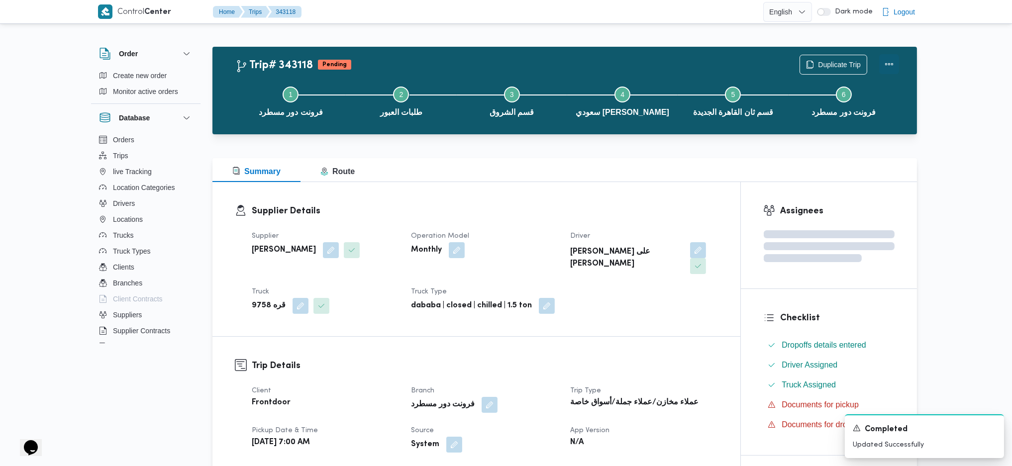
click at [886, 64] on button "Actions" at bounding box center [889, 64] width 20 height 20
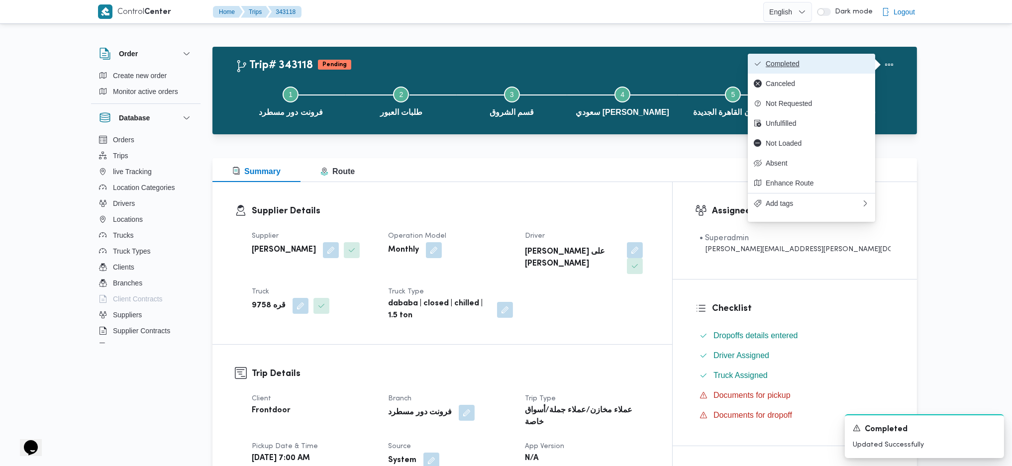
click at [795, 58] on button "Completed" at bounding box center [811, 64] width 127 height 20
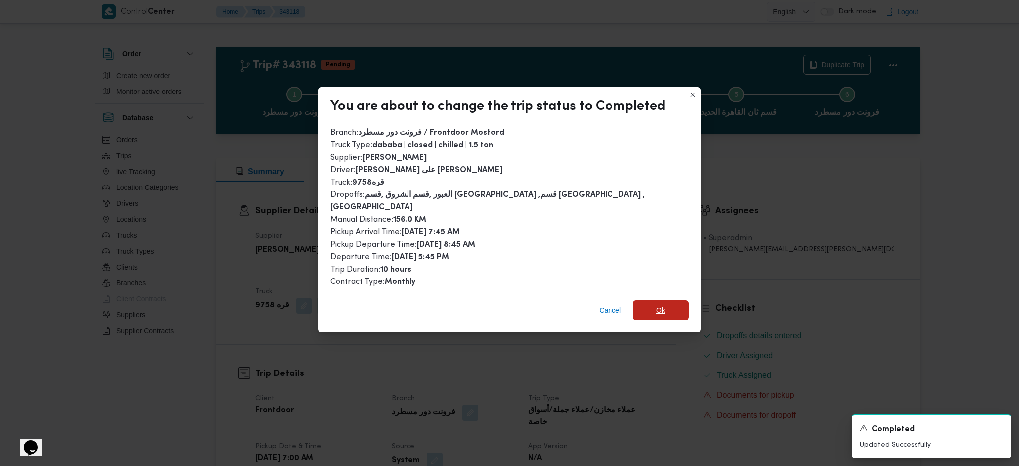
drag, startPoint x: 657, startPoint y: 299, endPoint x: 643, endPoint y: 369, distance: 70.6
click at [657, 300] on span "Ok" at bounding box center [661, 310] width 56 height 20
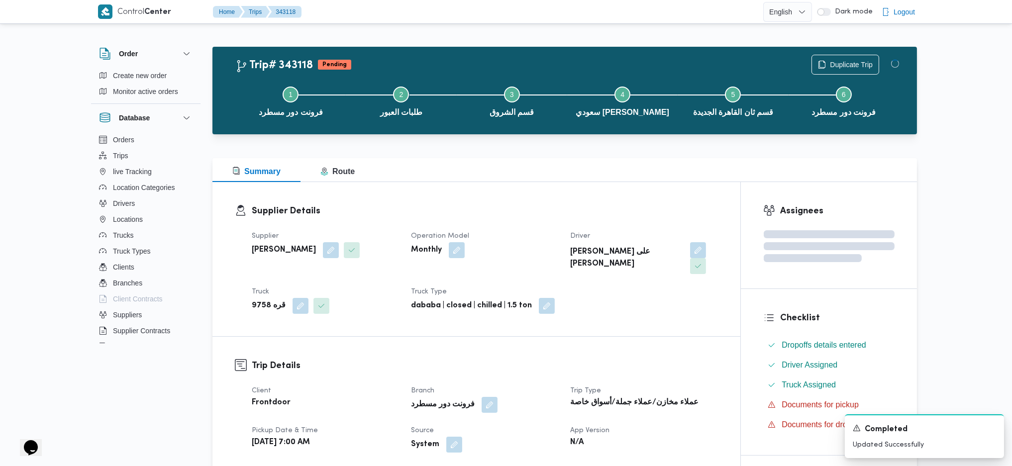
click at [562, 198] on div "Supplier Details Supplier [PERSON_NAME] Operation Model Monthly Driver [PERSON_…" at bounding box center [476, 259] width 528 height 154
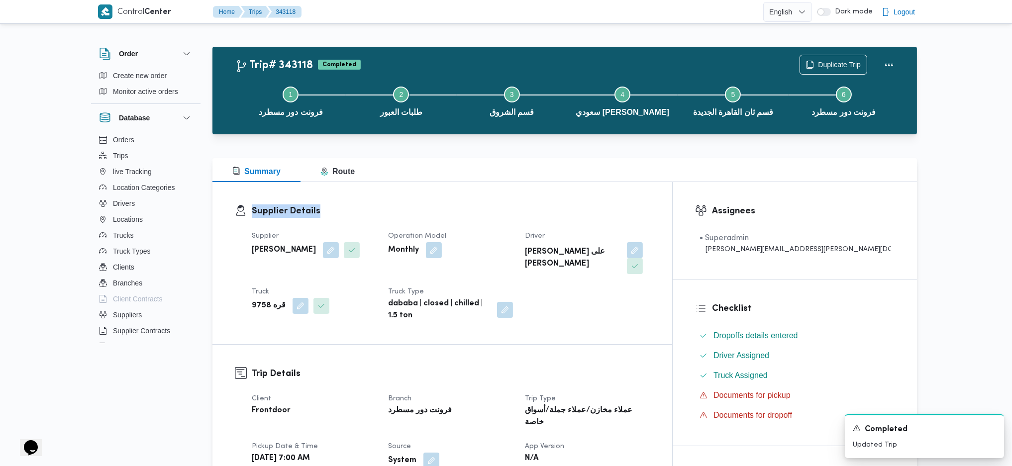
click at [562, 198] on div "Supplier Details Supplier [PERSON_NAME] Operation Model Monthly Driver [PERSON_…" at bounding box center [442, 263] width 460 height 162
drag, startPoint x: 325, startPoint y: 309, endPoint x: 319, endPoint y: 299, distance: 12.3
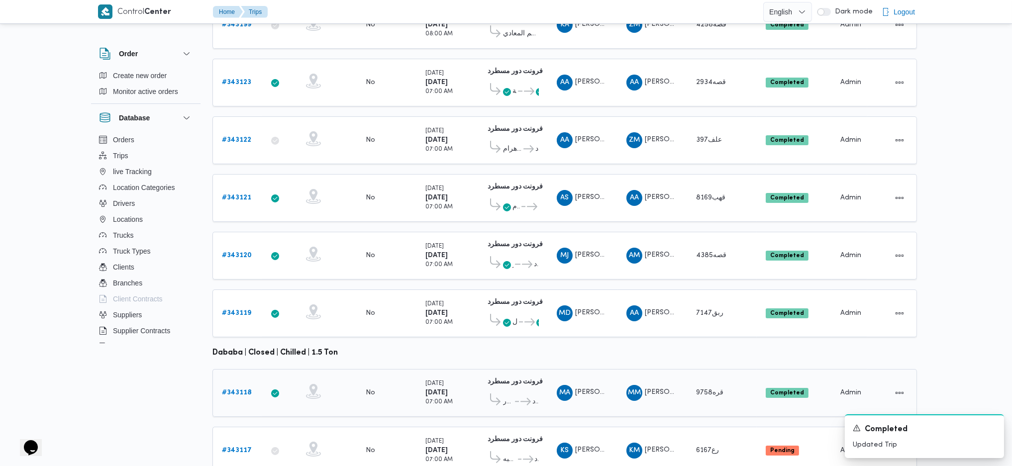
scroll to position [221, 0]
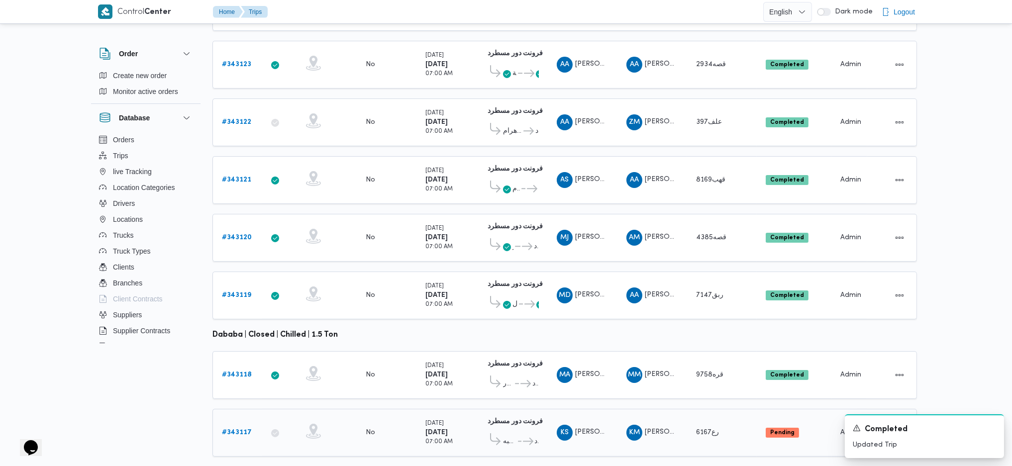
click at [228, 423] on div "# 343117" at bounding box center [237, 433] width 39 height 20
click at [237, 429] on b "# 343117" at bounding box center [237, 432] width 30 height 6
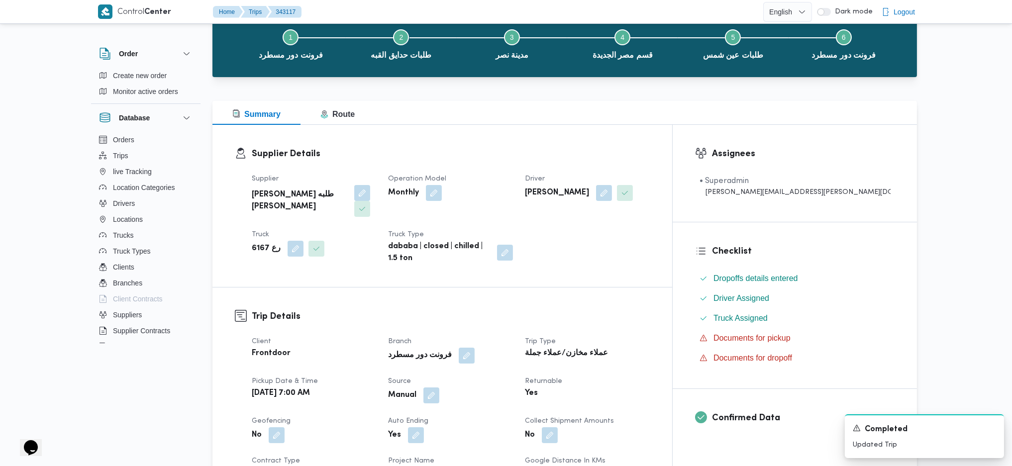
scroll to position [265, 0]
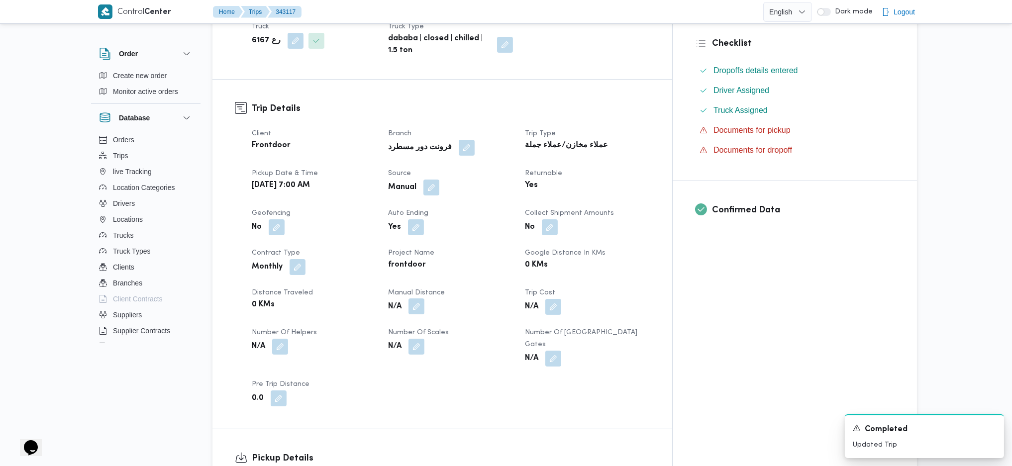
click at [424, 298] on button "button" at bounding box center [416, 306] width 16 height 16
click at [418, 310] on div "Manual Distance" at bounding box center [412, 318] width 99 height 30
click at [407, 324] on input "Manual Distance" at bounding box center [412, 323] width 99 height 20
type input "143"
click at [484, 316] on span "Save" at bounding box center [492, 318] width 16 height 12
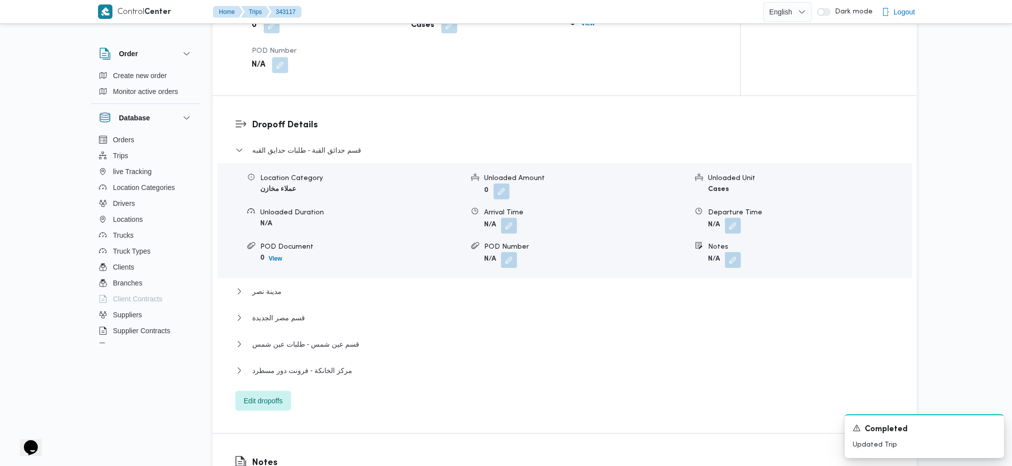
scroll to position [995, 0]
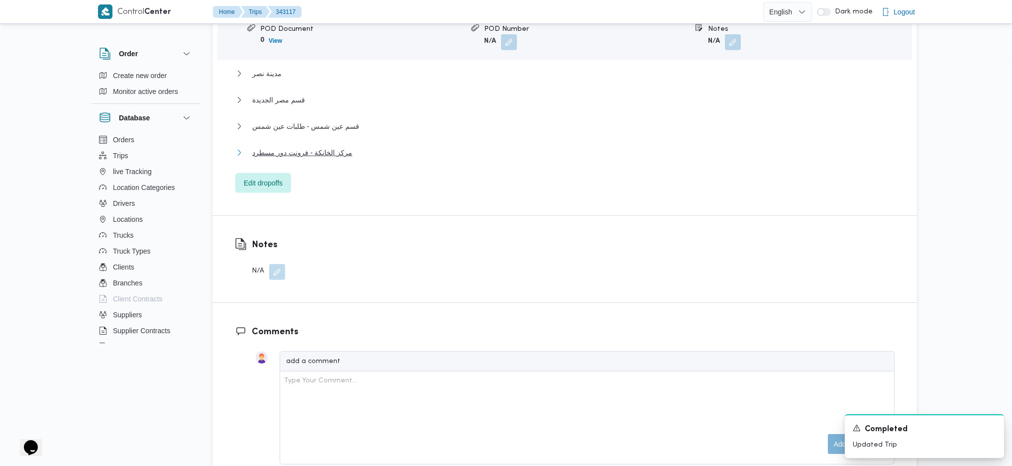
click at [321, 147] on span "مركز الخانكة - فرونت دور مسطرد" at bounding box center [302, 153] width 100 height 12
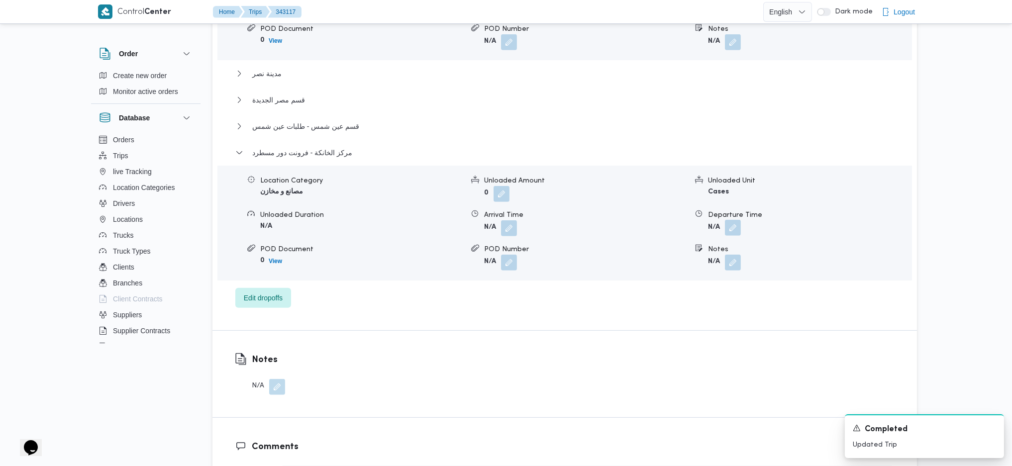
click at [730, 220] on button "button" at bounding box center [733, 228] width 16 height 16
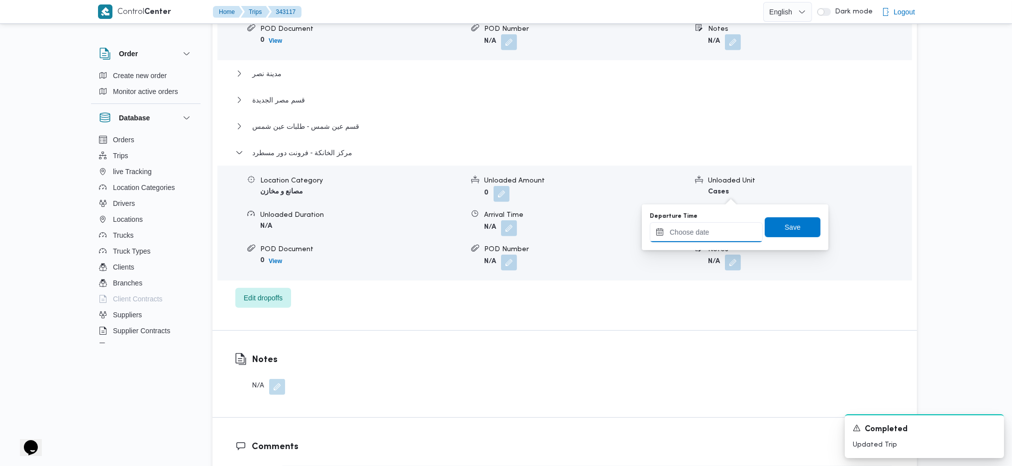
click at [702, 227] on input "Departure Time" at bounding box center [706, 232] width 113 height 20
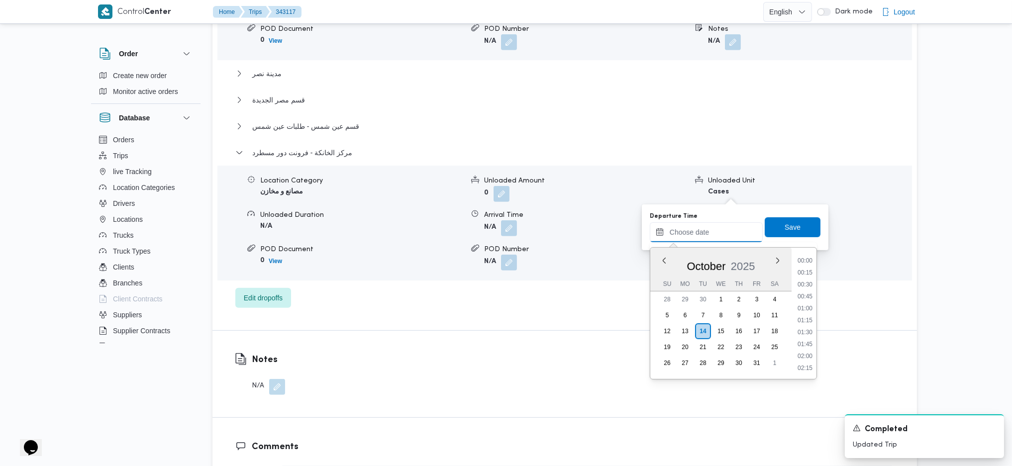
scroll to position [872, 0]
click at [808, 255] on li "18:15" at bounding box center [804, 260] width 23 height 10
type input "[DATE] 18:15"
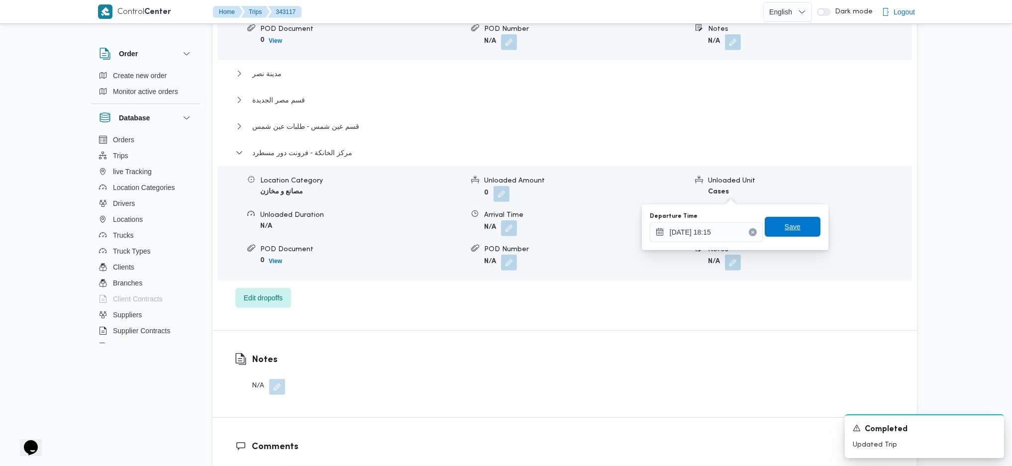
click at [793, 225] on span "Save" at bounding box center [793, 227] width 56 height 20
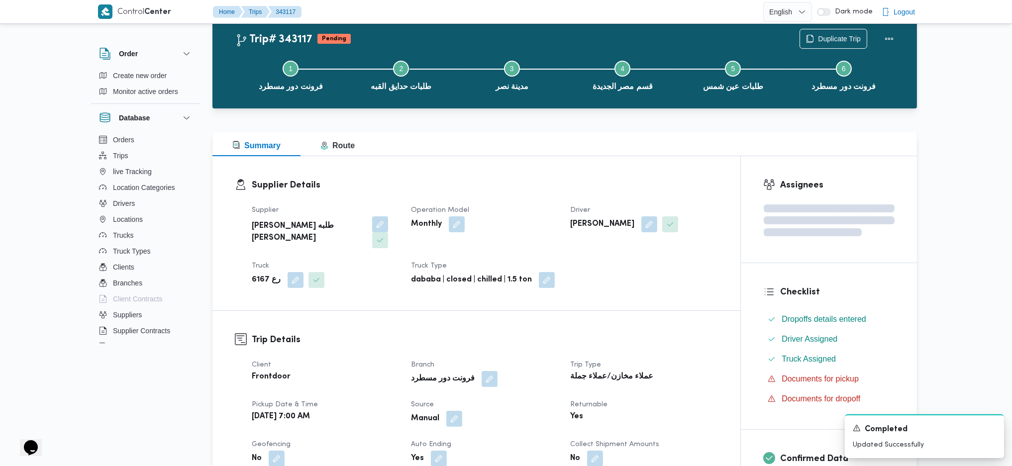
scroll to position [0, 0]
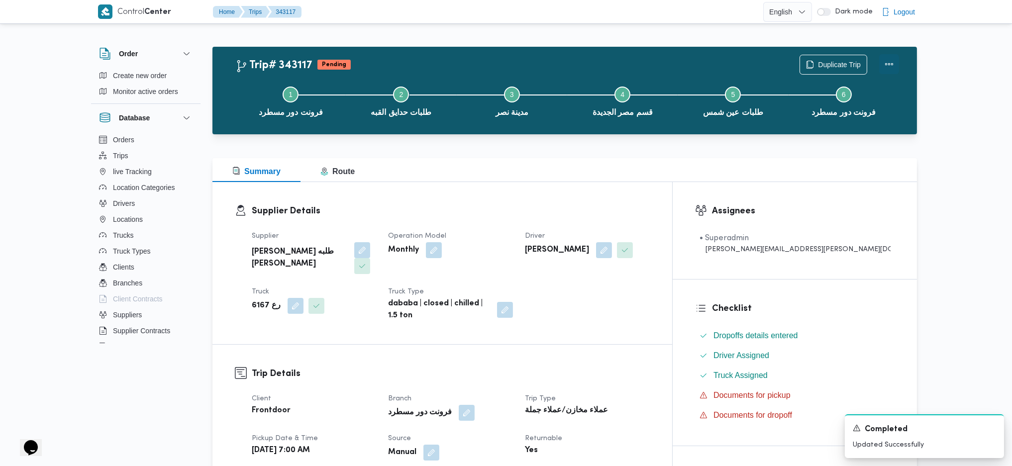
click at [888, 60] on button "Actions" at bounding box center [889, 64] width 20 height 20
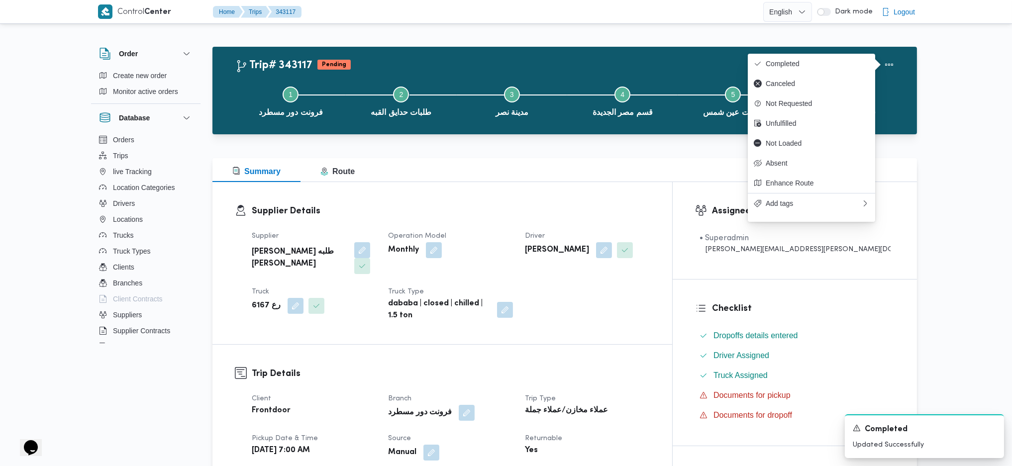
click at [818, 59] on button "Completed" at bounding box center [811, 64] width 127 height 20
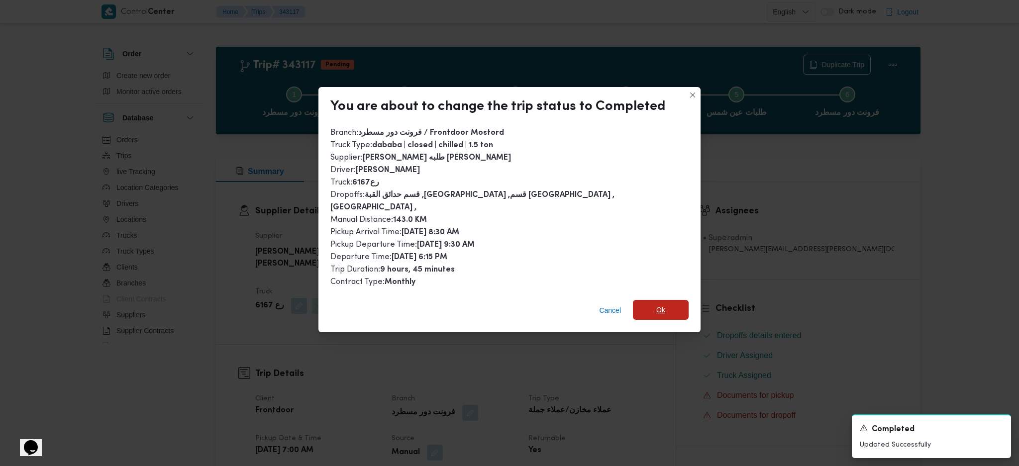
click at [644, 301] on span "Ok" at bounding box center [661, 310] width 56 height 20
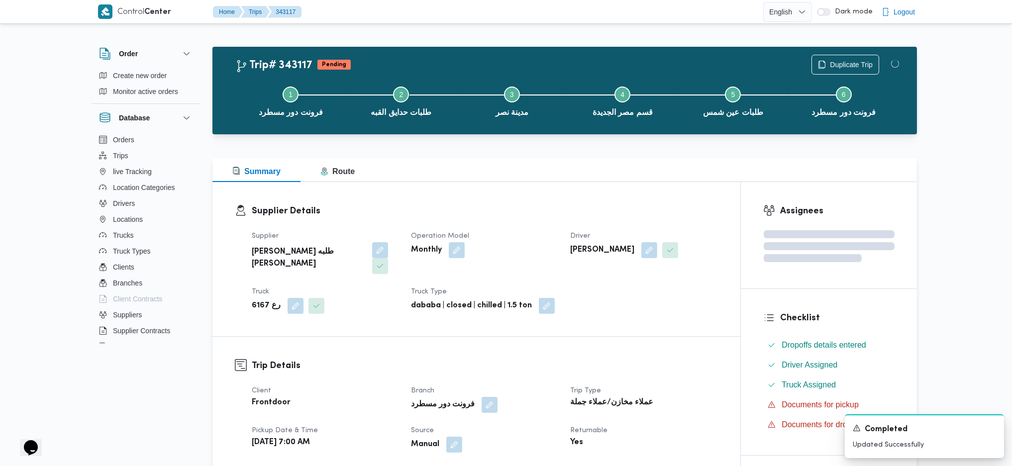
drag, startPoint x: 649, startPoint y: 350, endPoint x: 536, endPoint y: 154, distance: 226.6
click at [647, 359] on h3 "Trip Details" at bounding box center [485, 365] width 466 height 13
click at [536, 153] on div at bounding box center [564, 152] width 704 height 12
